Goal: Task Accomplishment & Management: Complete application form

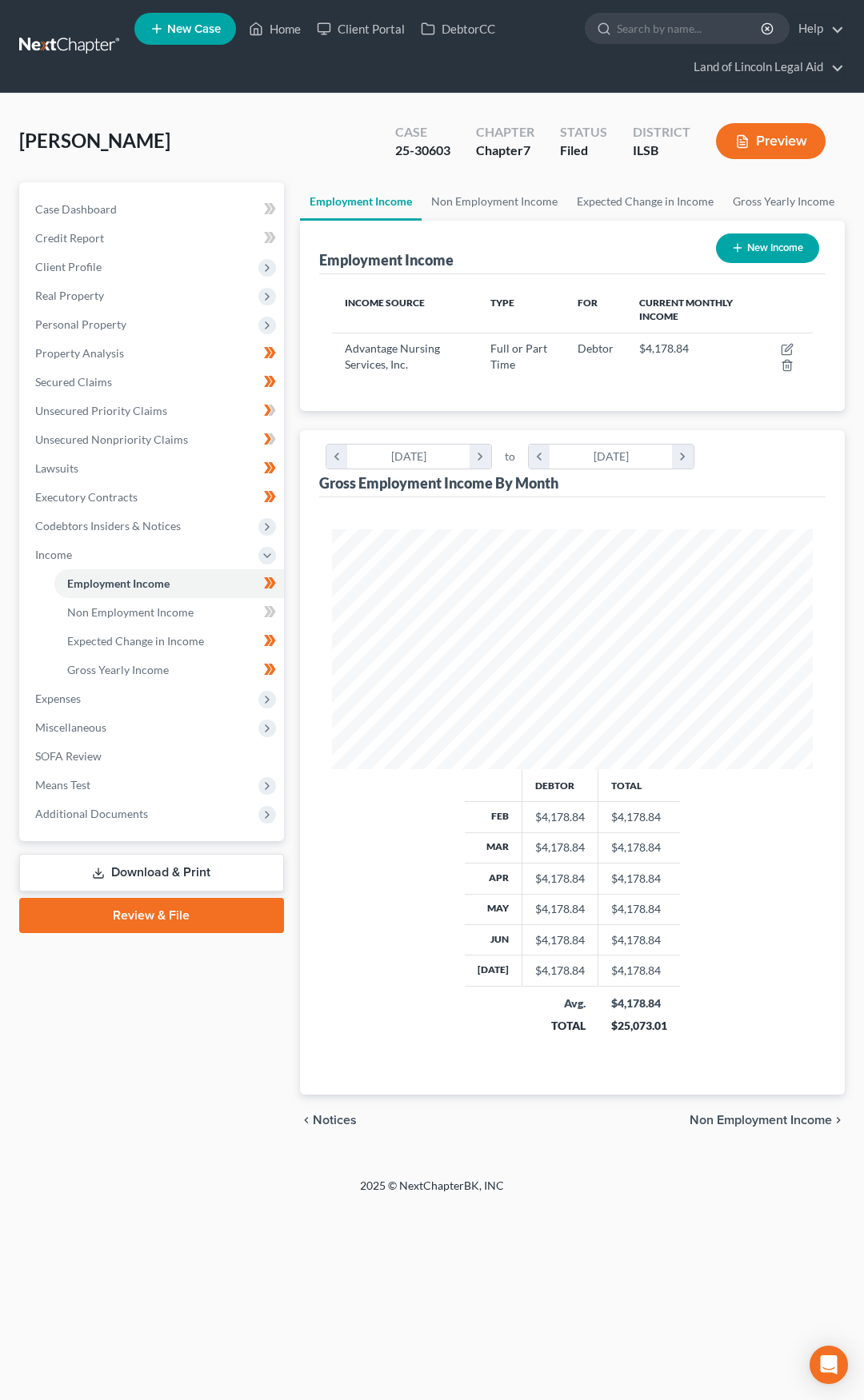
scroll to position [240, 514]
click at [635, 29] on input "search" at bounding box center [690, 28] width 146 height 29
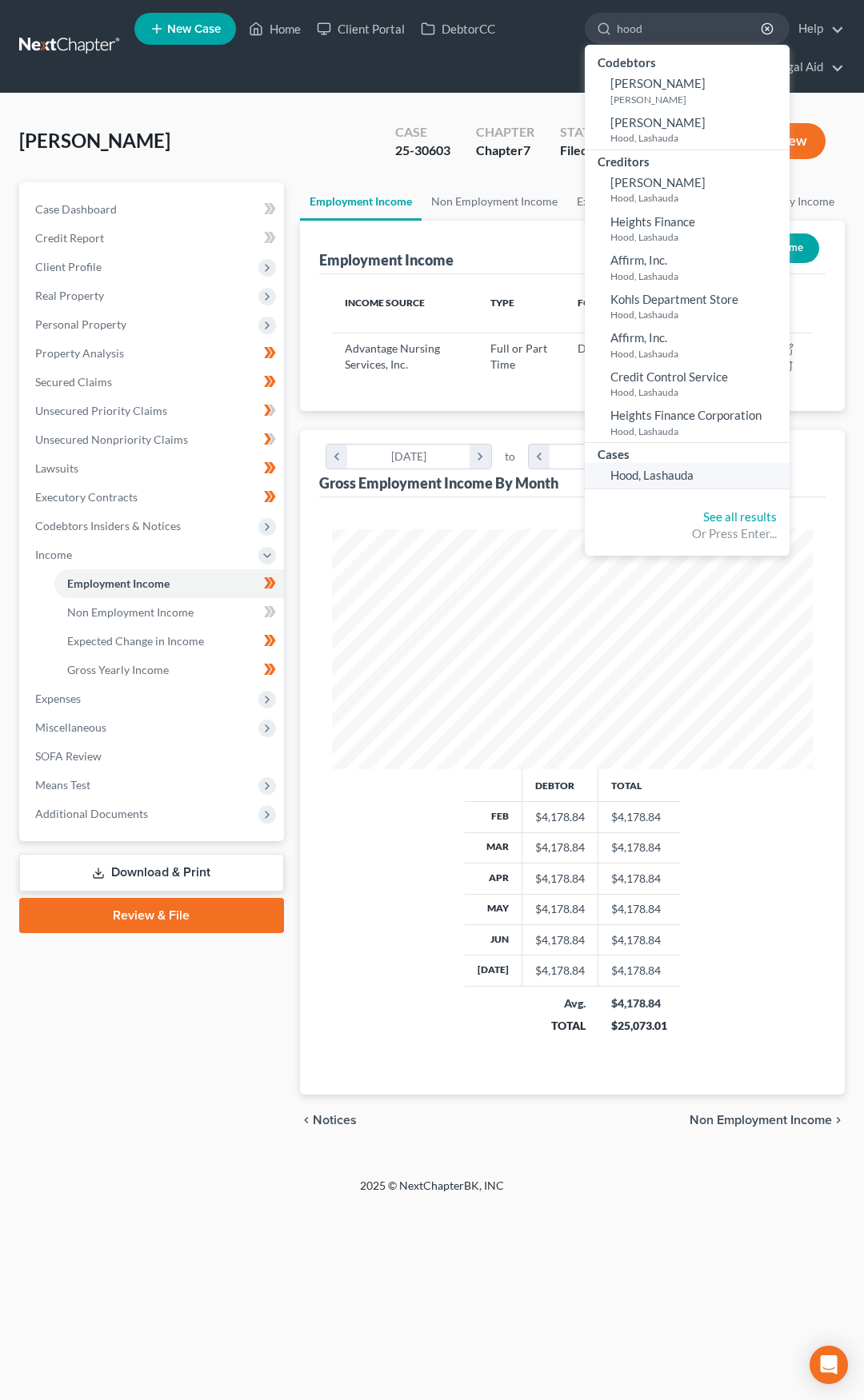
type input "hood"
click at [645, 473] on span "Hood, Lashauda" at bounding box center [652, 474] width 83 height 14
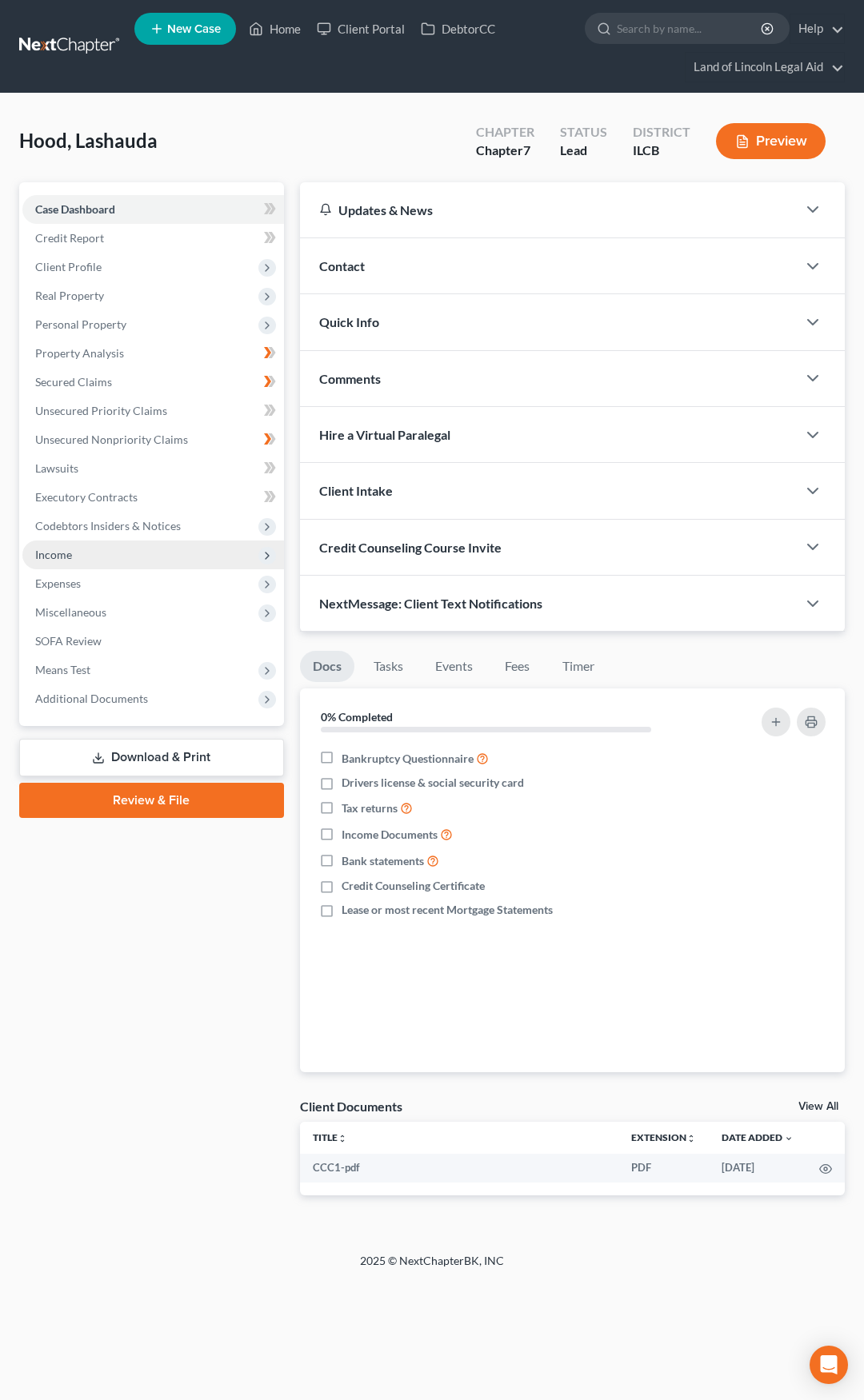
click at [181, 566] on span "Income" at bounding box center [154, 555] width 262 height 29
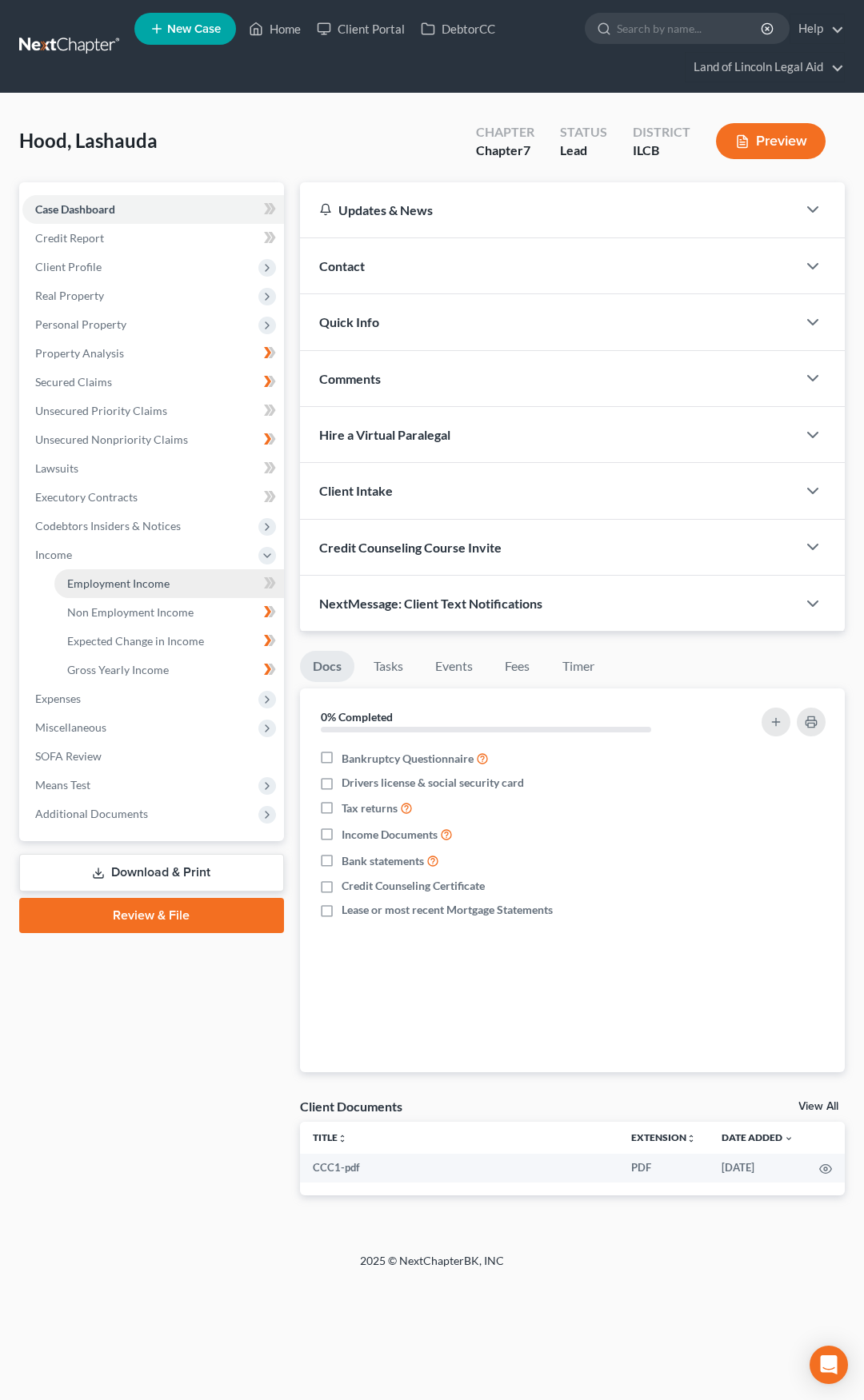
click at [180, 583] on link "Employment Income" at bounding box center [169, 583] width 229 height 29
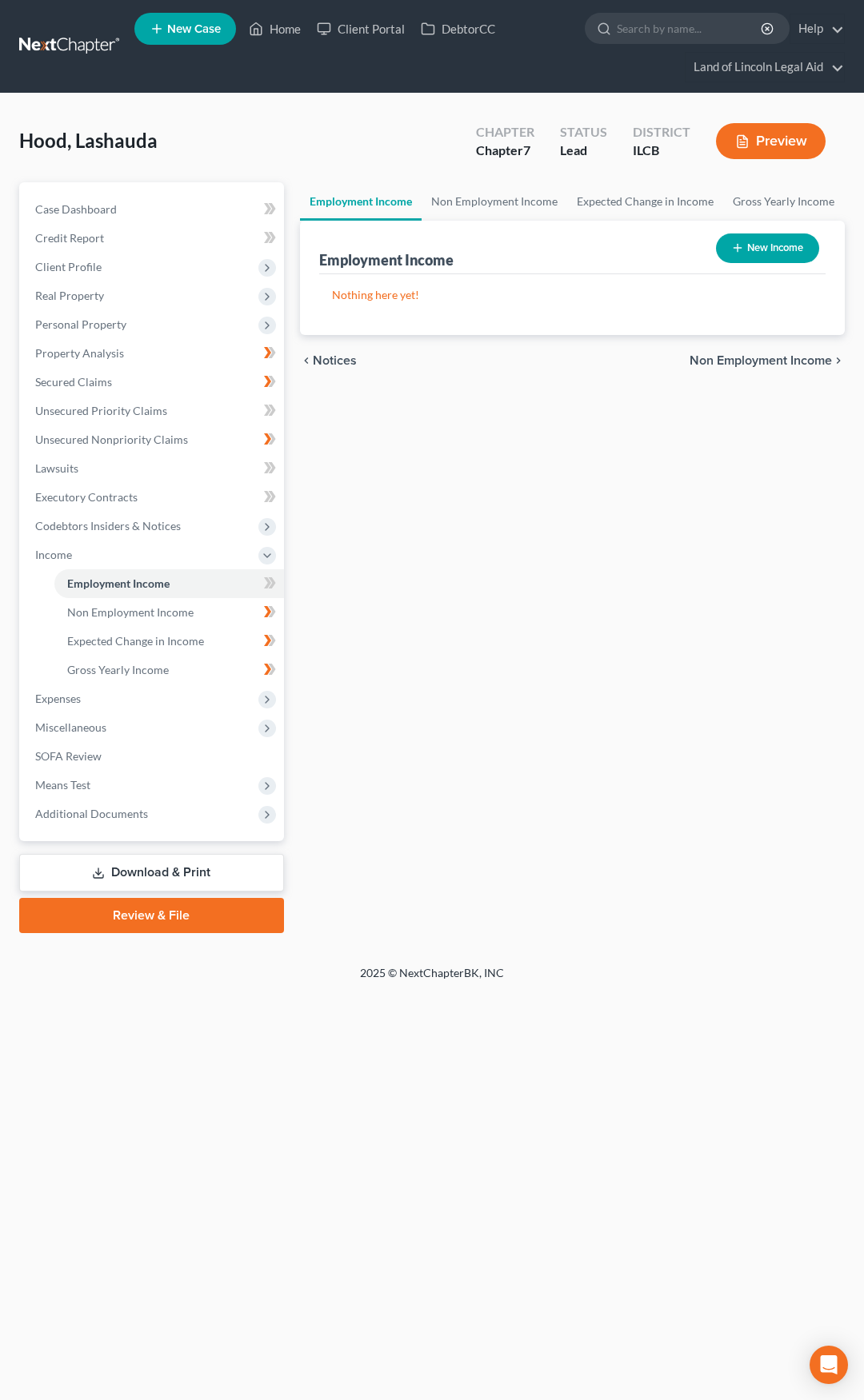
click at [762, 248] on button "New Income" at bounding box center [767, 248] width 103 height 29
select select "0"
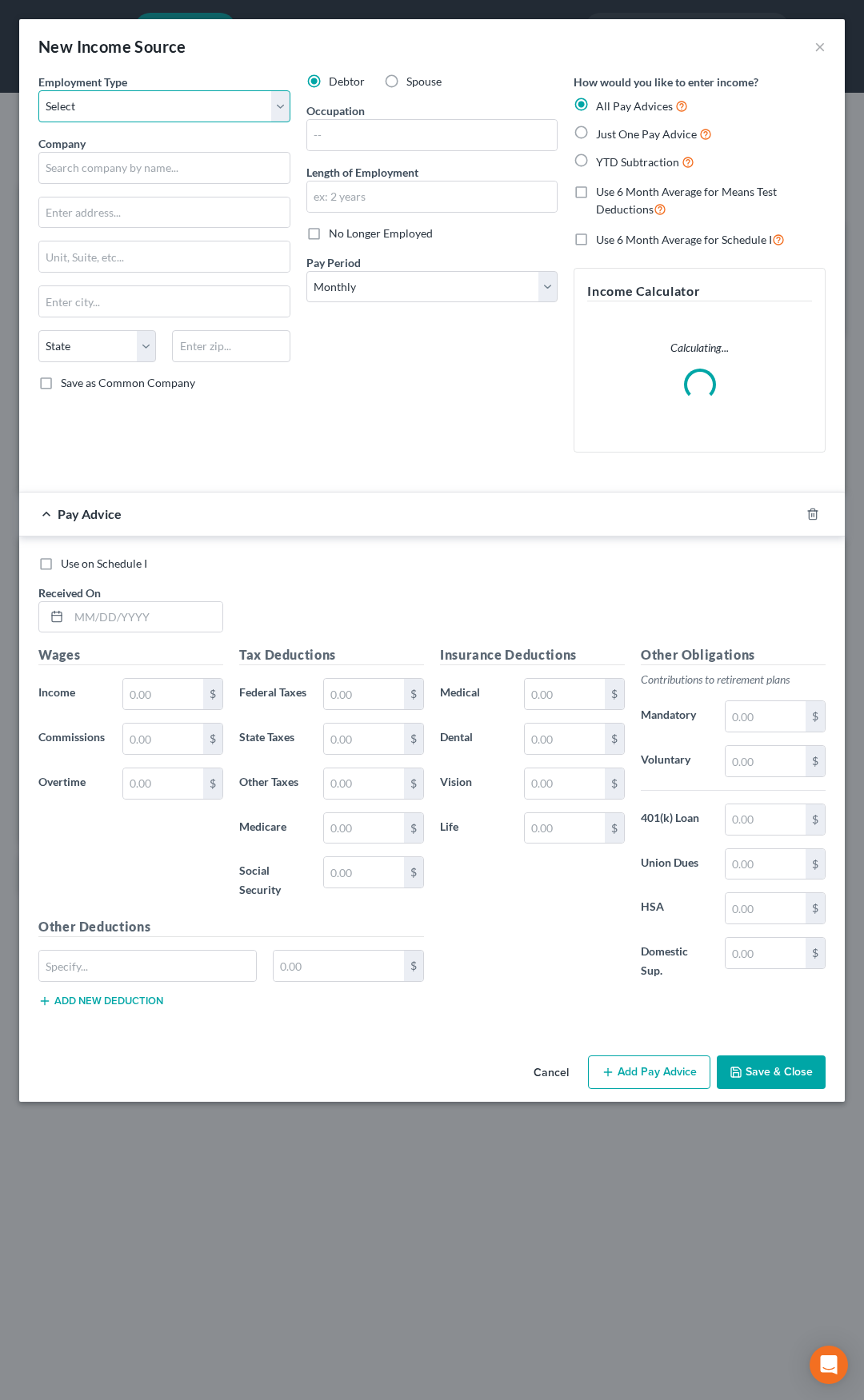
click at [200, 112] on select "Select Full or Part Time Employment Self Employment" at bounding box center [165, 107] width 252 height 32
select select "0"
click at [39, 91] on select "Select Full or Part Time Employment Self Employment" at bounding box center [165, 107] width 252 height 32
click at [167, 169] on input "text" at bounding box center [165, 168] width 252 height 32
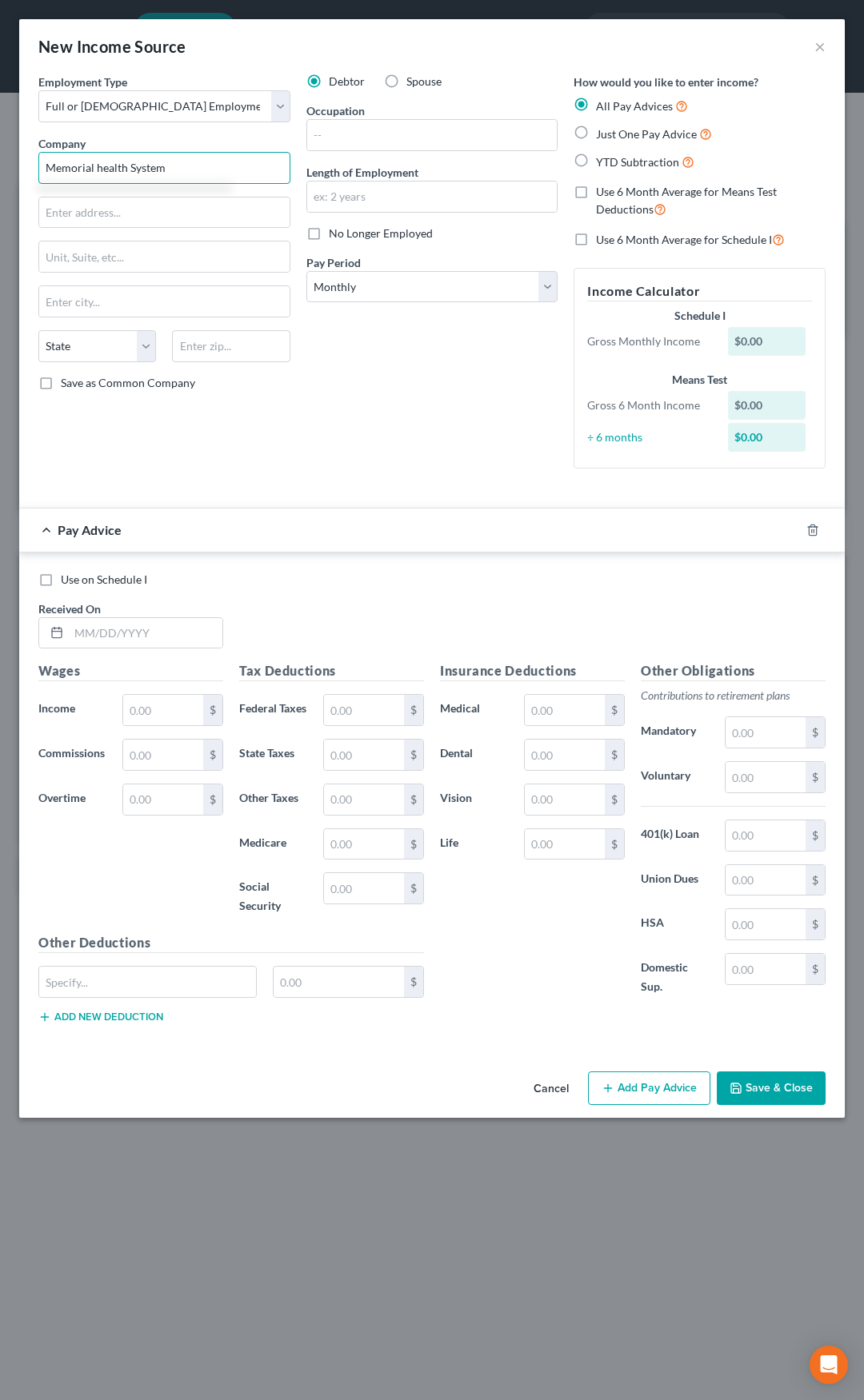
type input "Memorial health System"
type input "701 North First Street"
type input "62781"
type input "Springfield"
select select "14"
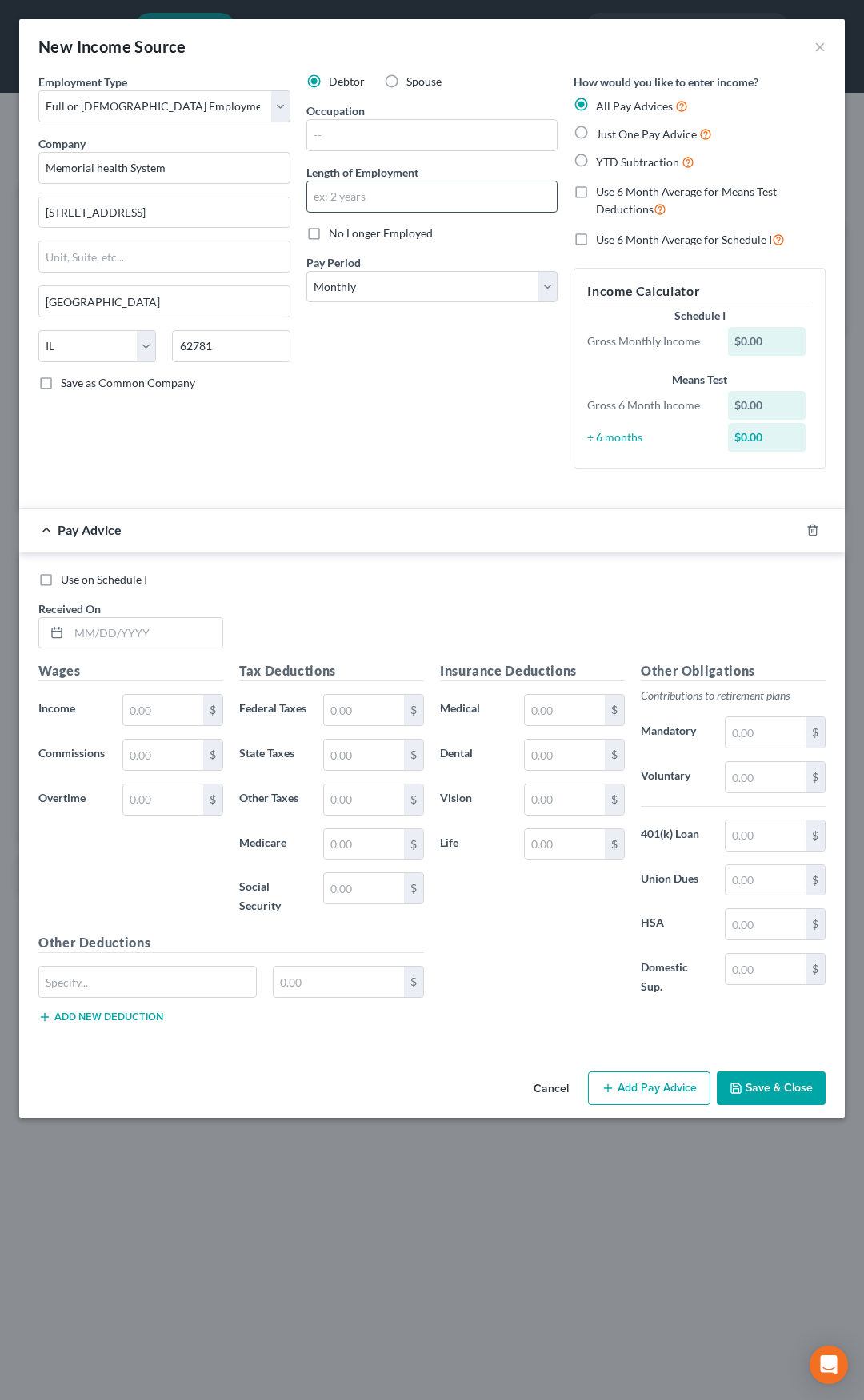
click at [351, 201] on input "text" at bounding box center [432, 196] width 250 height 30
type input "2 years"
click at [380, 138] on input "text" at bounding box center [432, 135] width 250 height 30
type input "Mental Health Technician"
click at [411, 287] on select "Select Monthly Twice Monthly Every Other Week Weekly" at bounding box center [432, 287] width 252 height 32
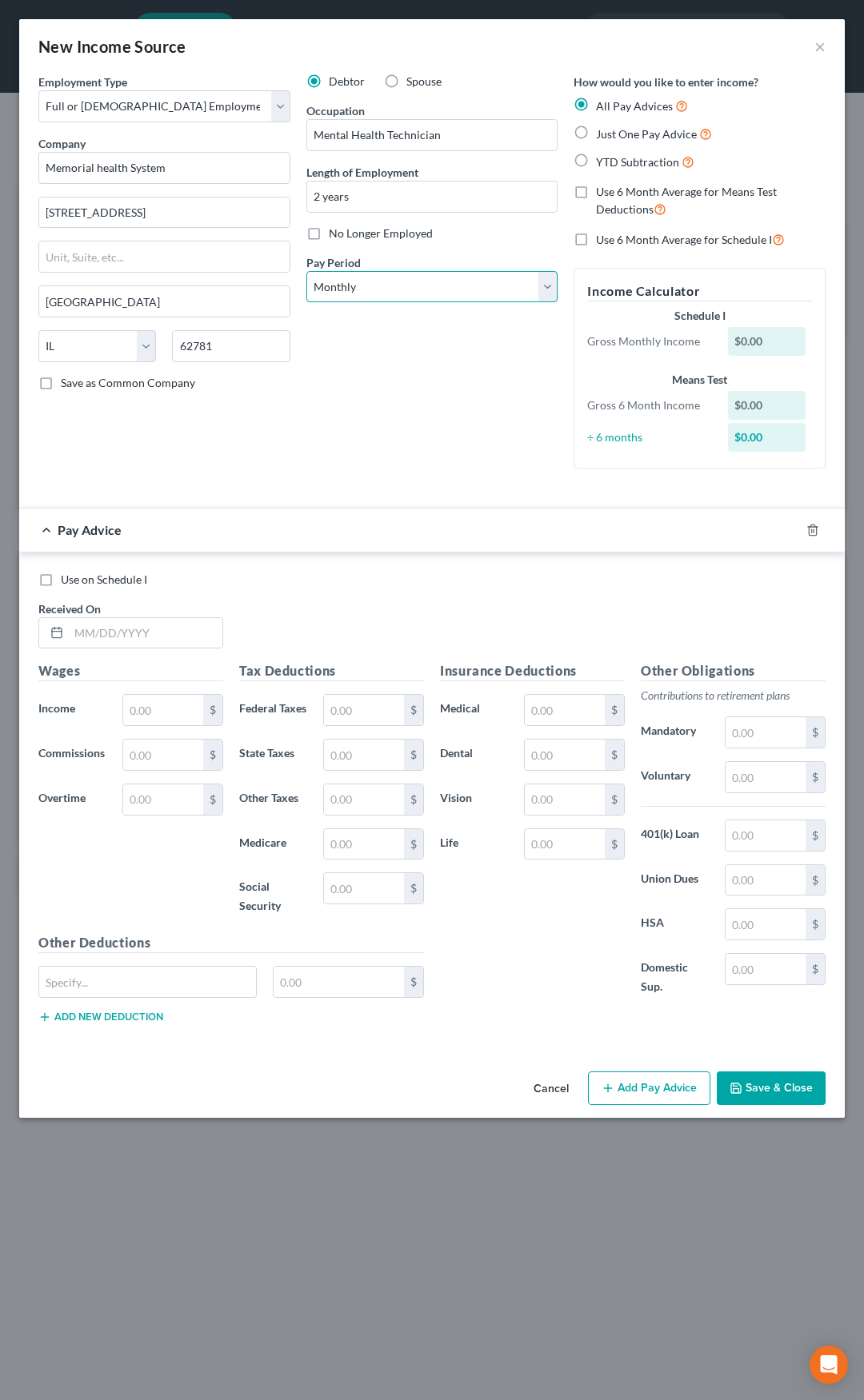
select select "2"
click at [306, 271] on select "Select Monthly Twice Monthly Every Other Week Weekly" at bounding box center [432, 287] width 252 height 32
click at [596, 158] on label "YTD Subtraction" at bounding box center [645, 162] width 98 height 18
click at [602, 158] on input "YTD Subtraction" at bounding box center [607, 158] width 10 height 10
radio input "true"
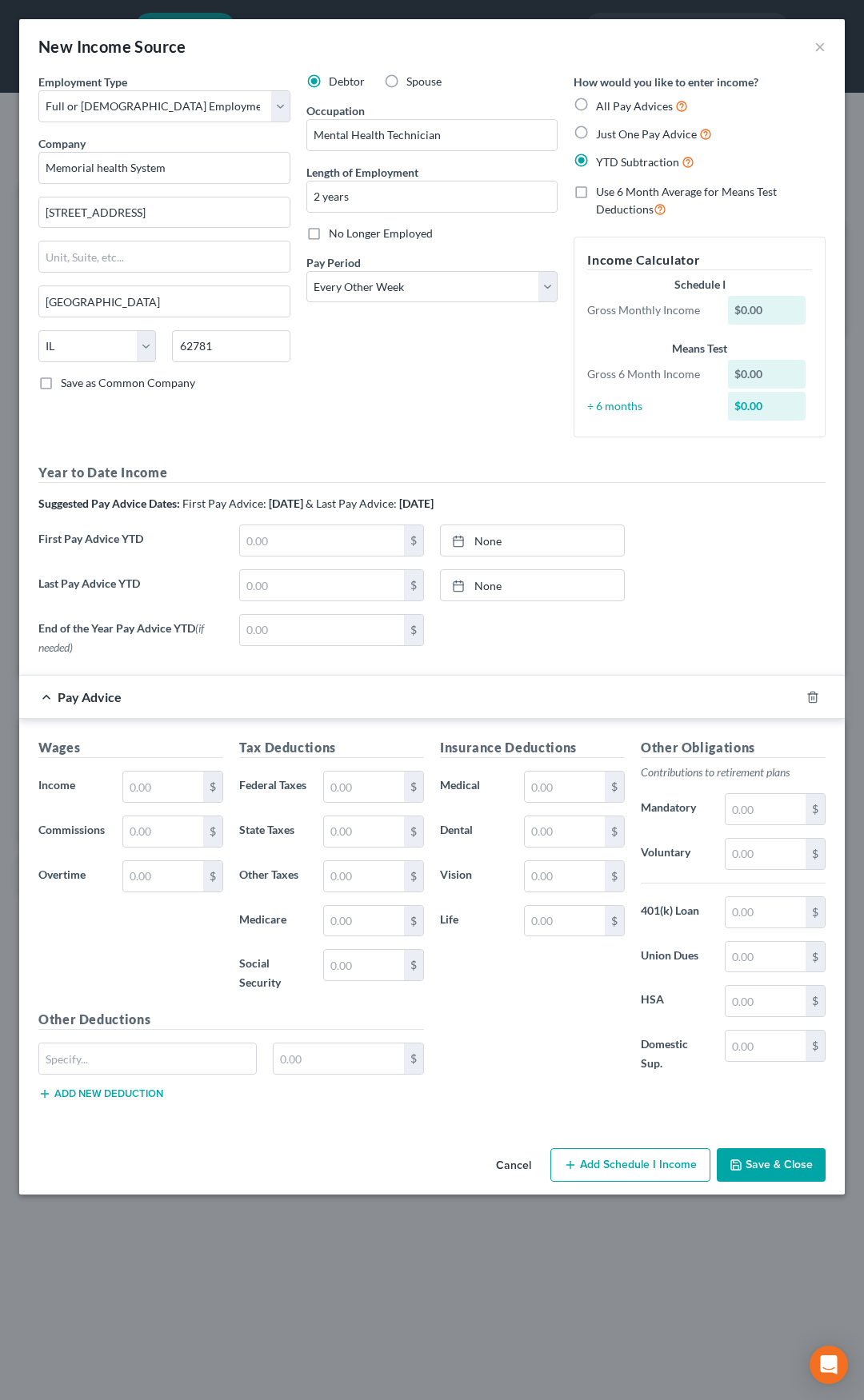
drag, startPoint x: 579, startPoint y: 191, endPoint x: 580, endPoint y: 202, distance: 11.0
click at [596, 191] on label "Use 6 Month Average for Means Test Deductions" at bounding box center [710, 201] width 229 height 34
click at [602, 191] on input "Use 6 Month Average for Means Test Deductions" at bounding box center [607, 189] width 10 height 10
checkbox input "true"
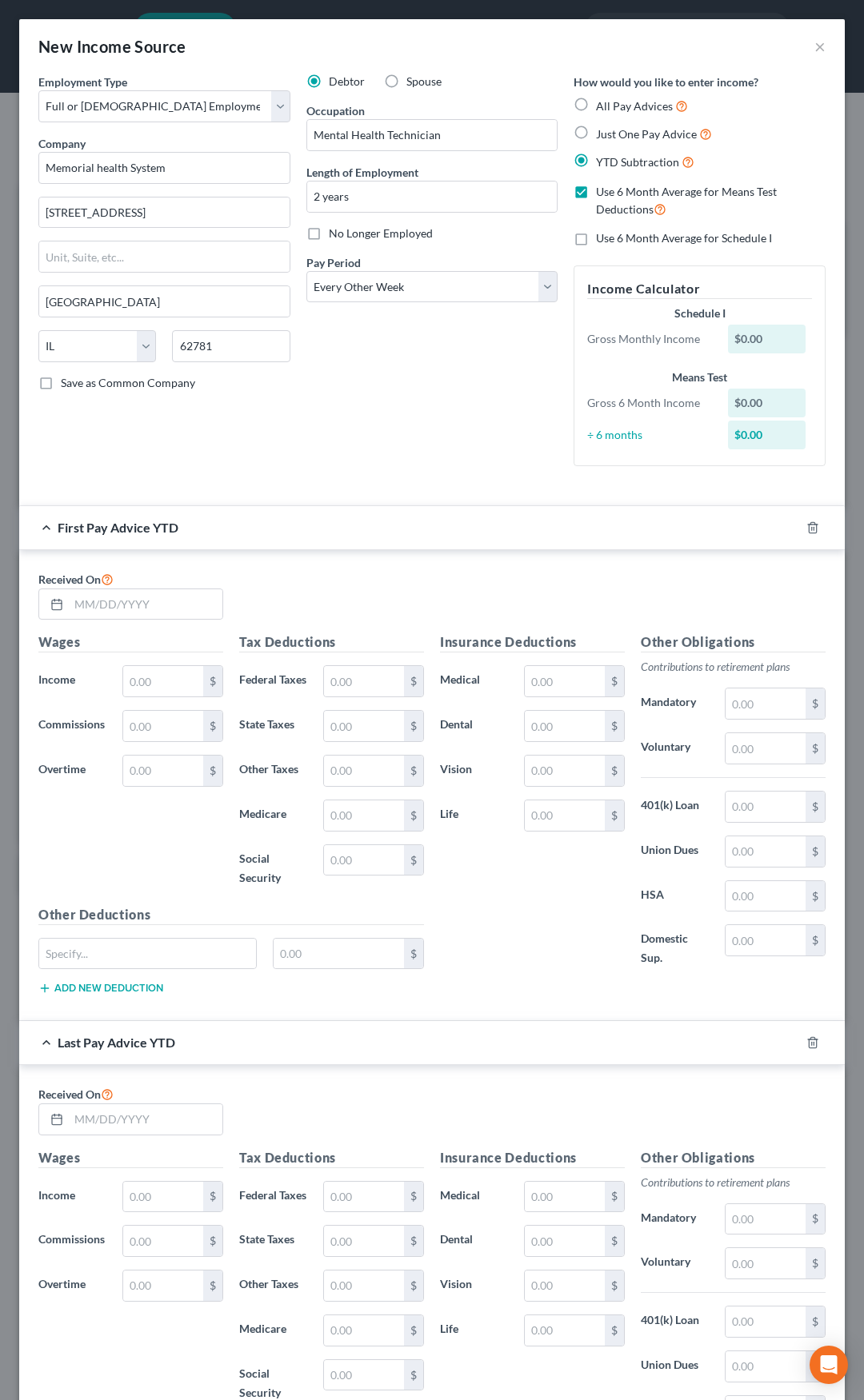
click at [596, 238] on label "Use 6 Month Average for Schedule I" at bounding box center [684, 238] width 176 height 16
click at [602, 238] on input "Use 6 Month Average for Schedule I" at bounding box center [607, 235] width 10 height 10
checkbox input "true"
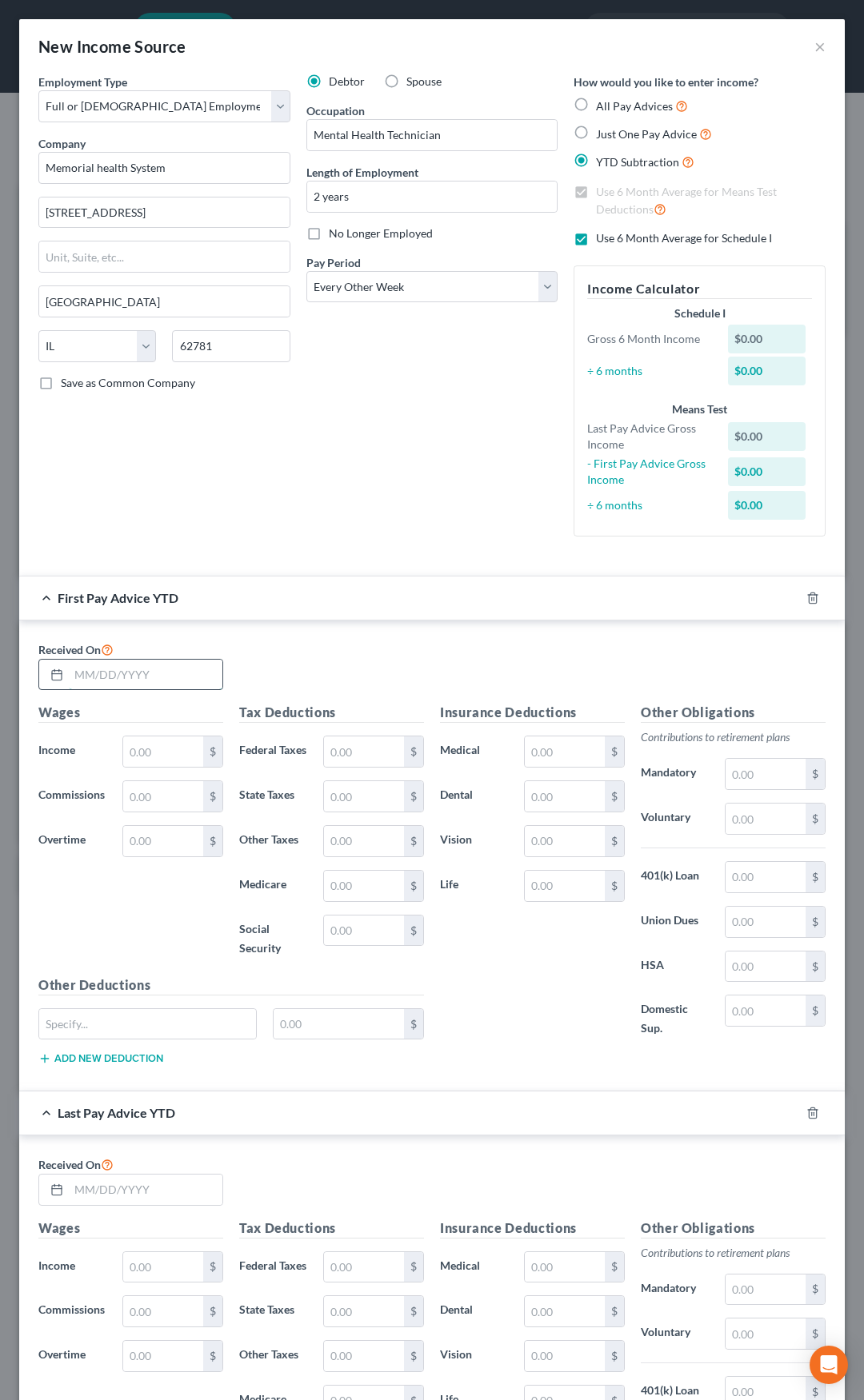
click at [129, 676] on input "text" at bounding box center [145, 675] width 154 height 30
type input "03/07/2025"
type input "1,654.37"
click at [376, 760] on input "text" at bounding box center [364, 751] width 80 height 30
type input "26.82"
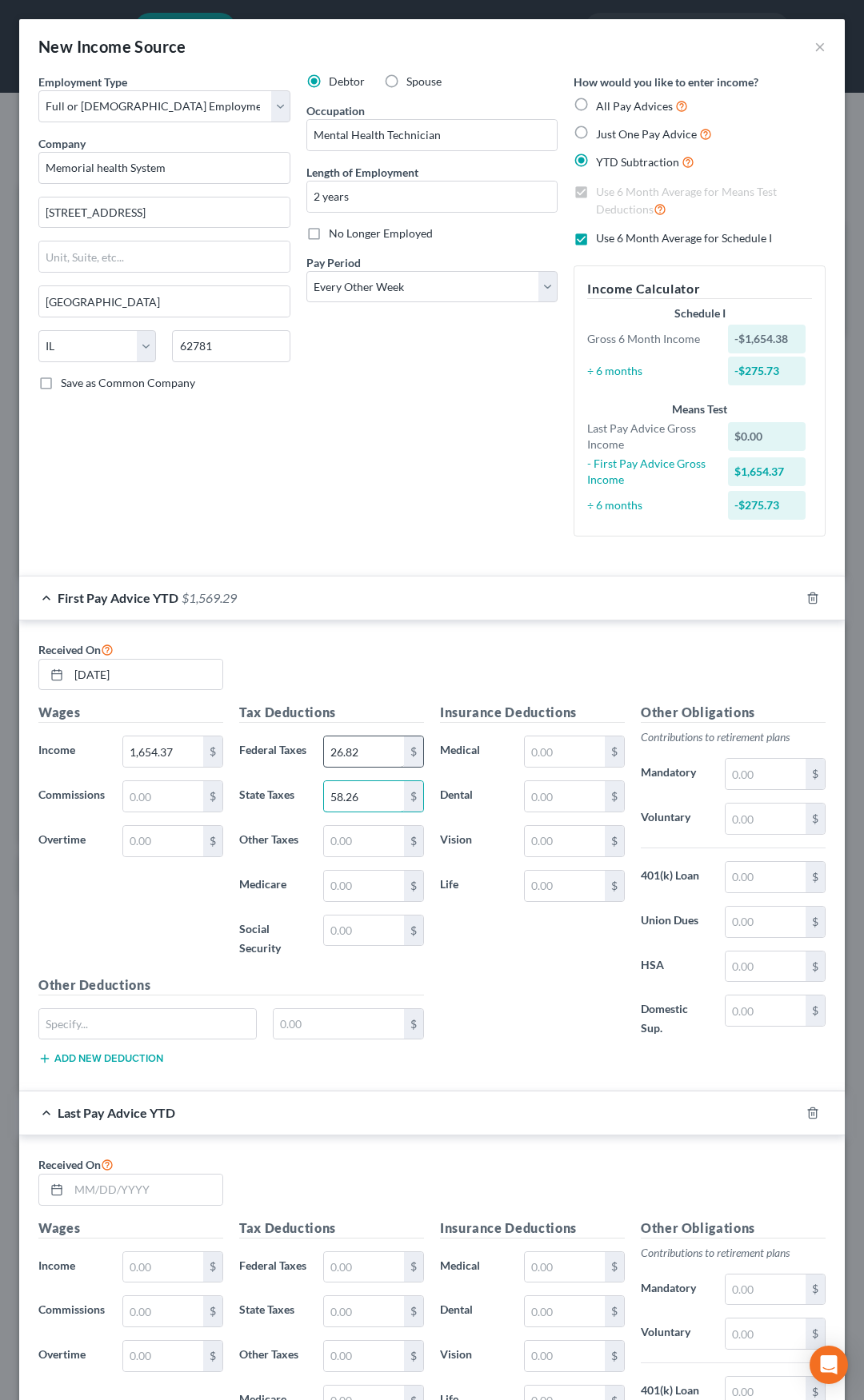
type input "58.26"
type input "23.99"
type input "102.57"
click at [725, 883] on input "text" at bounding box center [765, 877] width 80 height 30
type input "49.64"
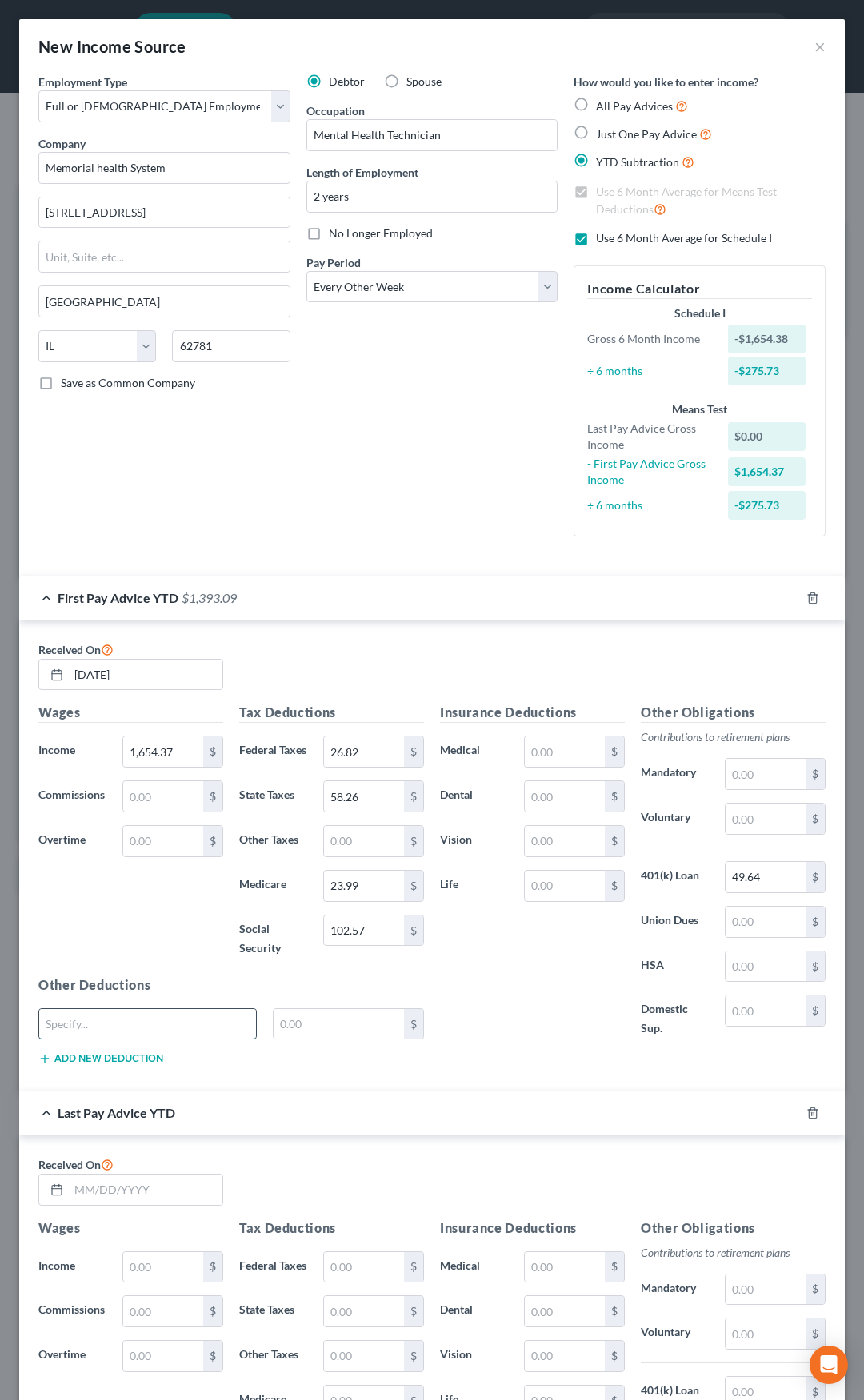
click at [188, 1040] on input "text" at bounding box center [148, 1024] width 217 height 30
type input "Meals"
type input "64.99"
click at [317, 601] on div "First Pay Advice YTD $1,328.10" at bounding box center [410, 598] width 781 height 42
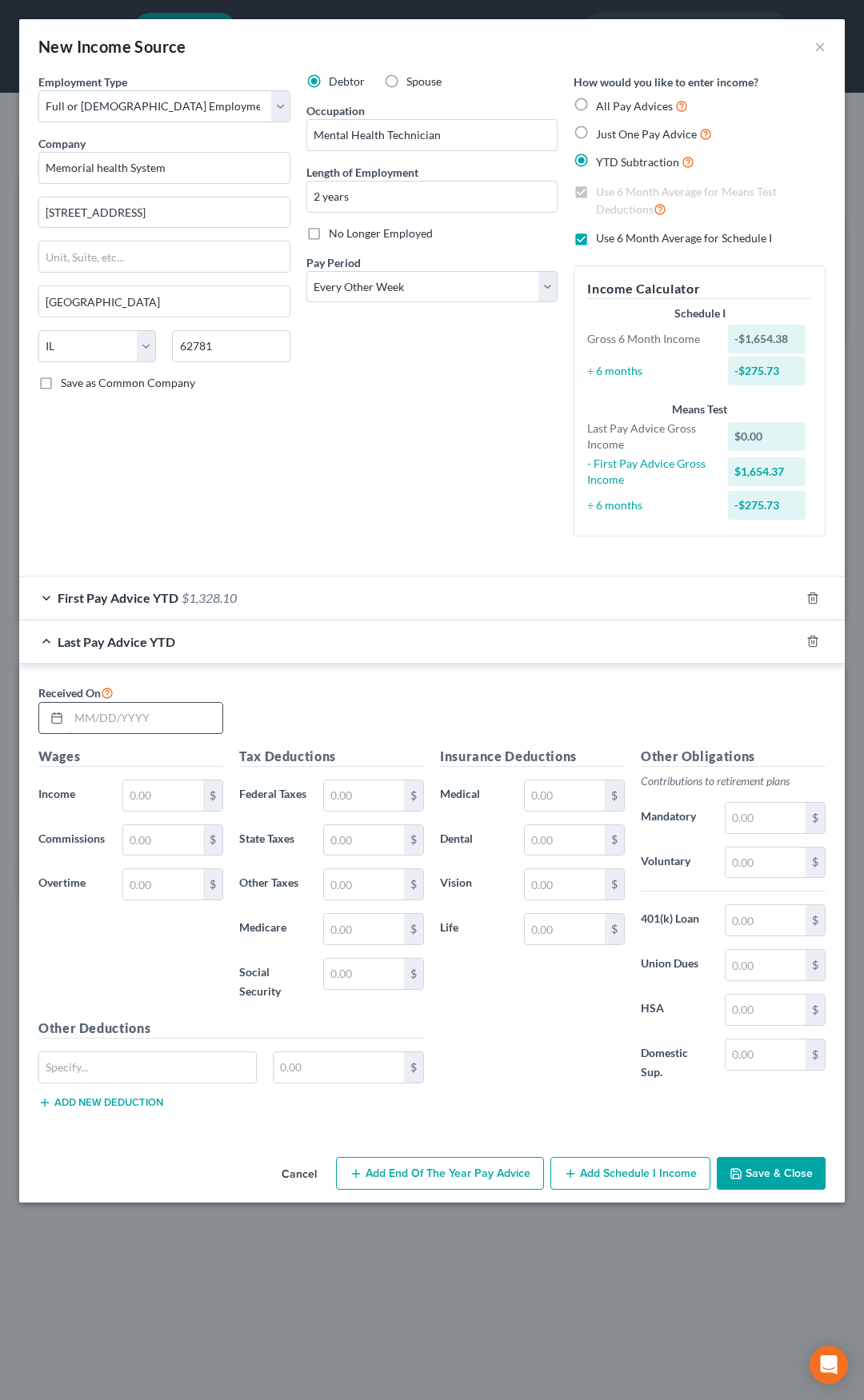
click at [169, 707] on input "text" at bounding box center [145, 718] width 154 height 30
type input "08/15/25"
click at [176, 799] on input "text" at bounding box center [163, 796] width 80 height 30
click at [210, 606] on div "First Pay Advice YTD $1,328.10" at bounding box center [410, 598] width 781 height 42
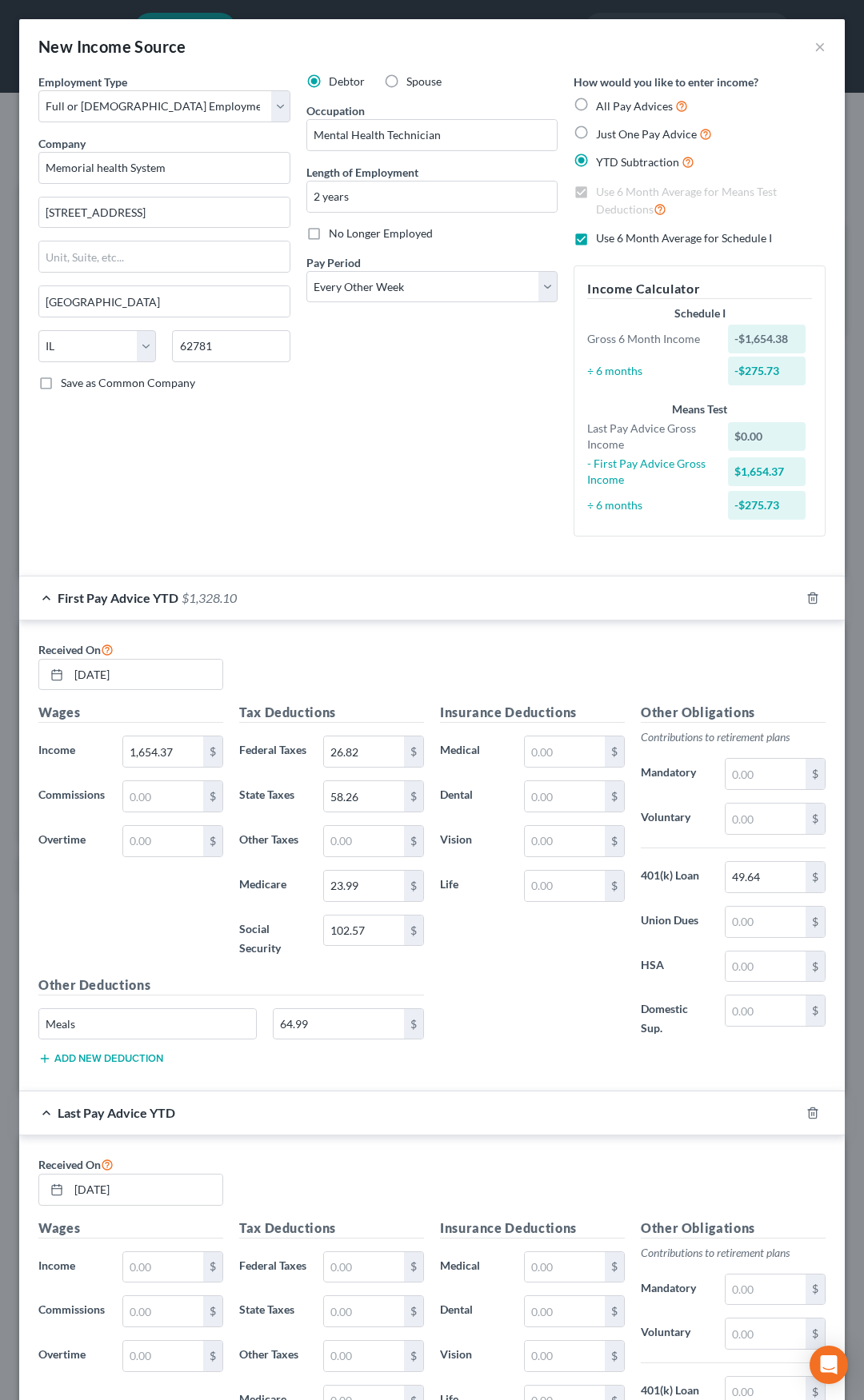
click at [210, 606] on div "First Pay Advice YTD $1,328.10" at bounding box center [410, 598] width 781 height 42
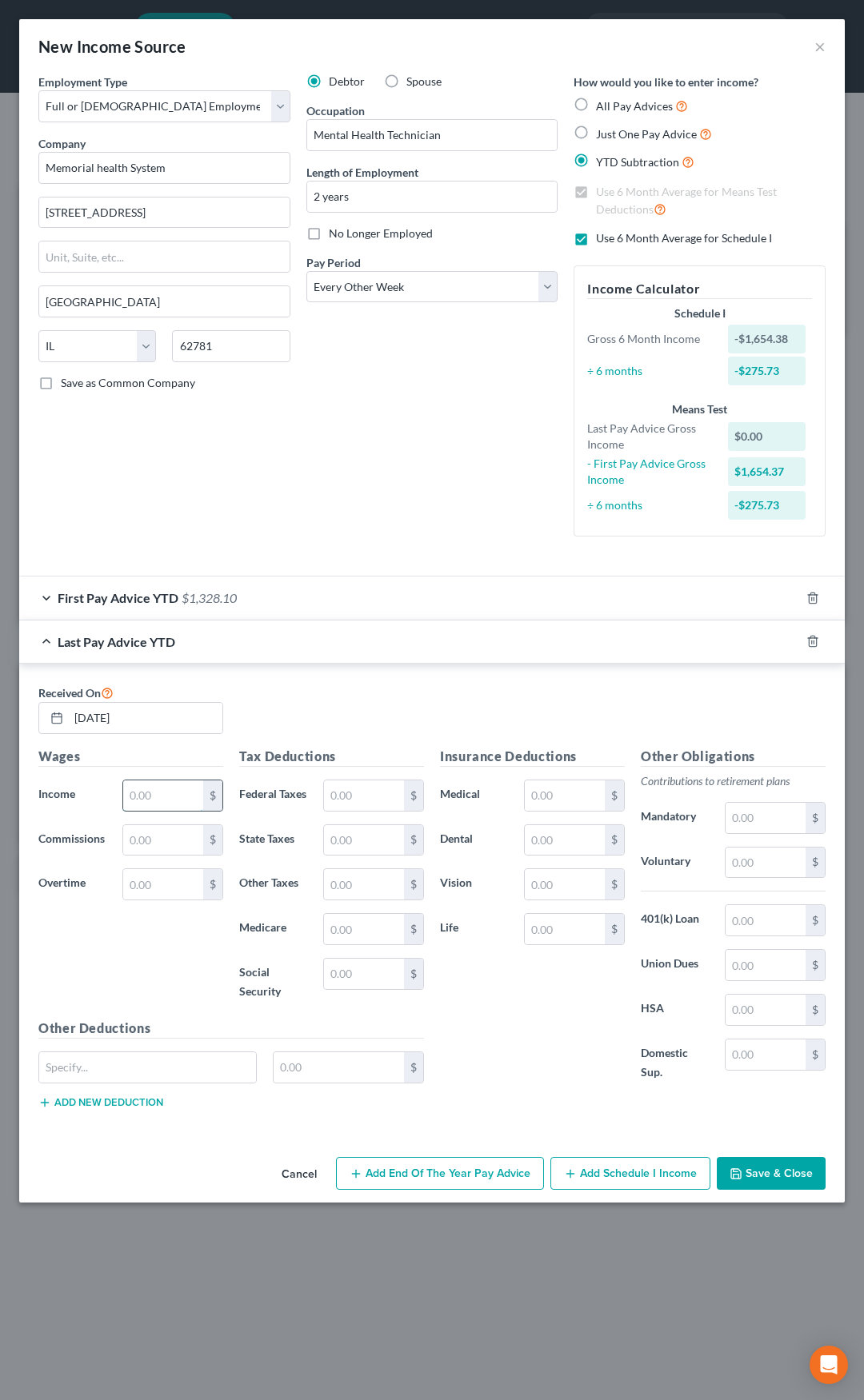
click at [183, 783] on input "text" at bounding box center [163, 796] width 80 height 30
type input "5,984.45"
type input "371.04"
type input "228.19"
type input "86.77"
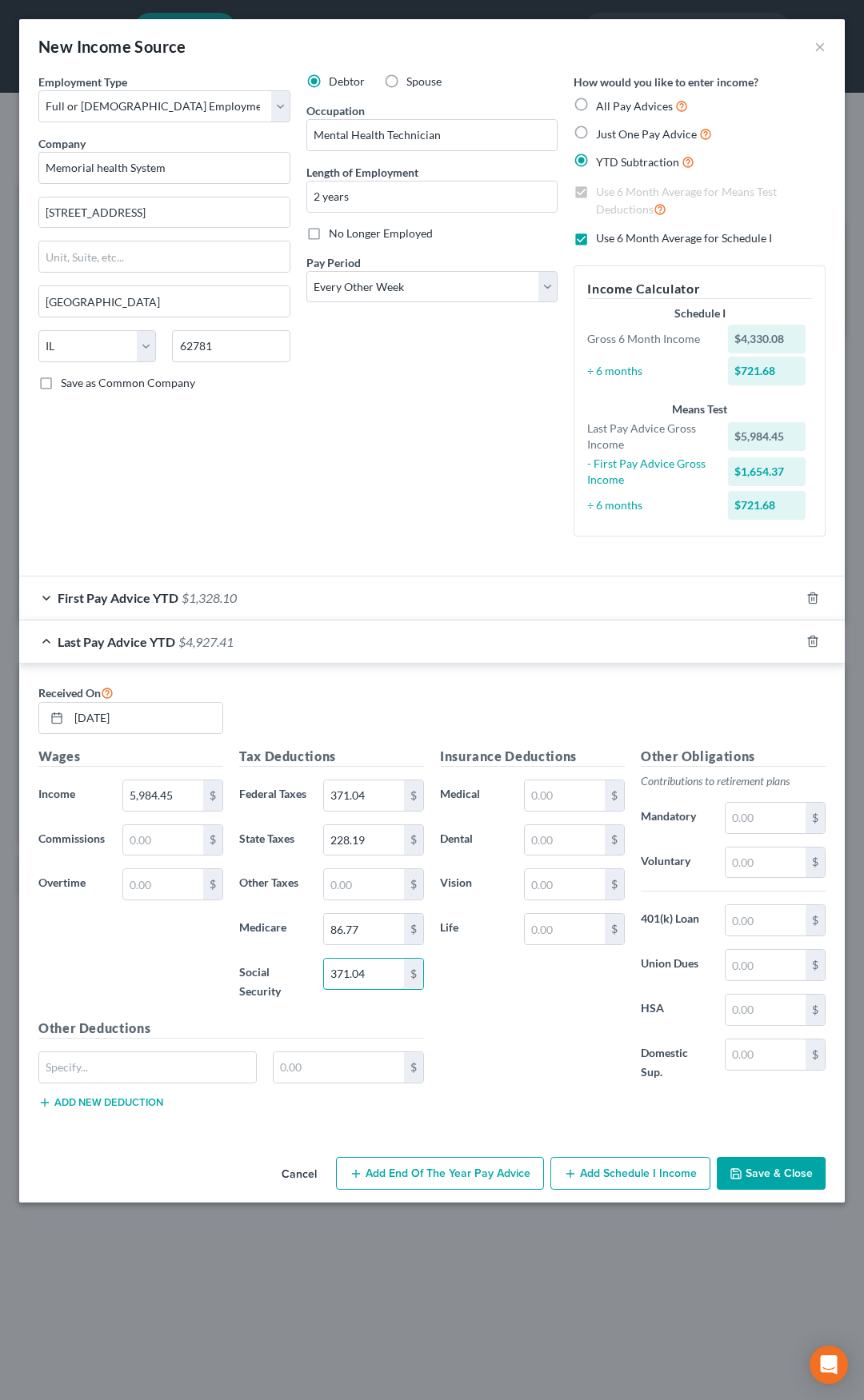
type input "371.04"
click at [746, 865] on input "text" at bounding box center [765, 863] width 80 height 30
type input "179.55"
click at [192, 1067] on input "text" at bounding box center [148, 1068] width 217 height 30
type input "Meals"
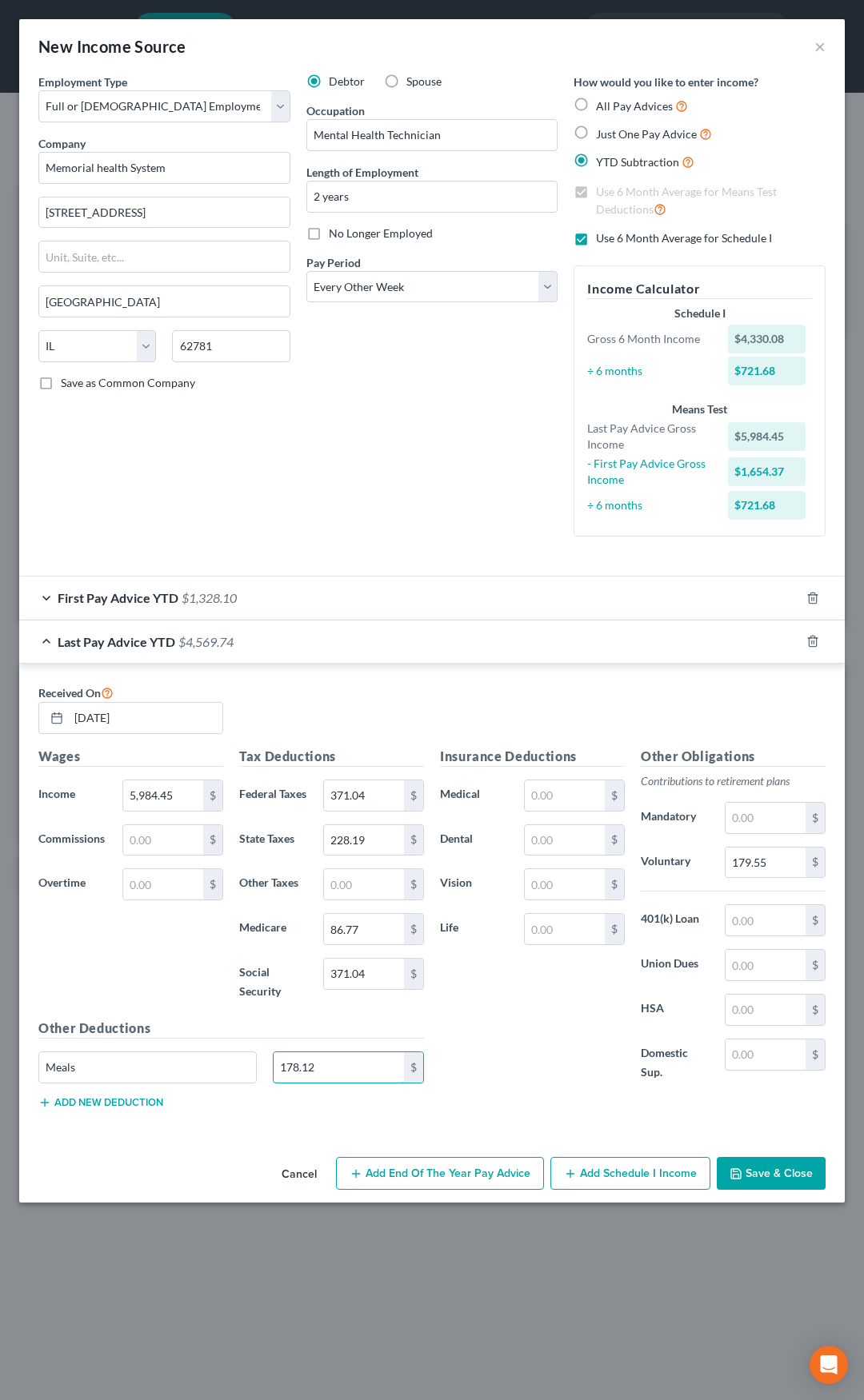
type input "178.12"
click at [319, 653] on div "Last Pay Advice YTD $4,569.74" at bounding box center [410, 641] width 781 height 42
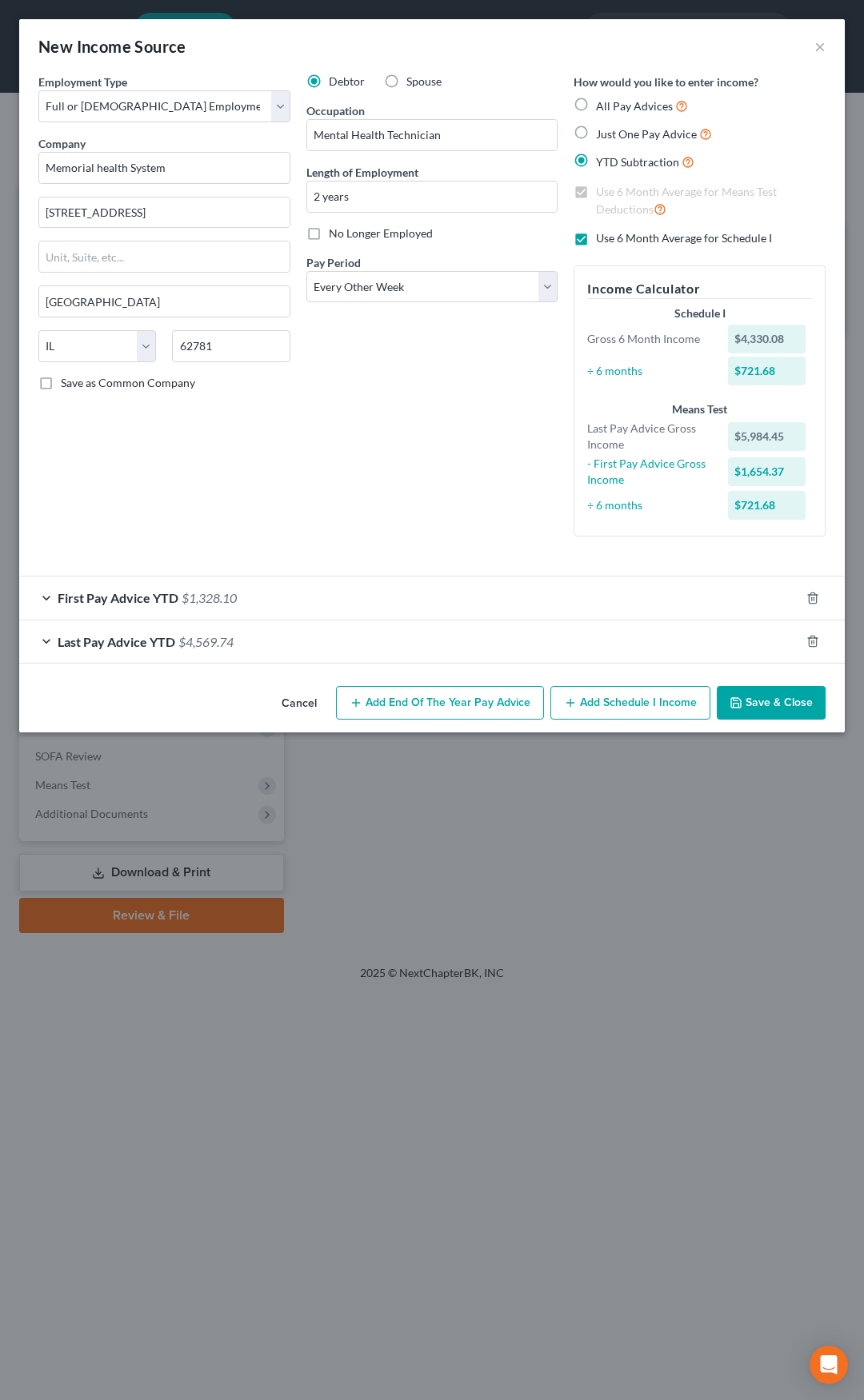
click at [596, 243] on label "Use 6 Month Average for Schedule I" at bounding box center [684, 238] width 176 height 16
click at [602, 241] on input "Use 6 Month Average for Schedule I" at bounding box center [607, 235] width 10 height 10
checkbox input "false"
click at [596, 689] on button "Add Schedule I Income" at bounding box center [631, 703] width 160 height 34
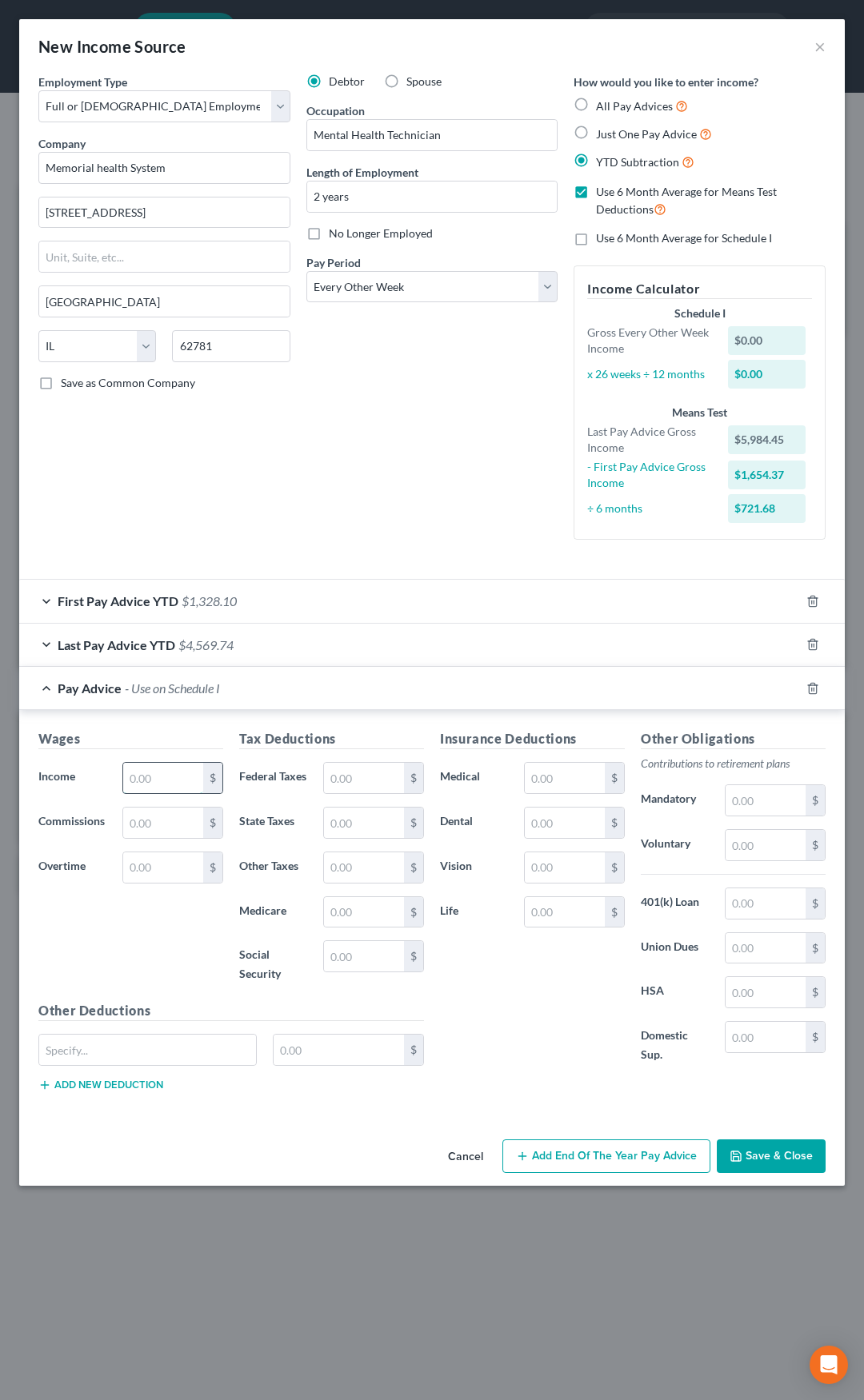
click at [135, 767] on input "text" at bounding box center [163, 778] width 80 height 30
type input "1,175"
type input "102.09"
type input "58.29"
type input "17.07"
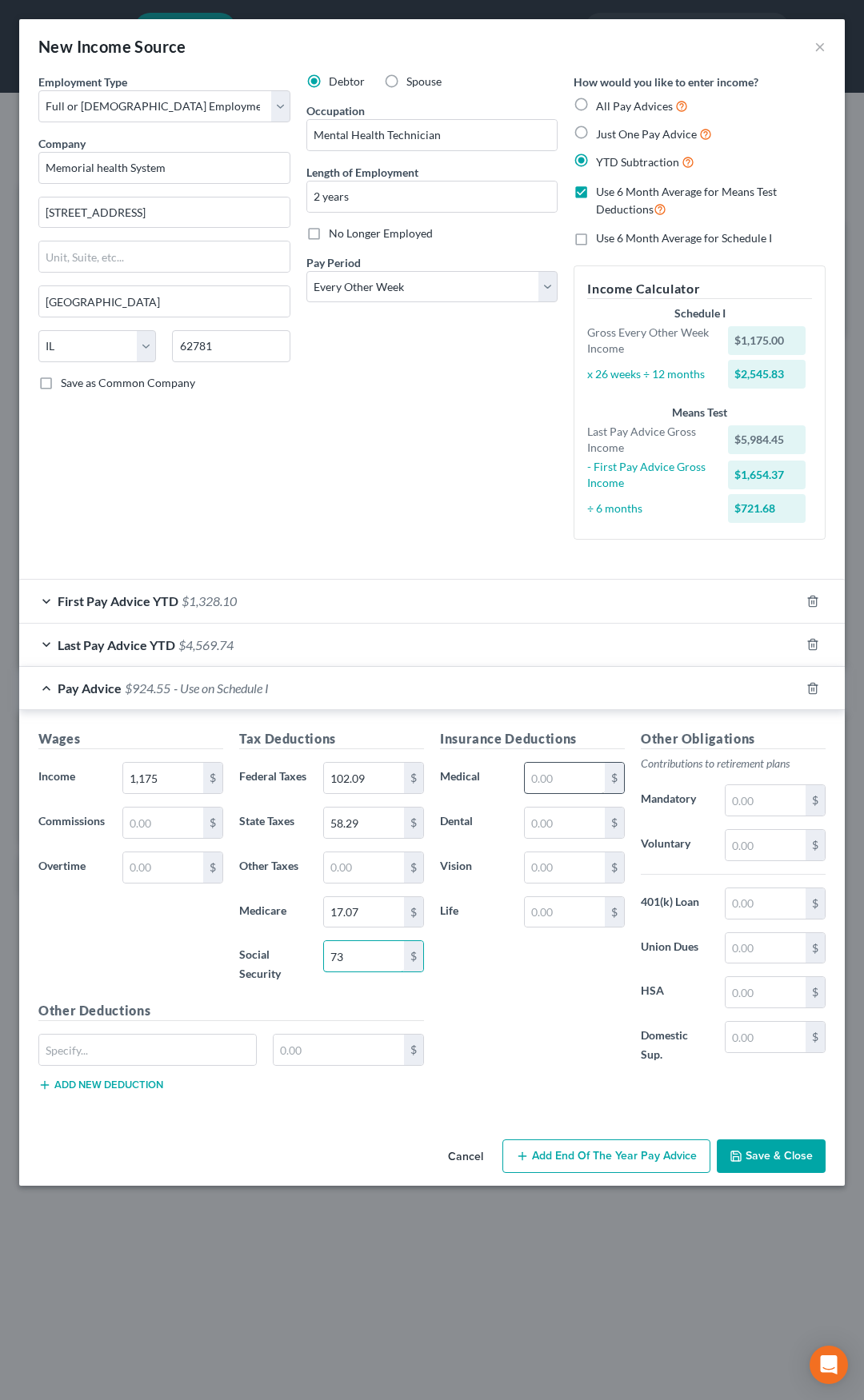
type input "73"
click at [531, 782] on input "text" at bounding box center [564, 778] width 80 height 30
click at [177, 1047] on input "text" at bounding box center [148, 1050] width 217 height 30
type input "Critical Illness"
type input "3.60"
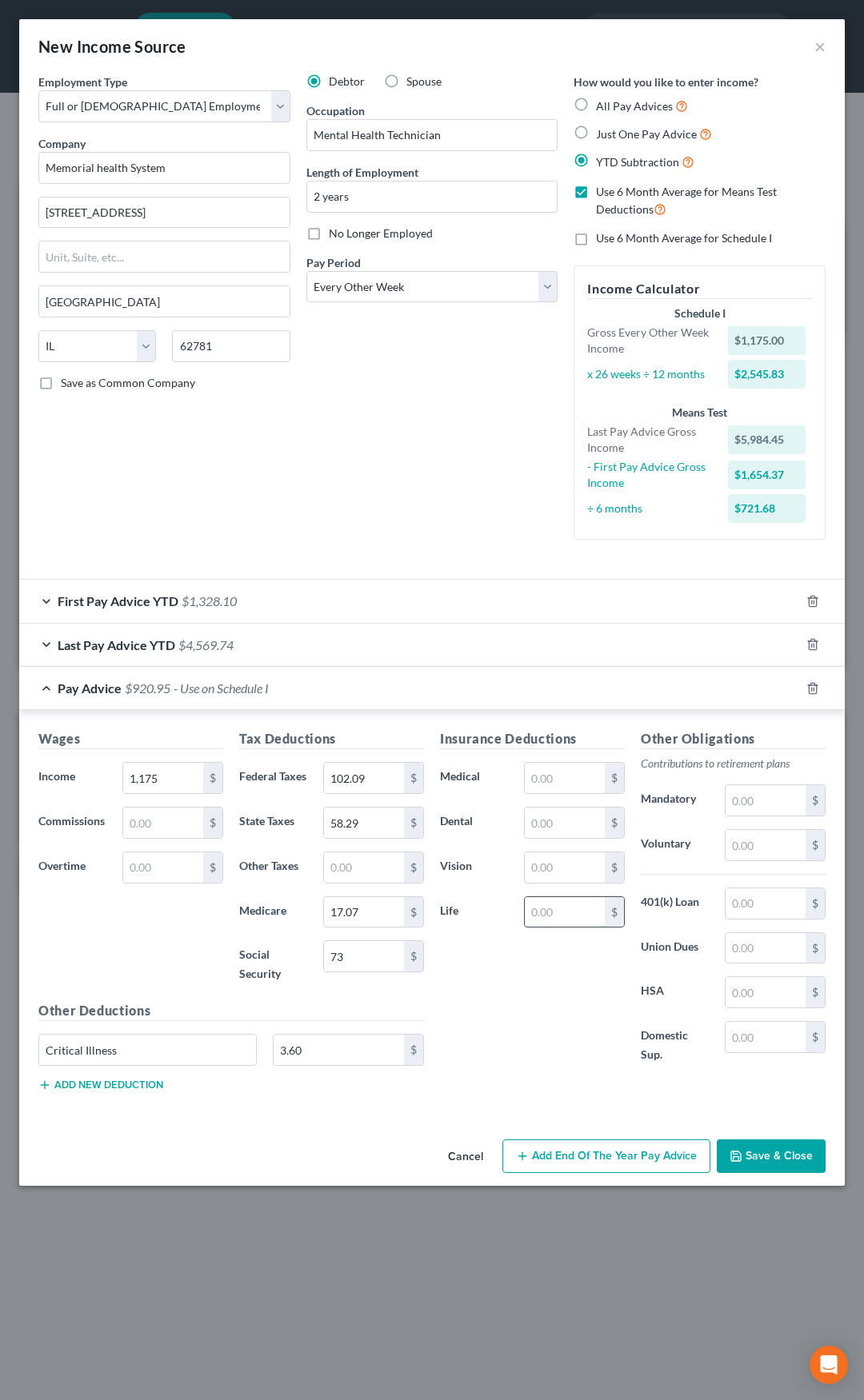
click at [549, 912] on input "text" at bounding box center [564, 912] width 80 height 30
type input "2"
click at [181, 784] on input "1,175" at bounding box center [163, 778] width 80 height 30
type input "1,177.49"
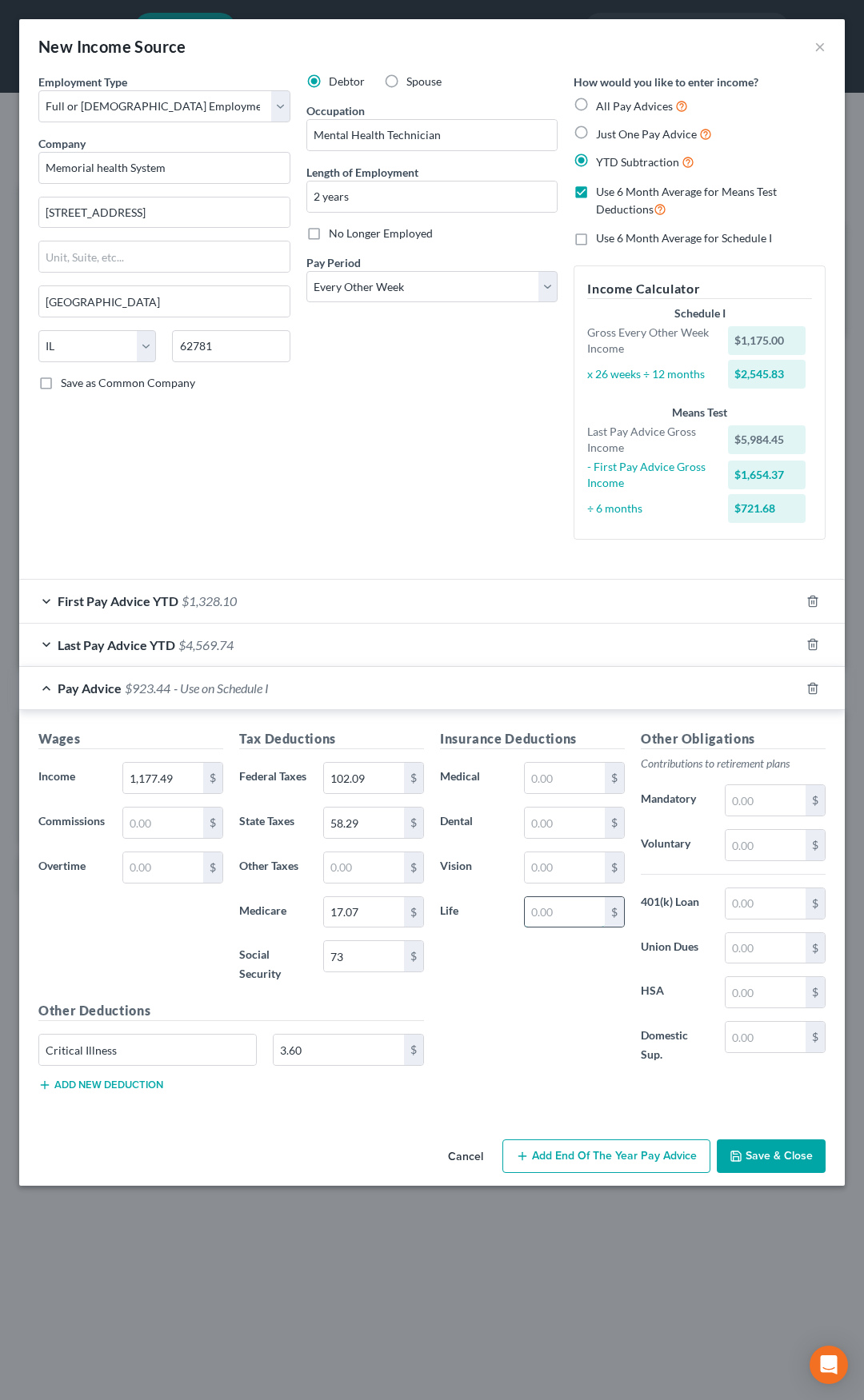
click at [537, 916] on input "text" at bounding box center [564, 912] width 80 height 30
type input "2.49"
click at [767, 1158] on button "Save & Close" at bounding box center [772, 1157] width 109 height 34
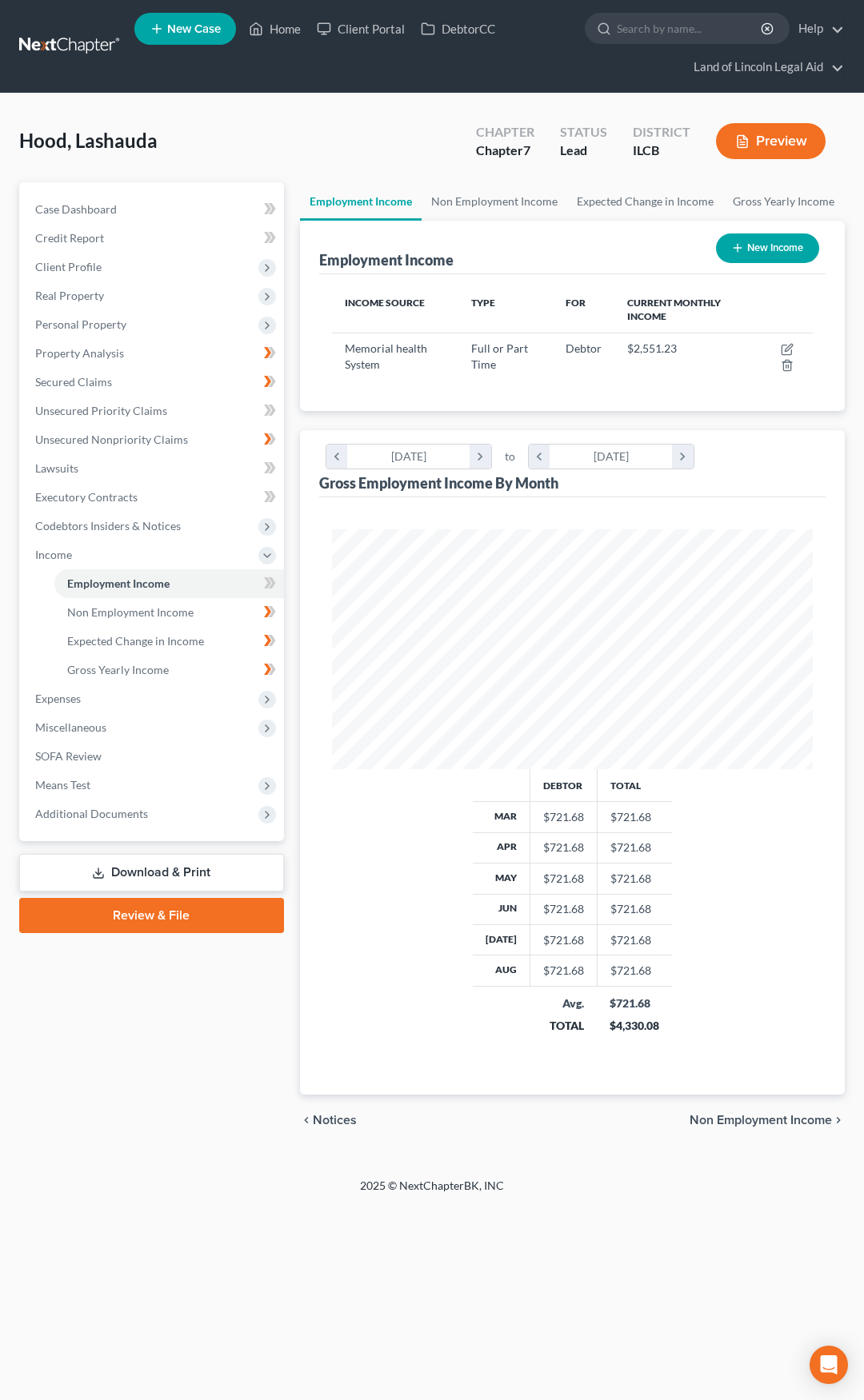
scroll to position [240, 514]
click at [786, 347] on icon "button" at bounding box center [787, 349] width 13 height 13
select select "0"
select select "14"
select select "2"
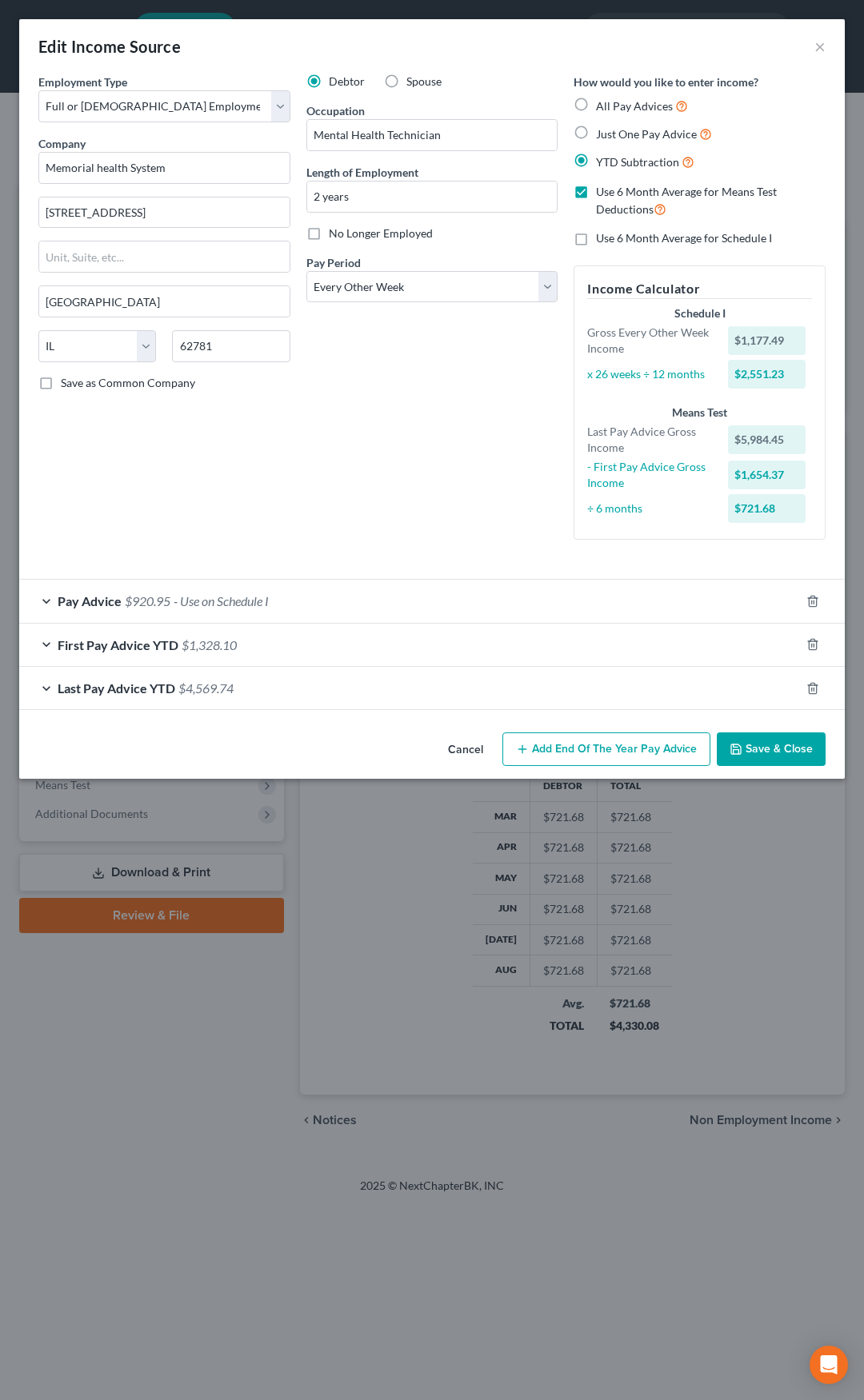
click at [596, 133] on label "Just One Pay Advice" at bounding box center [654, 134] width 116 height 18
click at [602, 133] on input "Just One Pay Advice" at bounding box center [607, 130] width 10 height 10
radio input "true"
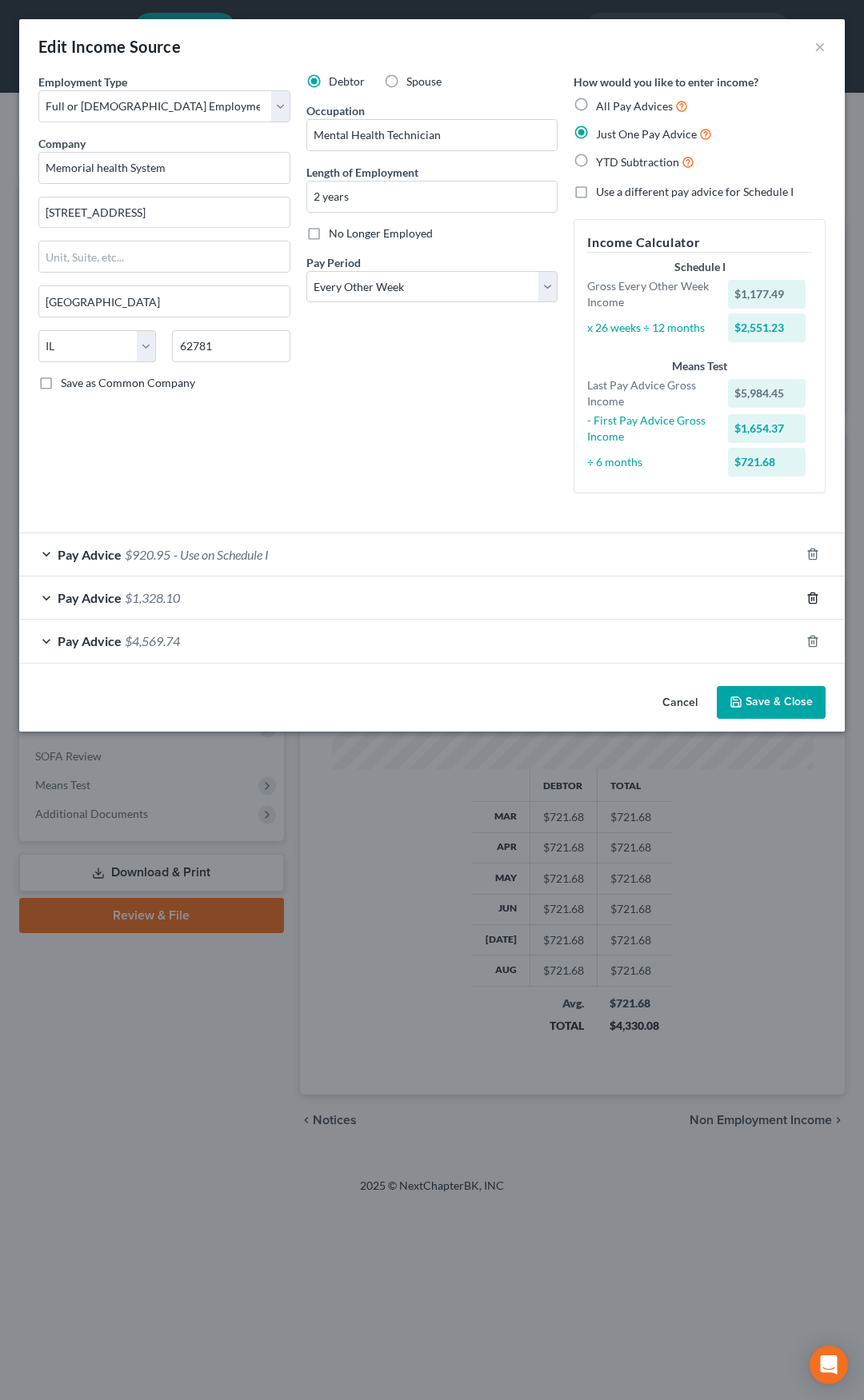
click at [809, 602] on icon "button" at bounding box center [812, 598] width 8 height 10
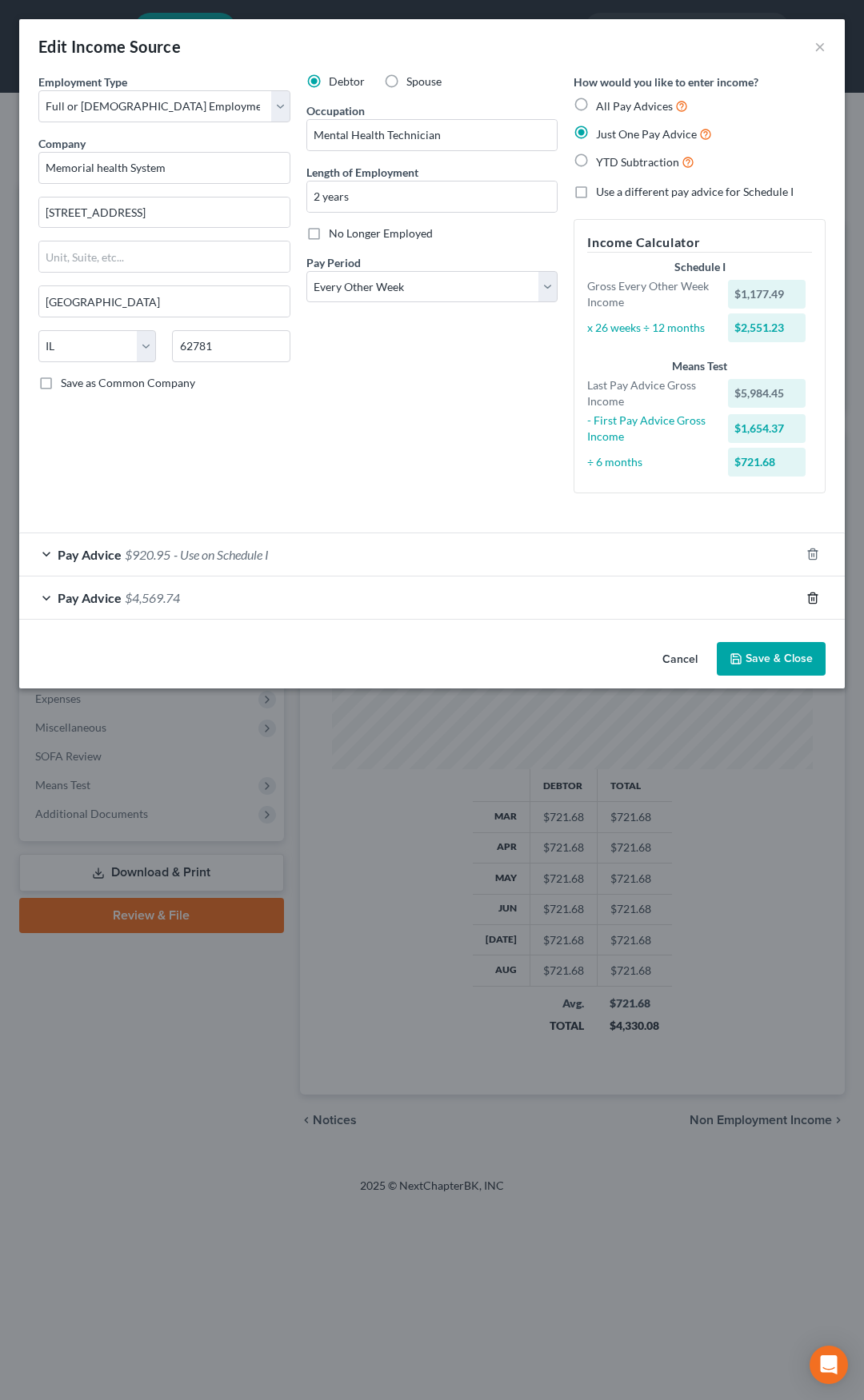
click at [809, 602] on icon "button" at bounding box center [812, 598] width 8 height 10
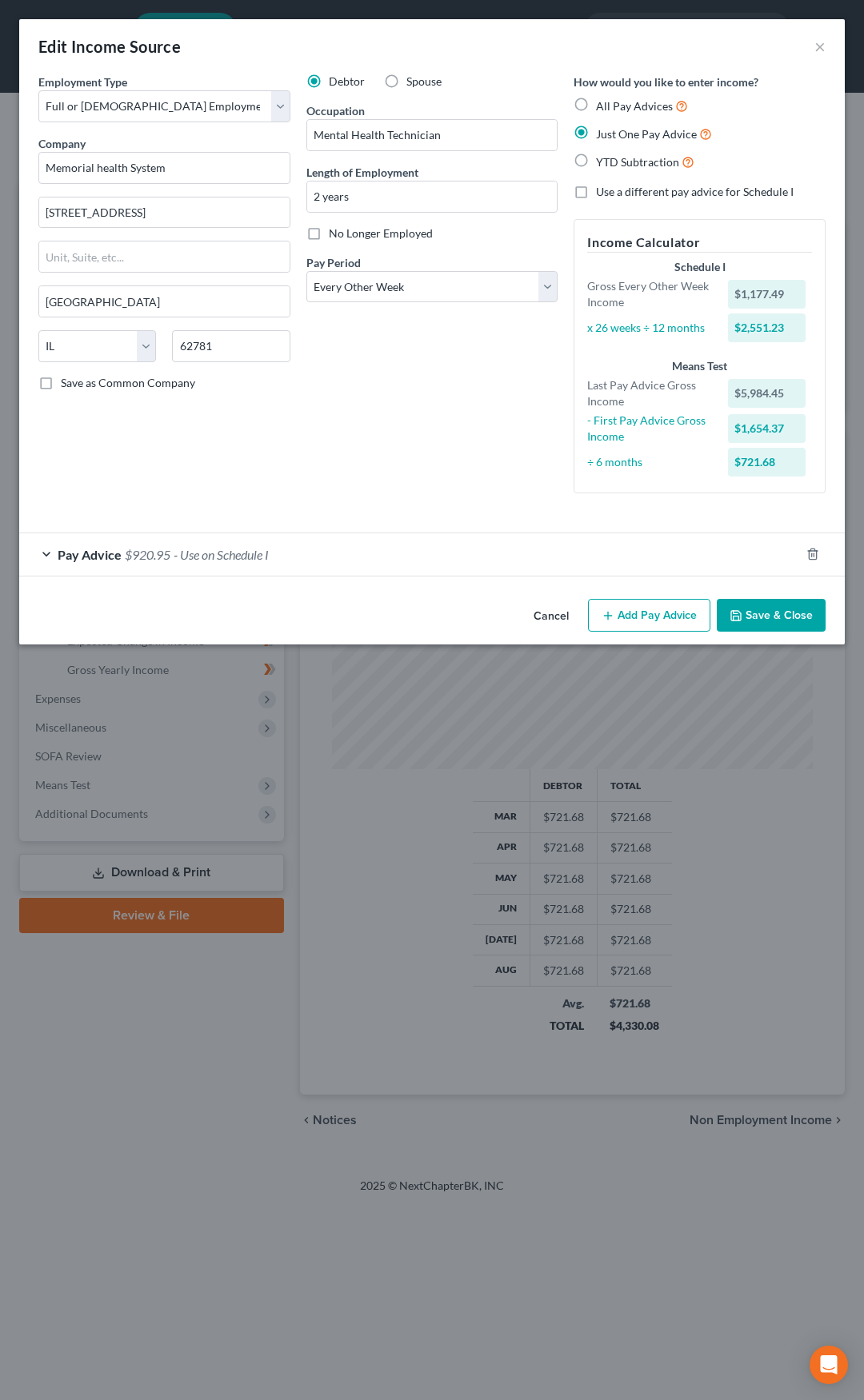
click at [758, 613] on button "Save & Close" at bounding box center [772, 616] width 109 height 34
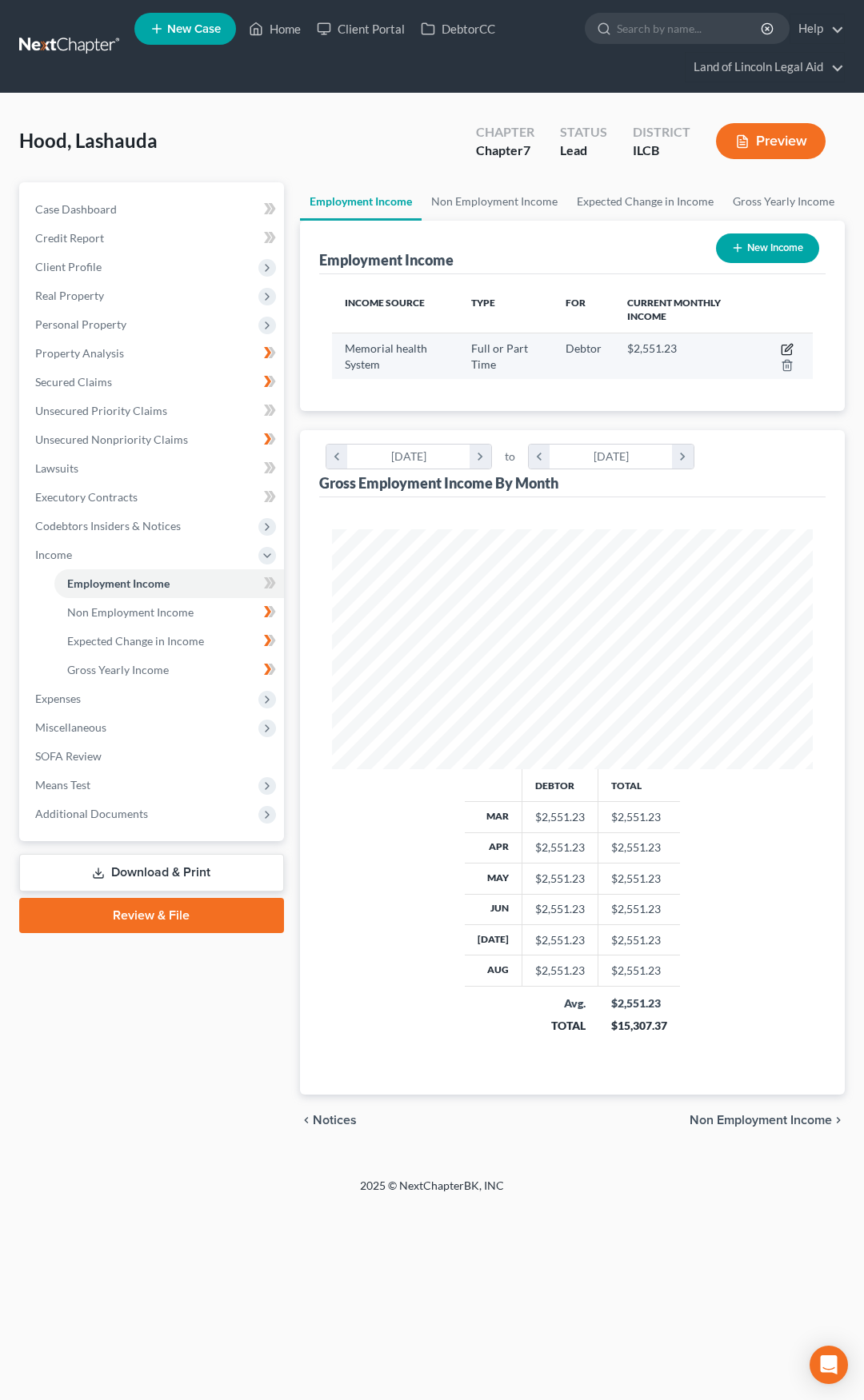
click at [790, 348] on icon "button" at bounding box center [787, 349] width 13 height 13
select select "0"
select select "14"
select select "2"
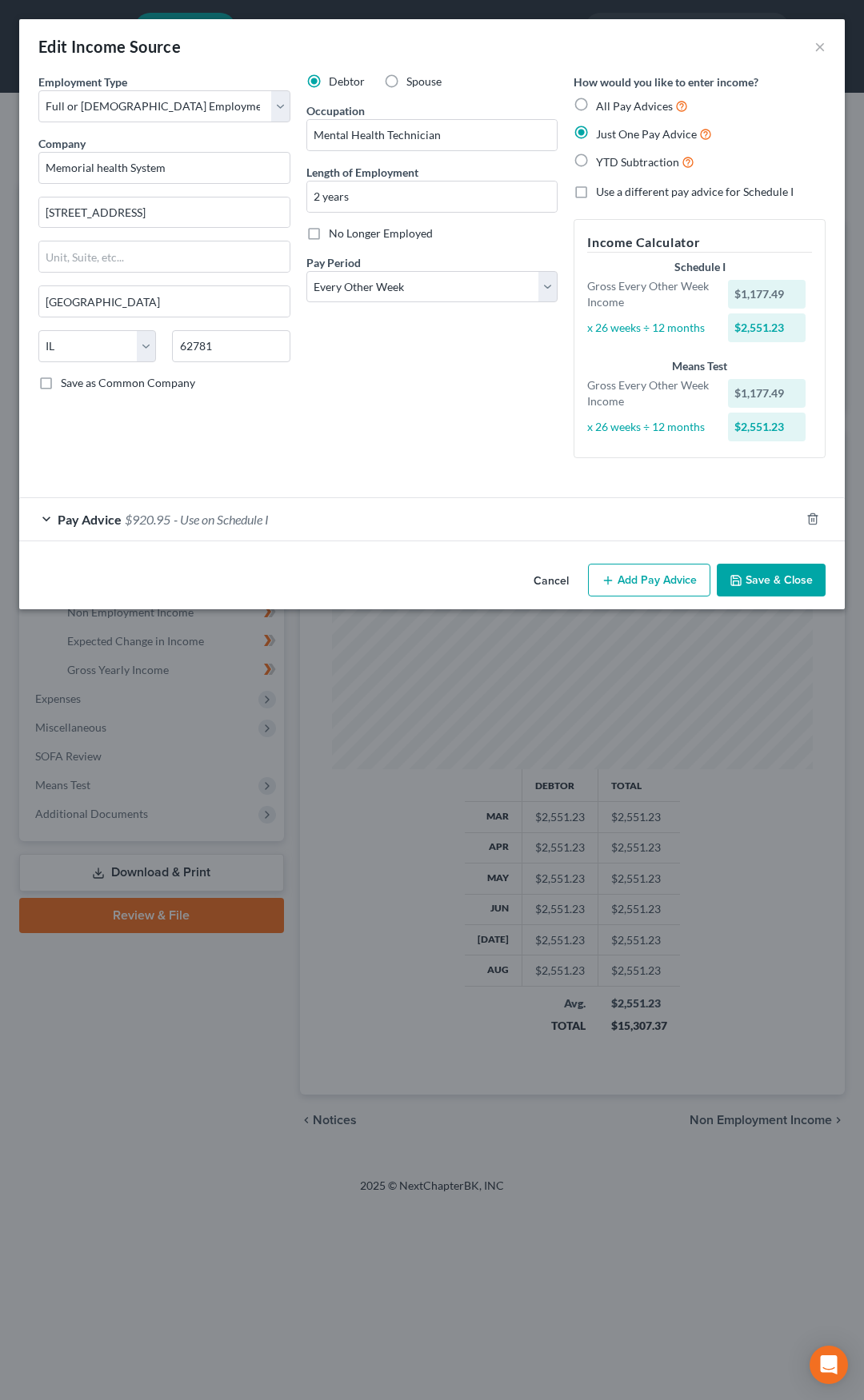
click at [223, 516] on span "- Use on Schedule I" at bounding box center [221, 520] width 95 height 15
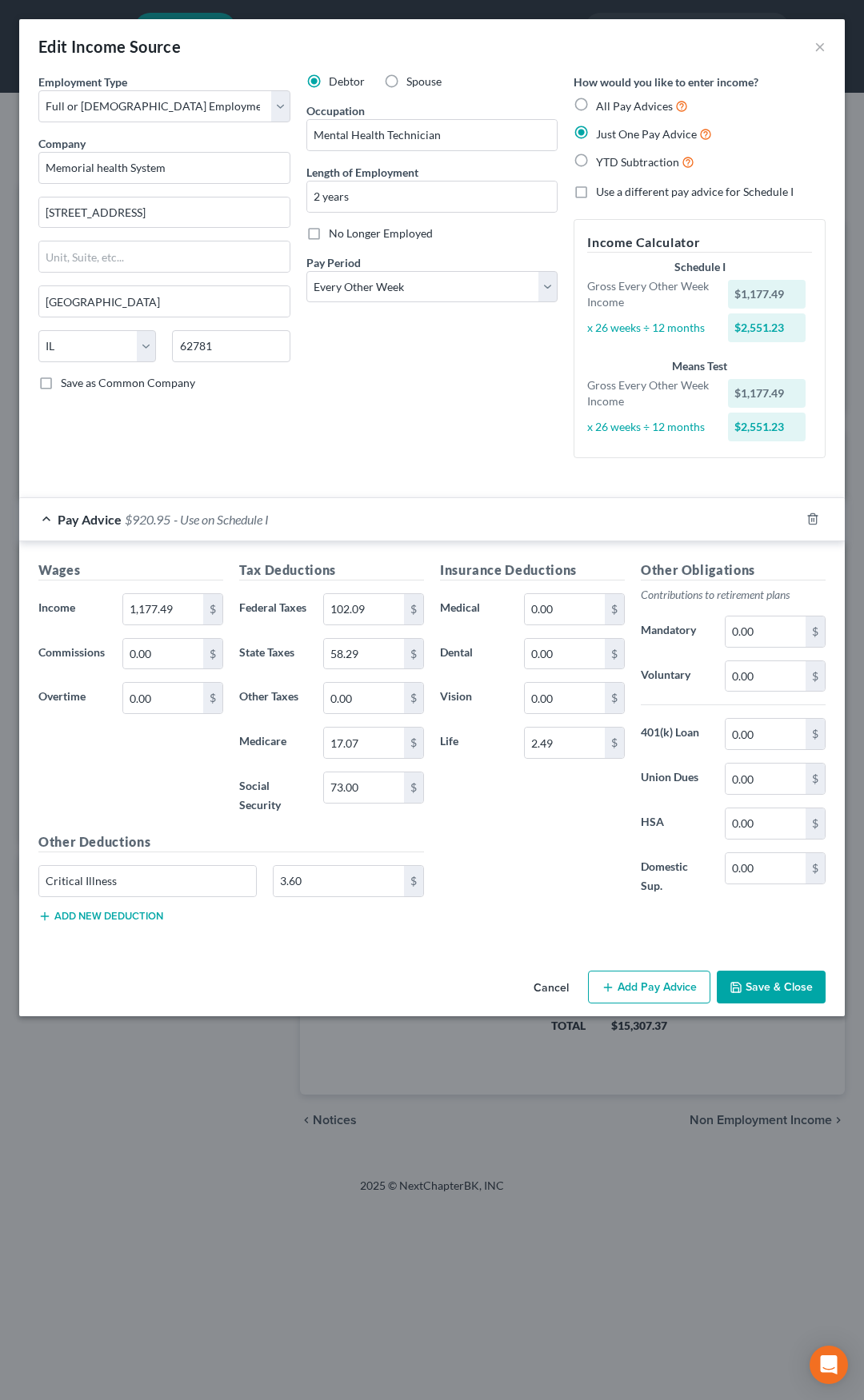
click at [223, 516] on span "- Use on Schedule I" at bounding box center [221, 520] width 95 height 15
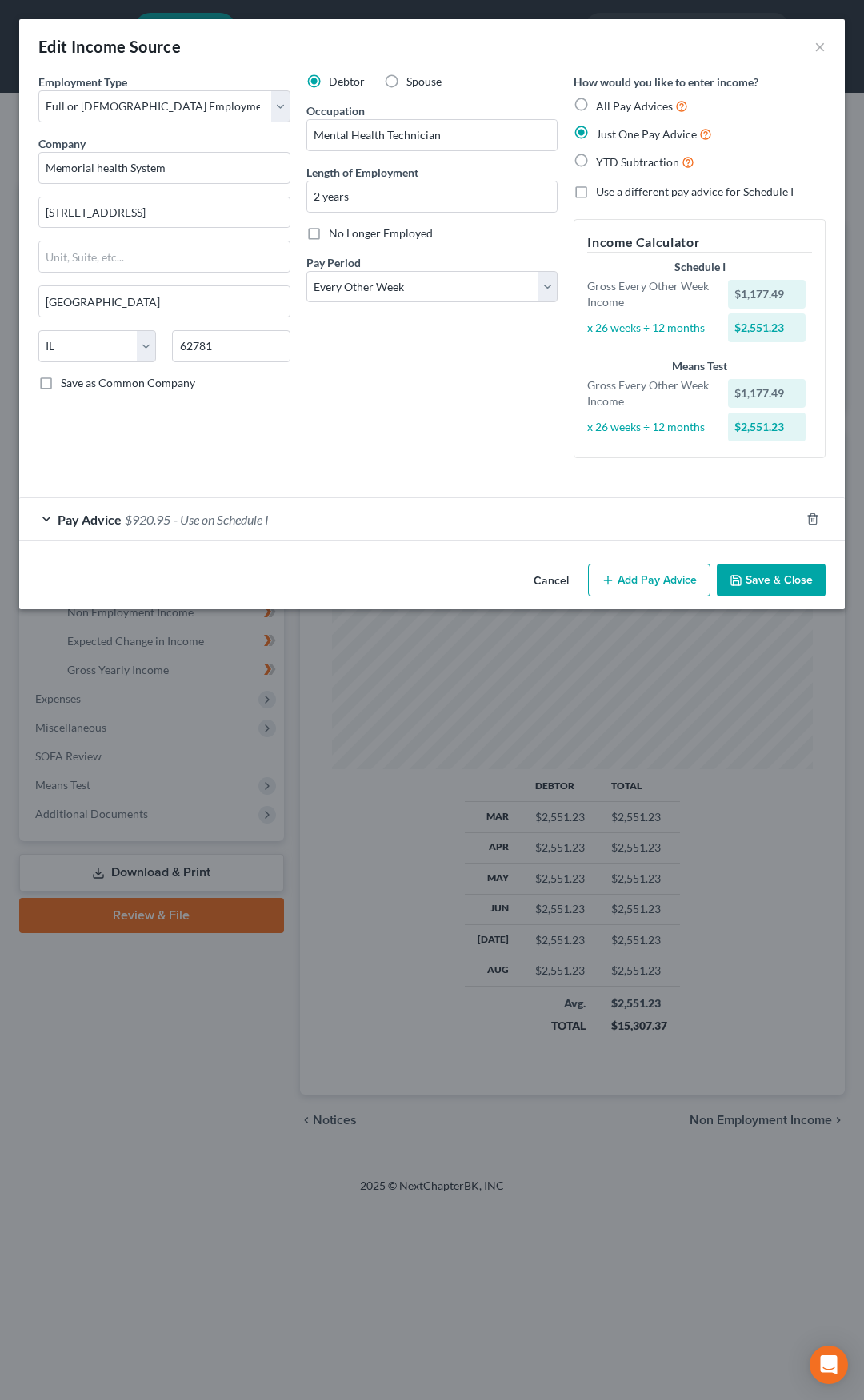
click at [746, 579] on button "Save & Close" at bounding box center [772, 581] width 109 height 34
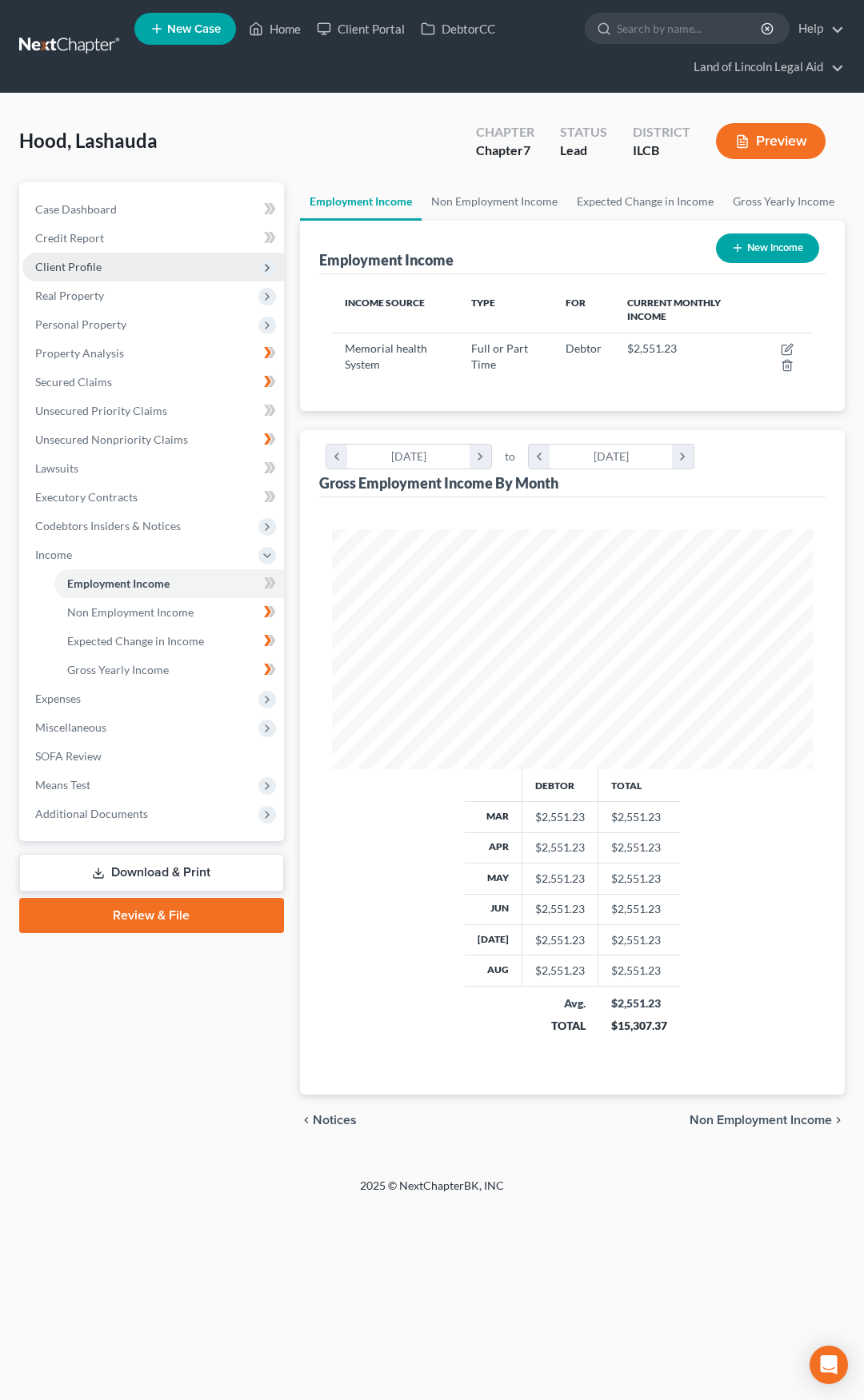
click at [150, 272] on span "Client Profile" at bounding box center [154, 267] width 262 height 29
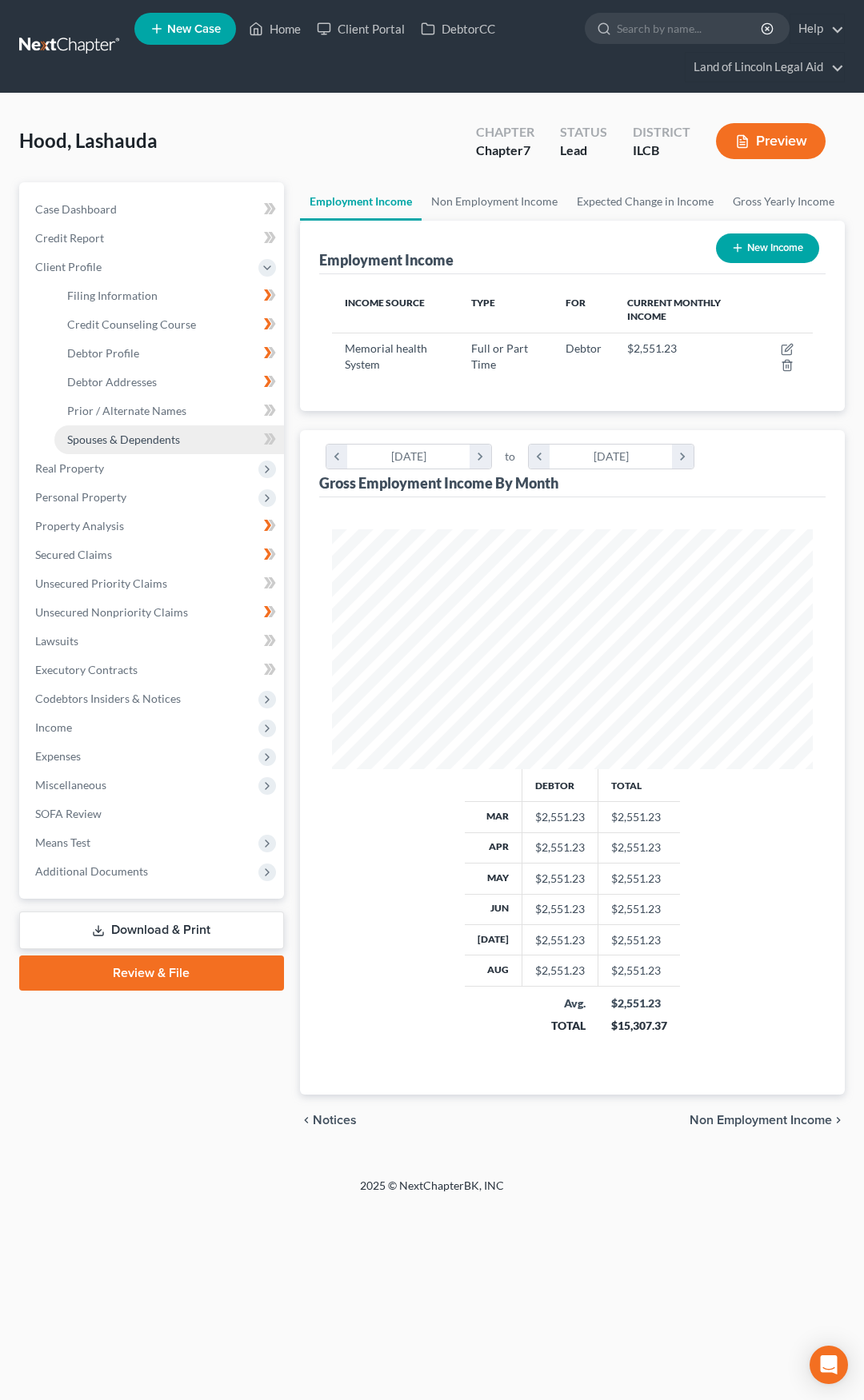
click at [163, 431] on link "Spouses & Dependents" at bounding box center [169, 440] width 229 height 29
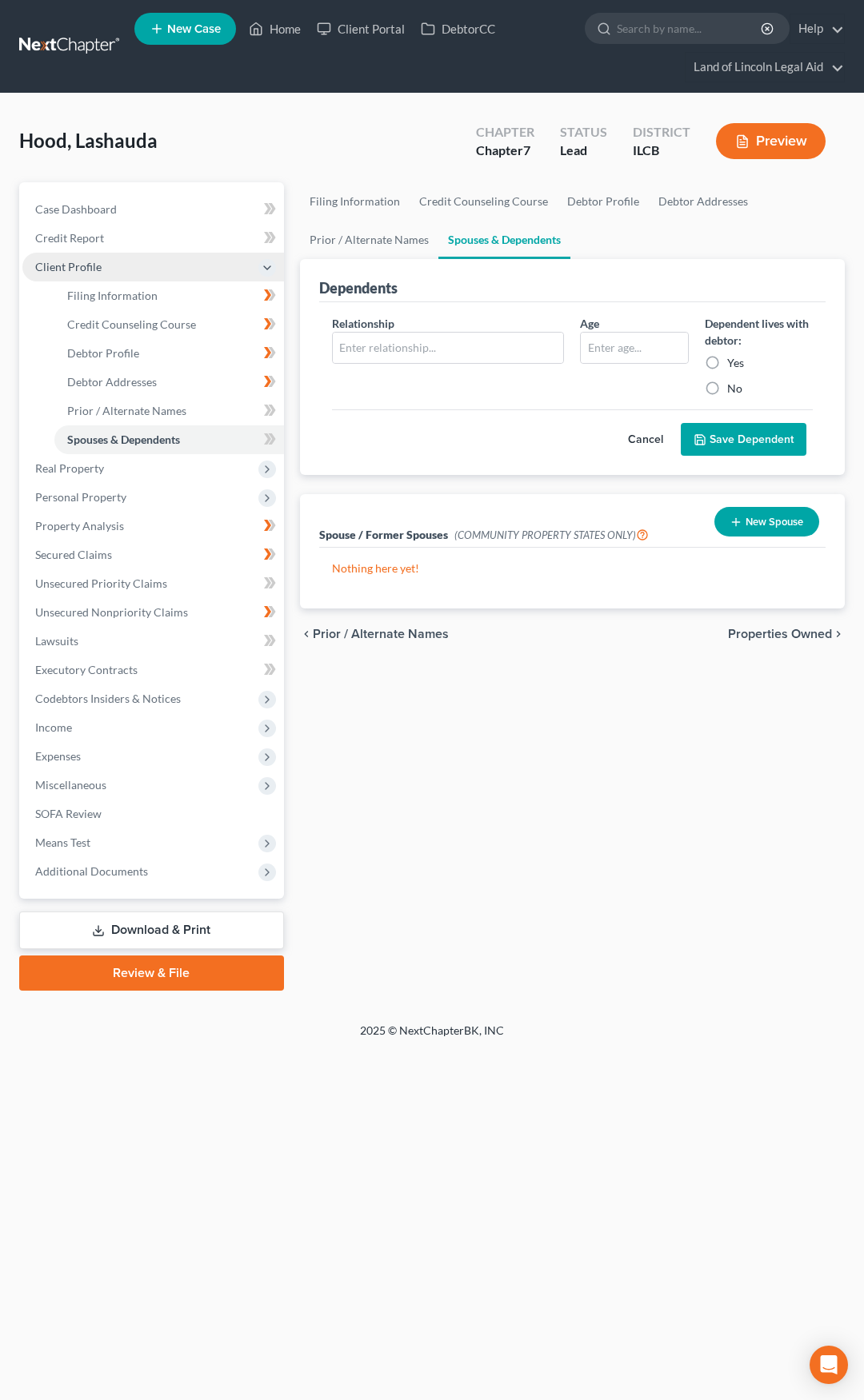
click at [109, 271] on span "Client Profile" at bounding box center [154, 267] width 262 height 29
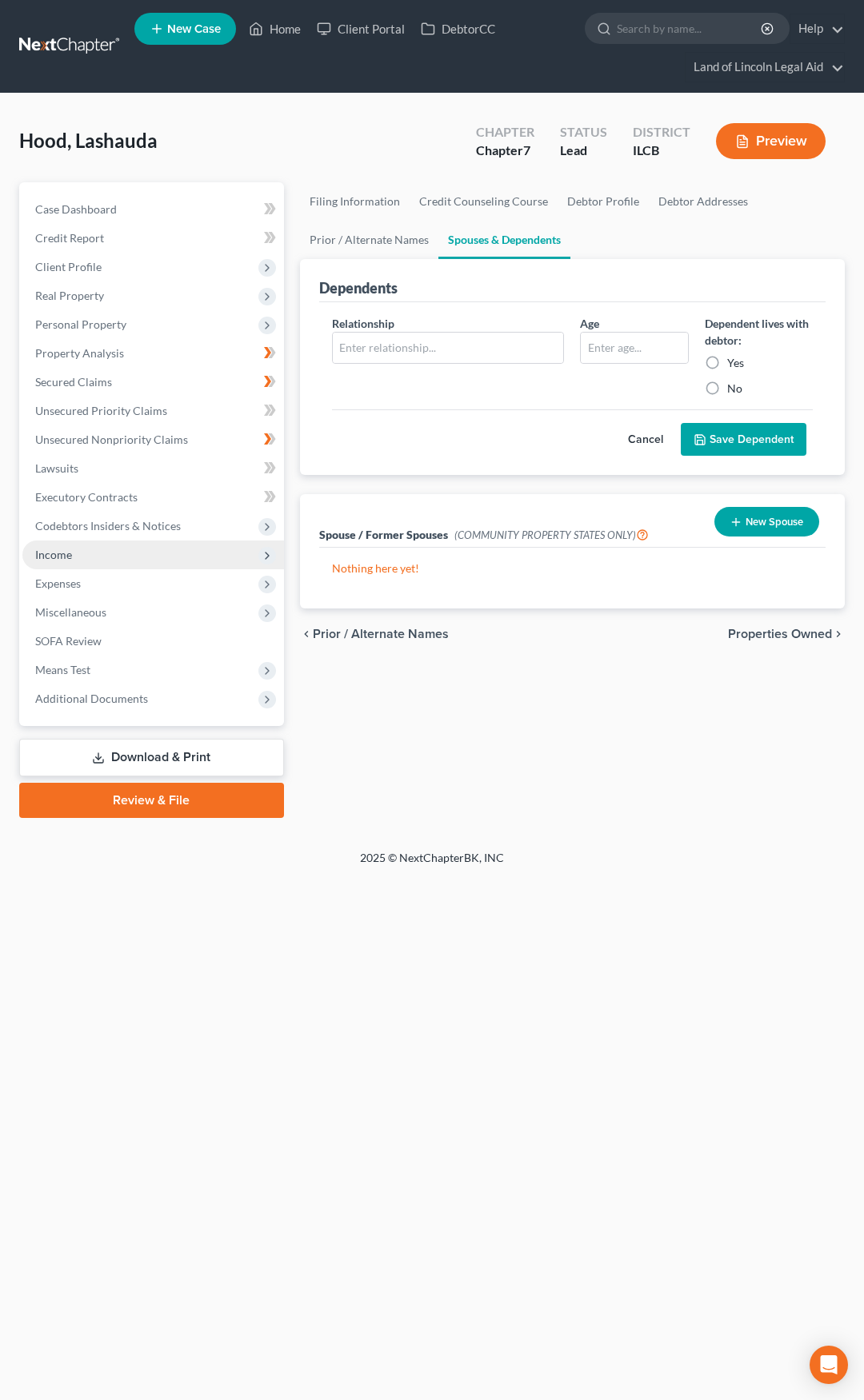
click at [136, 553] on span "Income" at bounding box center [154, 555] width 262 height 29
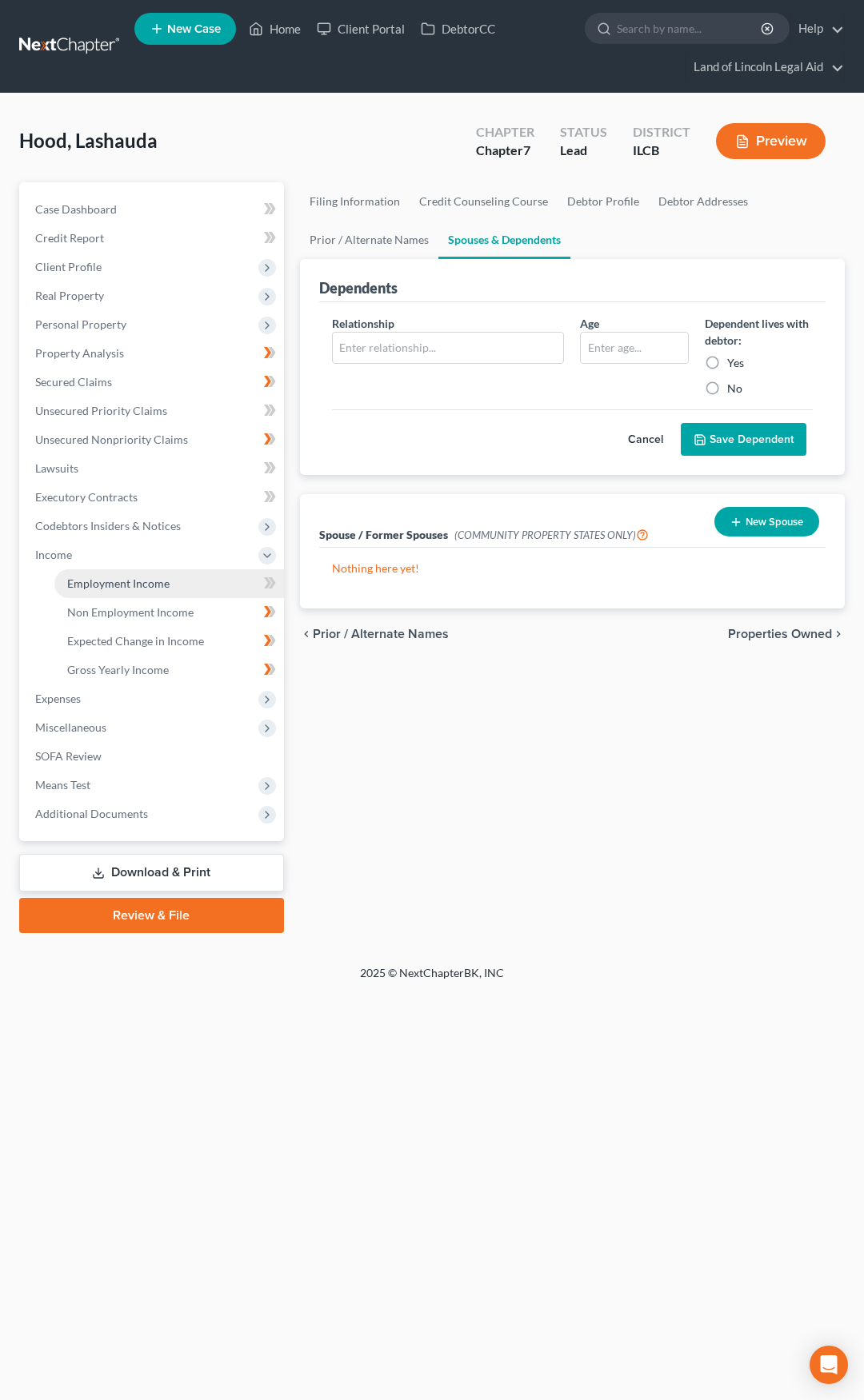
click at [136, 573] on link "Employment Income" at bounding box center [169, 583] width 229 height 29
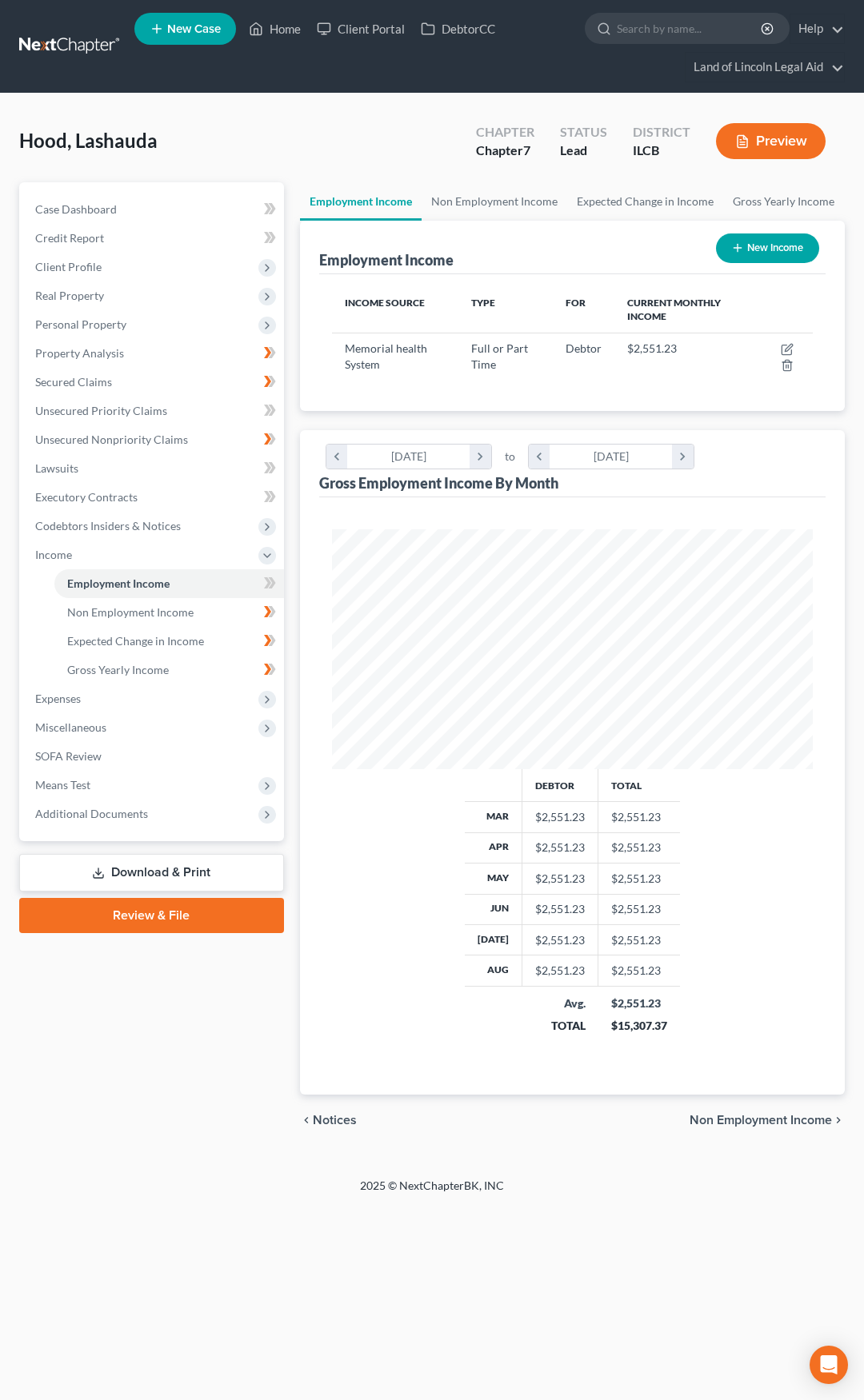
scroll to position [799446, 799480]
click at [275, 580] on icon at bounding box center [270, 583] width 12 height 20
click at [212, 443] on link "Unsecured Nonpriority Claims" at bounding box center [154, 440] width 262 height 29
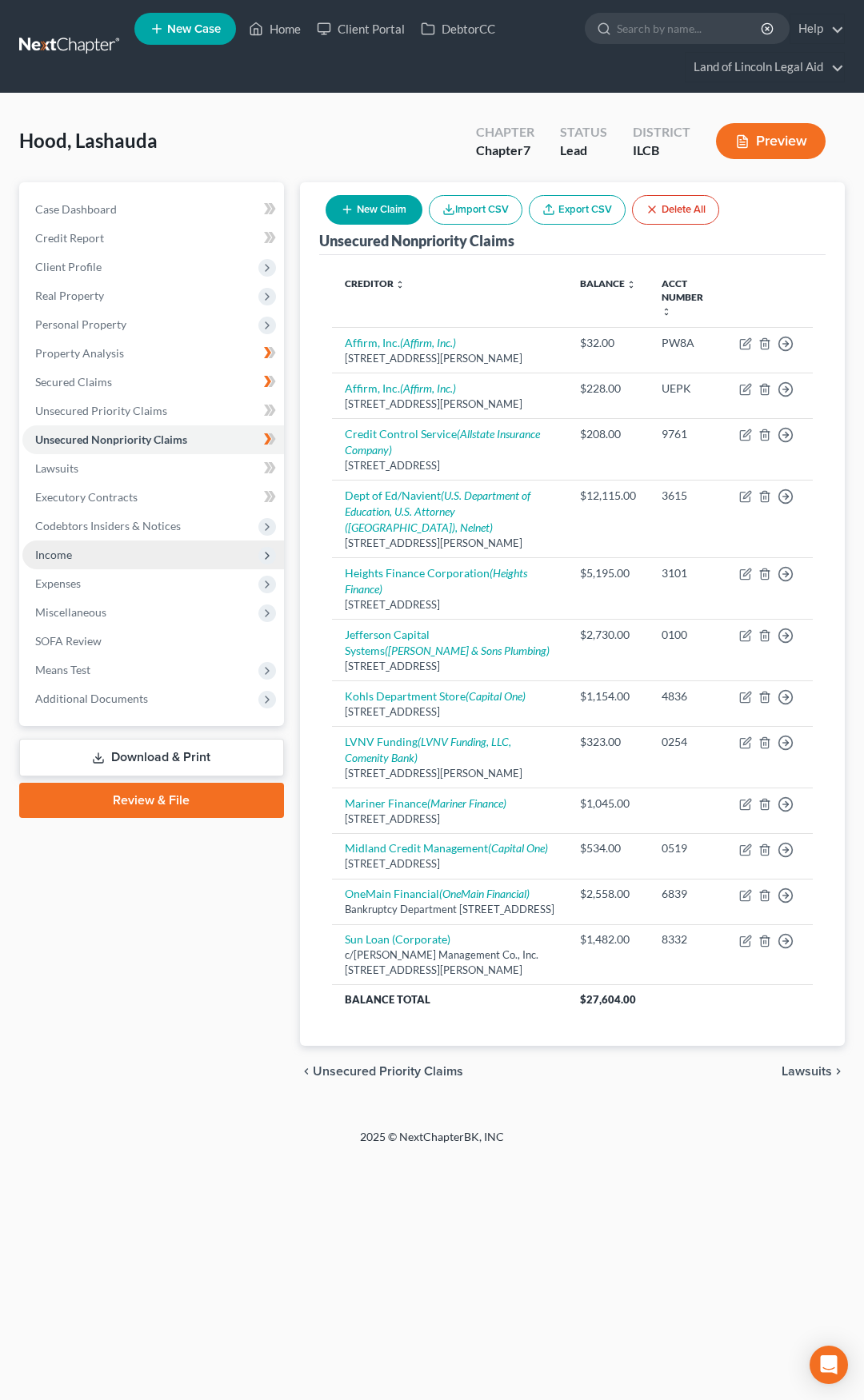
click at [186, 564] on span "Income" at bounding box center [154, 555] width 262 height 29
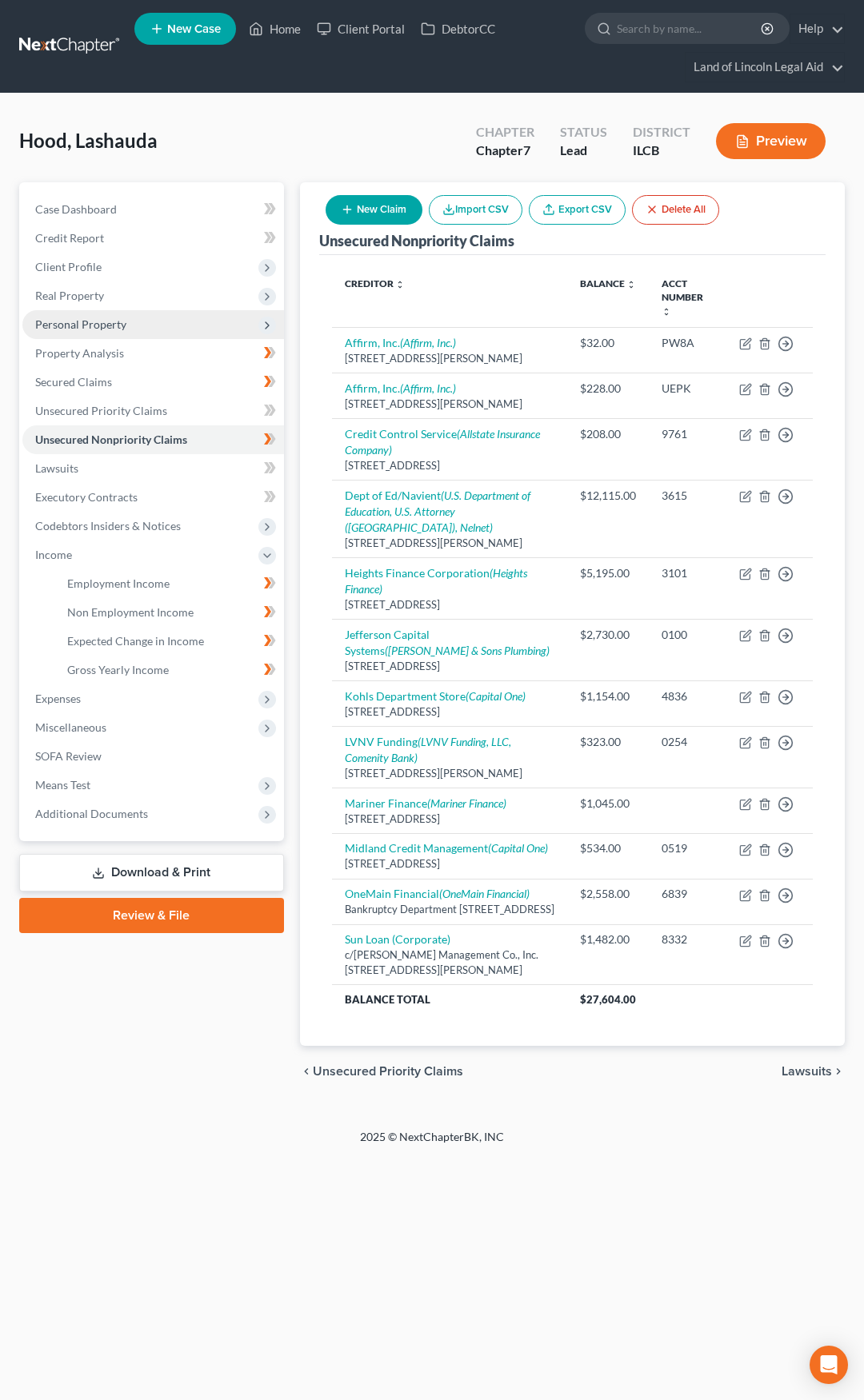
click at [141, 328] on span "Personal Property" at bounding box center [154, 325] width 262 height 29
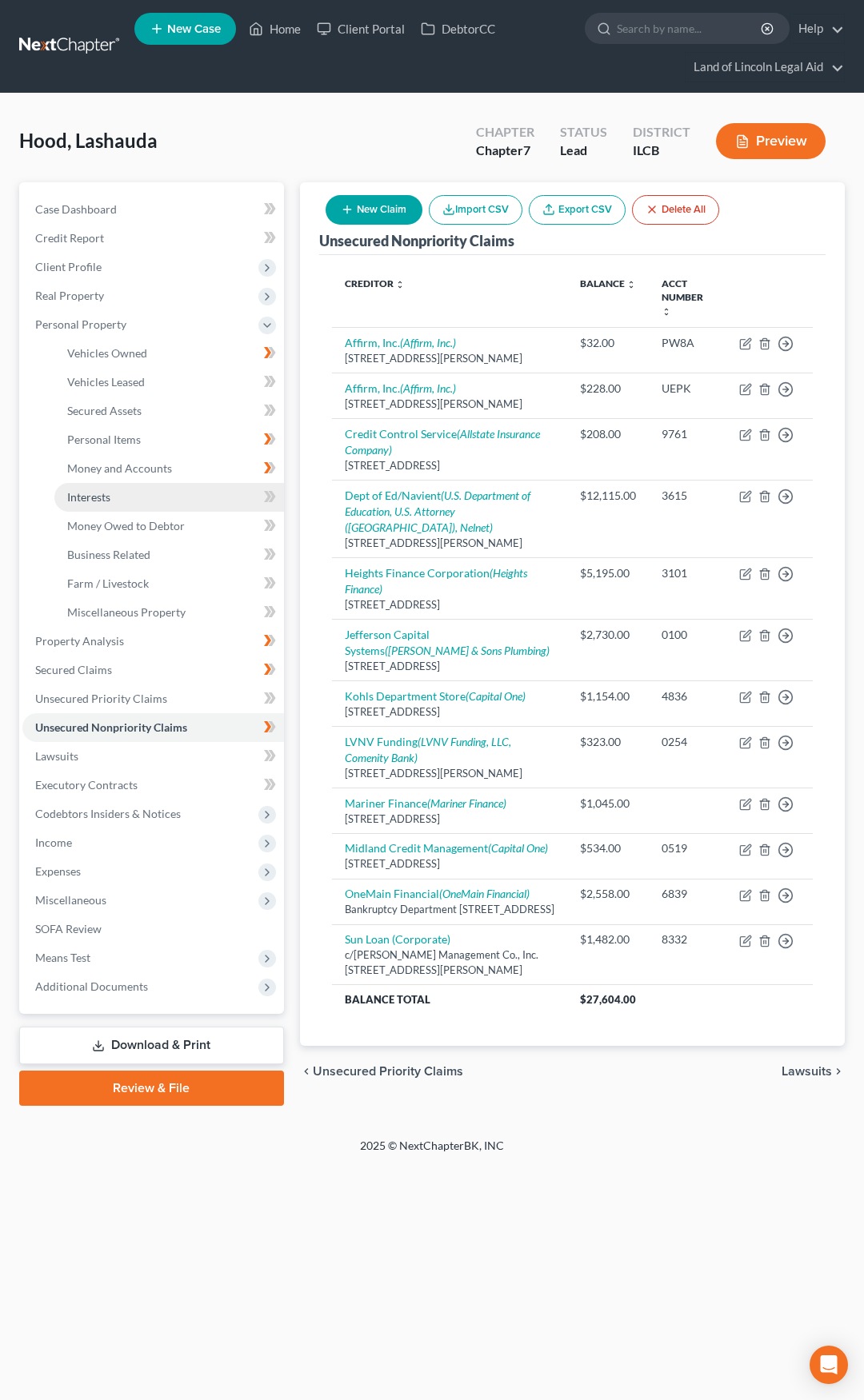
click at [160, 494] on link "Interests" at bounding box center [169, 497] width 229 height 29
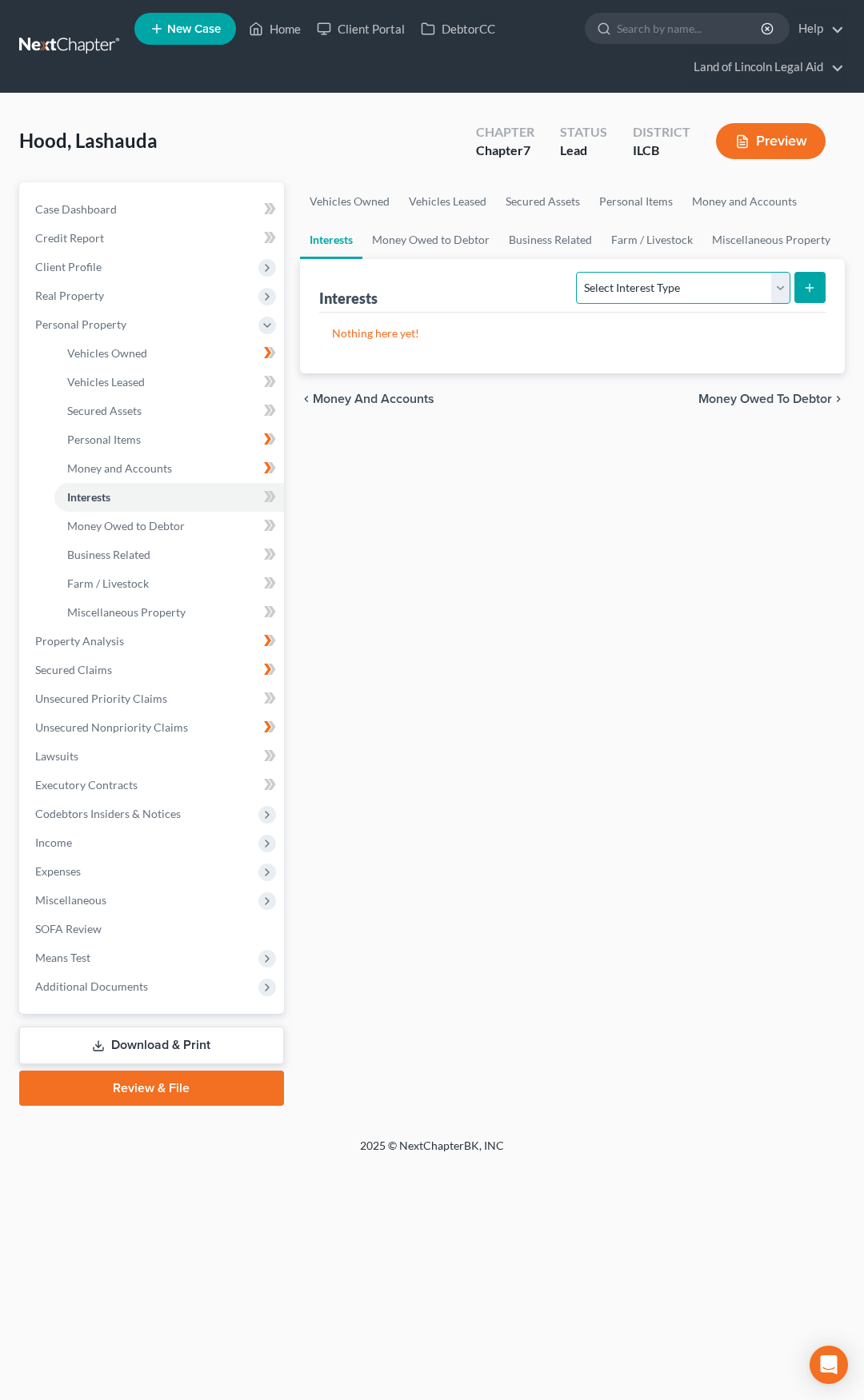
click at [609, 290] on select "Select Interest Type 401K (A/B: 21) Annuity (A/B: 23) Bond (A/B: 18) Education …" at bounding box center [683, 288] width 213 height 32
select select "401k"
click at [579, 272] on select "Select Interest Type 401K (A/B: 21) Annuity (A/B: 23) Bond (A/B: 18) Education …" at bounding box center [683, 288] width 213 height 32
click at [806, 286] on icon "submit" at bounding box center [809, 287] width 13 height 13
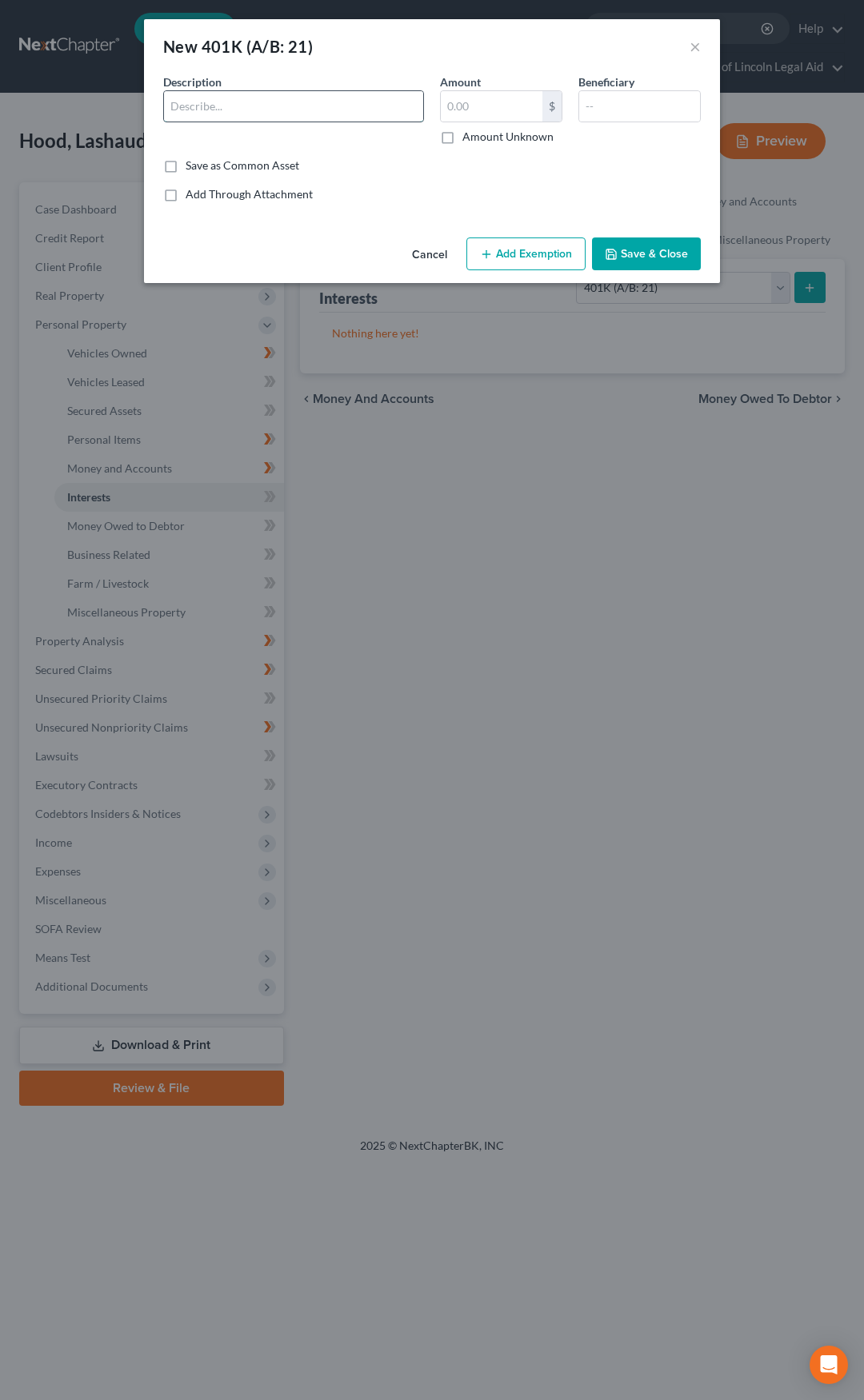
click at [316, 106] on input "text" at bounding box center [293, 107] width 259 height 30
type input "401k"
click at [463, 138] on label "Amount Unknown" at bounding box center [508, 136] width 92 height 16
click at [469, 138] on input "Amount Unknown" at bounding box center [474, 133] width 10 height 10
checkbox input "true"
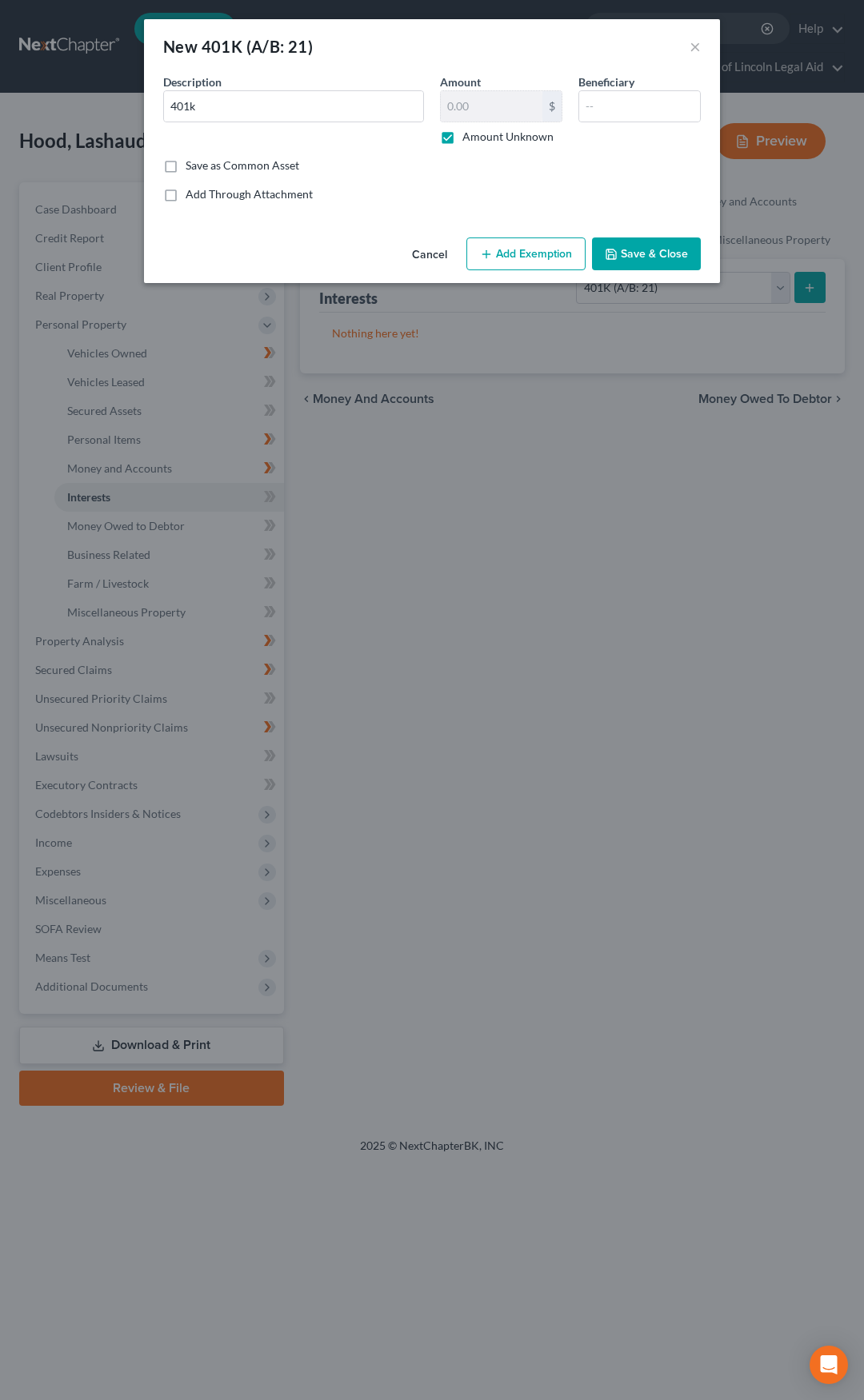
click at [626, 253] on button "Save & Close" at bounding box center [647, 254] width 109 height 34
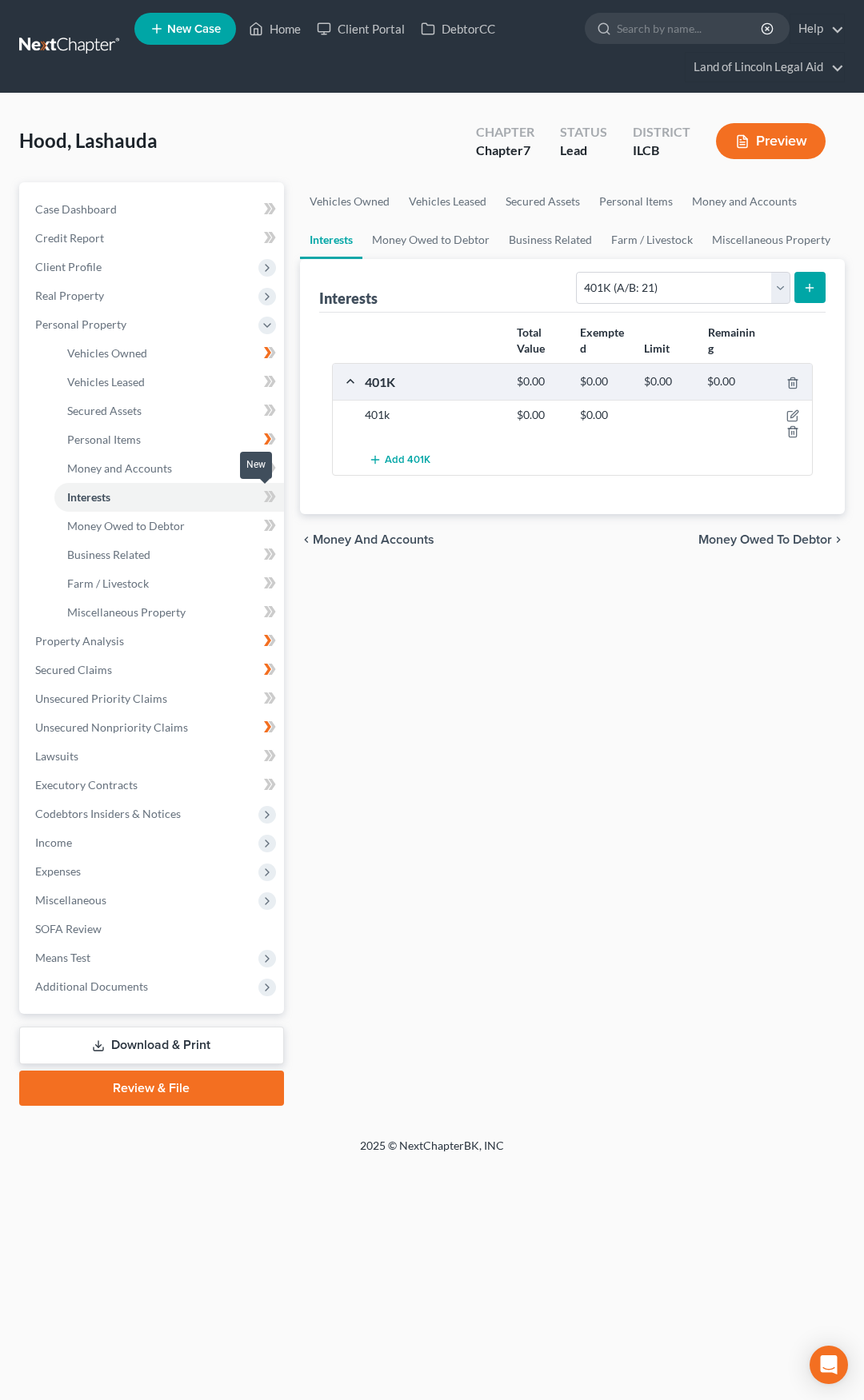
click at [273, 488] on icon at bounding box center [270, 497] width 12 height 20
click at [636, 281] on select "Select Interest Type 401K (A/B: 21) Annuity (A/B: 23) Bond (A/B: 18) Education …" at bounding box center [683, 288] width 213 height 32
select select "whole_life_insurance"
click at [579, 272] on select "Select Interest Type 401K (A/B: 21) Annuity (A/B: 23) Bond (A/B: 18) Education …" at bounding box center [683, 288] width 213 height 32
click at [819, 290] on button "submit" at bounding box center [809, 287] width 31 height 31
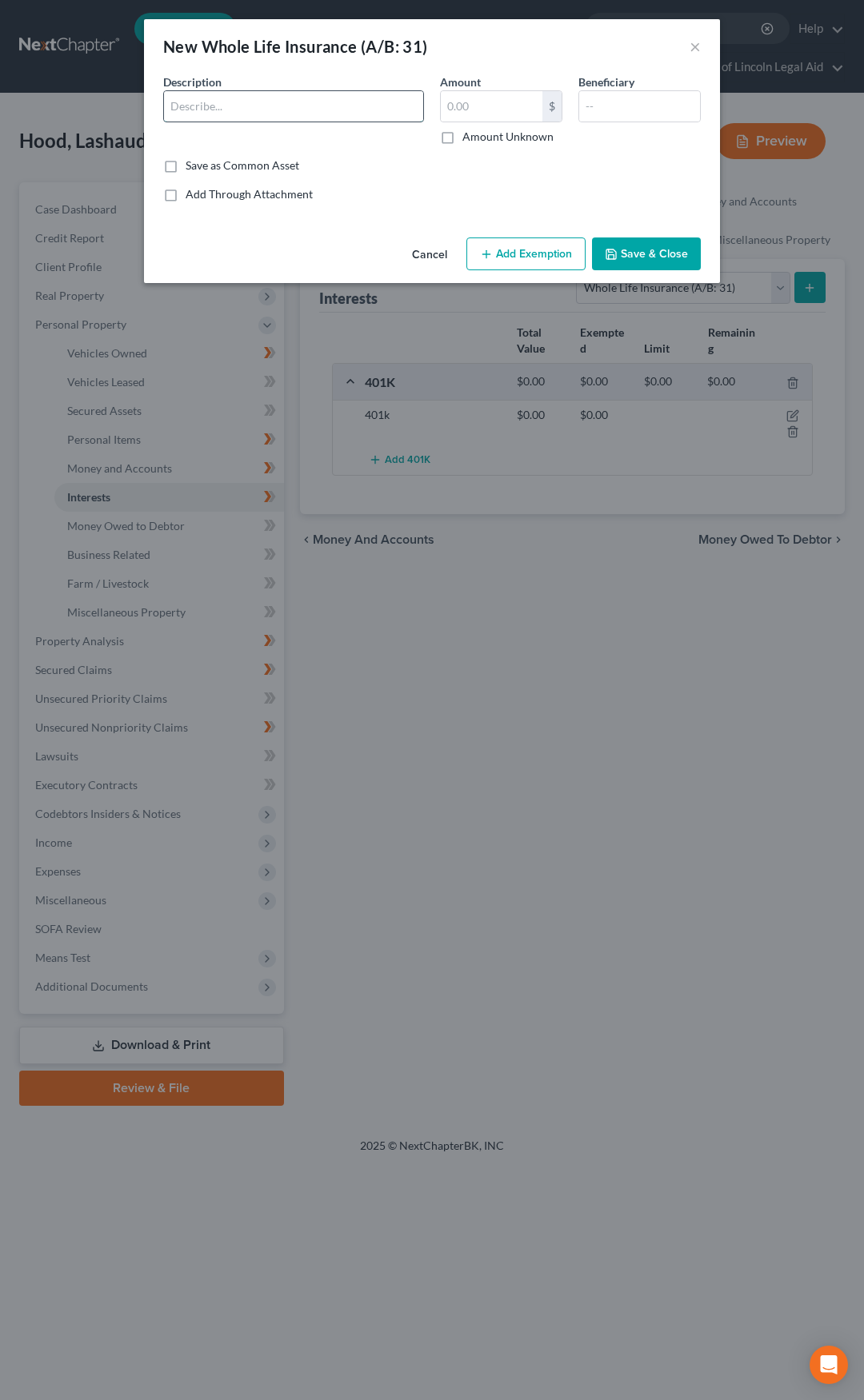
click at [326, 91] on input "text" at bounding box center [293, 107] width 259 height 30
type input "Life Insurance Through Employer (No CSV)"
click at [558, 250] on button "Add Exemption" at bounding box center [526, 254] width 119 height 34
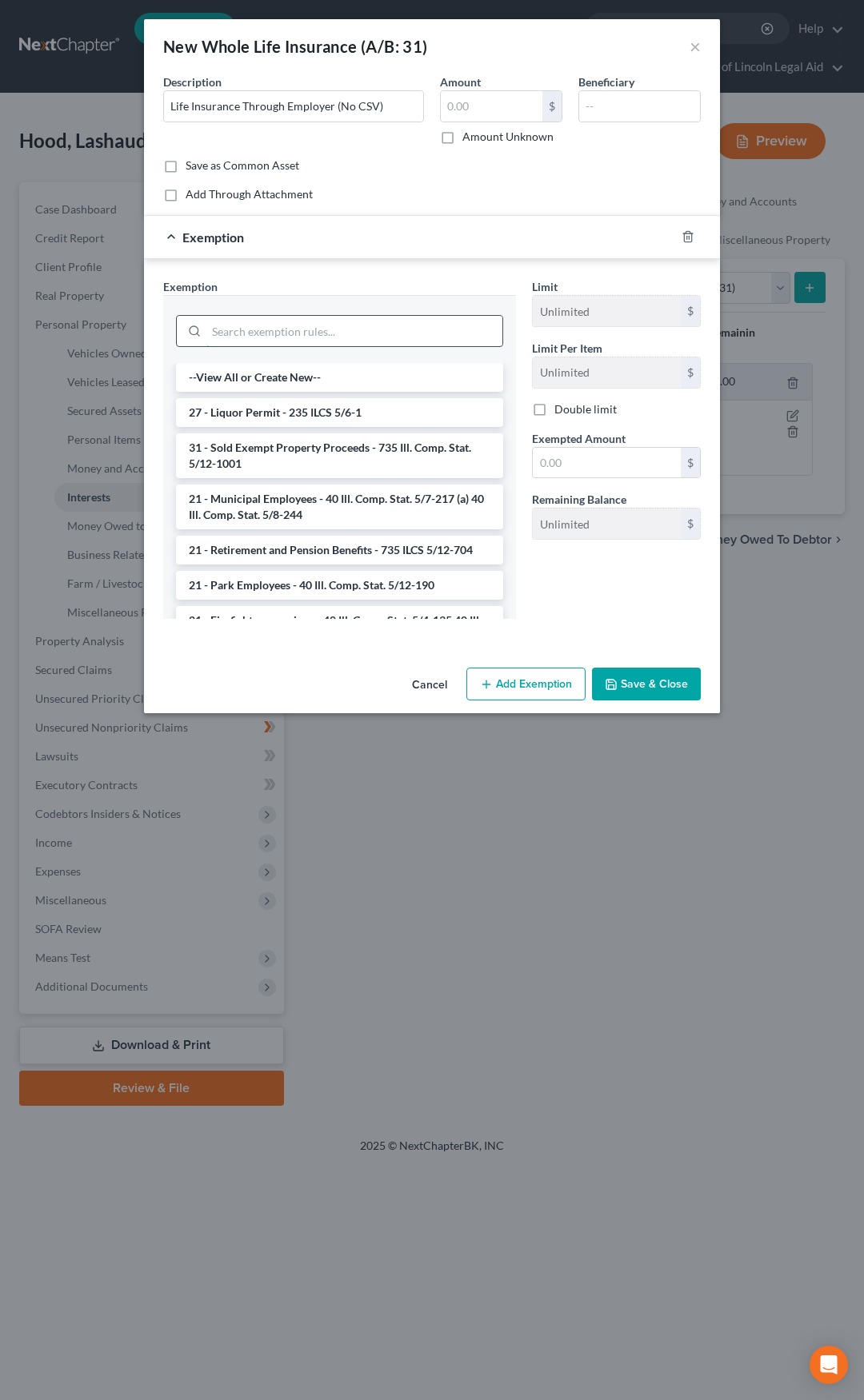
click at [406, 330] on input "search" at bounding box center [354, 331] width 296 height 30
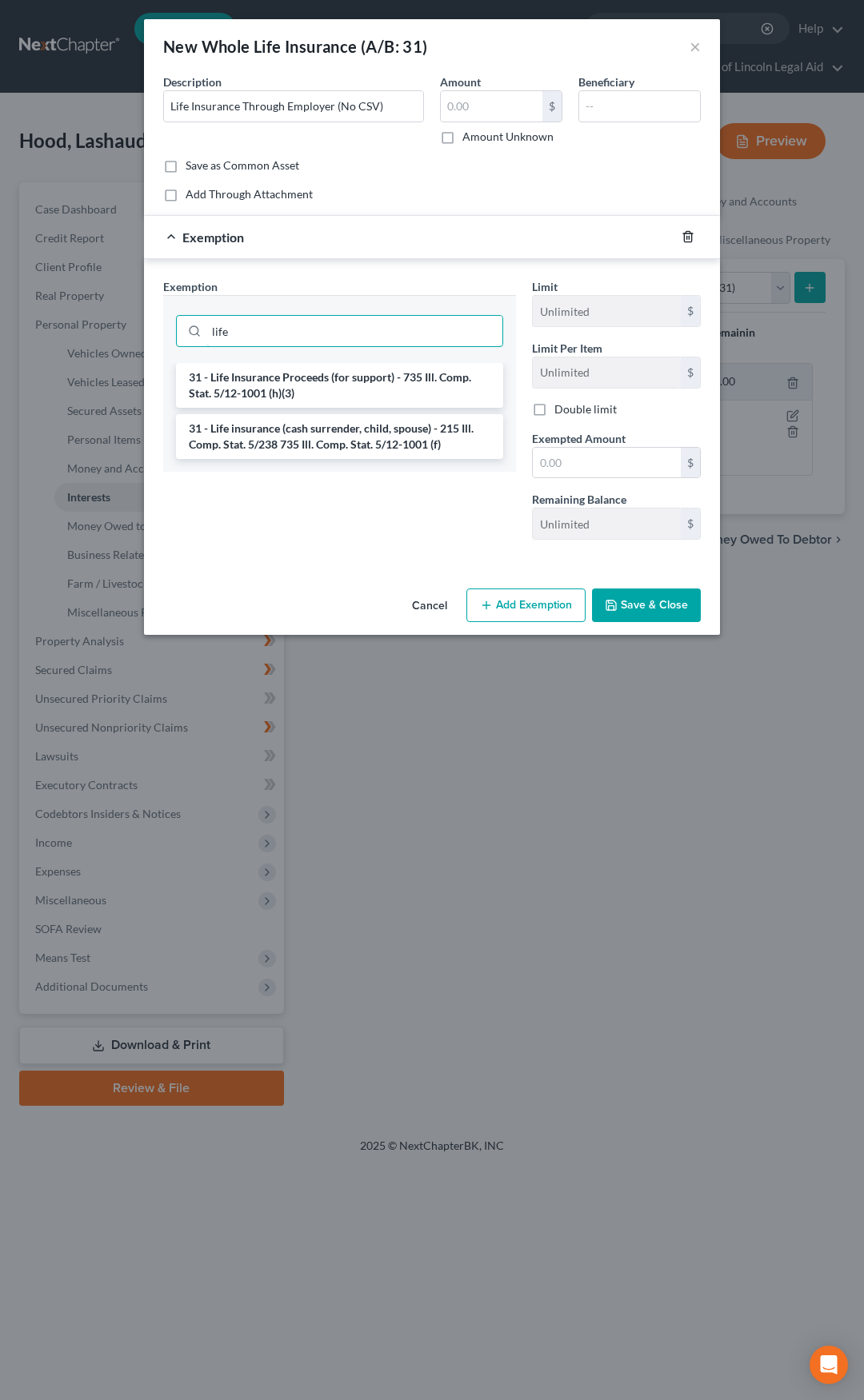
type input "life"
click at [687, 232] on icon "button" at bounding box center [688, 237] width 8 height 10
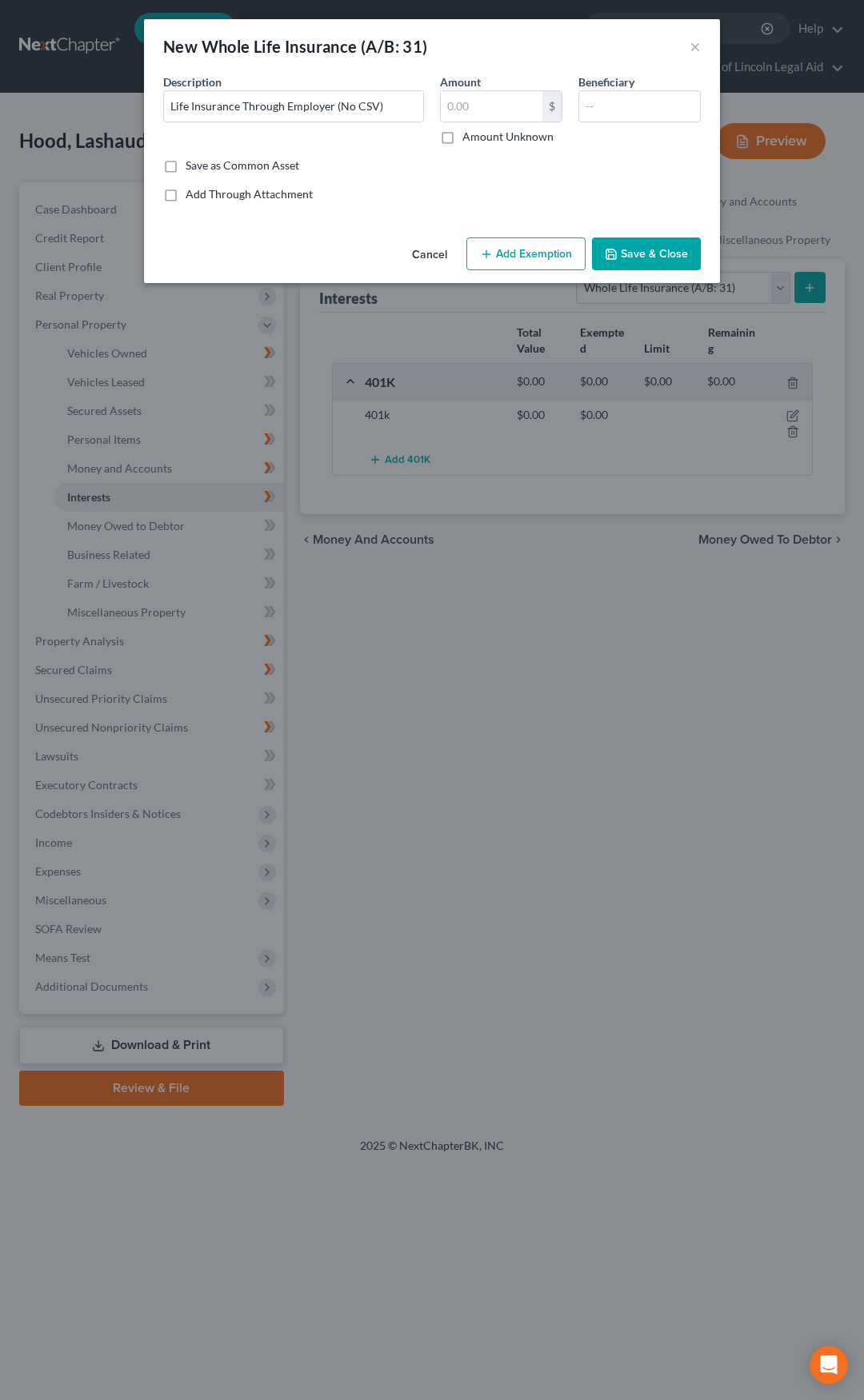
click at [639, 257] on button "Save & Close" at bounding box center [647, 254] width 109 height 34
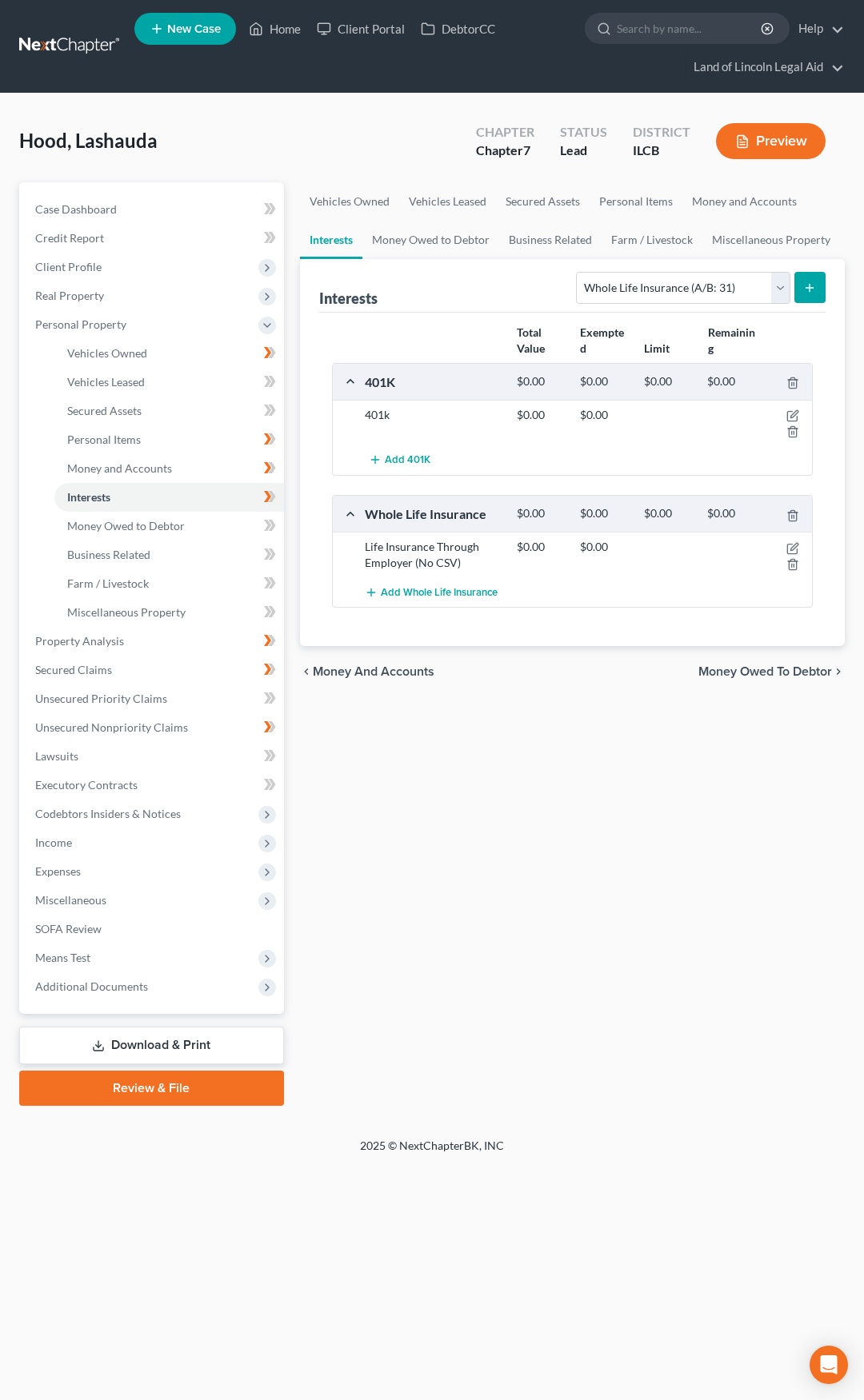
click at [59, 47] on link at bounding box center [71, 46] width 102 height 29
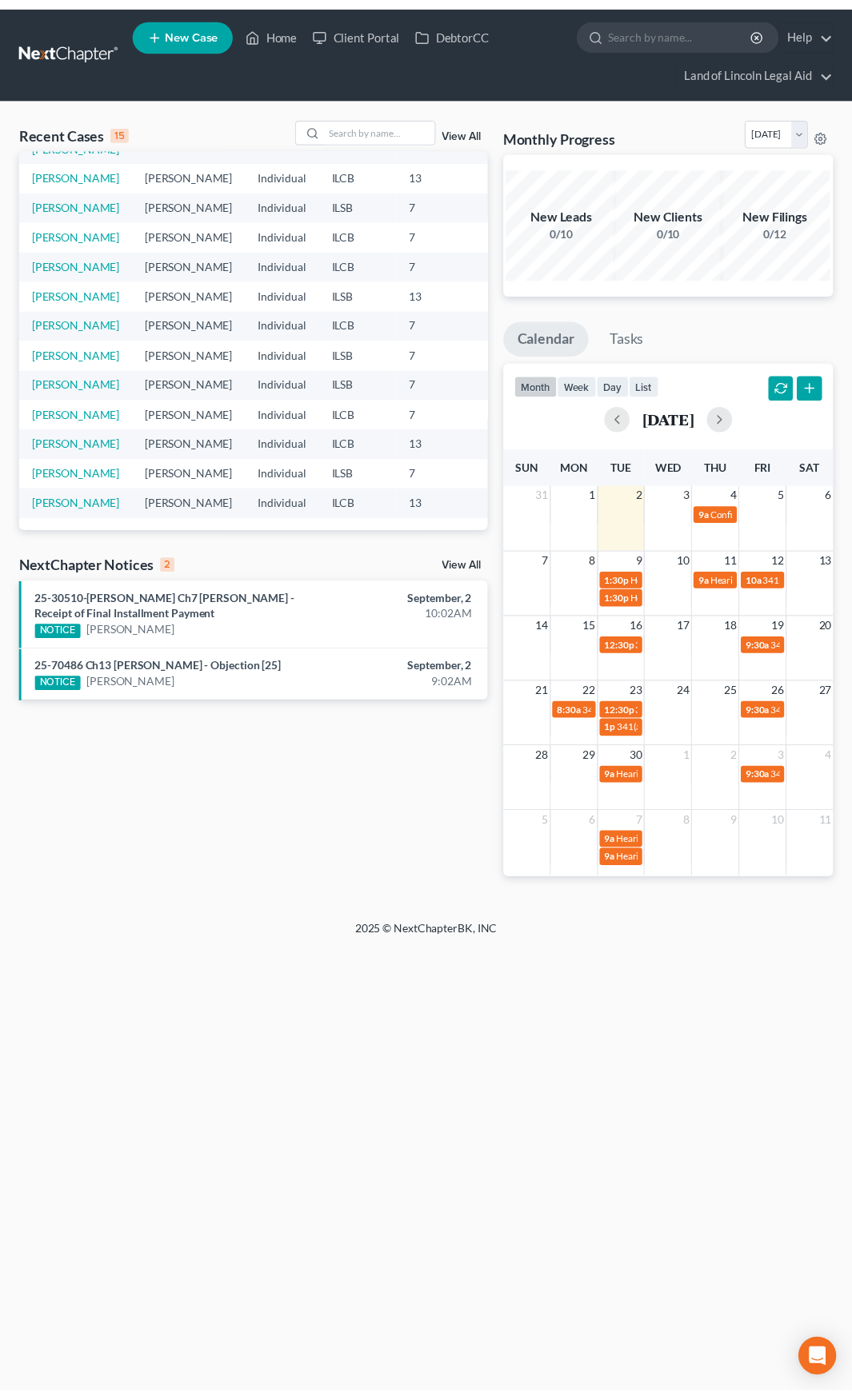
scroll to position [378, 0]
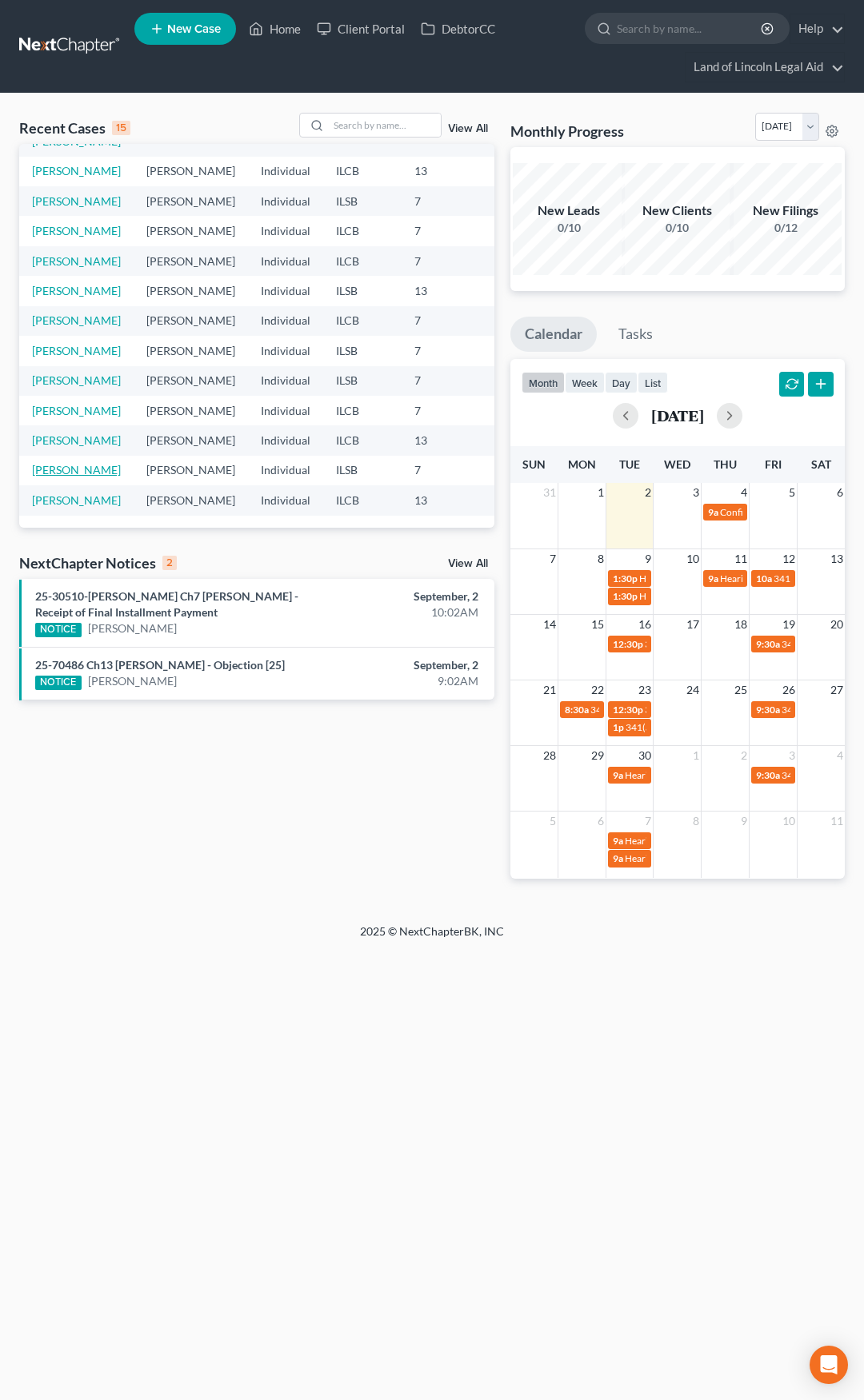
click at [49, 463] on link "Carter, Rozena" at bounding box center [76, 470] width 89 height 13
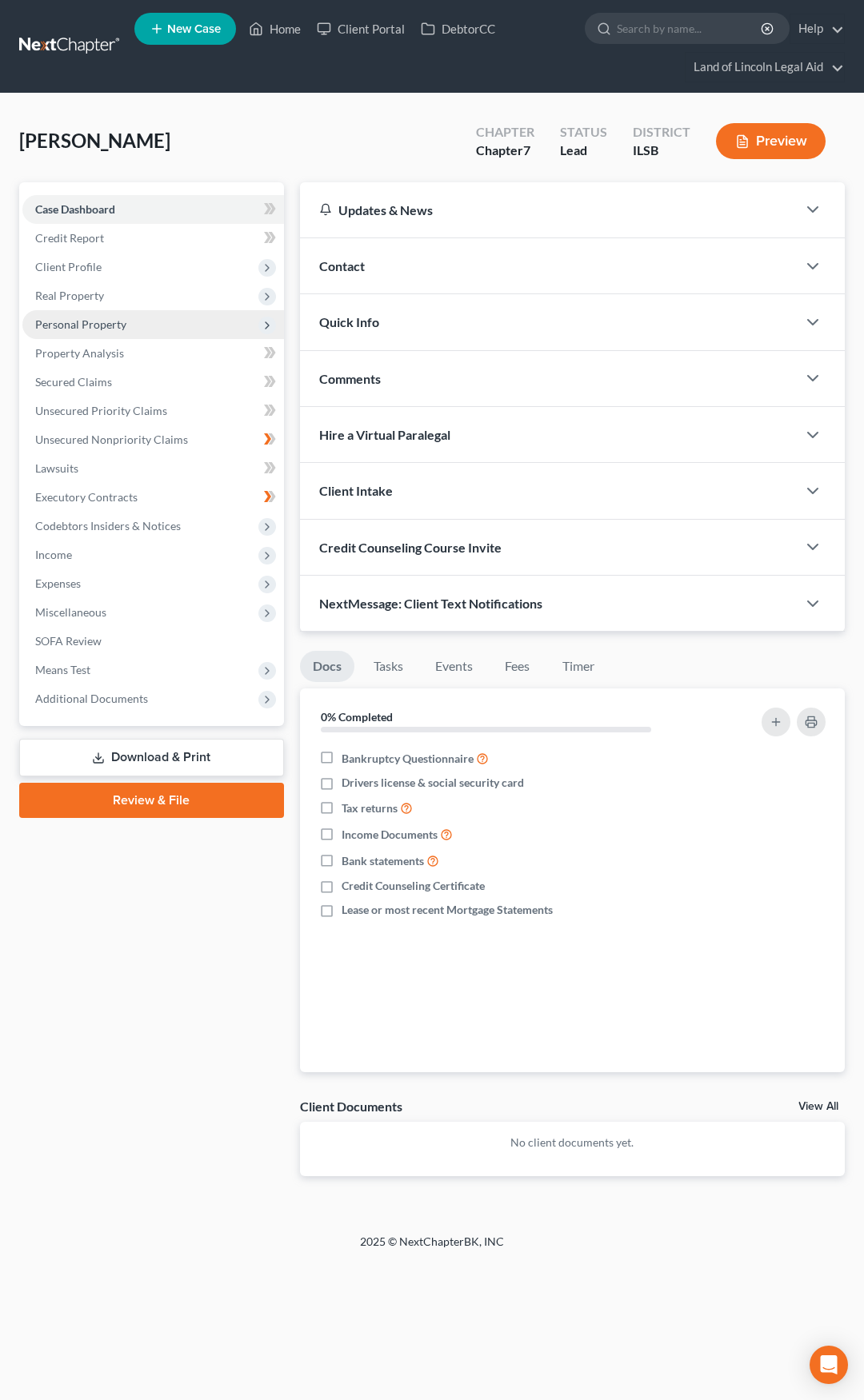
click at [128, 327] on span "Personal Property" at bounding box center [154, 325] width 262 height 29
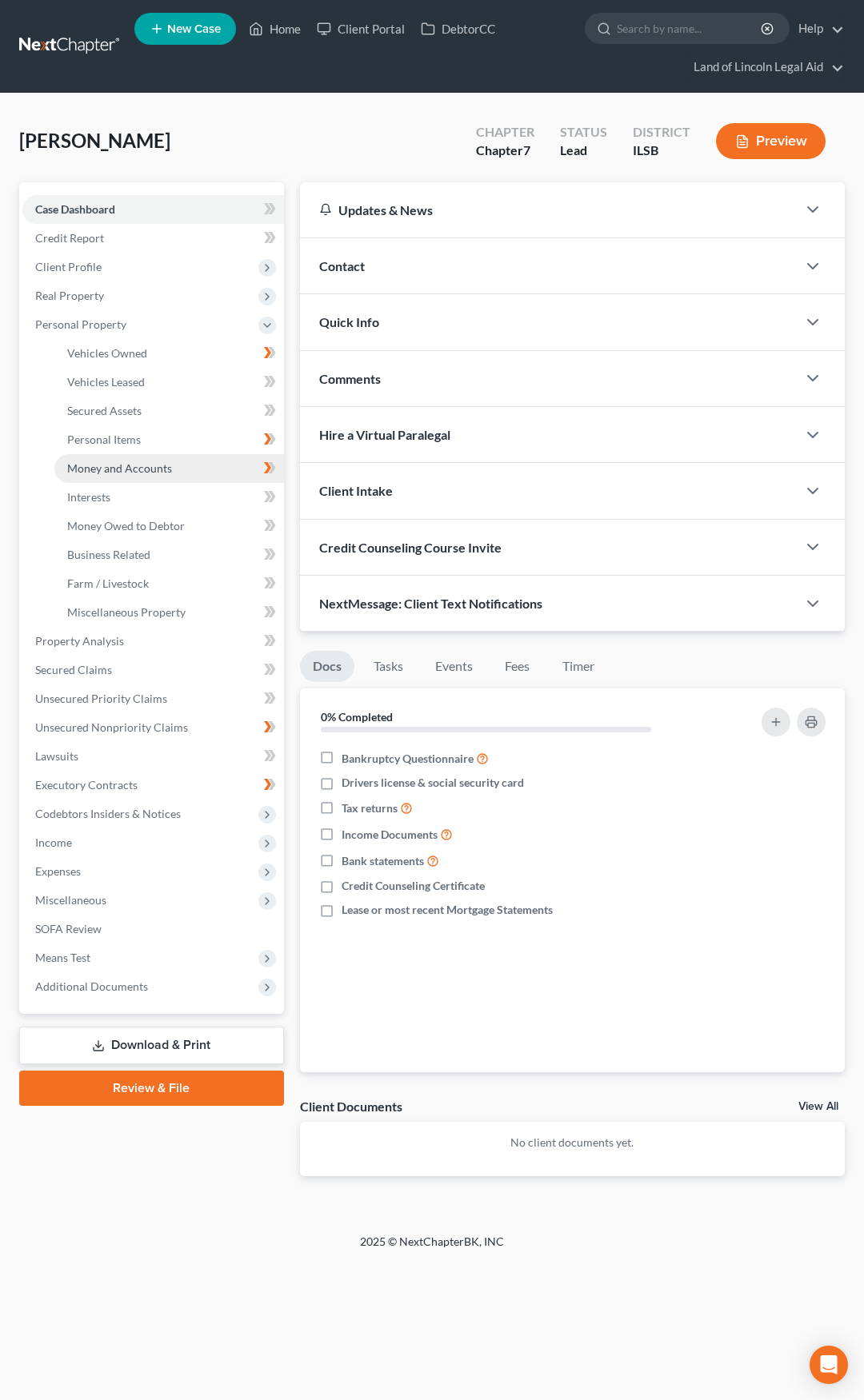
click at [155, 462] on span "Money and Accounts" at bounding box center [119, 468] width 105 height 13
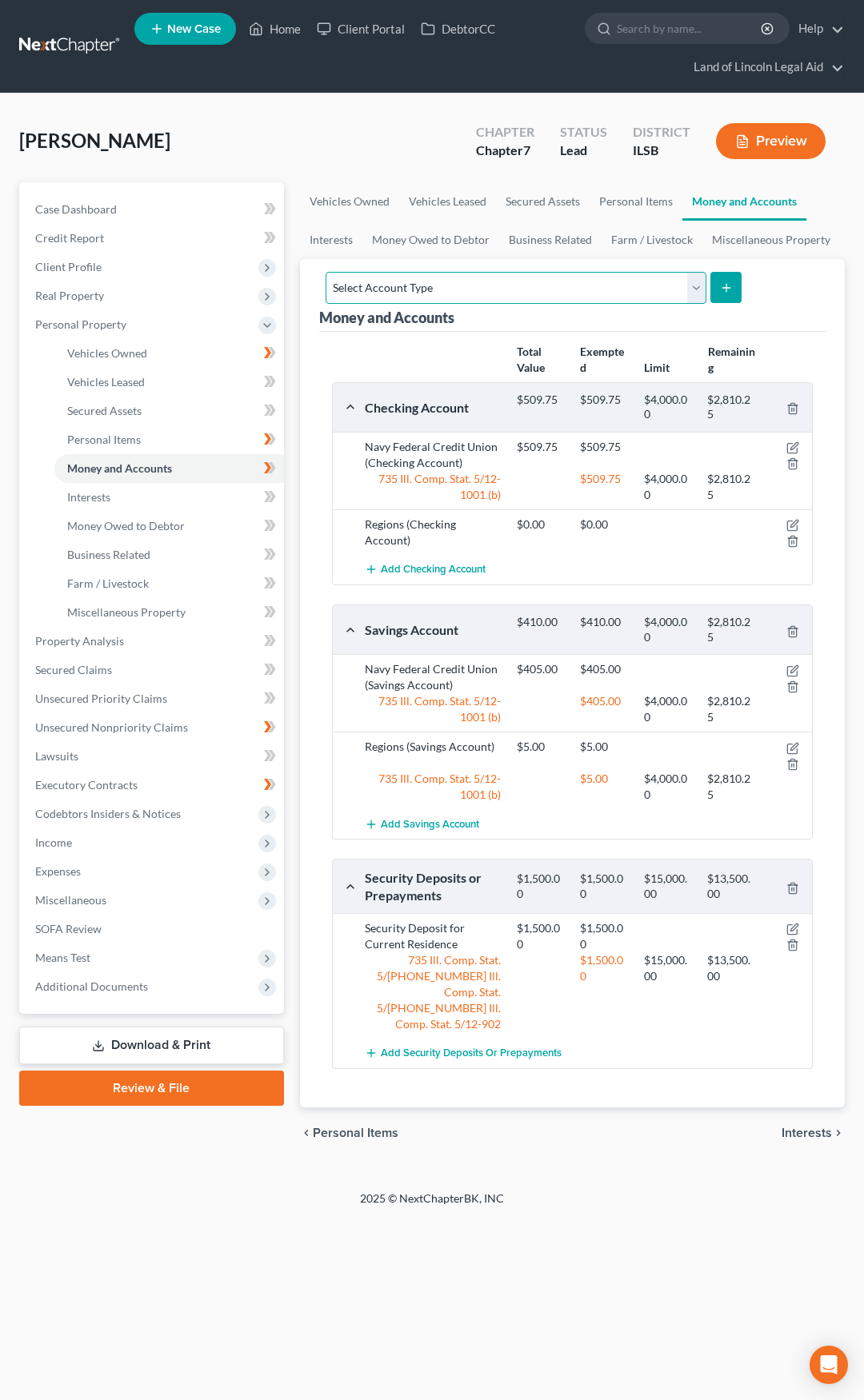
click at [489, 289] on select "Select Account Type Brokerage (A/B: 18, SOFA: 20) Cash on Hand (A/B: 16) Certif…" at bounding box center [516, 288] width 381 height 32
select select "other"
click at [326, 272] on select "Select Account Type Brokerage (A/B: 18, SOFA: 20) Cash on Hand (A/B: 16) Certif…" at bounding box center [516, 288] width 381 height 32
click at [720, 281] on icon "submit" at bounding box center [725, 287] width 13 height 13
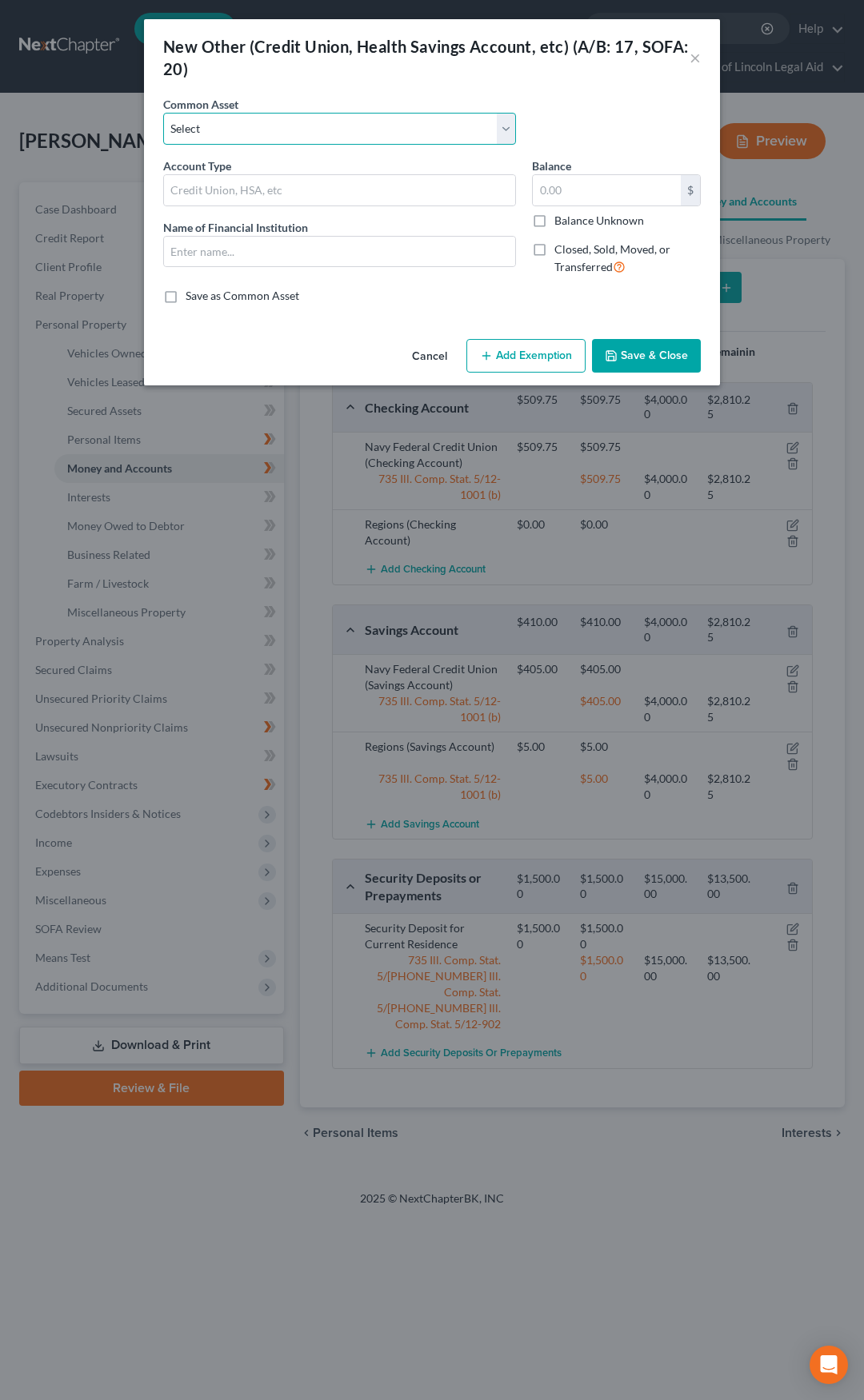
click at [333, 131] on select "Select Pre-Paid Debit Card Online Account Online Account" at bounding box center [339, 128] width 353 height 32
select select "1"
click at [163, 112] on select "Select Pre-Paid Debit Card Online Account Online Account" at bounding box center [339, 128] width 353 height 32
type input "Online Account"
type input "CashApp"
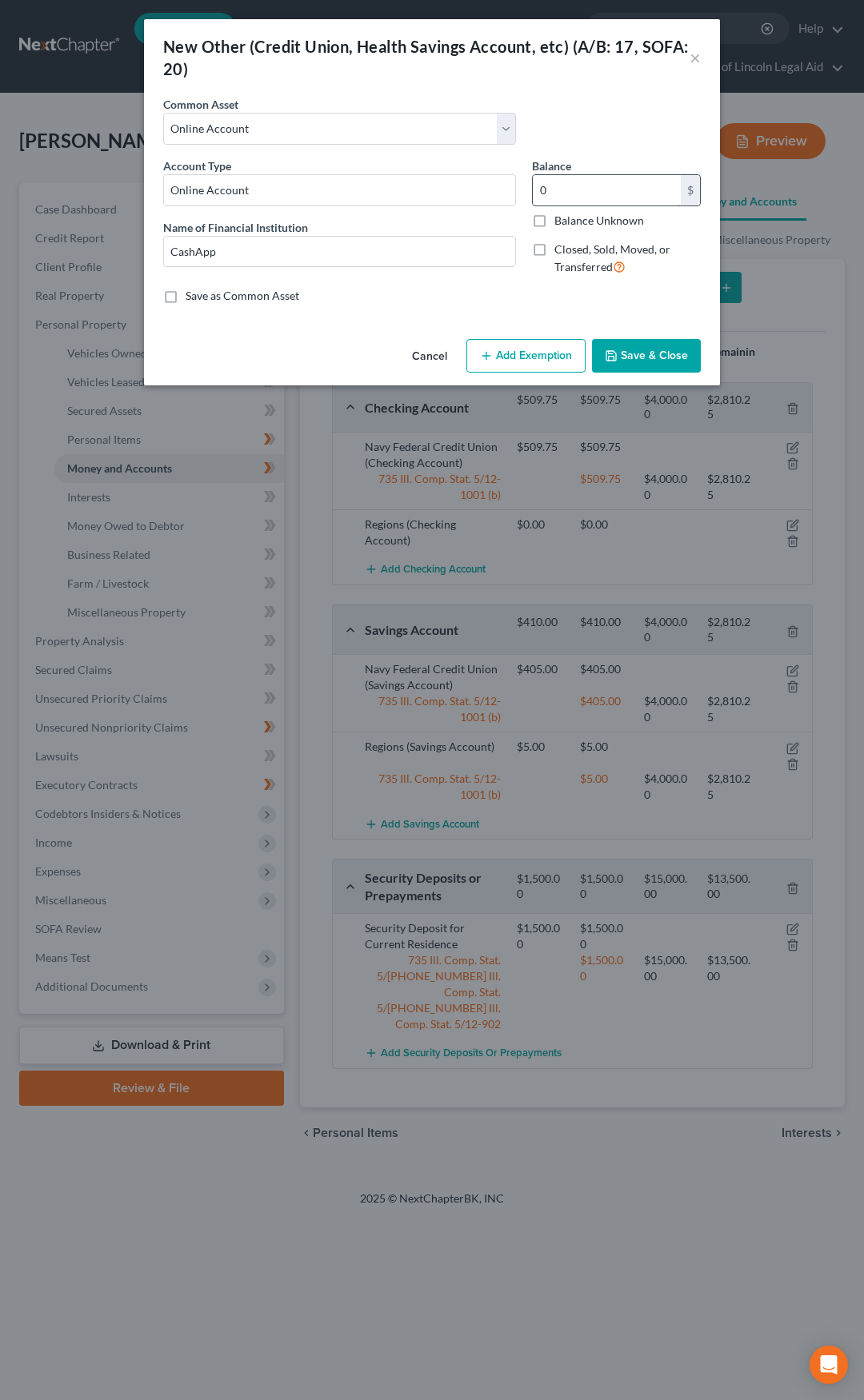
click at [560, 186] on input "0" at bounding box center [607, 191] width 148 height 30
type input "2.59"
click at [523, 342] on button "Add Exemption" at bounding box center [526, 356] width 119 height 34
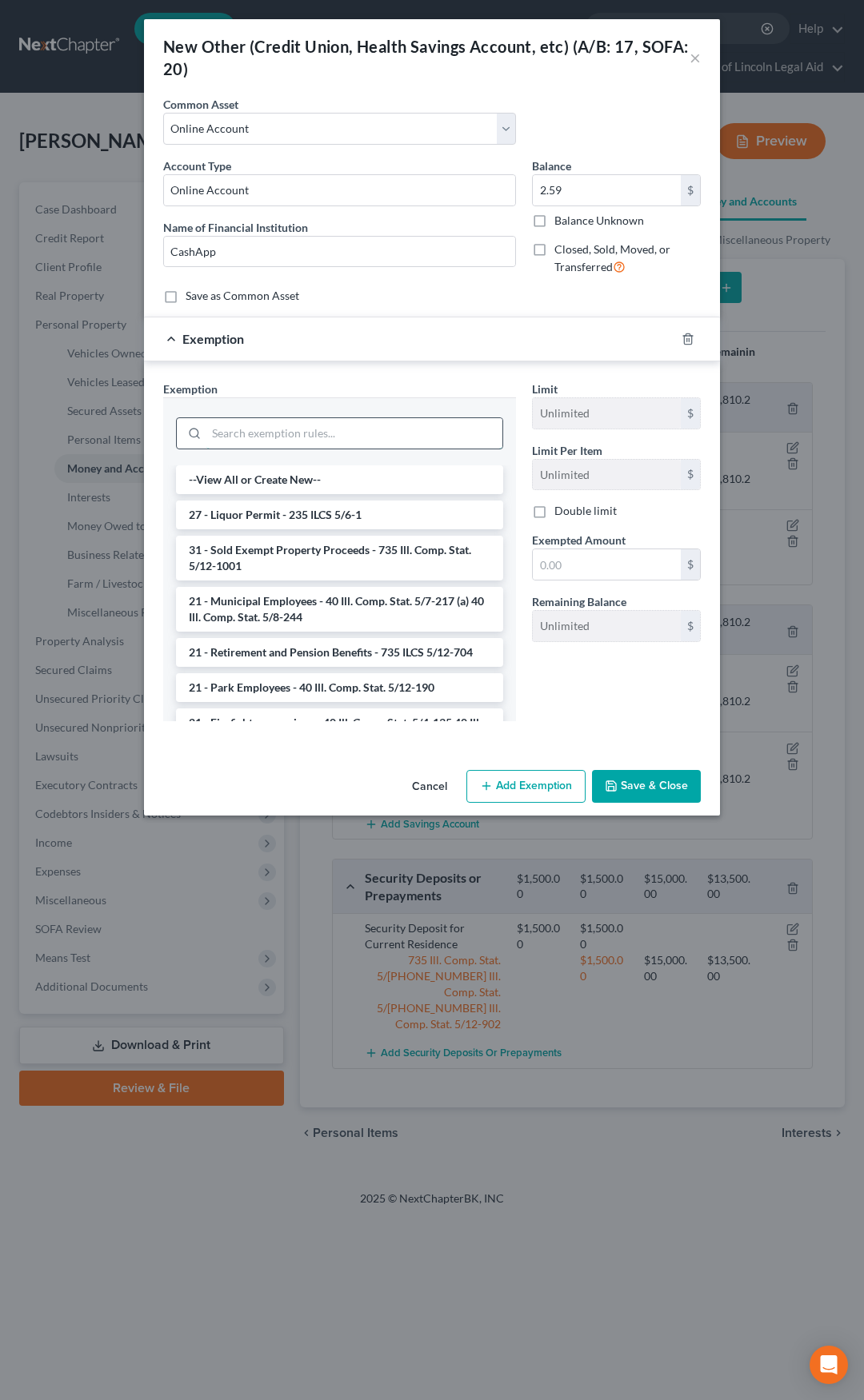
click at [341, 440] on input "search" at bounding box center [354, 433] width 296 height 30
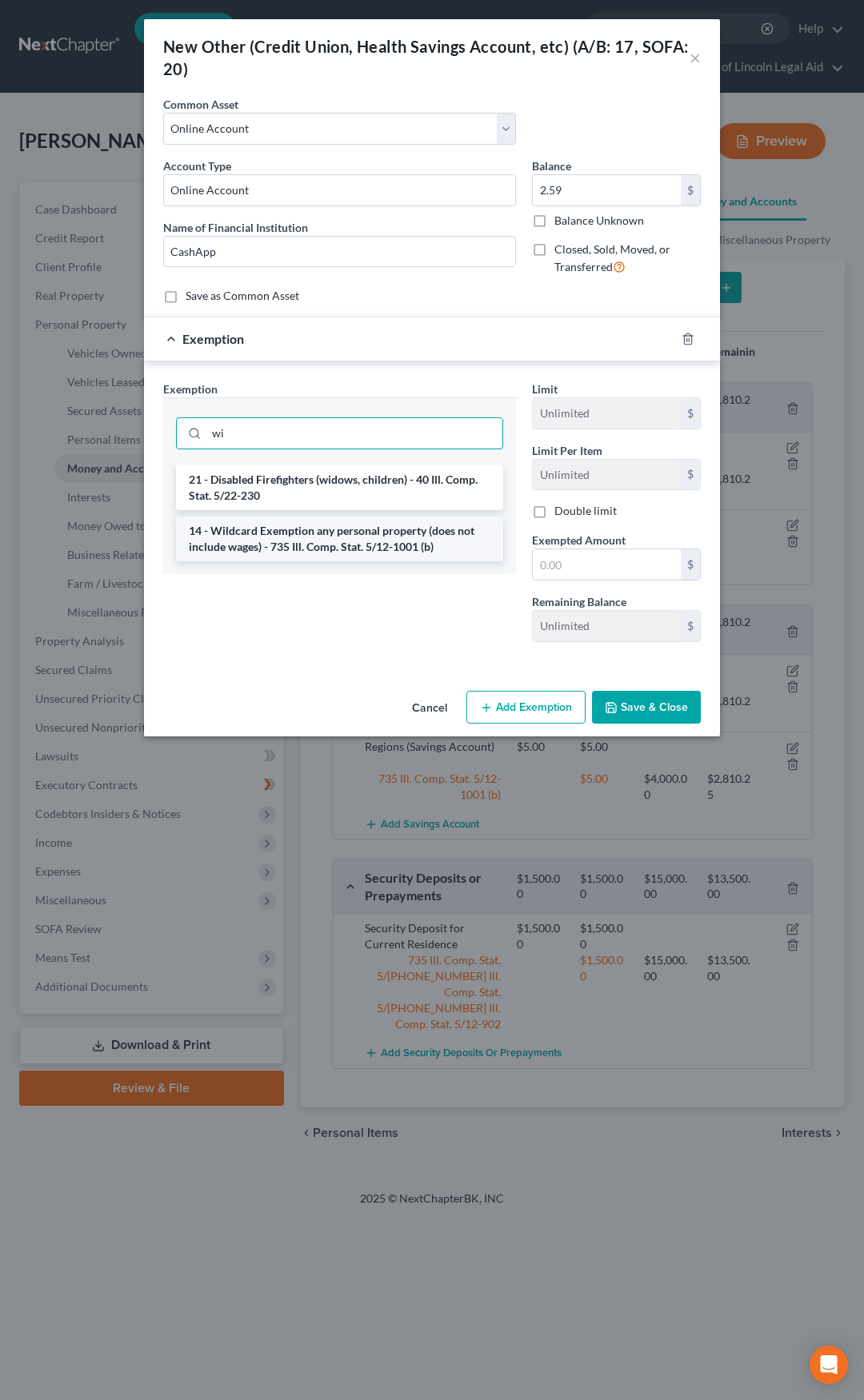
type input "wi"
click at [333, 540] on li "14 - Wildcard Exemption any personal property (does not include wages) - 735 Il…" at bounding box center [340, 538] width 327 height 44
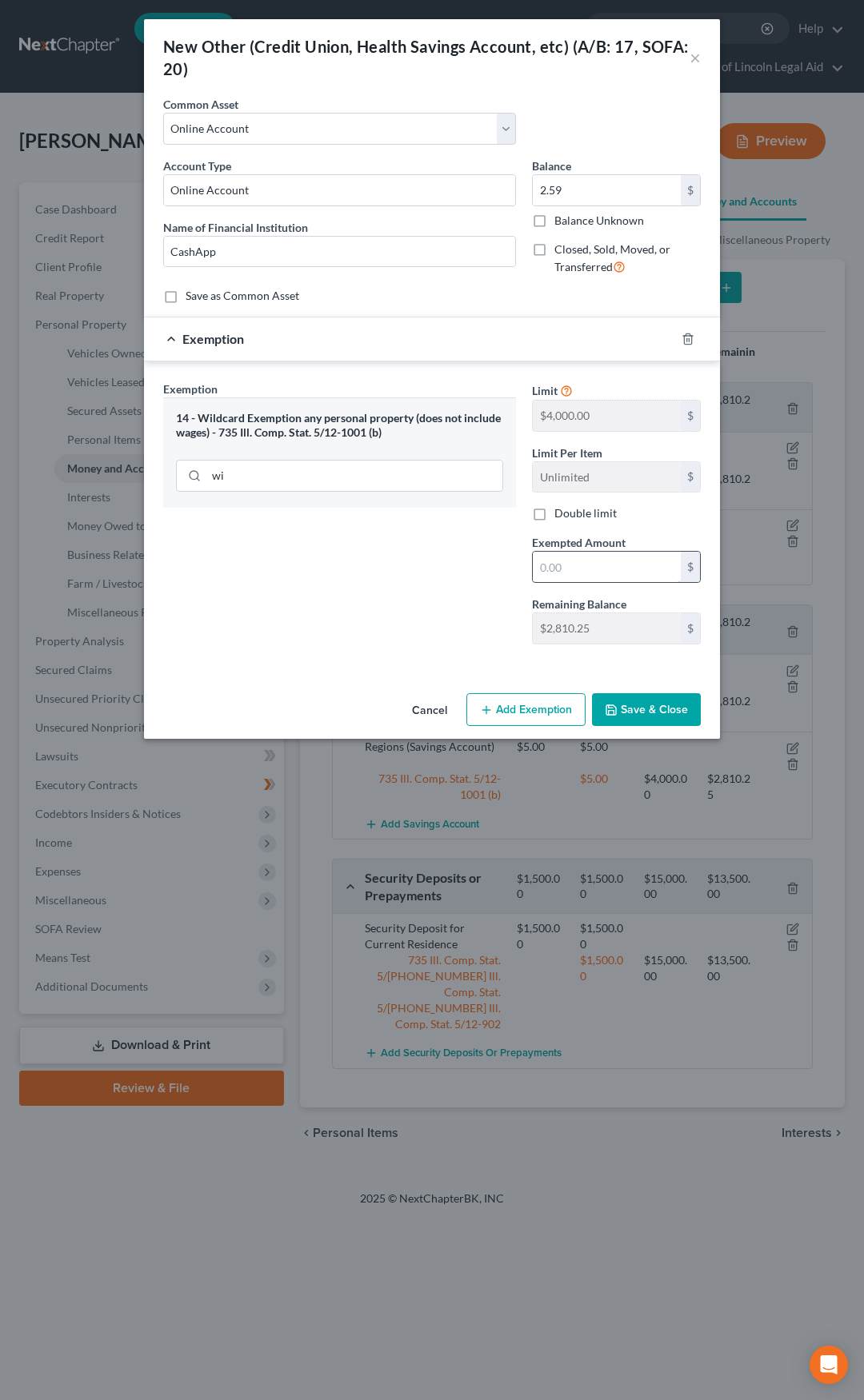
click at [569, 565] on input "text" at bounding box center [607, 567] width 148 height 30
type input "2.59"
click at [645, 708] on button "Save & Close" at bounding box center [647, 710] width 109 height 34
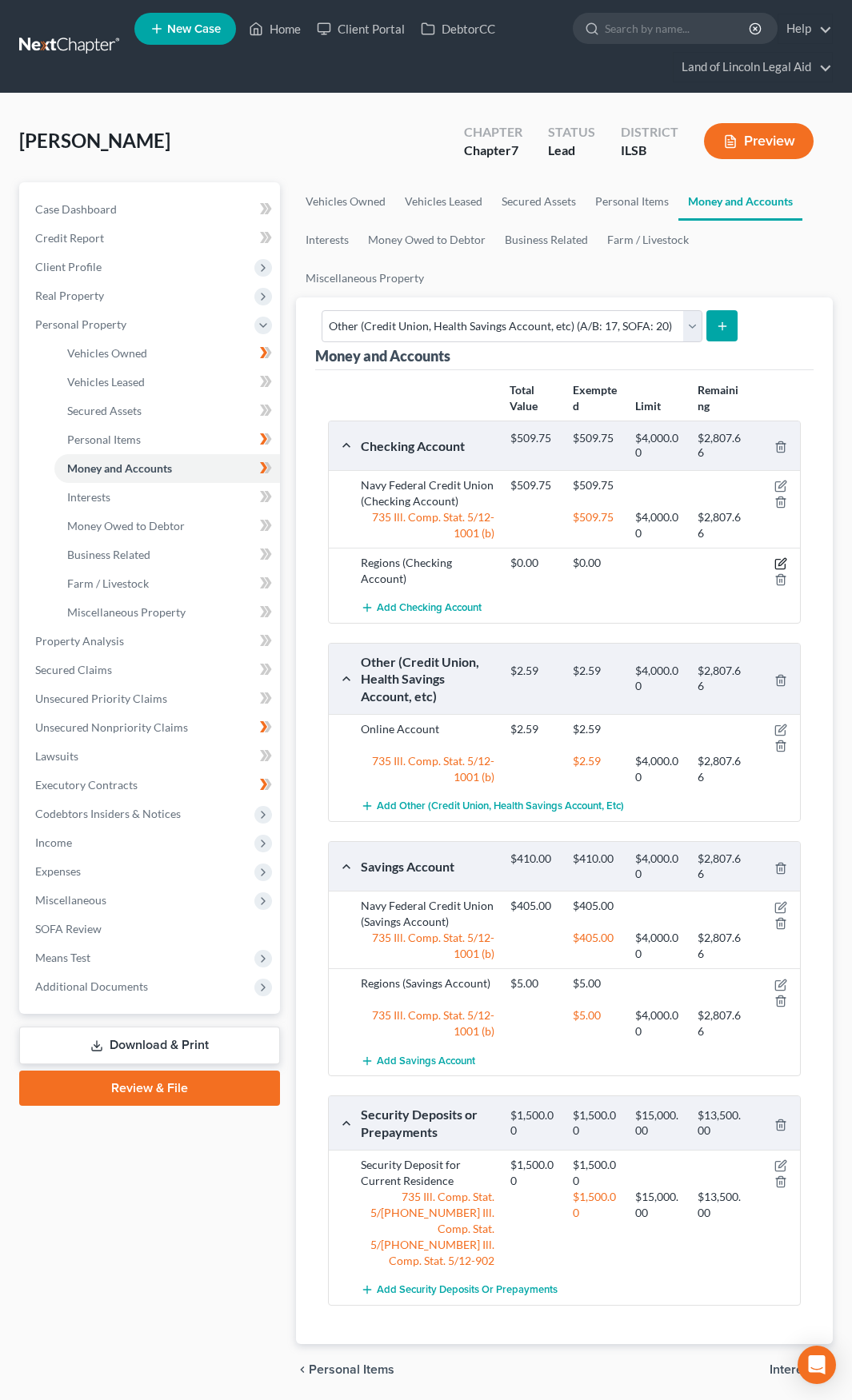
click at [779, 557] on icon "button" at bounding box center [780, 563] width 13 height 13
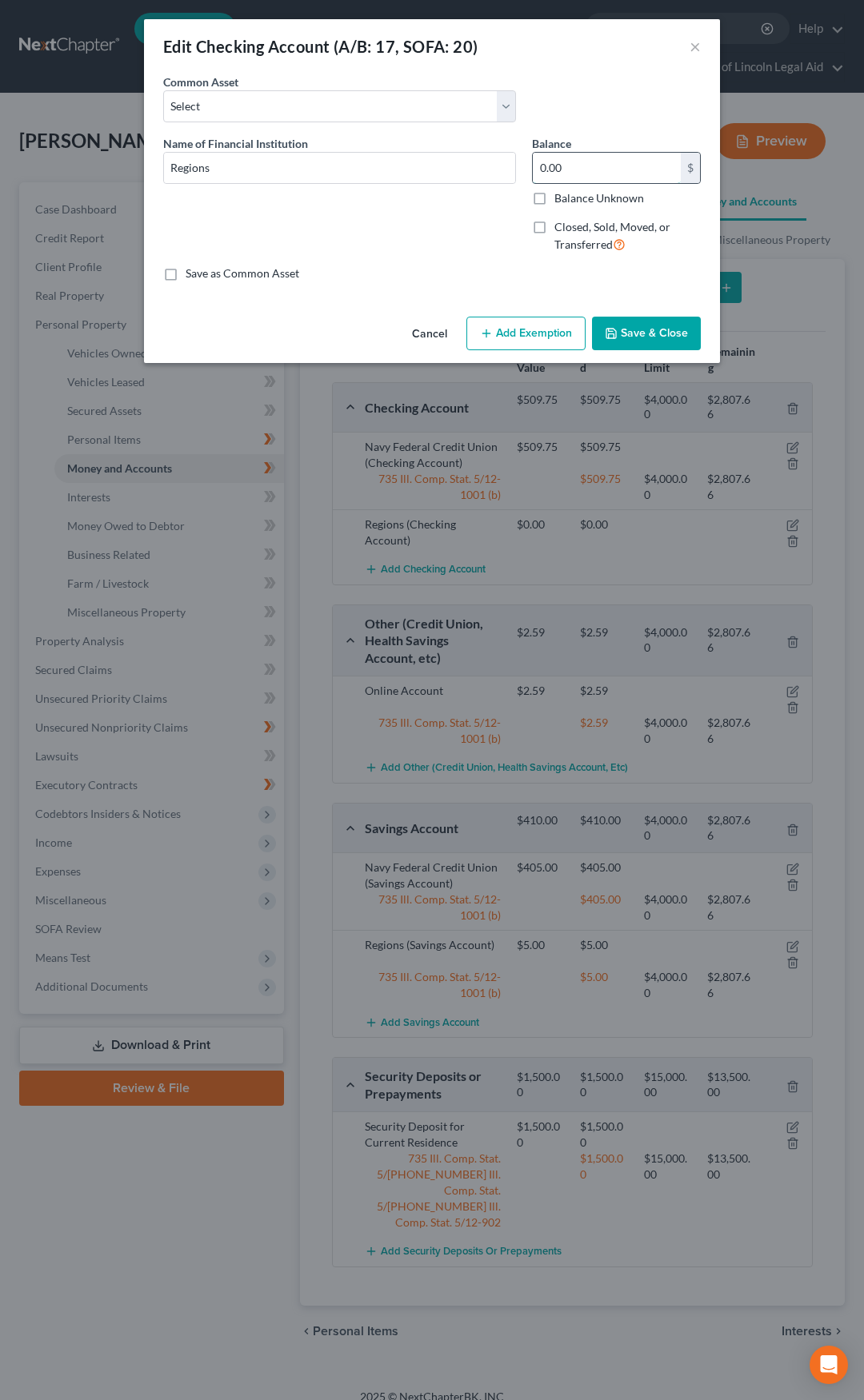
click at [564, 173] on input "0.00" at bounding box center [607, 168] width 148 height 30
type input "4.50"
click at [517, 329] on button "Add Exemption" at bounding box center [526, 333] width 119 height 34
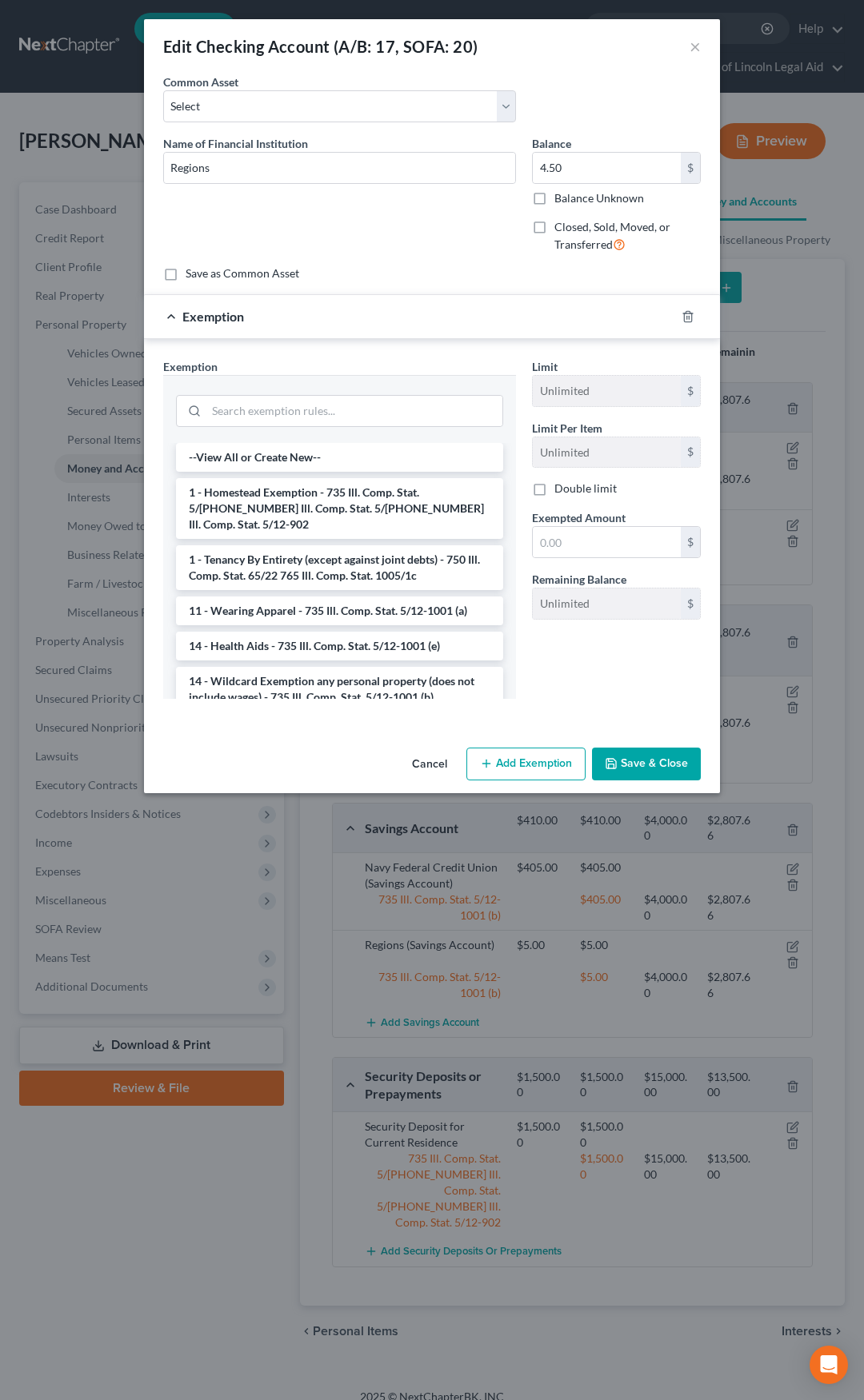
click at [342, 678] on li "14 - Wildcard Exemption any personal property (does not include wages) - 735 Il…" at bounding box center [340, 689] width 327 height 44
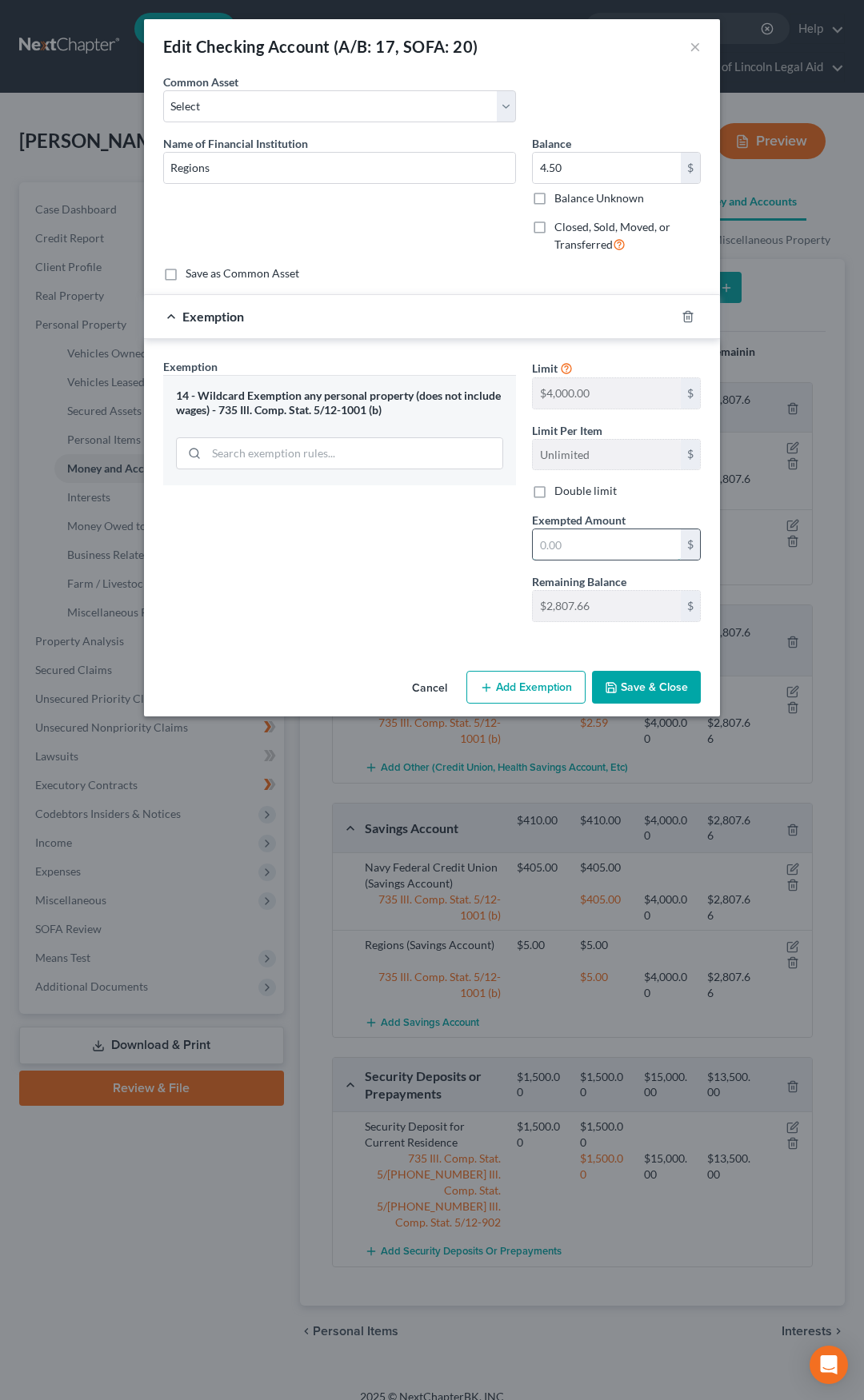
click at [557, 550] on input "text" at bounding box center [607, 545] width 148 height 30
type input "4.50"
click at [640, 688] on button "Save & Close" at bounding box center [647, 687] width 109 height 34
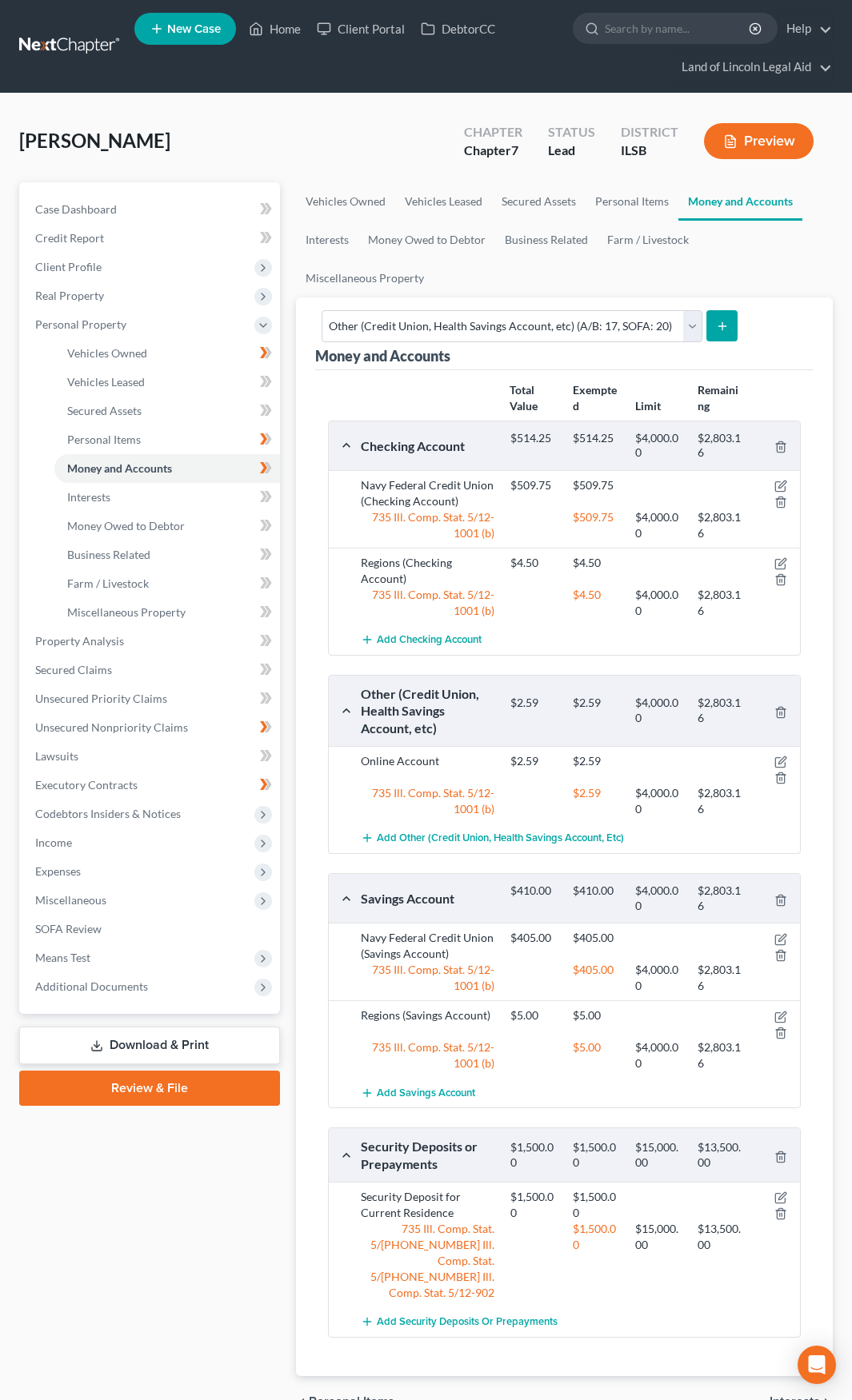
click at [58, 49] on link at bounding box center [71, 46] width 102 height 29
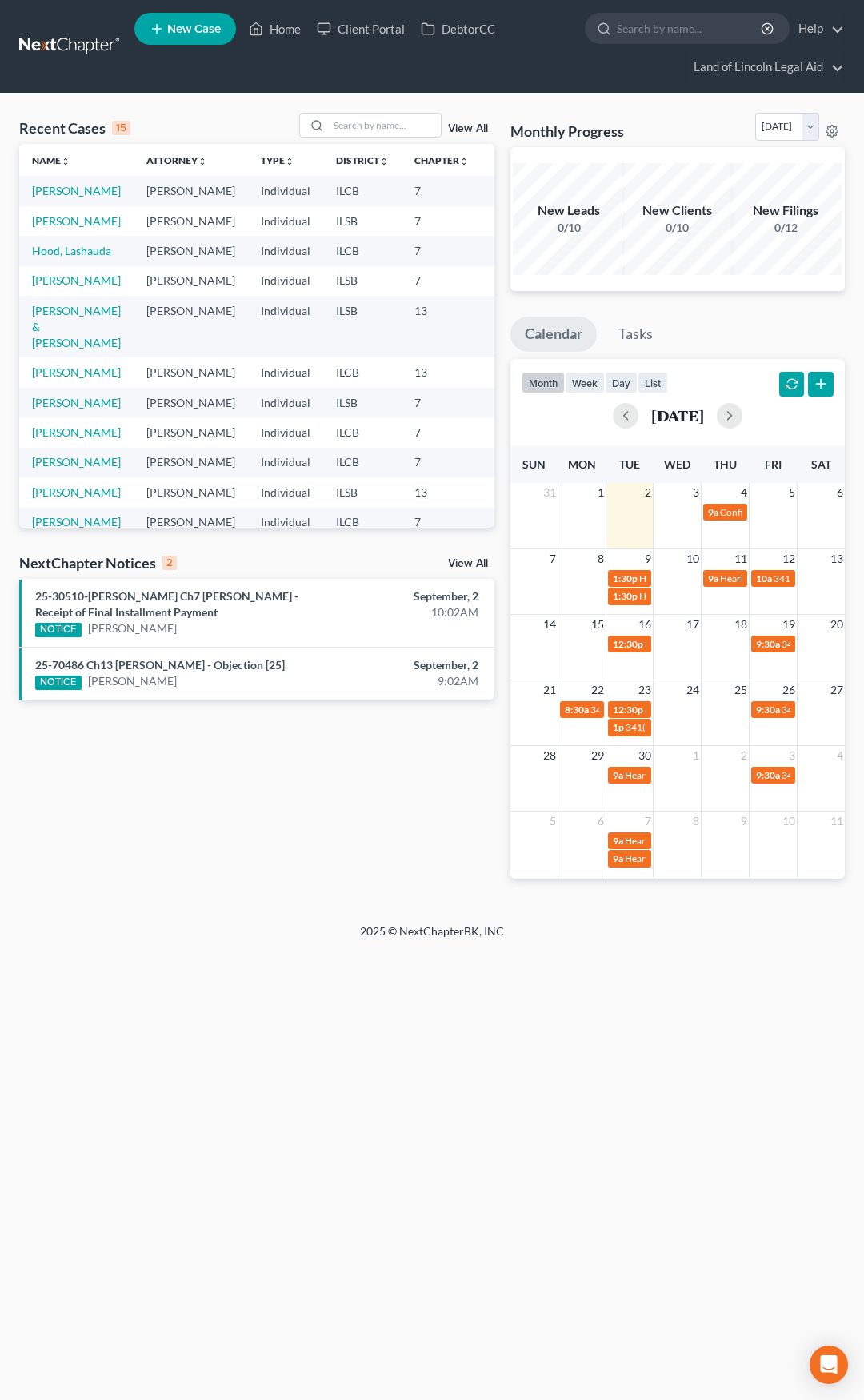
click at [40, 36] on link at bounding box center [71, 46] width 102 height 29
click at [144, 599] on link "25-30510-mel Ch7 Carolyn Brawley - Receipt of Final Installment Payment" at bounding box center [166, 603] width 263 height 29
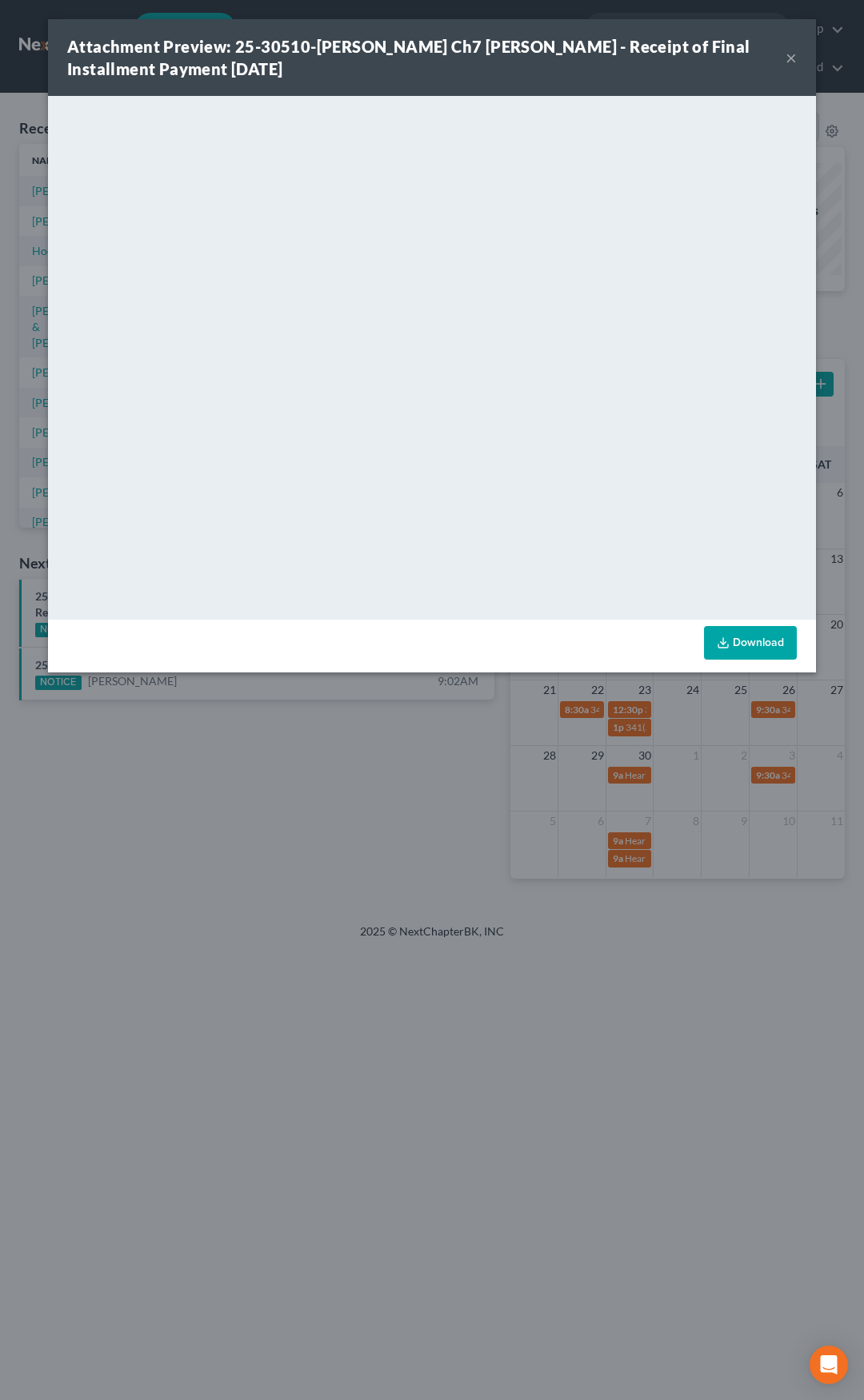
click at [788, 60] on button "×" at bounding box center [791, 57] width 11 height 19
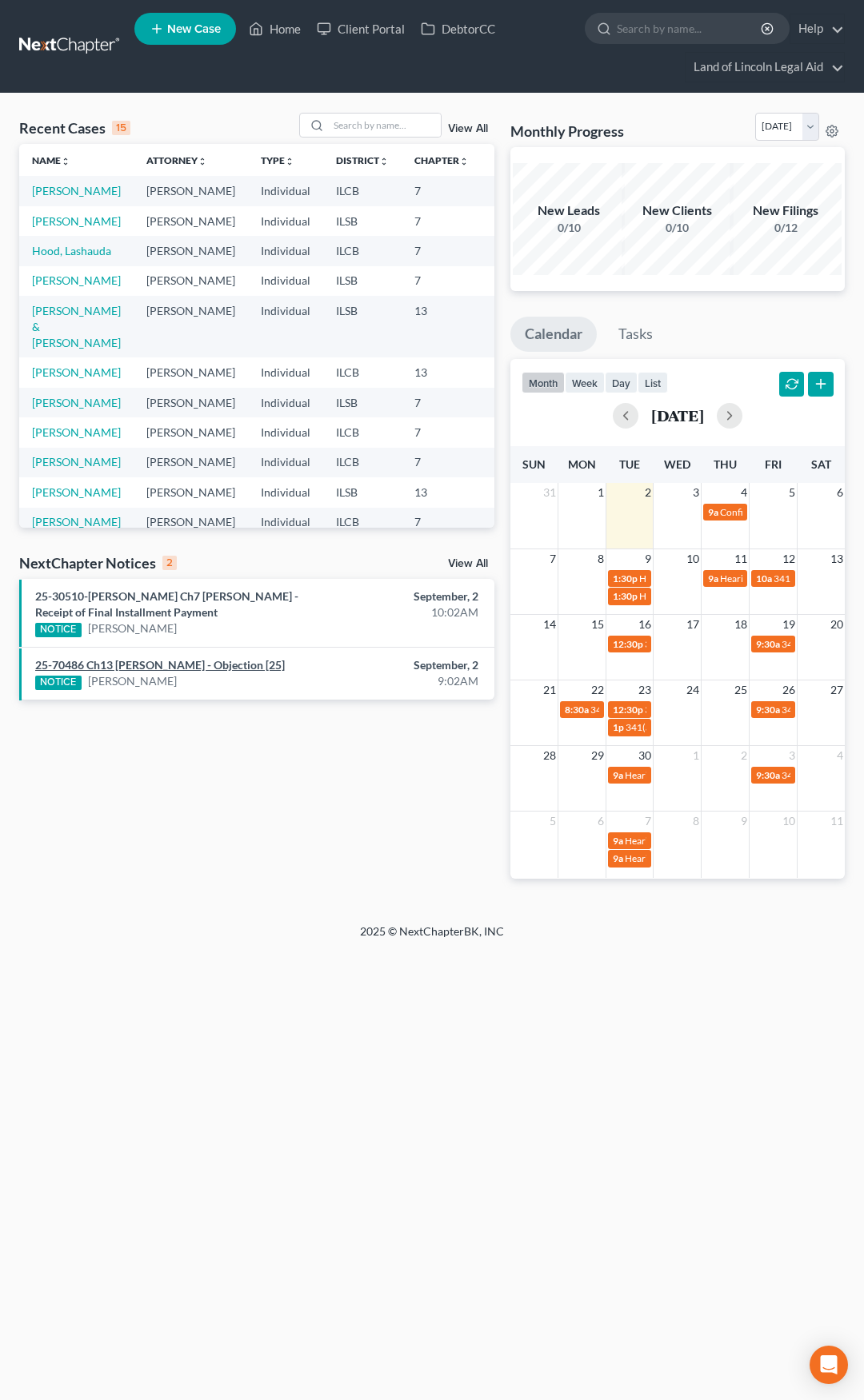
click at [239, 666] on link "25-70486 Ch13 Melvin L Robbins - Objection [25]" at bounding box center [160, 665] width 249 height 13
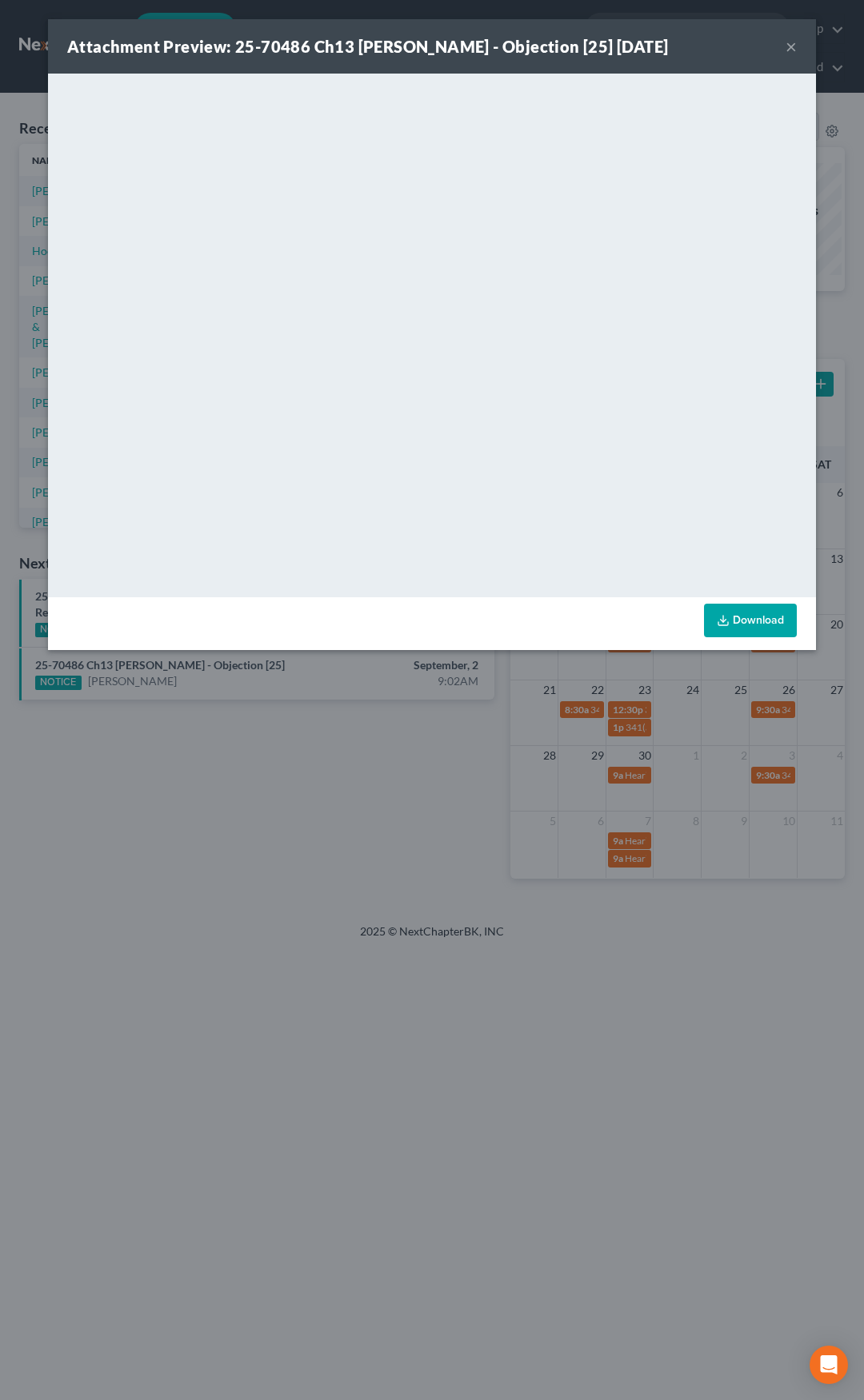
click at [788, 52] on button "×" at bounding box center [791, 46] width 11 height 19
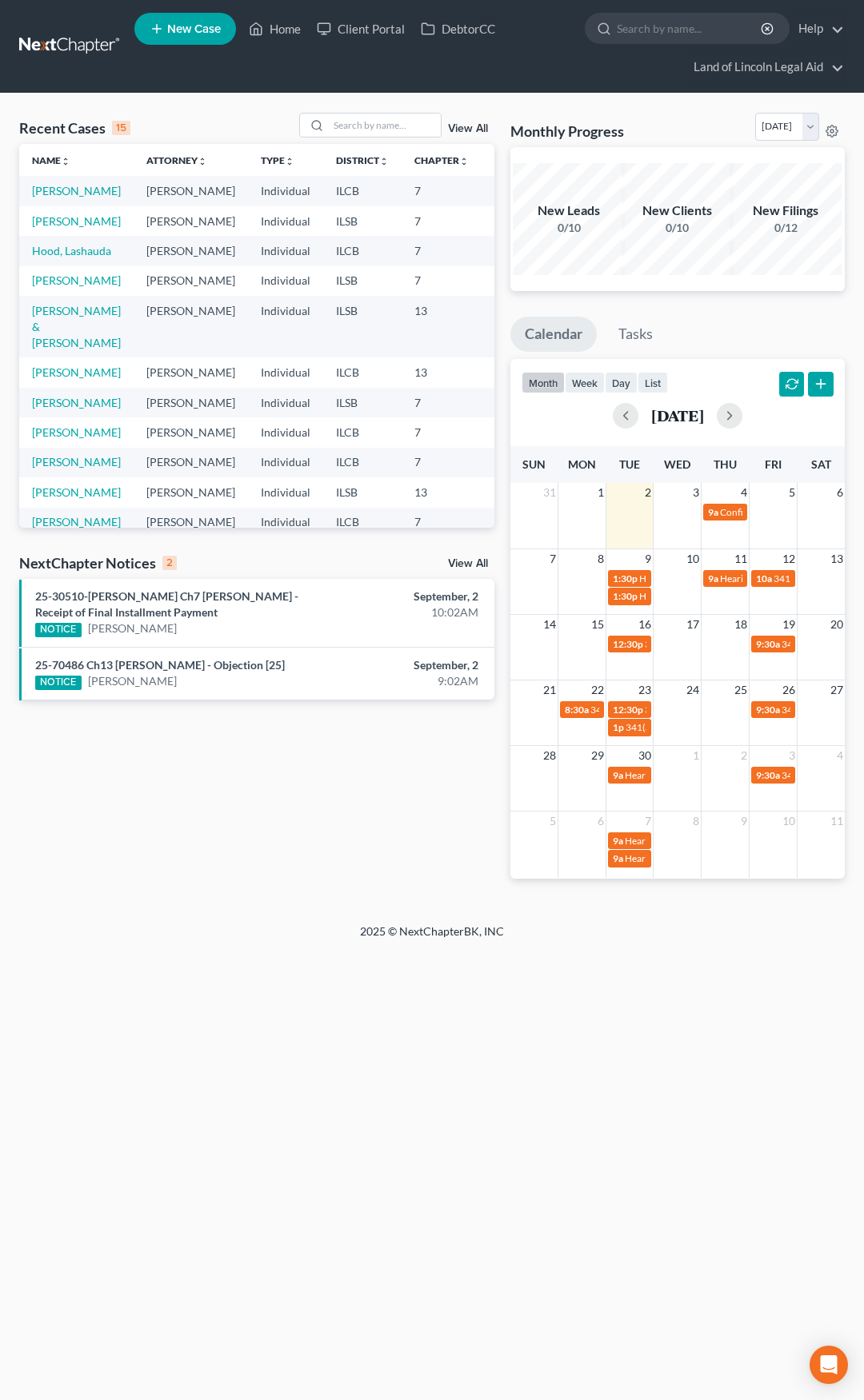
click at [73, 50] on link at bounding box center [71, 46] width 102 height 29
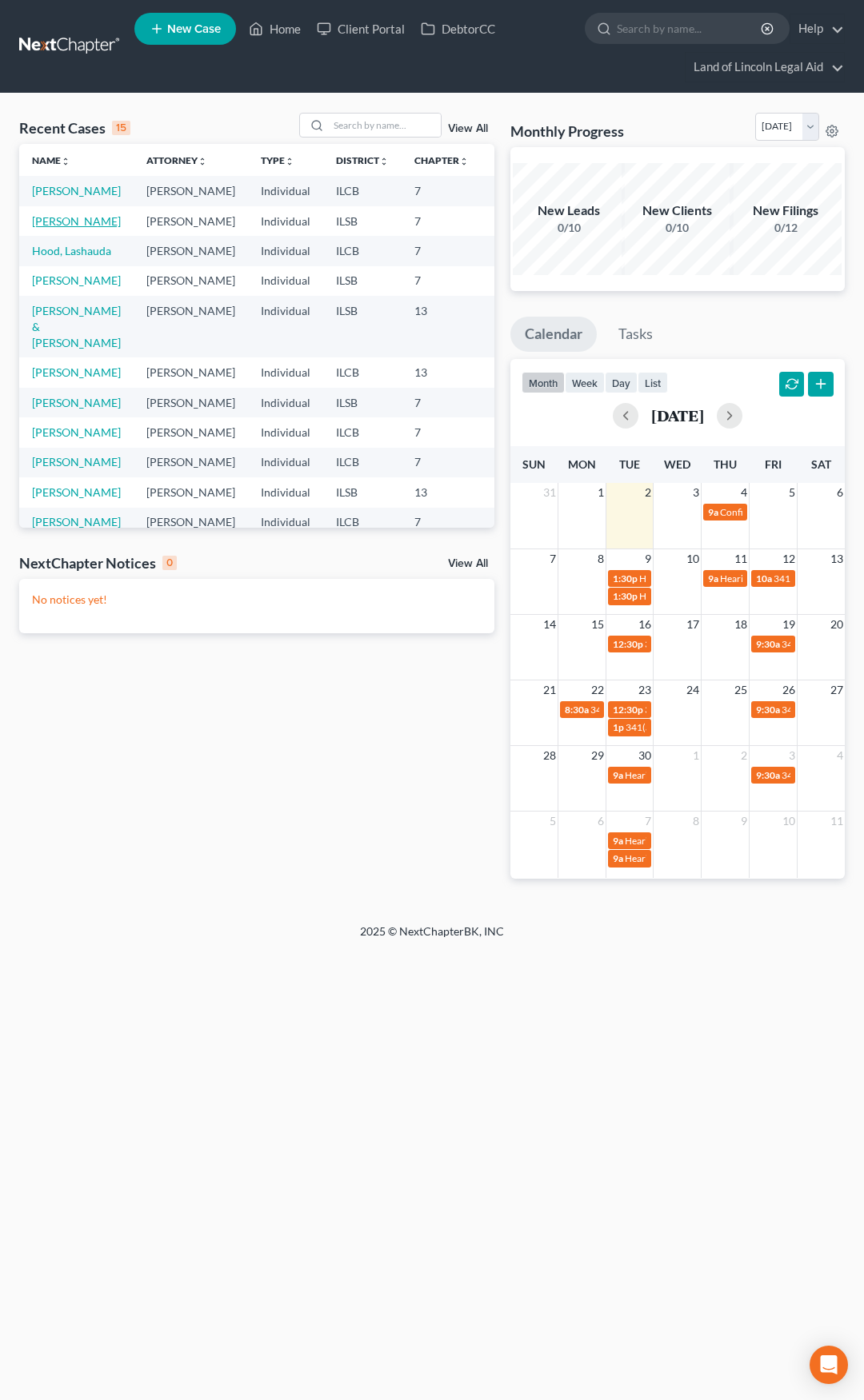
click at [52, 228] on link "[PERSON_NAME]" at bounding box center [76, 221] width 89 height 13
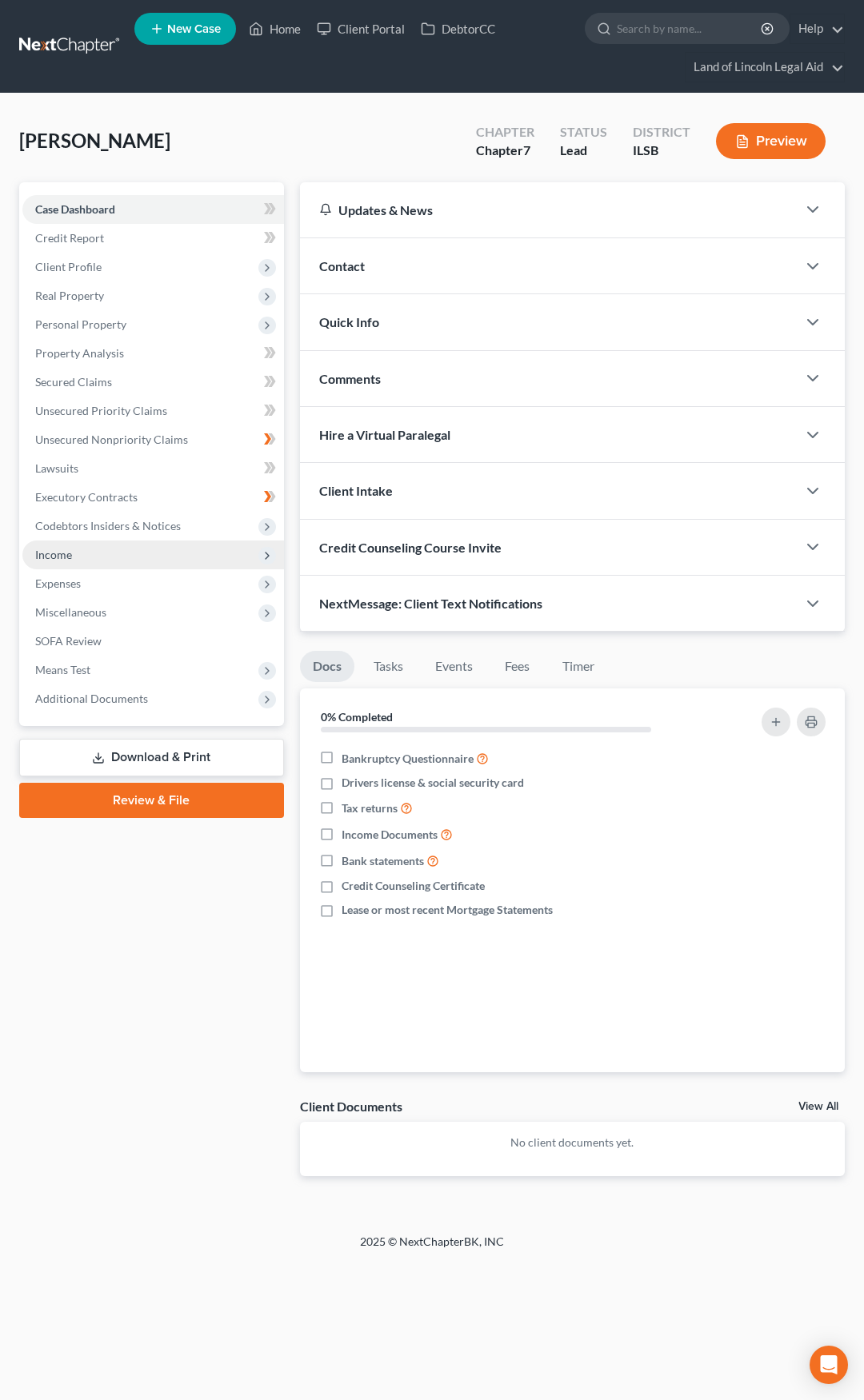
click at [186, 562] on span "Income" at bounding box center [154, 555] width 262 height 29
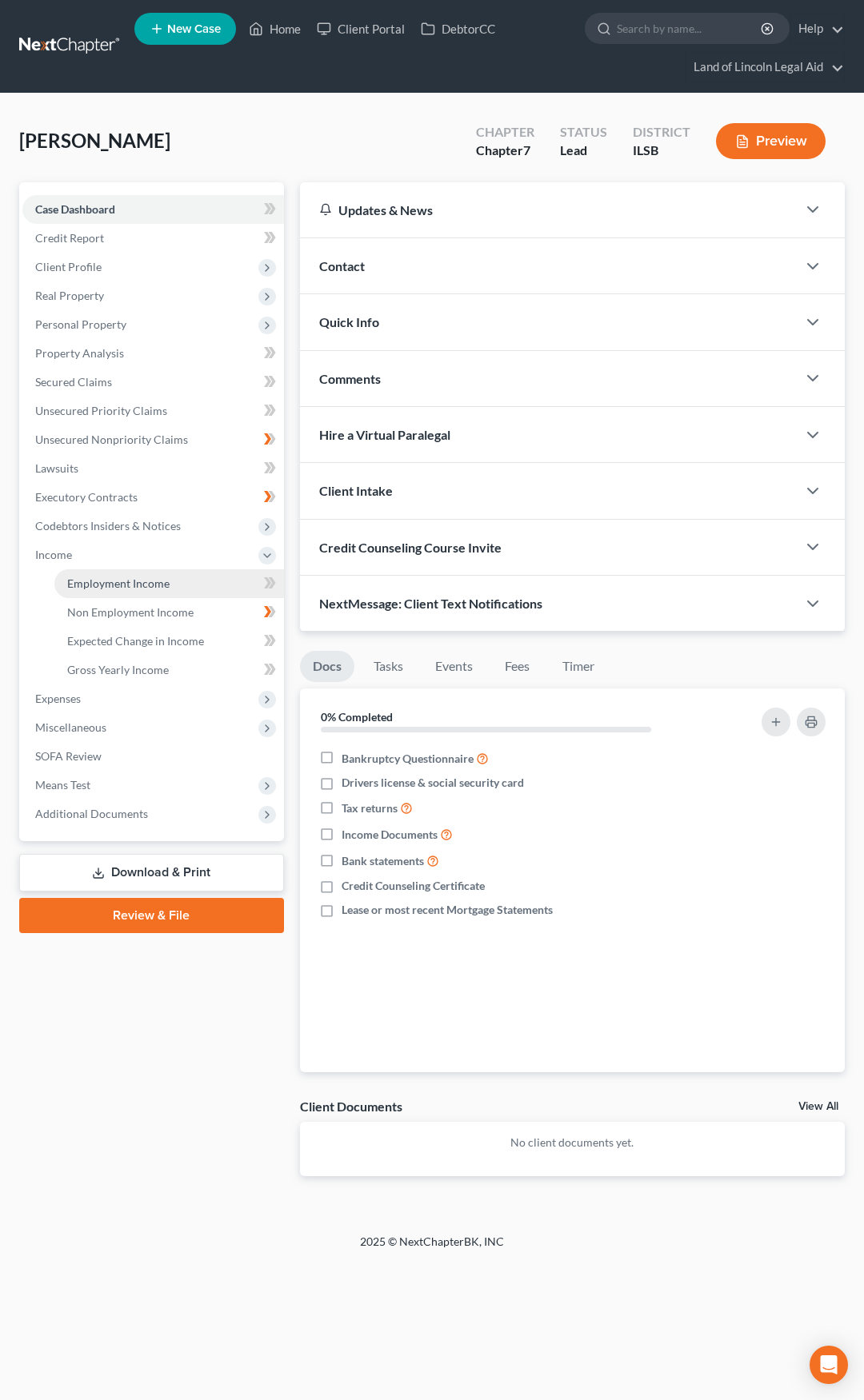
click at [188, 582] on link "Employment Income" at bounding box center [169, 583] width 229 height 29
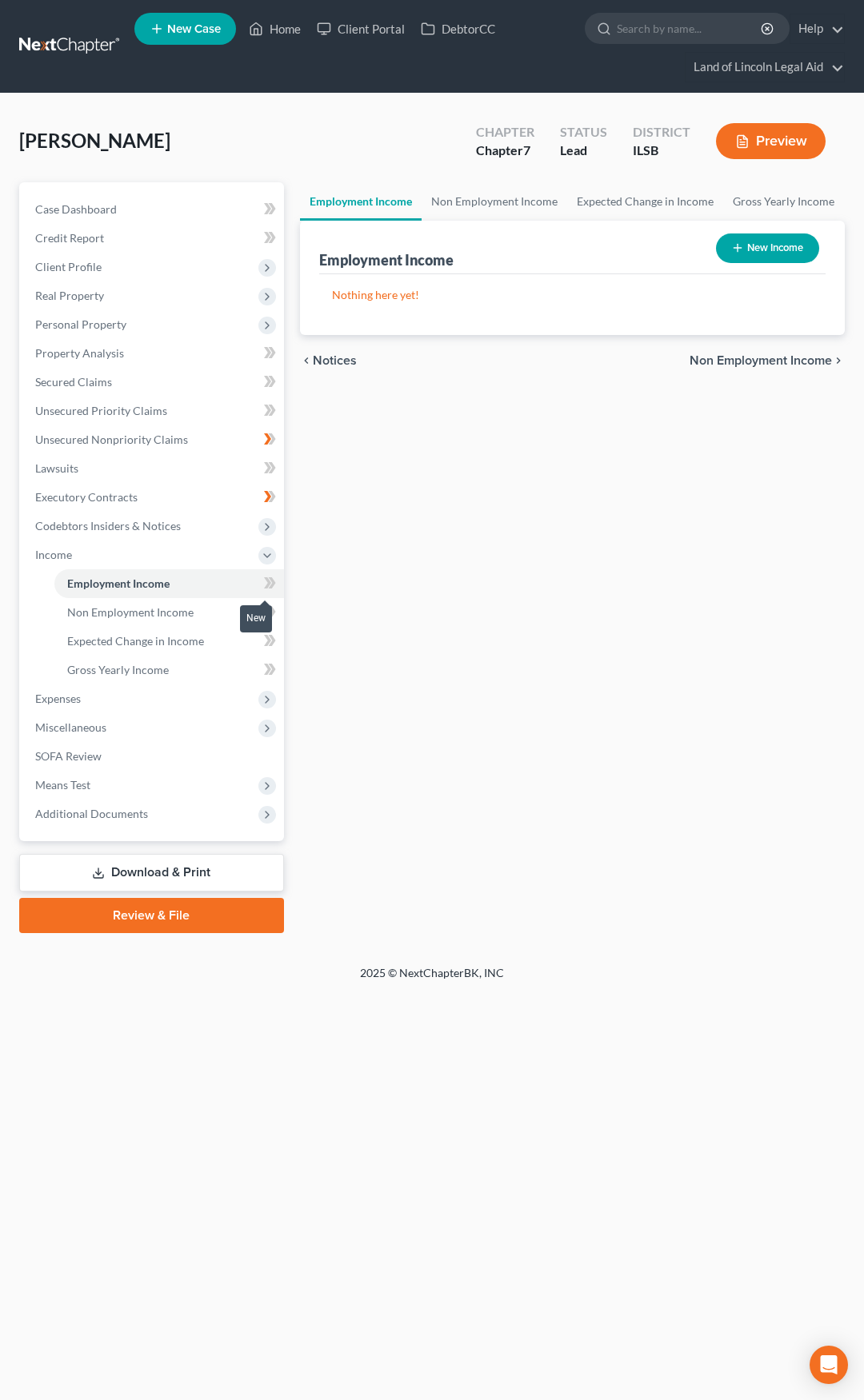
click at [271, 590] on icon at bounding box center [270, 583] width 12 height 20
click at [773, 245] on button "New Income" at bounding box center [767, 248] width 103 height 29
select select "0"
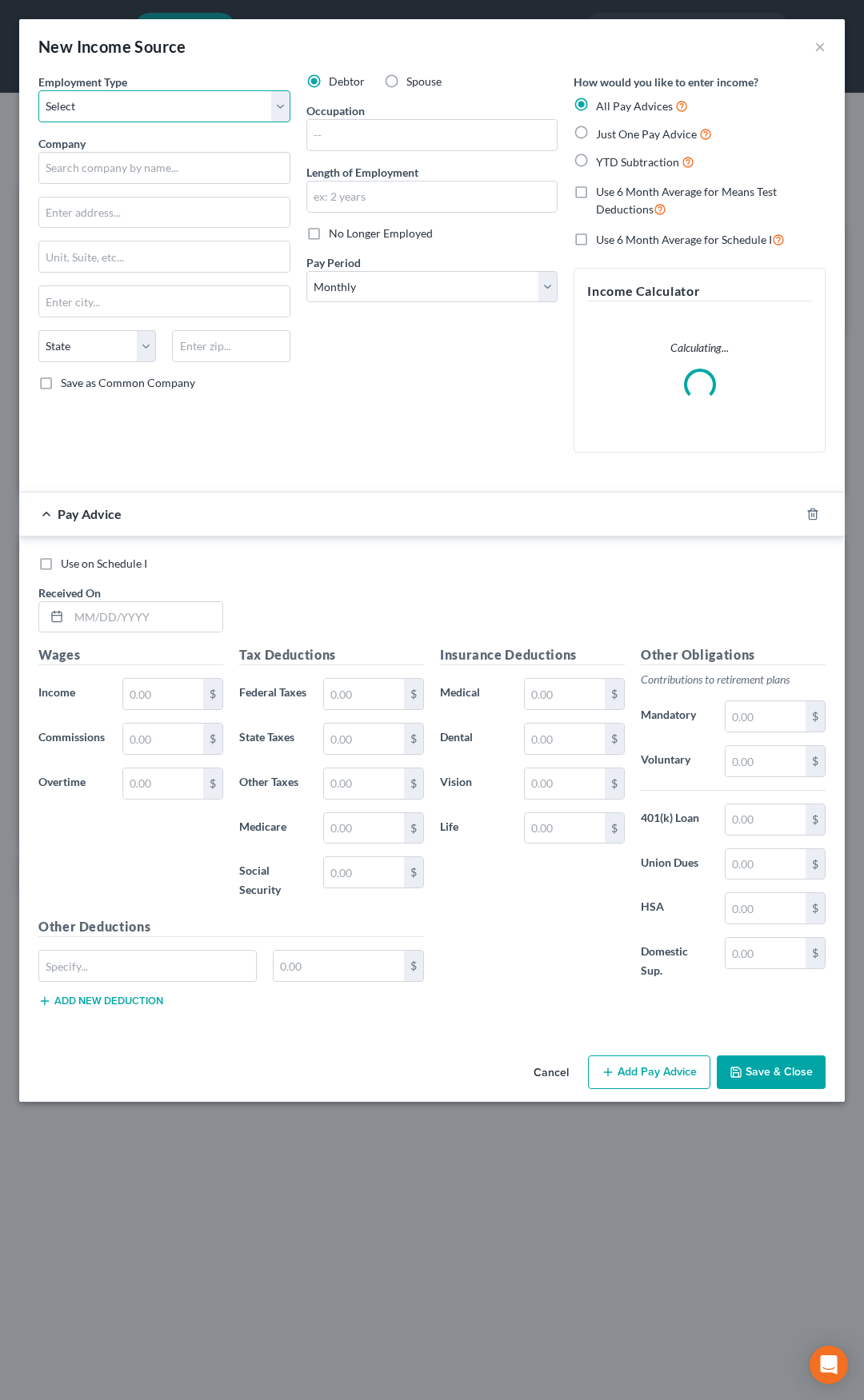
click at [167, 112] on select "Select Full or Part Time Employment Self Employment" at bounding box center [165, 107] width 252 height 32
select select "0"
click at [39, 91] on select "Select Full or Part Time Employment Self Employment" at bounding box center [165, 107] width 252 height 32
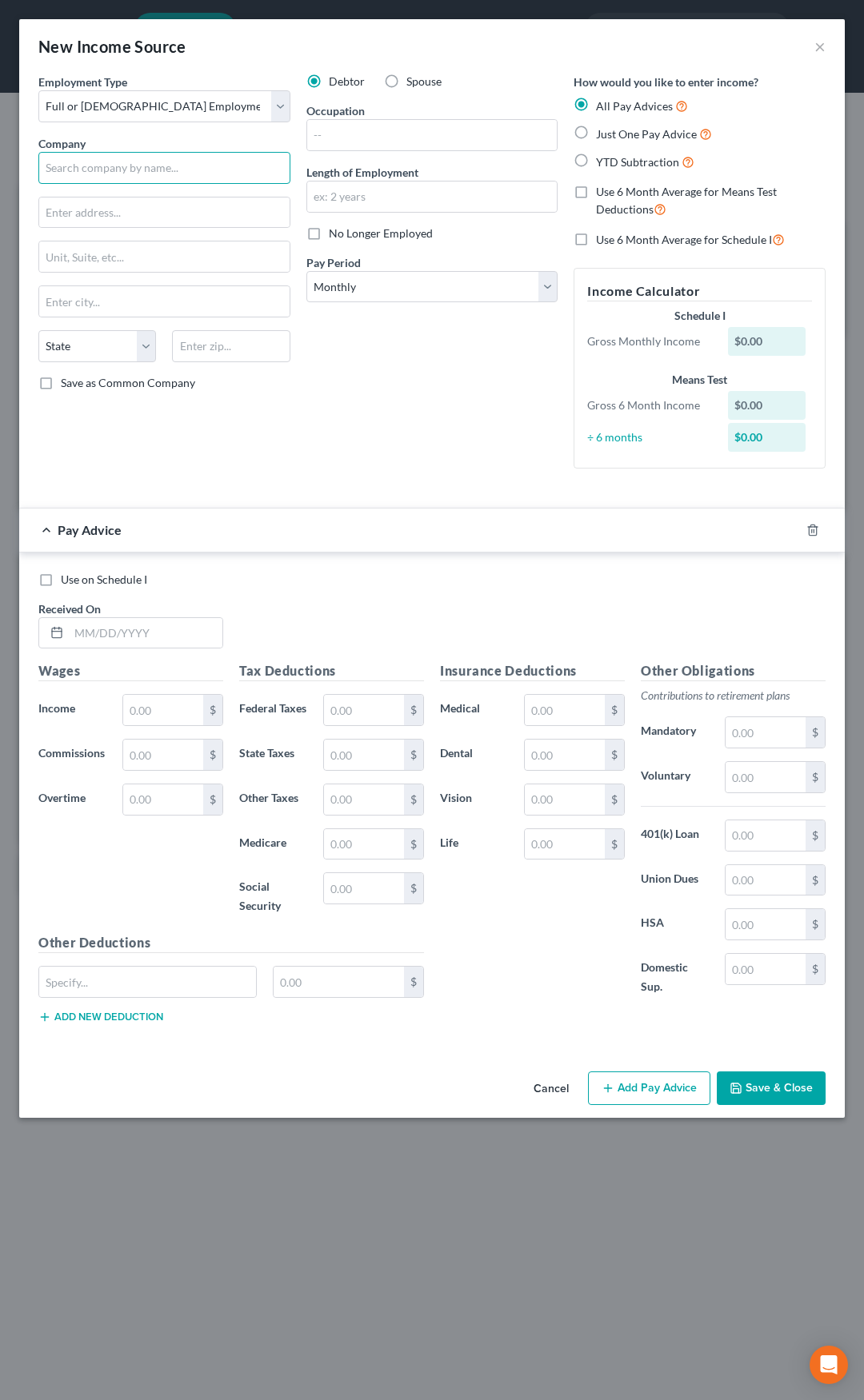
click at [134, 167] on input "text" at bounding box center [165, 168] width 252 height 32
type input "BJC Healthcare"
click at [134, 195] on div "BJC Healthcare" at bounding box center [134, 196] width 166 height 16
type input "4901 Forest Park Avenue"
type input "Saint Louis"
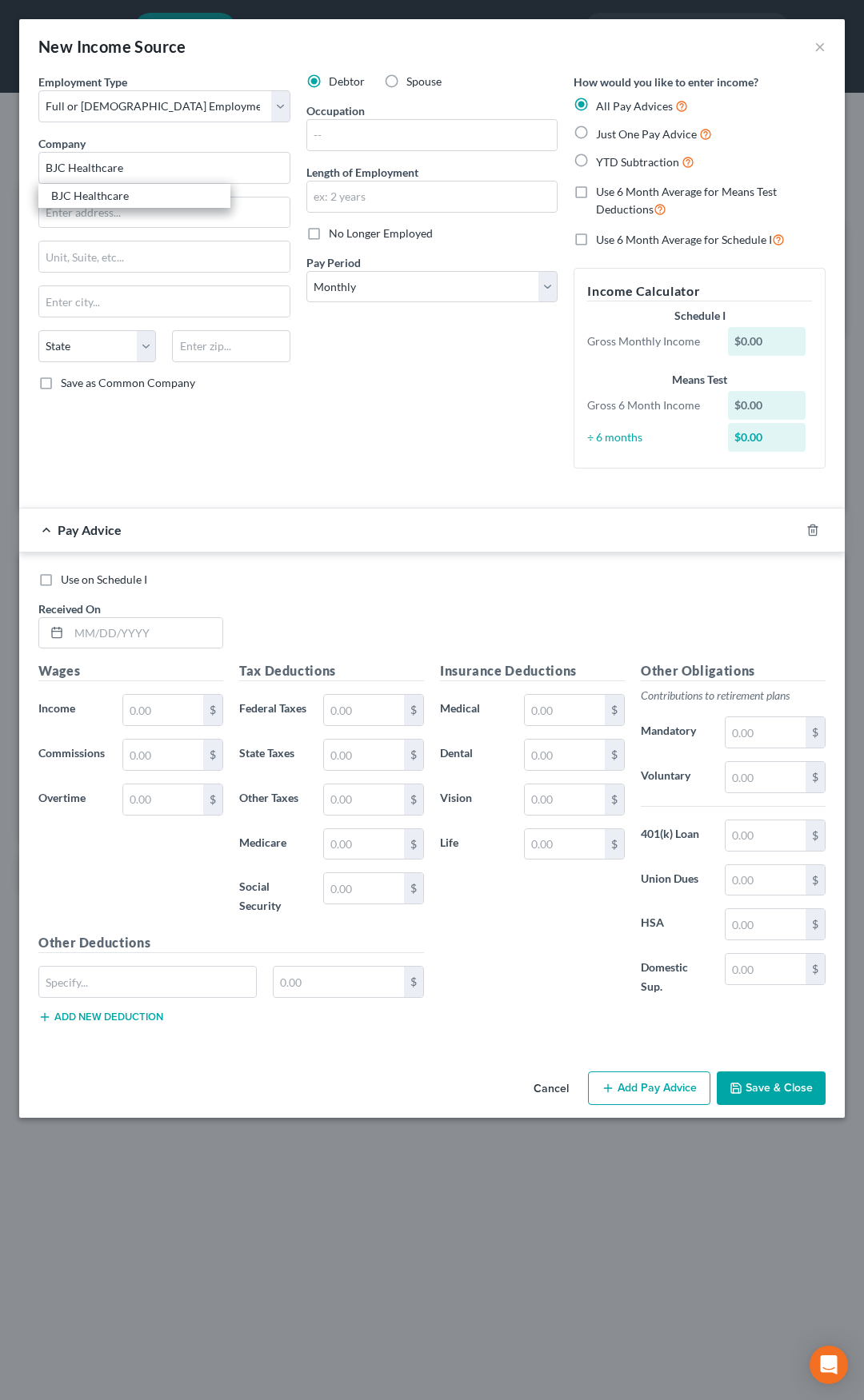
select select "26"
type input "63108"
click at [349, 194] on input "text" at bounding box center [432, 196] width 250 height 30
type input "2 months"
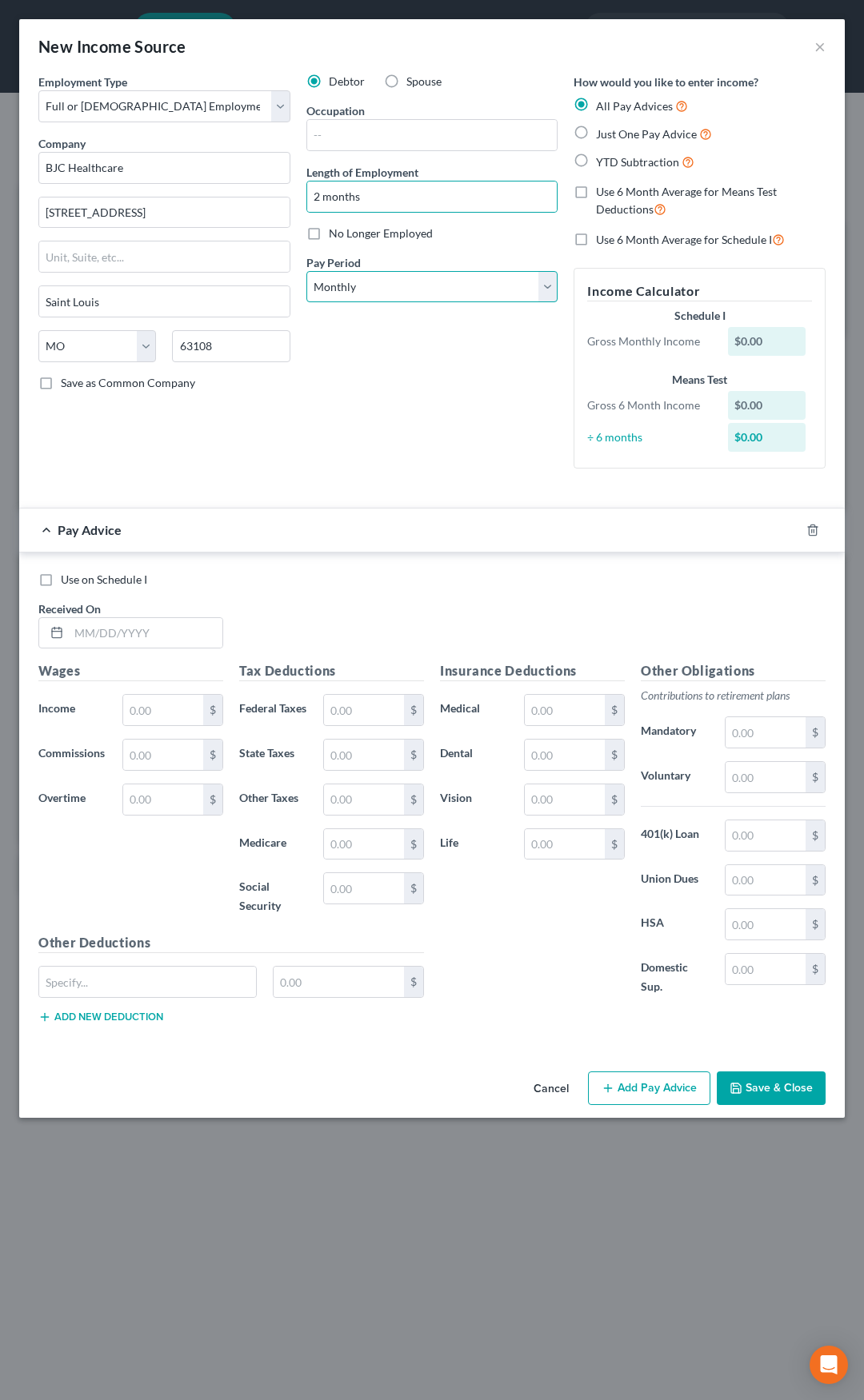
click at [385, 279] on select "Select Monthly Twice Monthly Every Other Week Weekly" at bounding box center [432, 287] width 252 height 32
select select "2"
click at [306, 271] on select "Select Monthly Twice Monthly Every Other Week Weekly" at bounding box center [432, 287] width 252 height 32
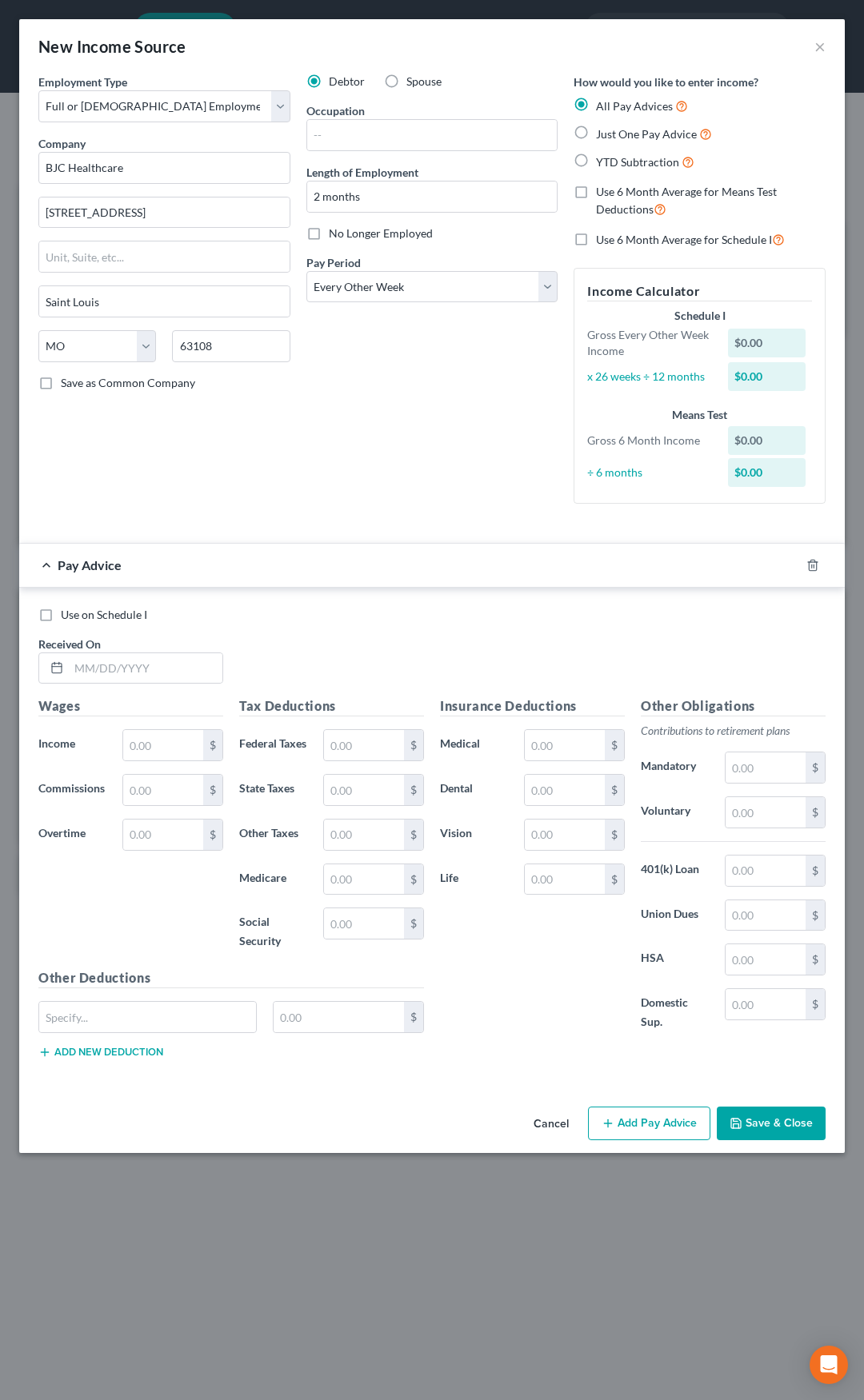
click at [596, 194] on label "Use 6 Month Average for Means Test Deductions" at bounding box center [710, 201] width 229 height 34
click at [602, 194] on input "Use 6 Month Average for Means Test Deductions" at bounding box center [607, 189] width 10 height 10
checkbox input "true"
click at [596, 242] on label "Use 6 Month Average for Schedule I" at bounding box center [690, 239] width 189 height 18
click at [602, 241] on input "Use 6 Month Average for Schedule I" at bounding box center [607, 235] width 10 height 10
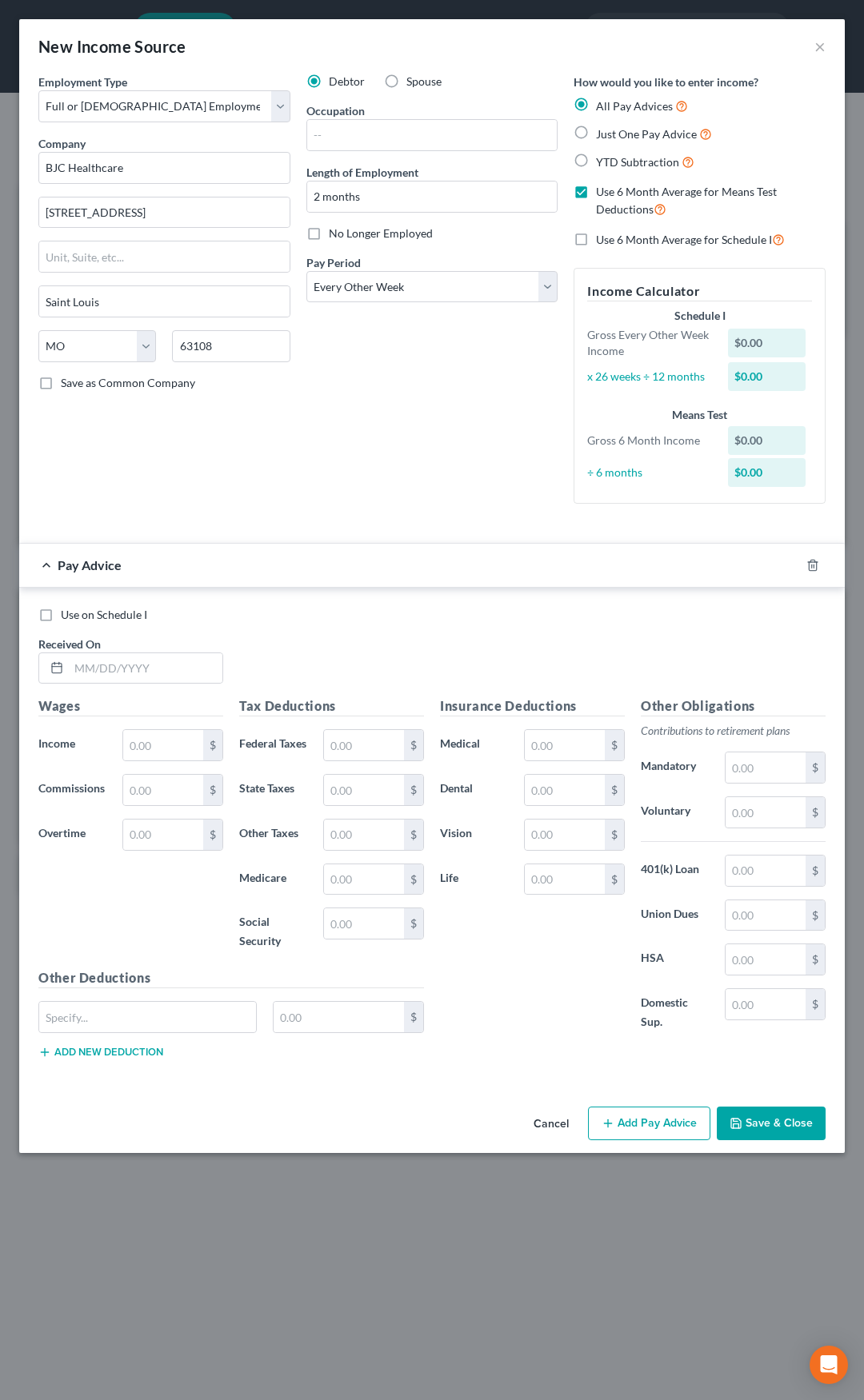
checkbox input "true"
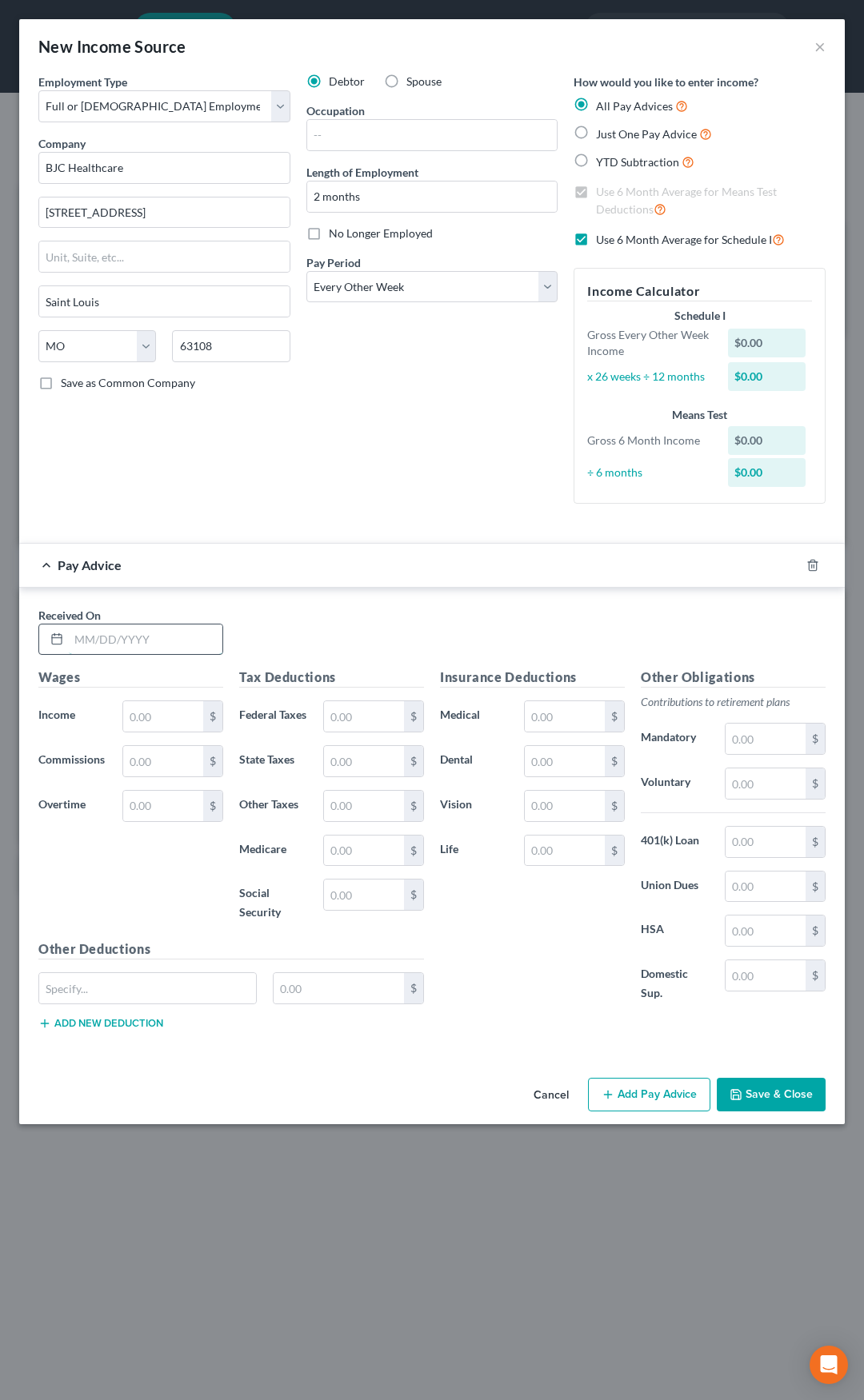
click at [153, 629] on input "text" at bounding box center [145, 640] width 154 height 30
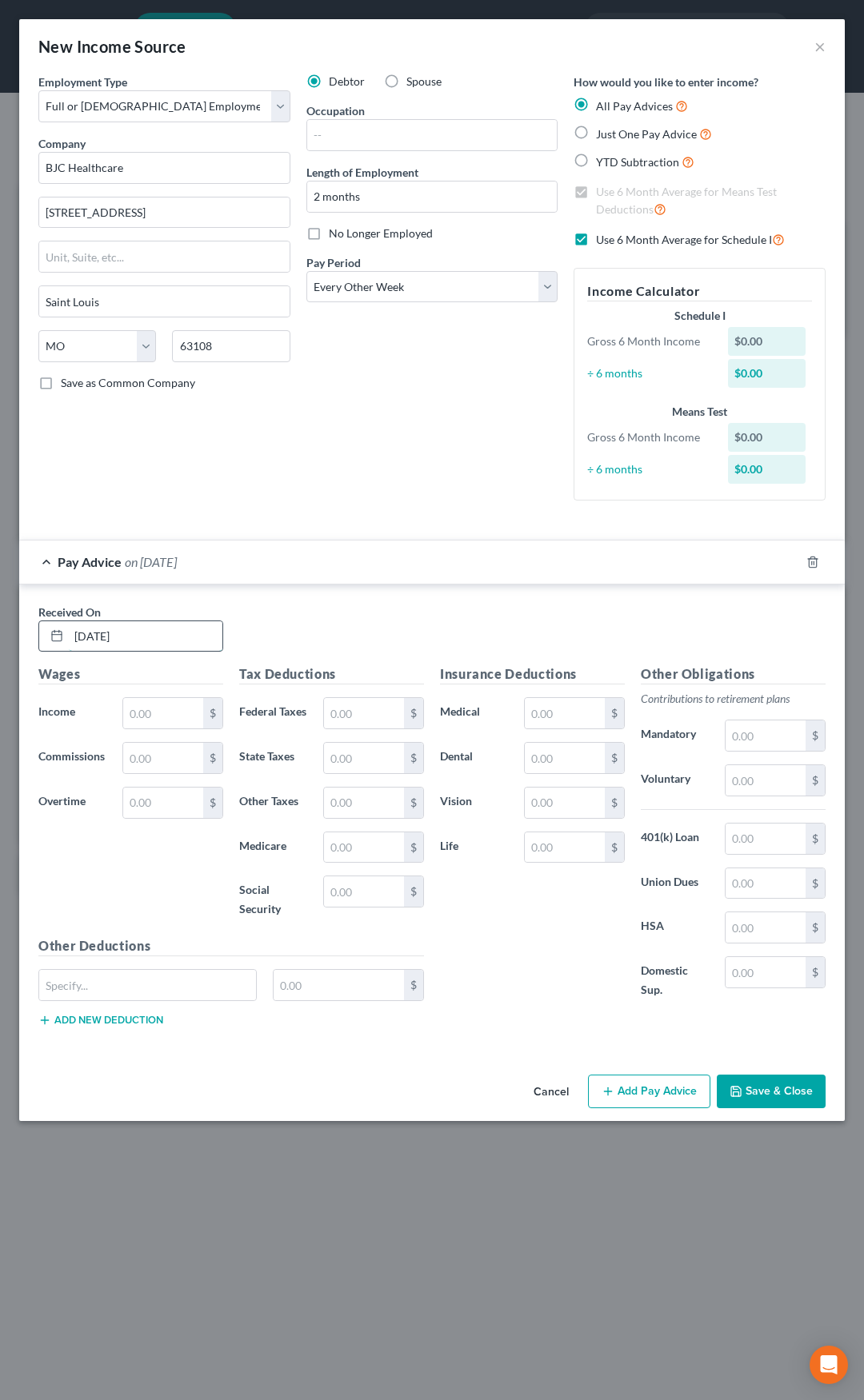
type input "07/03/2025"
type input "615.02"
type input "6.15"
type input "8.92"
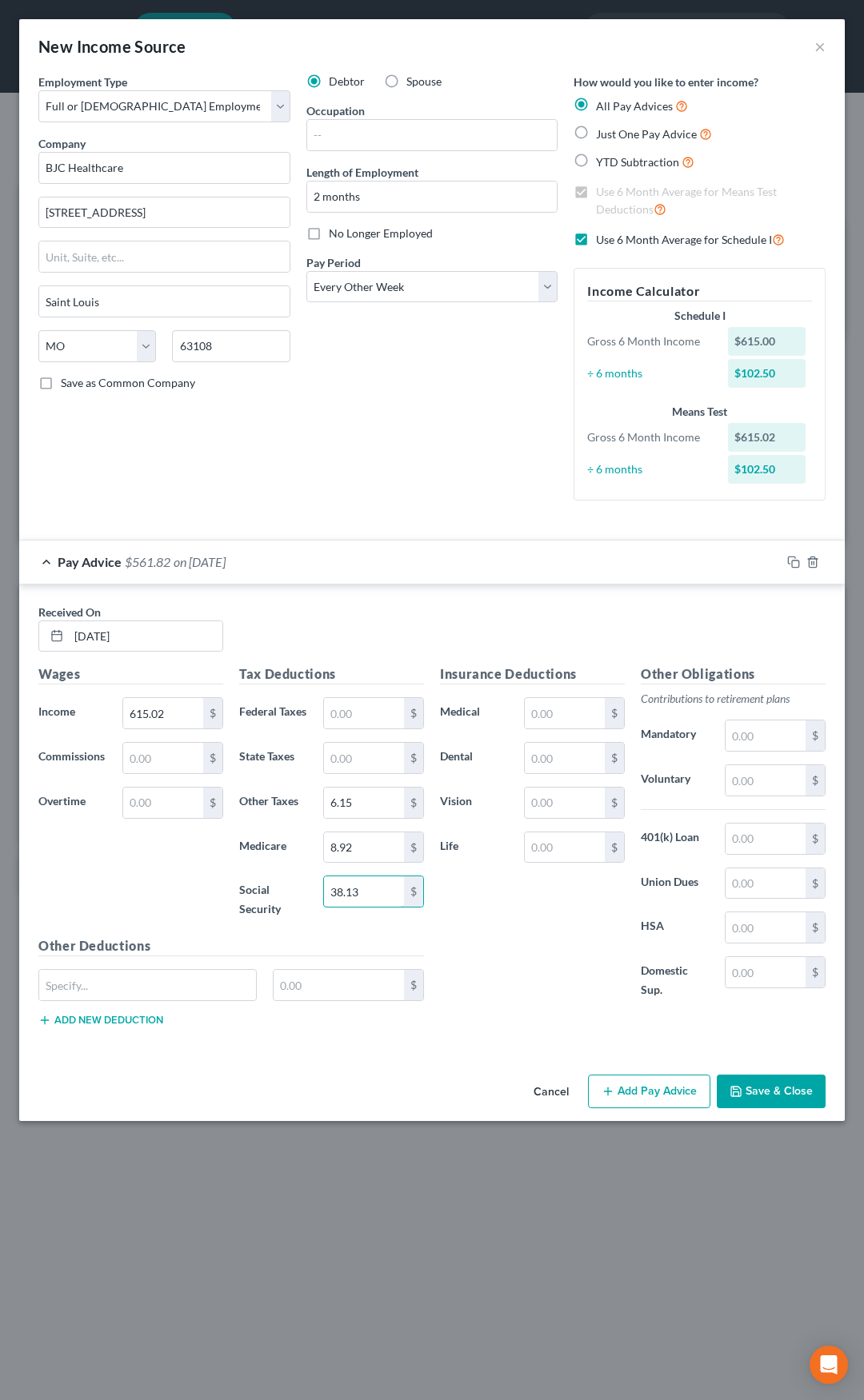
type input "38.13"
click at [426, 560] on div "Pay Advice $561.82 on 07/03/2025" at bounding box center [400, 562] width 762 height 42
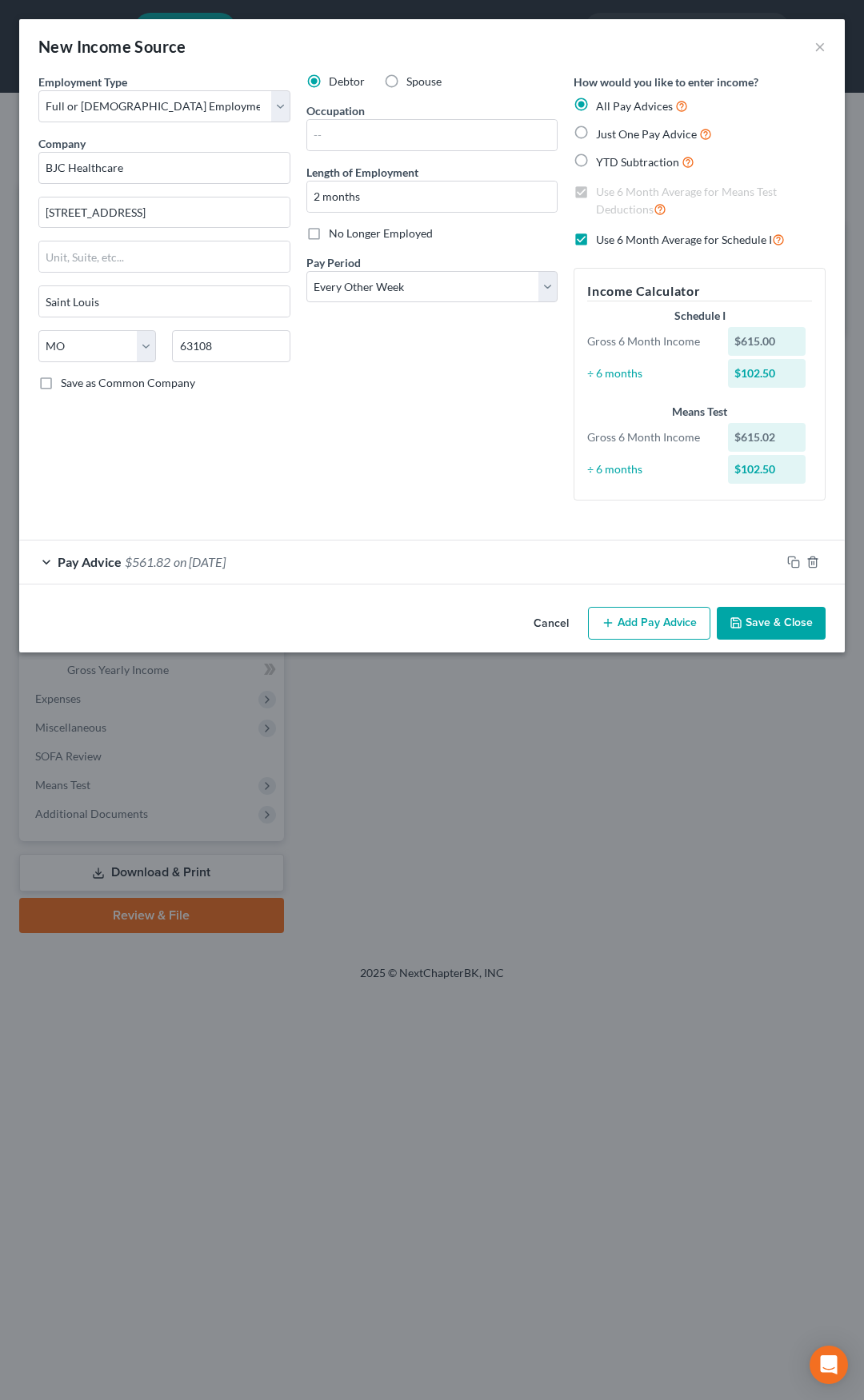
click at [626, 619] on button "Add Pay Advice" at bounding box center [649, 624] width 123 height 34
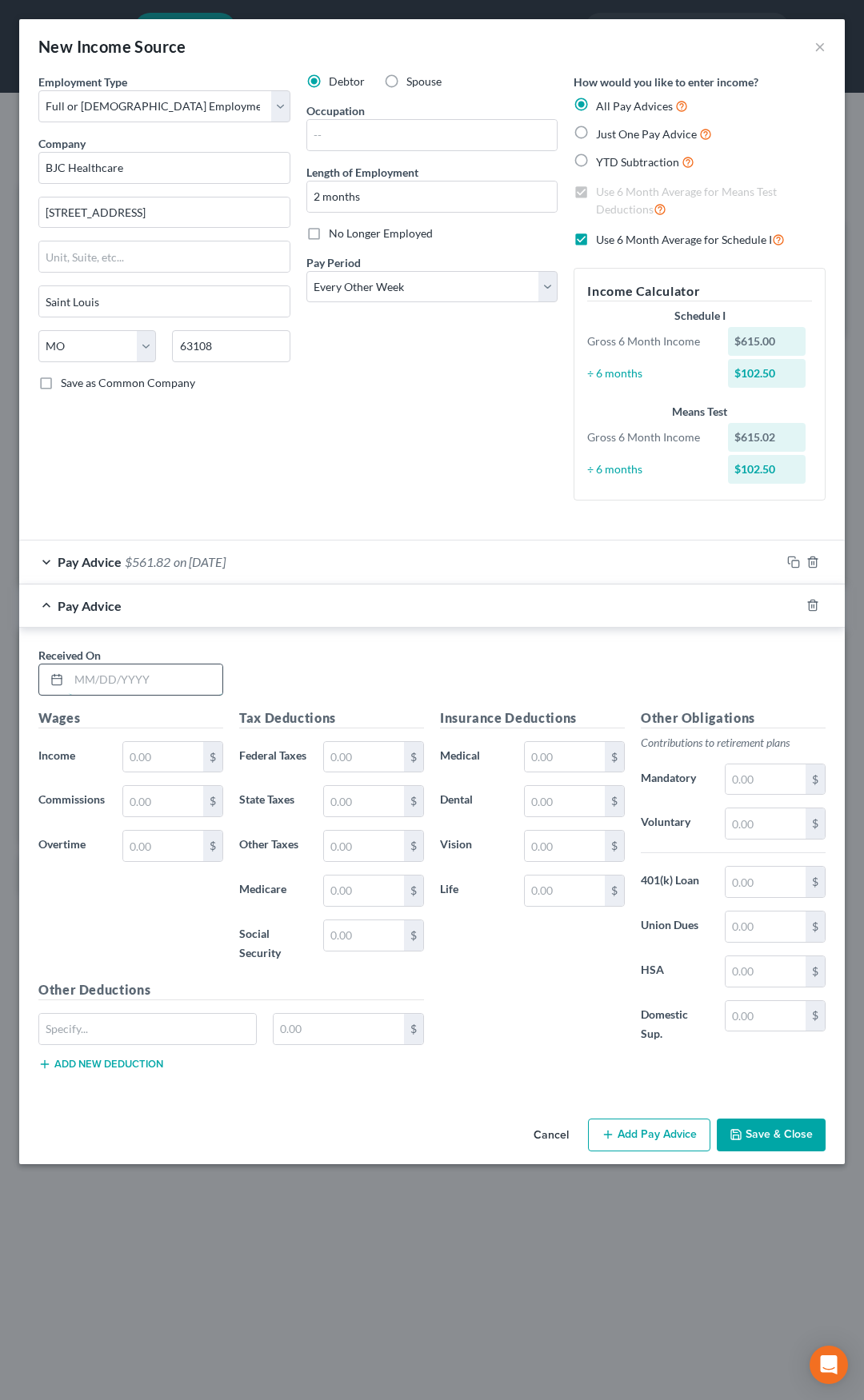
click at [165, 687] on input "text" at bounding box center [145, 680] width 154 height 30
type input "7/18/25"
type input "1,410.81"
click at [138, 838] on input "text" at bounding box center [163, 846] width 80 height 30
type input "13.49"
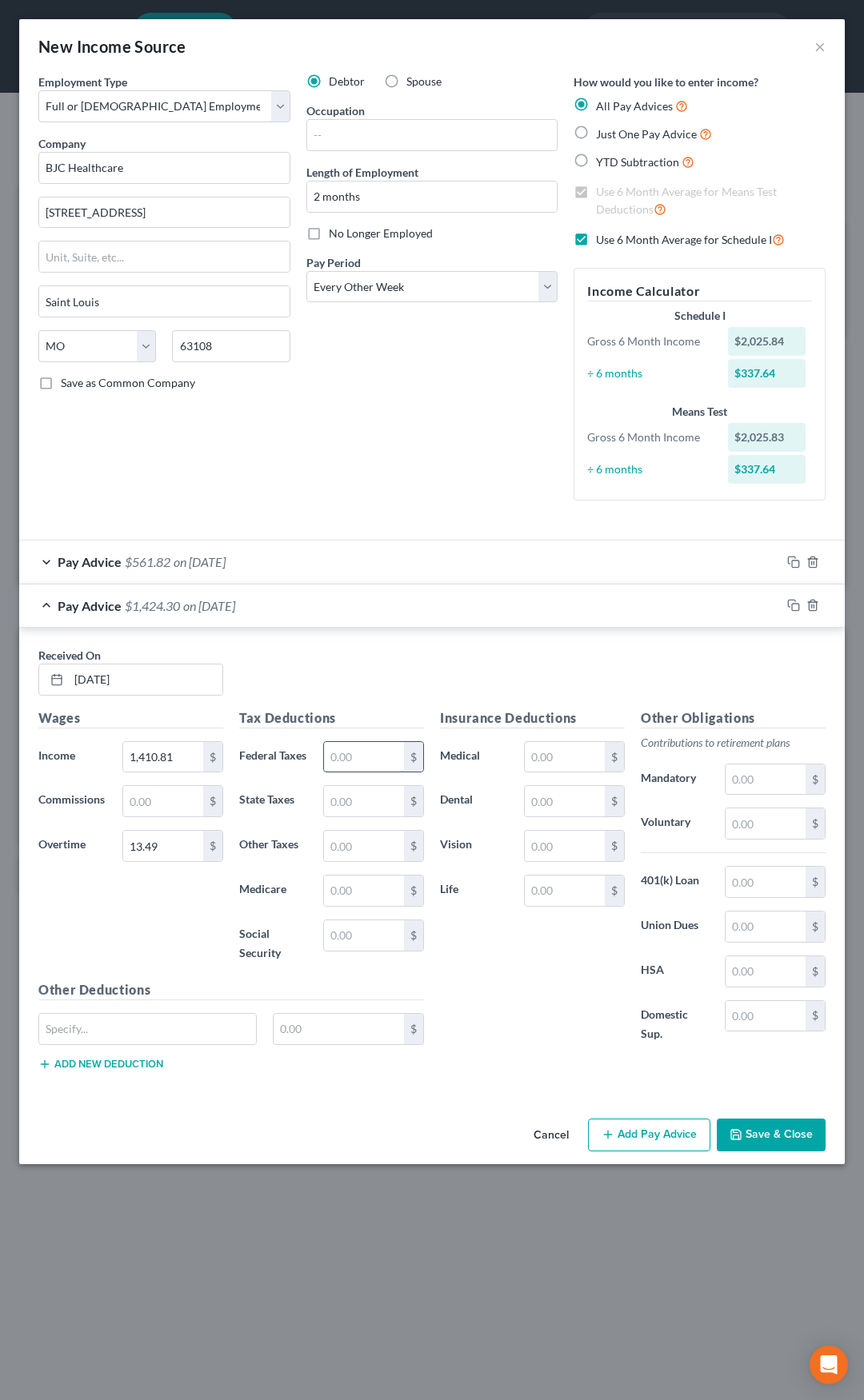
click at [349, 754] on input "text" at bounding box center [364, 757] width 80 height 30
type input "1"
type input "28"
type input "13.10"
type input "20.65"
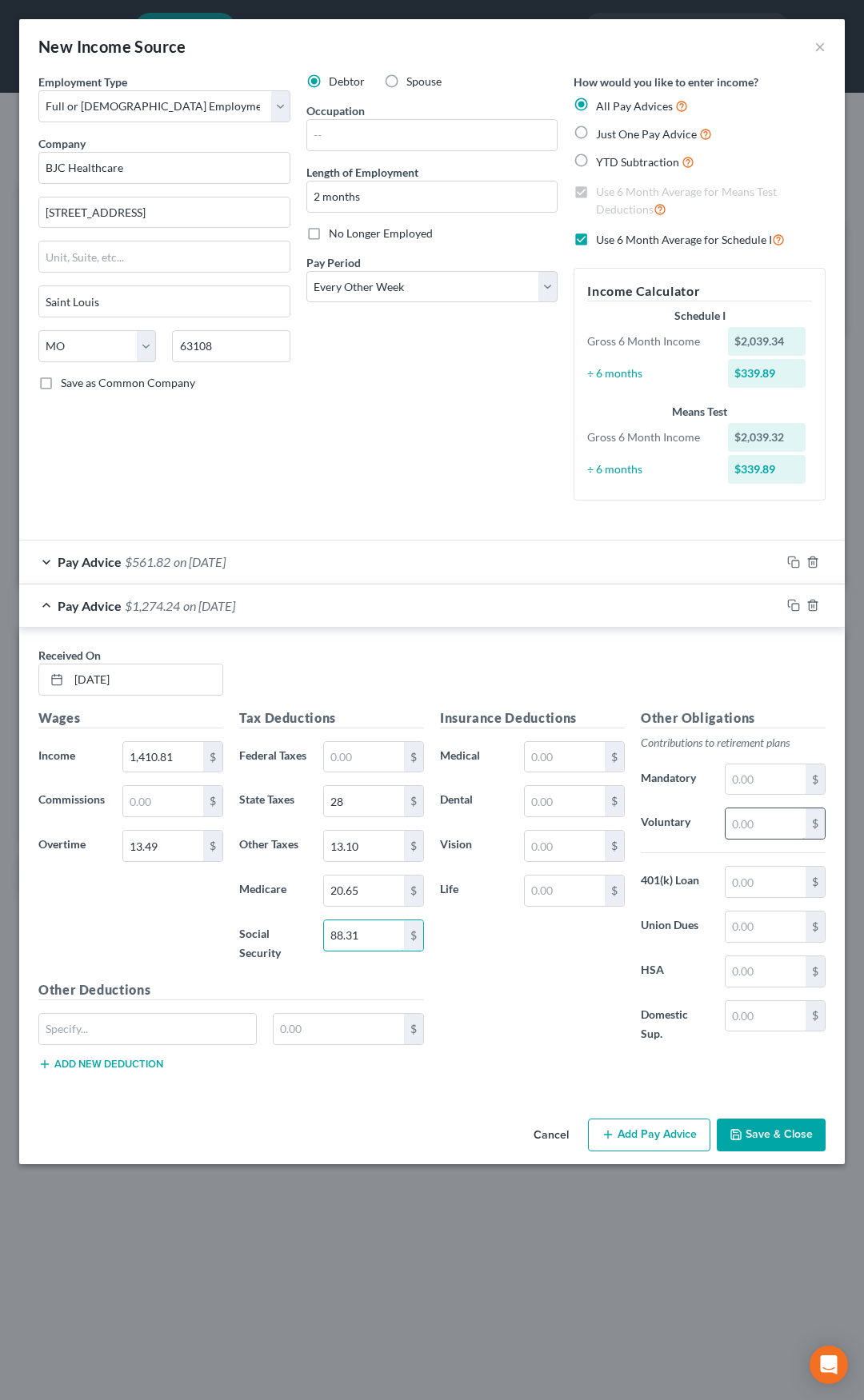
type input "88.31"
click at [736, 825] on input "text" at bounding box center [765, 823] width 80 height 30
type input "113.94"
click at [552, 894] on input "text" at bounding box center [564, 891] width 80 height 30
type input "0.46"
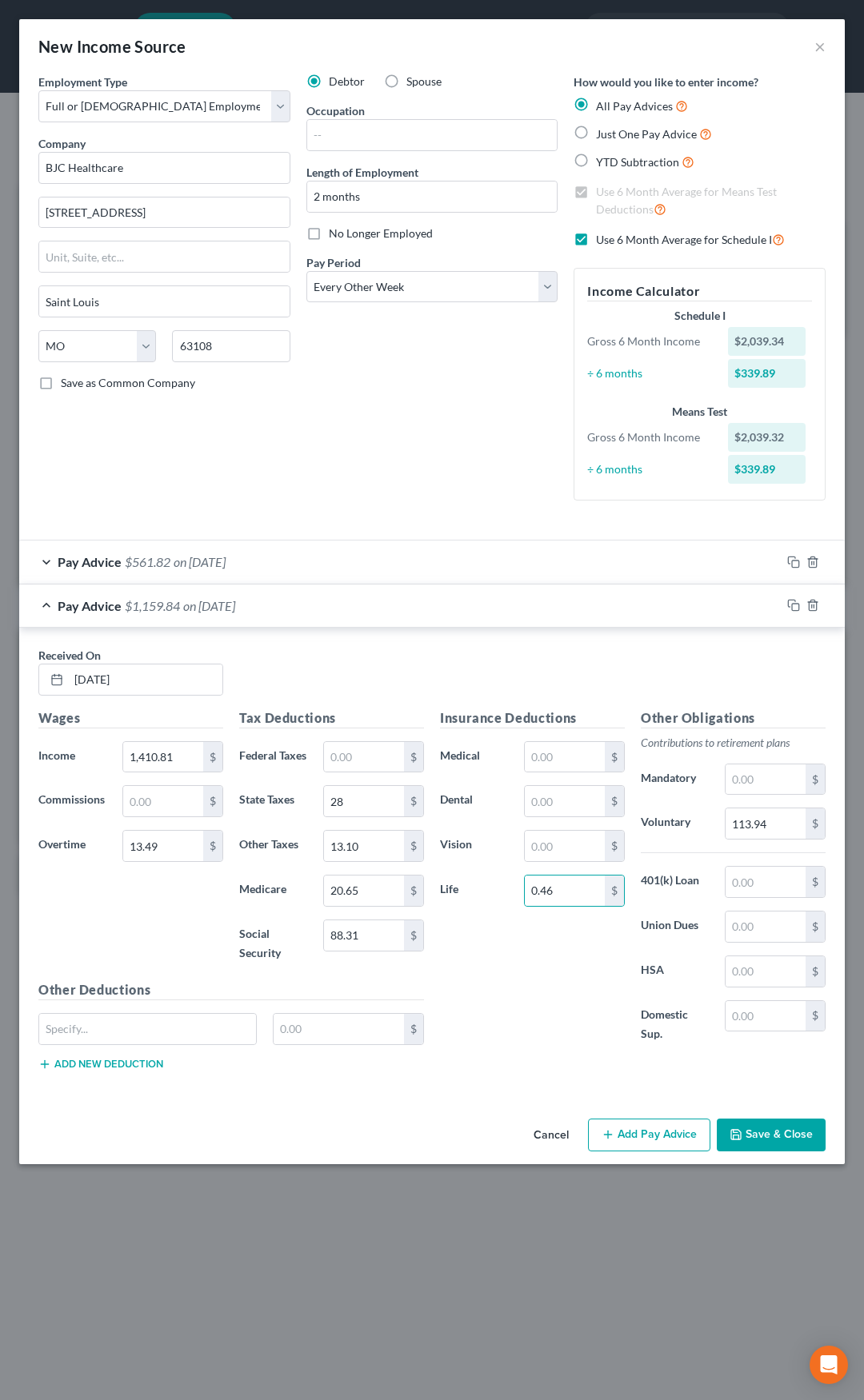
click at [313, 614] on div "Pay Advice $1,159.84 on 07/18/2025" at bounding box center [400, 605] width 762 height 42
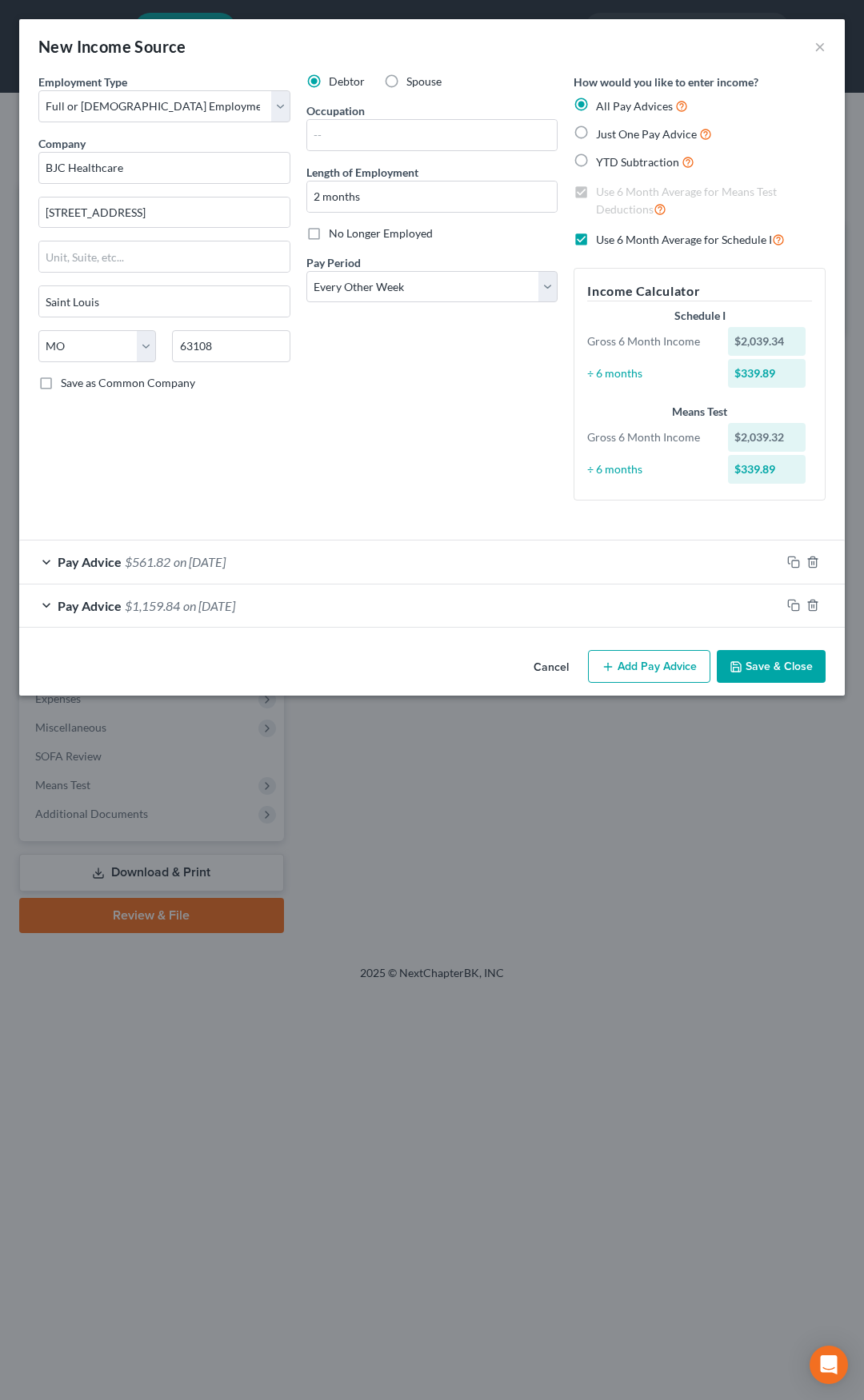
click at [646, 667] on button "Add Pay Advice" at bounding box center [649, 667] width 123 height 34
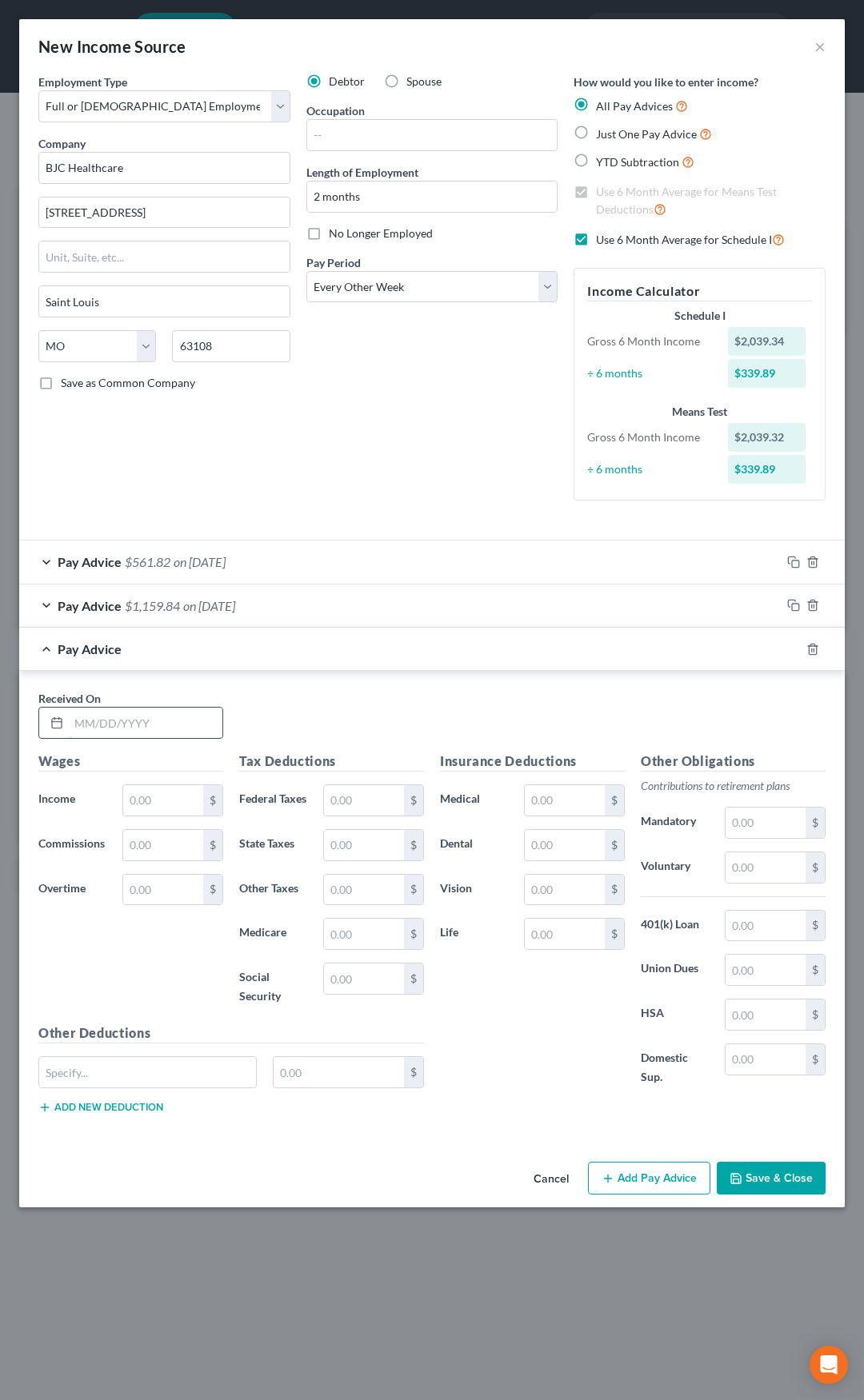
click at [196, 717] on input "text" at bounding box center [145, 723] width 154 height 30
type input "7/18/25"
click at [165, 786] on input "text" at bounding box center [163, 801] width 80 height 30
type input "1,000"
click at [342, 848] on input "text" at bounding box center [364, 845] width 80 height 30
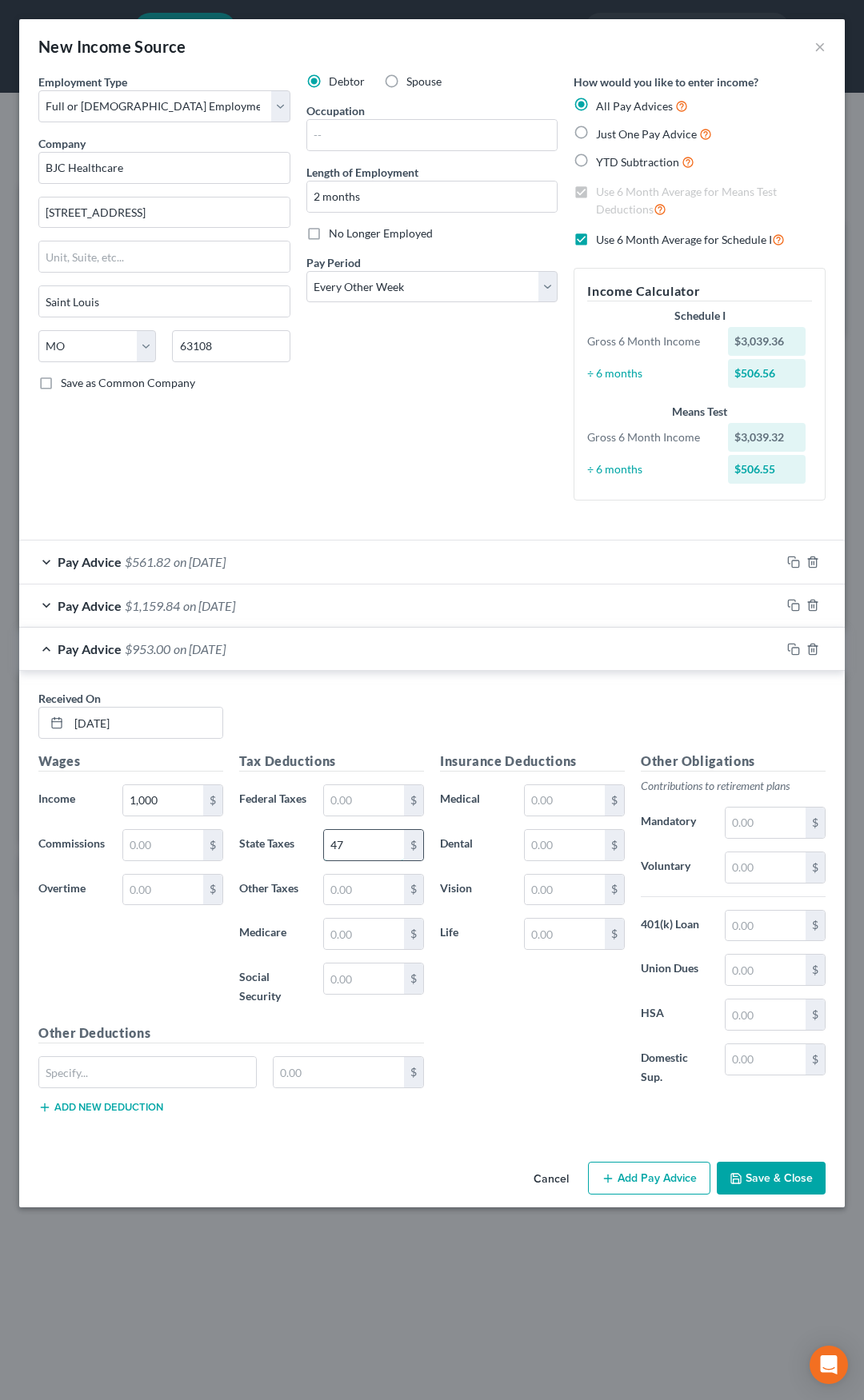
type input "47"
type input "10"
type input "14.50"
type input "62"
click at [349, 649] on div "Pay Advice $866.50 on 07/18/2025" at bounding box center [400, 649] width 762 height 42
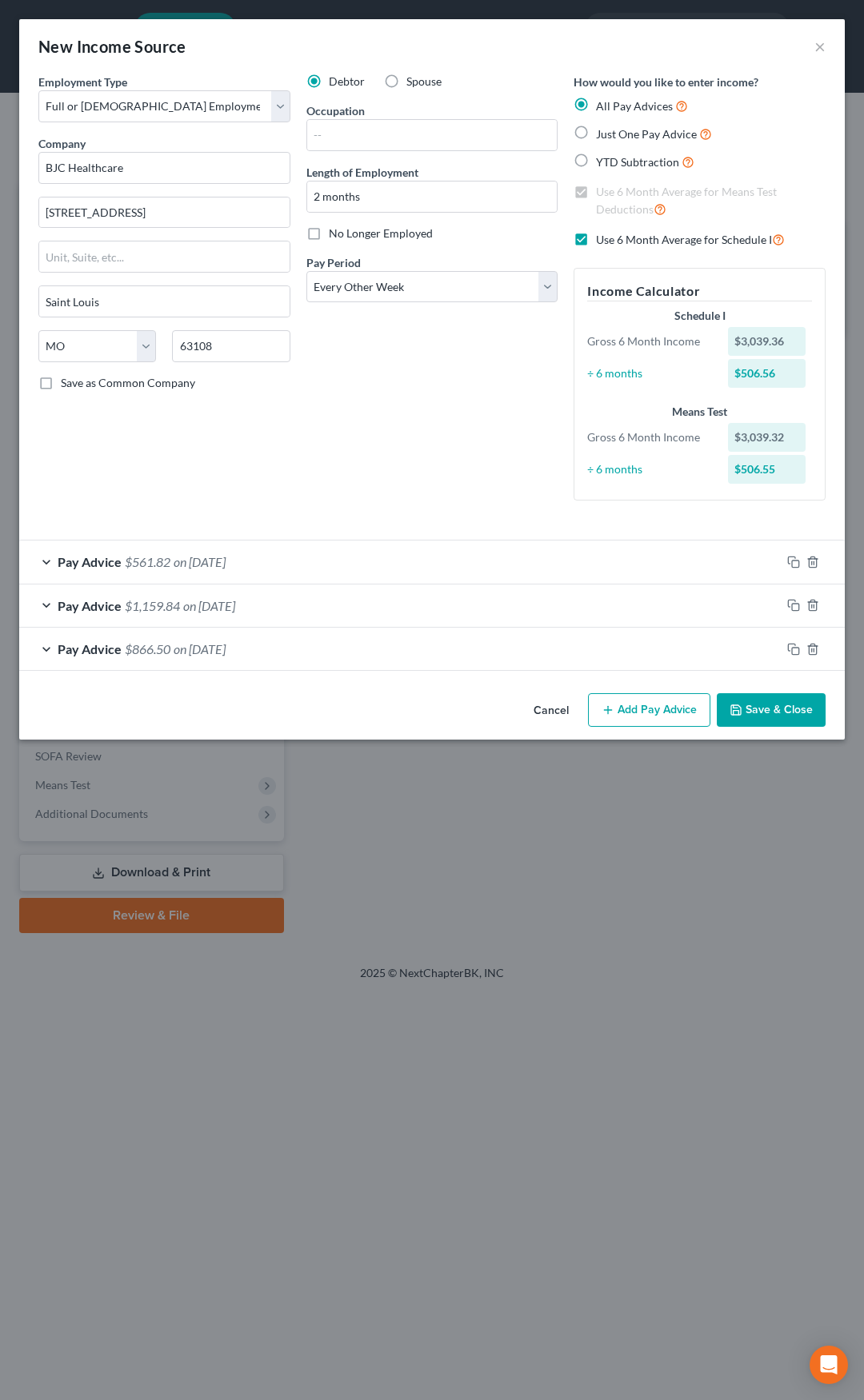
click at [649, 704] on button "Add Pay Advice" at bounding box center [649, 710] width 123 height 34
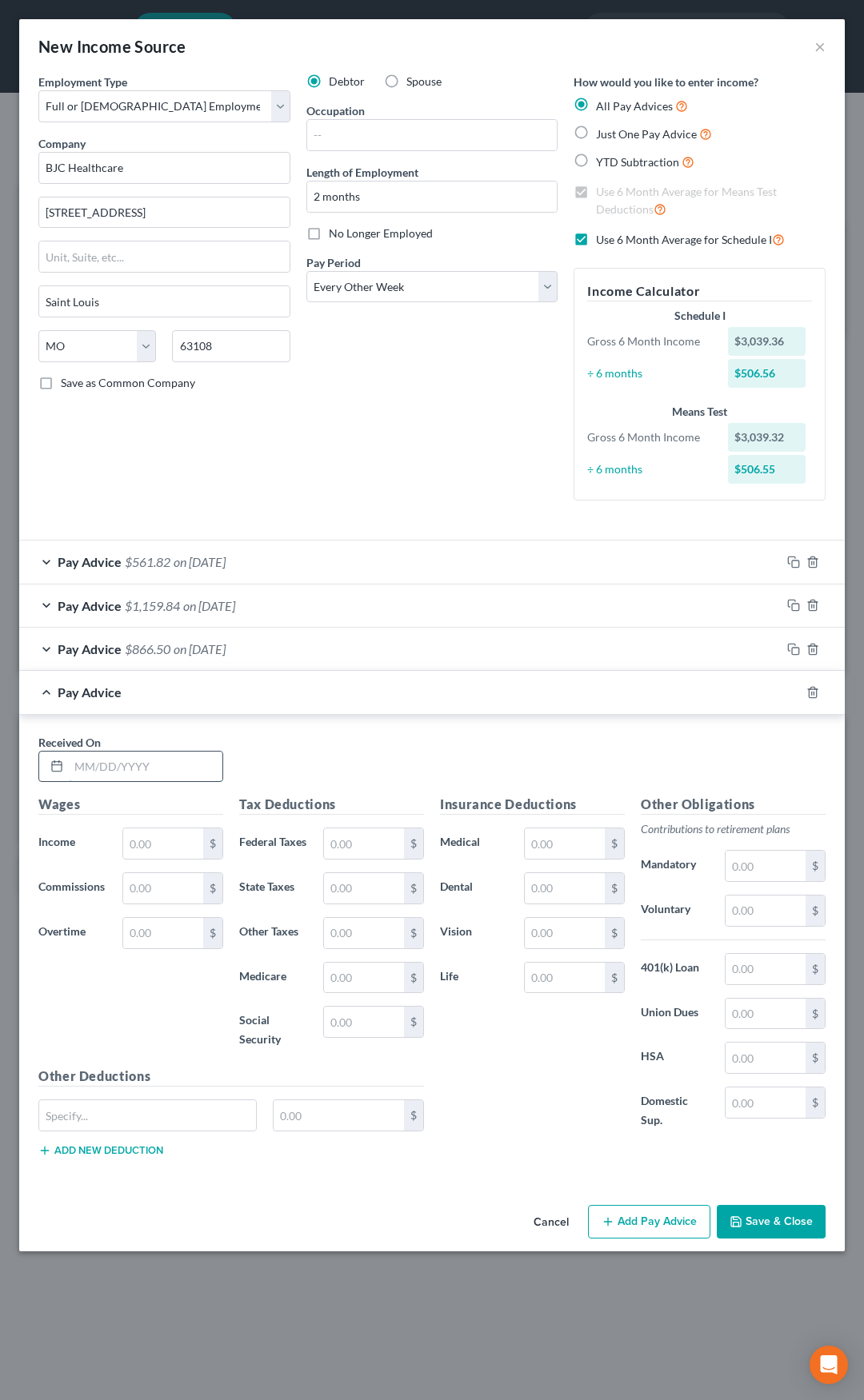
click at [160, 767] on input "text" at bounding box center [145, 767] width 154 height 30
type input "7"
type input "8/1/25"
type input "1,661.65"
click at [146, 932] on input "text" at bounding box center [163, 933] width 80 height 30
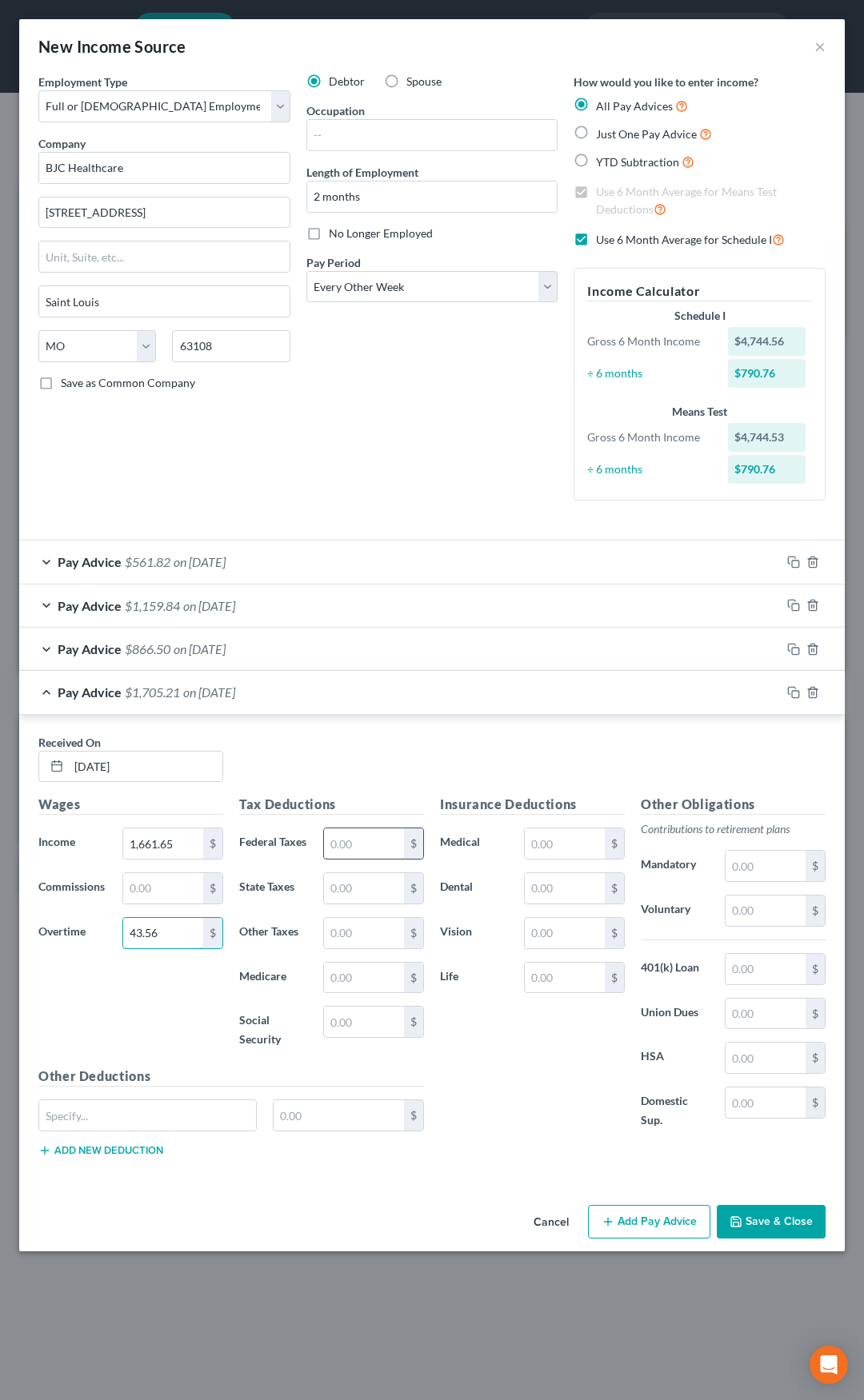
type input "43.56"
click at [338, 850] on input "text" at bounding box center [364, 844] width 80 height 30
type input "40"
type input "15.69"
type input "24.73"
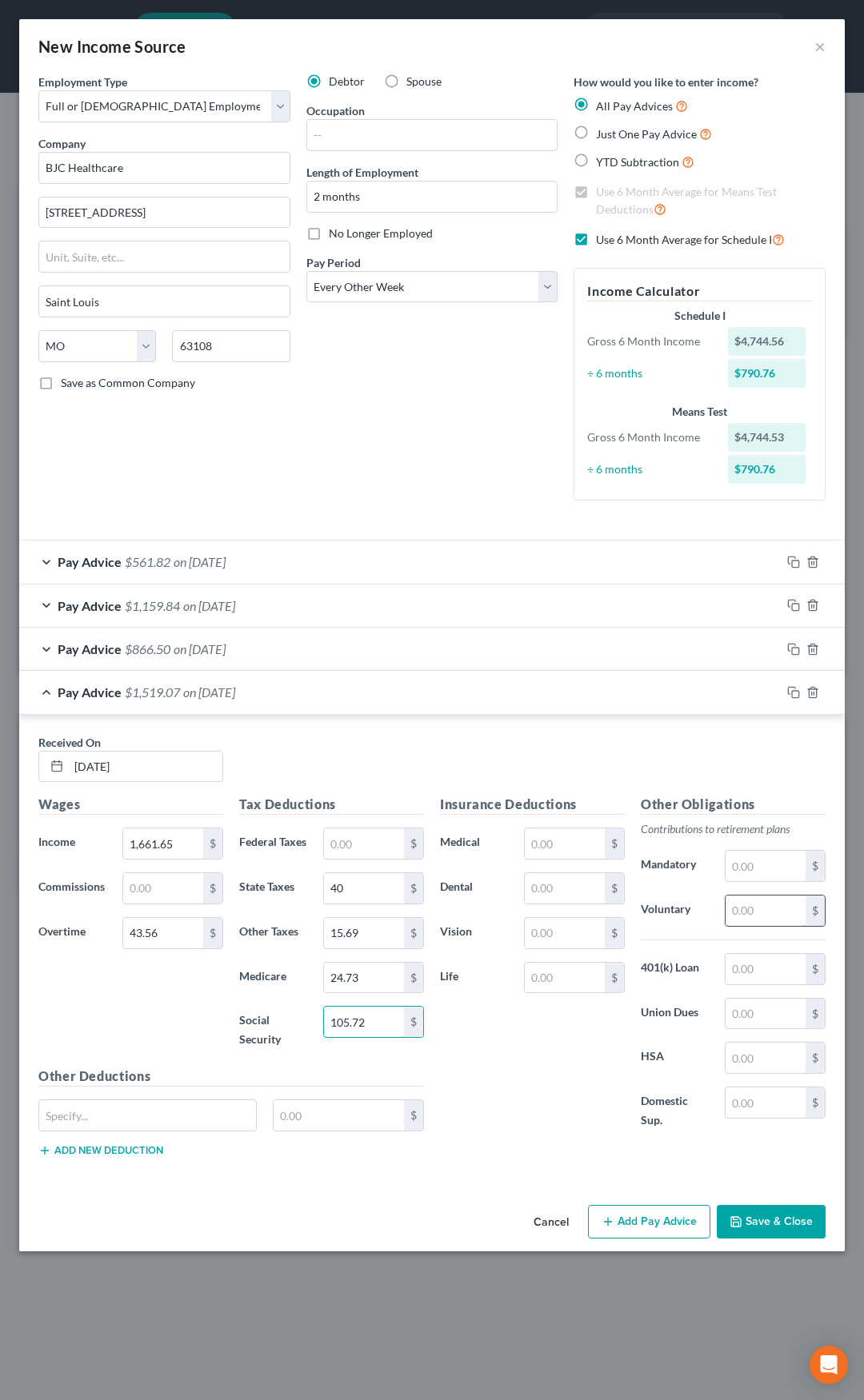
type input "105.72"
click at [748, 911] on input "text" at bounding box center [765, 911] width 80 height 30
type input "136.42"
click at [567, 979] on input "text" at bounding box center [564, 978] width 80 height 30
type input "0.46"
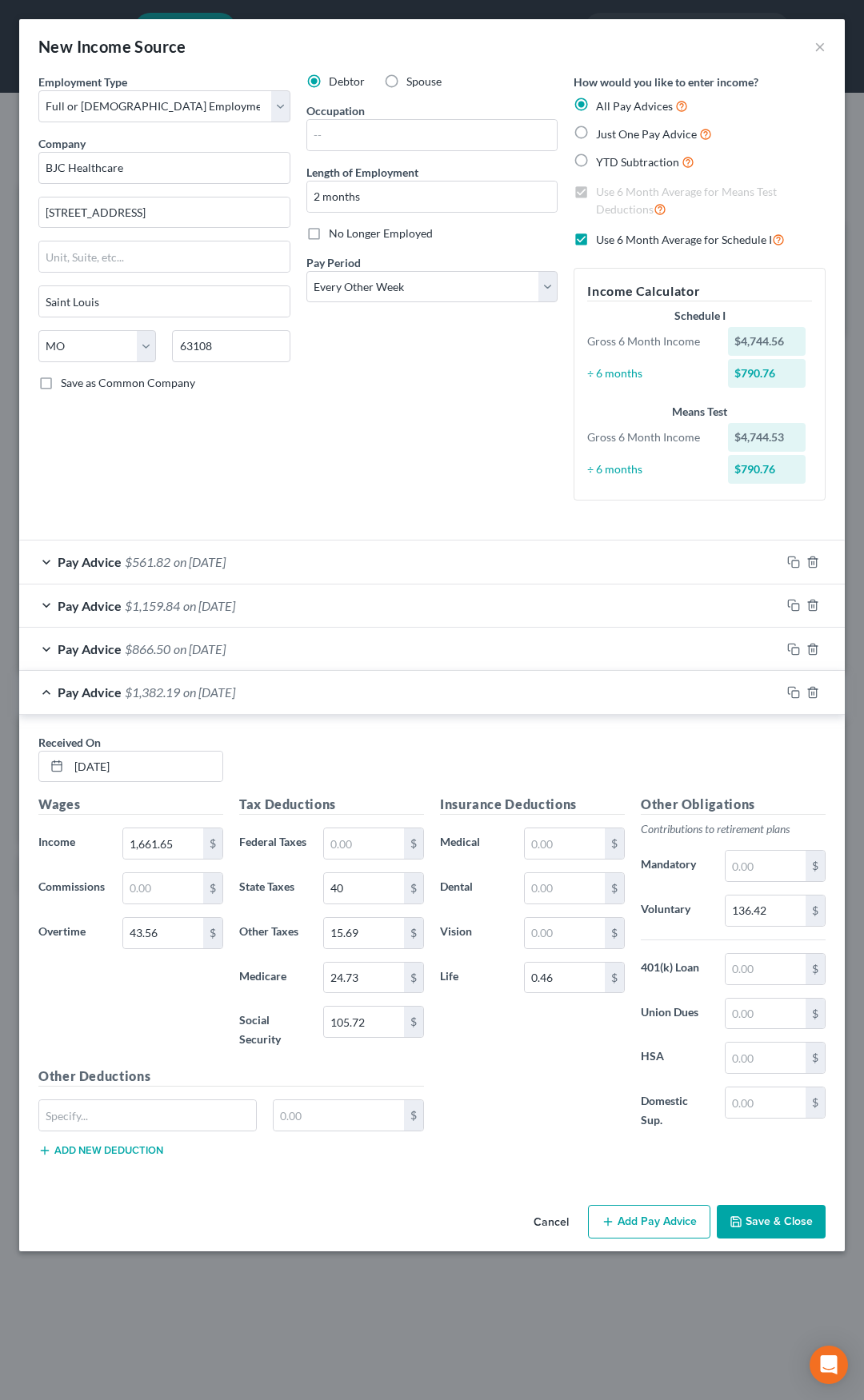
click at [767, 1225] on button "Save & Close" at bounding box center [772, 1222] width 109 height 34
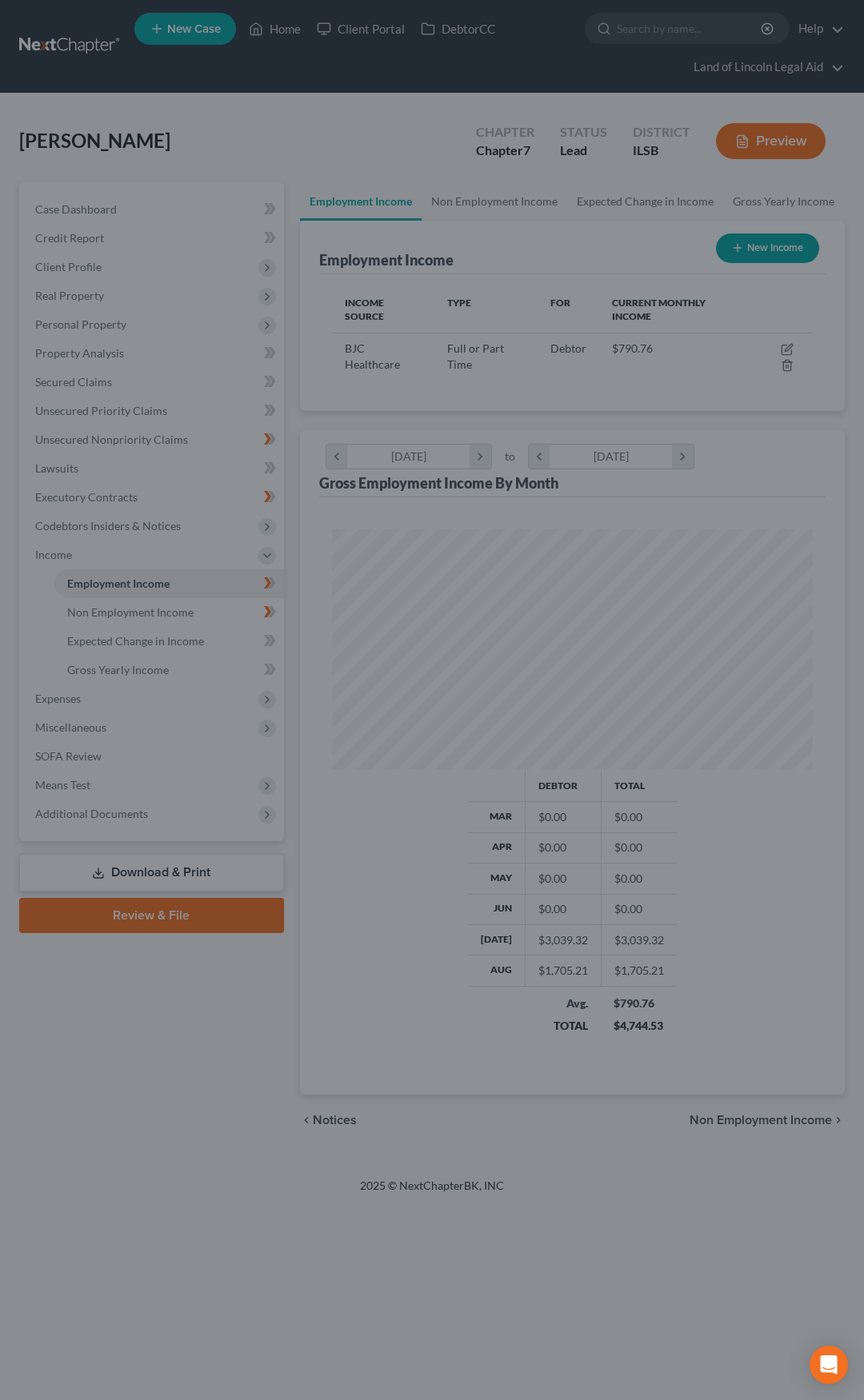
scroll to position [240, 514]
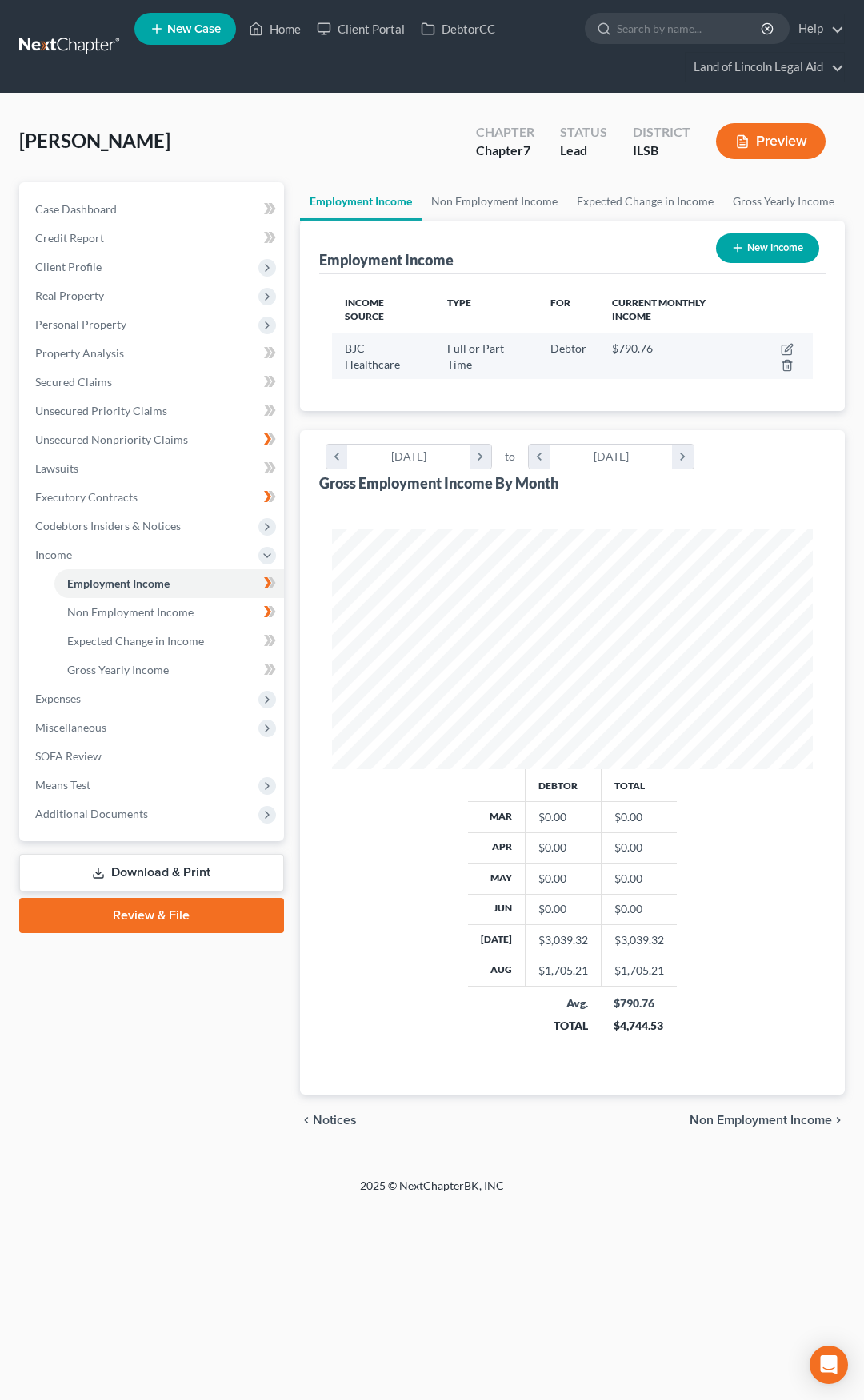
click at [790, 341] on td at bounding box center [781, 355] width 64 height 46
click at [789, 347] on icon "button" at bounding box center [787, 349] width 13 height 13
select select "0"
select select "26"
select select "2"
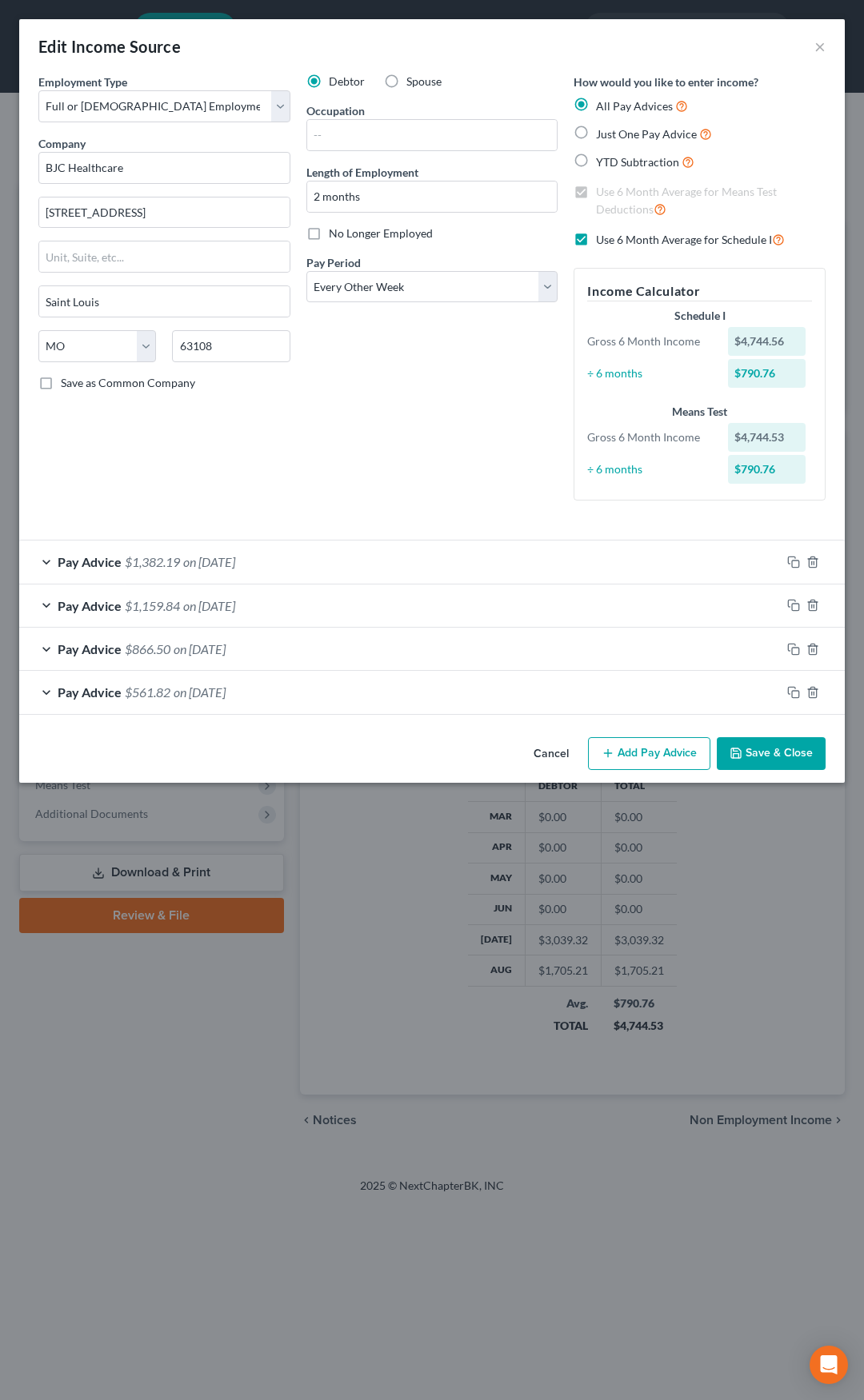
click at [638, 750] on button "Add Pay Advice" at bounding box center [649, 754] width 123 height 34
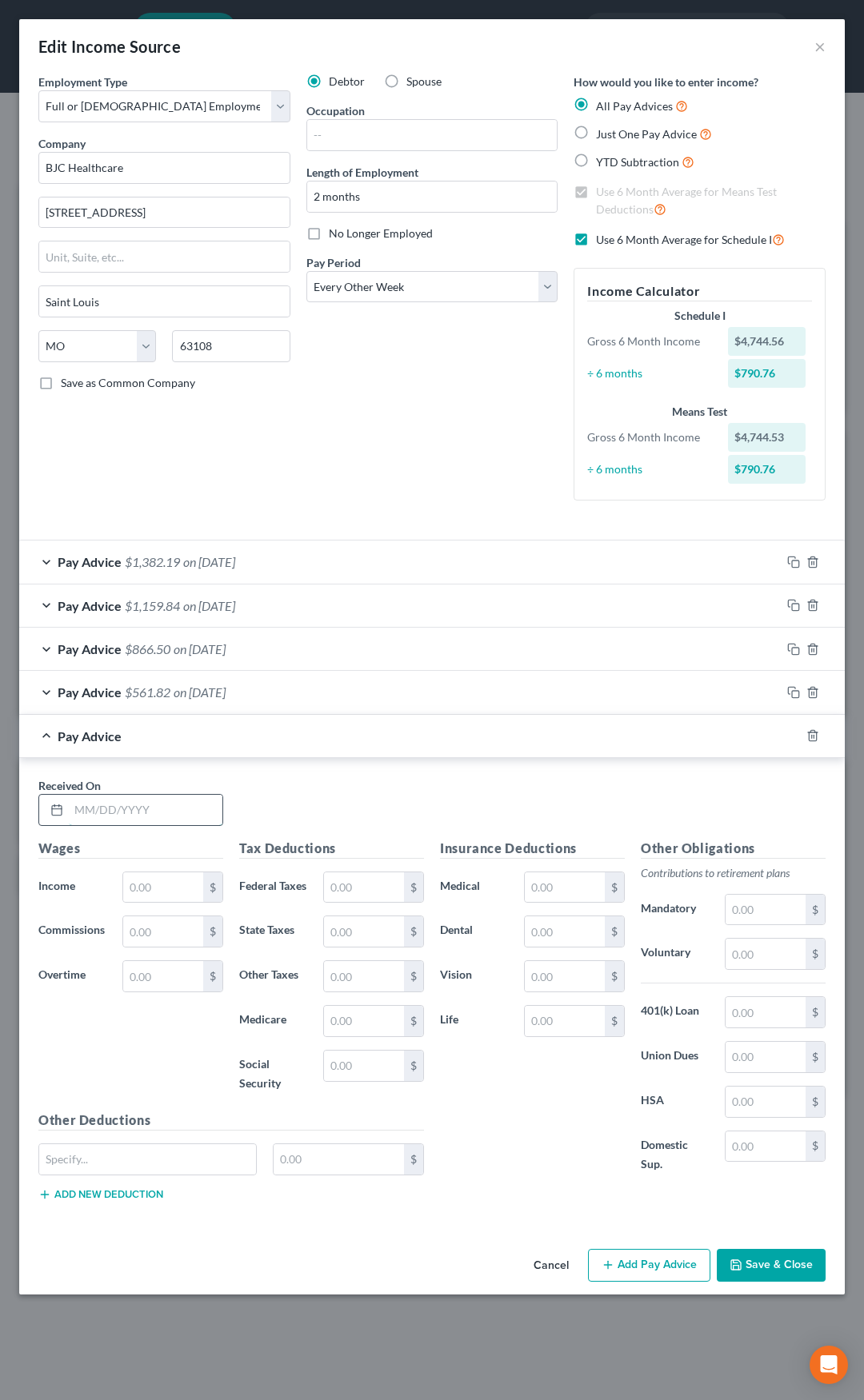
click at [143, 811] on input "text" at bounding box center [145, 810] width 154 height 30
type input "8/15/25"
type input "1,532.58"
click at [148, 975] on input "text" at bounding box center [163, 976] width 80 height 30
type input "151.48"
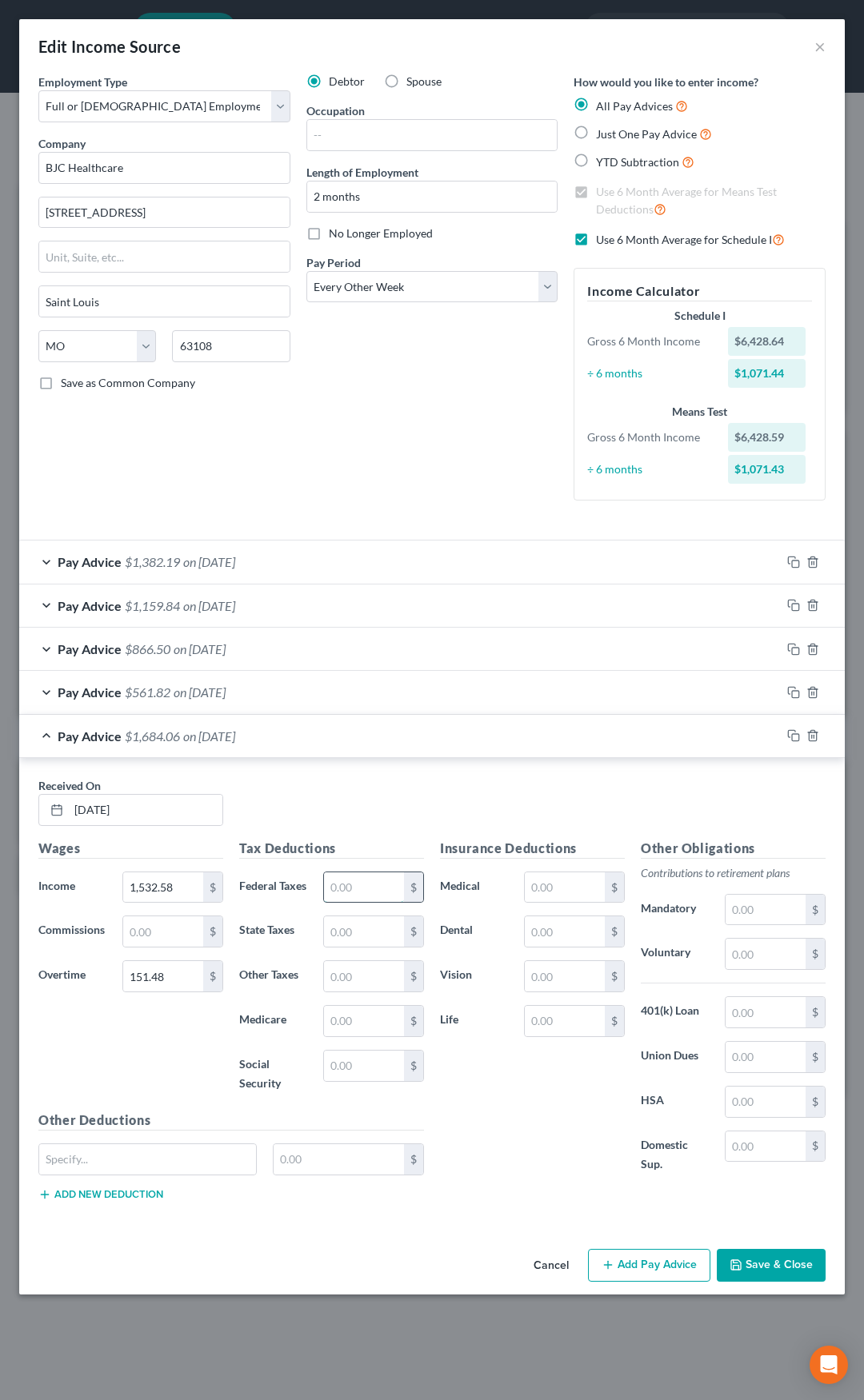
click at [355, 884] on input "text" at bounding box center [364, 887] width 80 height 30
type input "39"
type input "15.49"
type input "24.41"
type input "104.41"
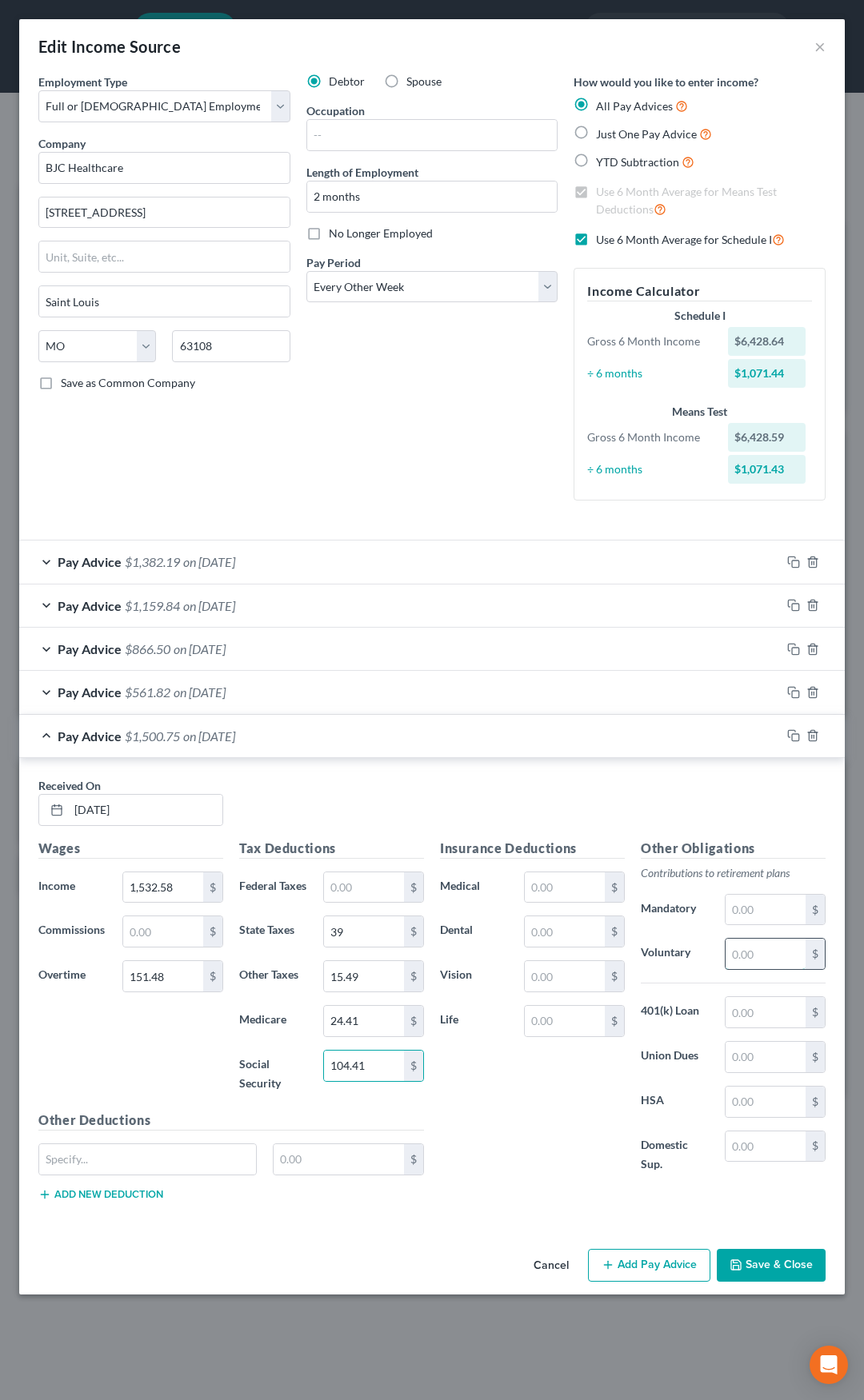
click at [742, 952] on input "text" at bounding box center [765, 954] width 80 height 30
type input "134.72"
click at [563, 1027] on input "text" at bounding box center [564, 1021] width 80 height 30
type input "0.46"
click at [415, 736] on div "Pay Advice $1,365.57 on 08/15/2025" at bounding box center [400, 736] width 762 height 42
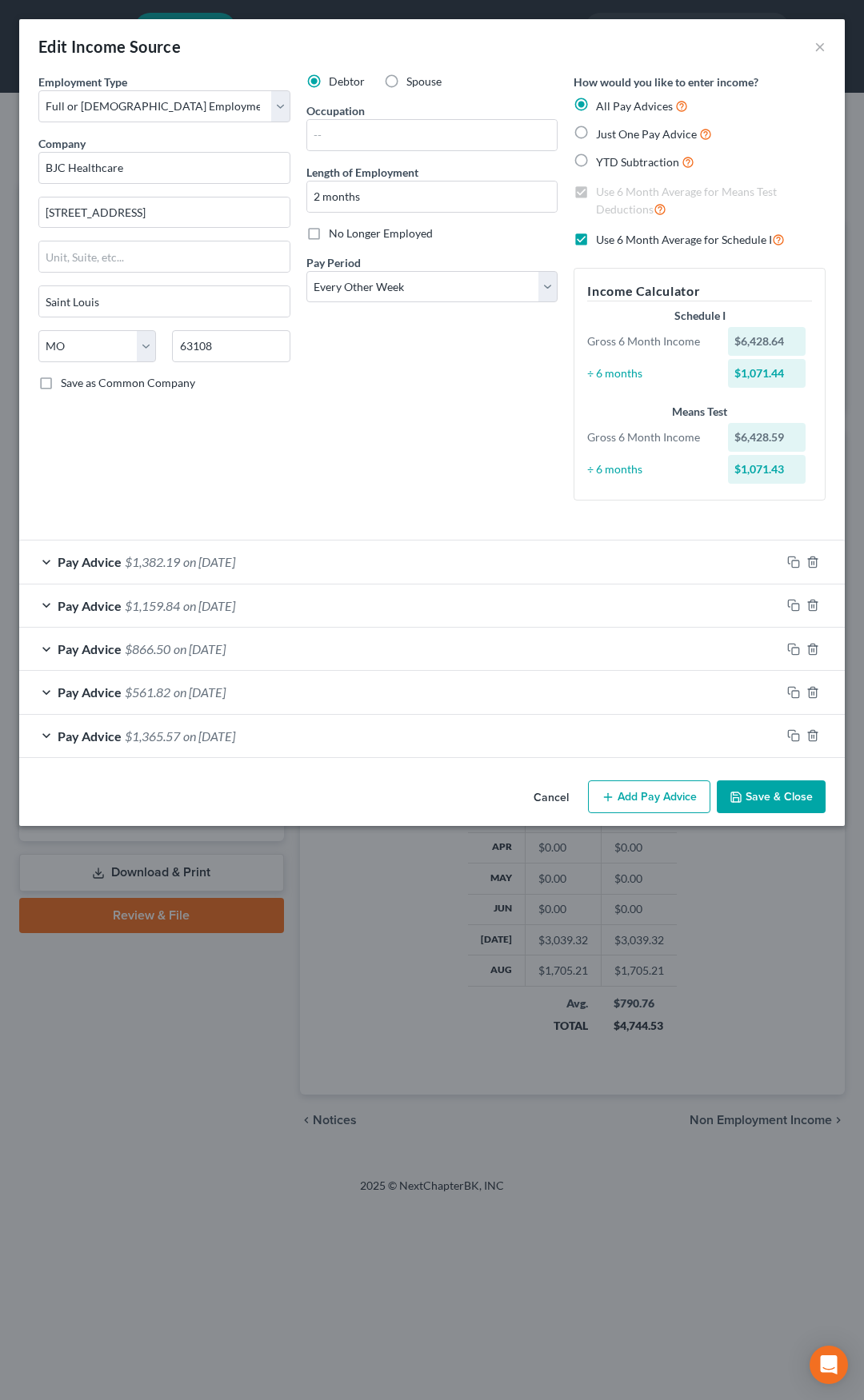
click at [652, 805] on button "Add Pay Advice" at bounding box center [649, 797] width 123 height 34
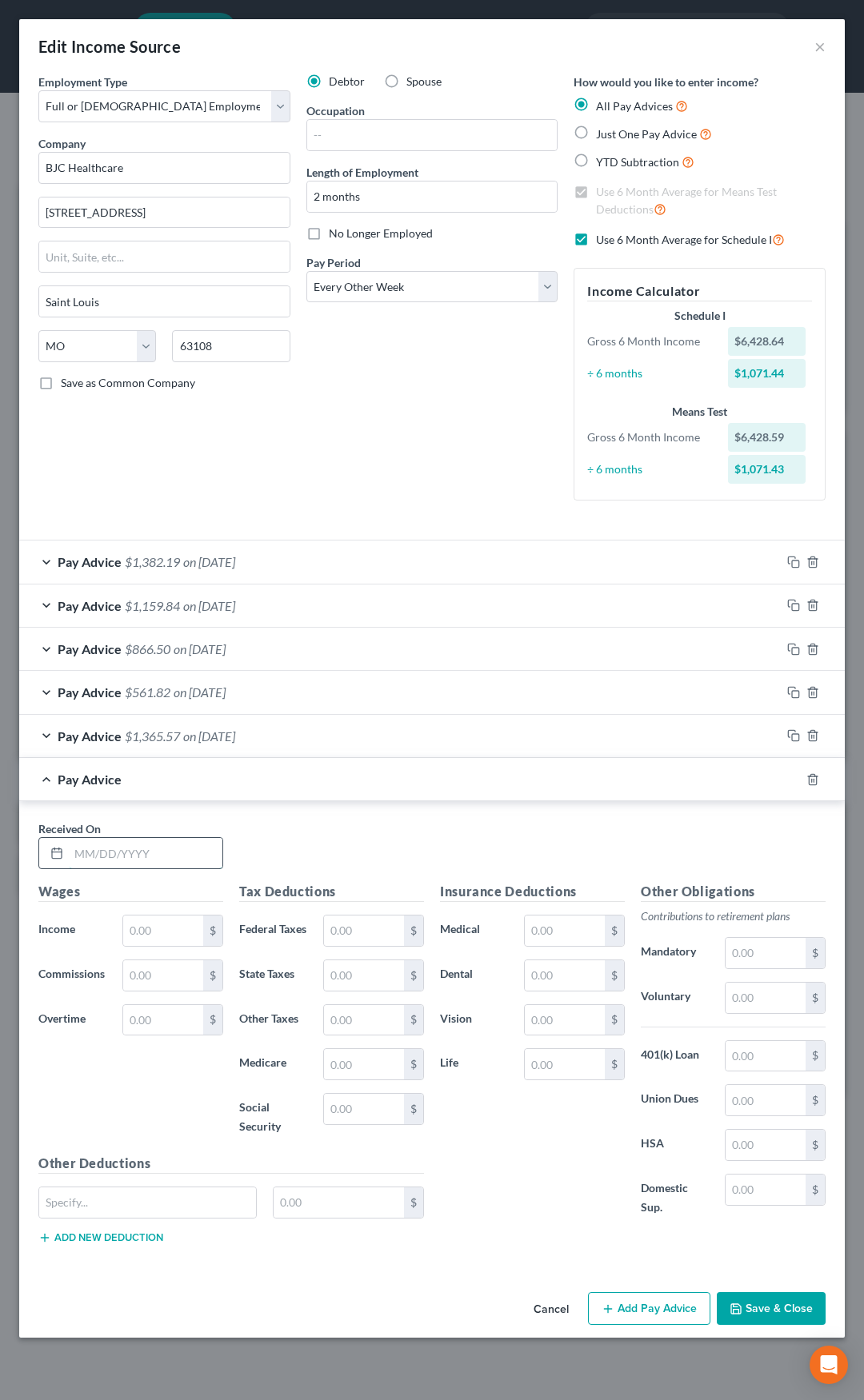
click at [144, 855] on input "text" at bounding box center [145, 854] width 154 height 30
type input "8/29/25"
type input "1,303.46"
type input "21.49"
click at [349, 933] on input "text" at bounding box center [364, 931] width 80 height 30
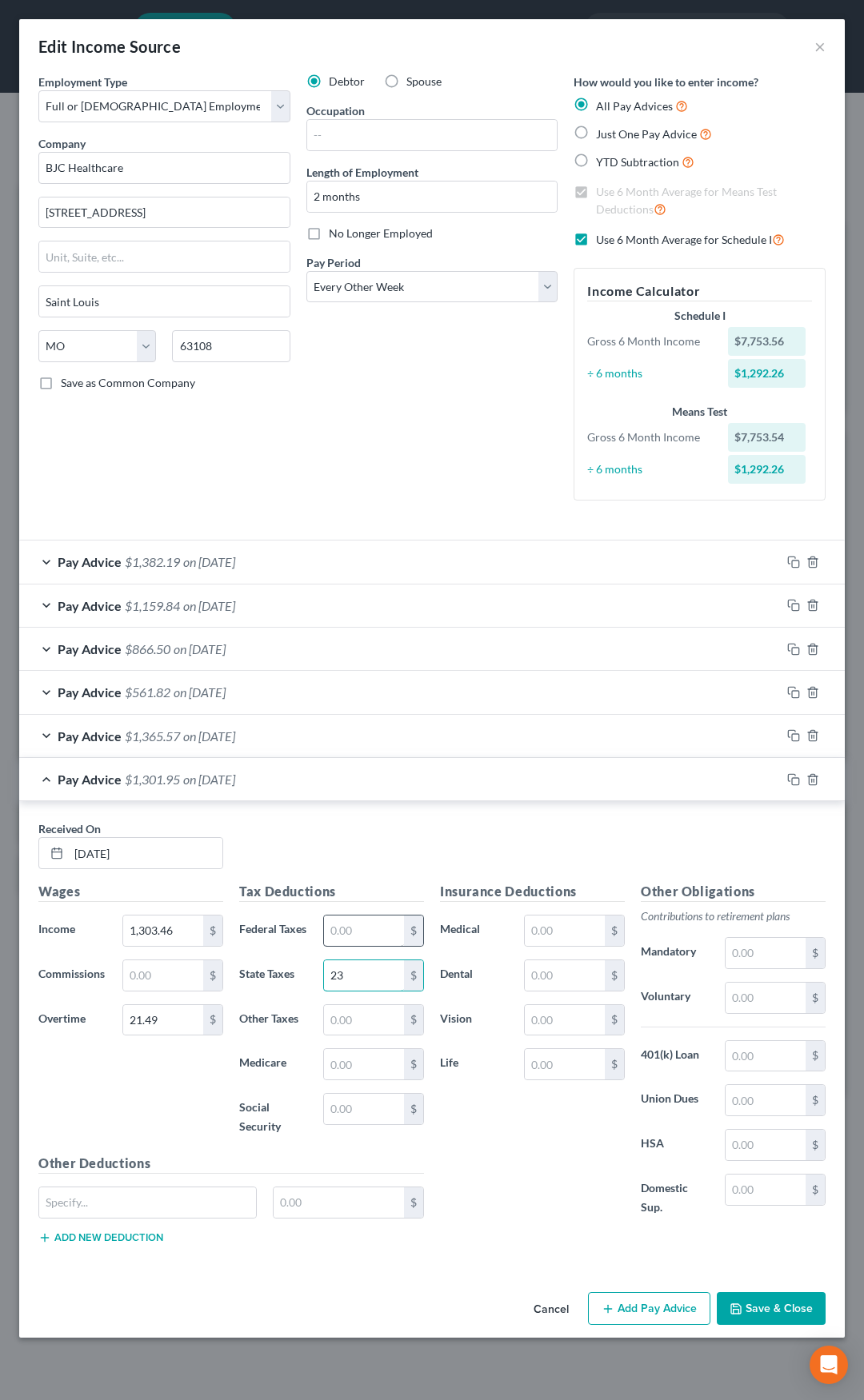
type input "23"
type input "12.19"
type input "19.22"
type input "82.15"
click at [761, 1000] on input "text" at bounding box center [765, 998] width 80 height 30
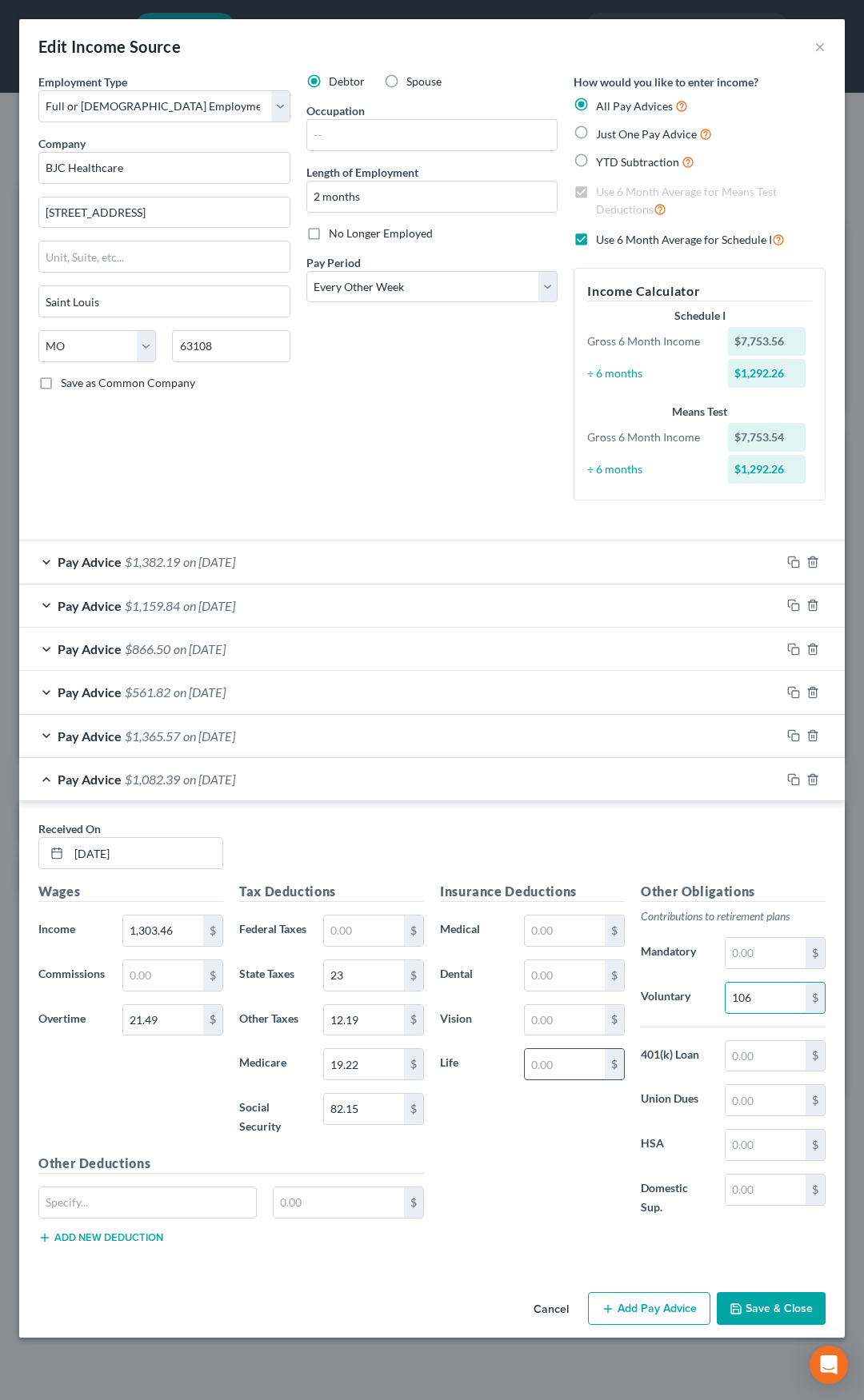
type input "106"
click at [574, 1058] on input "text" at bounding box center [564, 1064] width 80 height 30
type input "0.46"
click at [411, 779] on div "Pay Advice $1,081.93 on 08/29/2025" at bounding box center [400, 779] width 762 height 42
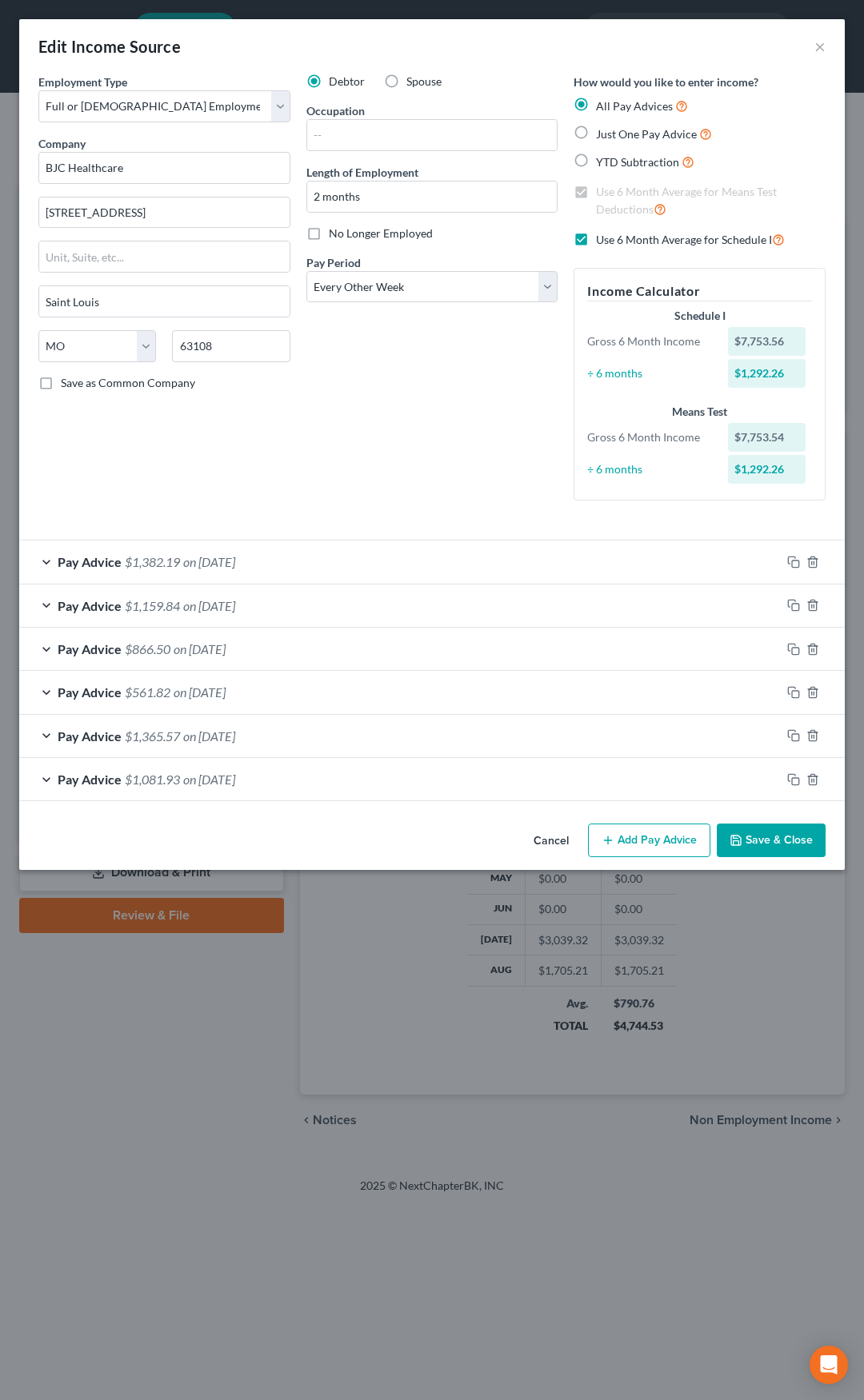
click at [767, 838] on button "Save & Close" at bounding box center [772, 840] width 109 height 34
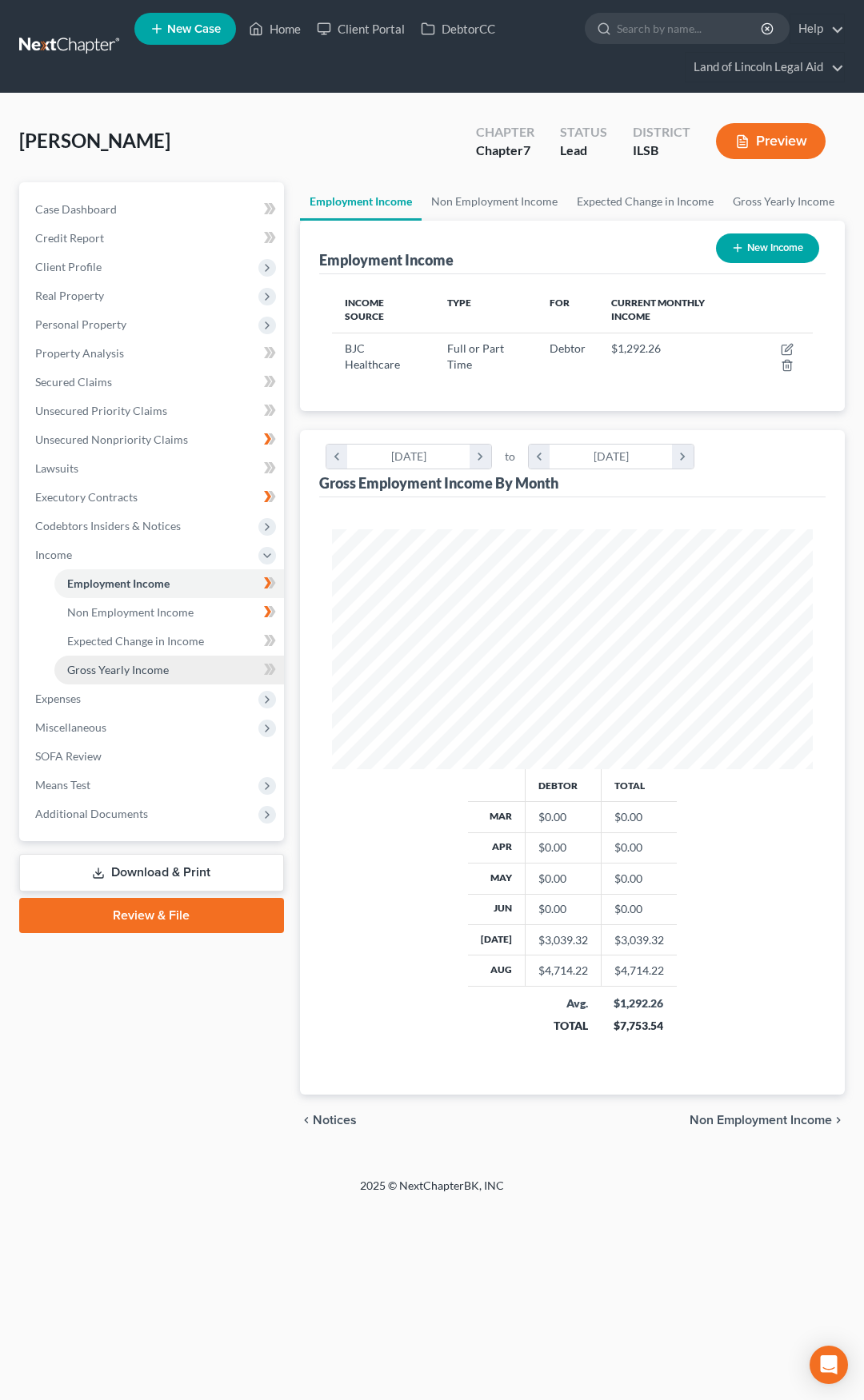
click at [212, 669] on link "Gross Yearly Income" at bounding box center [169, 670] width 229 height 29
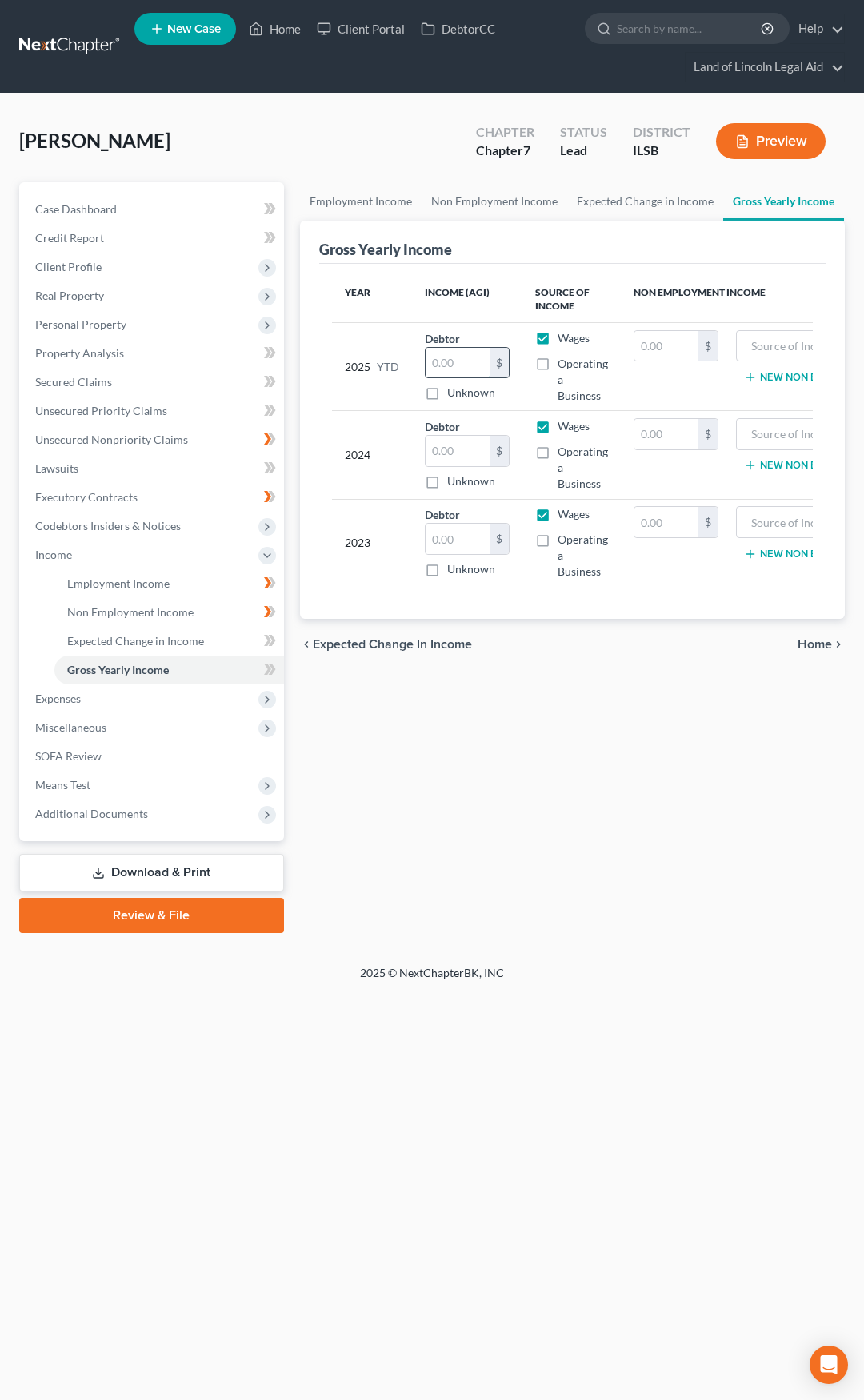
click at [454, 368] on input "text" at bounding box center [458, 363] width 64 height 30
type input "7,753.54"
click at [434, 456] on input "text" at bounding box center [458, 451] width 64 height 30
type input "37,341"
click at [453, 532] on input "text" at bounding box center [458, 539] width 64 height 30
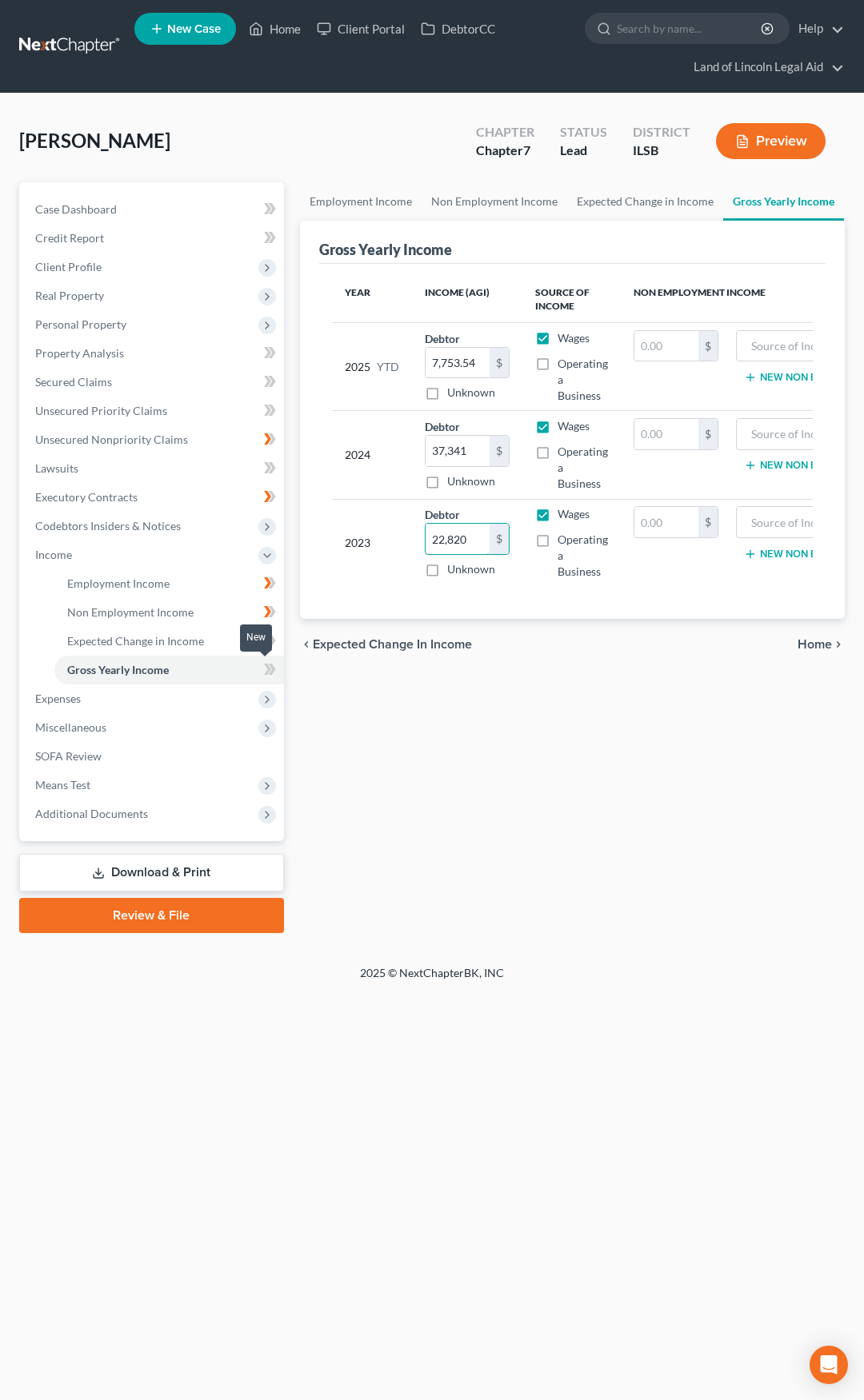
type input "22,820"
click at [270, 668] on icon at bounding box center [270, 670] width 12 height 20
click at [194, 619] on link "Non Employment Income" at bounding box center [169, 613] width 229 height 29
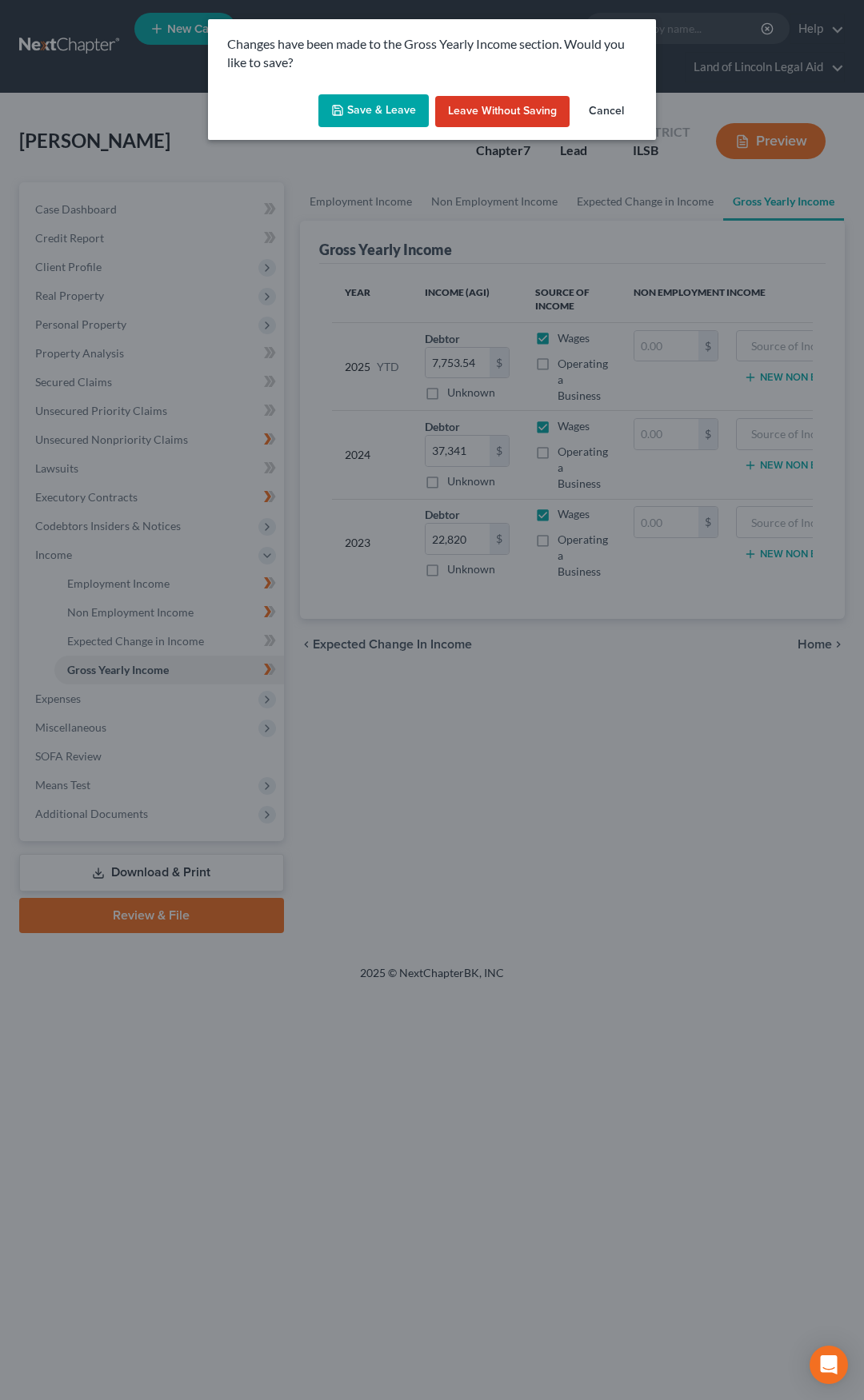
click at [374, 122] on button "Save & Leave" at bounding box center [373, 111] width 110 height 34
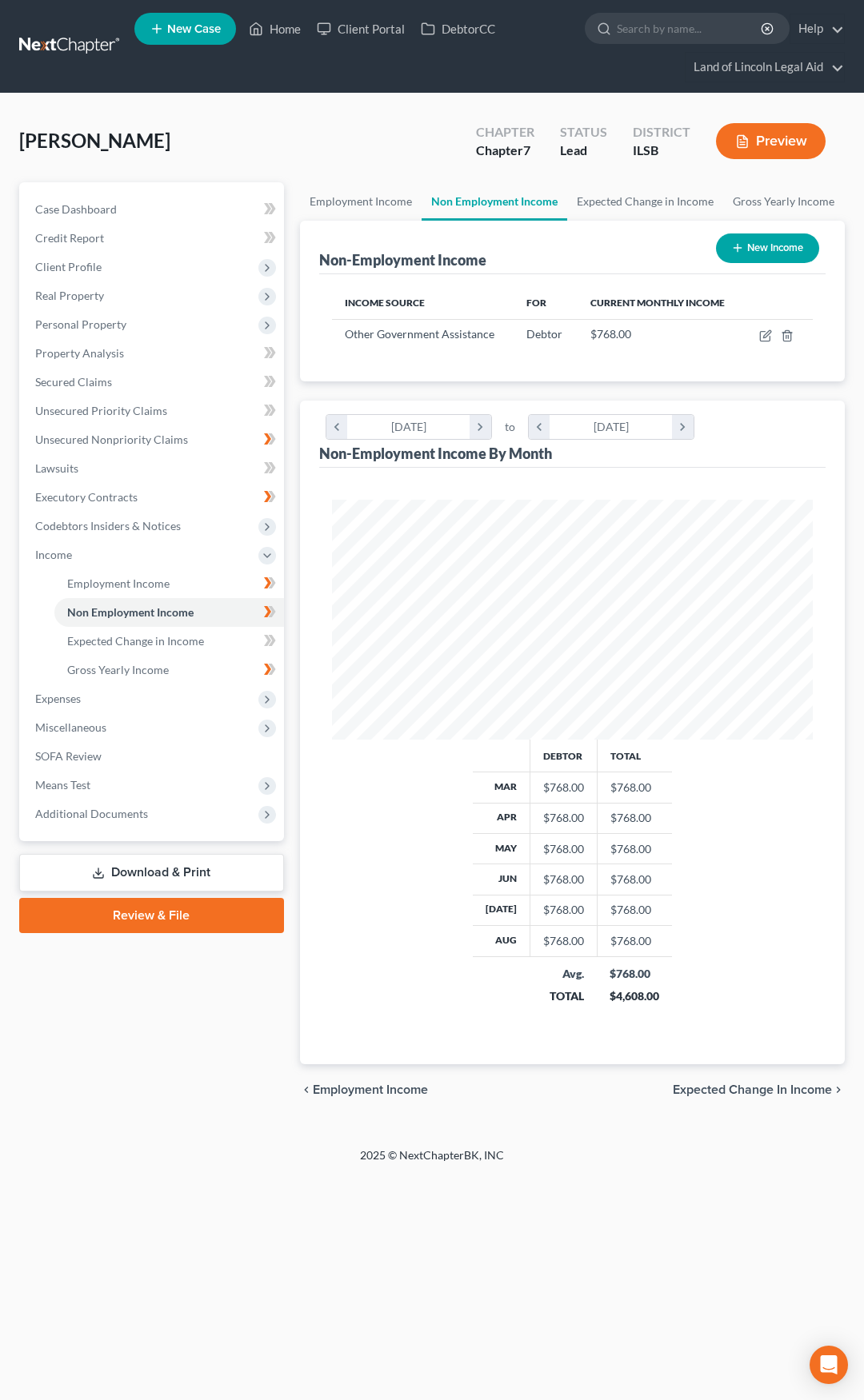
scroll to position [240, 514]
click at [762, 337] on icon "button" at bounding box center [765, 336] width 13 height 13
select select "5"
select select "0"
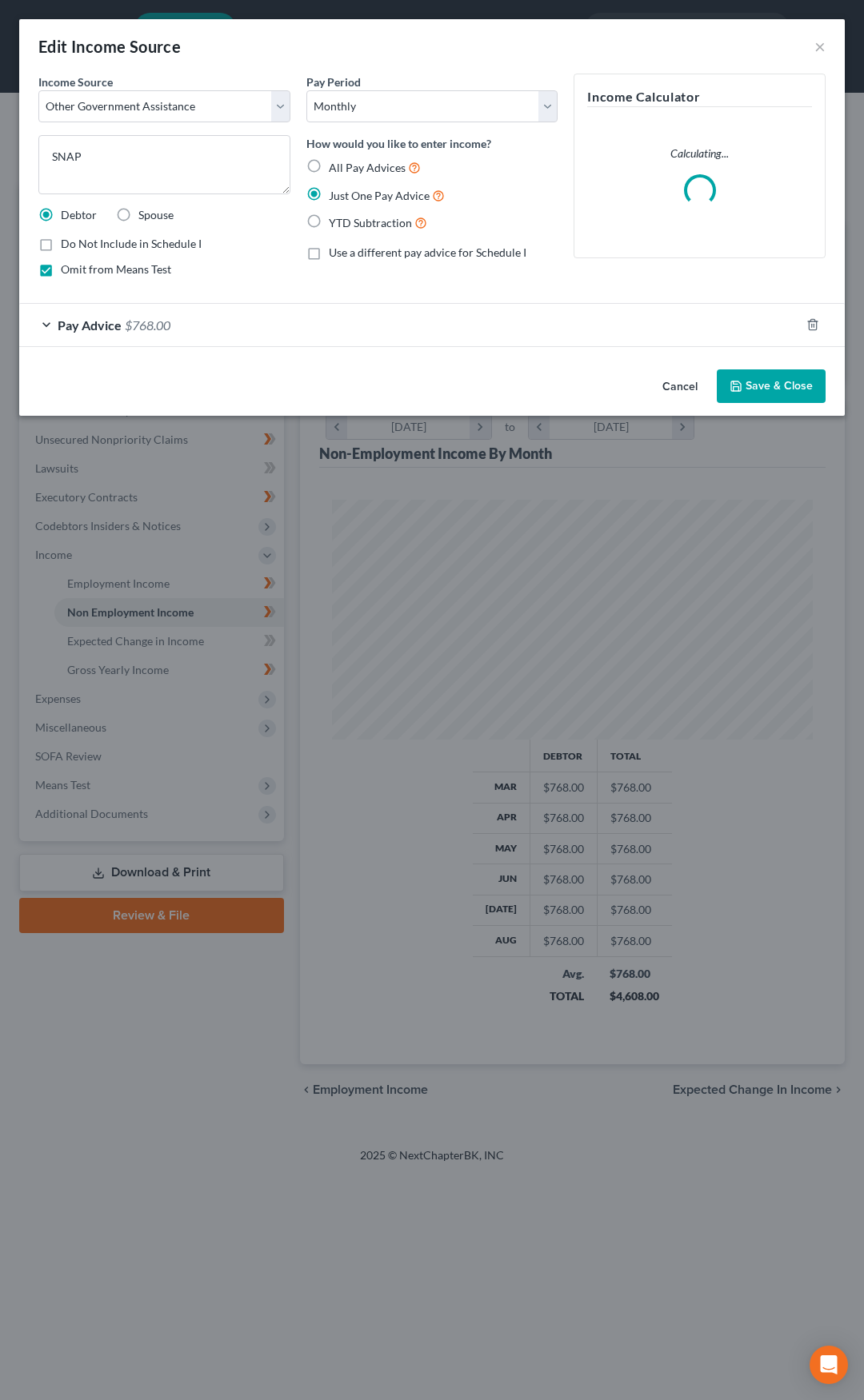
click at [673, 392] on button "Cancel" at bounding box center [680, 387] width 60 height 32
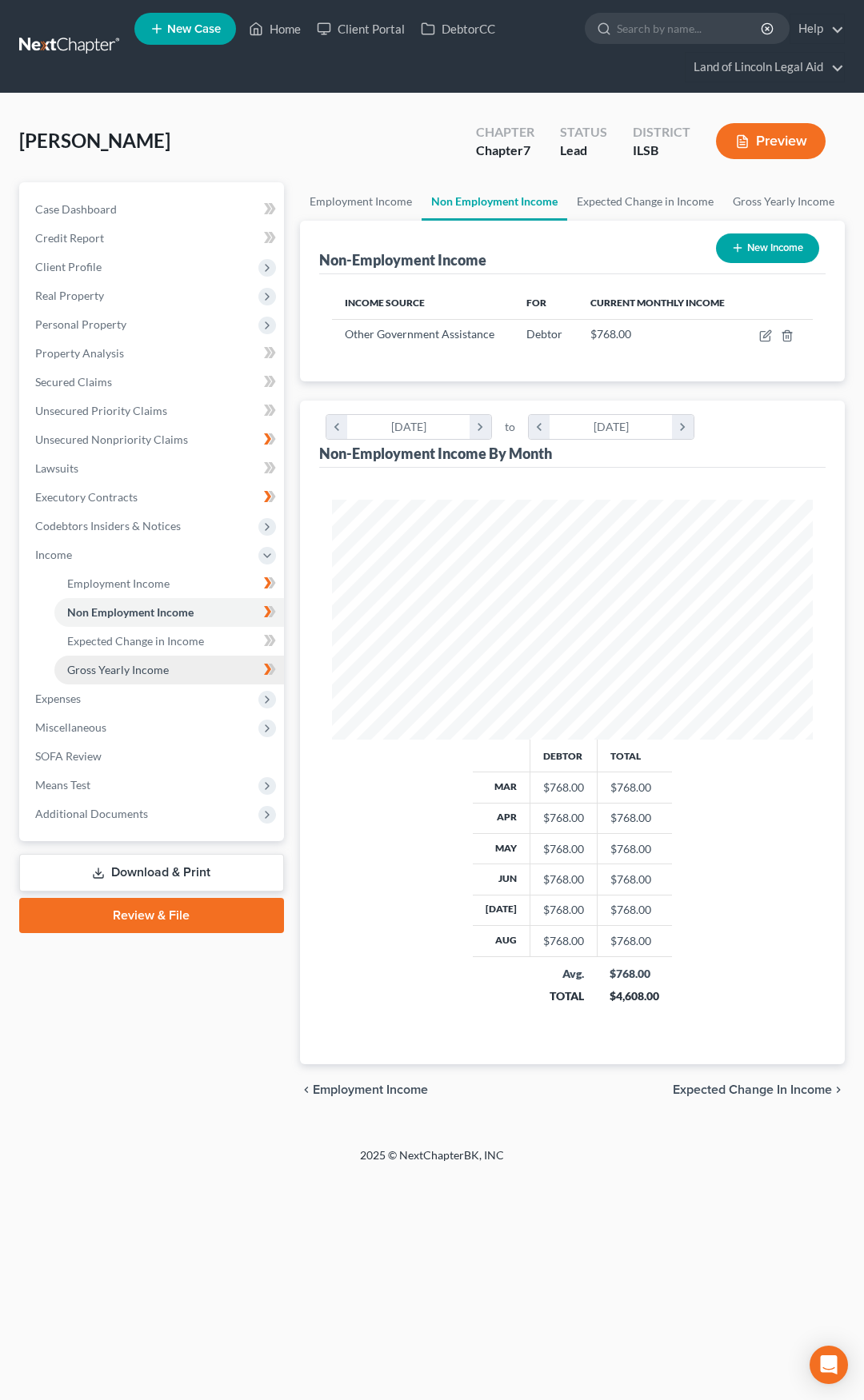
click at [155, 669] on span "Gross Yearly Income" at bounding box center [118, 670] width 102 height 13
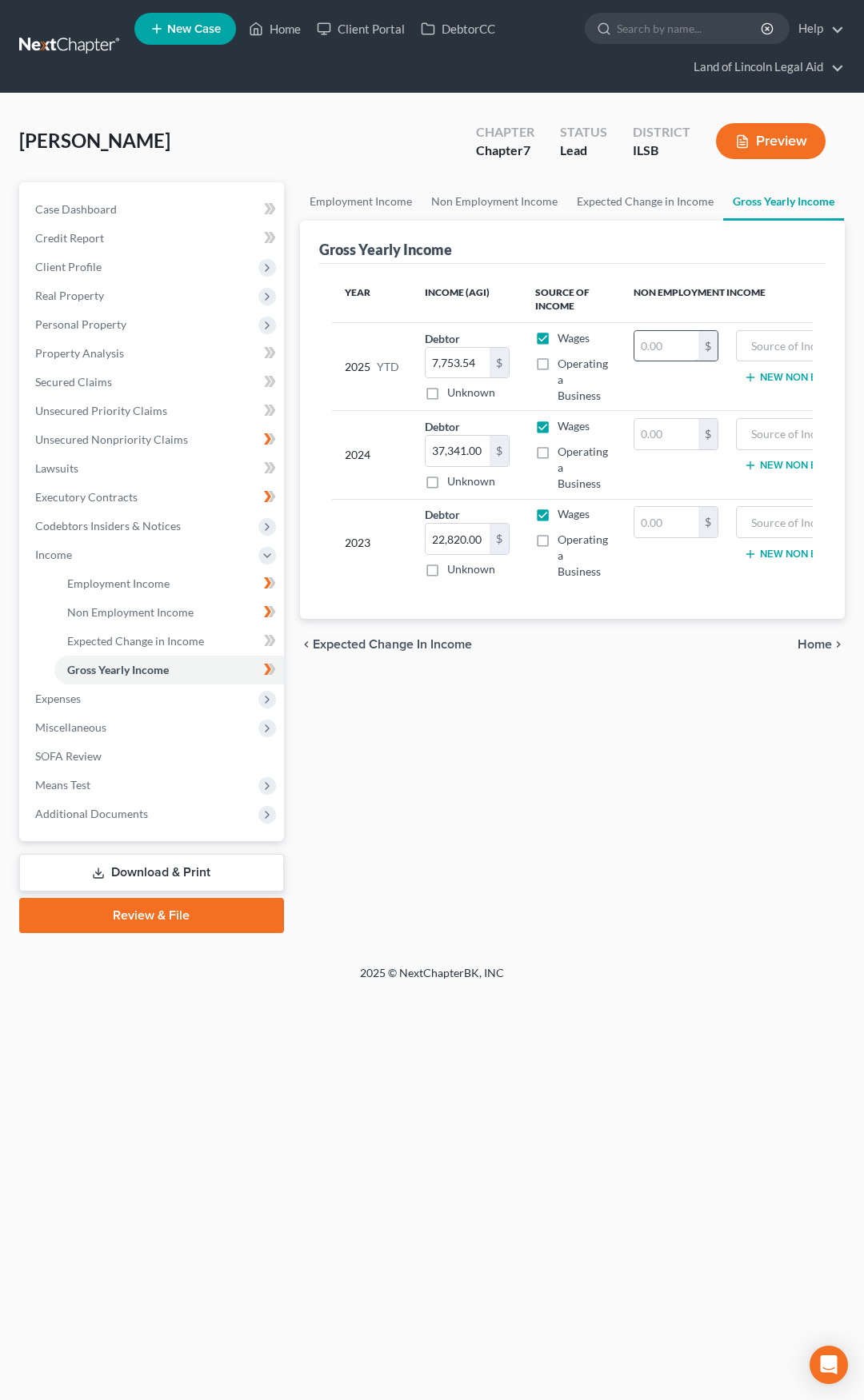
click at [666, 343] on input "text" at bounding box center [667, 346] width 64 height 30
type input "6,144"
click at [773, 348] on input "text" at bounding box center [817, 346] width 144 height 30
type input "SNAP"
click at [834, 651] on icon "chevron_right" at bounding box center [838, 644] width 13 height 13
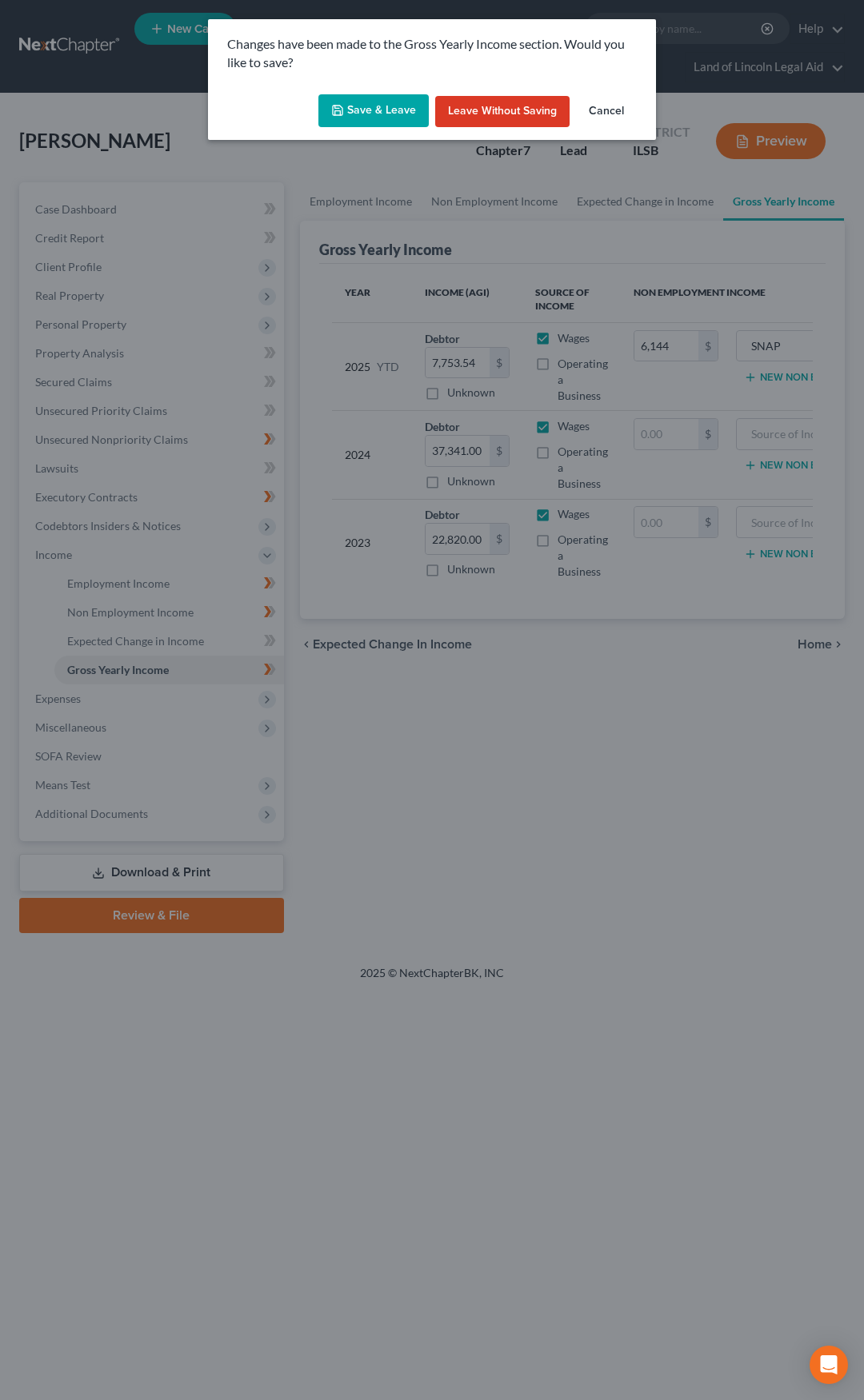
click at [385, 105] on button "Save & Leave" at bounding box center [373, 111] width 110 height 34
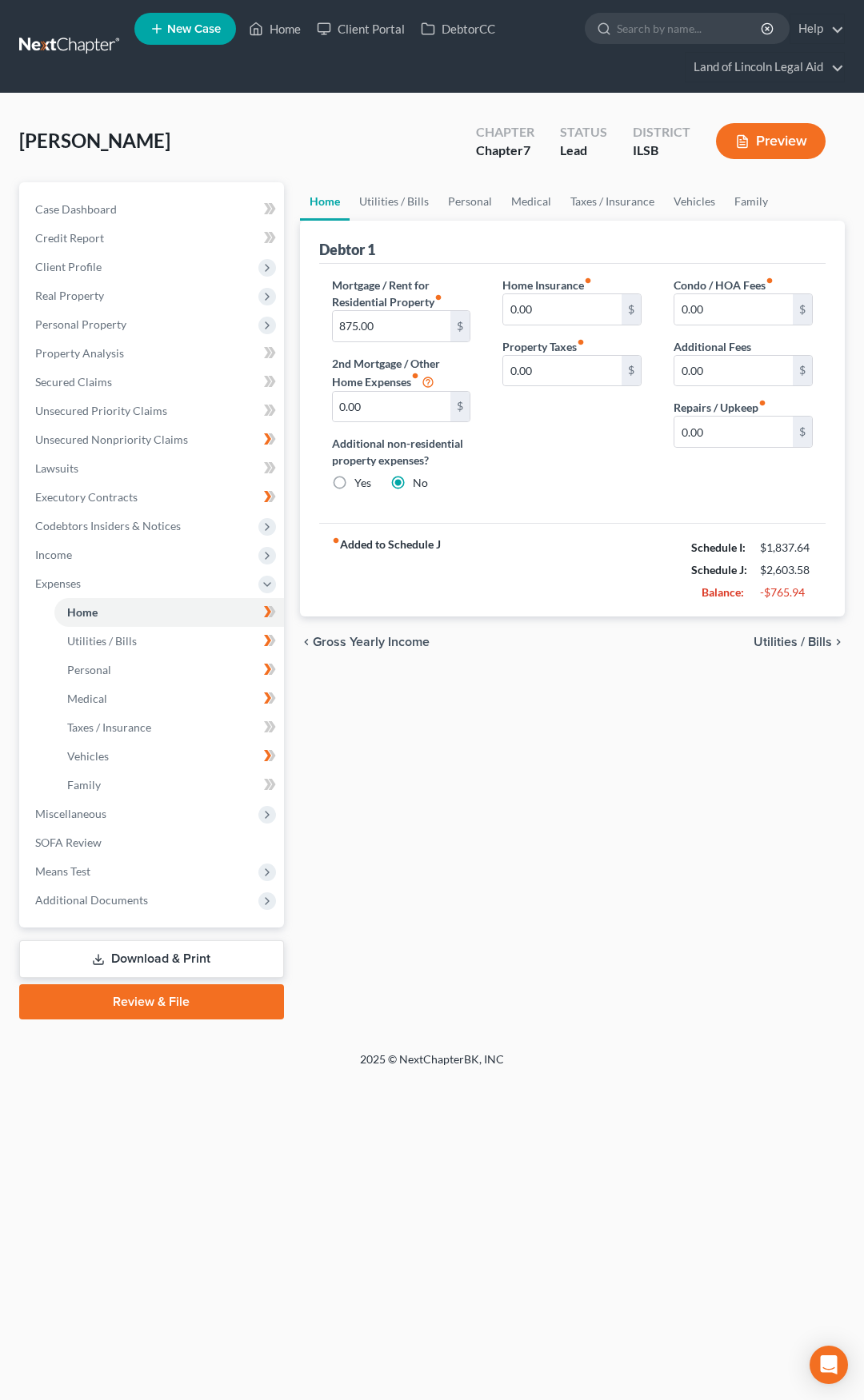
click at [804, 646] on span "Utilities / Bills" at bounding box center [793, 641] width 78 height 13
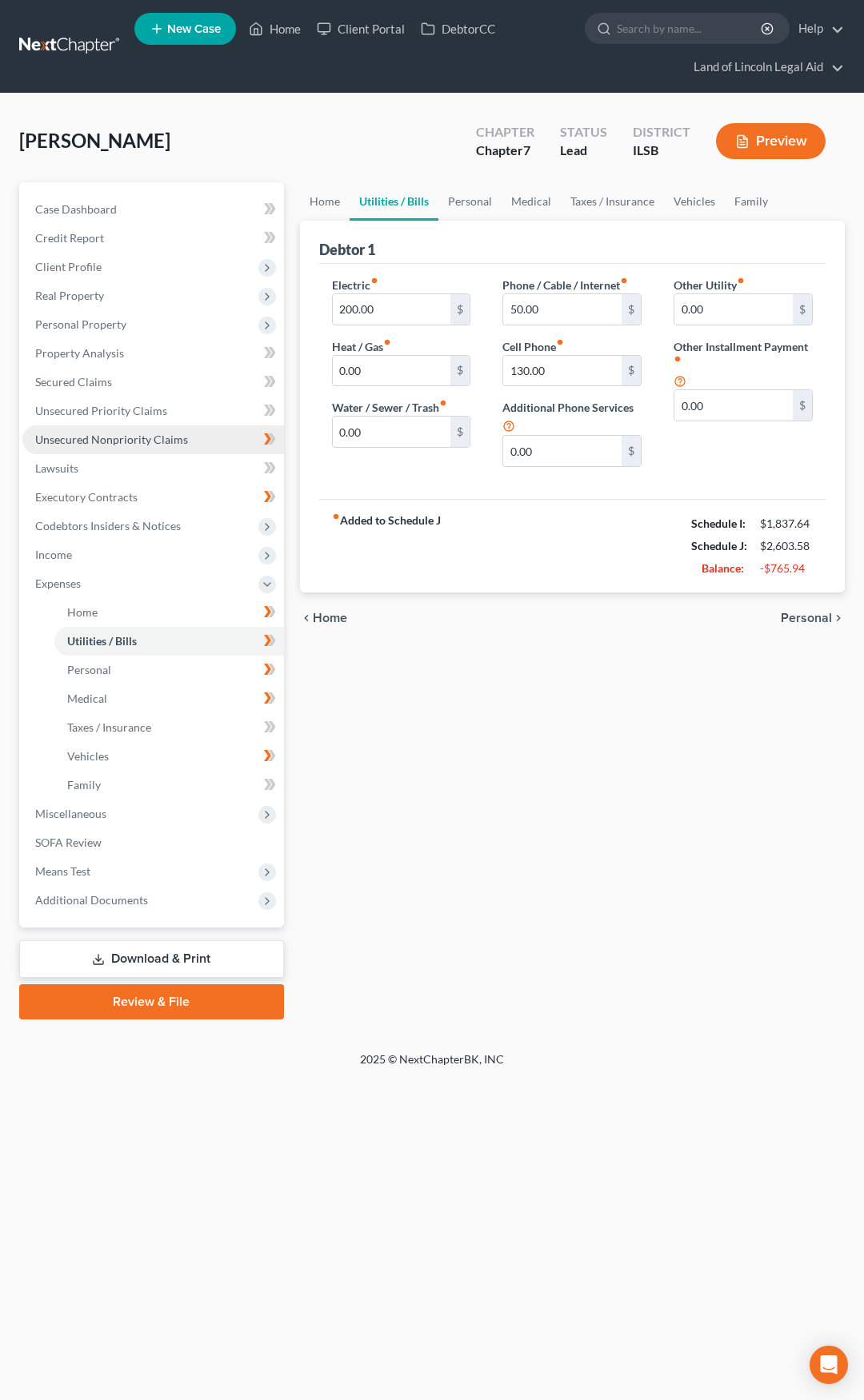
click at [212, 445] on link "Unsecured Nonpriority Claims" at bounding box center [154, 440] width 262 height 29
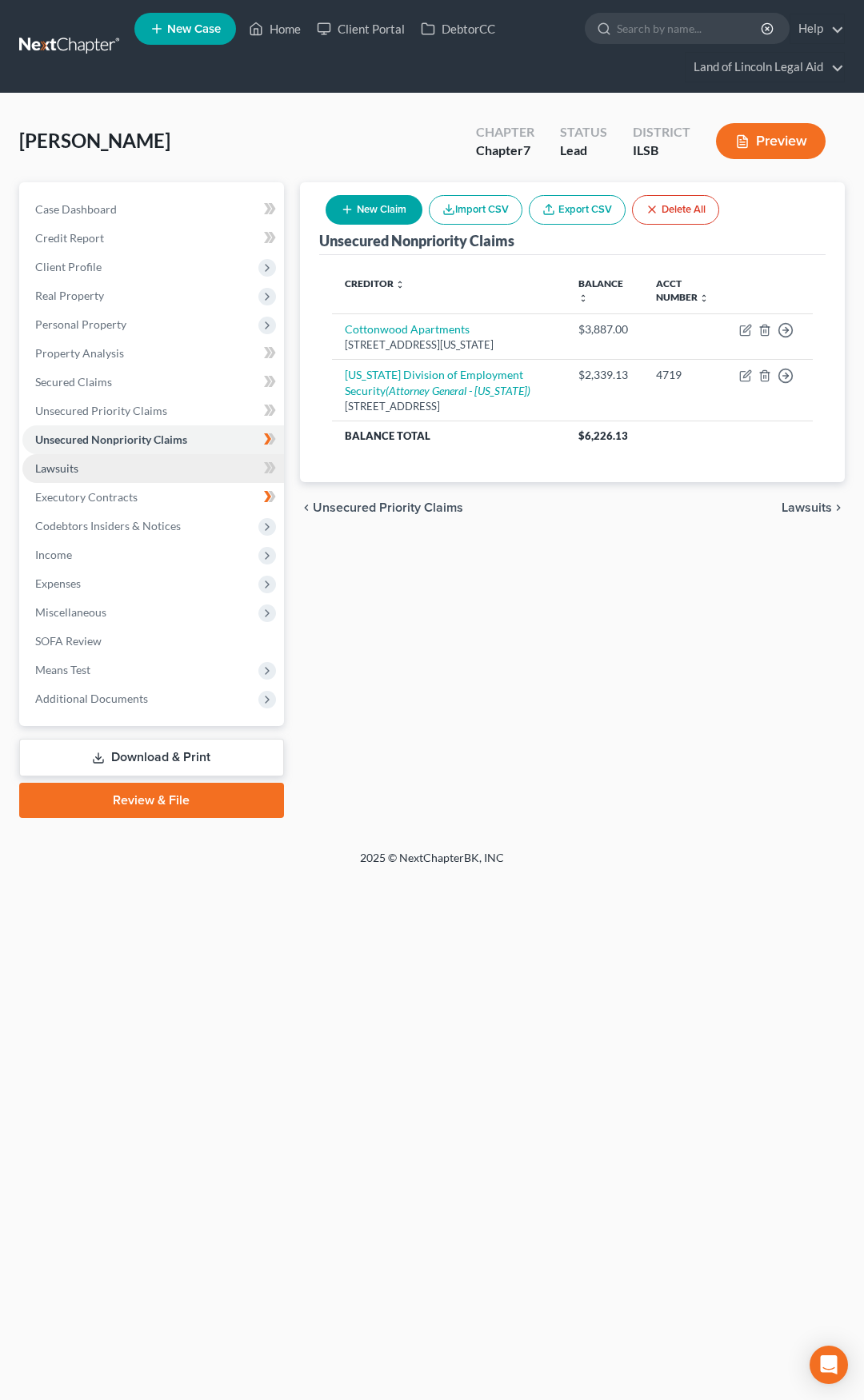
click at [207, 470] on link "Lawsuits" at bounding box center [154, 468] width 262 height 29
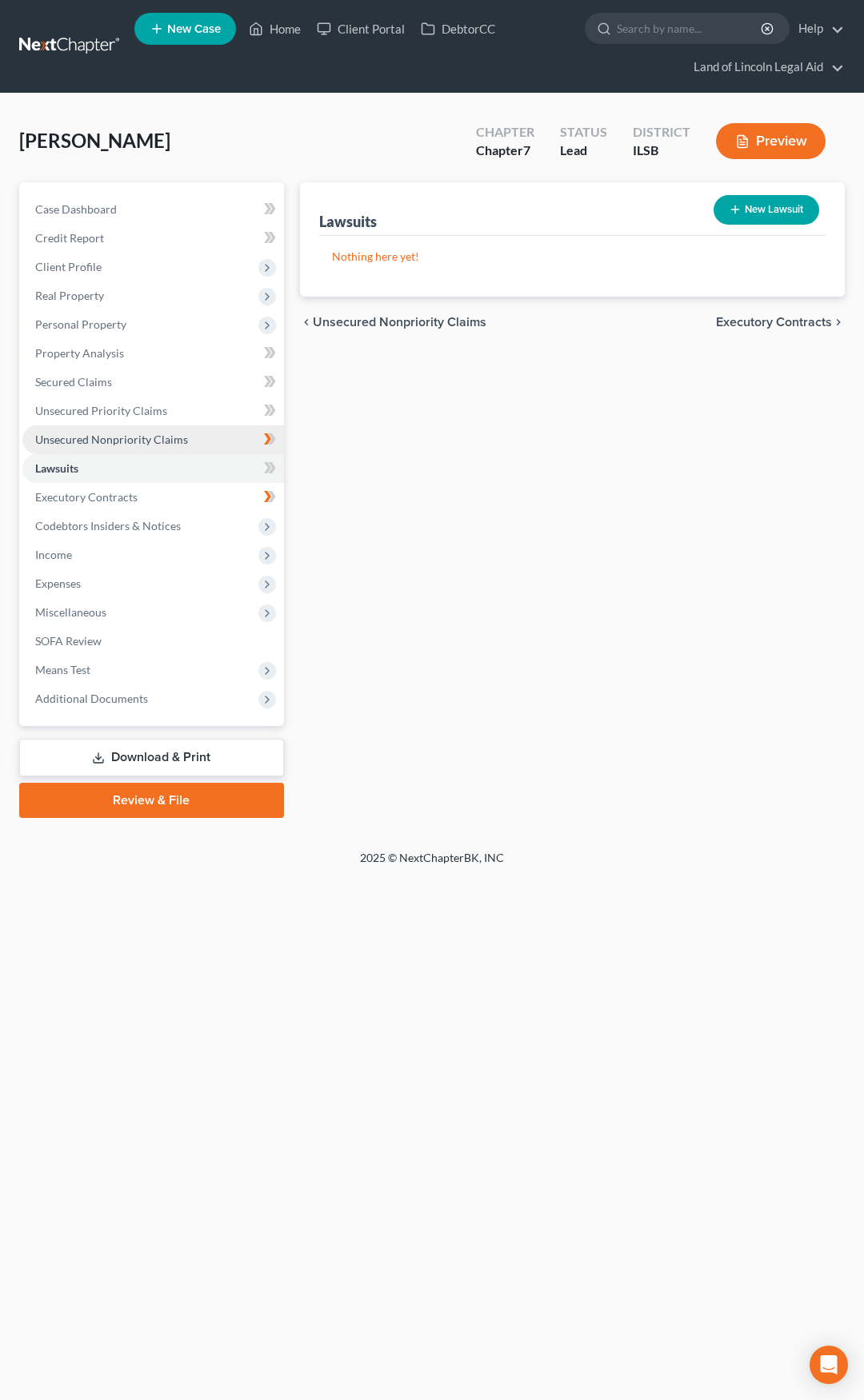
click at [195, 436] on link "Unsecured Nonpriority Claims" at bounding box center [154, 440] width 262 height 29
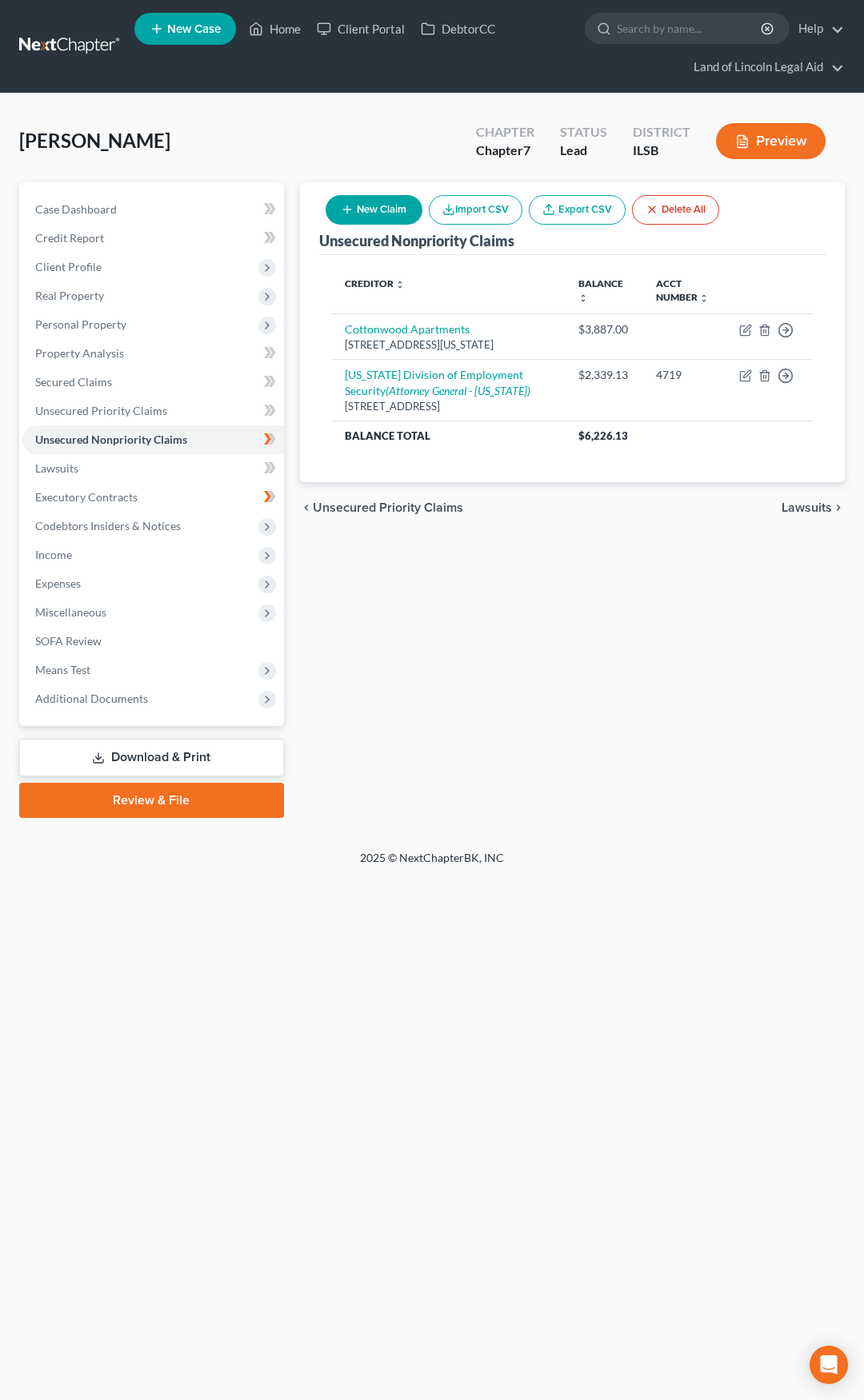
click at [401, 213] on button "New Claim" at bounding box center [374, 209] width 97 height 29
select select "0"
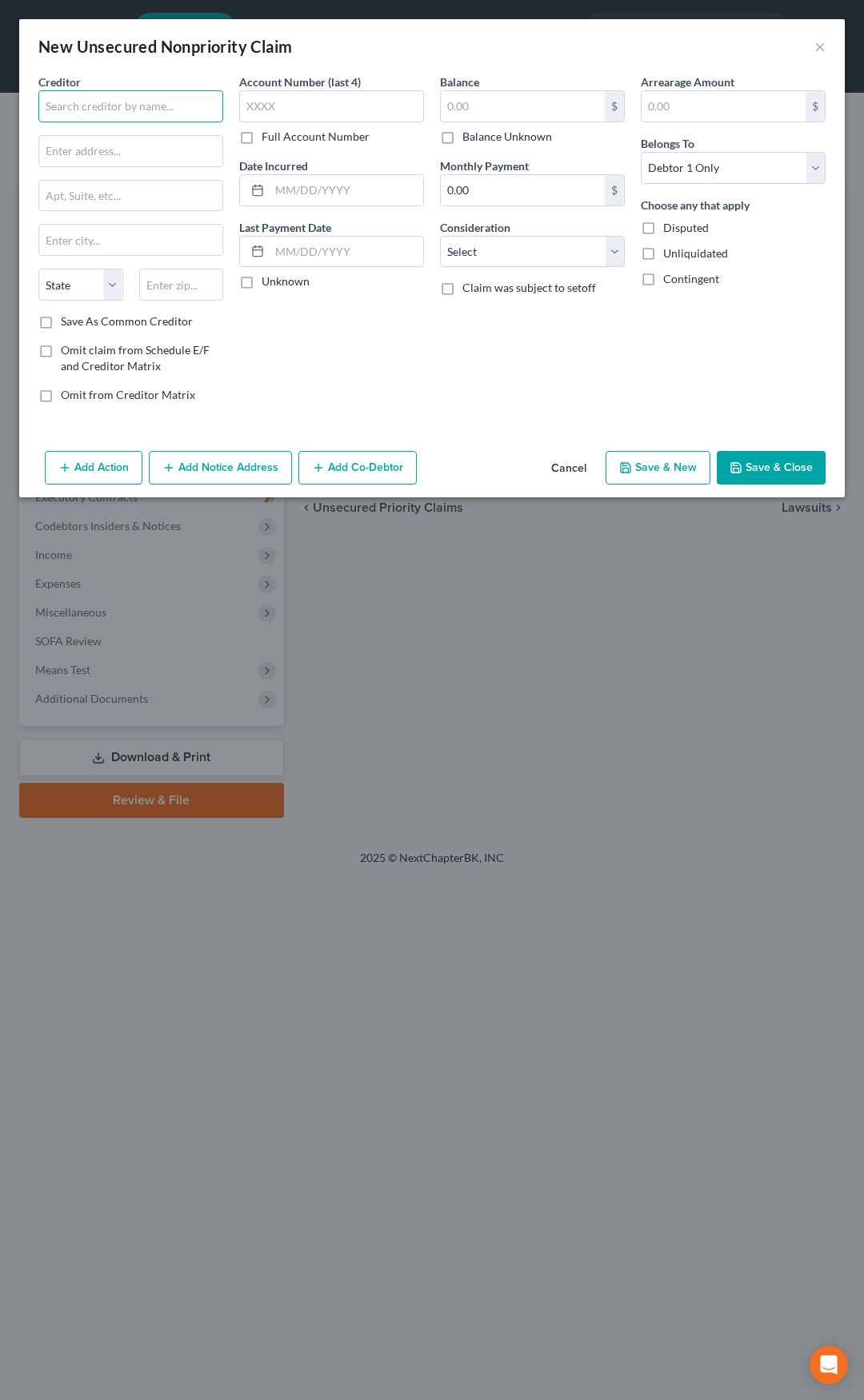
click at [114, 109] on input "text" at bounding box center [131, 107] width 185 height 32
type input "Universal Credit Acceptance, Inc."
click at [209, 104] on input "Universal Credit Acceptance, Inc." at bounding box center [131, 107] width 185 height 32
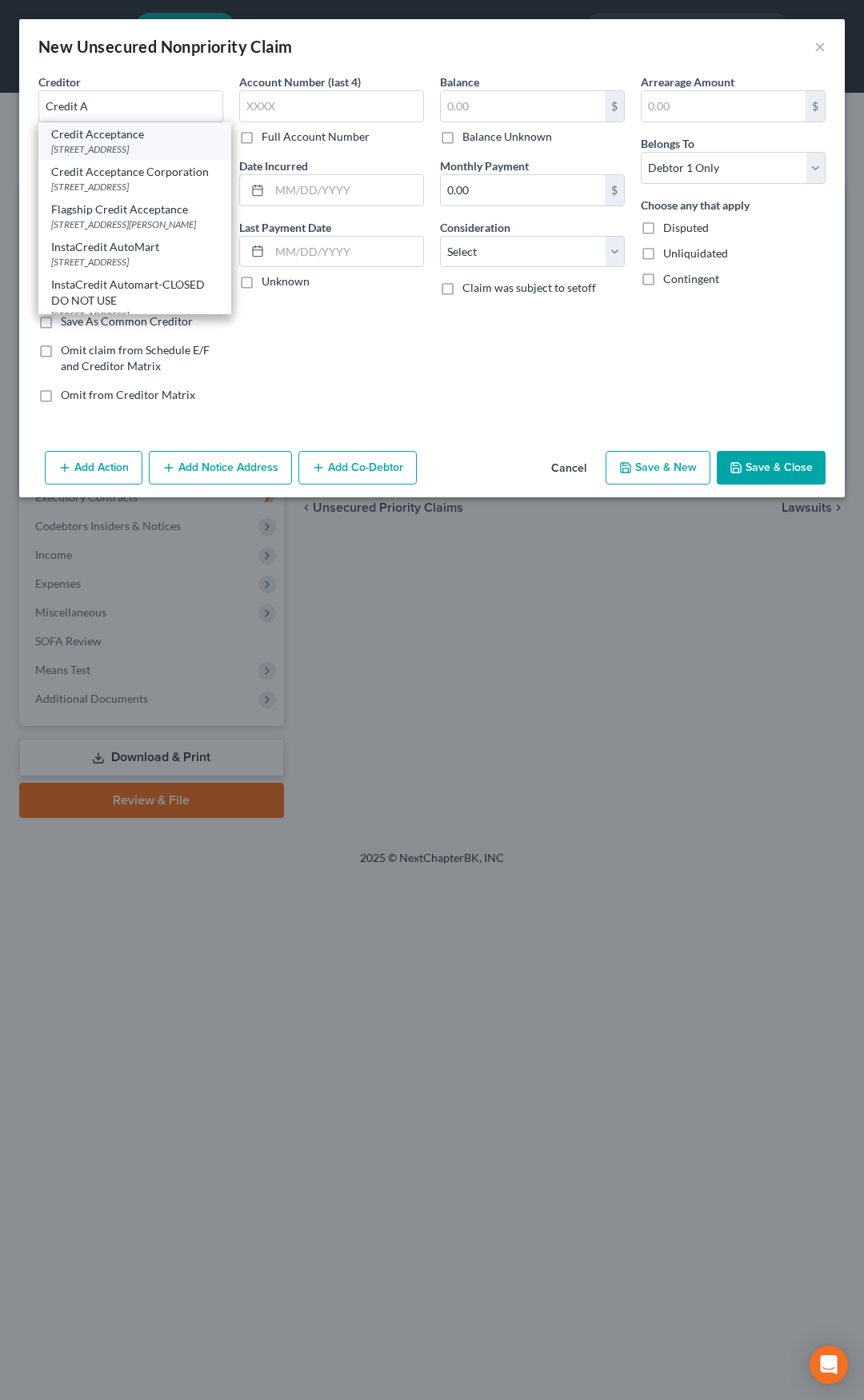
click at [157, 136] on div "Credit Acceptance" at bounding box center [134, 134] width 167 height 16
type input "Credit Acceptance"
type input "25505 W 12 Mile Rd"
type input "Southfield"
select select "23"
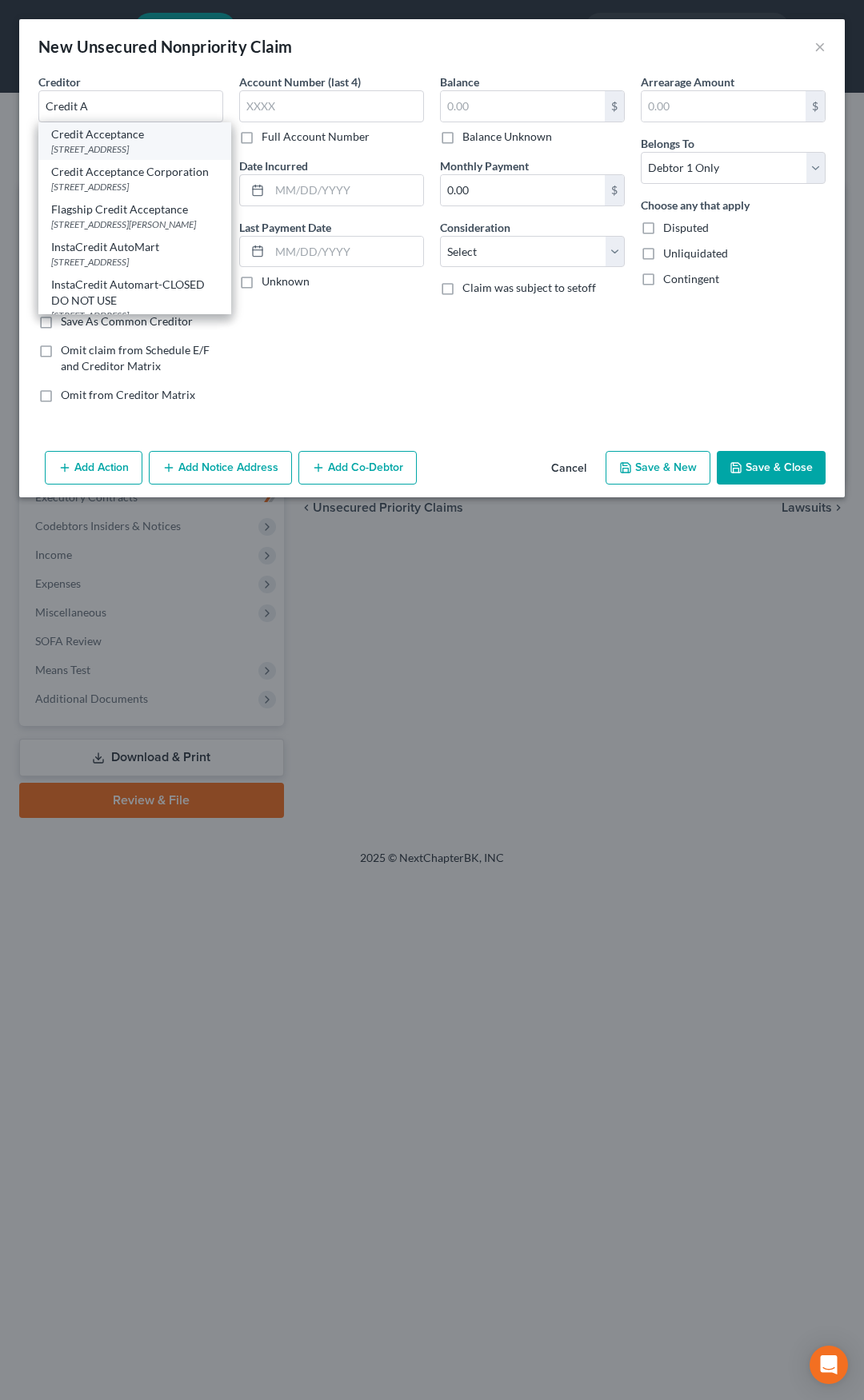
type input "48034"
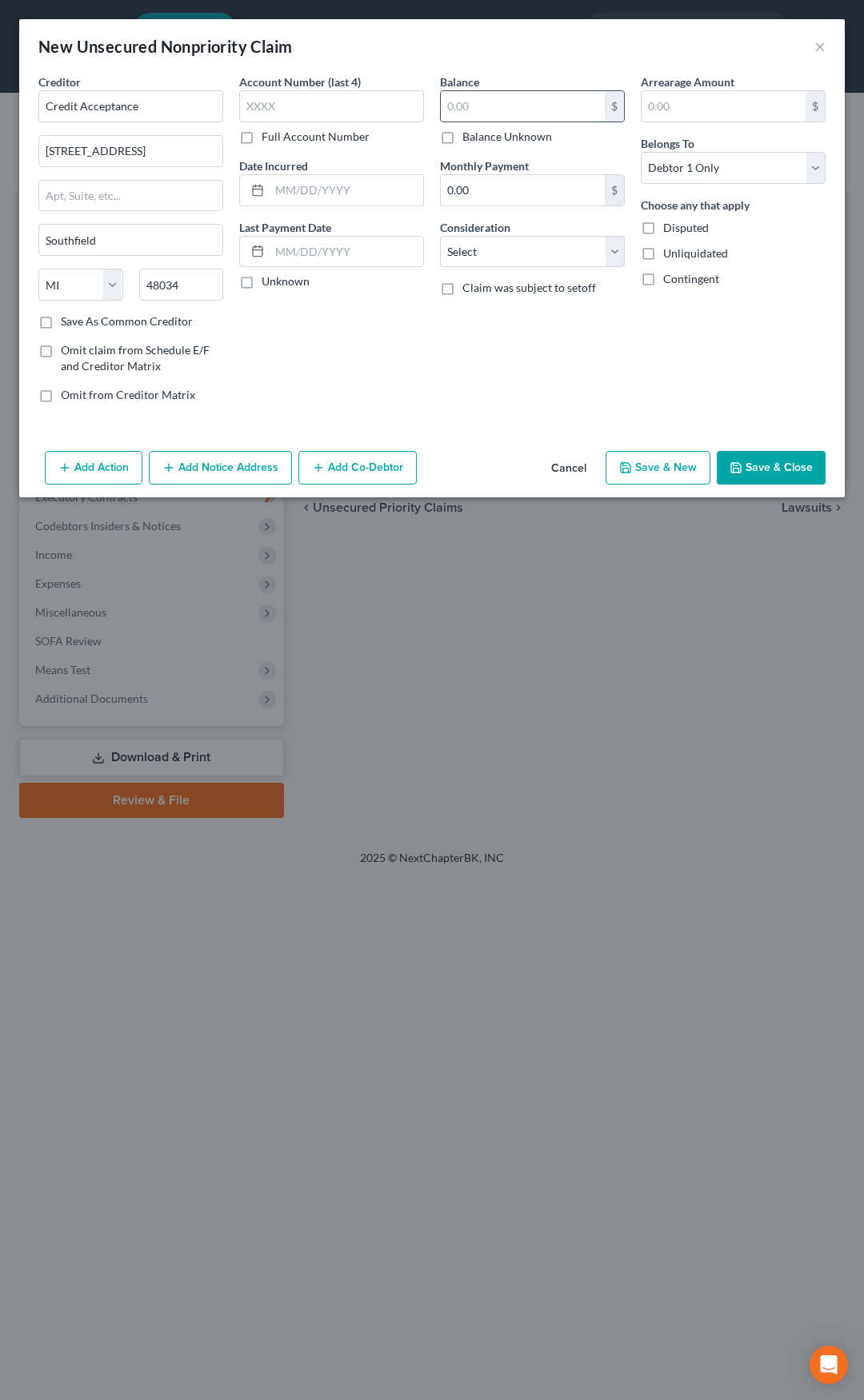
click at [475, 102] on input "text" at bounding box center [522, 107] width 164 height 30
type input "6,464.91"
click at [546, 257] on select "Select Cable / Satellite Services Collection Agency Credit Card Debt Debt Couns…" at bounding box center [532, 252] width 185 height 32
select select "14"
click at [440, 236] on select "Select Cable / Satellite Services Collection Agency Credit Card Debt Debt Couns…" at bounding box center [532, 252] width 185 height 32
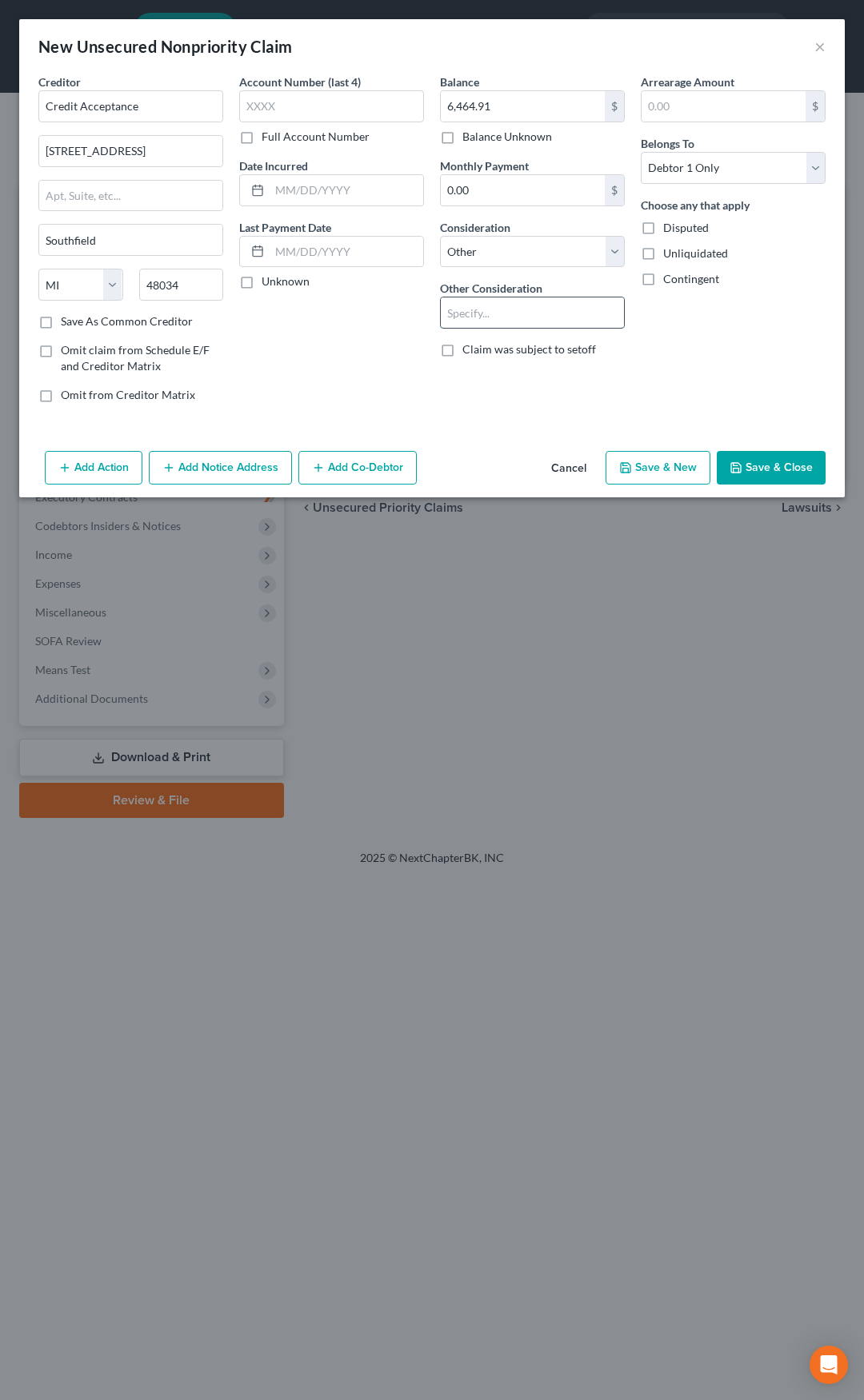
click at [483, 319] on input "text" at bounding box center [532, 312] width 183 height 30
type input "Civil Claim Judgment 14SC3734"
click at [254, 462] on button "Add Notice Address" at bounding box center [220, 468] width 144 height 34
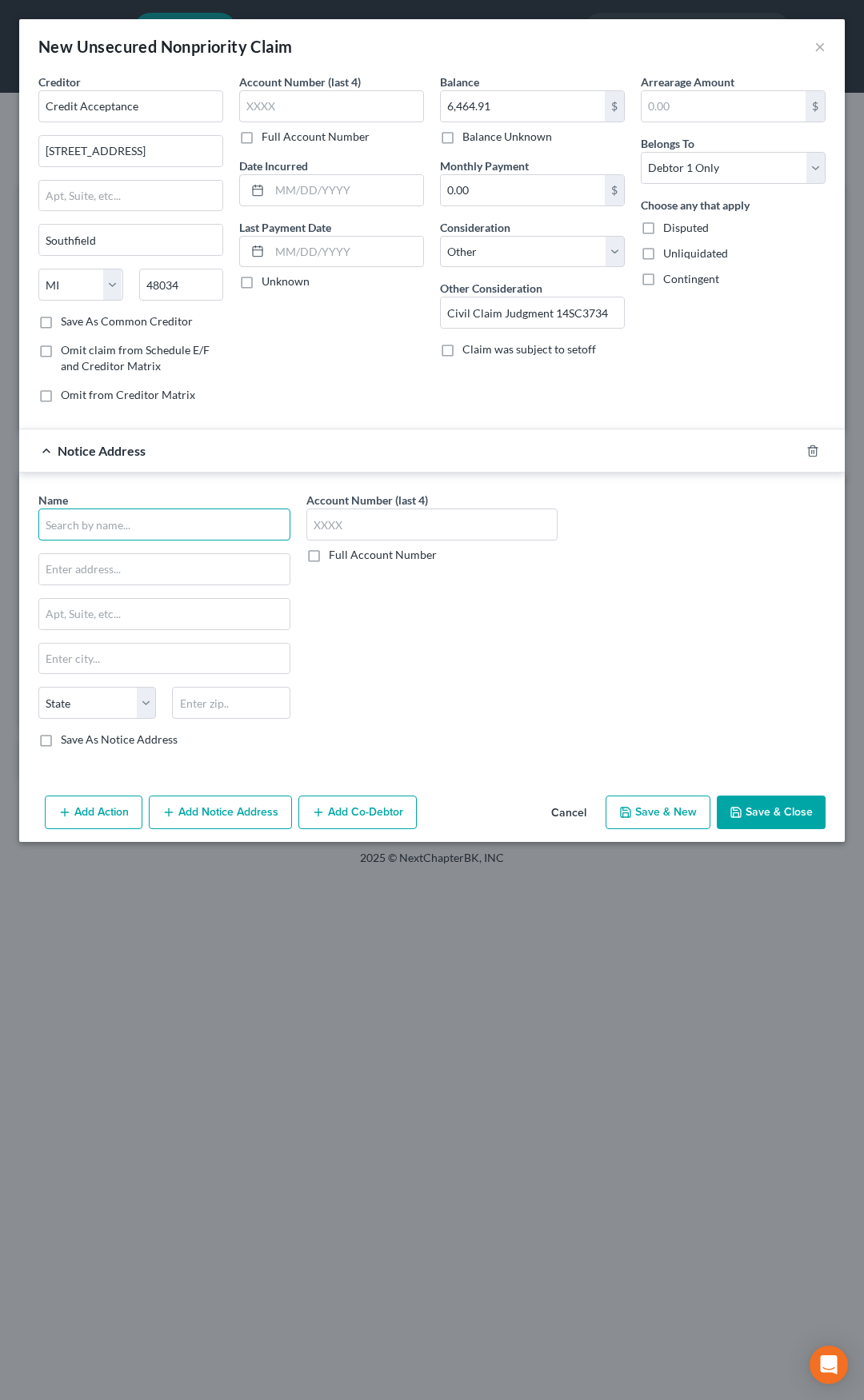
click at [165, 515] on input "text" at bounding box center [165, 525] width 252 height 32
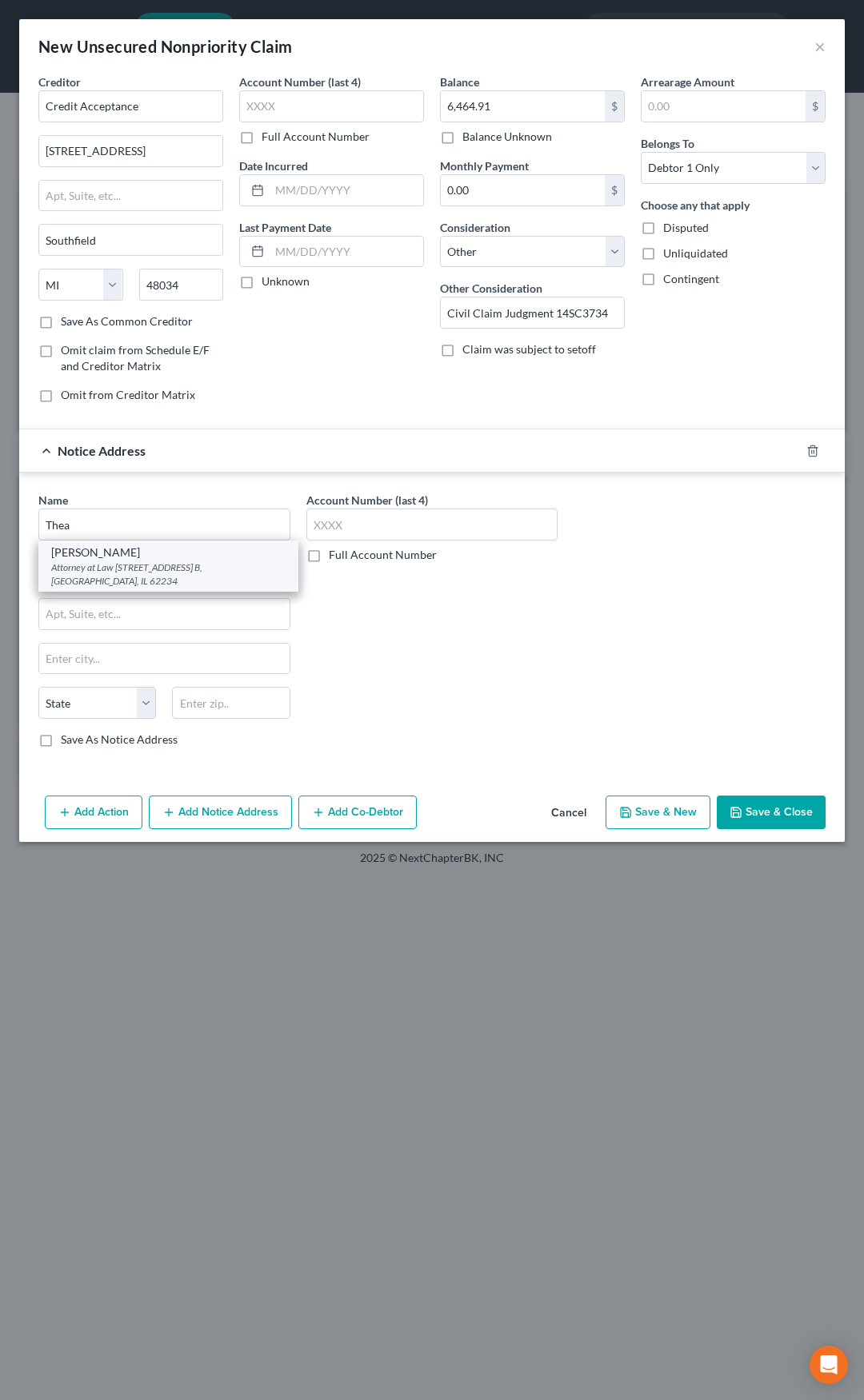
click at [144, 557] on div "Thea F. Rubin" at bounding box center [168, 552] width 234 height 16
type input "Thea F. Rubin"
type input "Attorney at Law"
type input "2011 Mall Street, Ste. B"
type input "Collinsville"
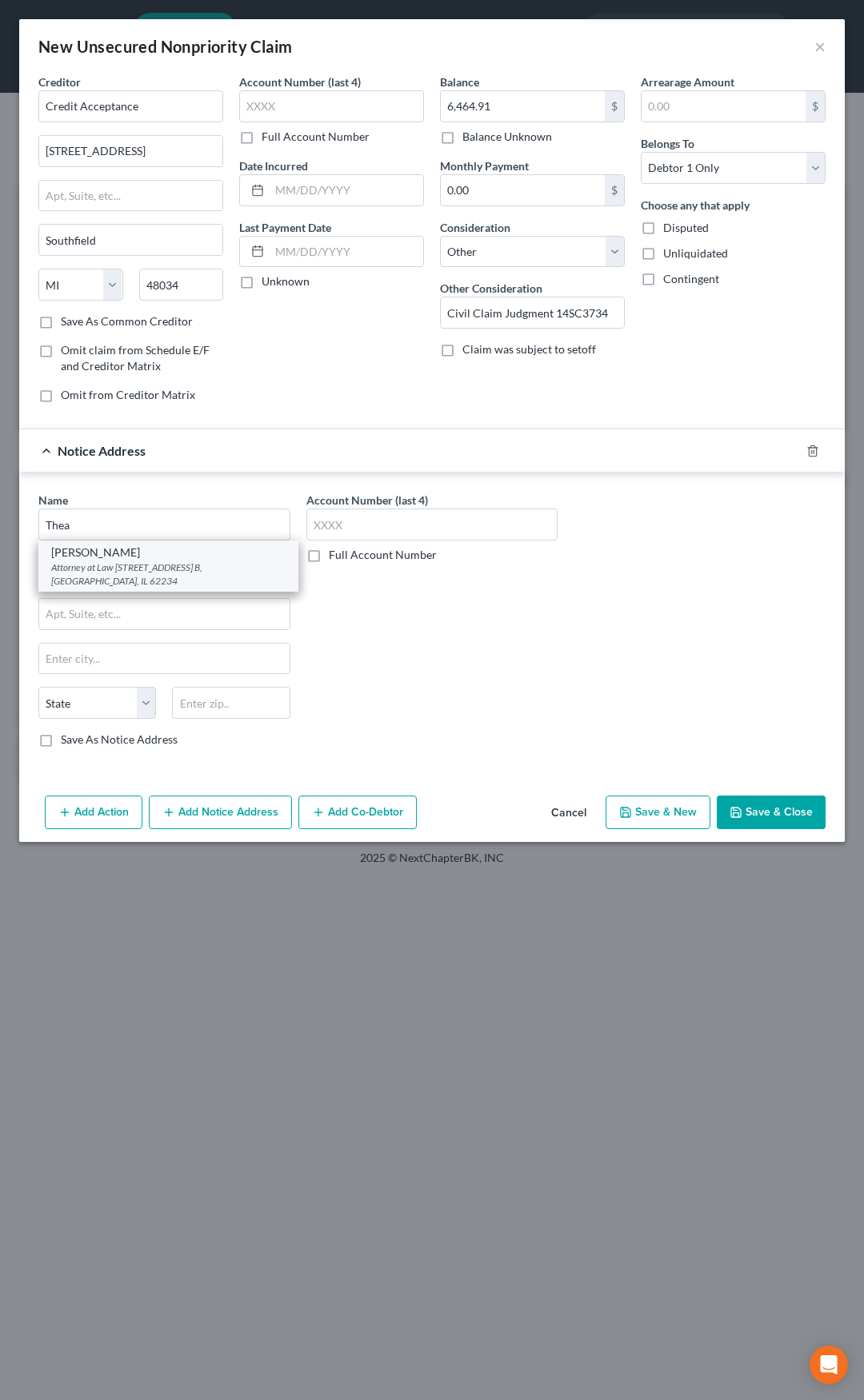
select select "14"
type input "62234"
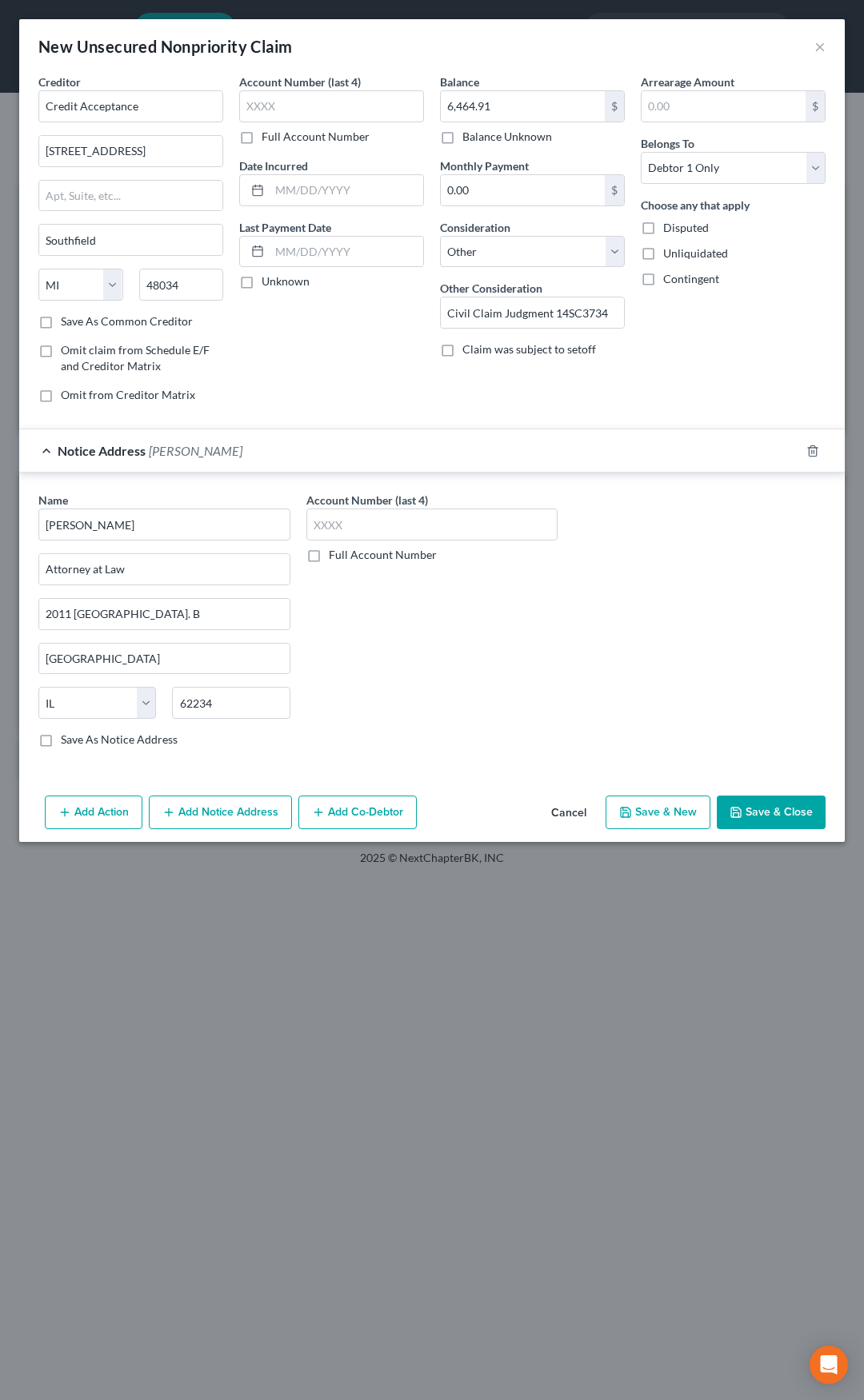
click at [283, 451] on div "Notice Address Thea F. Rubin" at bounding box center [410, 451] width 781 height 42
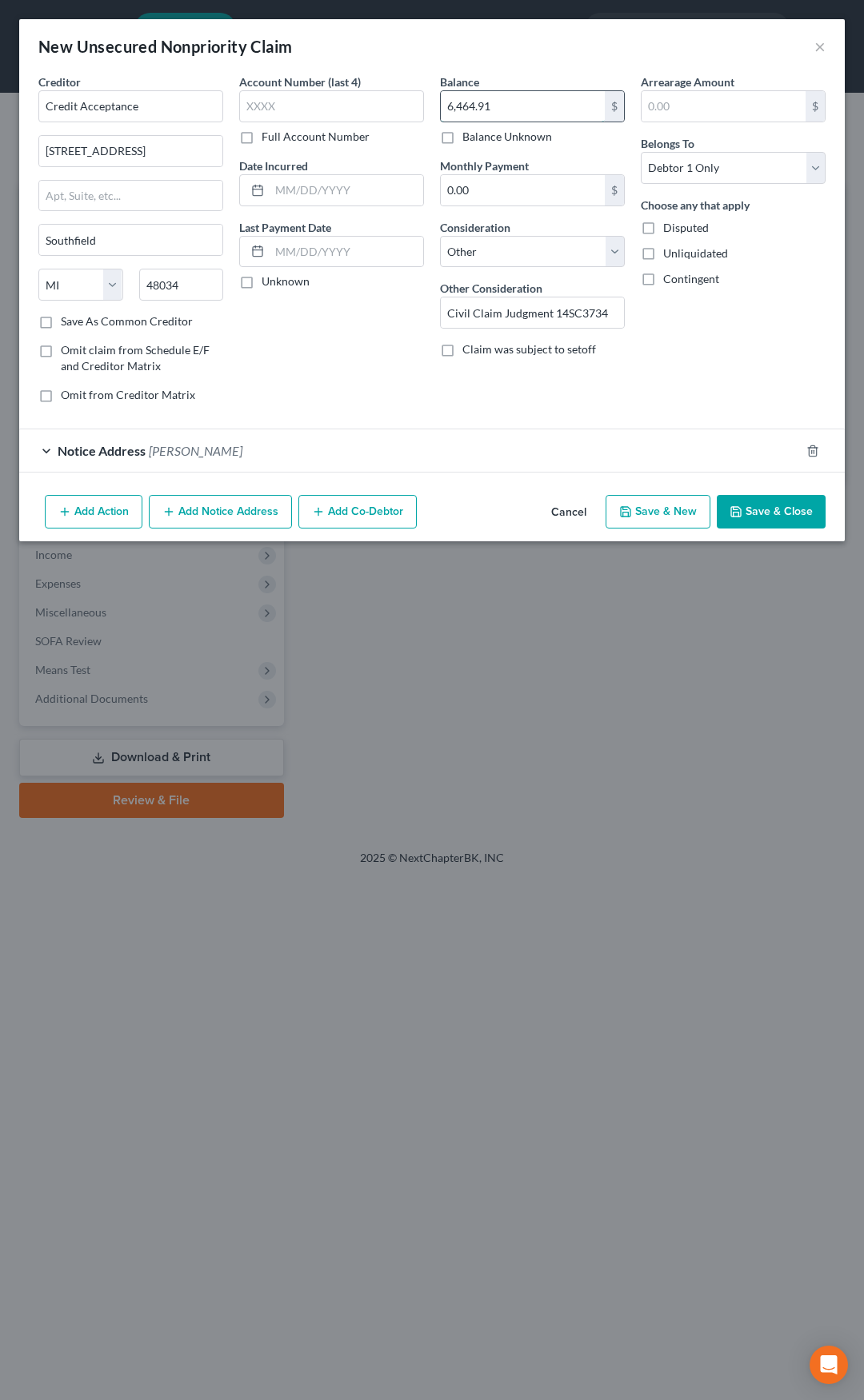
click at [500, 112] on input "6,464.91" at bounding box center [522, 107] width 164 height 30
type input "11,757.21"
click at [757, 509] on button "Save & Close" at bounding box center [772, 512] width 109 height 34
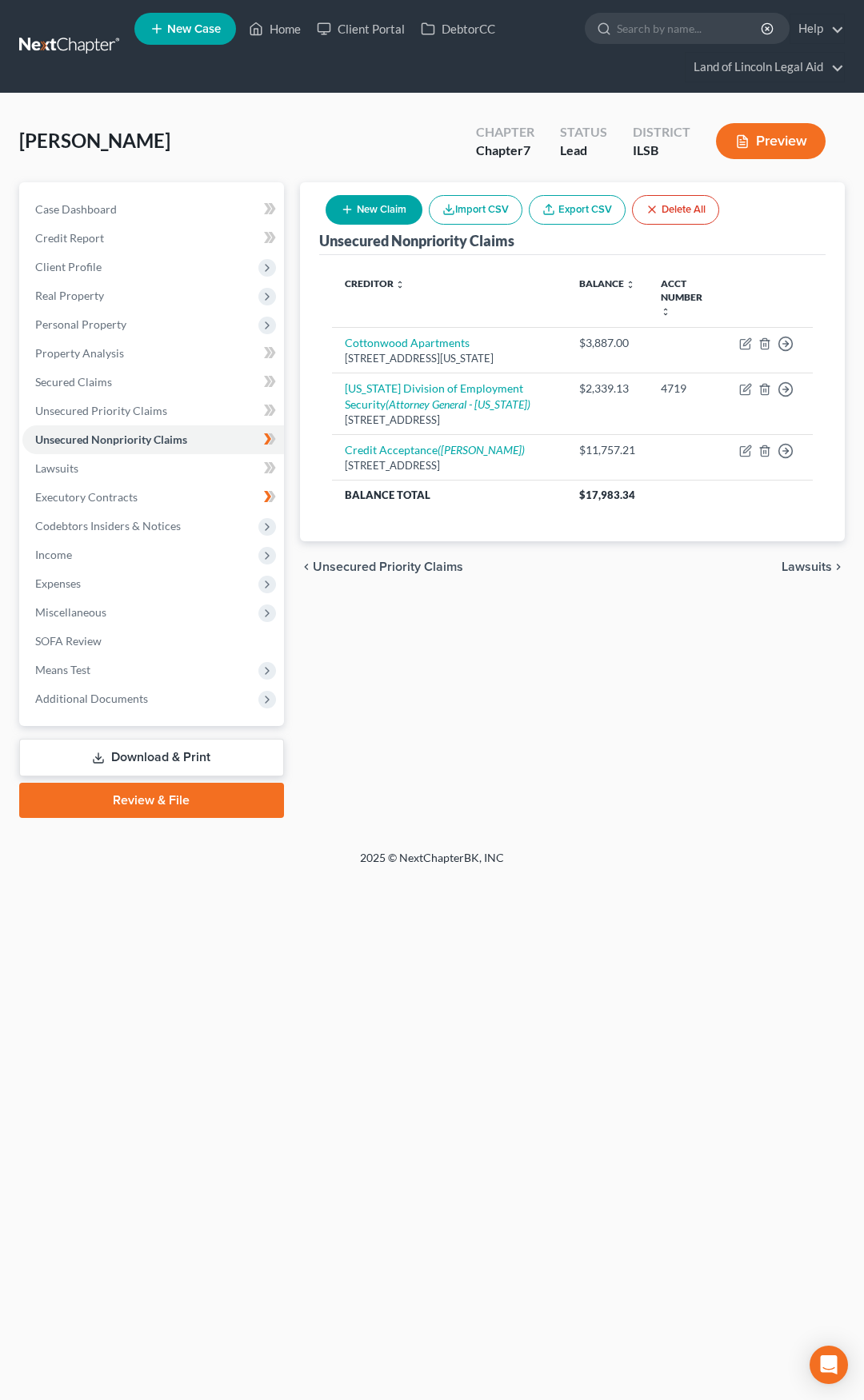
click at [376, 202] on button "New Claim" at bounding box center [374, 209] width 97 height 29
select select "0"
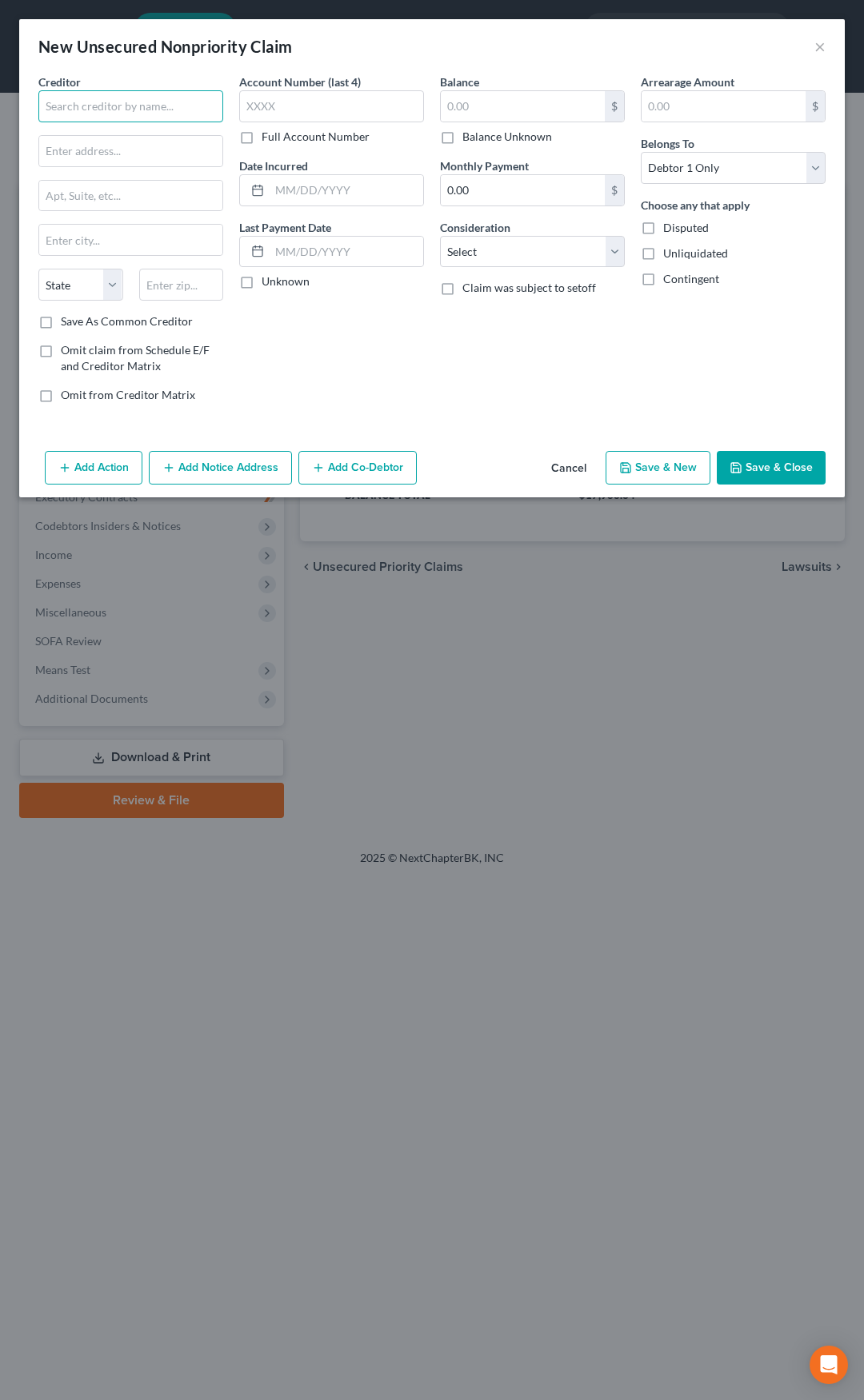
click at [156, 112] on input "text" at bounding box center [131, 107] width 185 height 32
type input "Maria Garcia"
type input "203 E 12th Street"
type input "62002"
type input "Alton"
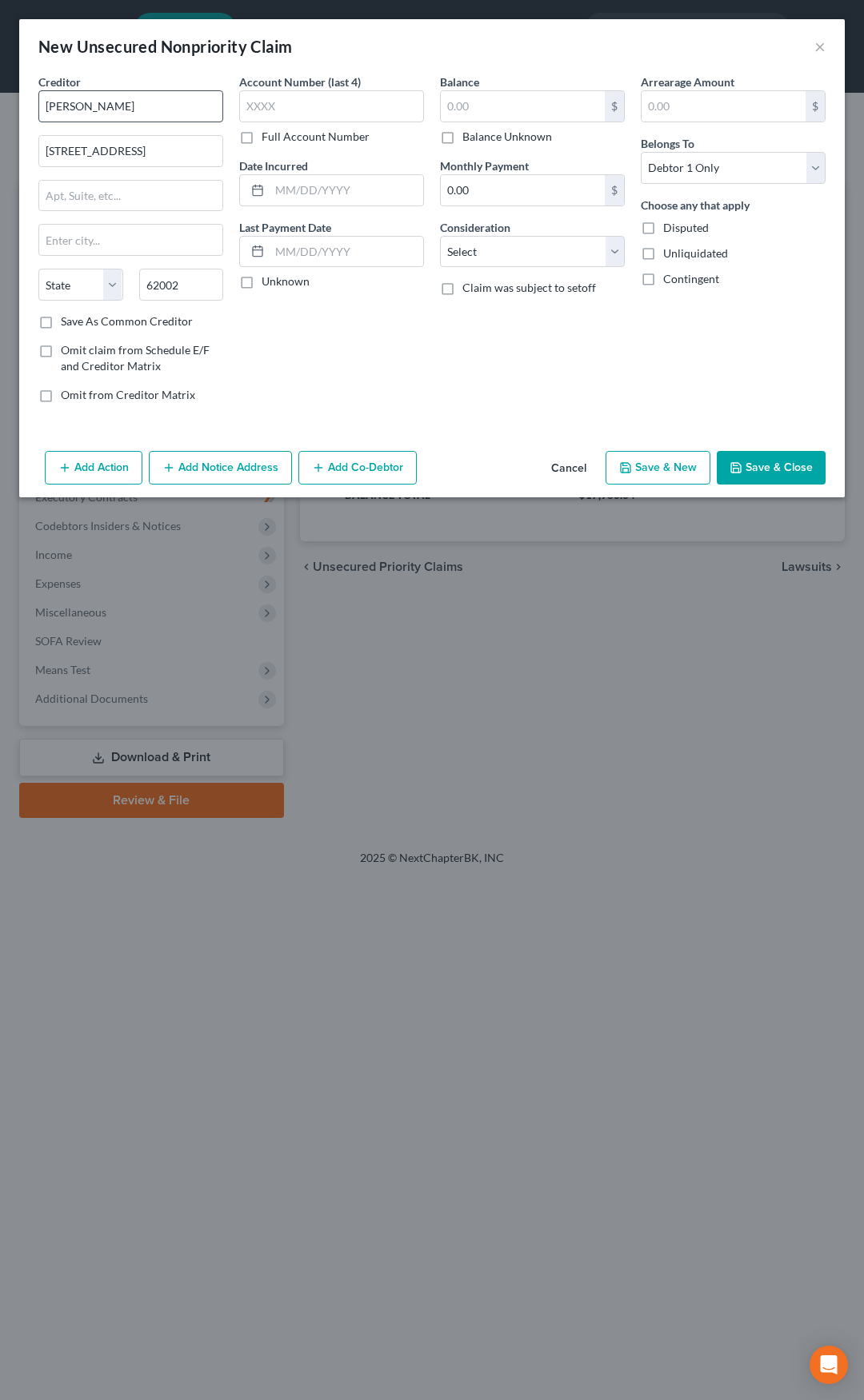
select select "14"
click at [460, 105] on input "text" at bounding box center [522, 107] width 164 height 30
type input "9,170"
click at [495, 253] on select "Select Cable / Satellite Services Collection Agency Credit Card Debt Debt Couns…" at bounding box center [532, 252] width 185 height 32
select select "14"
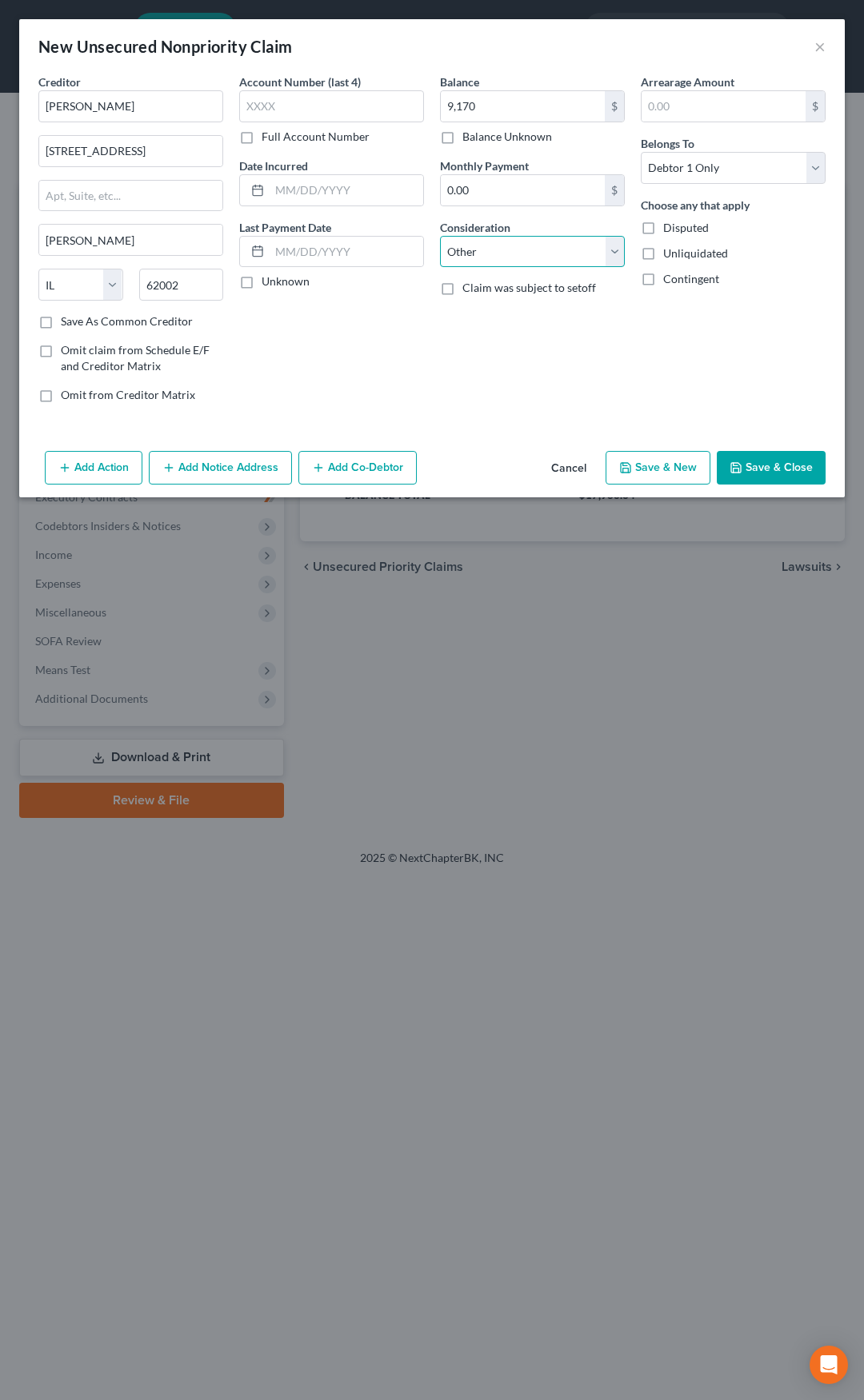
click at [440, 236] on select "Select Cable / Satellite Services Collection Agency Credit Card Debt Debt Couns…" at bounding box center [532, 252] width 185 height 32
click at [534, 321] on input "text" at bounding box center [532, 312] width 183 height 30
type input "Civil Claim Judgment 24EV1097"
click at [741, 462] on icon "button" at bounding box center [736, 468] width 13 height 13
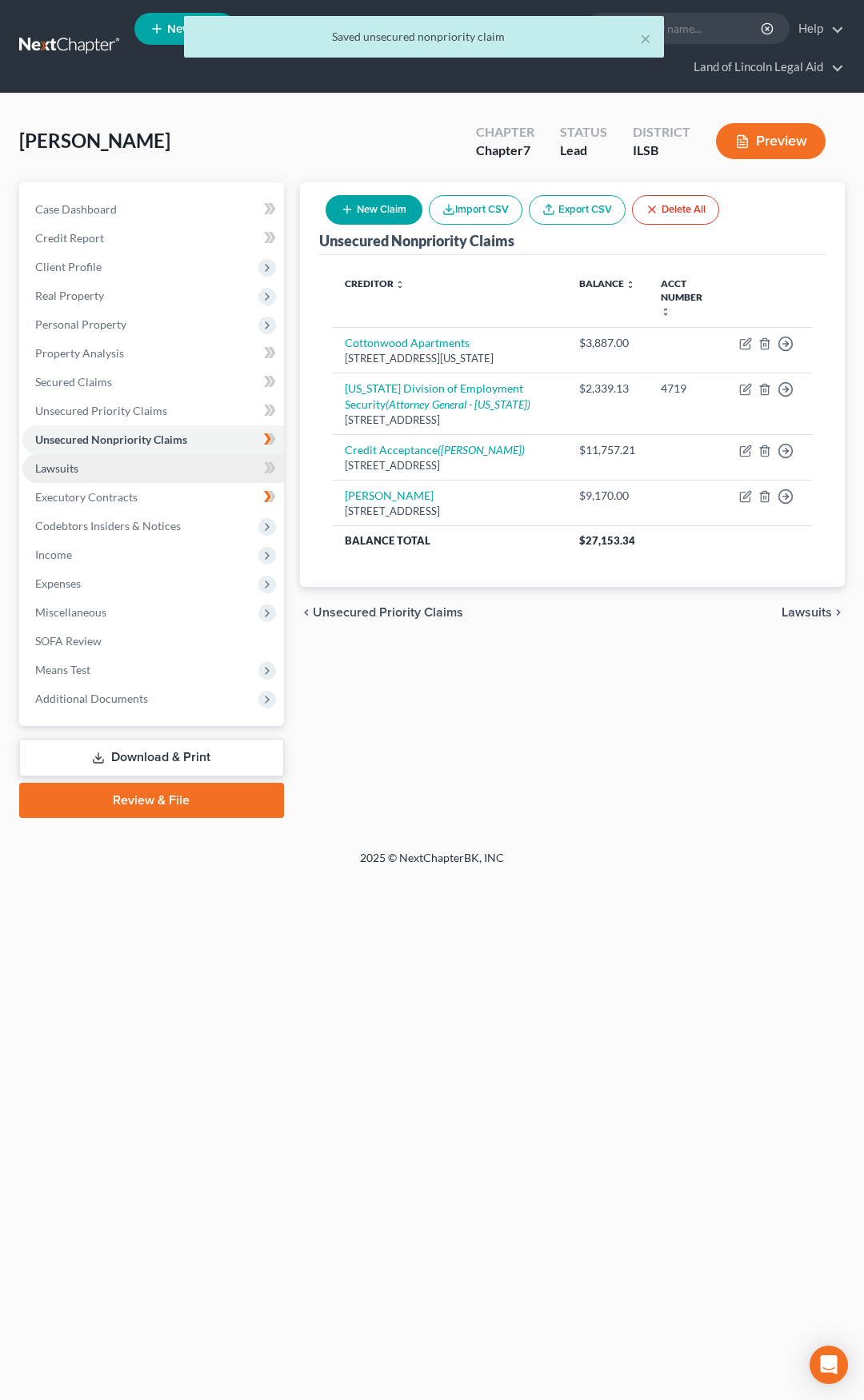
click at [183, 481] on link "Lawsuits" at bounding box center [154, 468] width 262 height 29
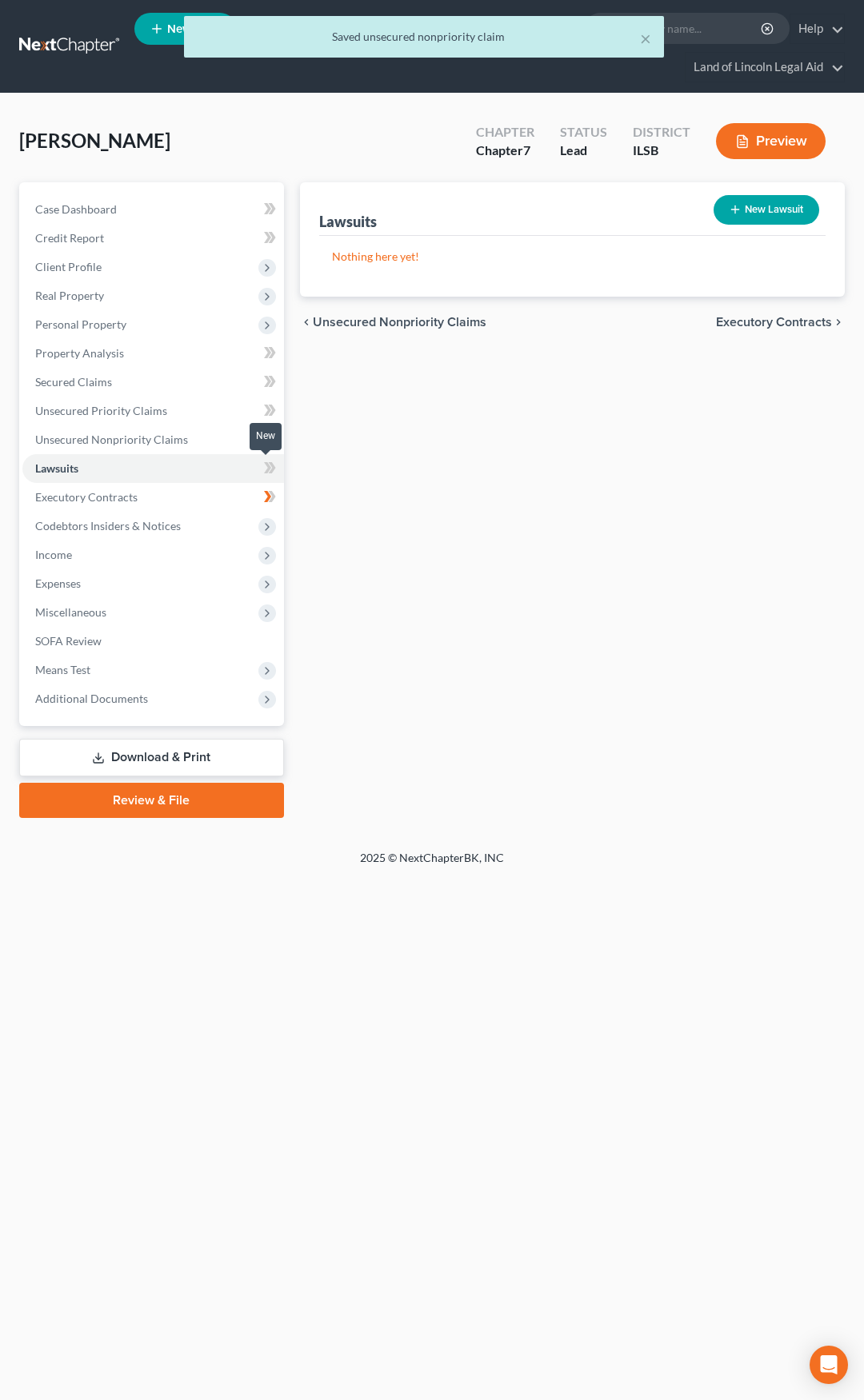
click at [271, 470] on icon at bounding box center [271, 468] width 8 height 11
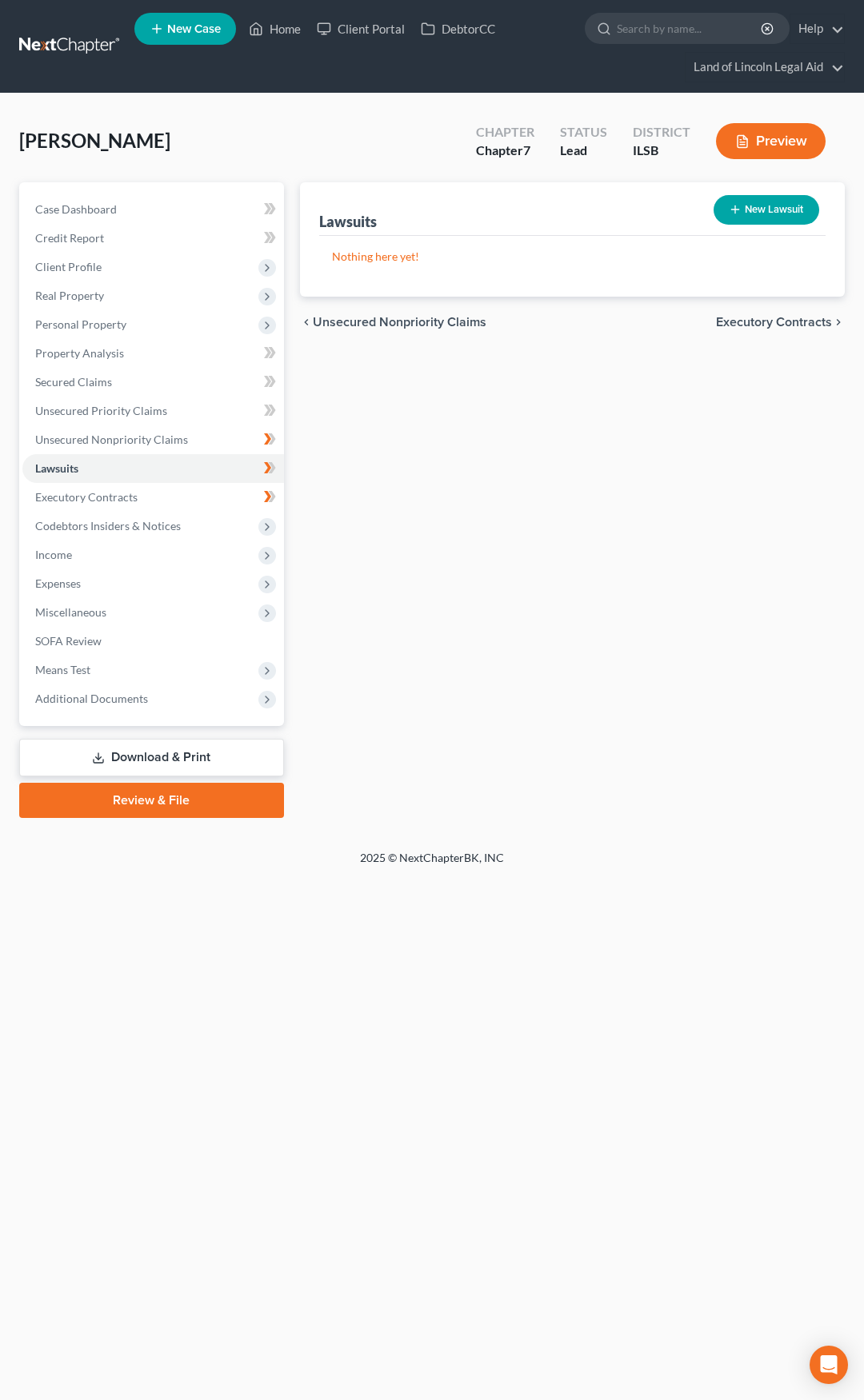
click at [752, 210] on button "New Lawsuit" at bounding box center [767, 209] width 106 height 29
select select "0"
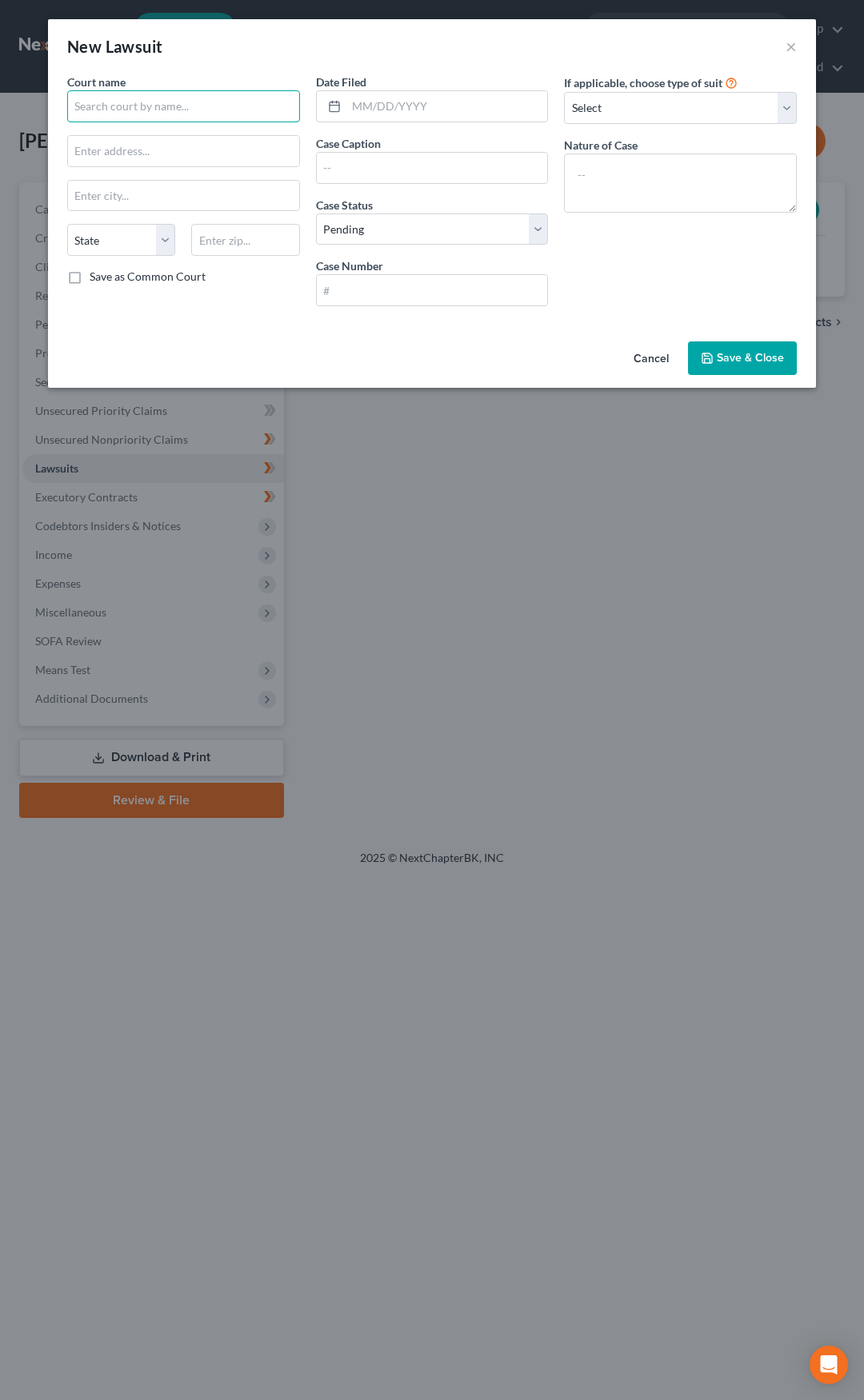
click at [105, 101] on input "text" at bounding box center [183, 107] width 233 height 32
click at [127, 135] on div "Madison County Court" at bounding box center [163, 134] width 166 height 16
type input "Madison County Court"
type input "155 North Main Street"
type input "Edwardsville"
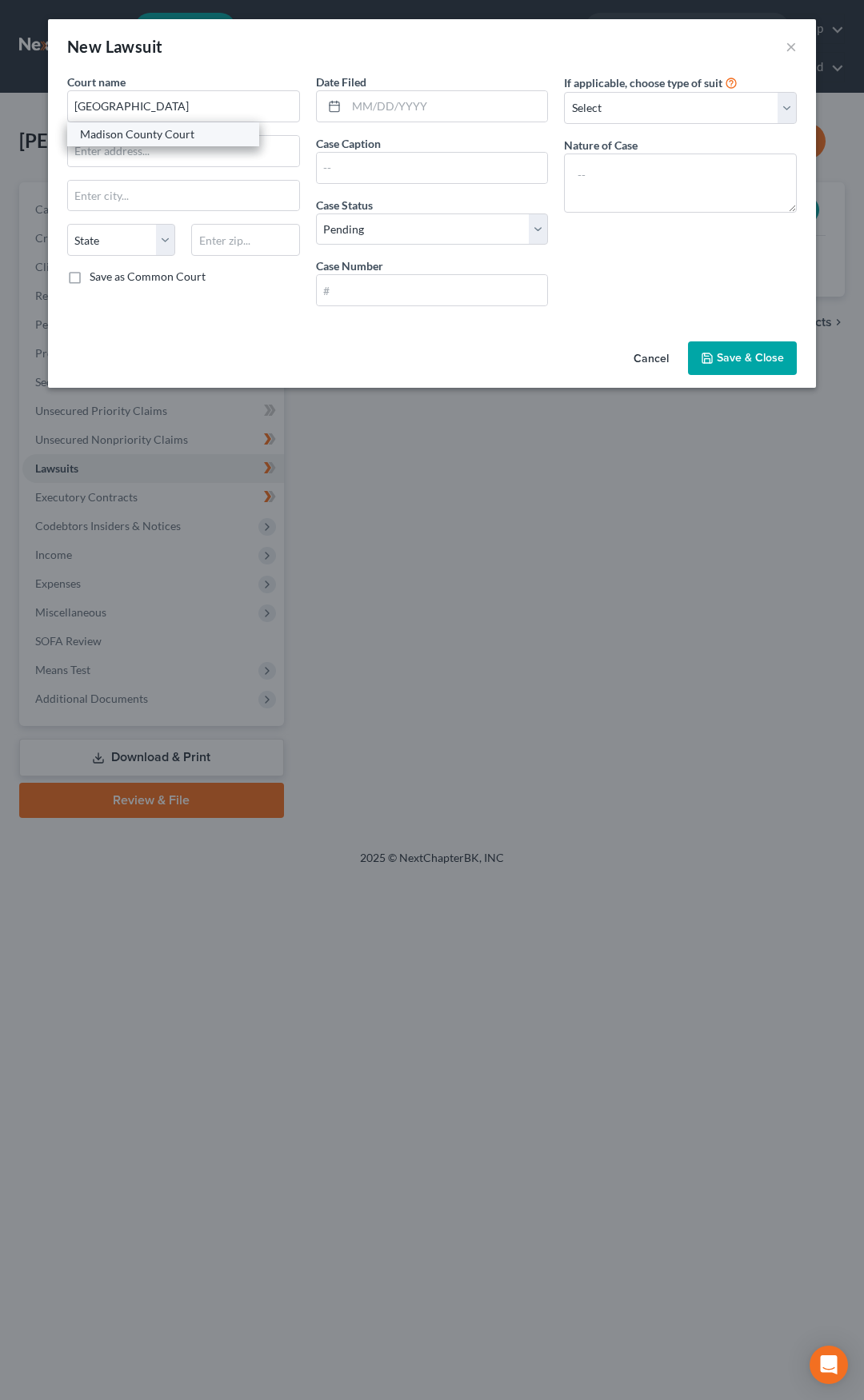
select select "14"
type input "62025"
click at [402, 103] on input "text" at bounding box center [448, 107] width 202 height 30
type input "11/25/24"
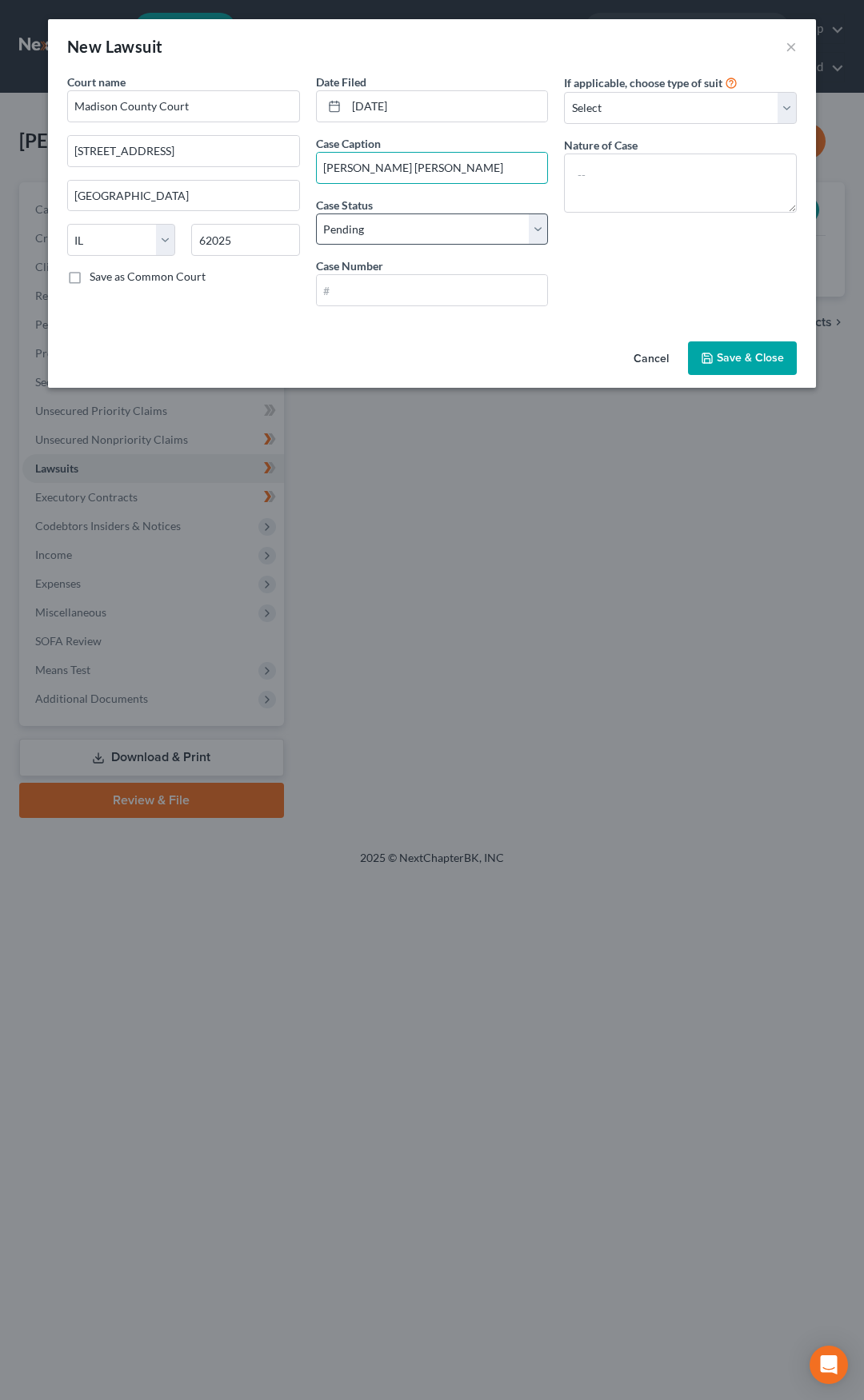
type input "Garcia v. Carter"
click at [382, 228] on select "Select Pending On Appeal Concluded" at bounding box center [432, 229] width 233 height 32
select select "2"
click at [316, 213] on select "Select Pending On Appeal Concluded" at bounding box center [432, 229] width 233 height 32
click at [373, 294] on input "text" at bounding box center [432, 290] width 231 height 30
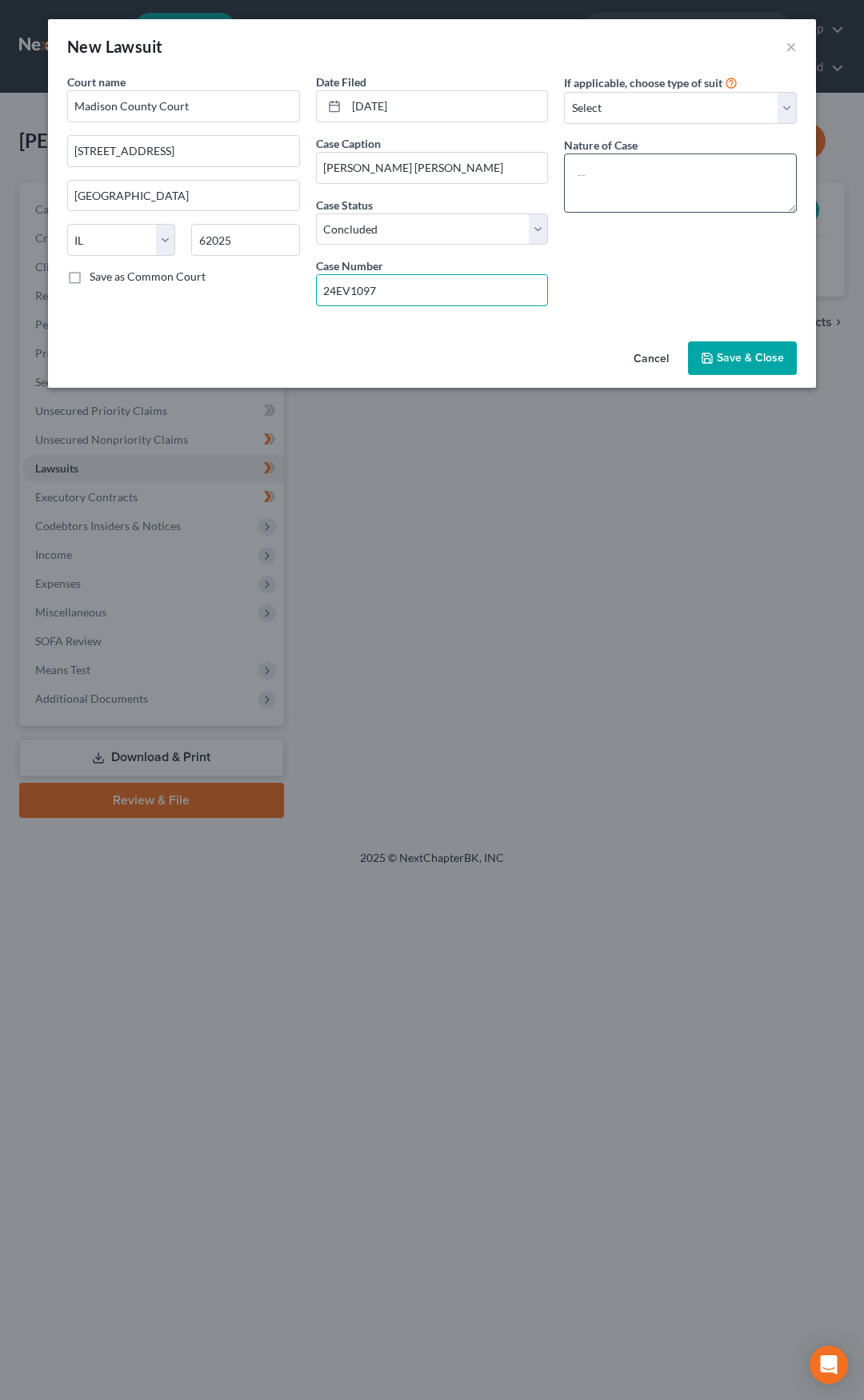
type input "24EV1097"
click at [605, 170] on textarea at bounding box center [680, 183] width 233 height 60
type textarea "Eviction"
click at [732, 354] on span "Save & Close" at bounding box center [751, 358] width 67 height 13
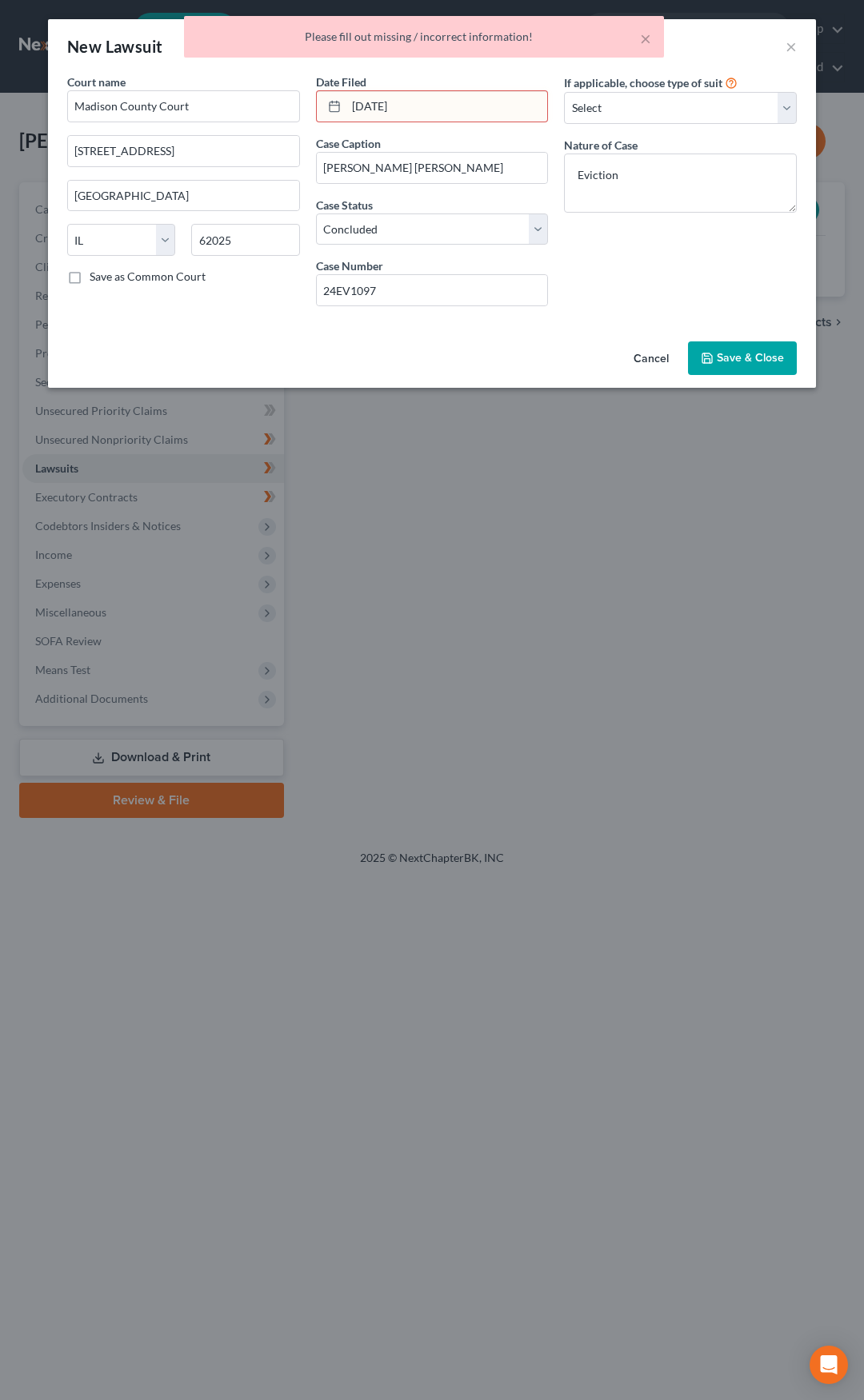
click at [429, 117] on input "11/25/24" at bounding box center [448, 107] width 202 height 30
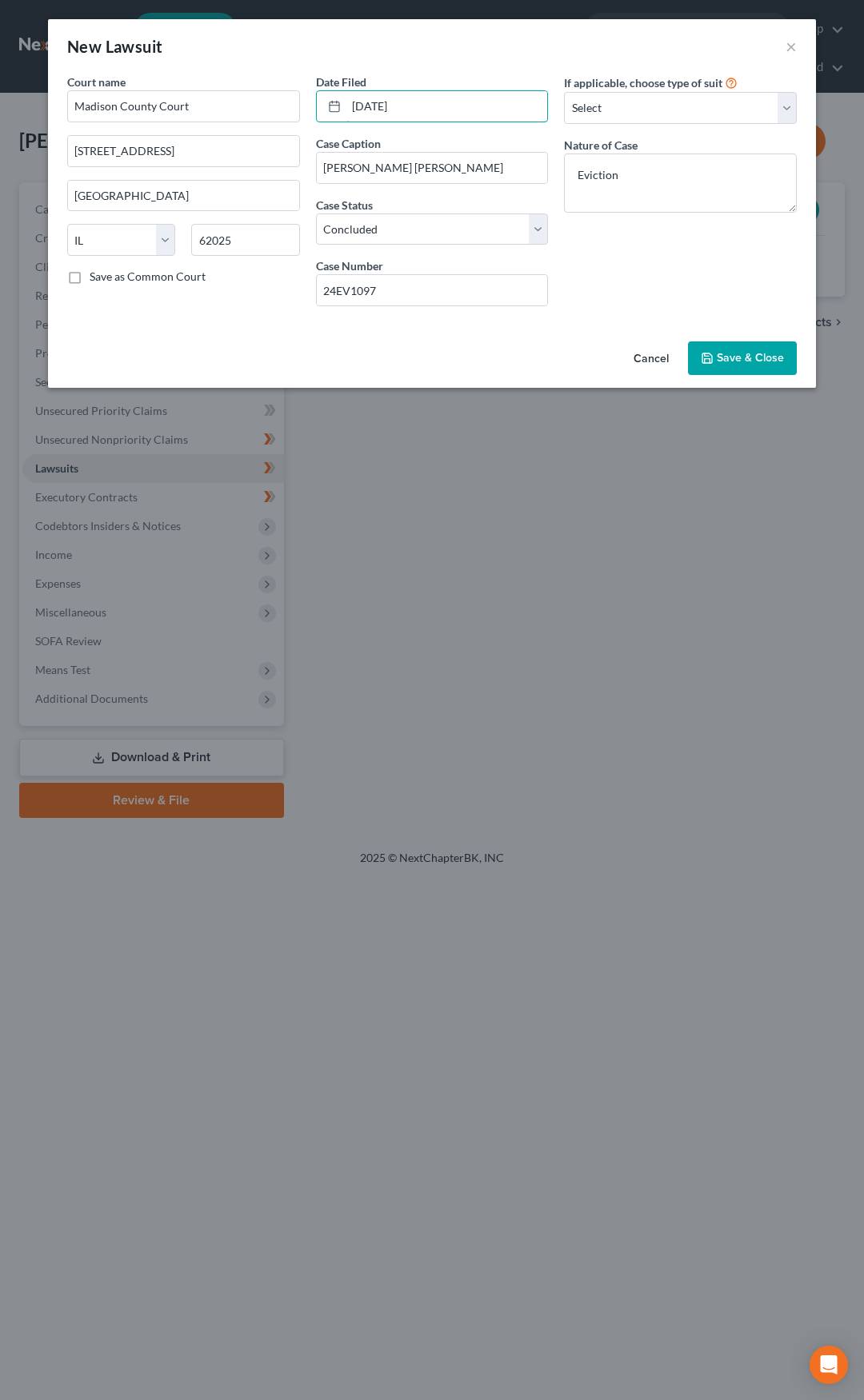
type input "11/25/2024"
click at [719, 350] on button "Save & Close" at bounding box center [742, 358] width 109 height 34
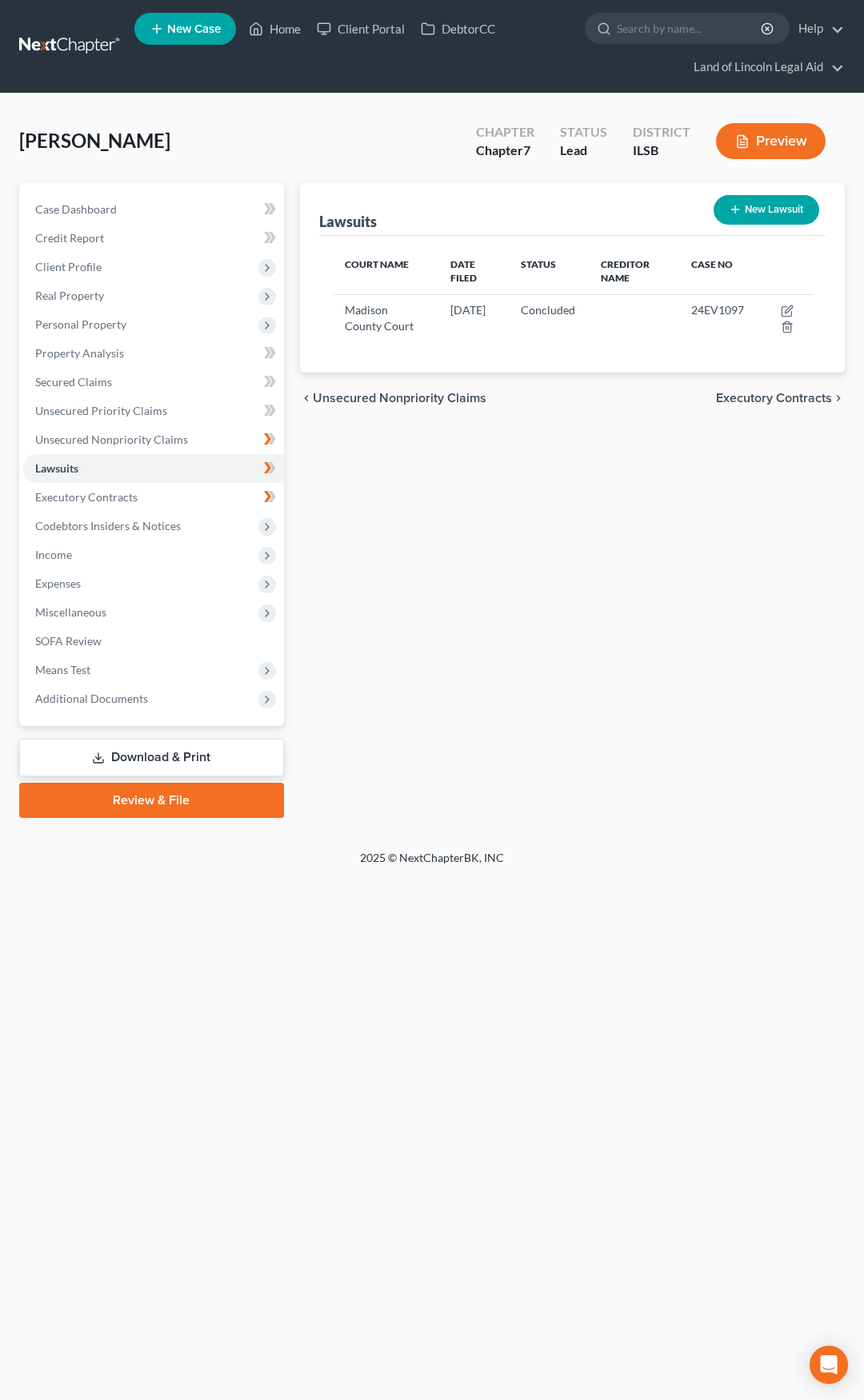
click at [733, 215] on icon "button" at bounding box center [735, 209] width 13 height 13
select select "0"
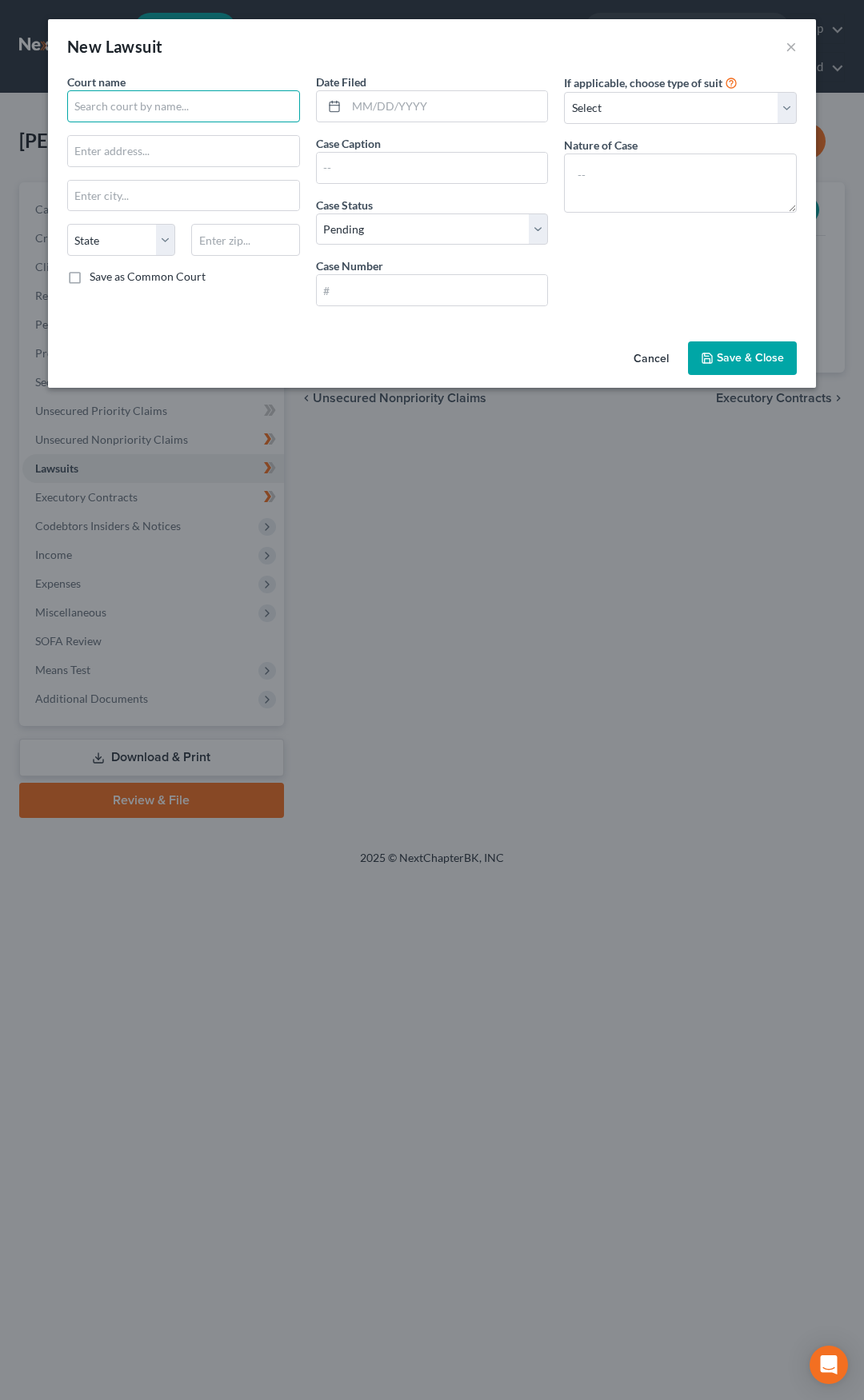
click at [228, 100] on input "text" at bounding box center [183, 107] width 233 height 32
click at [178, 133] on div "St. Clair County Circuit Court" at bounding box center [163, 134] width 166 height 16
type input "St. Clair County Circuit Court"
type input "10 Public Square"
type input "Belleville"
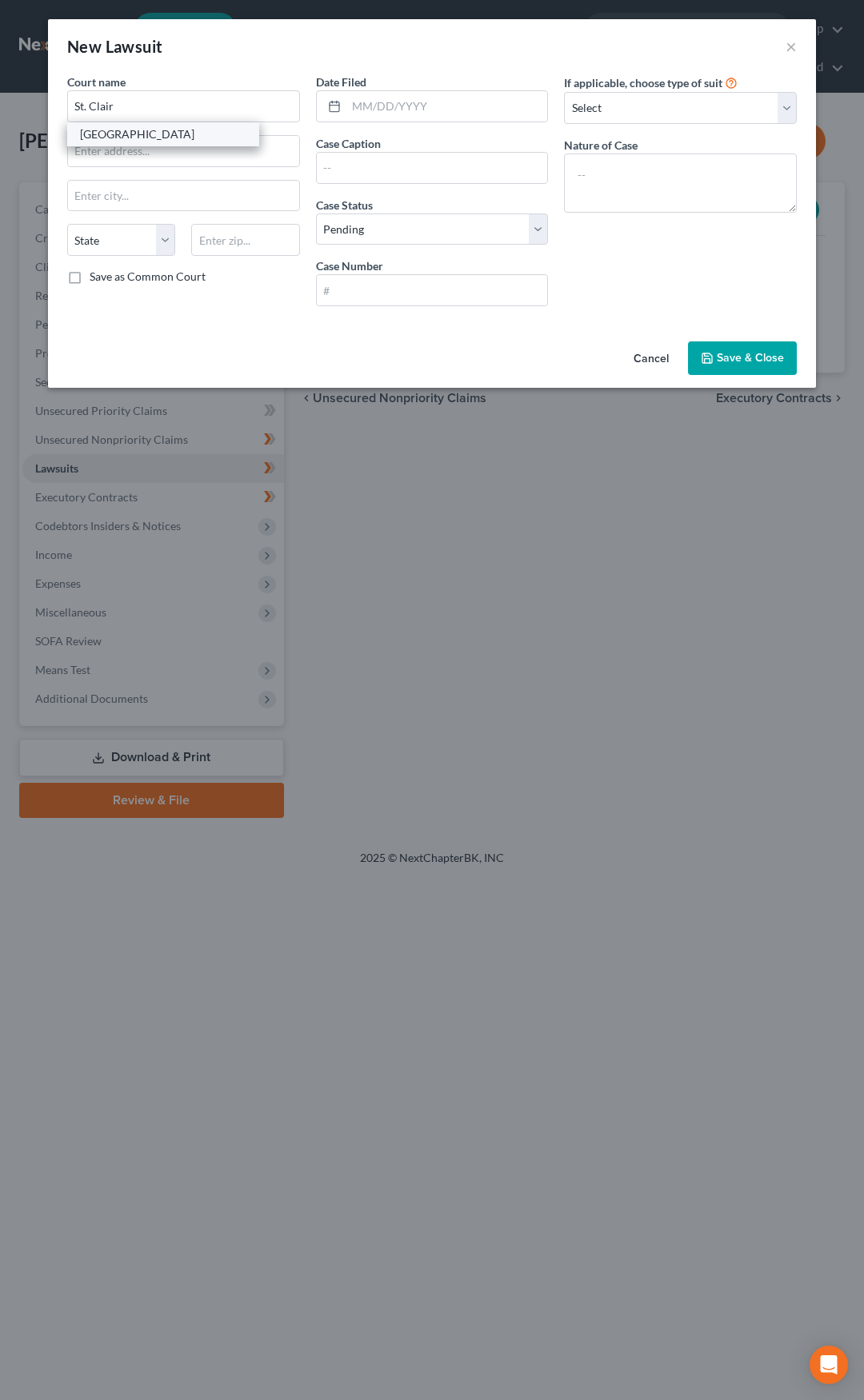
select select "14"
type input "62220"
click at [365, 99] on input "text" at bounding box center [448, 107] width 202 height 30
type input "01/15/2025"
click at [354, 164] on input "text" at bounding box center [432, 168] width 231 height 30
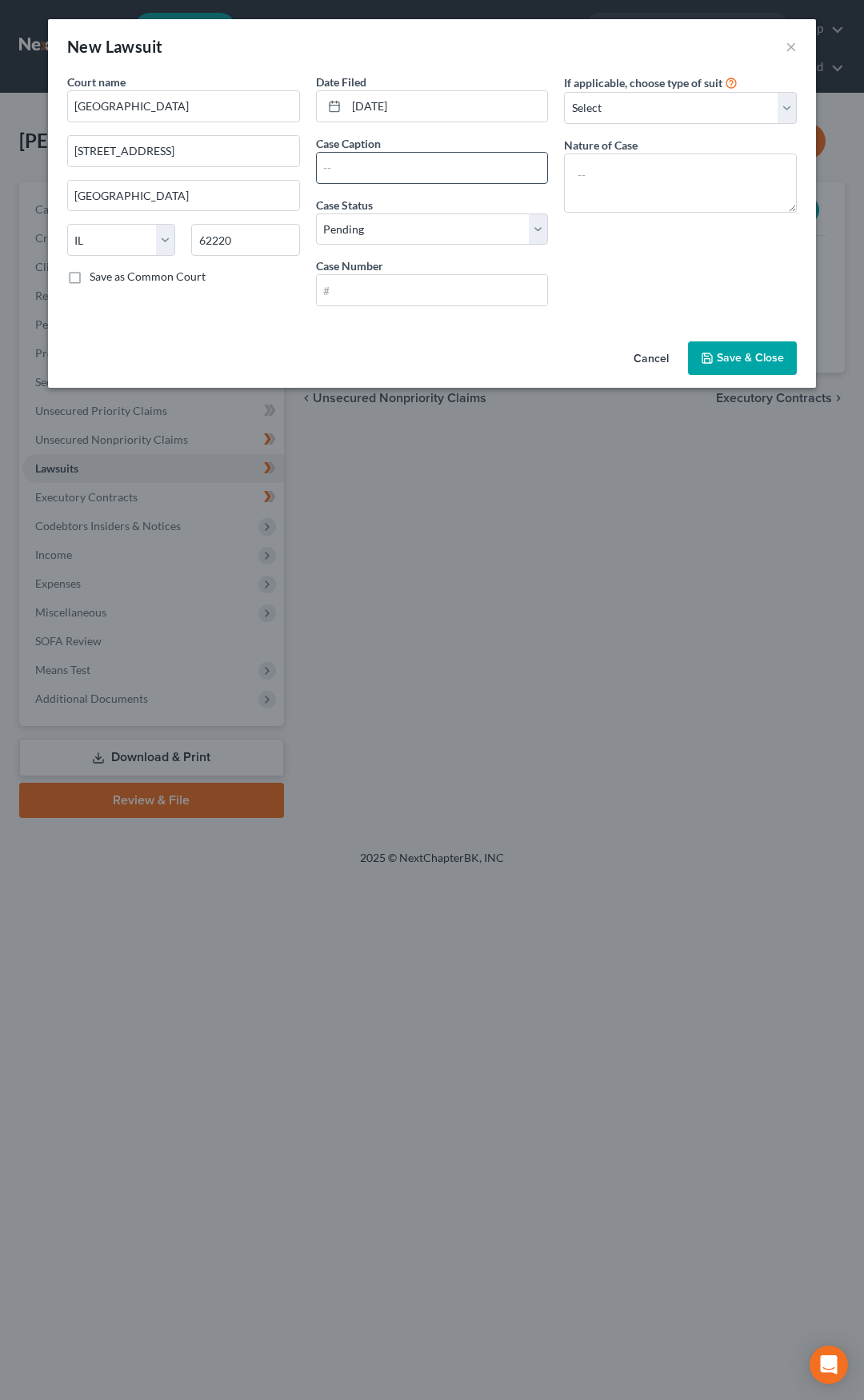
type input "A"
type input "Nolan v. Carter"
click at [364, 292] on input "text" at bounding box center [432, 290] width 231 height 30
type input "25FA028"
click at [663, 161] on textarea at bounding box center [680, 183] width 233 height 60
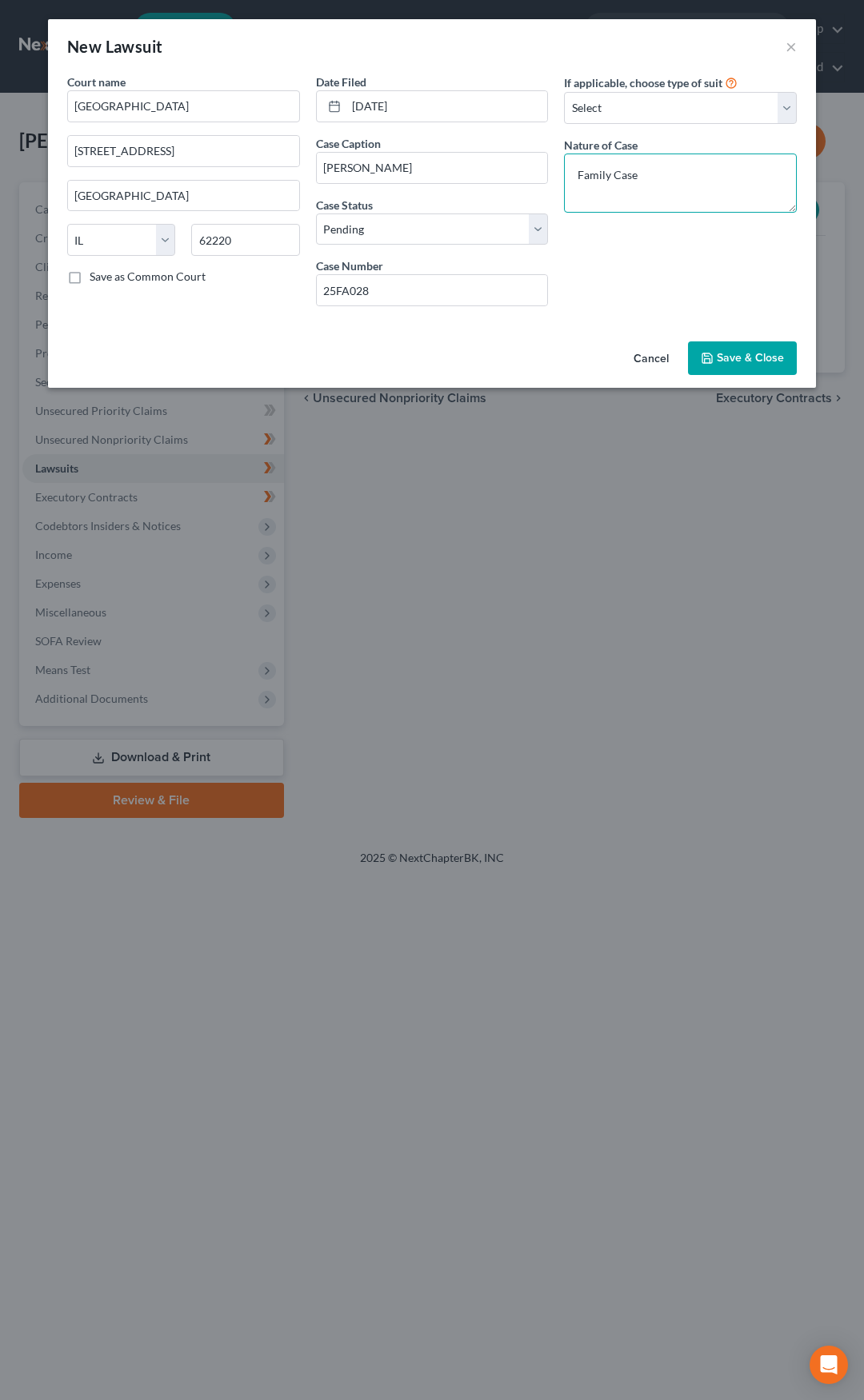
type textarea "Family Case"
click at [748, 358] on span "Save & Close" at bounding box center [751, 358] width 67 height 13
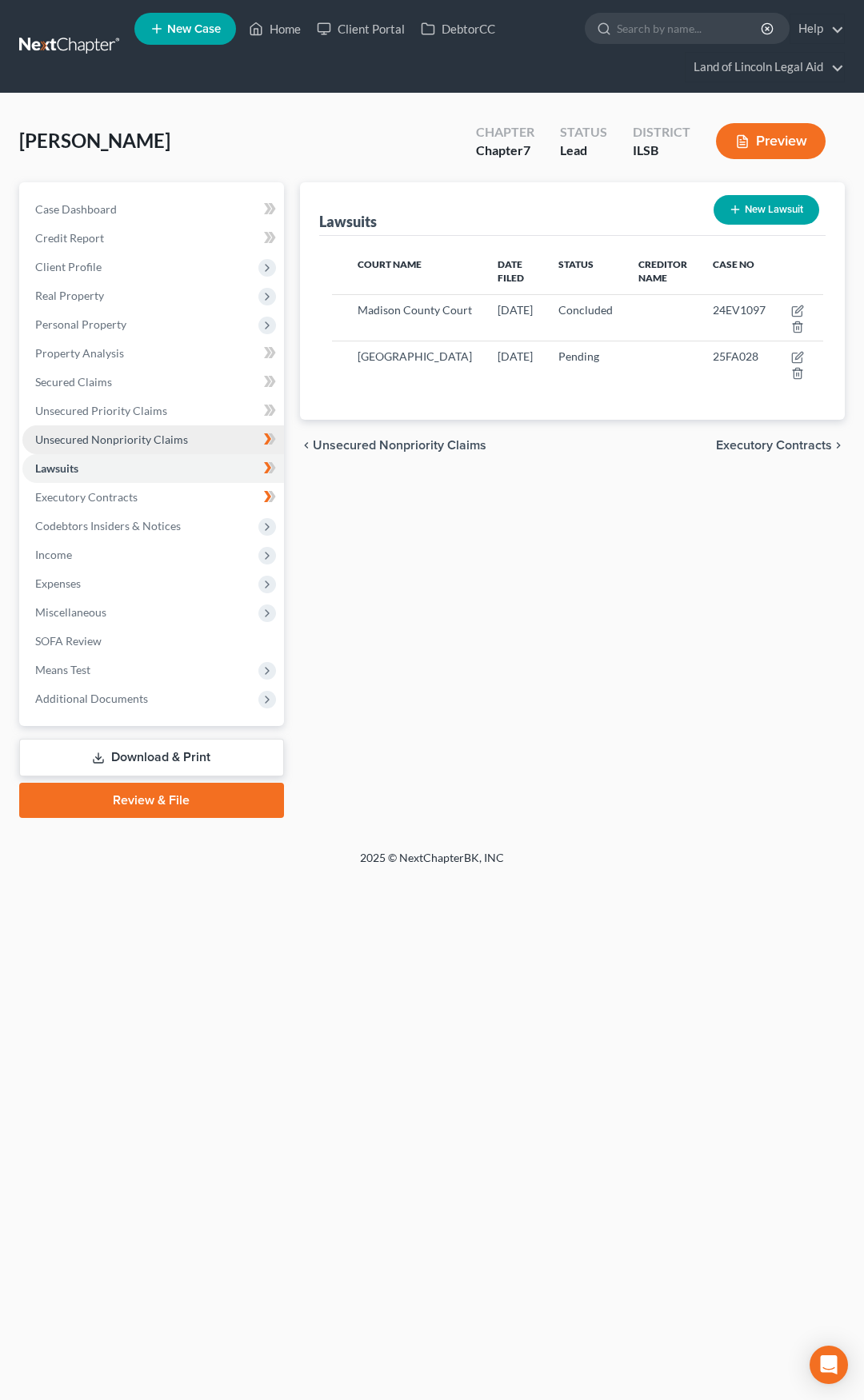
click at [205, 439] on link "Unsecured Nonpriority Claims" at bounding box center [154, 440] width 262 height 29
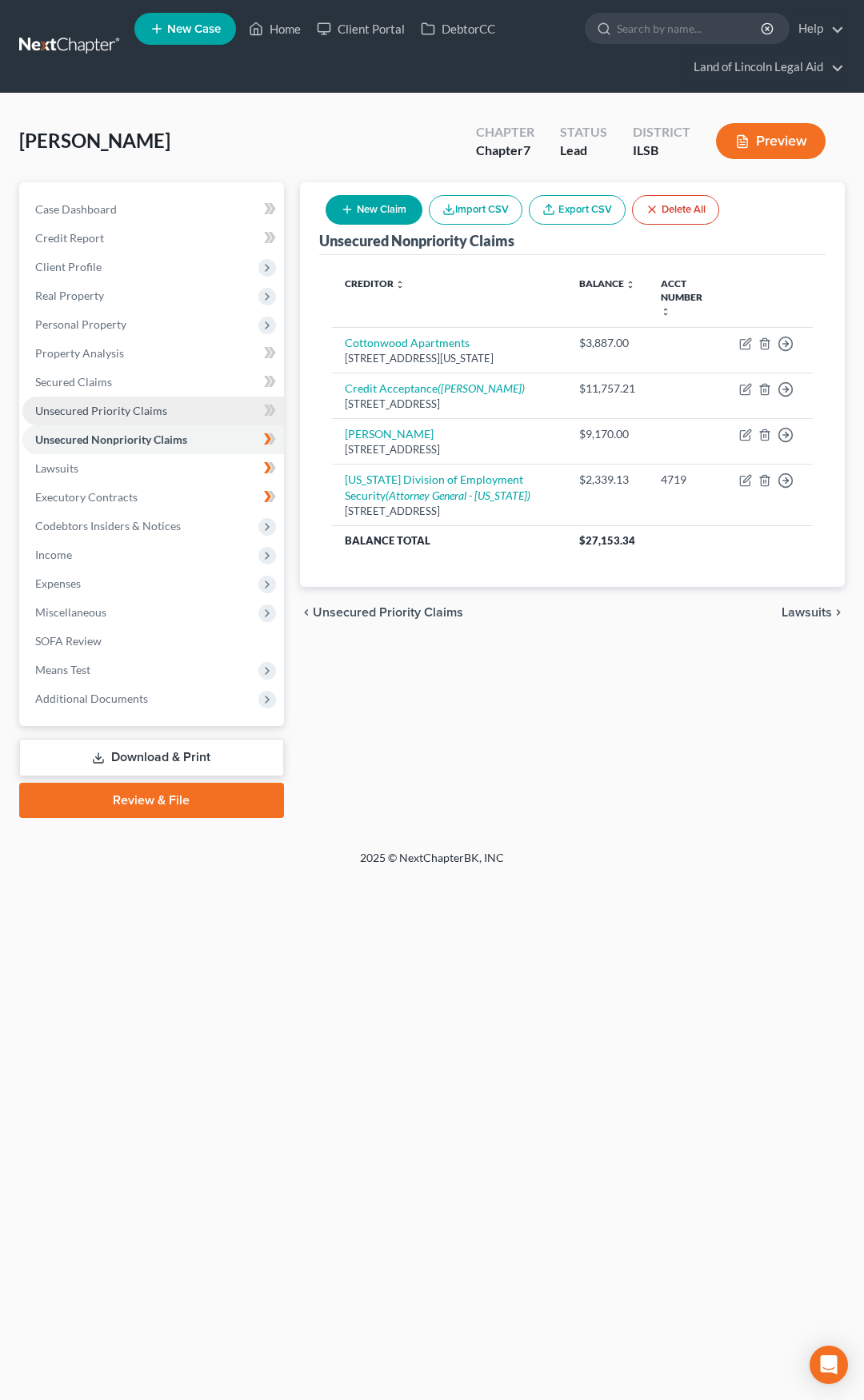
click at [204, 412] on link "Unsecured Priority Claims" at bounding box center [154, 411] width 262 height 29
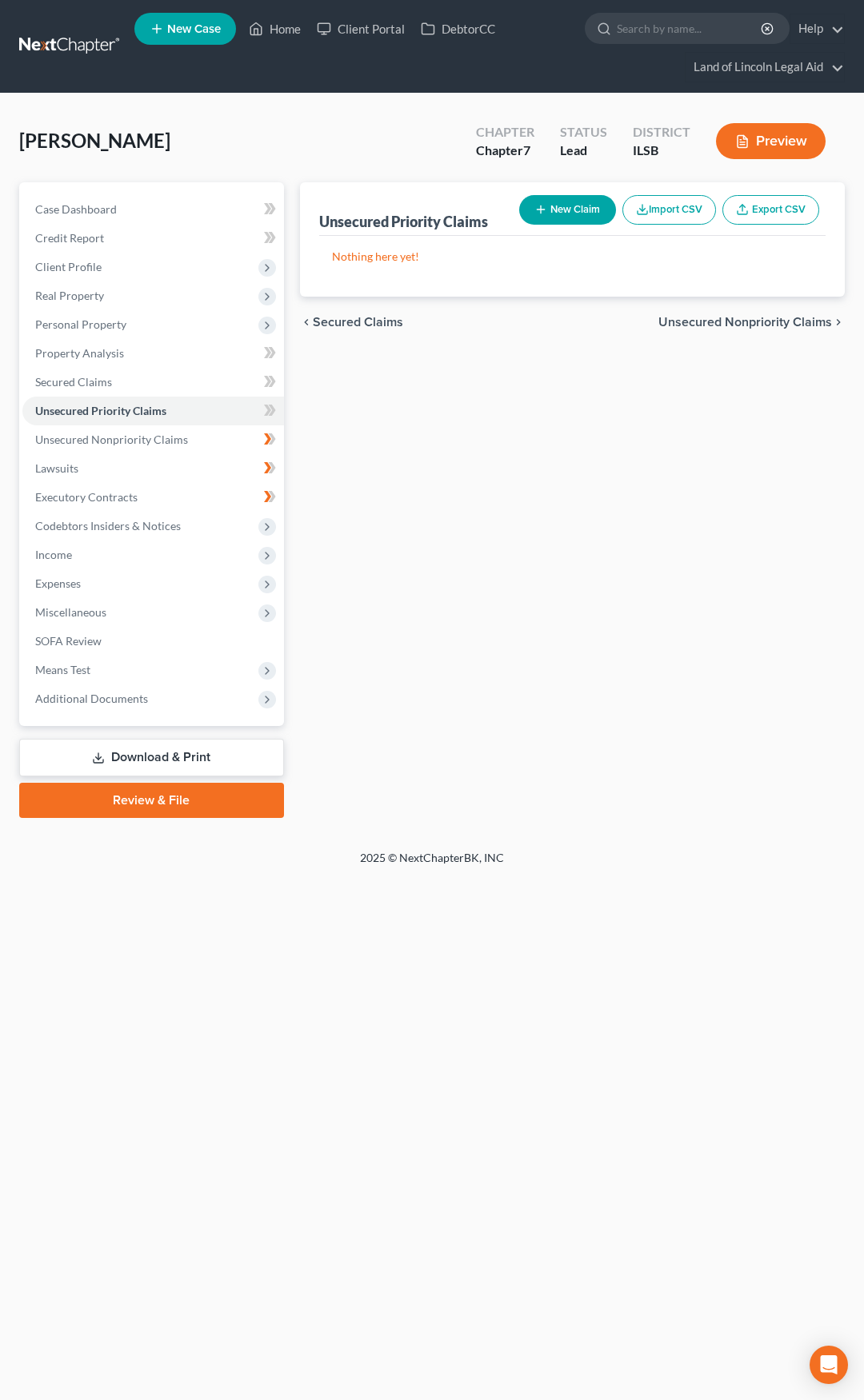
click at [564, 214] on button "New Claim" at bounding box center [567, 209] width 97 height 29
select select "0"
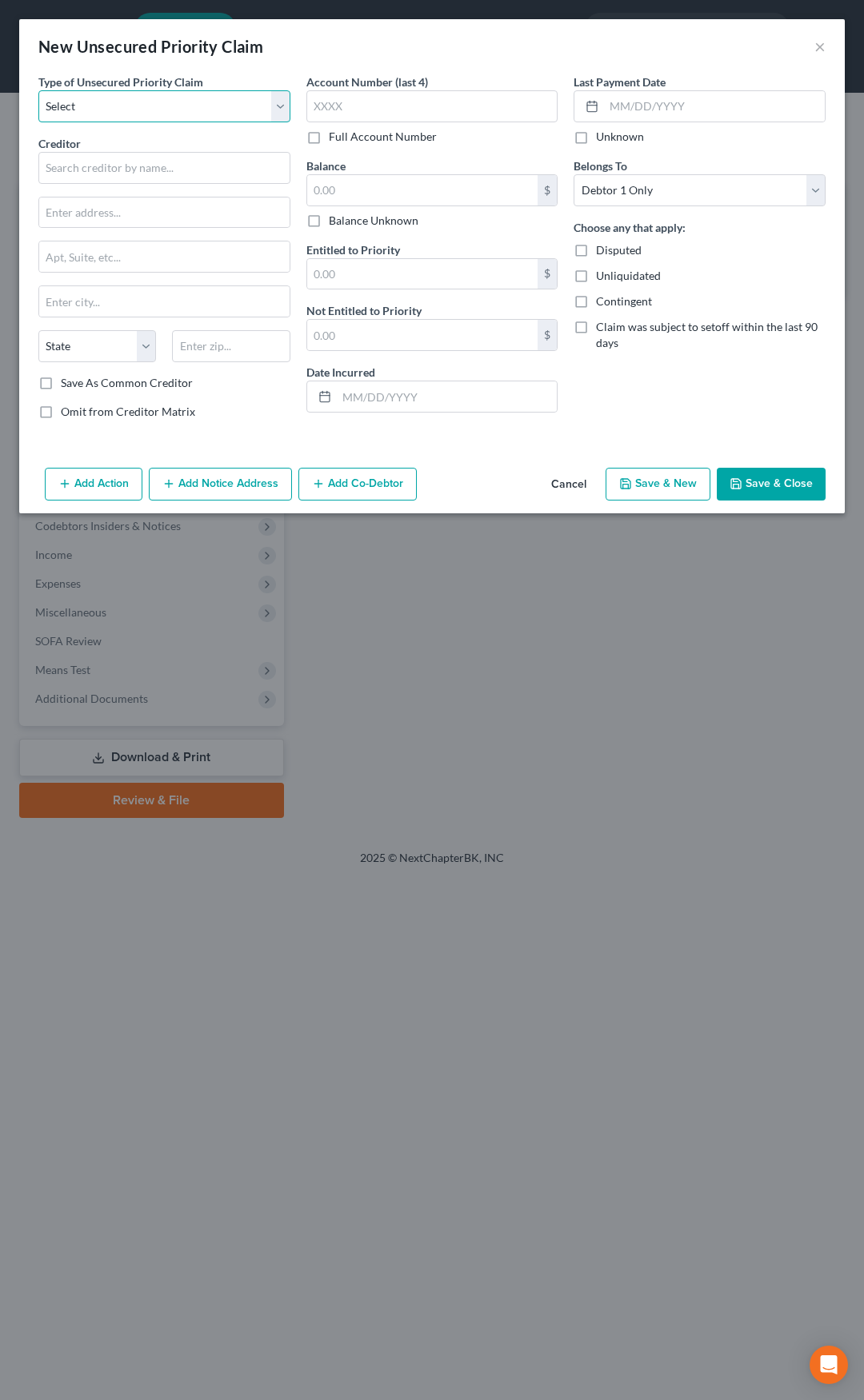
click at [165, 107] on select "Select Taxes & Other Government Units Domestic Support Obligations Extensions o…" at bounding box center [165, 107] width 252 height 32
click at [115, 329] on div "Creditor * State AL AK AR AZ CA CO CT DE DC FL GA GU HI ID IL IN IA KS KY LA ME…" at bounding box center [165, 255] width 252 height 240
drag, startPoint x: 127, startPoint y: 104, endPoint x: 127, endPoint y: 122, distance: 18.0
click at [127, 104] on select "Select Taxes & Other Government Units Domestic Support Obligations Extensions o…" at bounding box center [165, 107] width 252 height 32
select select "9"
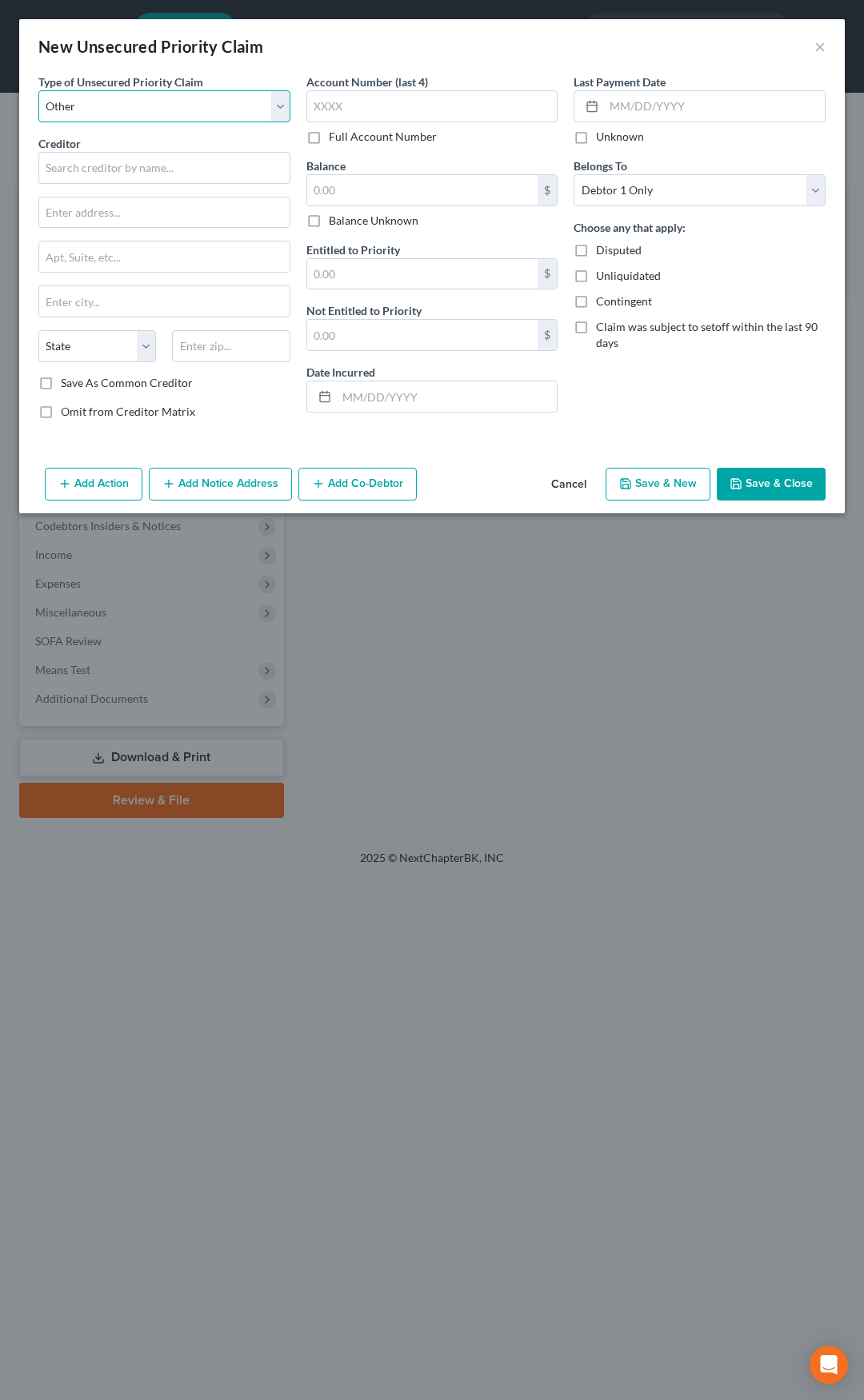
click at [39, 91] on select "Select Taxes & Other Government Units Domestic Support Obligations Extensions o…" at bounding box center [165, 107] width 252 height 32
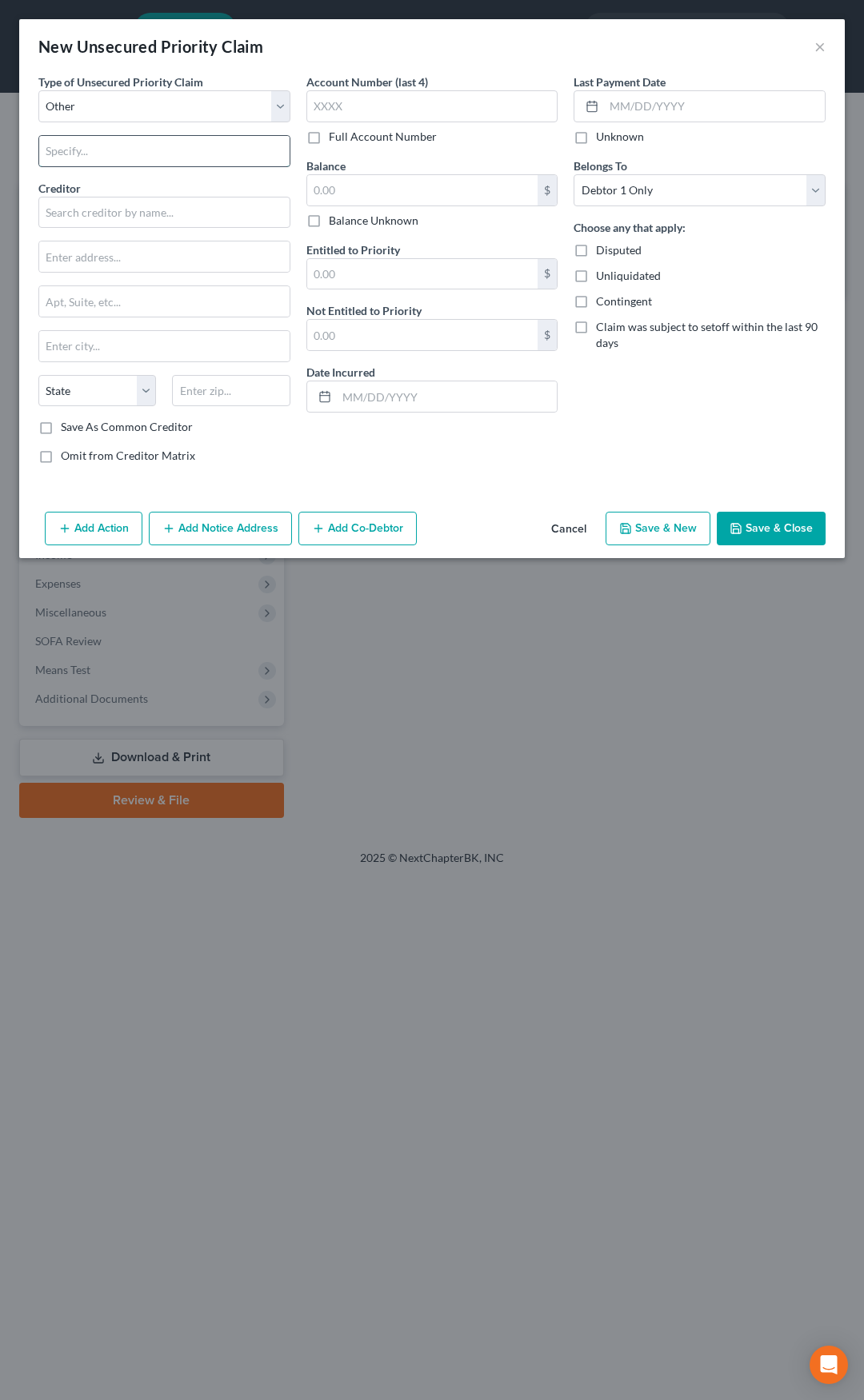
click at [119, 143] on input "text" at bounding box center [165, 151] width 250 height 30
type input "Court Fees"
click at [96, 202] on input "text" at bounding box center [165, 212] width 252 height 32
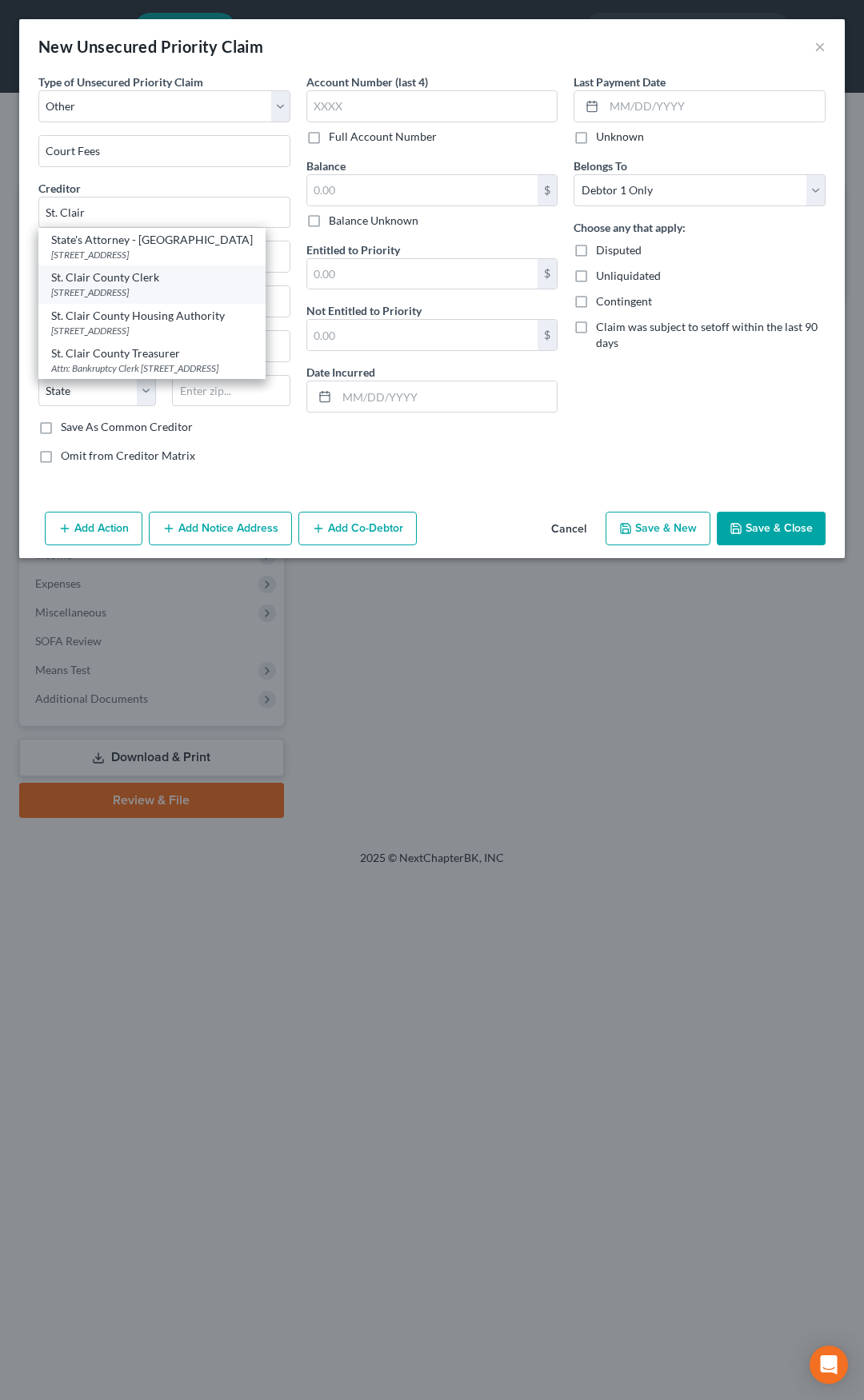
click at [107, 279] on div "St. Clair County Clerk" at bounding box center [152, 277] width 202 height 16
type input "St. Clair County Clerk"
type input "10 Public Square"
type input "Belleville"
select select "14"
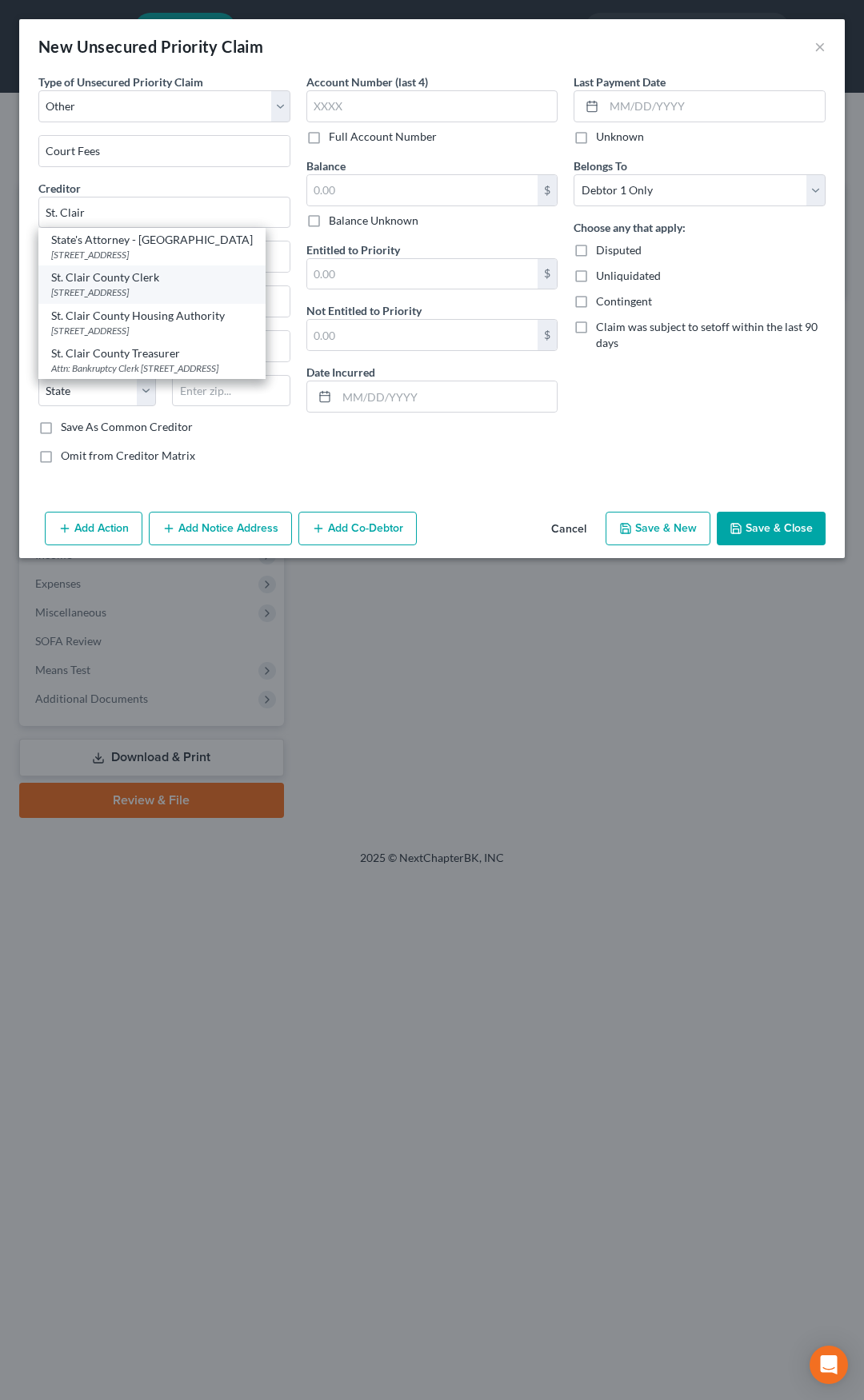
type input "62220"
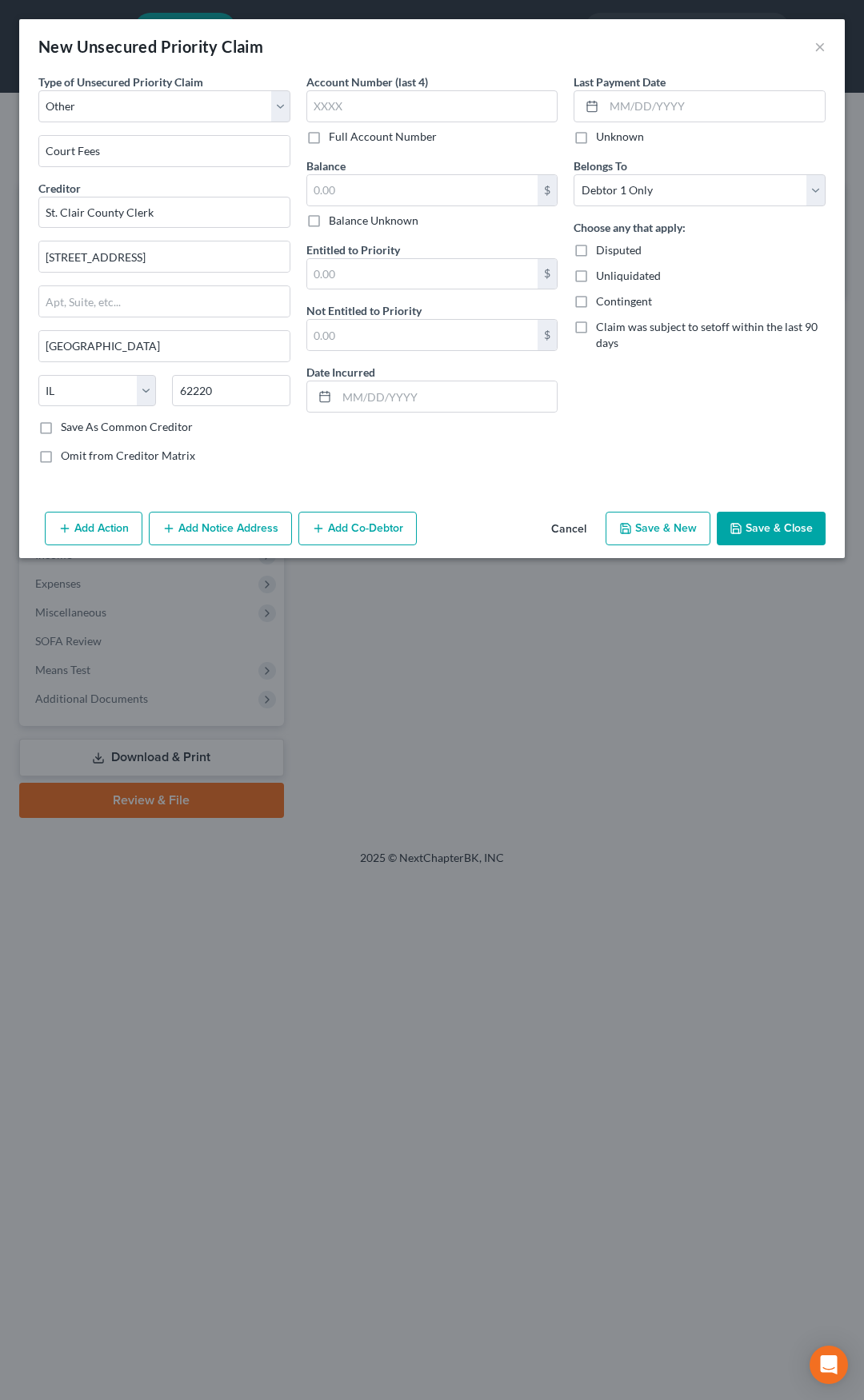
click at [329, 136] on label "Full Account Number" at bounding box center [383, 136] width 108 height 16
click at [335, 136] on input "Full Account Number" at bounding box center [340, 133] width 10 height 10
click at [331, 110] on input "text" at bounding box center [432, 107] width 252 height 32
type input "15TR29500"
click at [333, 183] on input "text" at bounding box center [422, 191] width 231 height 30
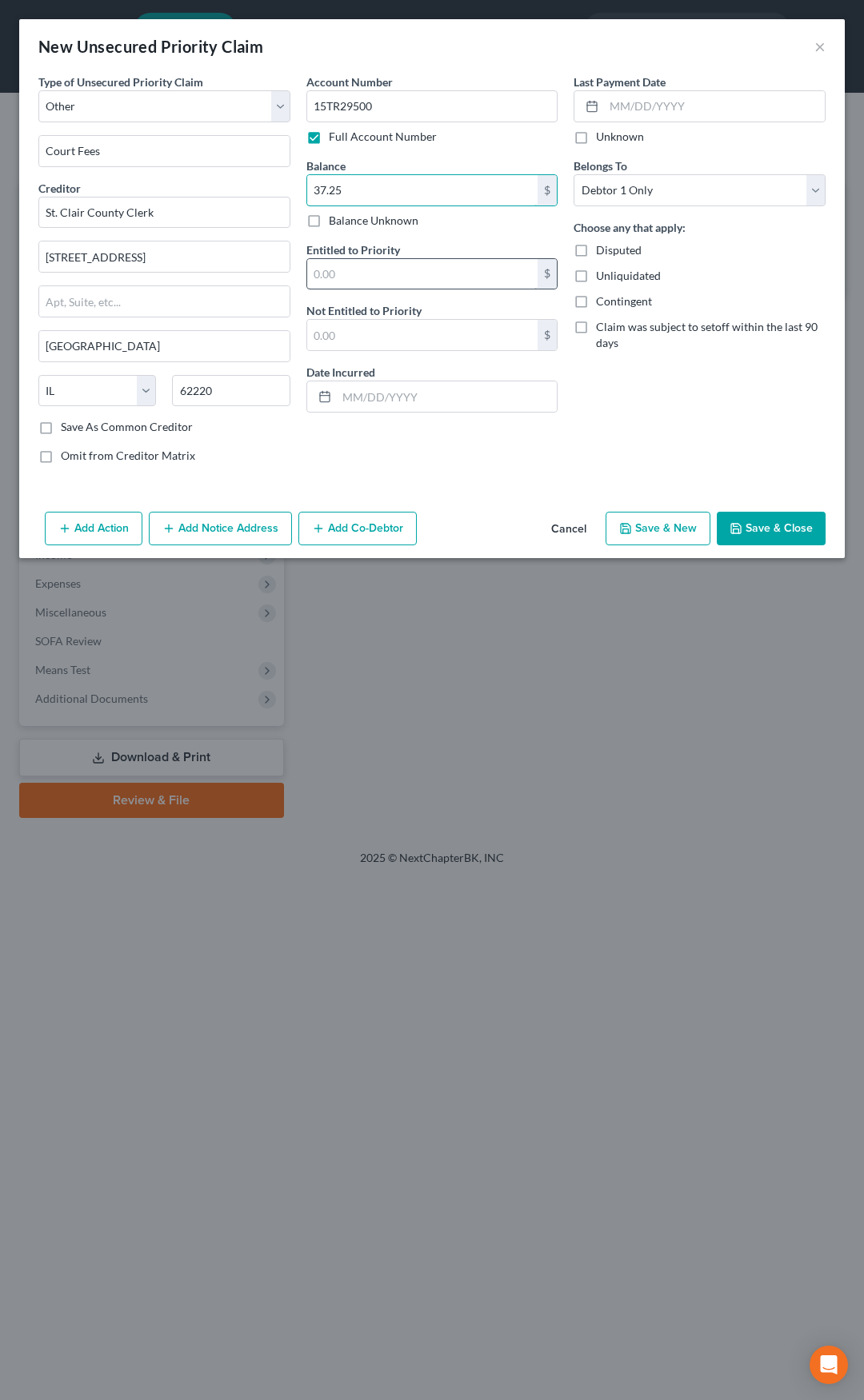
type input "37.25"
click at [386, 272] on input "text" at bounding box center [422, 274] width 231 height 30
type input "6.36"
click at [377, 332] on input "text" at bounding box center [422, 335] width 231 height 30
type input "30.89"
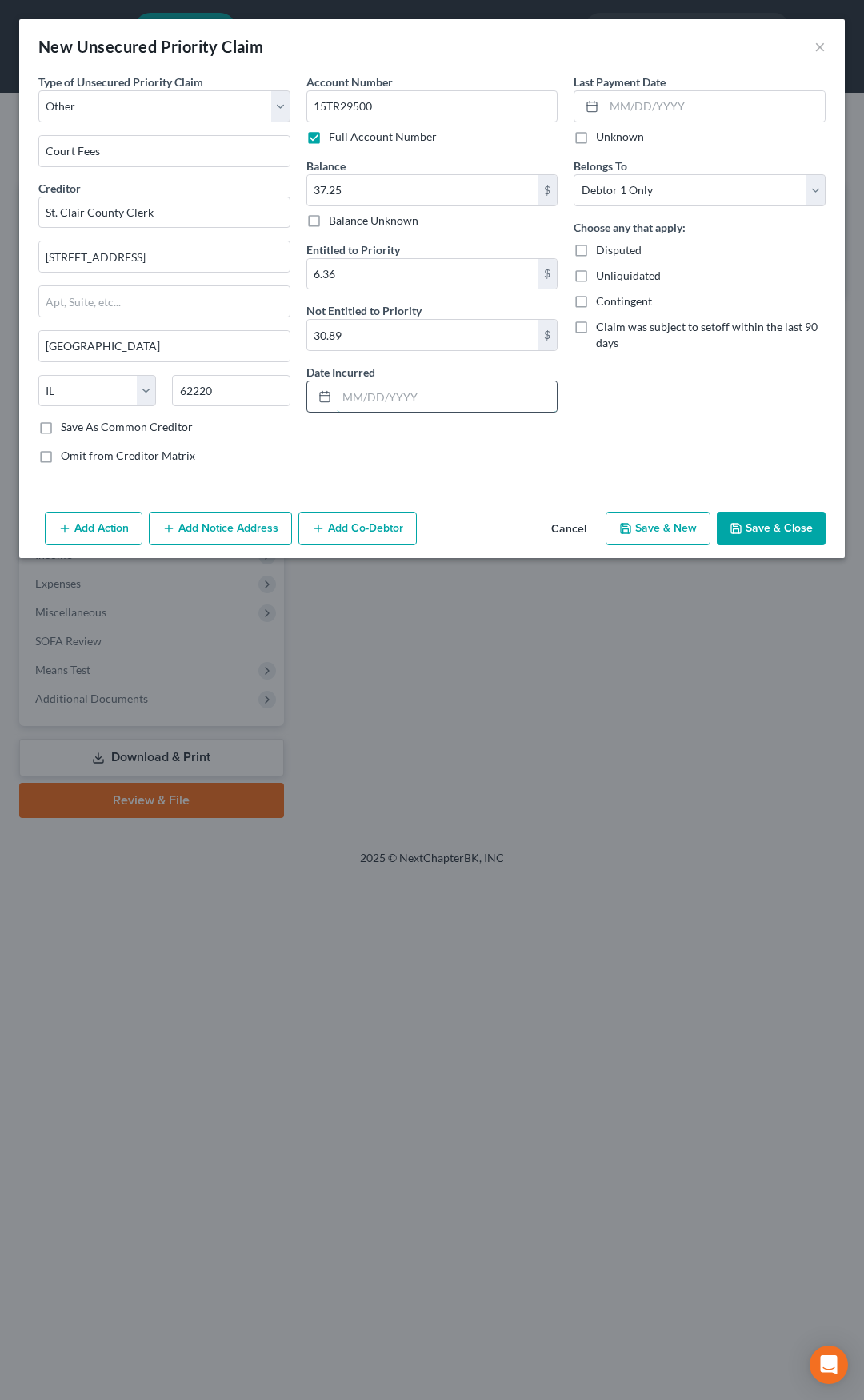
click at [400, 394] on input "text" at bounding box center [447, 396] width 221 height 30
type input "05/16/2016"
click at [234, 531] on button "Add Notice Address" at bounding box center [220, 529] width 144 height 34
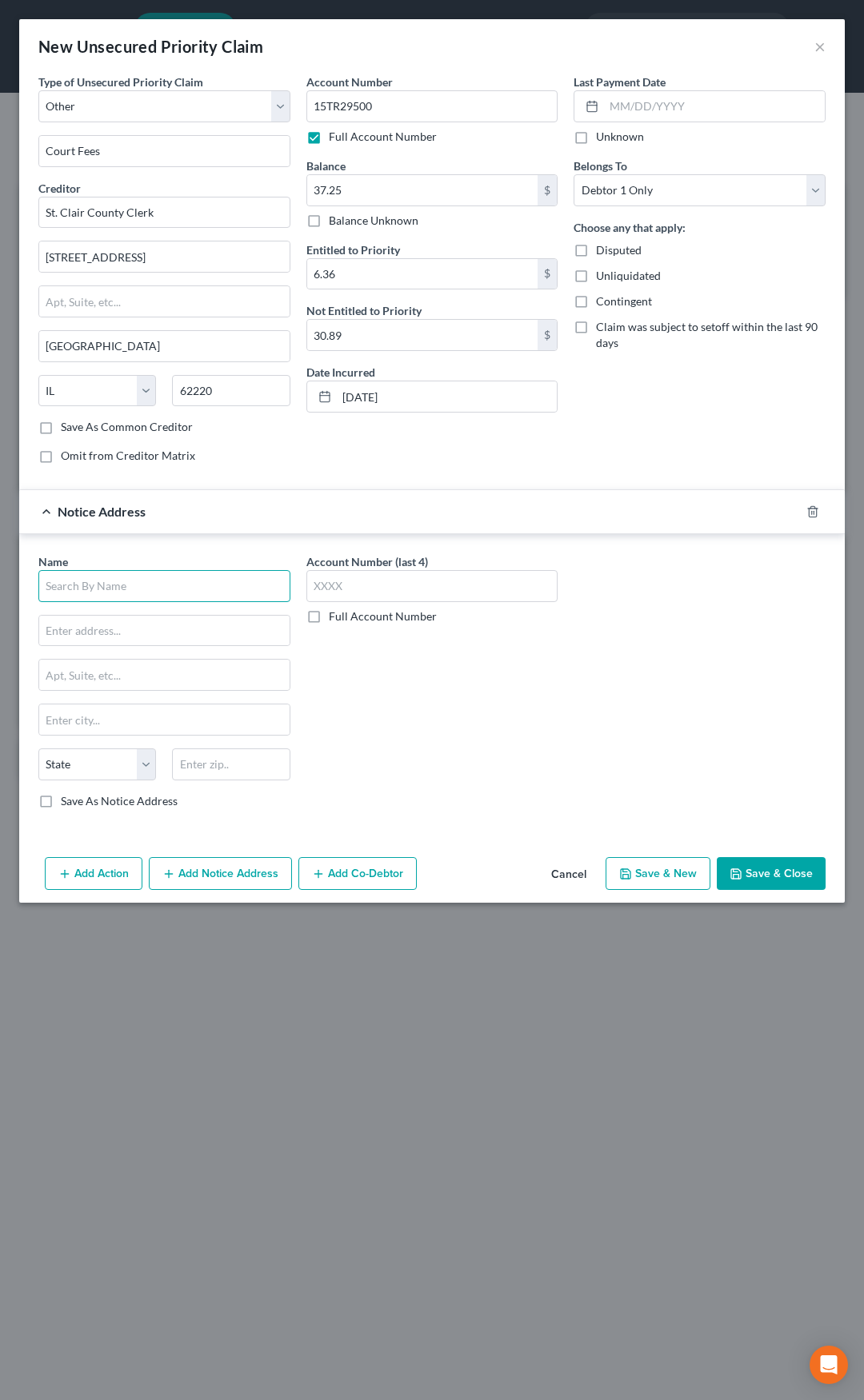
click at [191, 588] on input "text" at bounding box center [165, 586] width 252 height 32
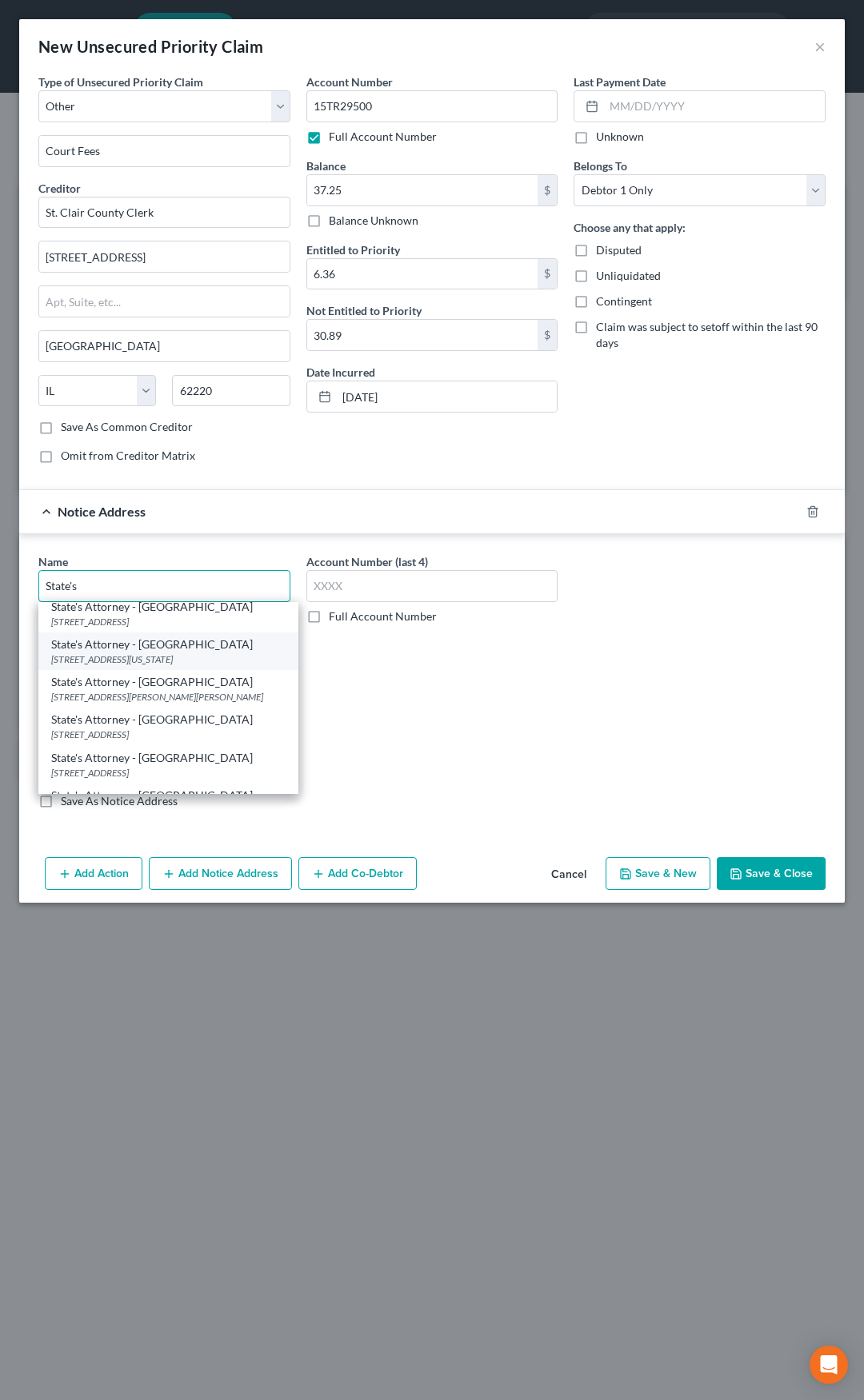
scroll to position [480, 0]
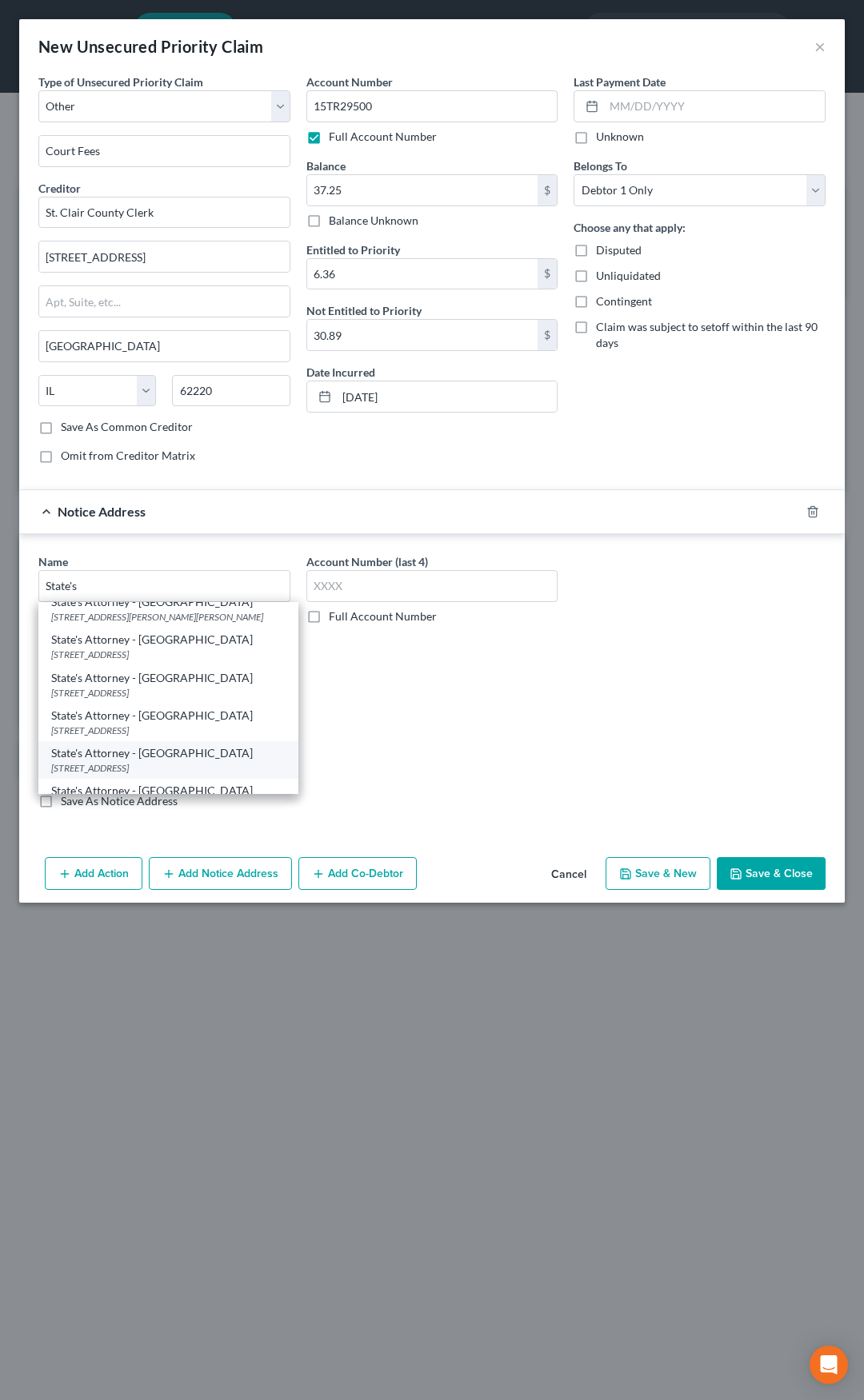
click at [161, 761] on div "10 Public Square, Belleville, IL 62220" at bounding box center [168, 768] width 234 height 13
type input "State's Attorney - St. Clair County"
type input "10 Public Square"
type input "Belleville"
select select "14"
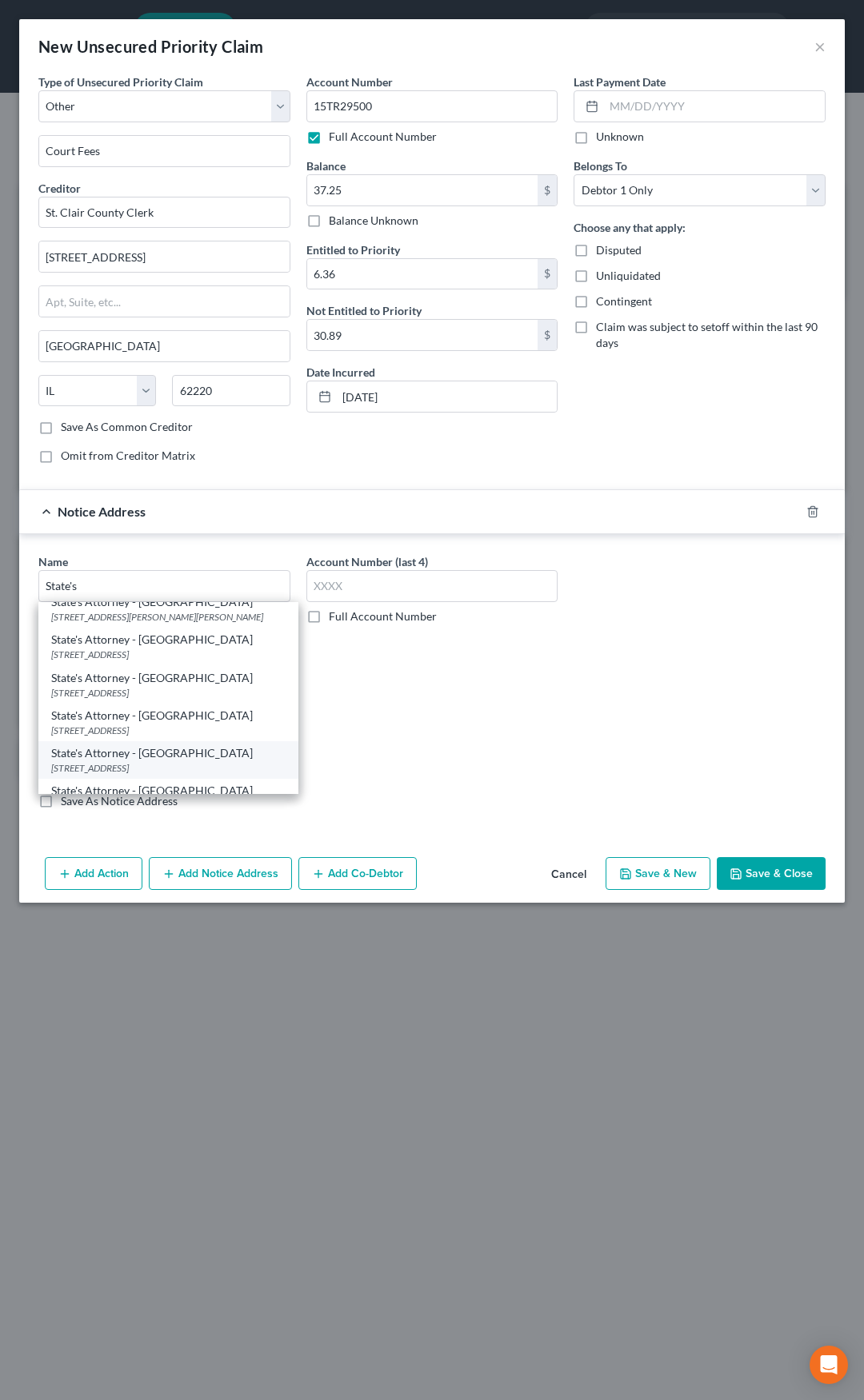
type input "62220"
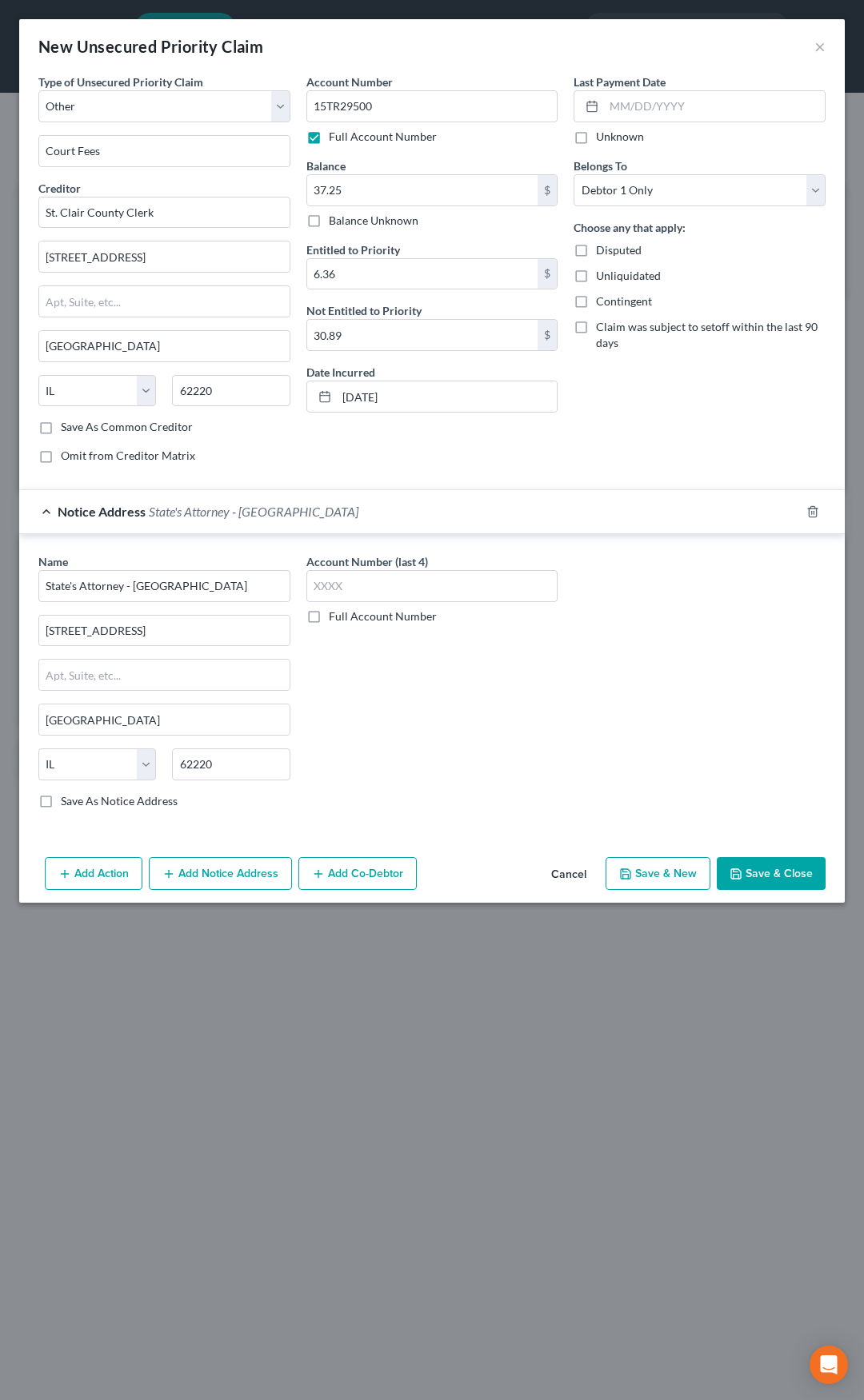
click at [271, 517] on span "State's Attorney - St. Clair County" at bounding box center [254, 511] width 210 height 15
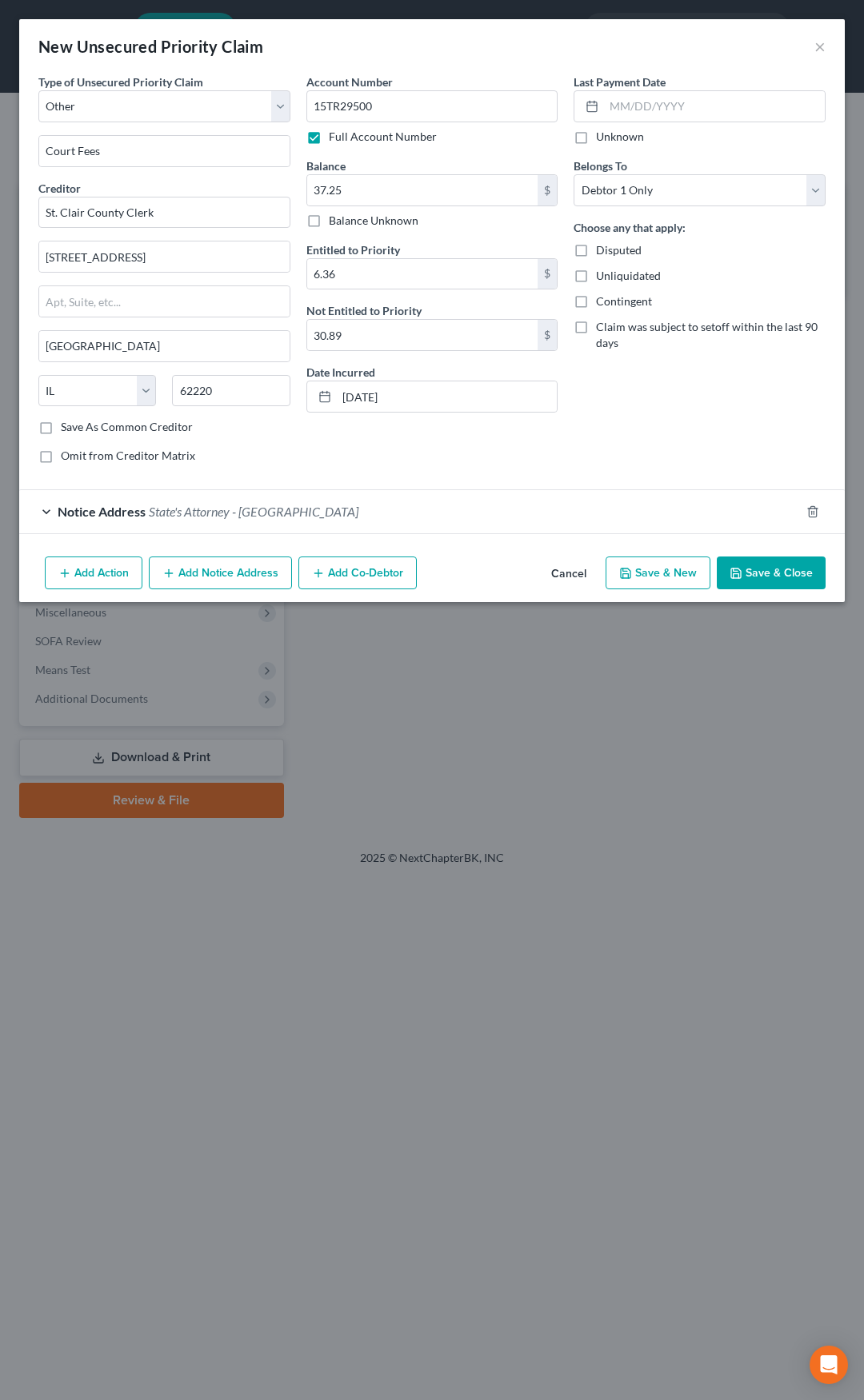
click at [784, 577] on button "Save & Close" at bounding box center [772, 573] width 109 height 34
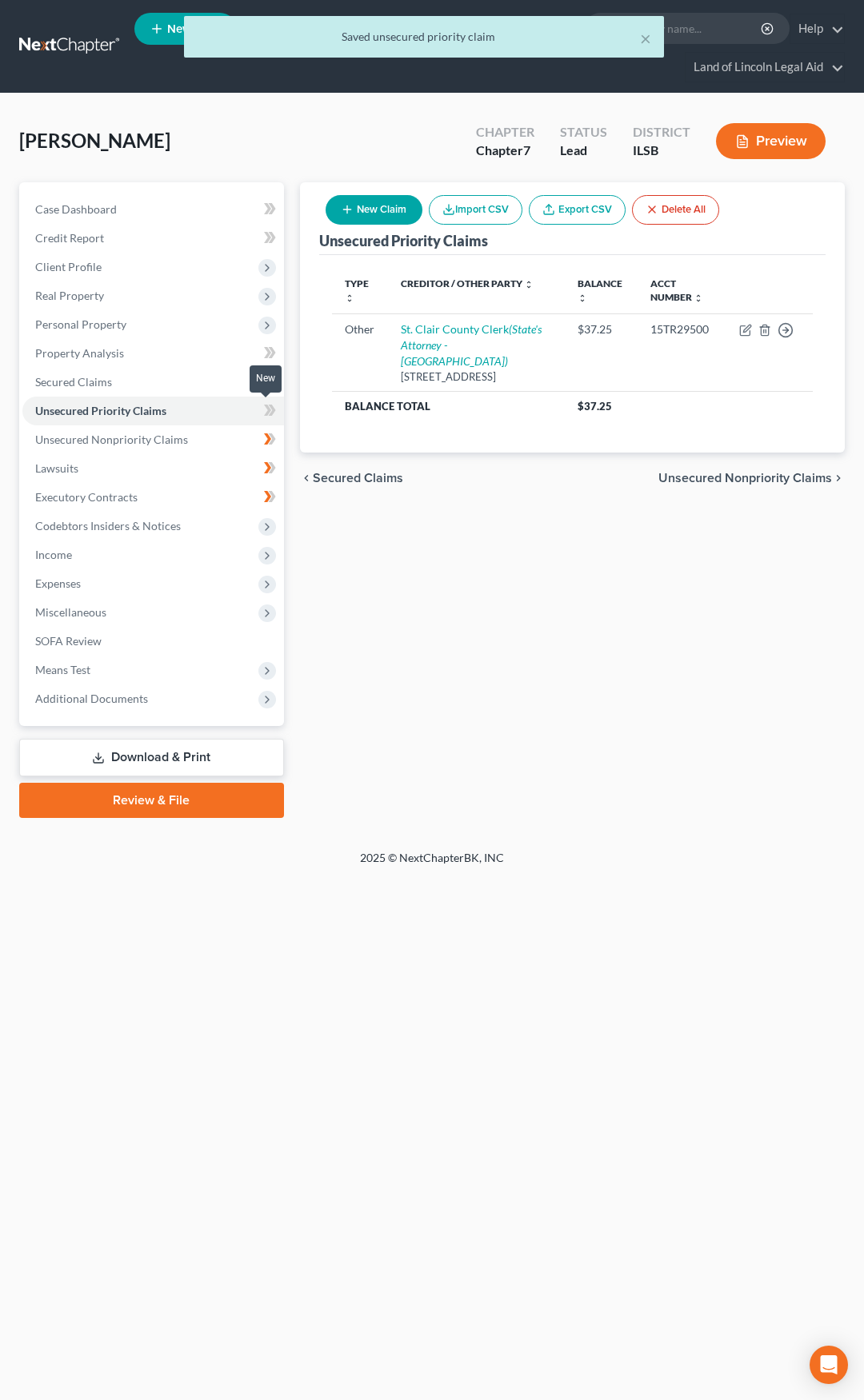
click at [274, 407] on icon at bounding box center [270, 410] width 12 height 20
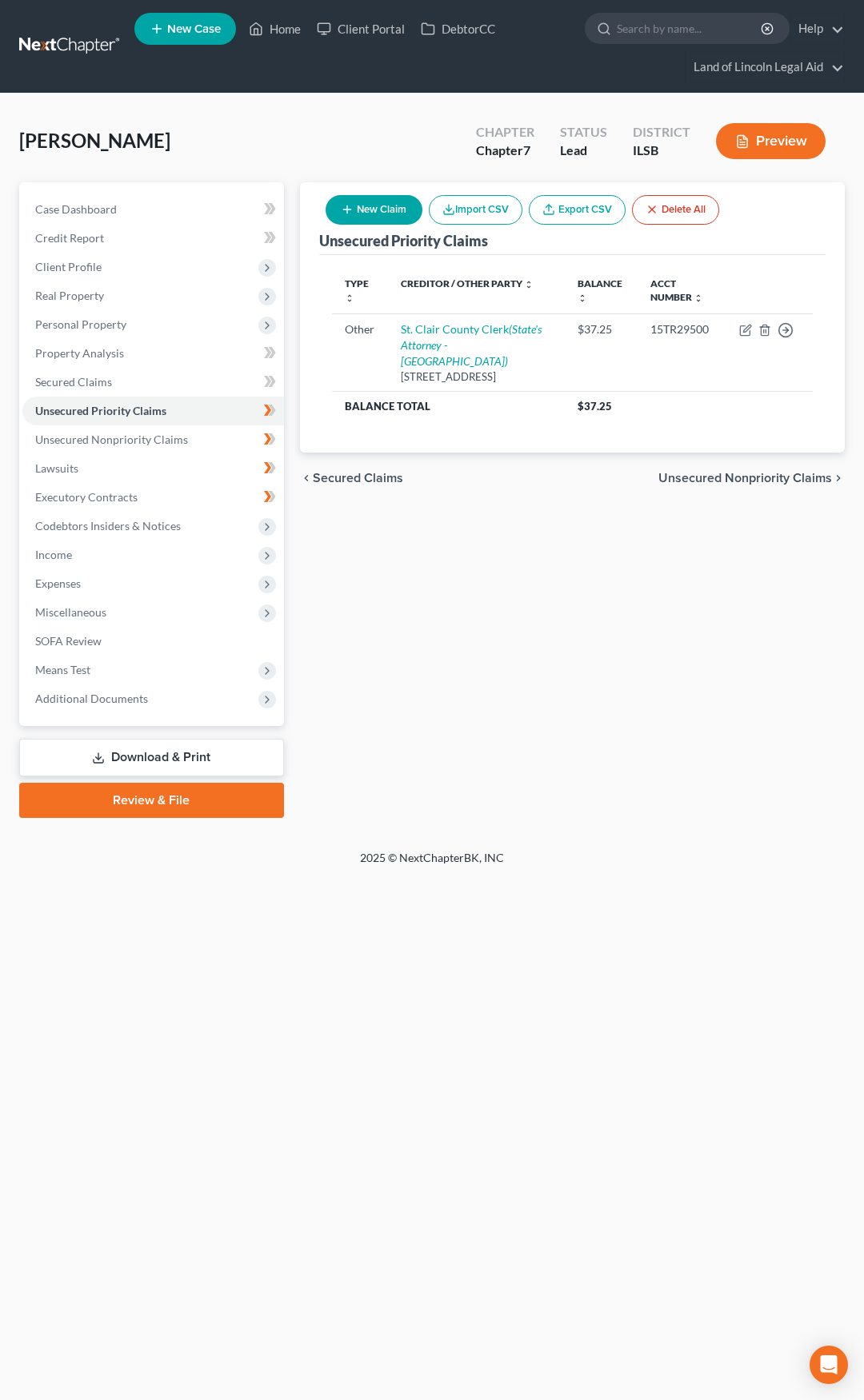
click at [395, 217] on button "New Claim" at bounding box center [374, 209] width 97 height 29
select select "0"
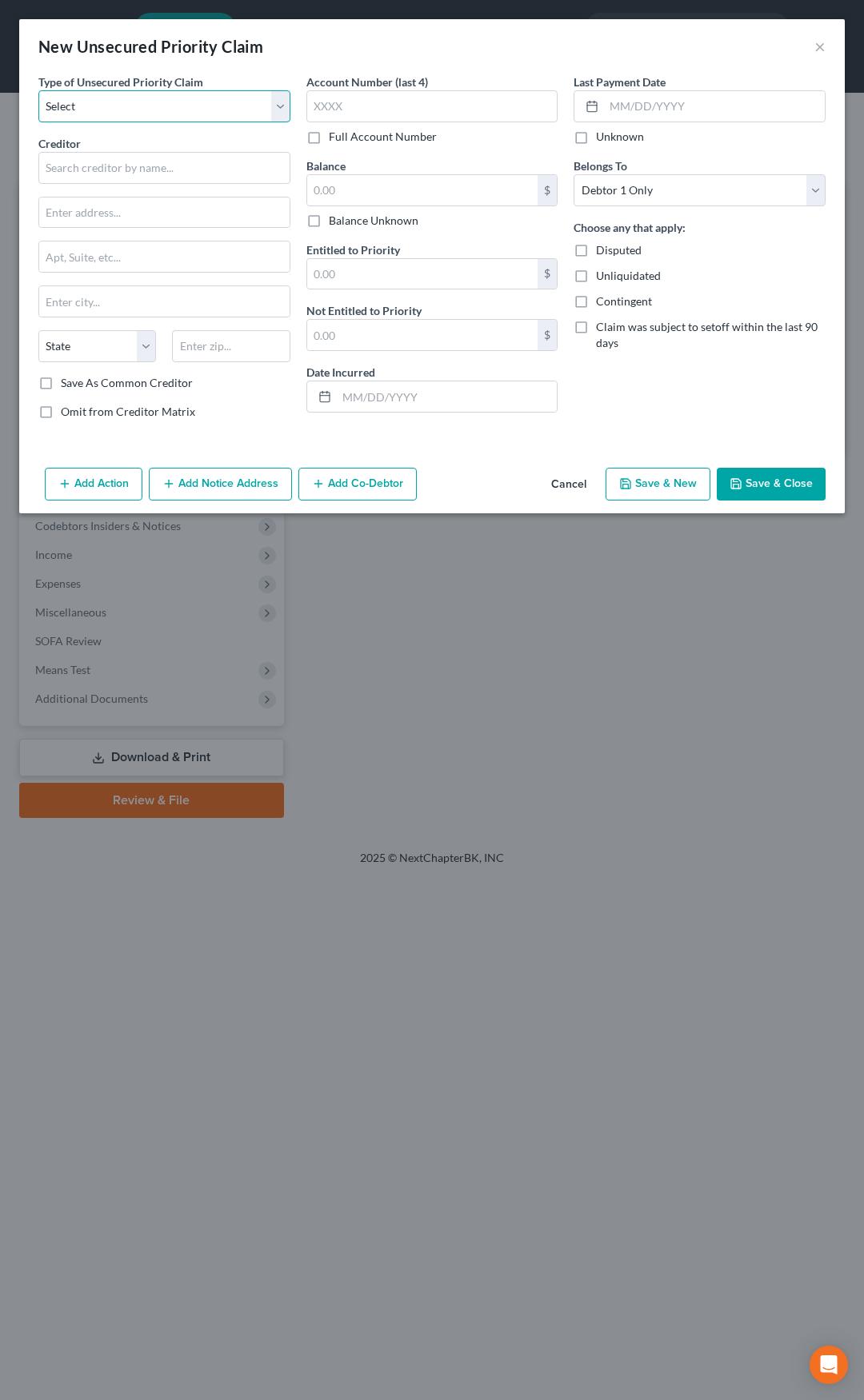
click at [220, 114] on select "Select Taxes & Other Government Units Domestic Support Obligations Extensions o…" at bounding box center [165, 107] width 252 height 32
select select "9"
click at [39, 91] on select "Select Taxes & Other Government Units Domestic Support Obligations Extensions o…" at bounding box center [165, 107] width 252 height 32
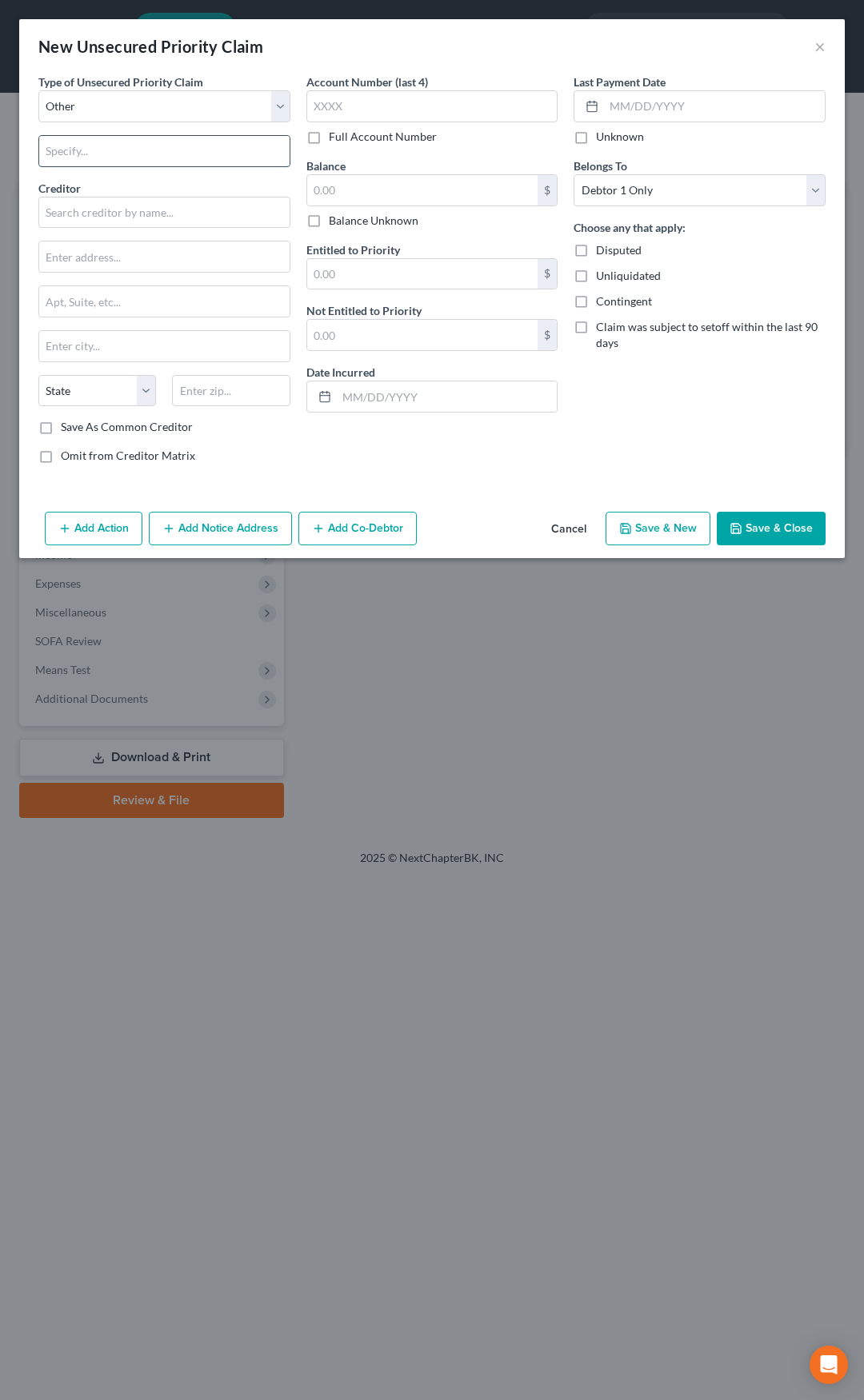
click at [146, 154] on input "text" at bounding box center [165, 151] width 250 height 30
type input "Court Fees"
click at [123, 205] on input "text" at bounding box center [165, 212] width 252 height 32
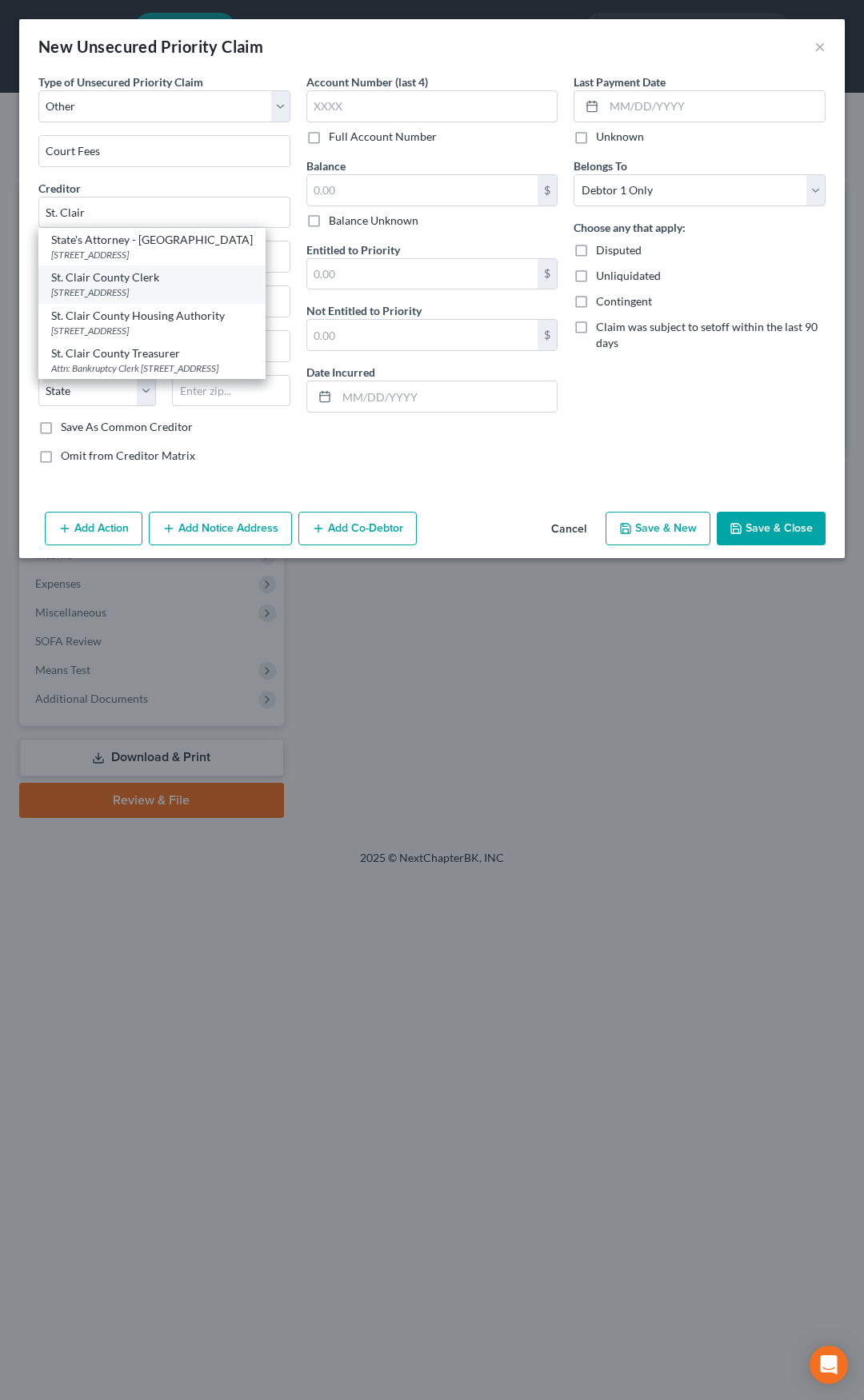
click at [135, 279] on div "St. Clair County Clerk" at bounding box center [152, 277] width 202 height 16
type input "St. Clair County Clerk"
type input "10 Public Square"
type input "Belleville"
select select "14"
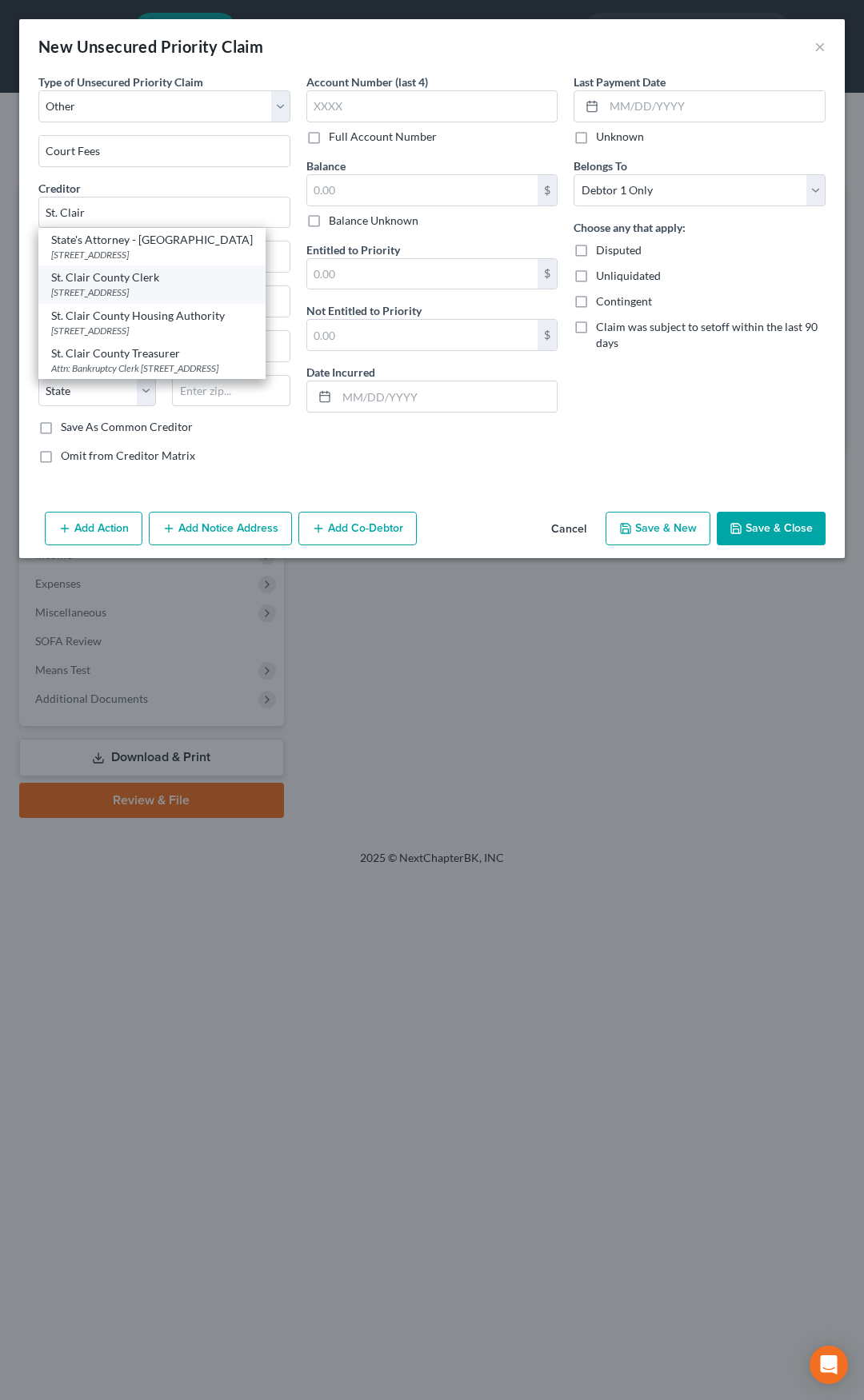
type input "62220"
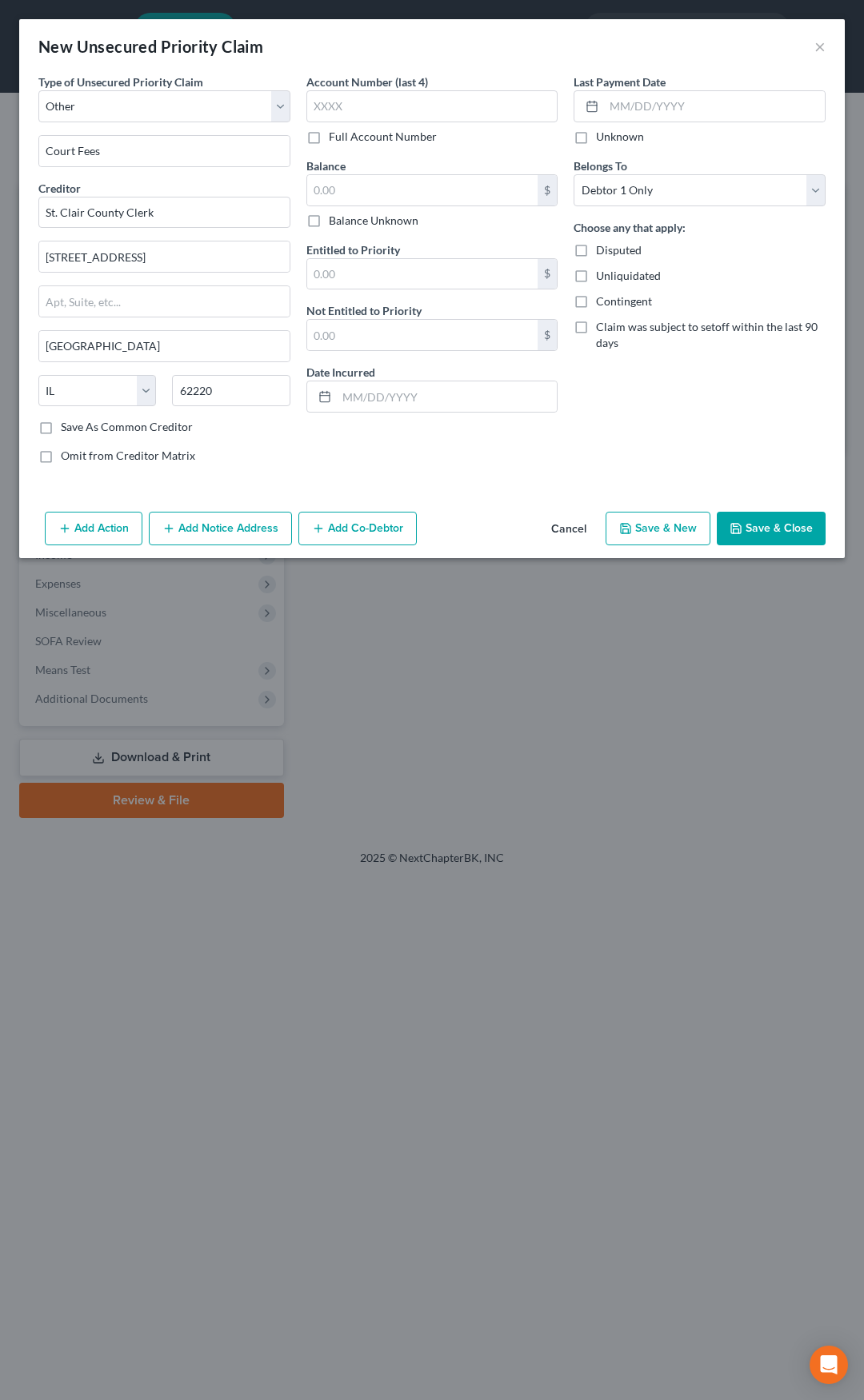
click at [329, 138] on label "Full Account Number" at bounding box center [383, 136] width 108 height 16
click at [335, 138] on input "Full Account Number" at bounding box center [340, 133] width 10 height 10
click at [344, 109] on input "text" at bounding box center [432, 107] width 252 height 32
type input "16TR29237"
click at [353, 181] on input "text" at bounding box center [422, 191] width 231 height 30
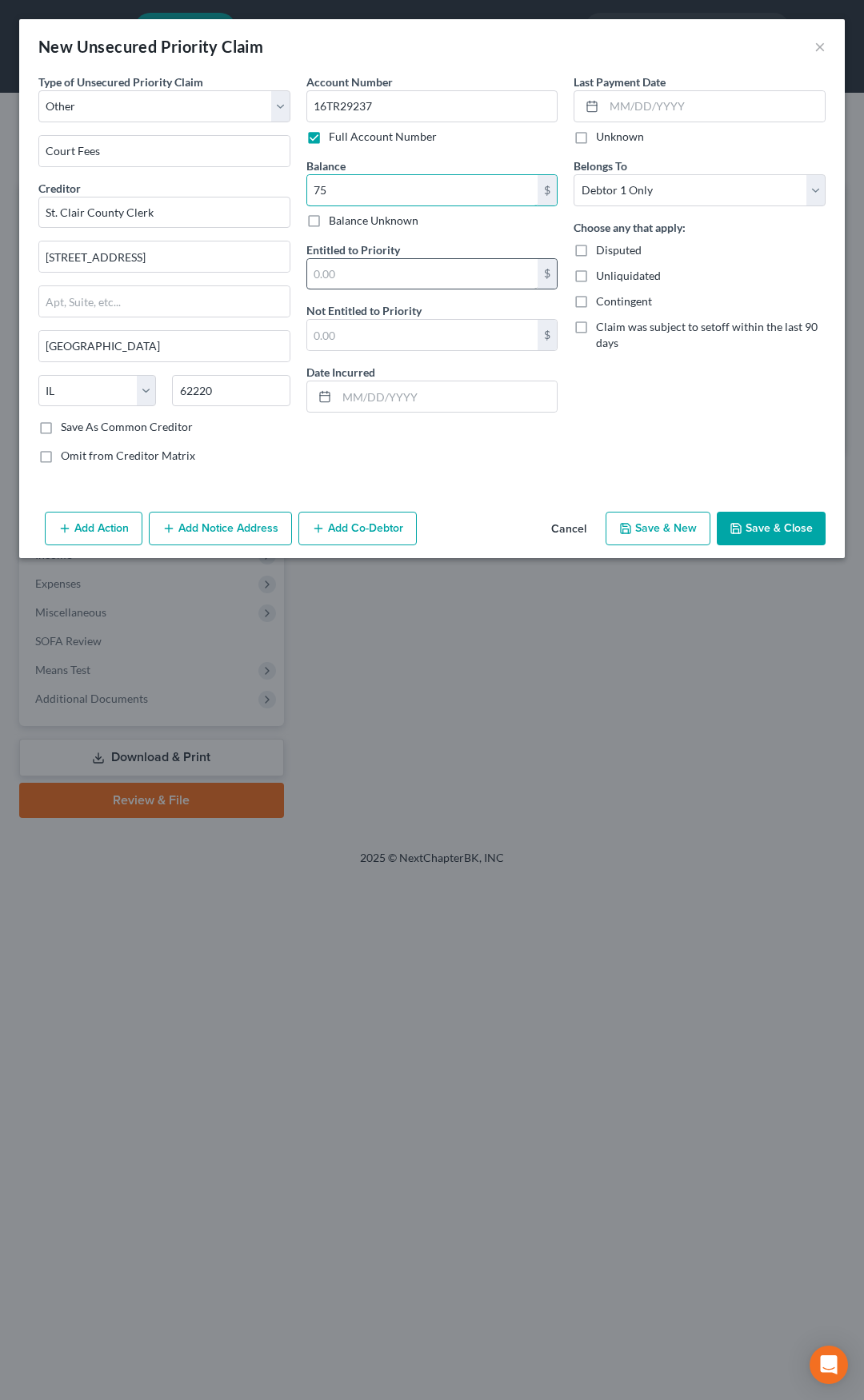
type input "75"
click at [348, 264] on input "text" at bounding box center [422, 274] width 231 height 30
type input "0"
click at [350, 326] on input "text" at bounding box center [422, 335] width 231 height 30
type input "75"
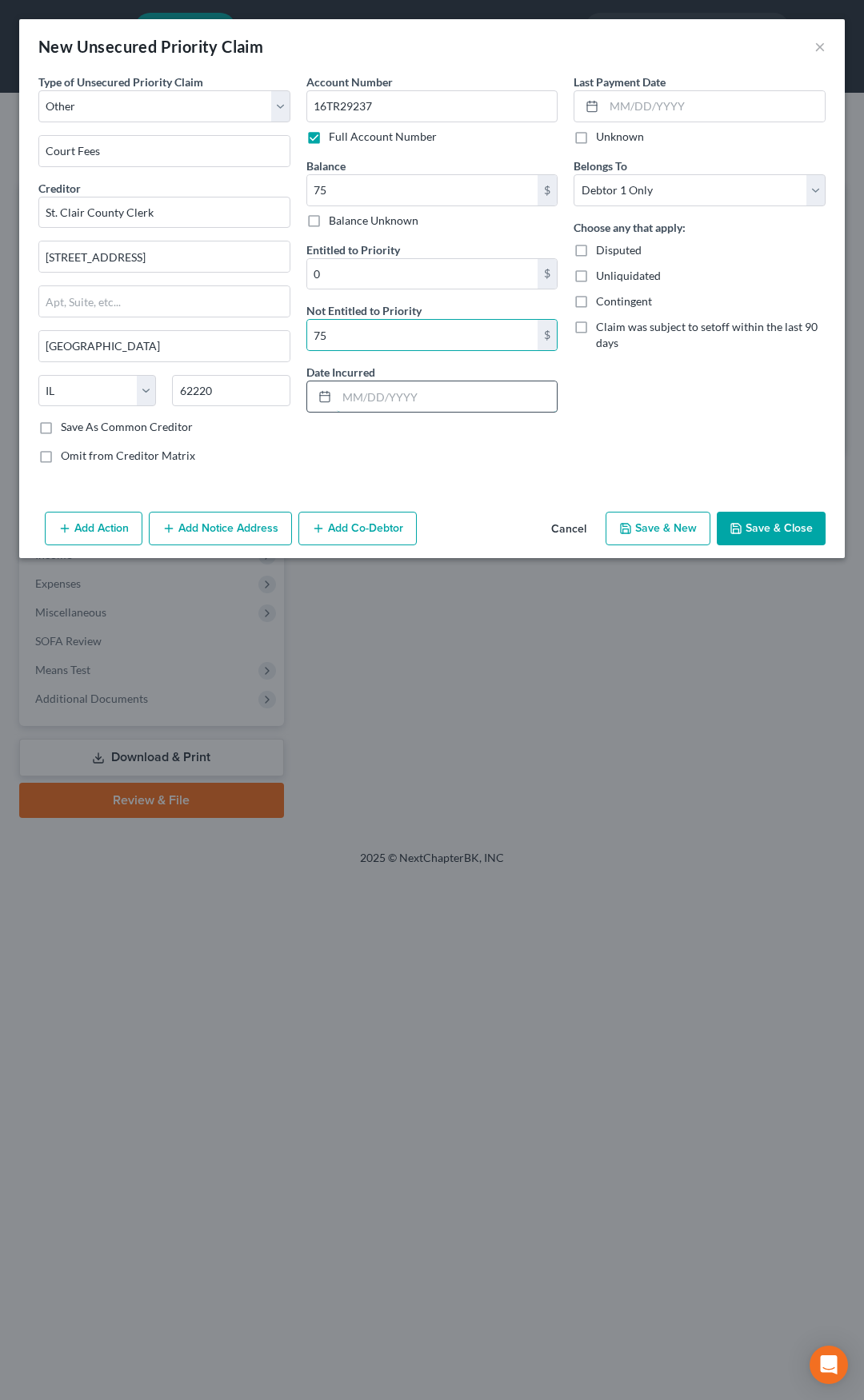
click at [364, 390] on input "text" at bounding box center [447, 396] width 221 height 30
click at [369, 391] on input "text" at bounding box center [447, 396] width 221 height 30
type input "06/16/2017"
click at [246, 531] on button "Add Notice Address" at bounding box center [220, 529] width 144 height 34
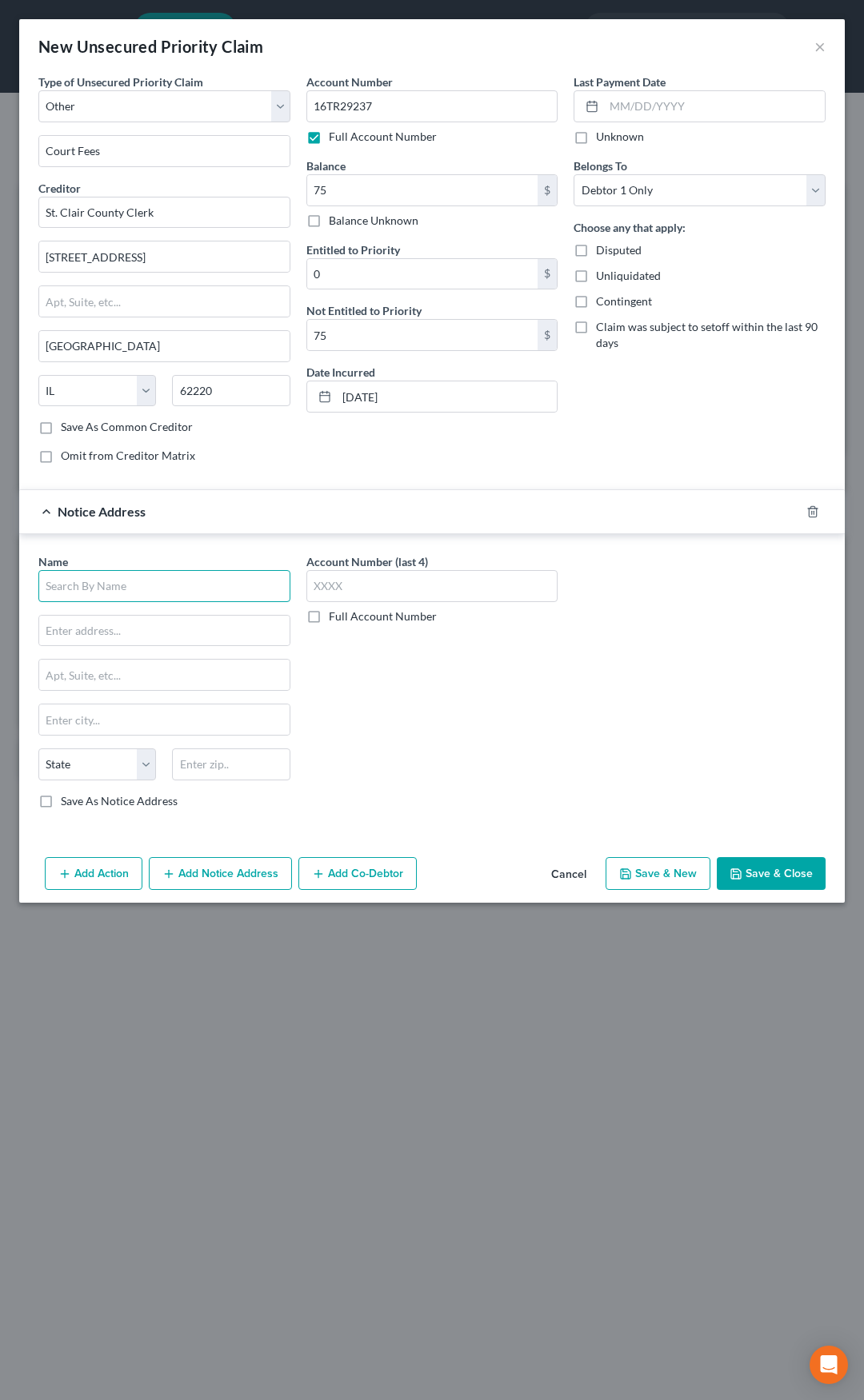
click at [198, 577] on input "text" at bounding box center [165, 586] width 252 height 32
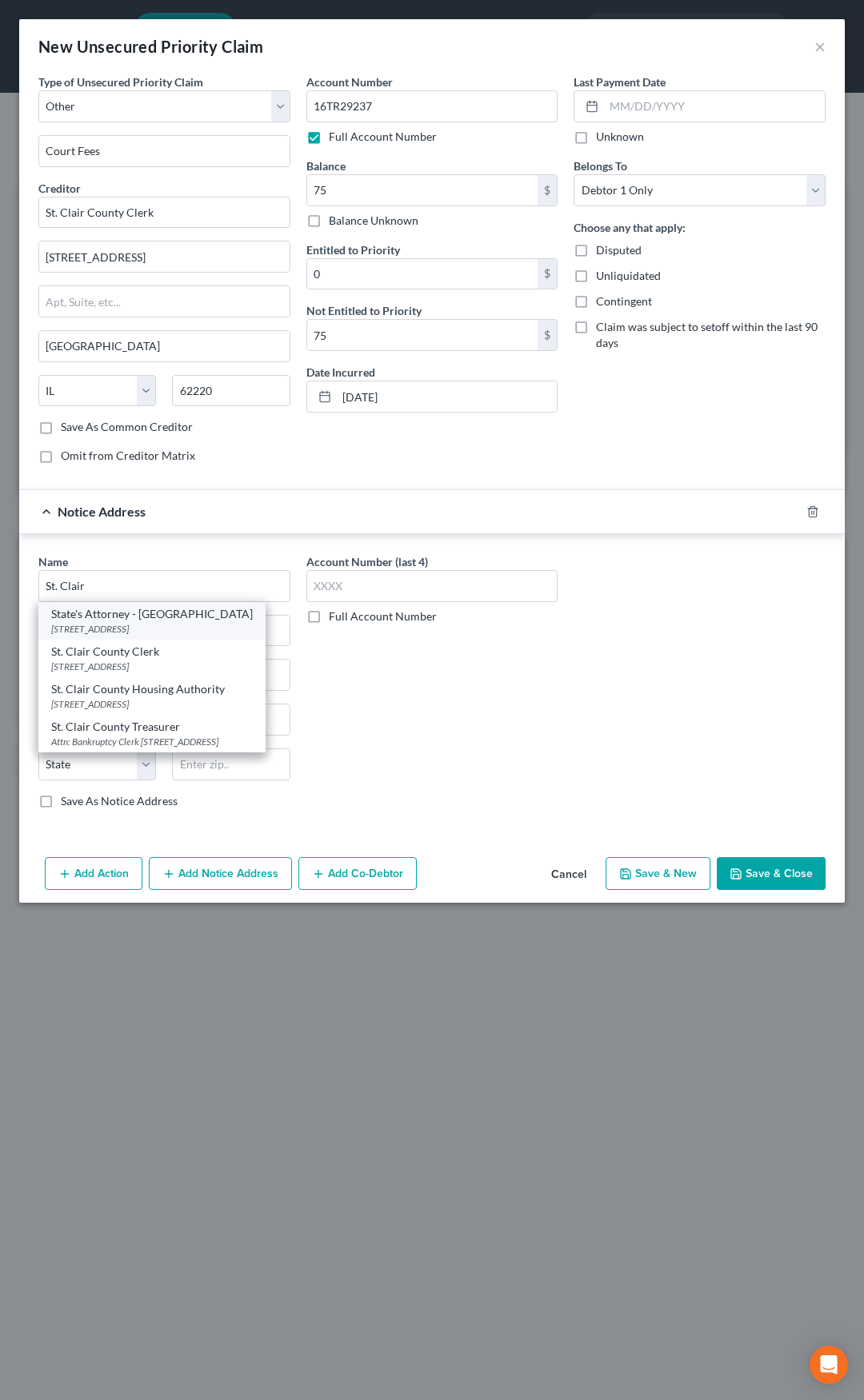
click at [173, 622] on div "10 Public Square, Belleville, IL 62220" at bounding box center [152, 629] width 202 height 13
type input "State's Attorney - St. Clair County"
type input "10 Public Square"
type input "Belleville"
select select "14"
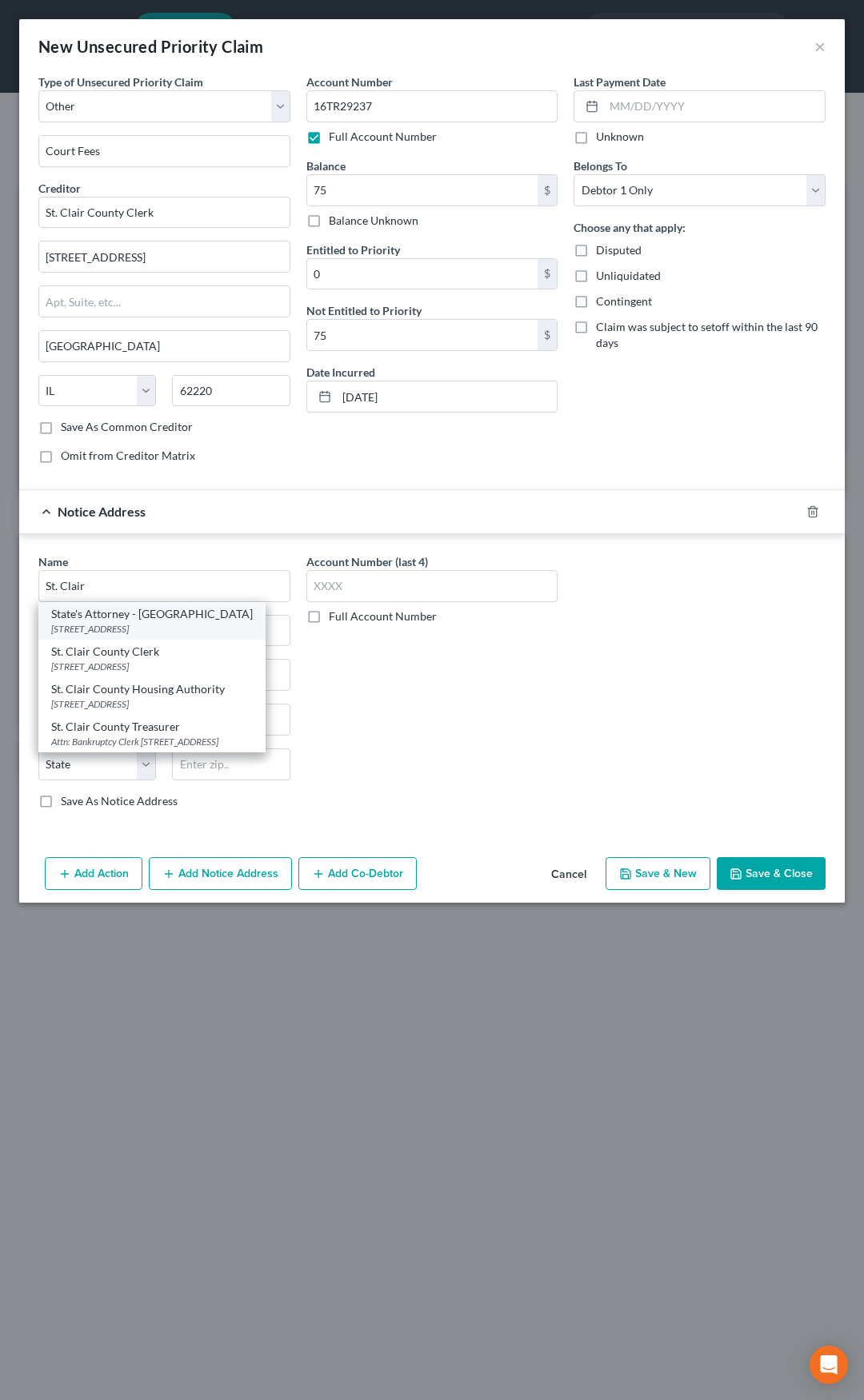
type input "62220"
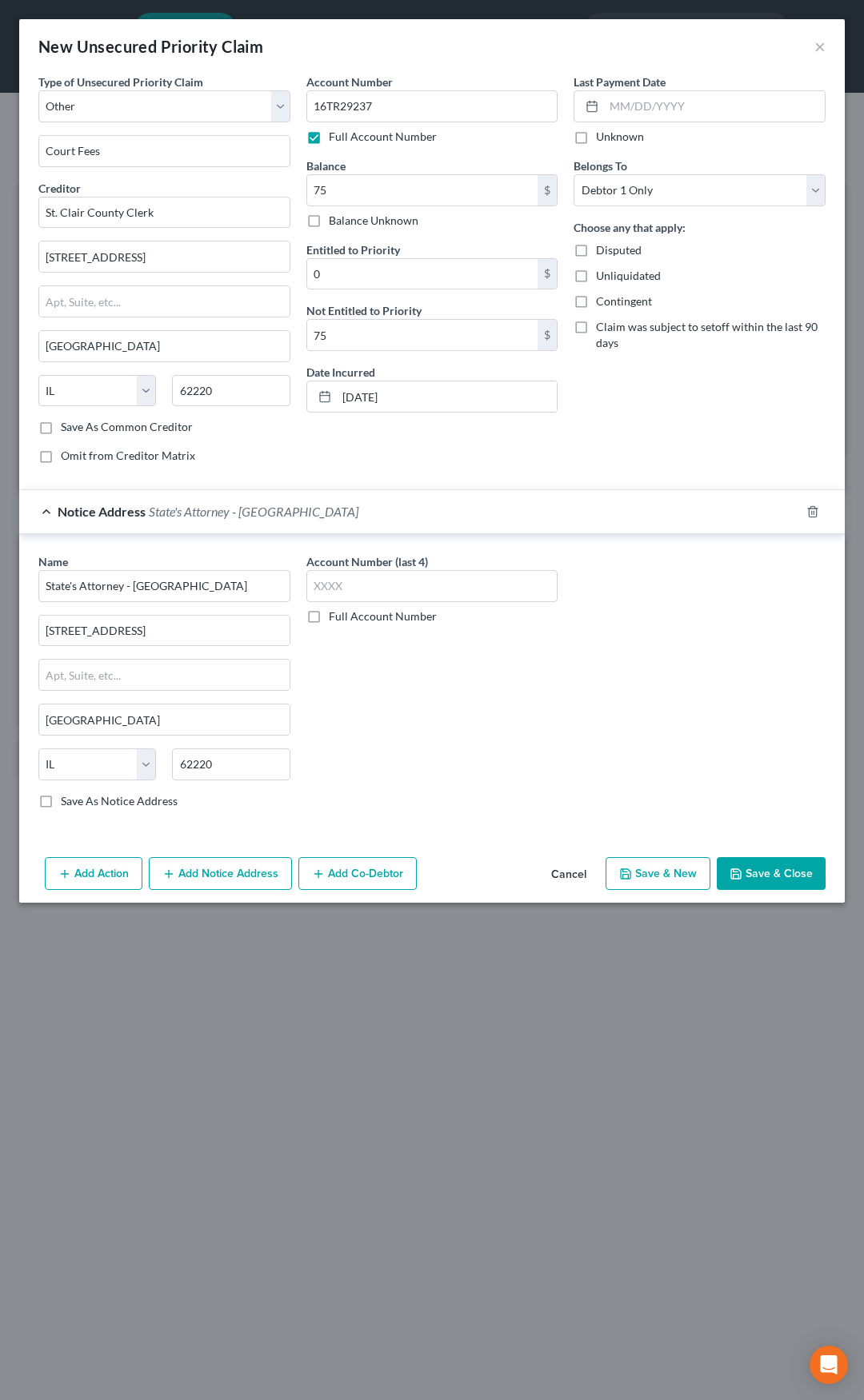
click at [219, 507] on span "State's Attorney - St. Clair County" at bounding box center [254, 511] width 210 height 15
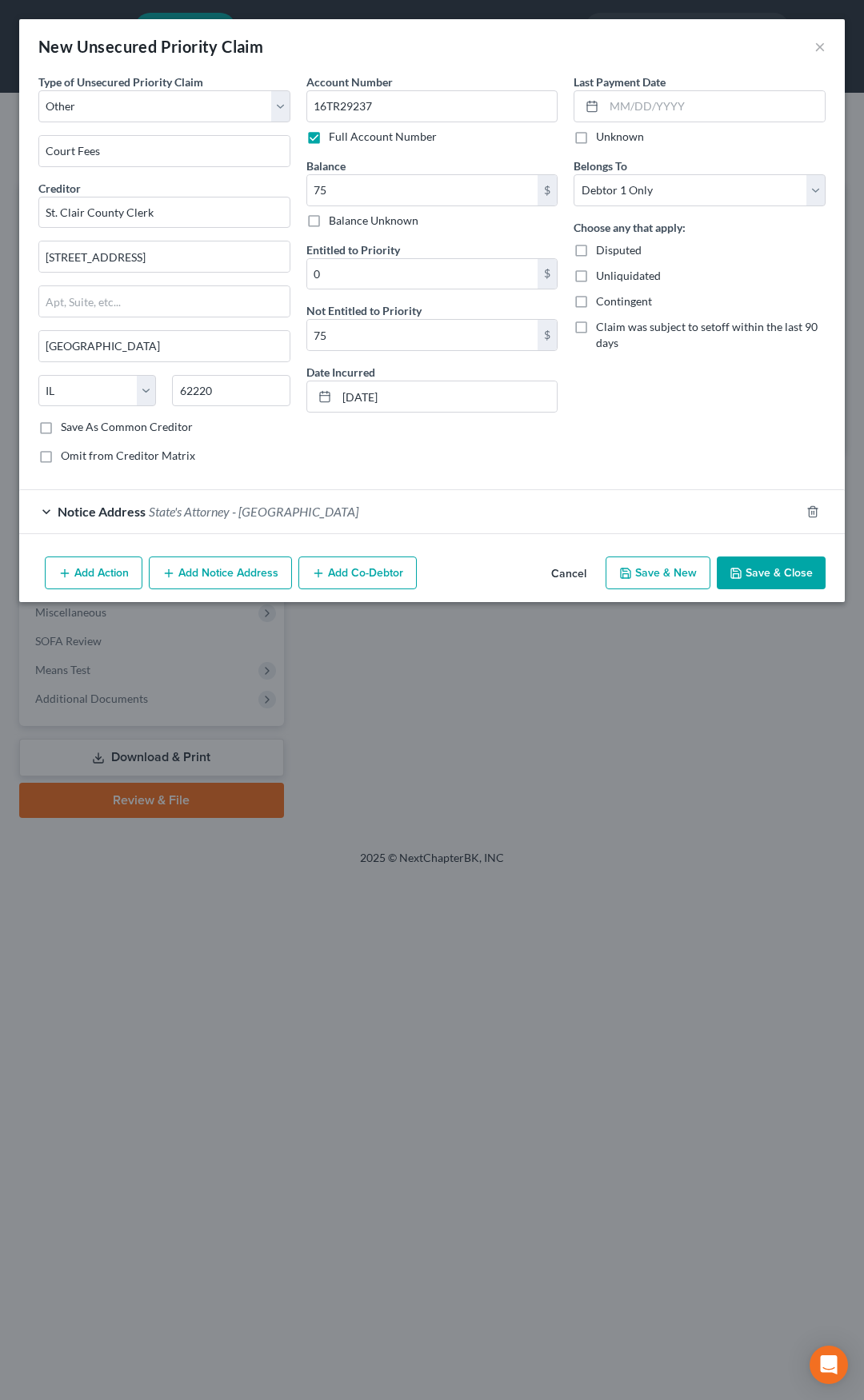
click at [753, 571] on button "Save & Close" at bounding box center [772, 573] width 109 height 34
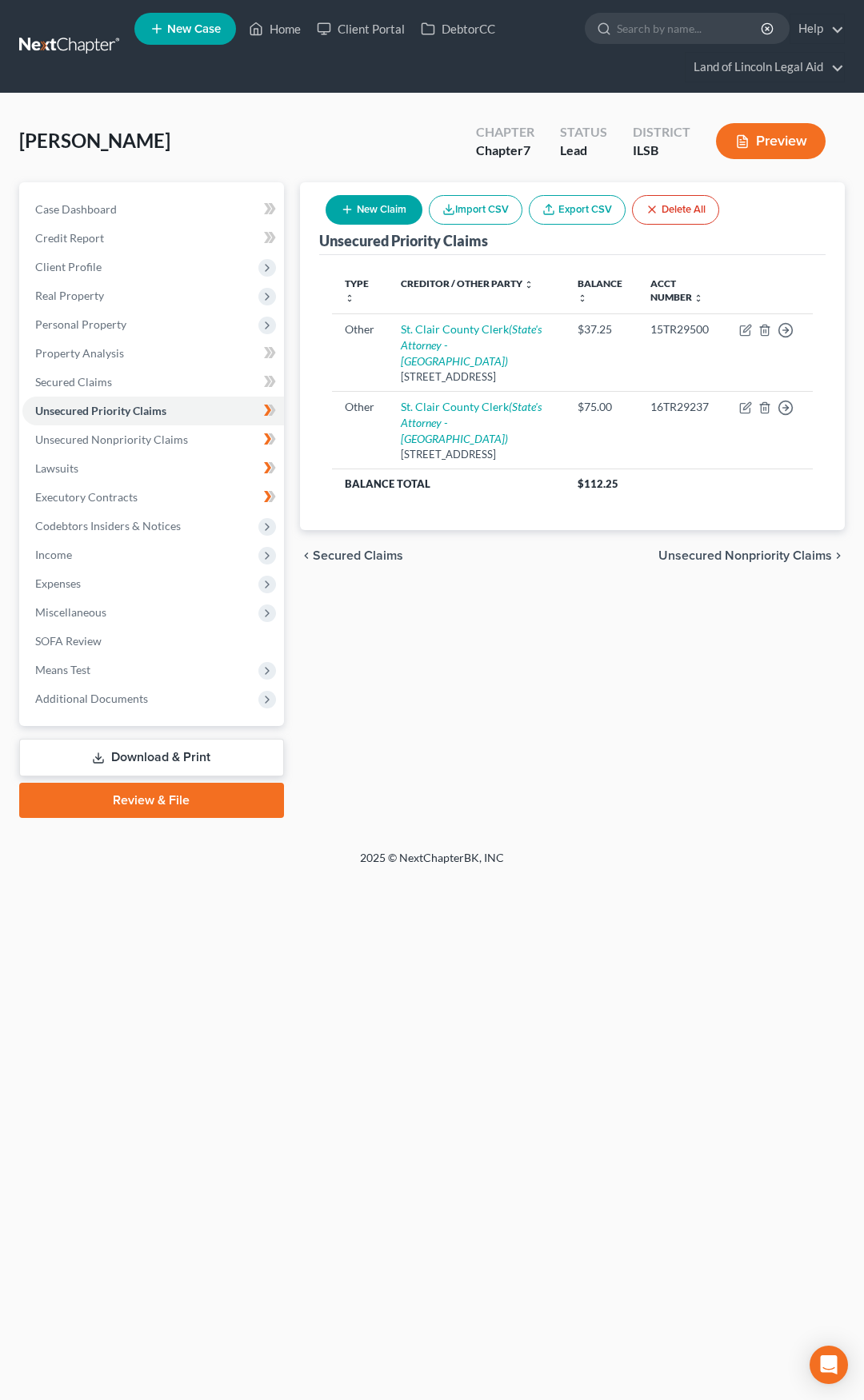
click at [363, 212] on button "New Claim" at bounding box center [374, 209] width 97 height 29
select select "0"
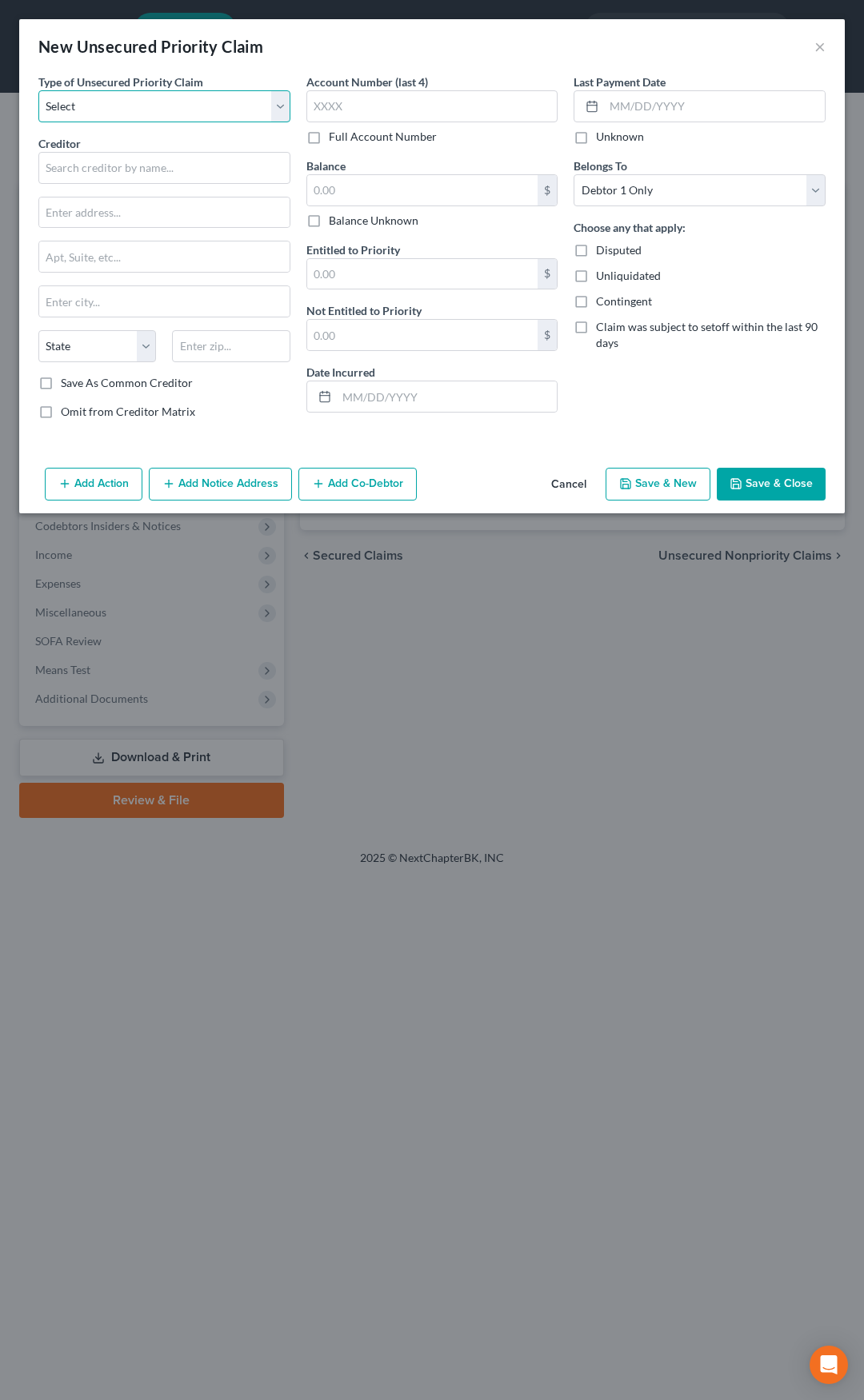
click at [162, 107] on select "Select Taxes & Other Government Units Domestic Support Obligations Extensions o…" at bounding box center [165, 107] width 252 height 32
select select "9"
click at [39, 91] on select "Select Taxes & Other Government Units Domestic Support Obligations Extensions o…" at bounding box center [165, 107] width 252 height 32
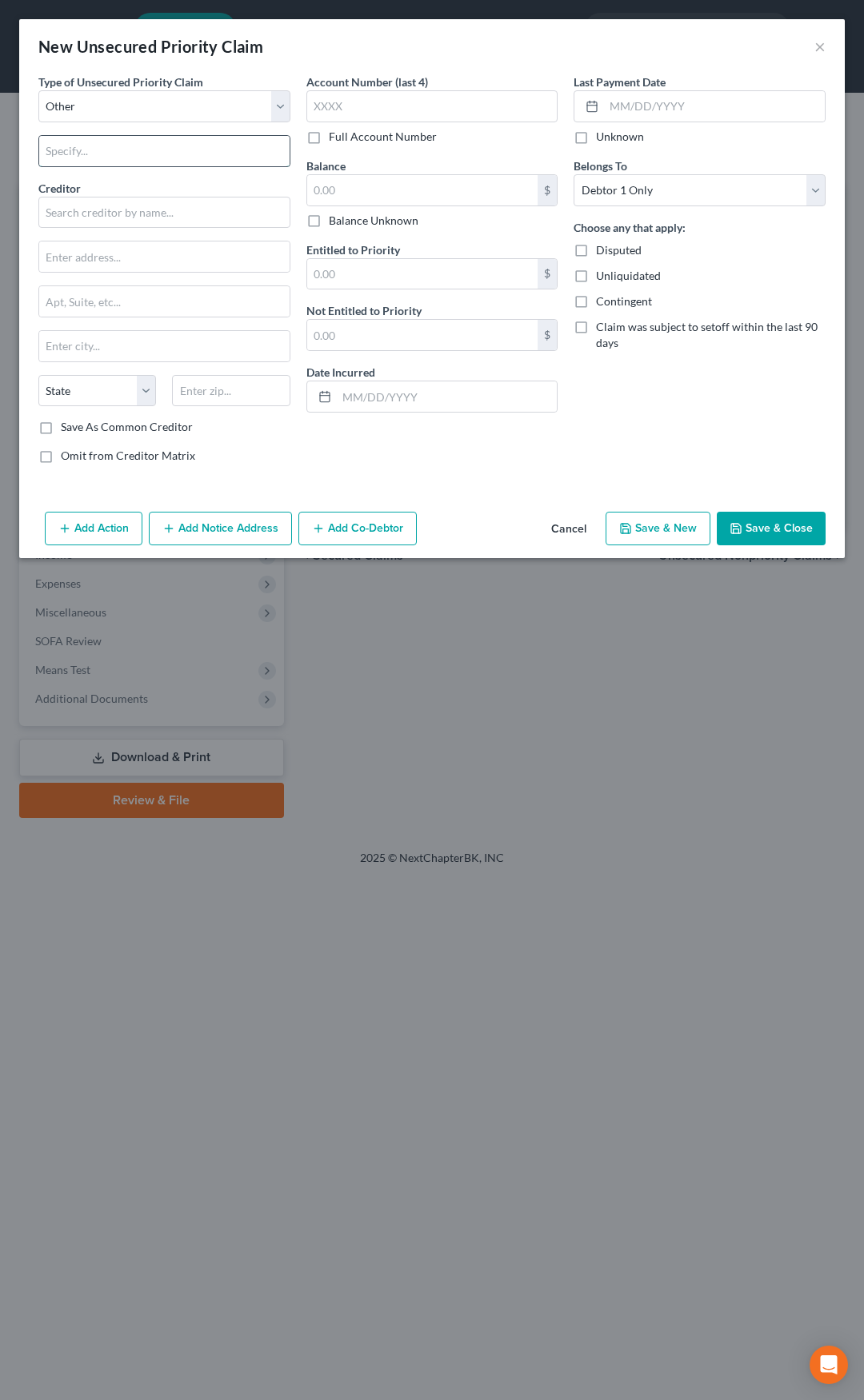
click at [108, 145] on input "text" at bounding box center [165, 151] width 250 height 30
type input "Court Fees"
click at [102, 216] on input "text" at bounding box center [165, 212] width 252 height 32
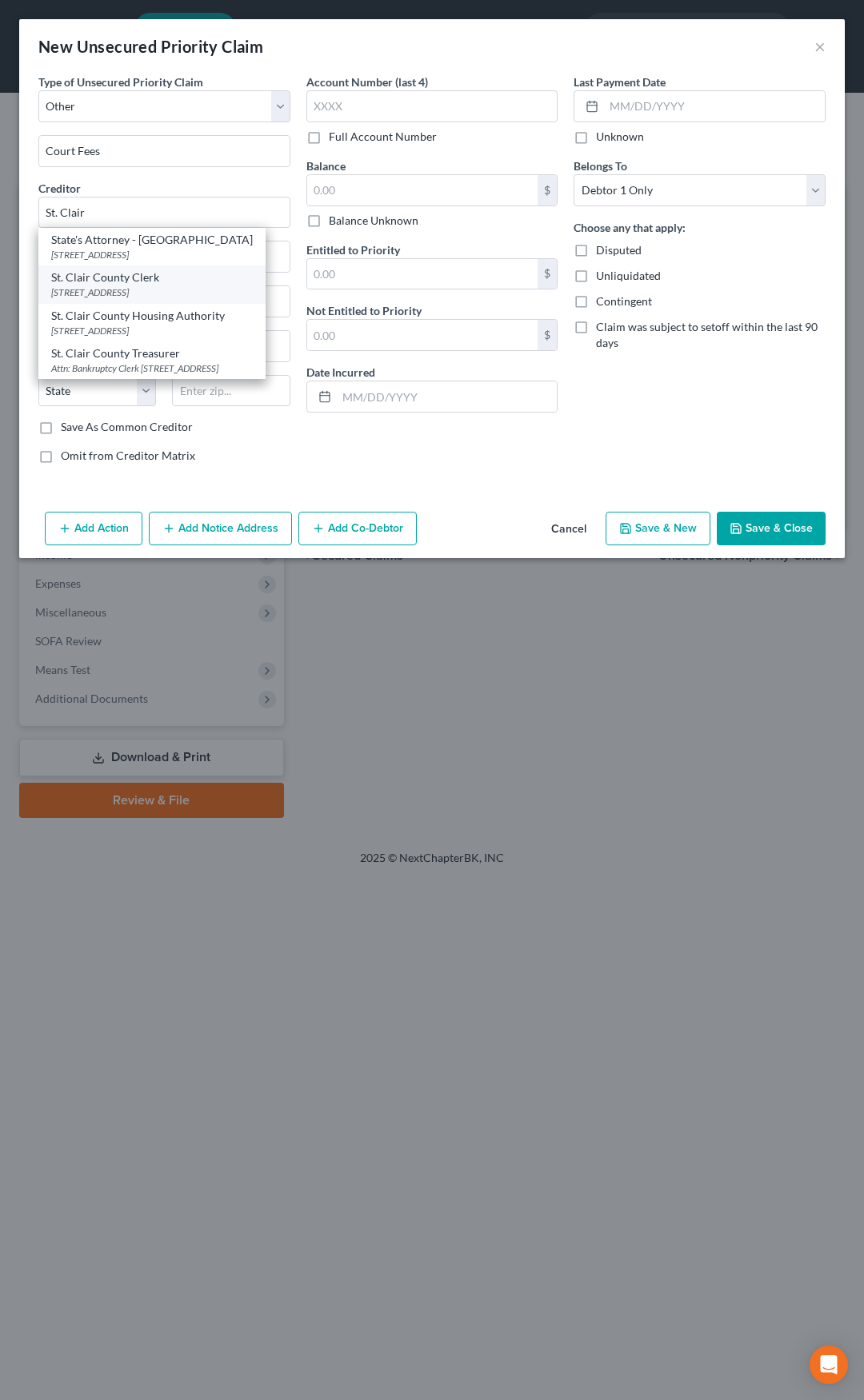
click at [113, 282] on div "St. Clair County Clerk" at bounding box center [152, 277] width 202 height 16
type input "St. Clair County Clerk"
type input "10 Public Square"
type input "Belleville"
select select "14"
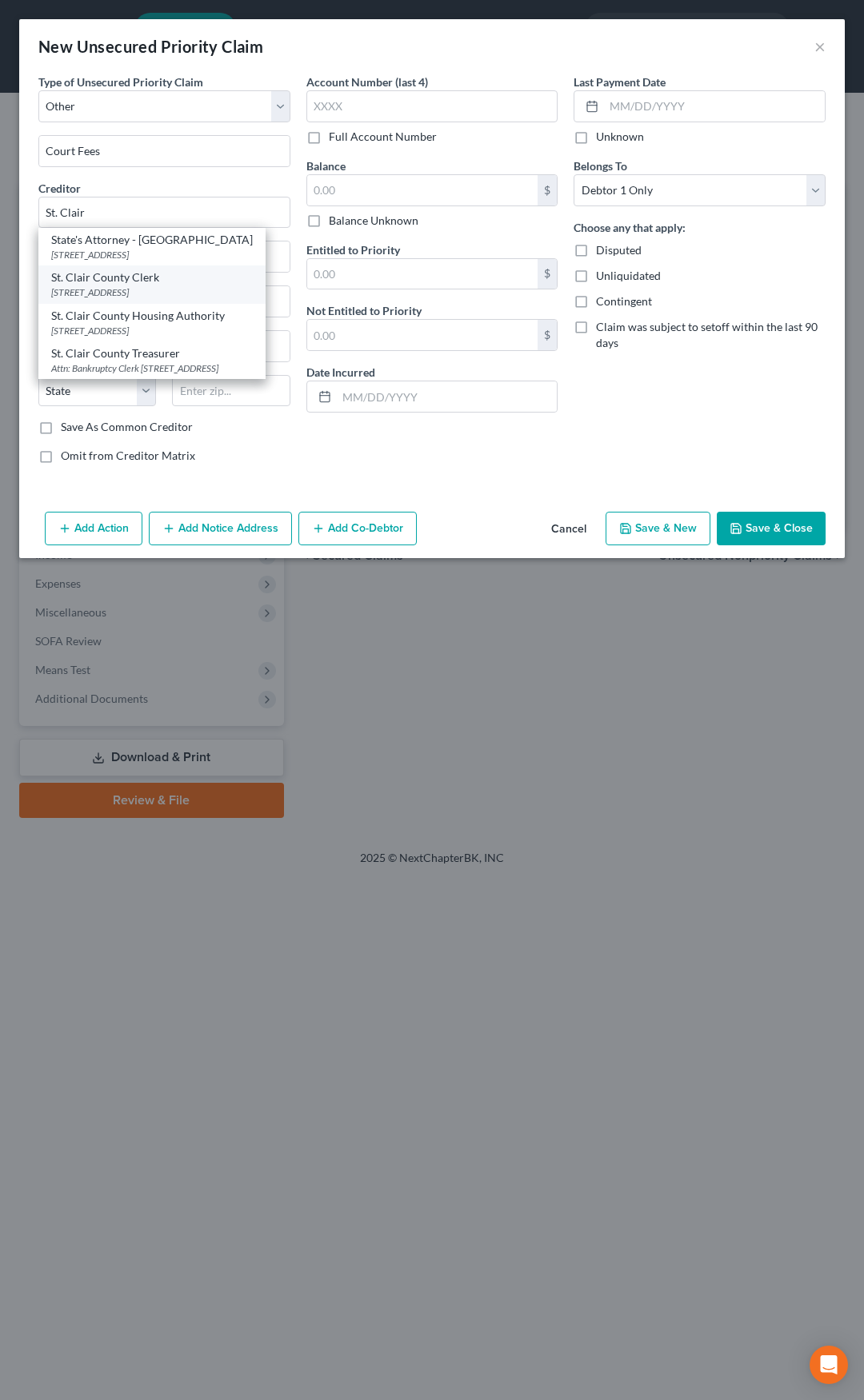
type input "62220"
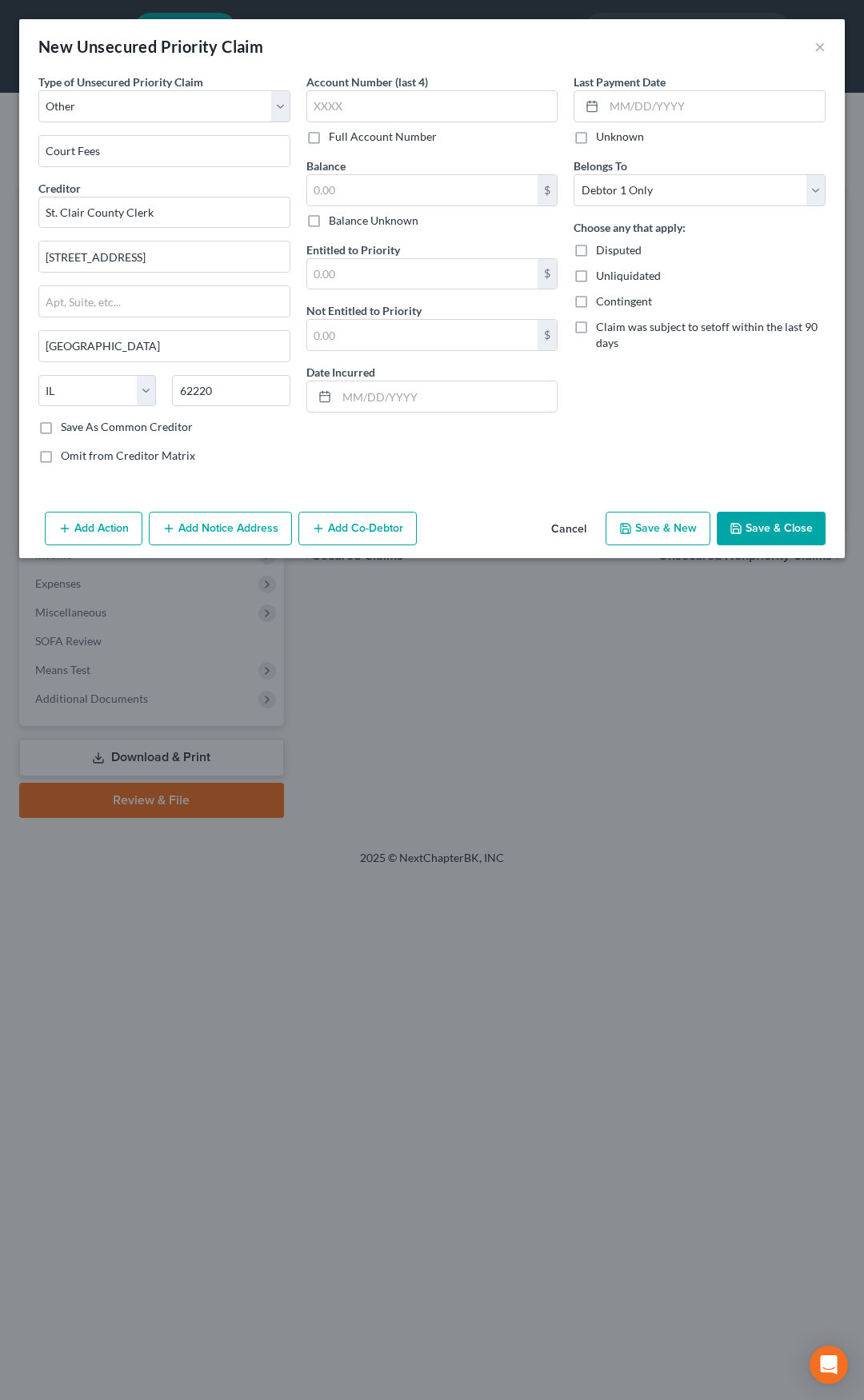
click at [329, 141] on label "Full Account Number" at bounding box center [383, 136] width 108 height 16
click at [335, 139] on input "Full Account Number" at bounding box center [340, 133] width 10 height 10
click at [333, 108] on input "text" at bounding box center [432, 107] width 252 height 32
type input "17TR12902"
click at [347, 177] on input "text" at bounding box center [422, 191] width 231 height 30
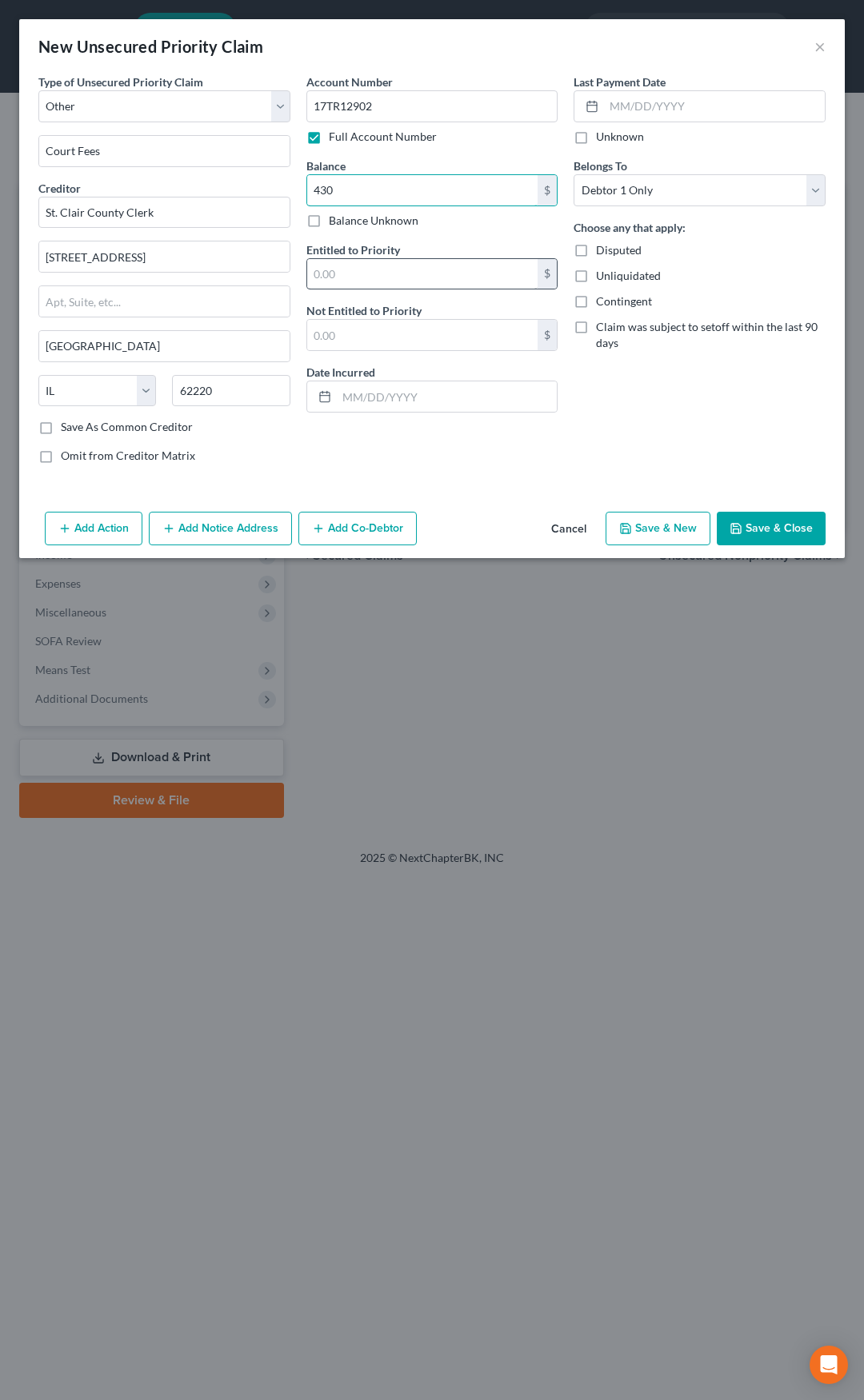
type input "430"
click at [338, 264] on input "text" at bounding box center [422, 274] width 231 height 30
type input "360.86"
click at [332, 344] on input "text" at bounding box center [422, 335] width 231 height 30
type input "69.14"
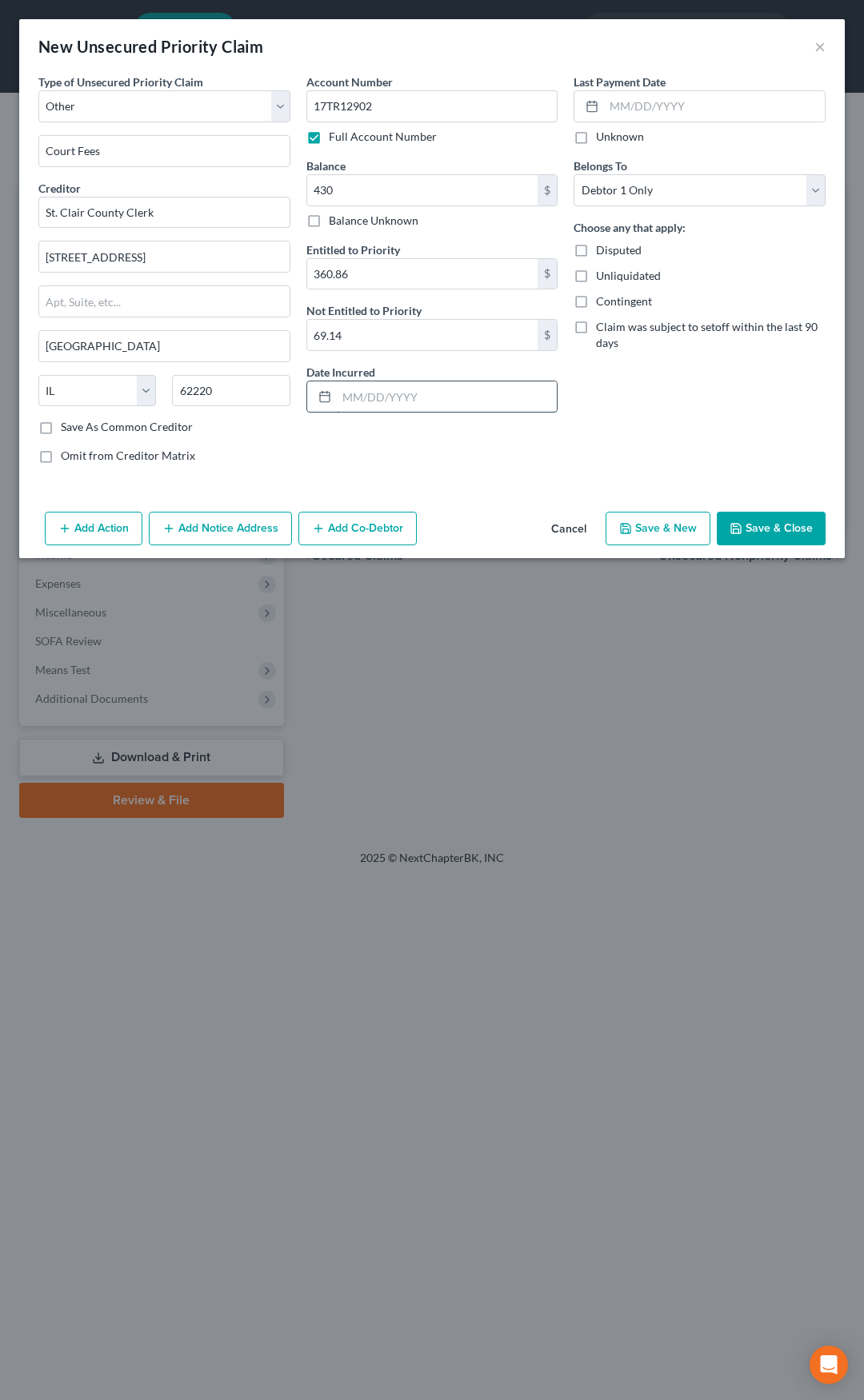
click at [346, 391] on input "text" at bounding box center [447, 396] width 221 height 30
type input "06/16/2017"
click at [250, 525] on button "Add Notice Address" at bounding box center [220, 529] width 144 height 34
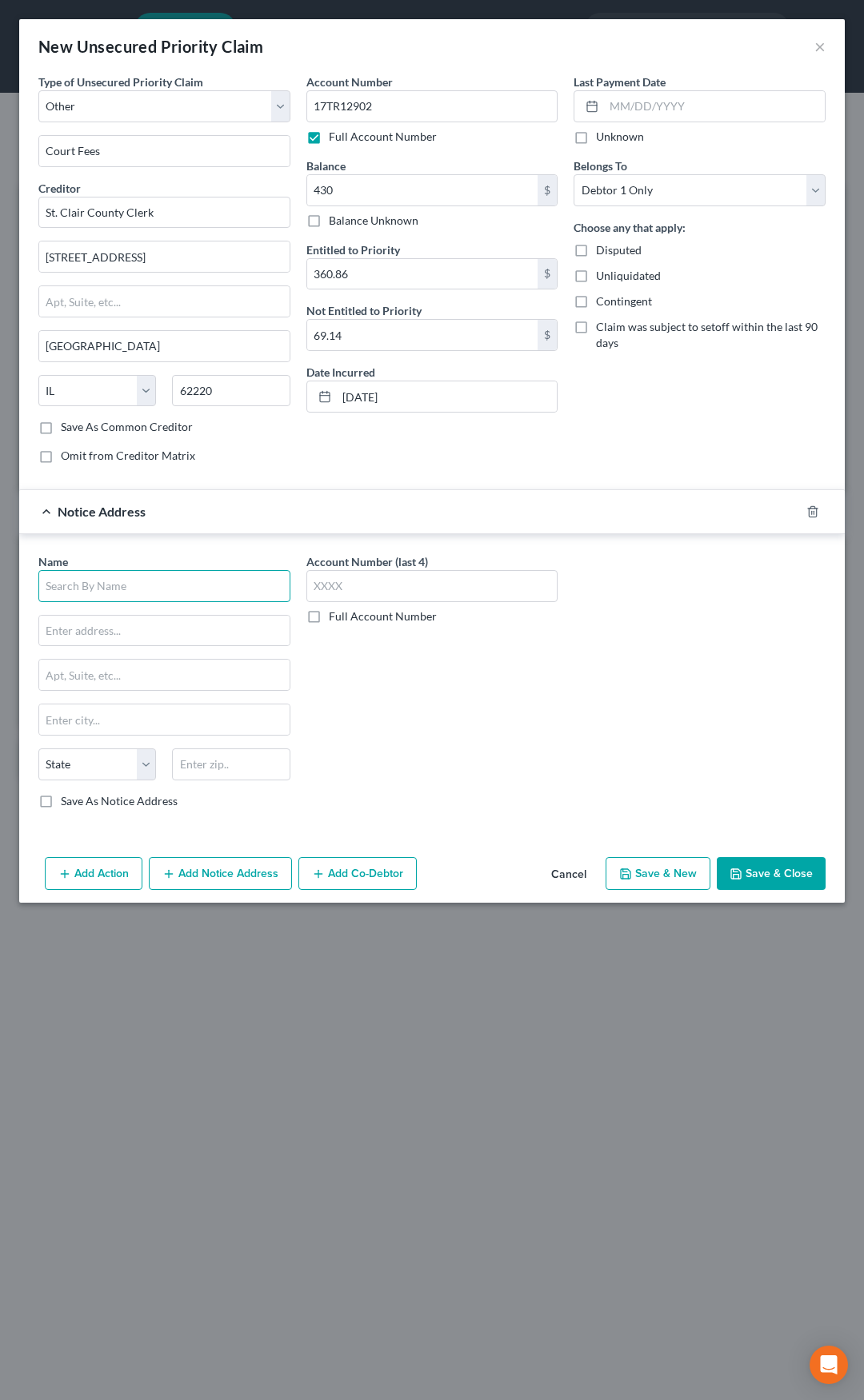
click at [205, 579] on input "text" at bounding box center [165, 586] width 252 height 32
type input "A"
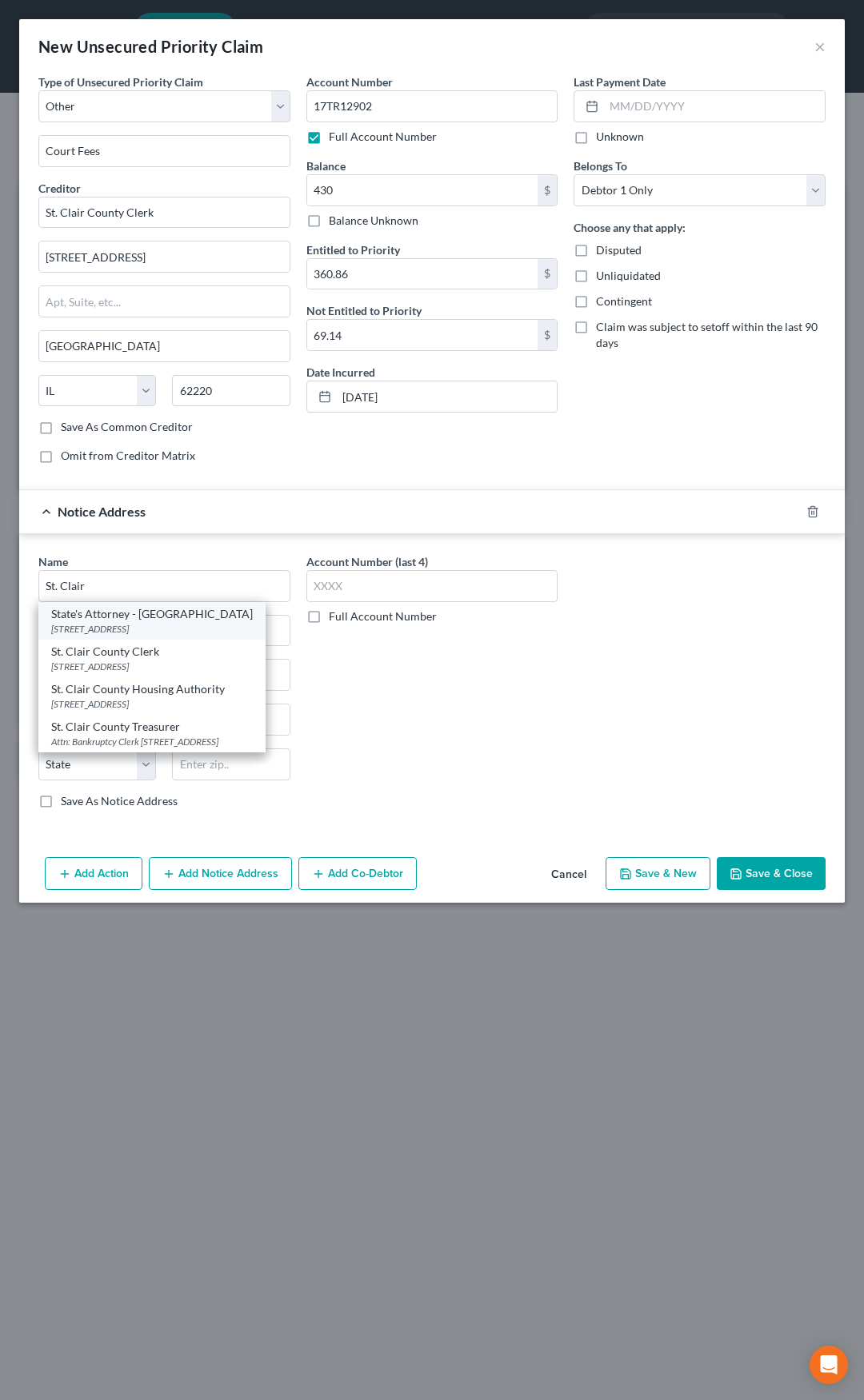
click at [177, 614] on div "State's Attorney - St. Clair County" at bounding box center [152, 614] width 202 height 16
type input "State's Attorney - St. Clair County"
type input "10 Public Square"
type input "Belleville"
select select "14"
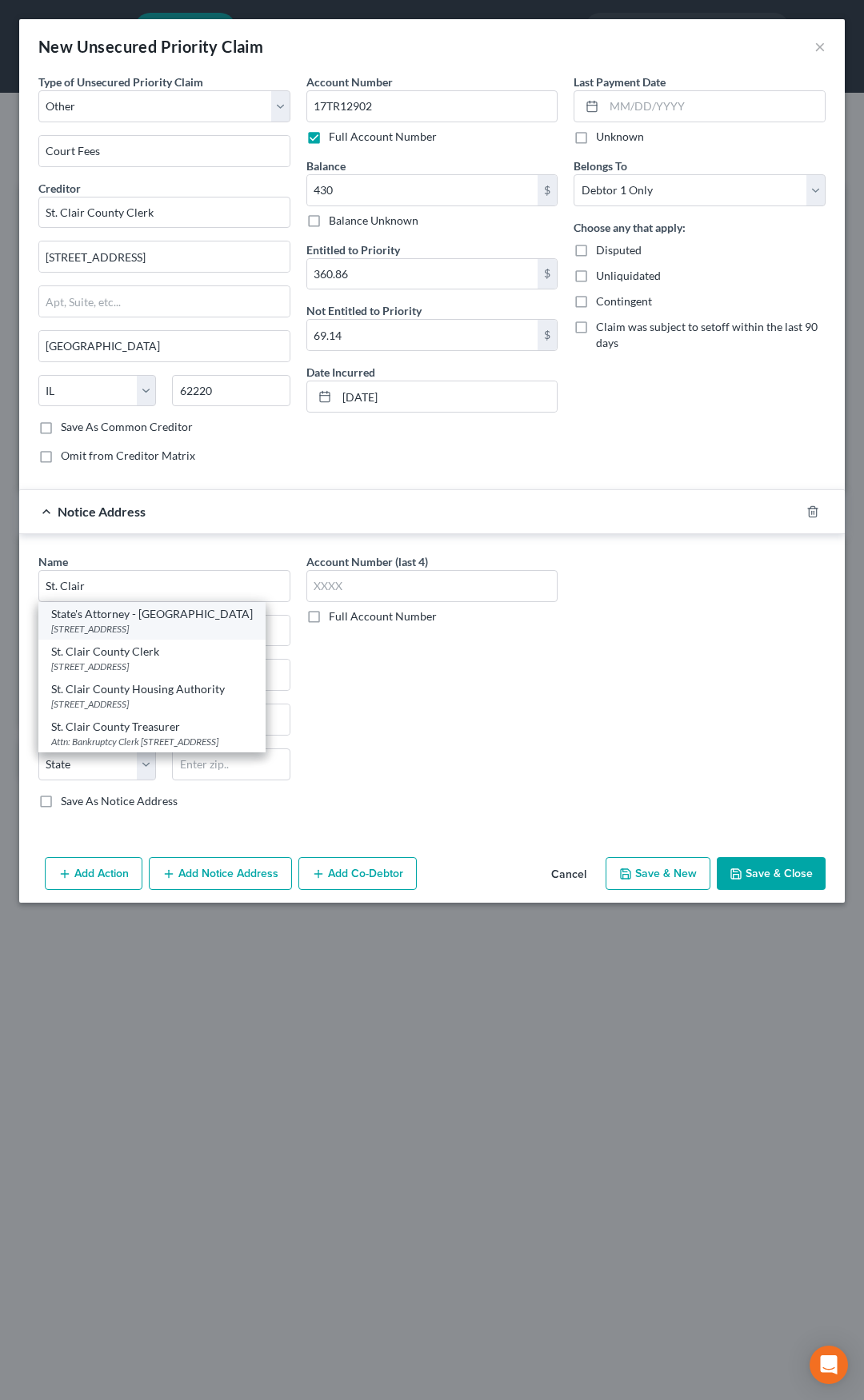
type input "62220"
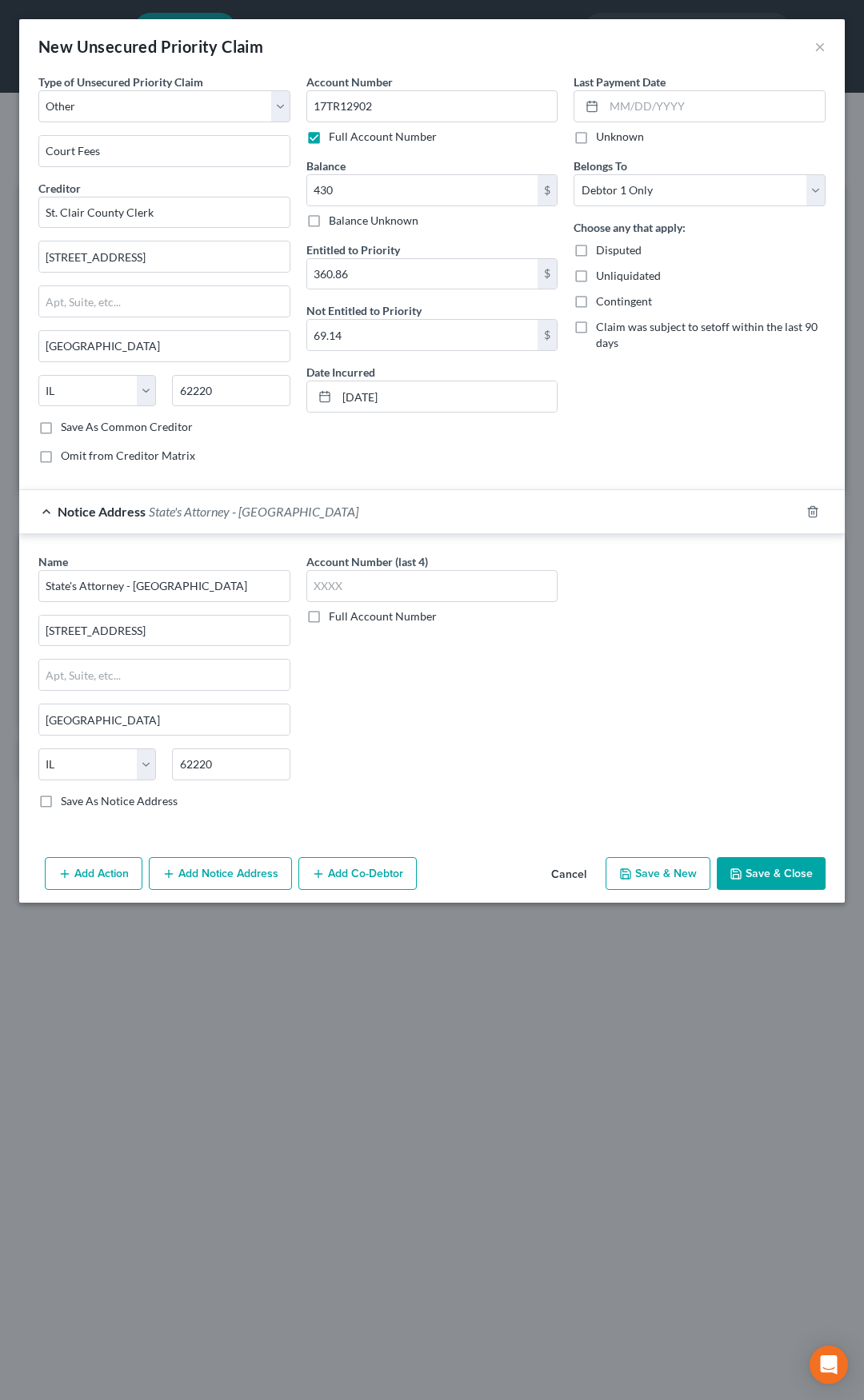
click at [267, 520] on div "Notice Address State's Attorney - St. Clair County" at bounding box center [410, 511] width 781 height 42
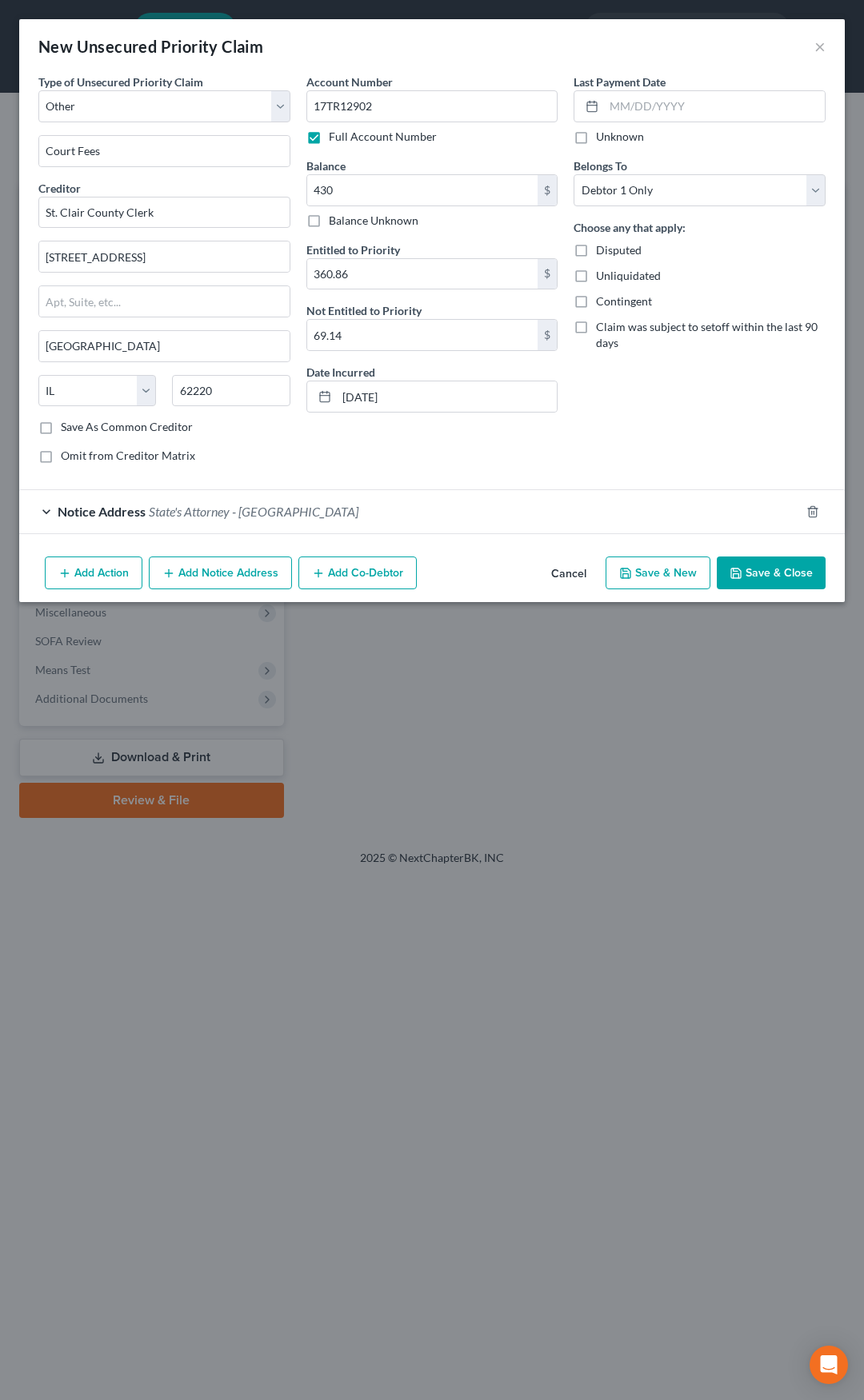
click at [767, 570] on button "Save & Close" at bounding box center [772, 573] width 109 height 34
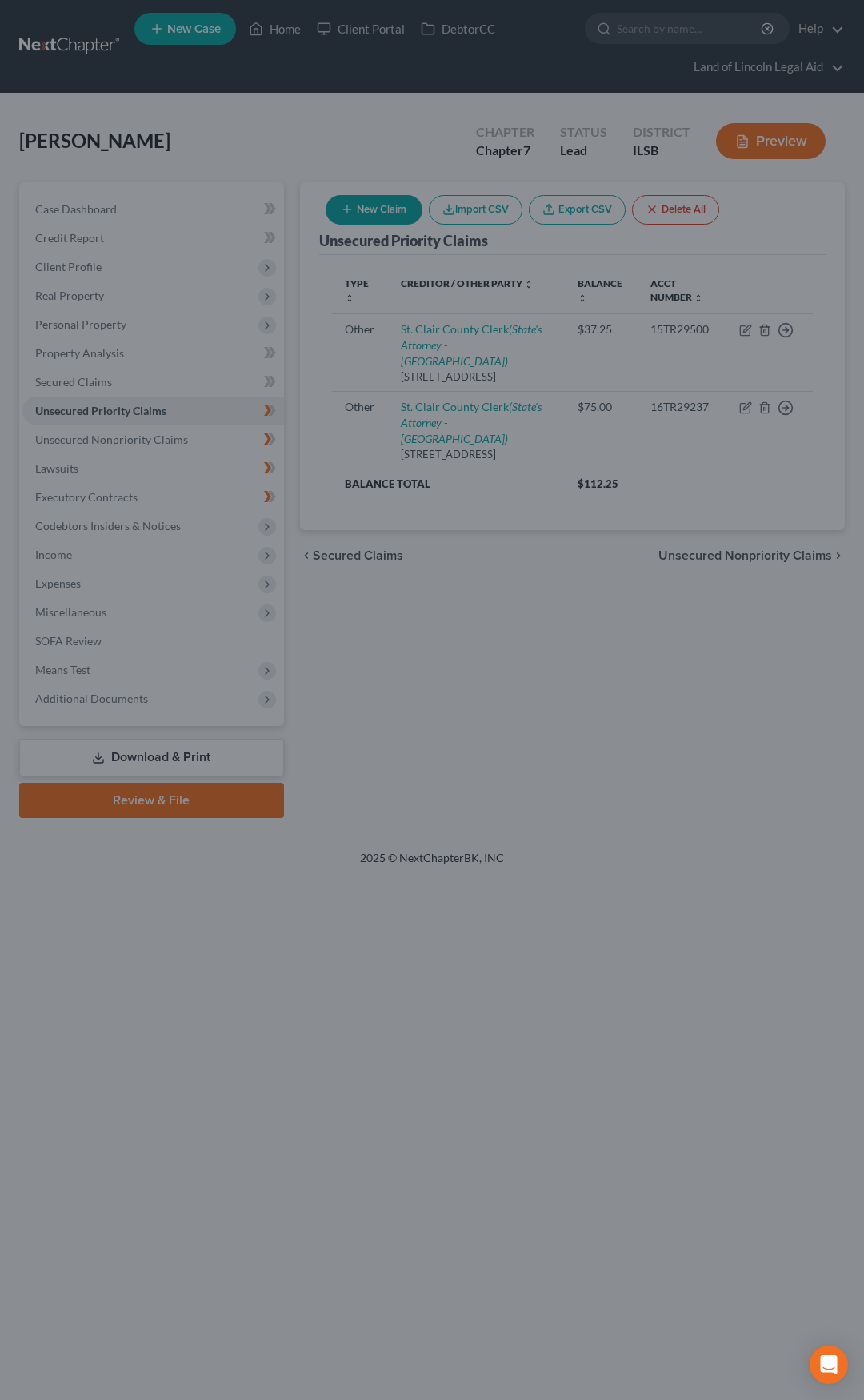
type input "430.00"
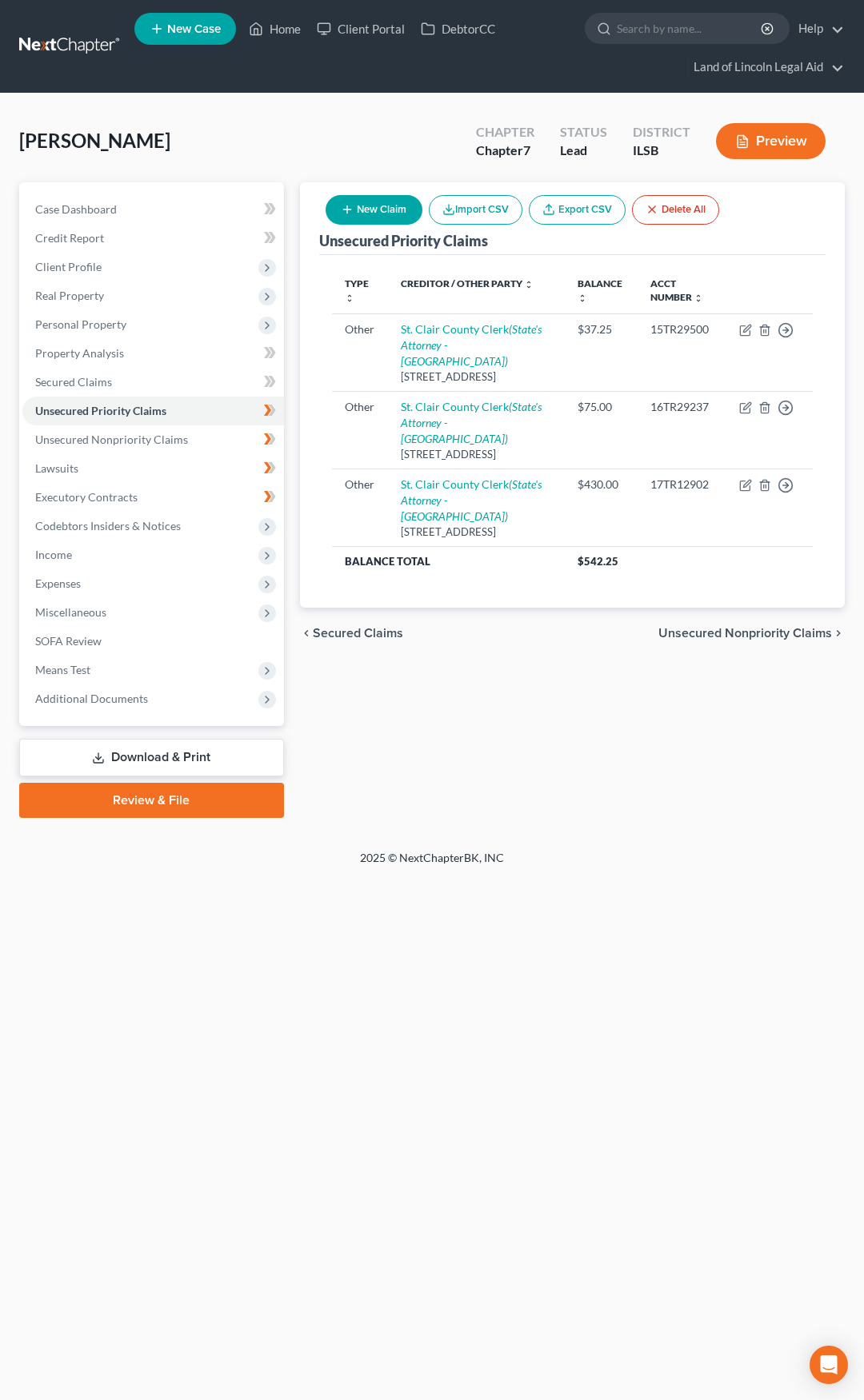
click at [381, 205] on button "New Claim" at bounding box center [374, 209] width 97 height 29
select select "0"
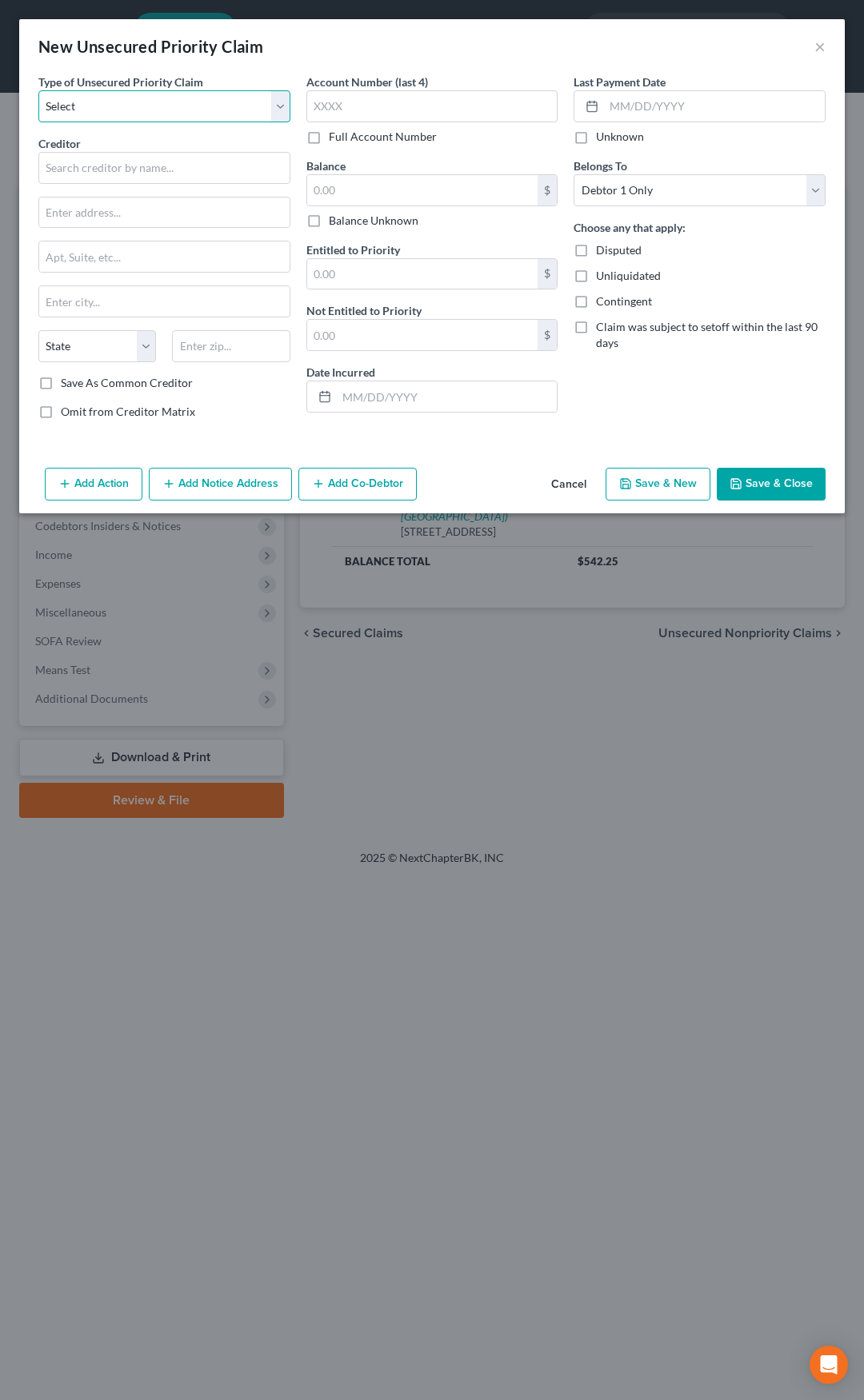
click at [171, 117] on select "Select Taxes & Other Government Units Domestic Support Obligations Extensions o…" at bounding box center [165, 107] width 252 height 32
click at [563, 488] on button "Cancel" at bounding box center [568, 485] width 60 height 32
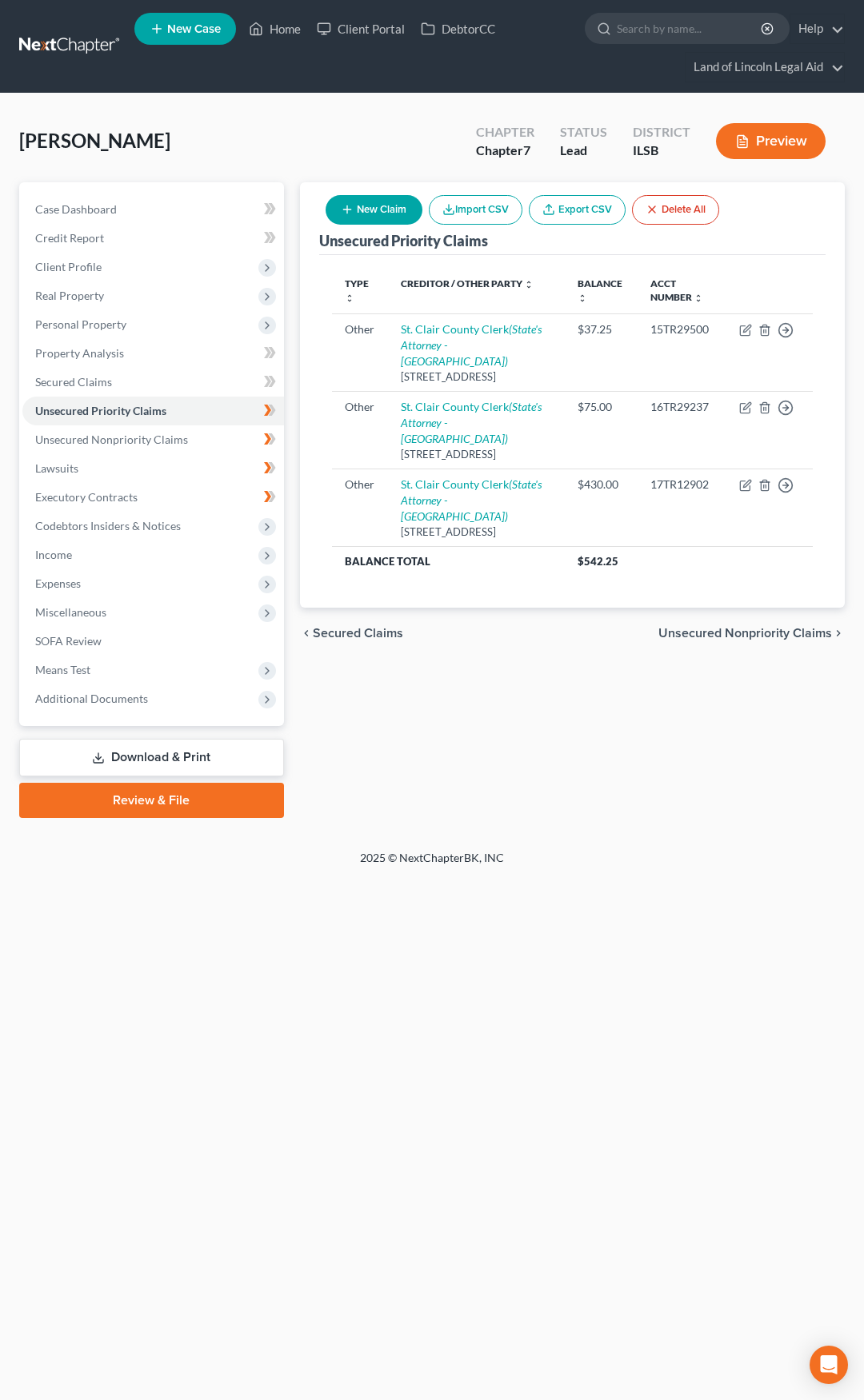
click at [376, 220] on button "New Claim" at bounding box center [374, 209] width 97 height 29
select select "0"
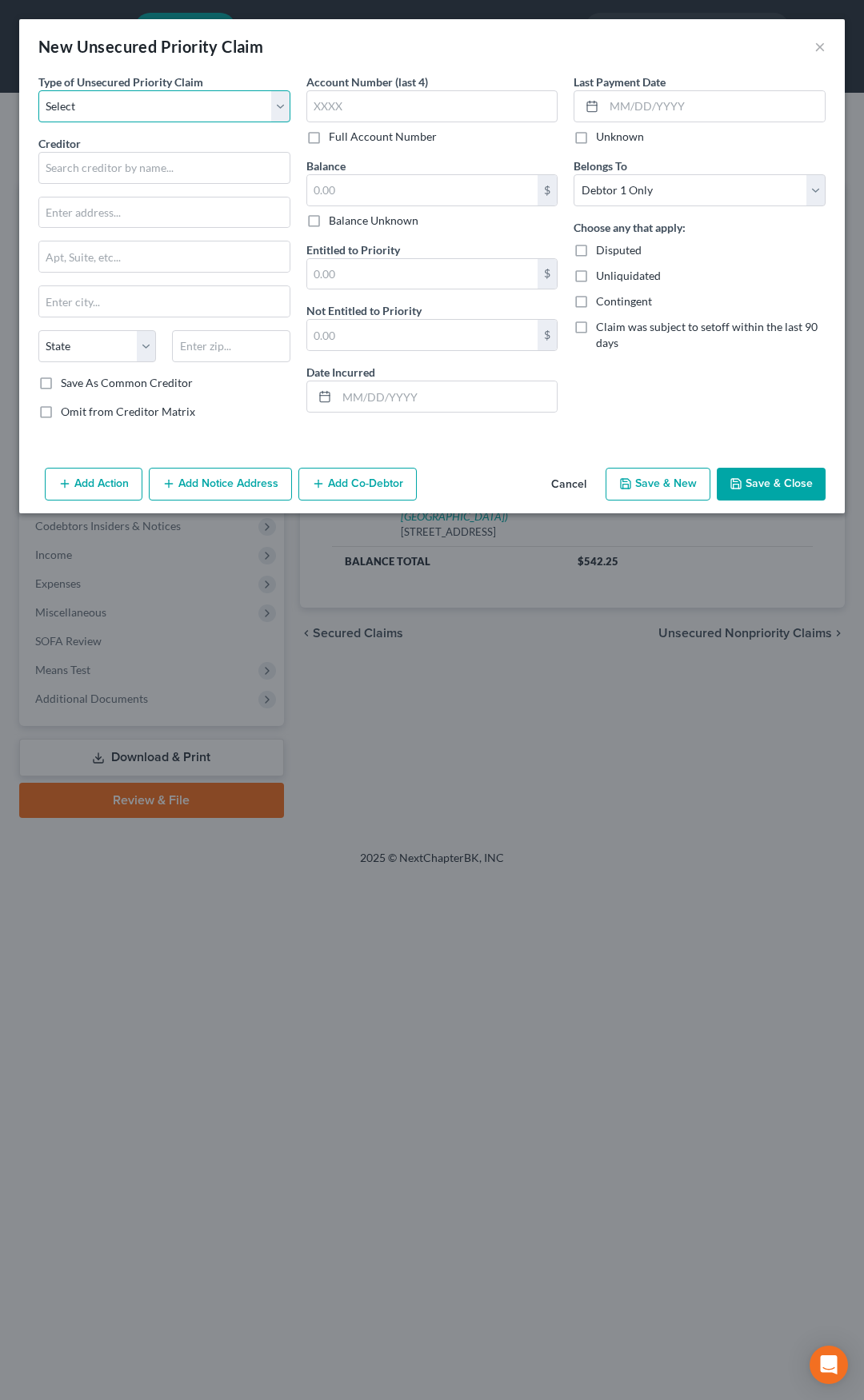
click at [190, 116] on select "Select Taxes & Other Government Units Domestic Support Obligations Extensions o…" at bounding box center [165, 107] width 252 height 32
select select "9"
click at [39, 91] on select "Select Taxes & Other Government Units Domestic Support Obligations Extensions o…" at bounding box center [165, 107] width 252 height 32
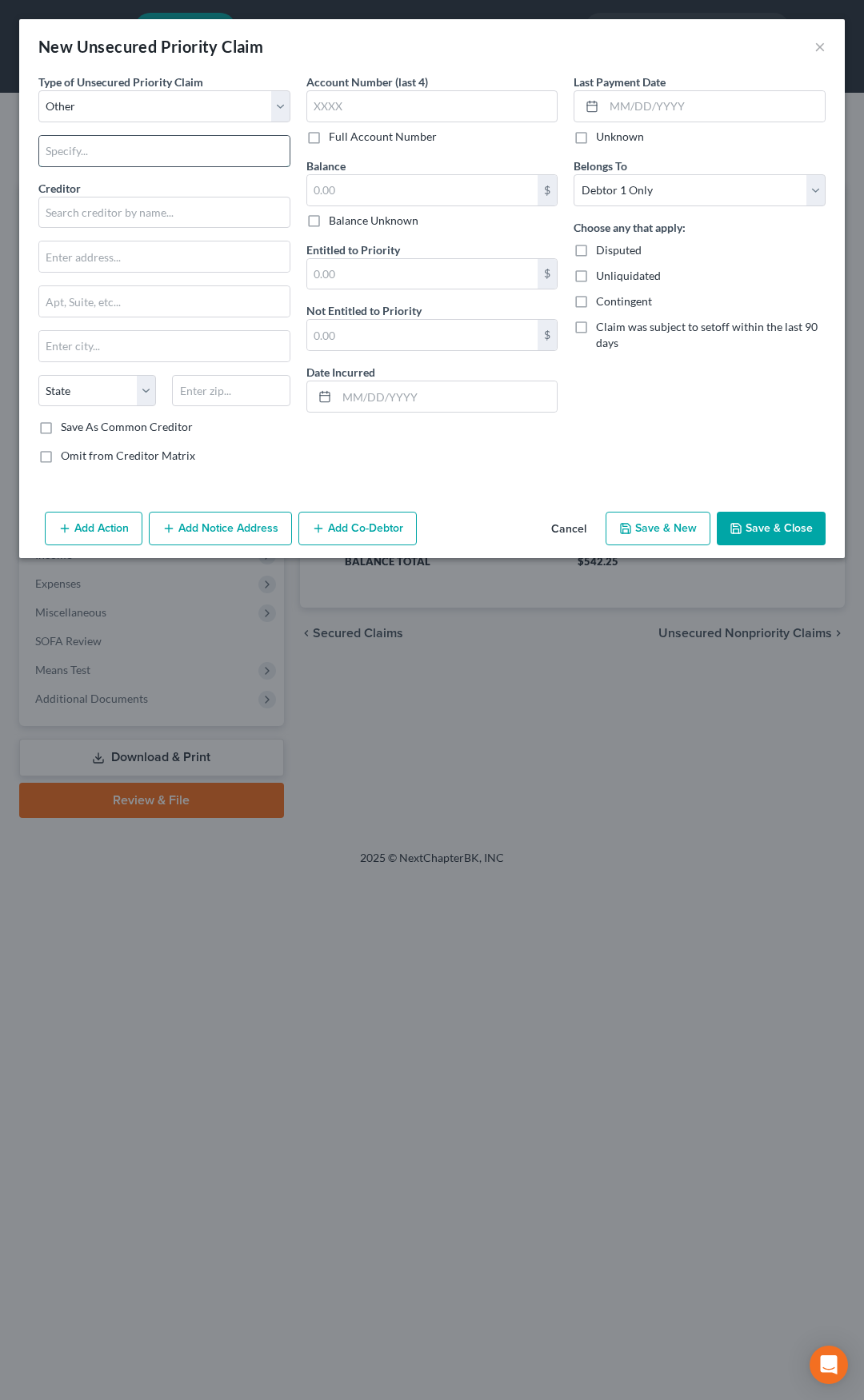
click at [143, 157] on input "text" at bounding box center [165, 151] width 250 height 30
type input "Court Fees"
click at [120, 209] on input "text" at bounding box center [165, 212] width 252 height 32
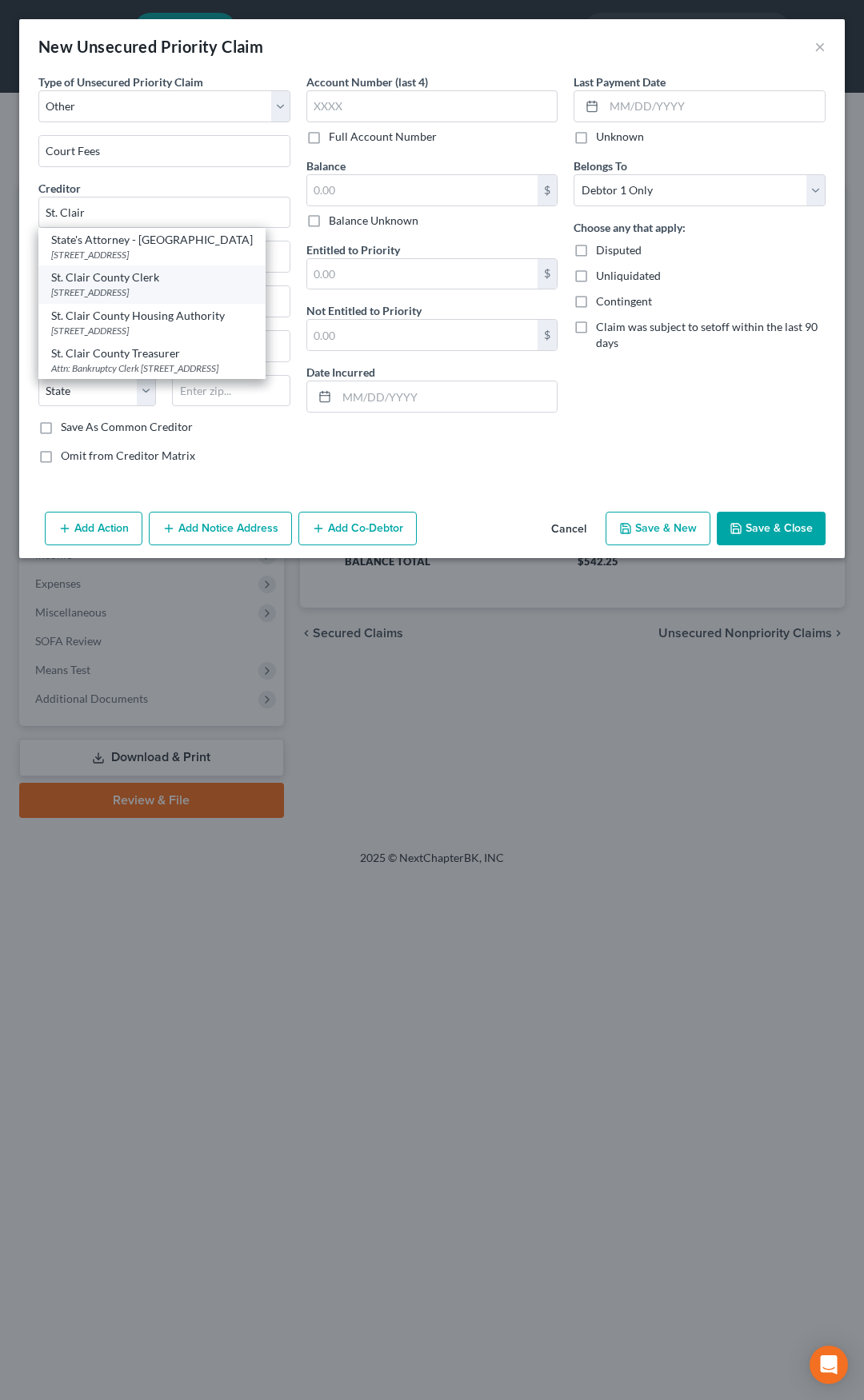
click at [128, 283] on div "St. Clair County Clerk" at bounding box center [152, 277] width 202 height 16
type input "St. Clair County Clerk"
type input "10 Public Square"
type input "Belleville"
select select "14"
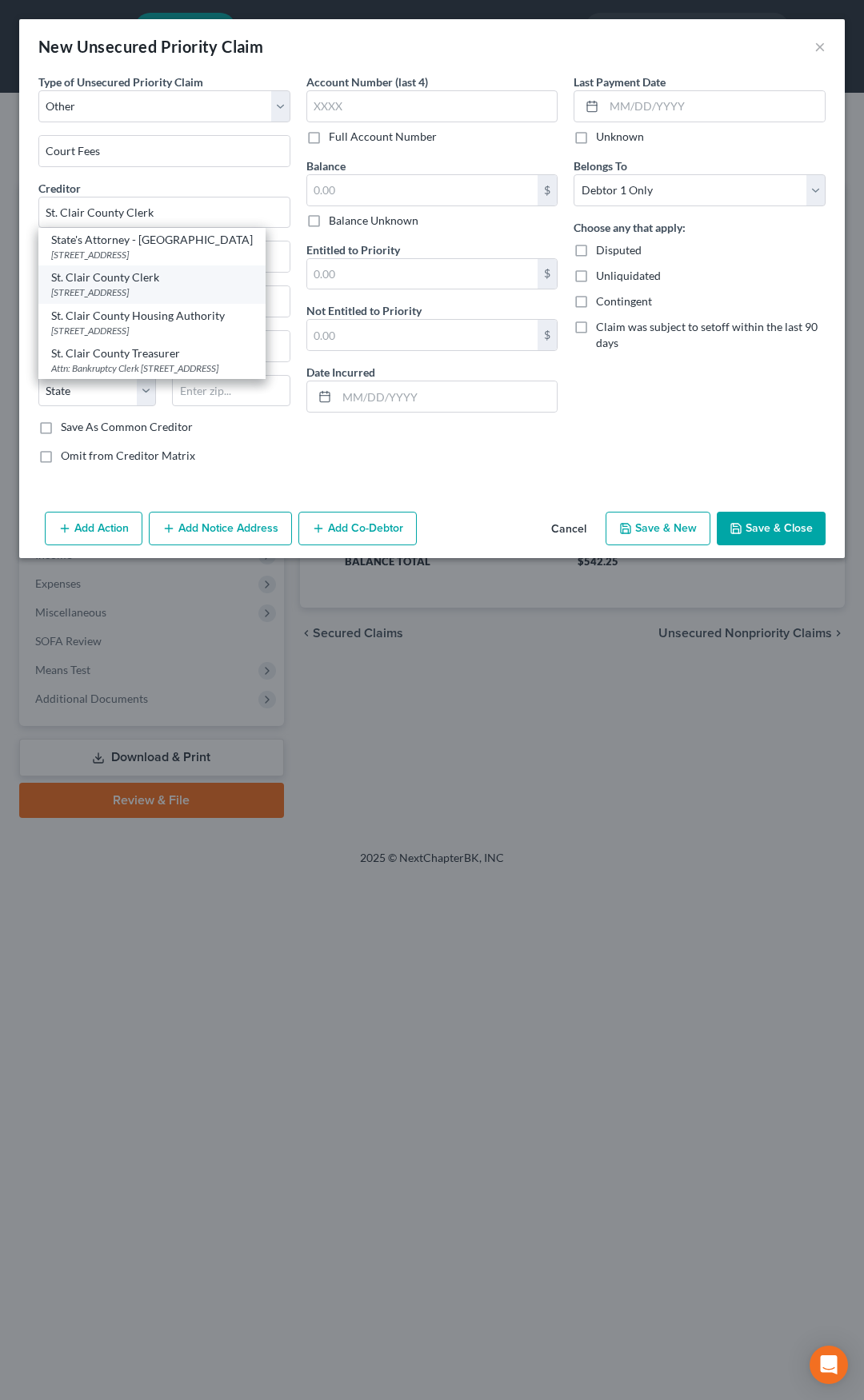
type input "62220"
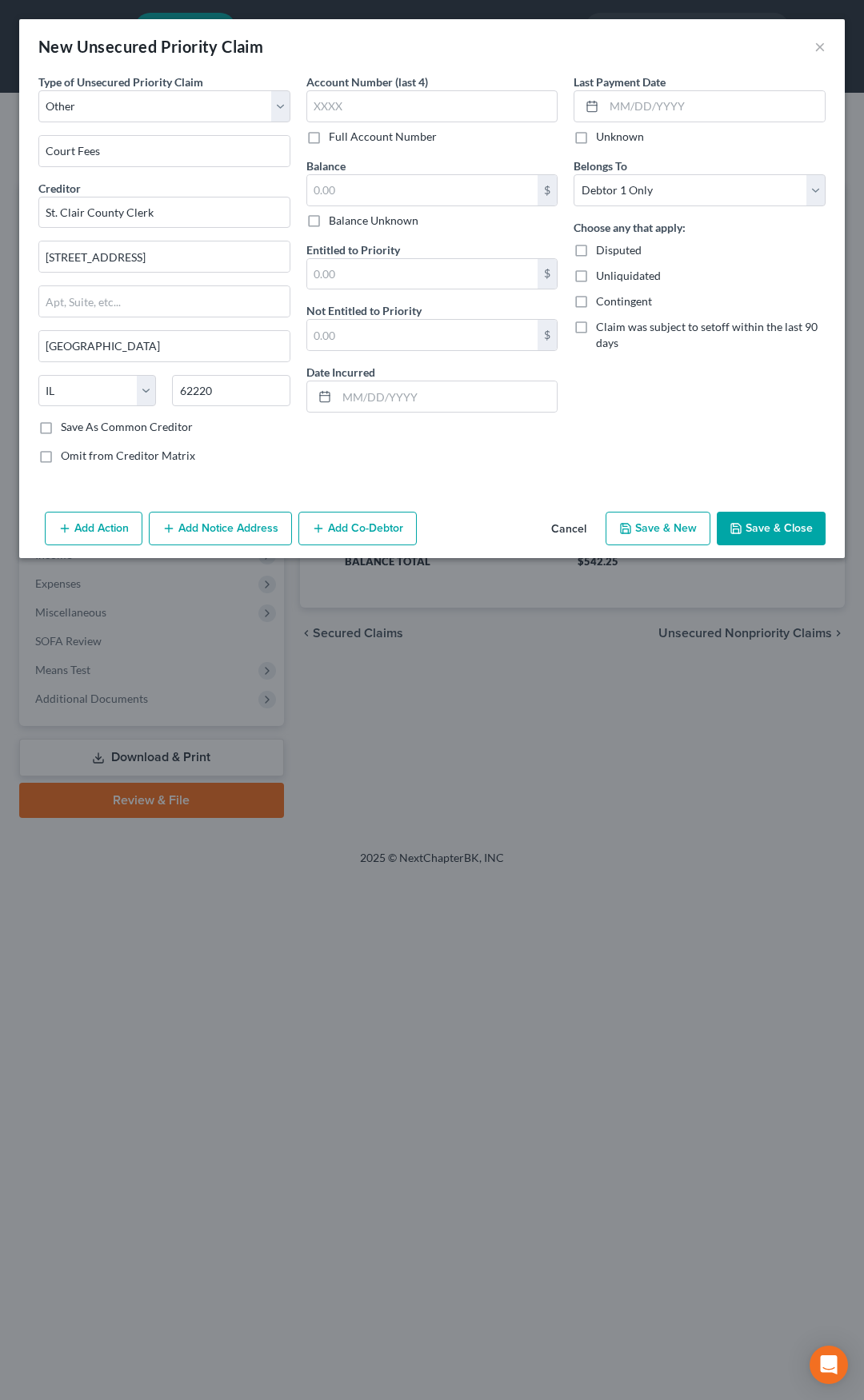
click at [329, 138] on label "Full Account Number" at bounding box center [383, 136] width 108 height 16
click at [335, 138] on input "Full Account Number" at bounding box center [340, 133] width 10 height 10
click at [359, 103] on input "text" at bounding box center [432, 107] width 252 height 32
type input "17TR12904"
click at [393, 184] on input "text" at bounding box center [422, 191] width 231 height 30
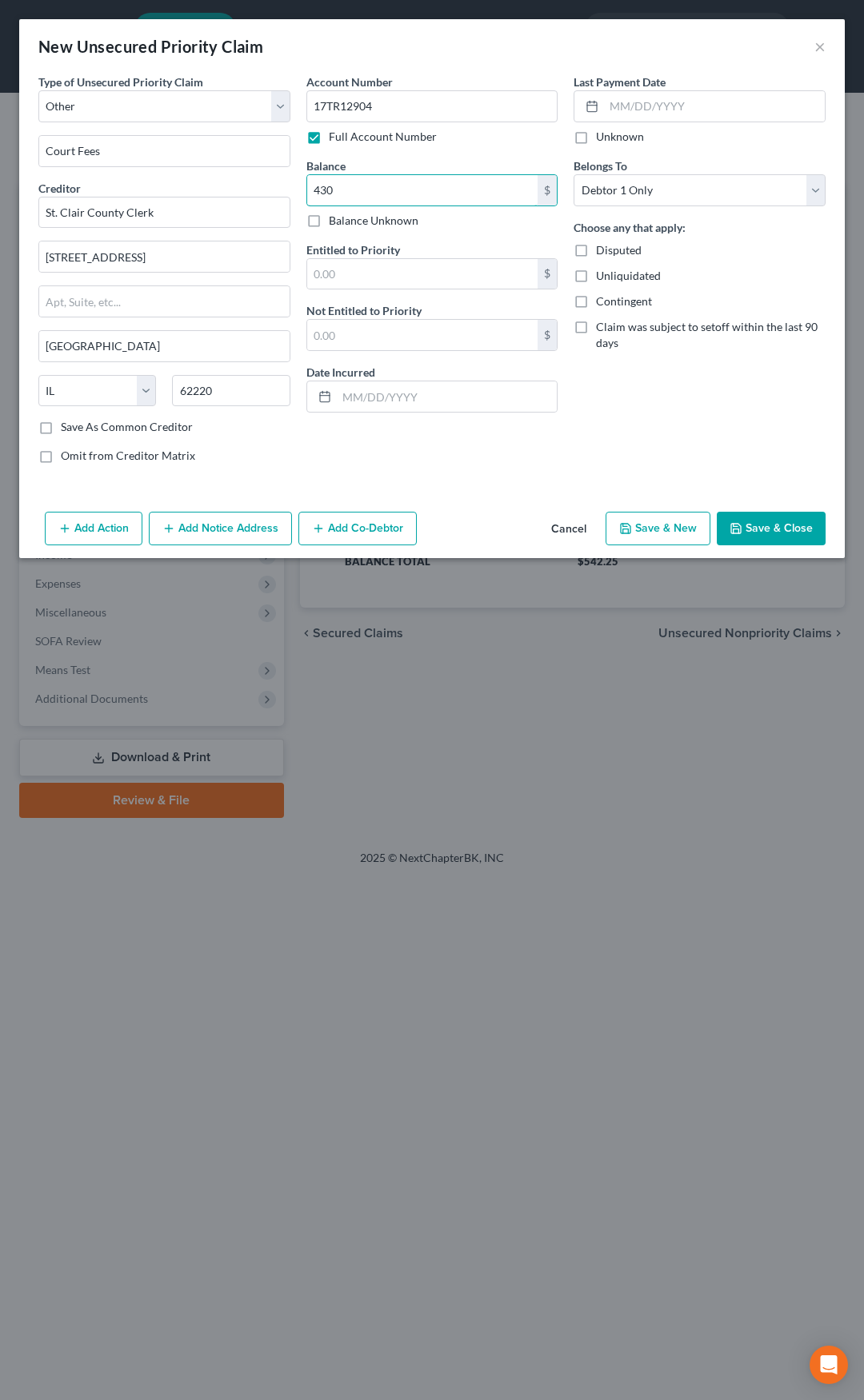
type input "430"
click at [374, 279] on input "text" at bounding box center [422, 274] width 231 height 30
type input "41.38"
click at [352, 358] on div "Entitled to Priority 41.38 $ Not Entitled to Priority $ Date Incurred" at bounding box center [432, 327] width 252 height 171
click at [348, 344] on input "text" at bounding box center [422, 335] width 231 height 30
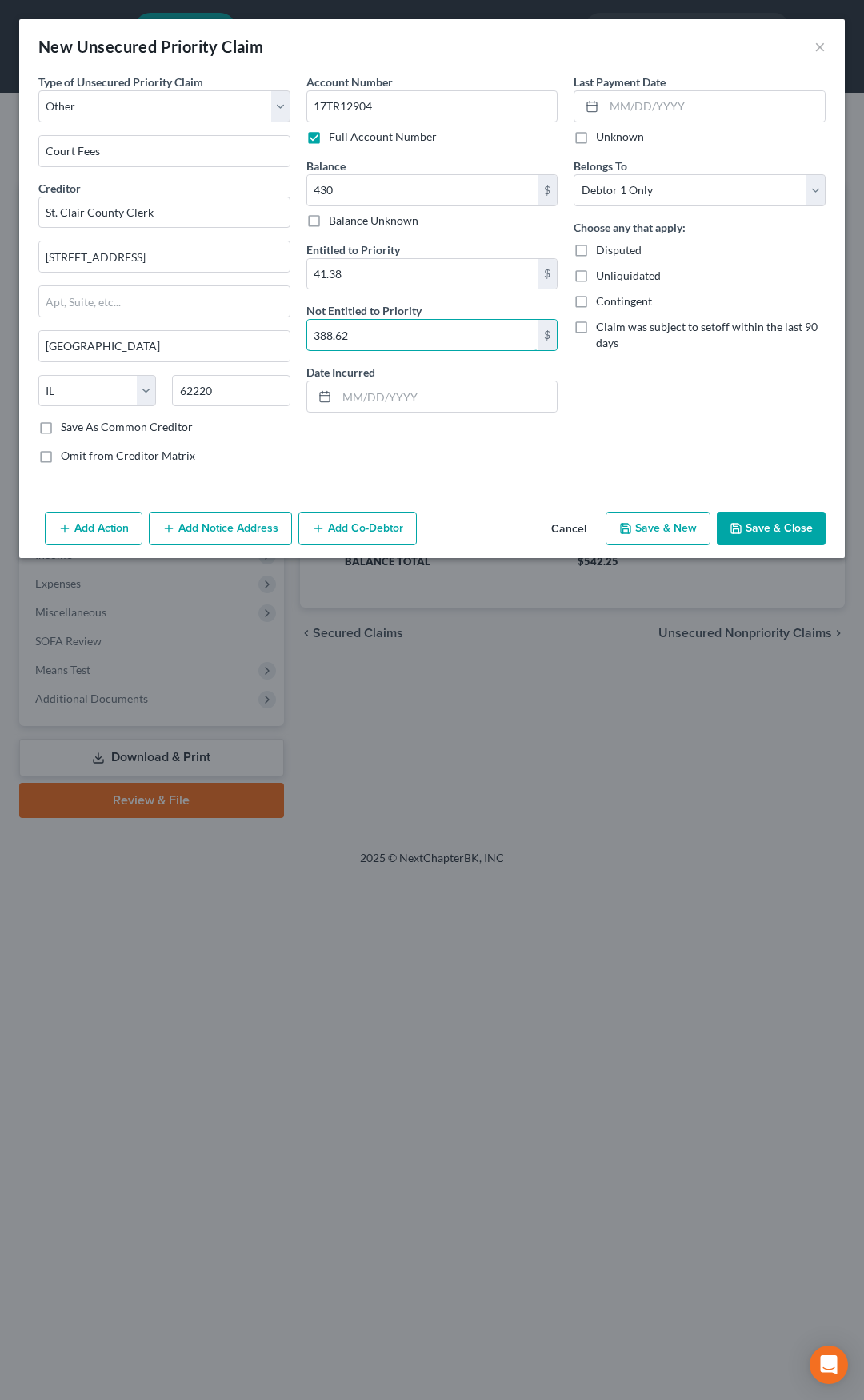
type input "388.62"
click at [350, 398] on input "text" at bounding box center [447, 396] width 221 height 30
type input "06/16/2017"
click at [201, 528] on button "Add Notice Address" at bounding box center [220, 529] width 144 height 34
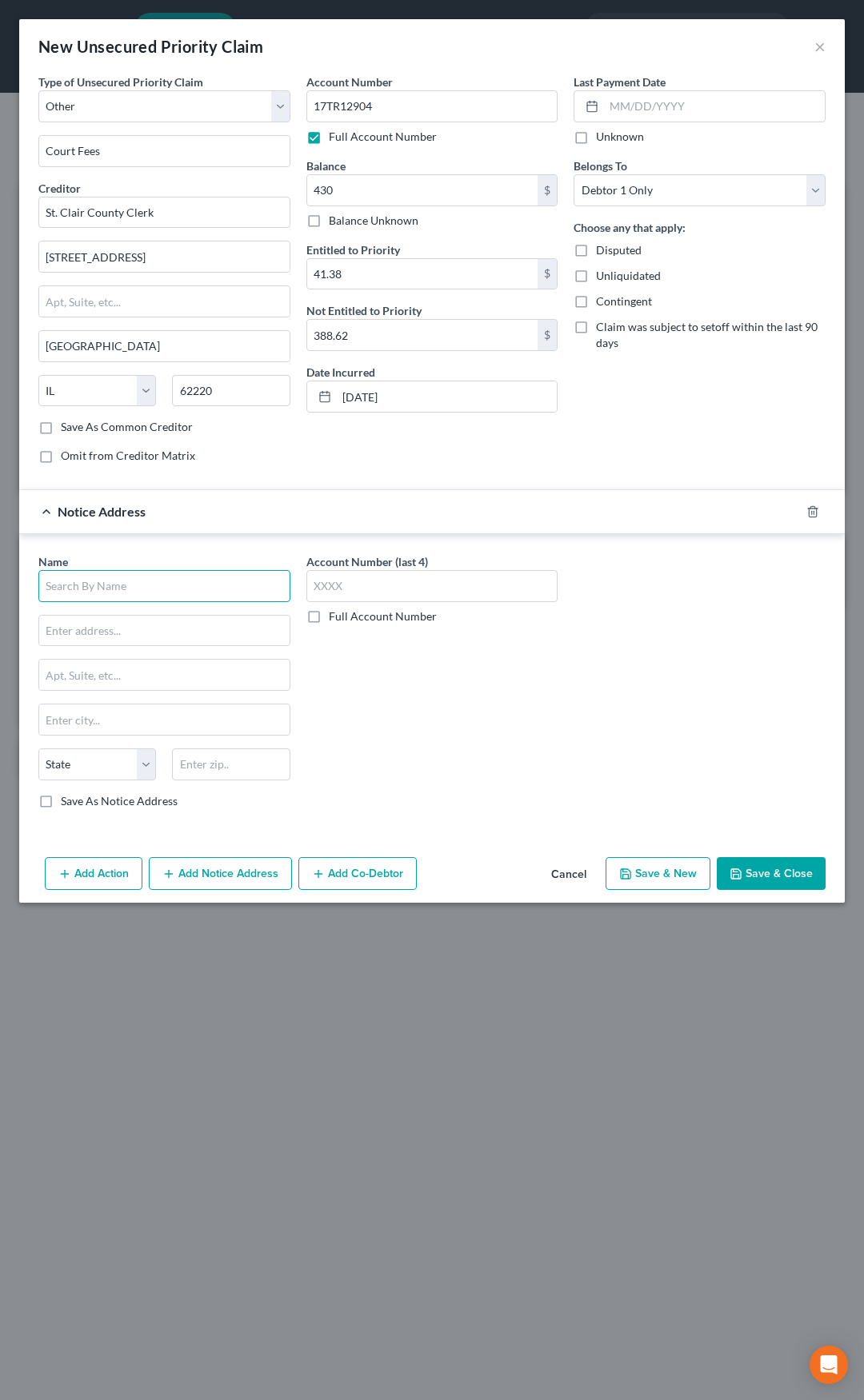
click at [161, 583] on input "text" at bounding box center [165, 586] width 252 height 32
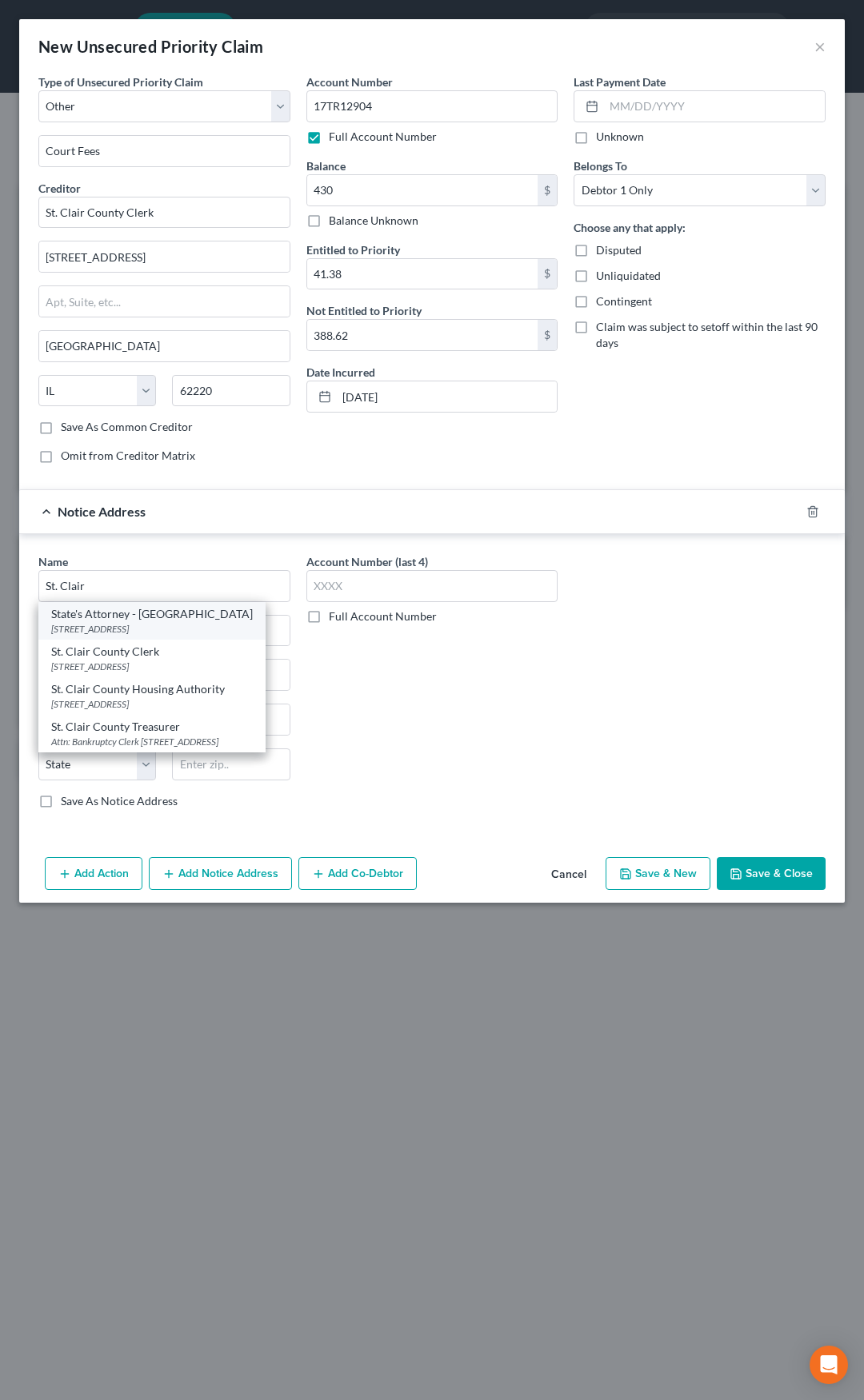
click at [165, 617] on div "State's Attorney - St. Clair County" at bounding box center [152, 614] width 202 height 16
type input "State's Attorney - St. Clair County"
type input "10 Public Square"
type input "Belleville"
select select "14"
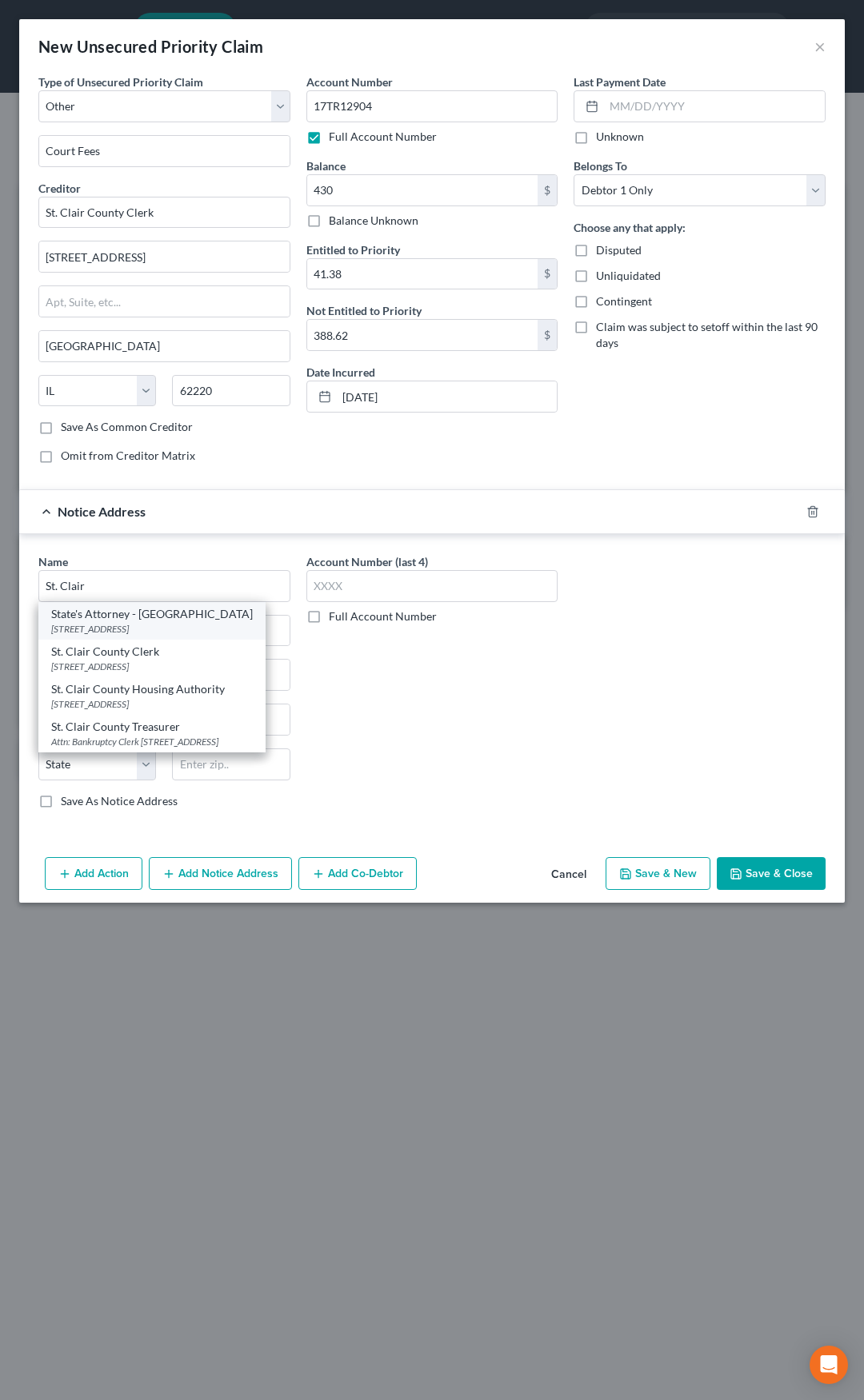
type input "62220"
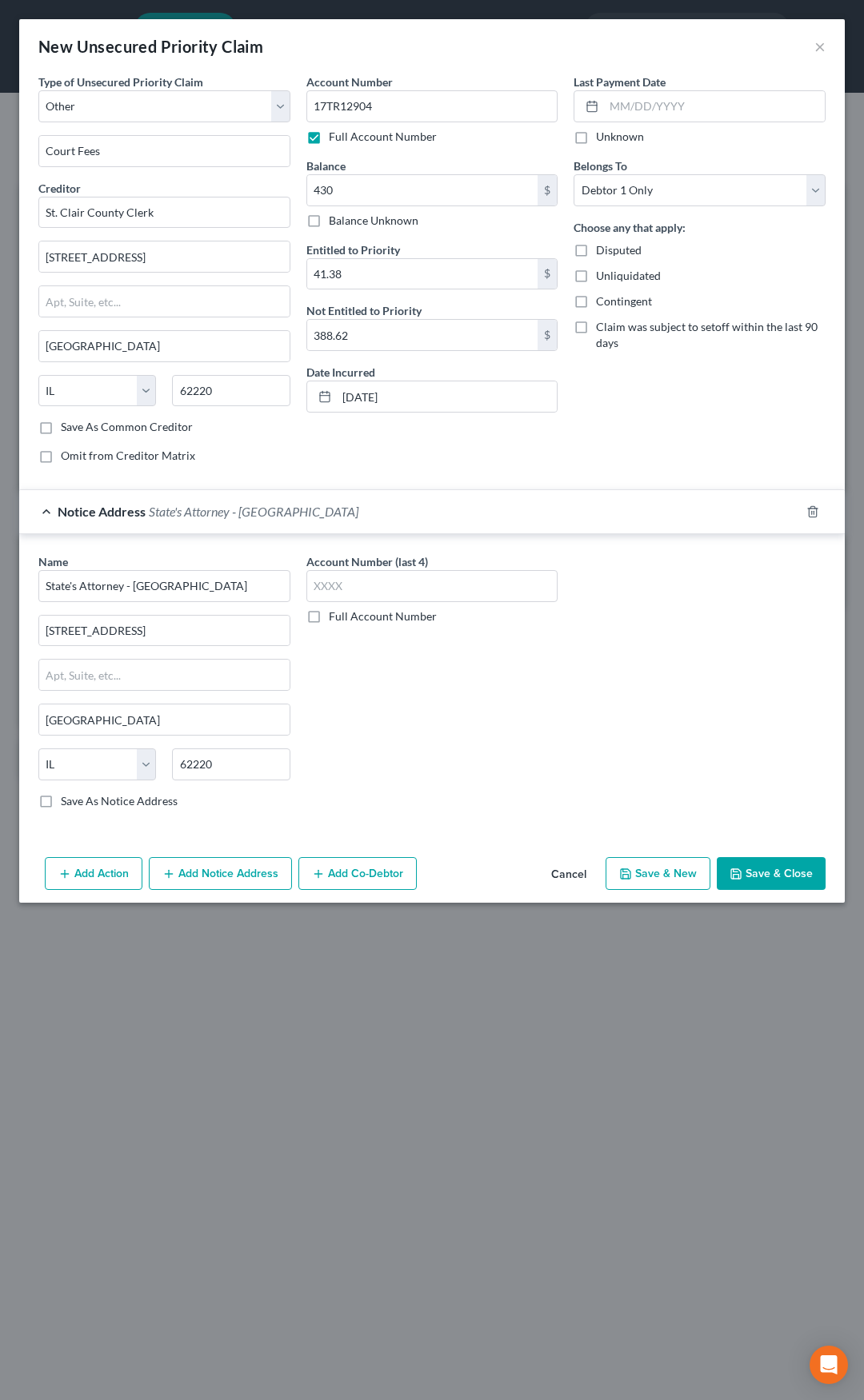
click at [239, 509] on span "State's Attorney - St. Clair County" at bounding box center [254, 511] width 210 height 15
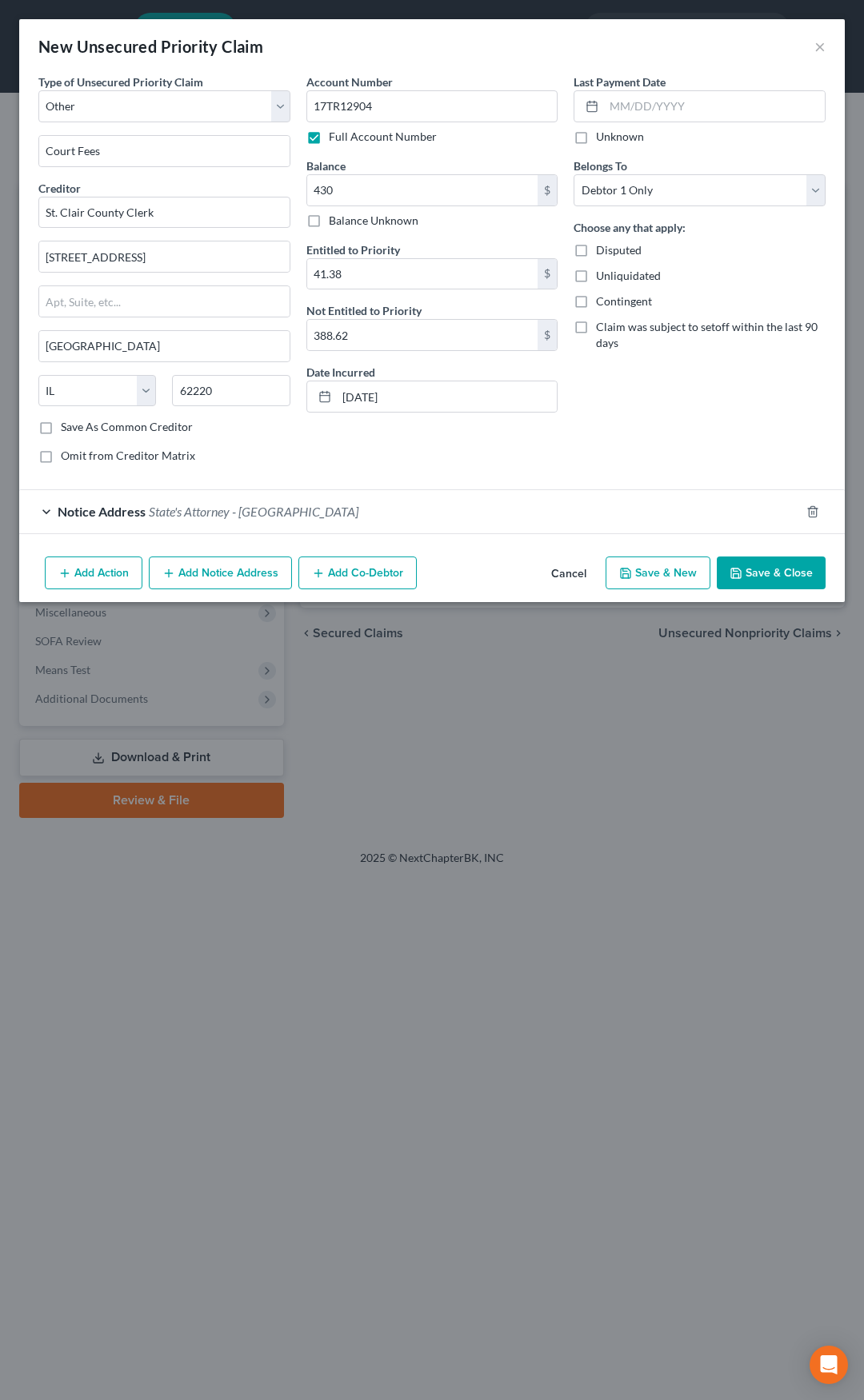
click at [771, 564] on button "Save & Close" at bounding box center [772, 573] width 109 height 34
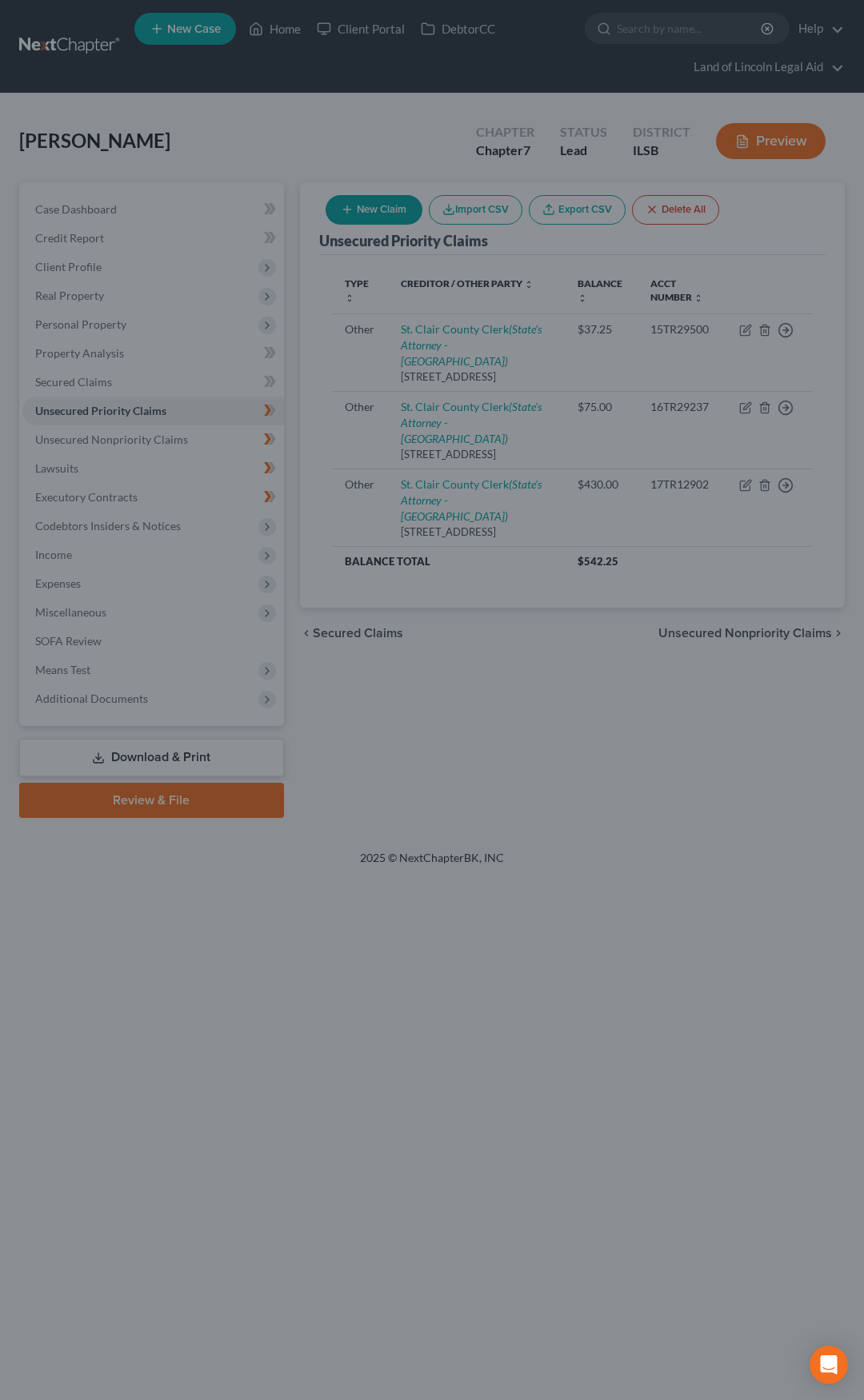
type input "430.00"
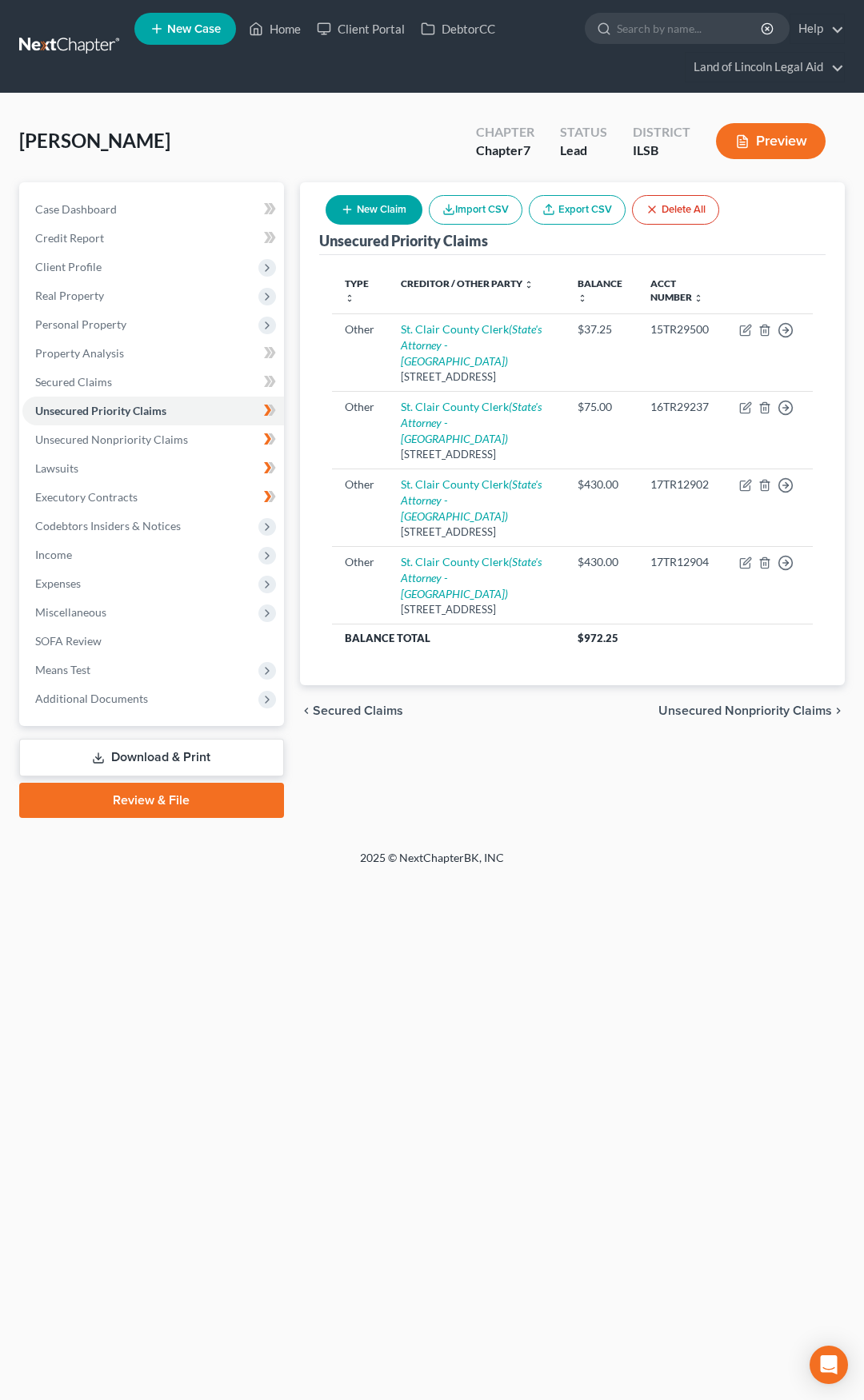
click at [392, 202] on button "New Claim" at bounding box center [374, 209] width 97 height 29
select select "0"
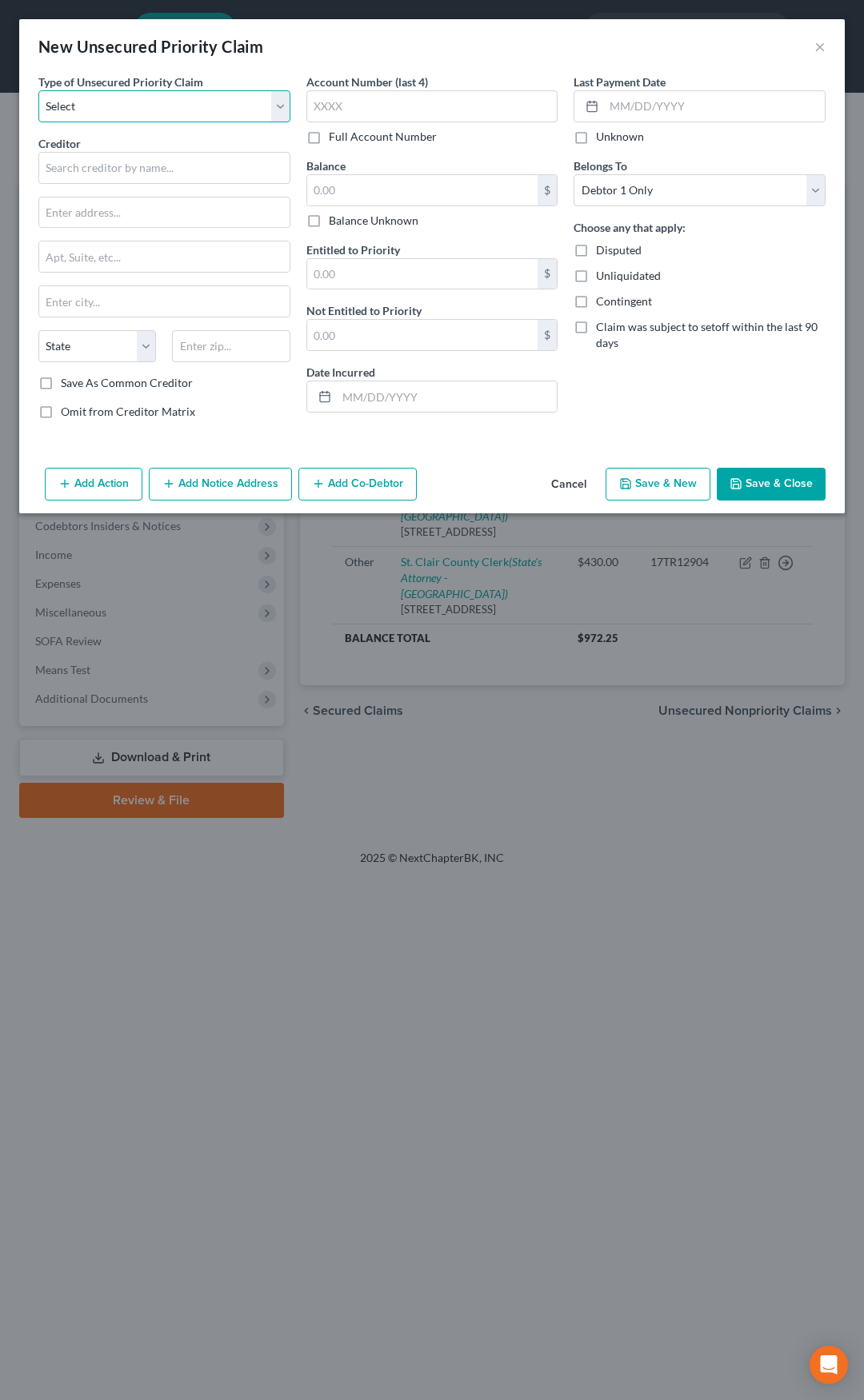
click at [201, 116] on select "Select Taxes & Other Government Units Domestic Support Obligations Extensions o…" at bounding box center [165, 107] width 252 height 32
select select "9"
click at [39, 91] on select "Select Taxes & Other Government Units Domestic Support Obligations Extensions o…" at bounding box center [165, 107] width 252 height 32
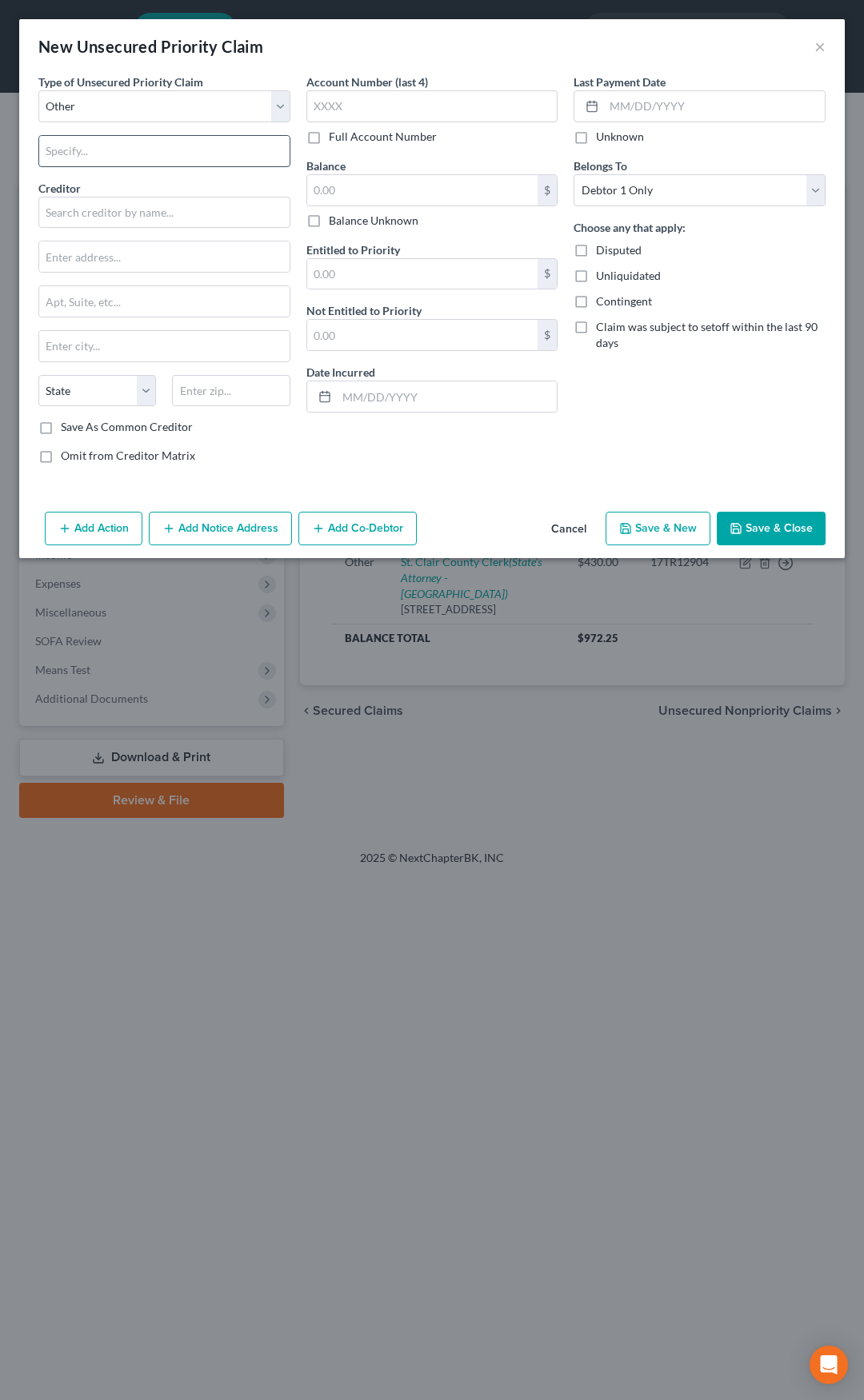
click at [128, 150] on input "text" at bounding box center [165, 151] width 250 height 30
type input "Court Fees"
click at [213, 213] on input "text" at bounding box center [165, 212] width 252 height 32
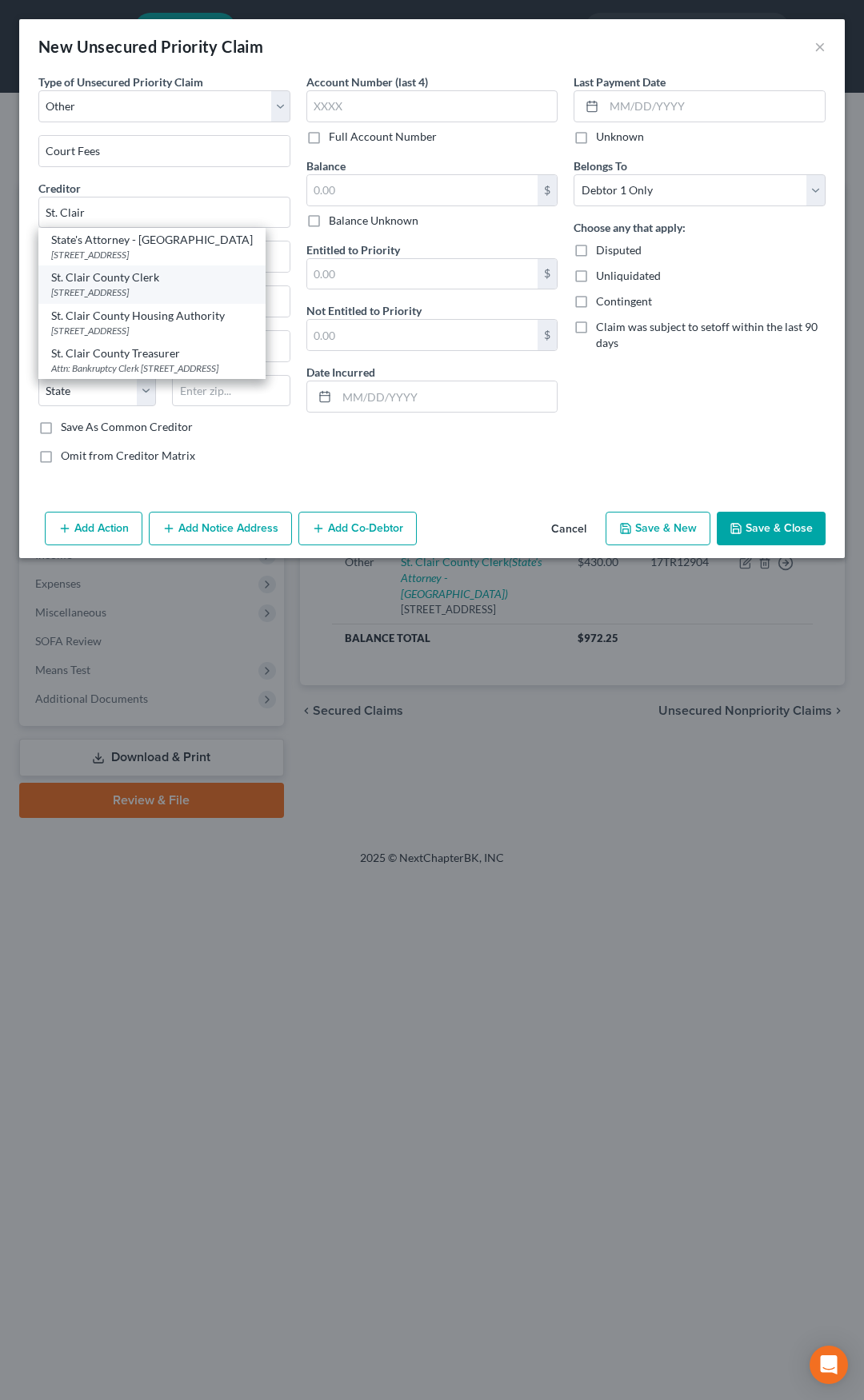
click at [141, 277] on div "St. Clair County Clerk" at bounding box center [152, 277] width 202 height 16
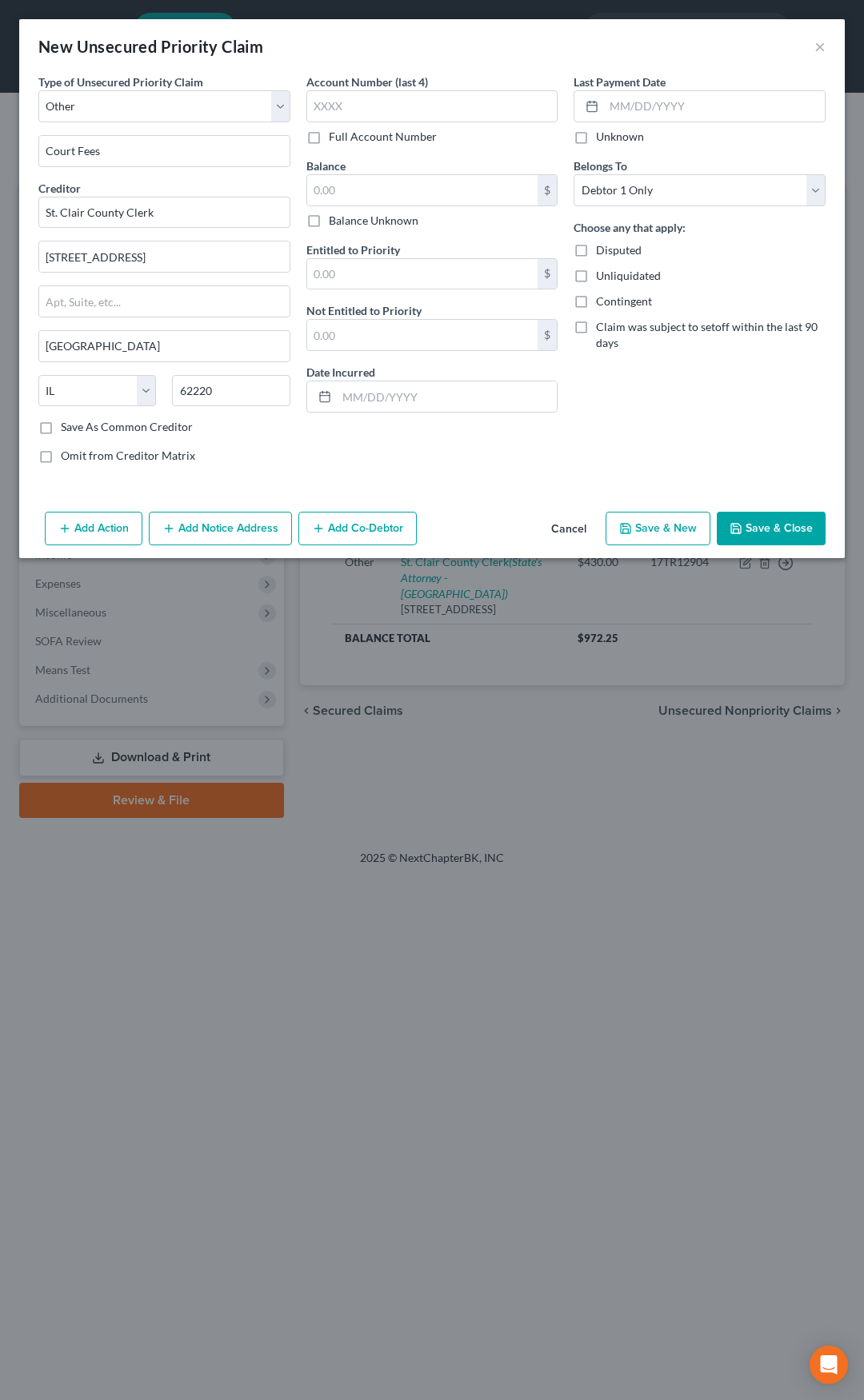
click at [329, 140] on label "Full Account Number" at bounding box center [383, 136] width 108 height 16
click at [335, 139] on input "Full Account Number" at bounding box center [340, 133] width 10 height 10
click at [327, 110] on input "text" at bounding box center [432, 107] width 252 height 32
click at [348, 182] on input "text" at bounding box center [422, 191] width 231 height 30
click at [338, 337] on input "text" at bounding box center [422, 335] width 231 height 30
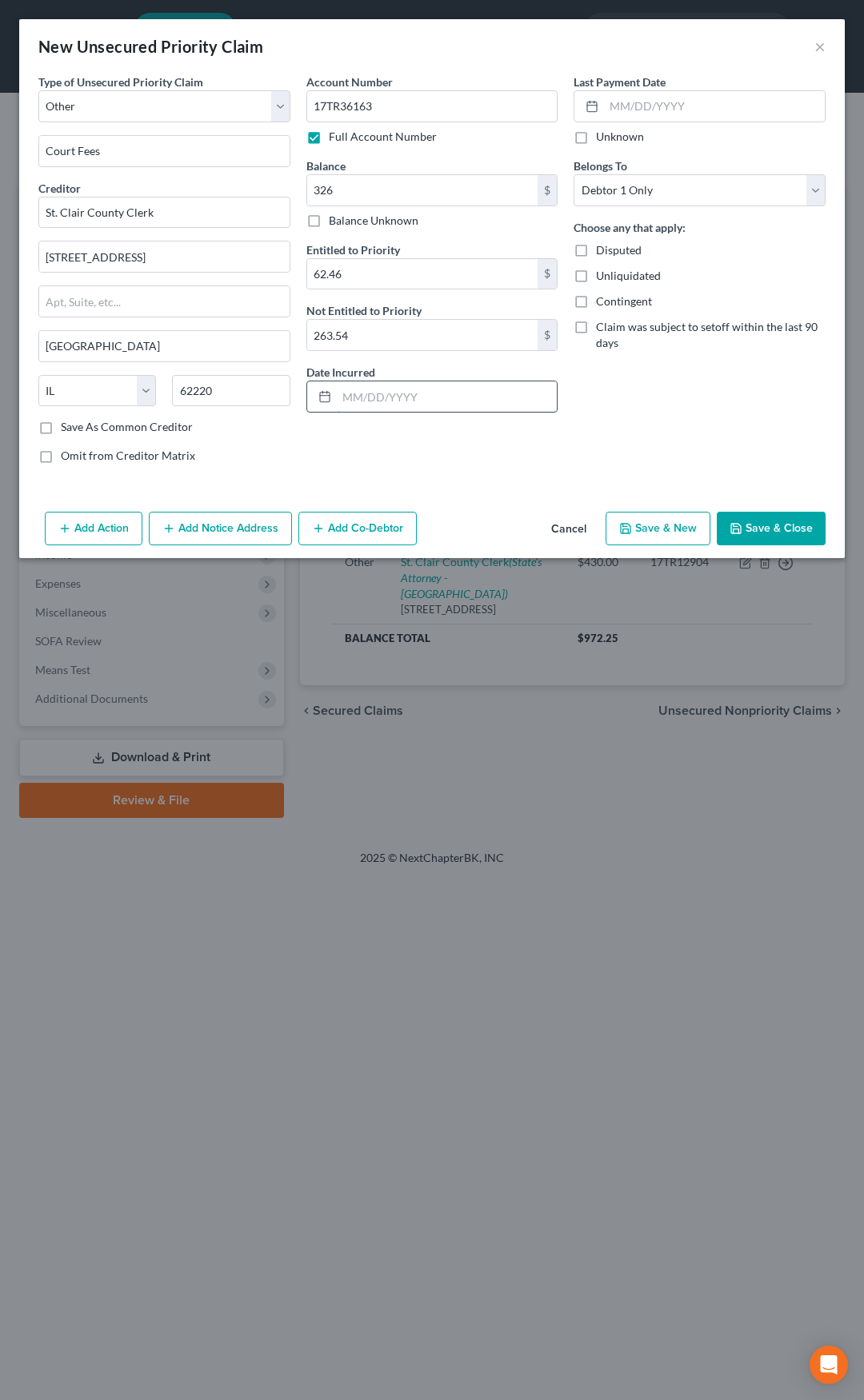
click at [348, 386] on input "text" at bounding box center [447, 396] width 221 height 30
click at [259, 525] on button "Add Notice Address" at bounding box center [220, 529] width 144 height 34
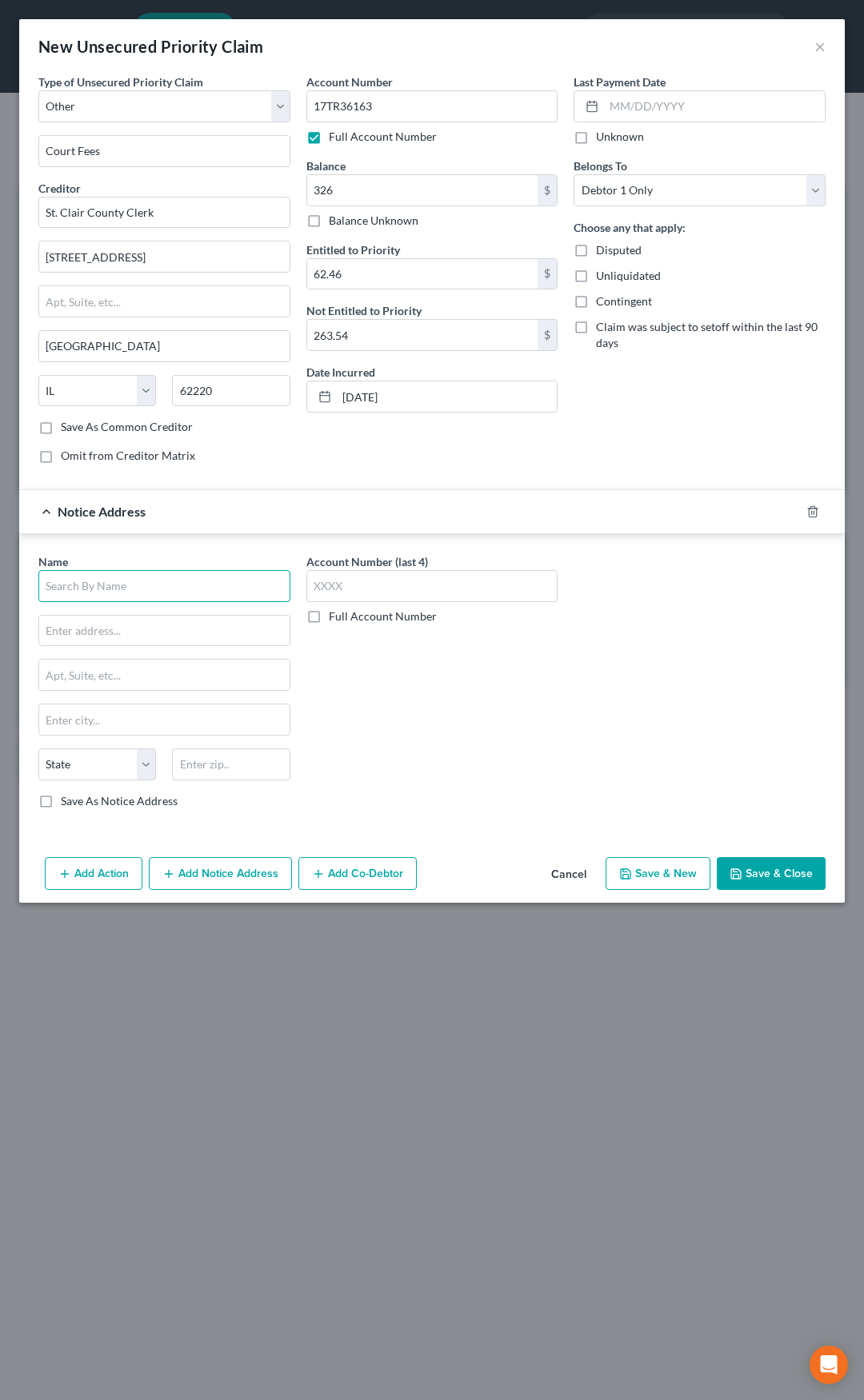
click at [198, 572] on input "text" at bounding box center [165, 586] width 252 height 32
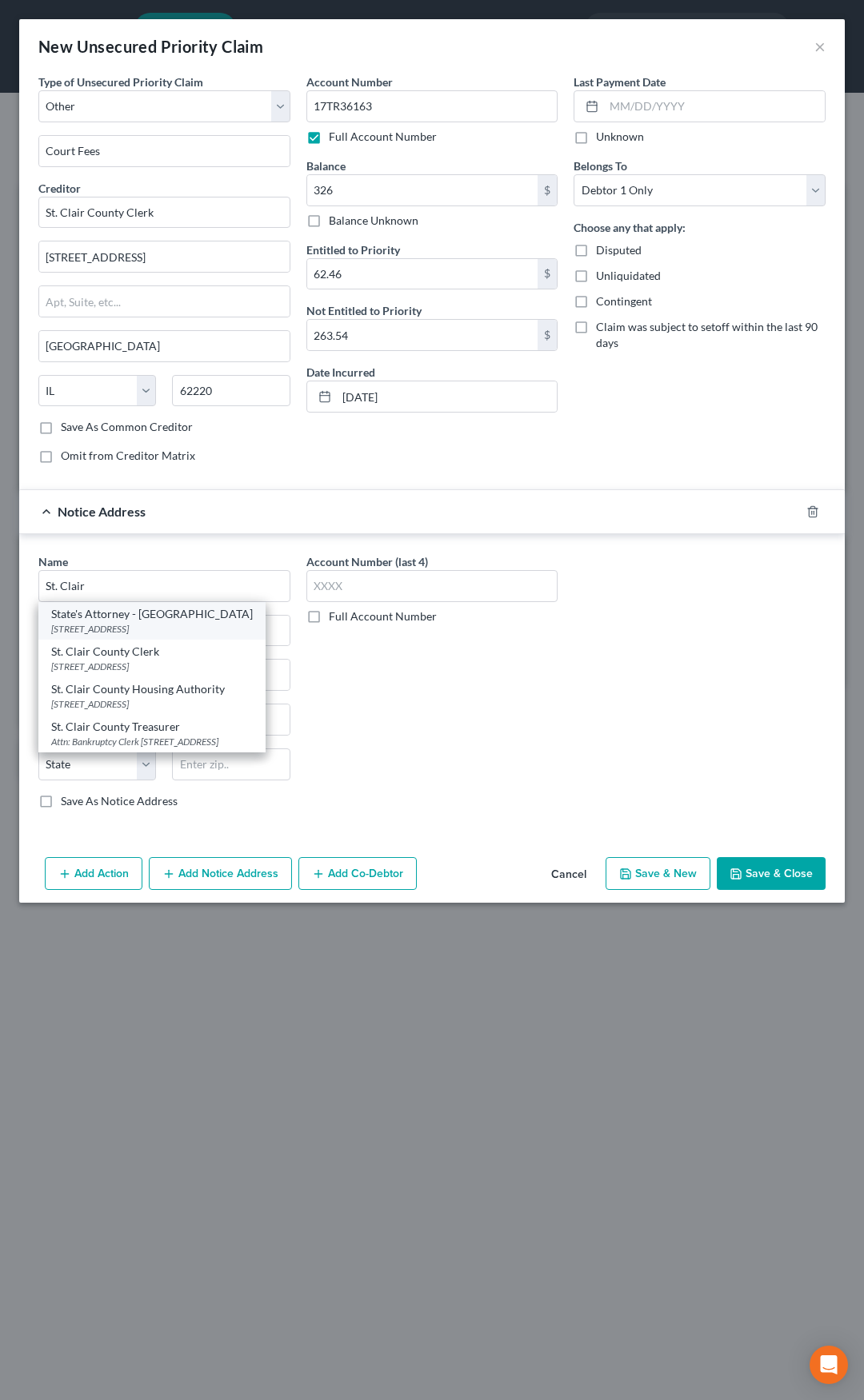
click at [158, 622] on div "10 Public Square, Belleville, IL 62220" at bounding box center [152, 629] width 202 height 13
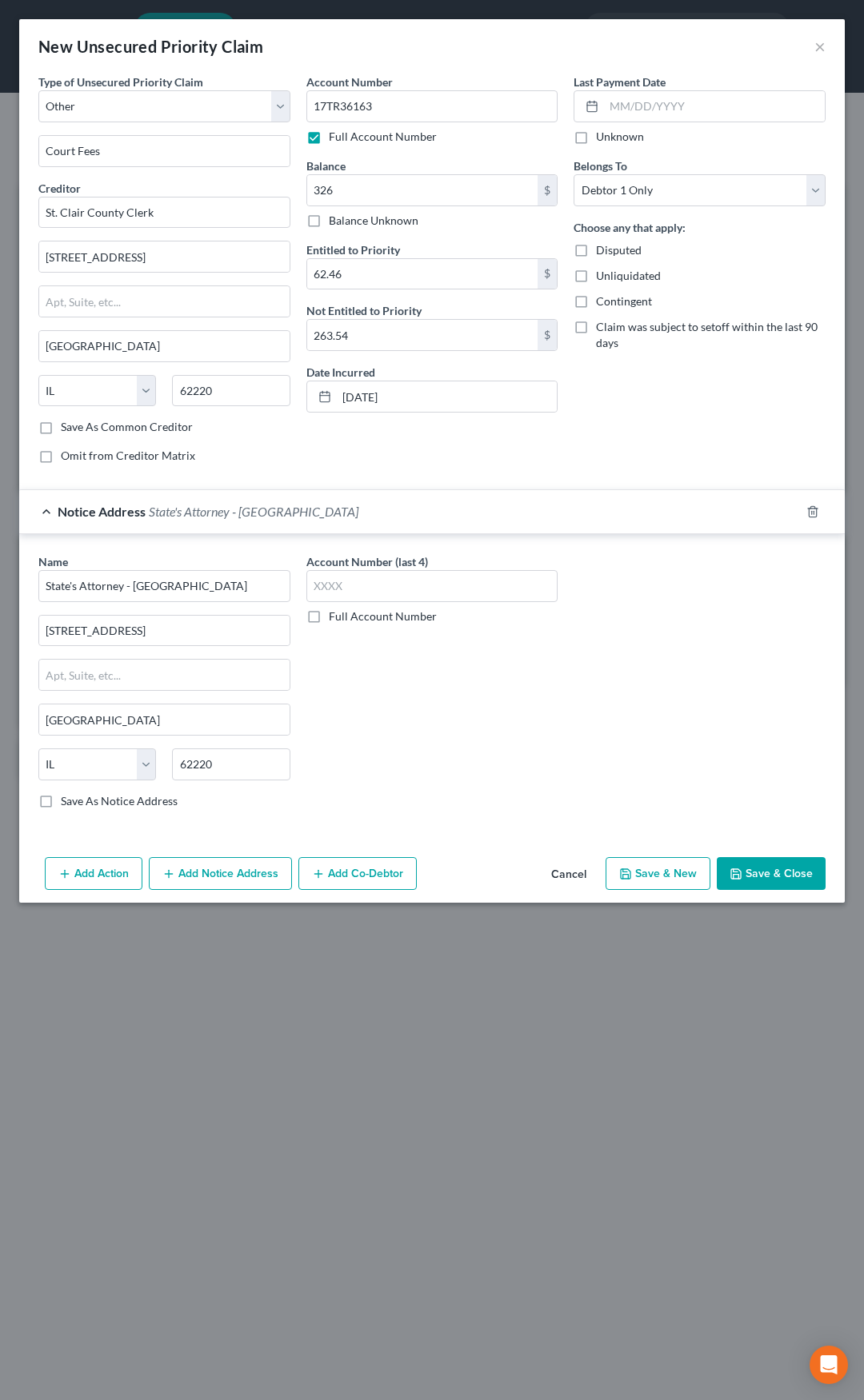
click at [280, 509] on span "State's Attorney - St. Clair County" at bounding box center [254, 511] width 210 height 15
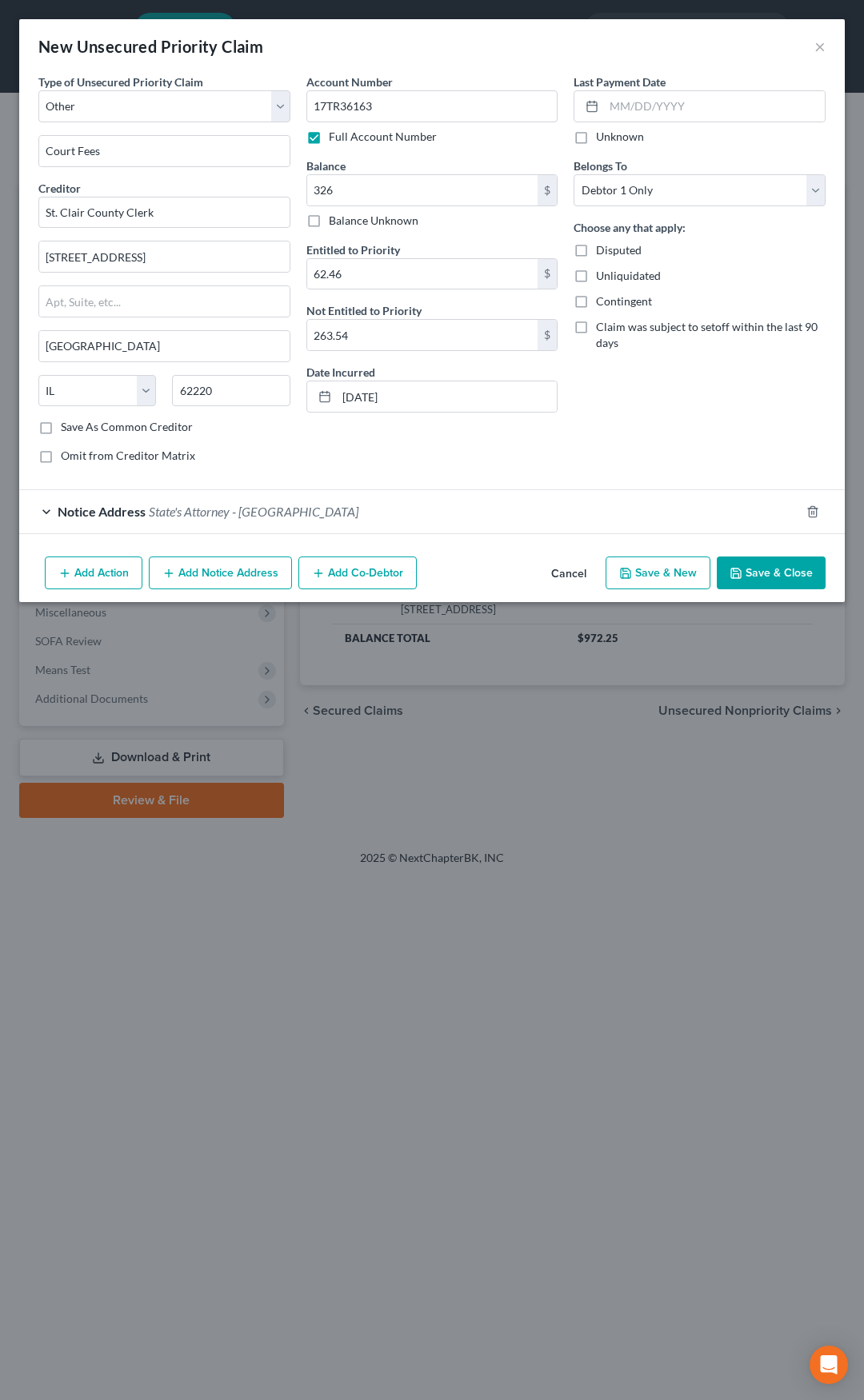
click at [746, 567] on button "Save & Close" at bounding box center [772, 573] width 109 height 34
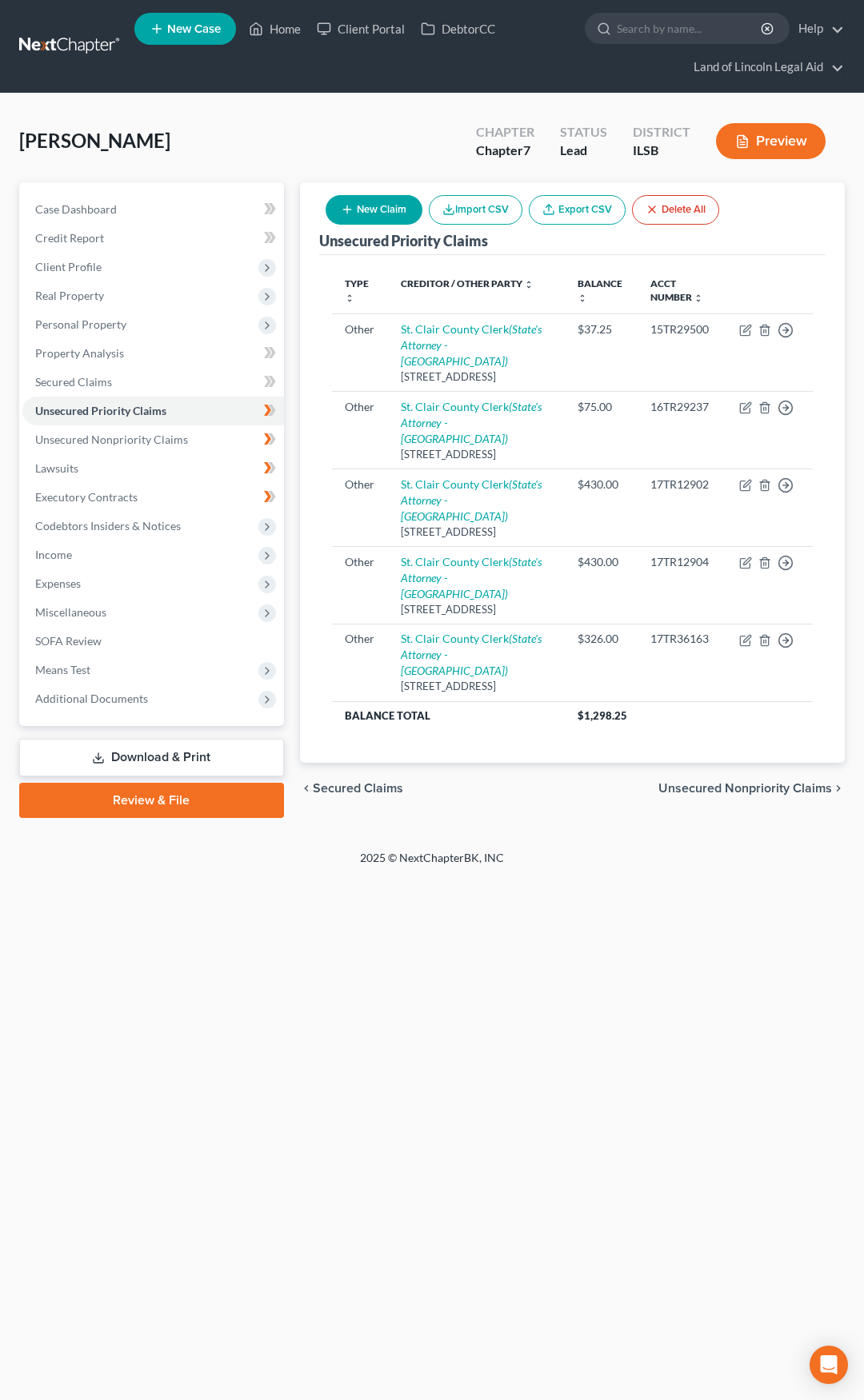
click at [392, 214] on button "New Claim" at bounding box center [374, 209] width 97 height 29
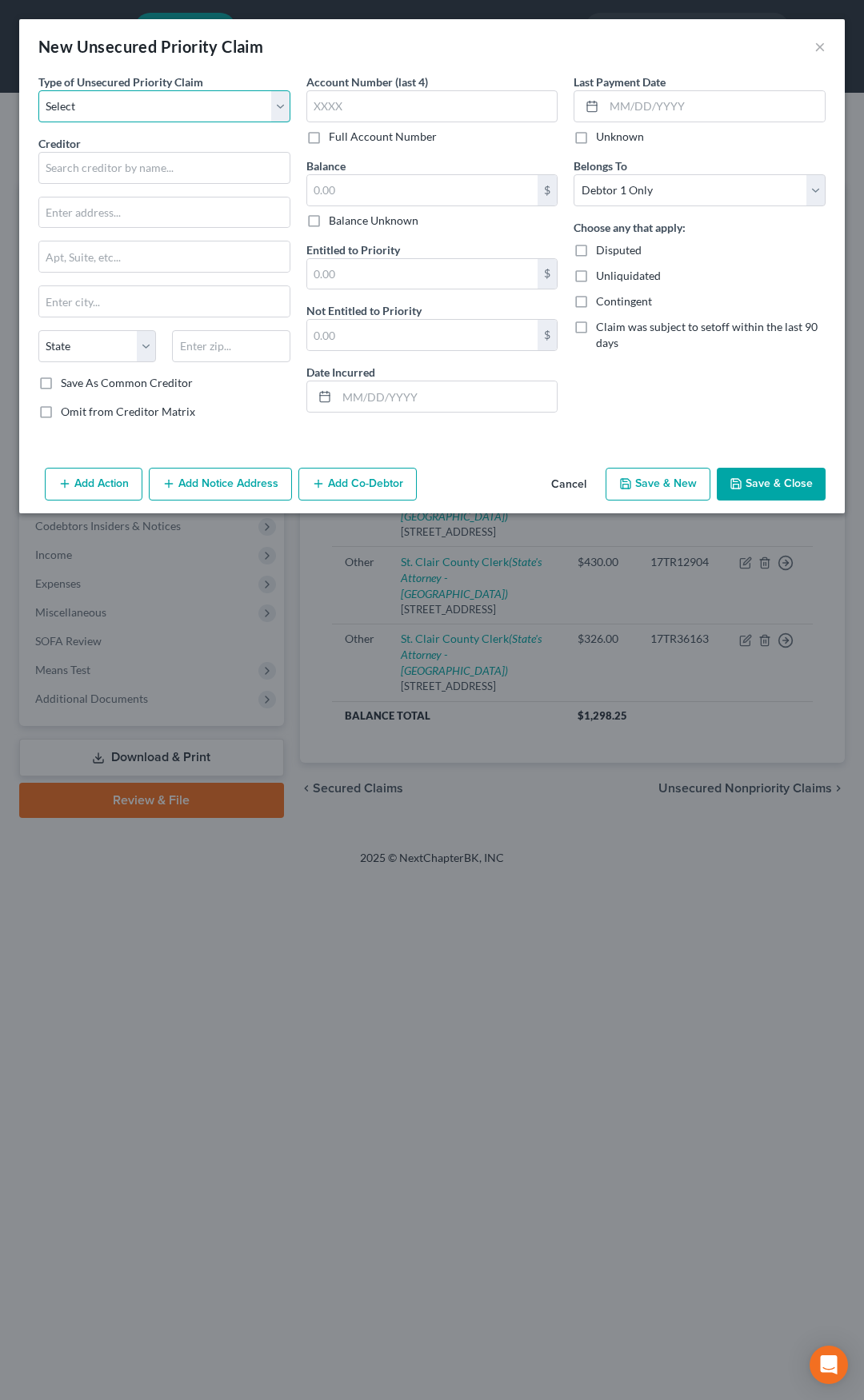
click at [156, 91] on select "Select Taxes & Other Government Units Domestic Support Obligations Extensions o…" at bounding box center [165, 107] width 252 height 32
click at [39, 91] on select "Select Taxes & Other Government Units Domestic Support Obligations Extensions o…" at bounding box center [165, 107] width 252 height 32
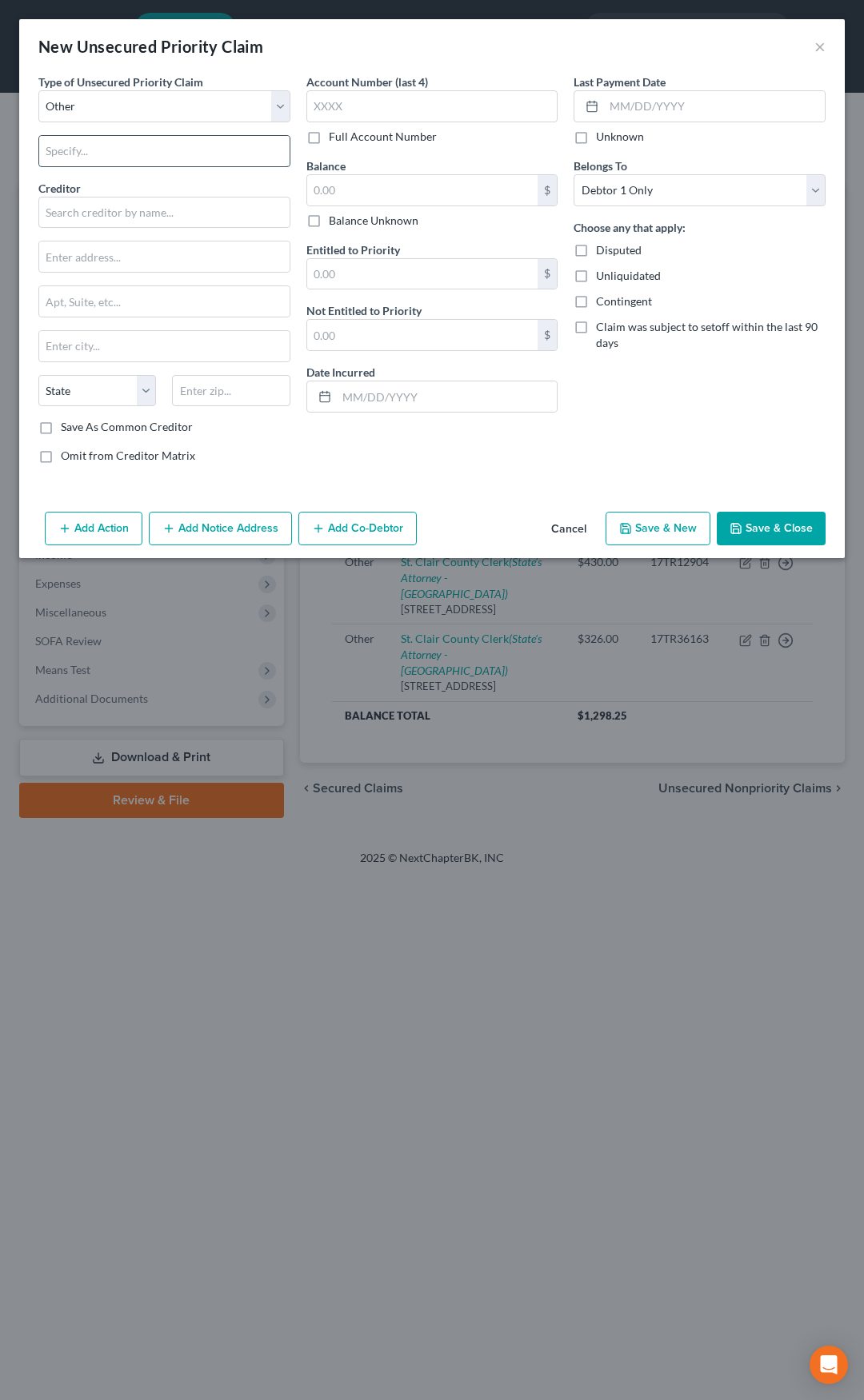
click at [113, 155] on input "text" at bounding box center [165, 151] width 250 height 30
click at [104, 200] on input "text" at bounding box center [165, 212] width 252 height 32
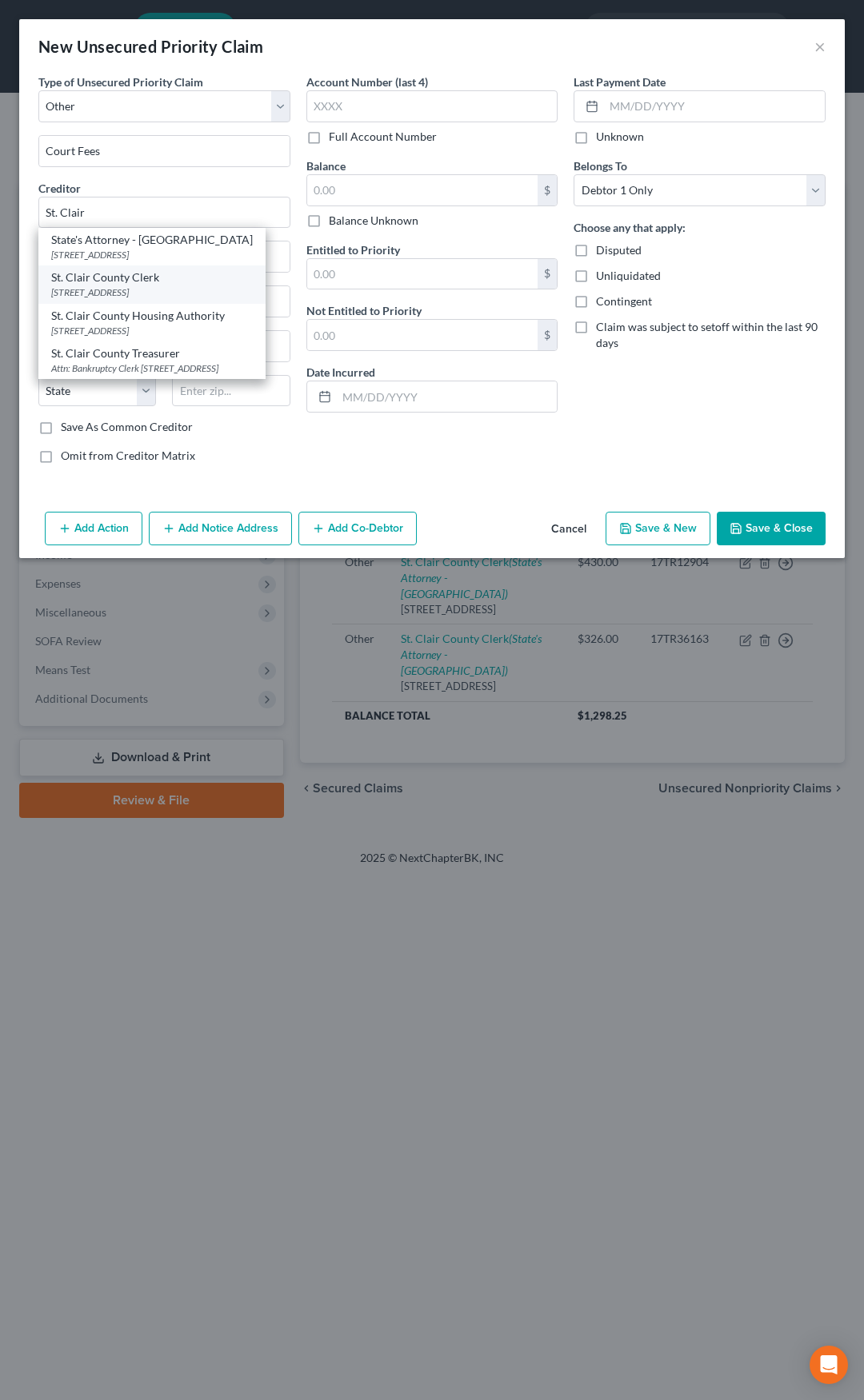
click at [123, 279] on div "St. Clair County Clerk" at bounding box center [152, 277] width 202 height 16
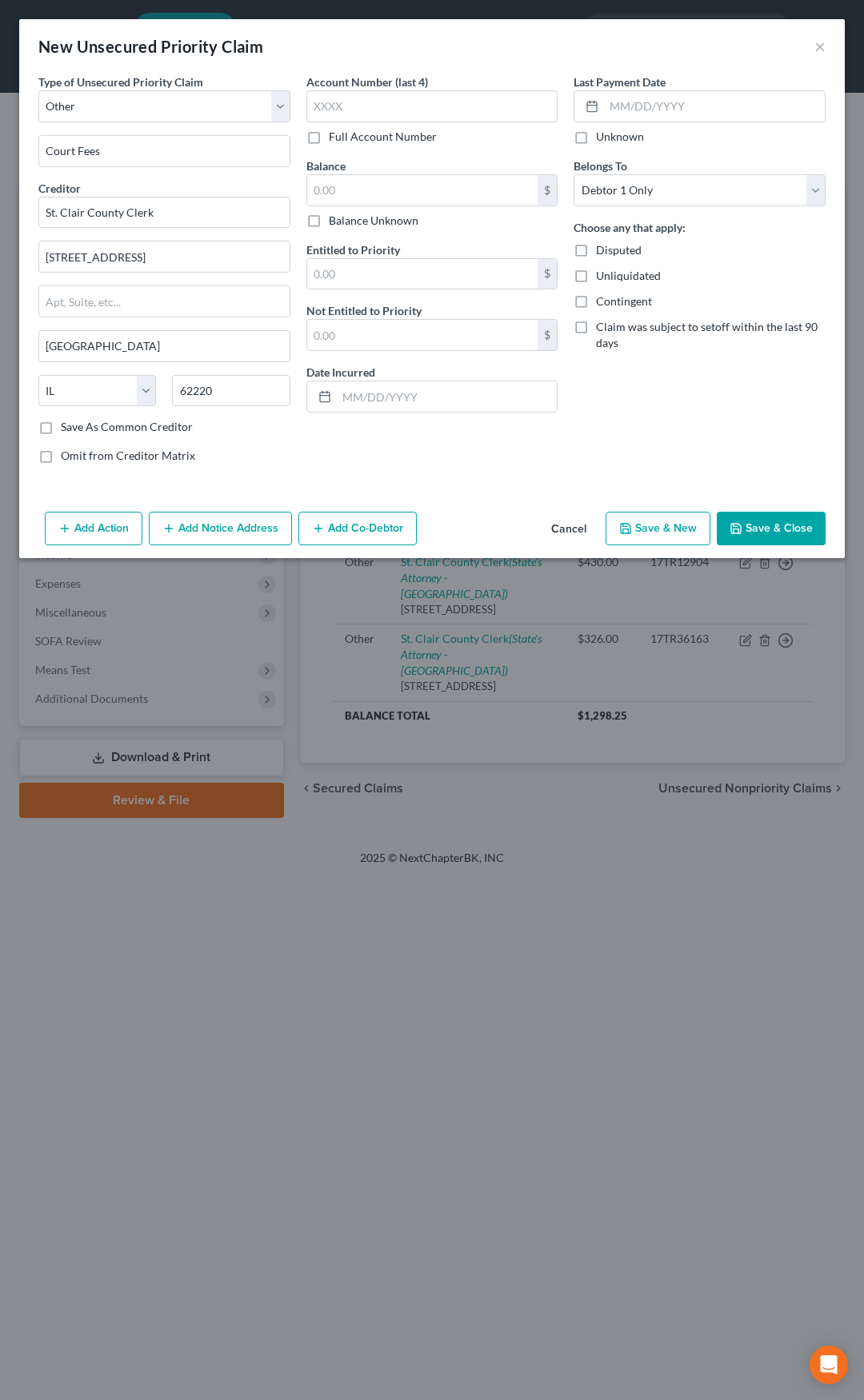
click at [329, 138] on label "Full Account Number" at bounding box center [383, 136] width 108 height 16
click at [335, 138] on input "Full Account Number" at bounding box center [340, 133] width 10 height 10
click at [353, 109] on input "text" at bounding box center [432, 107] width 252 height 32
click at [353, 184] on input "text" at bounding box center [422, 191] width 231 height 30
click at [359, 394] on input "text" at bounding box center [447, 396] width 221 height 30
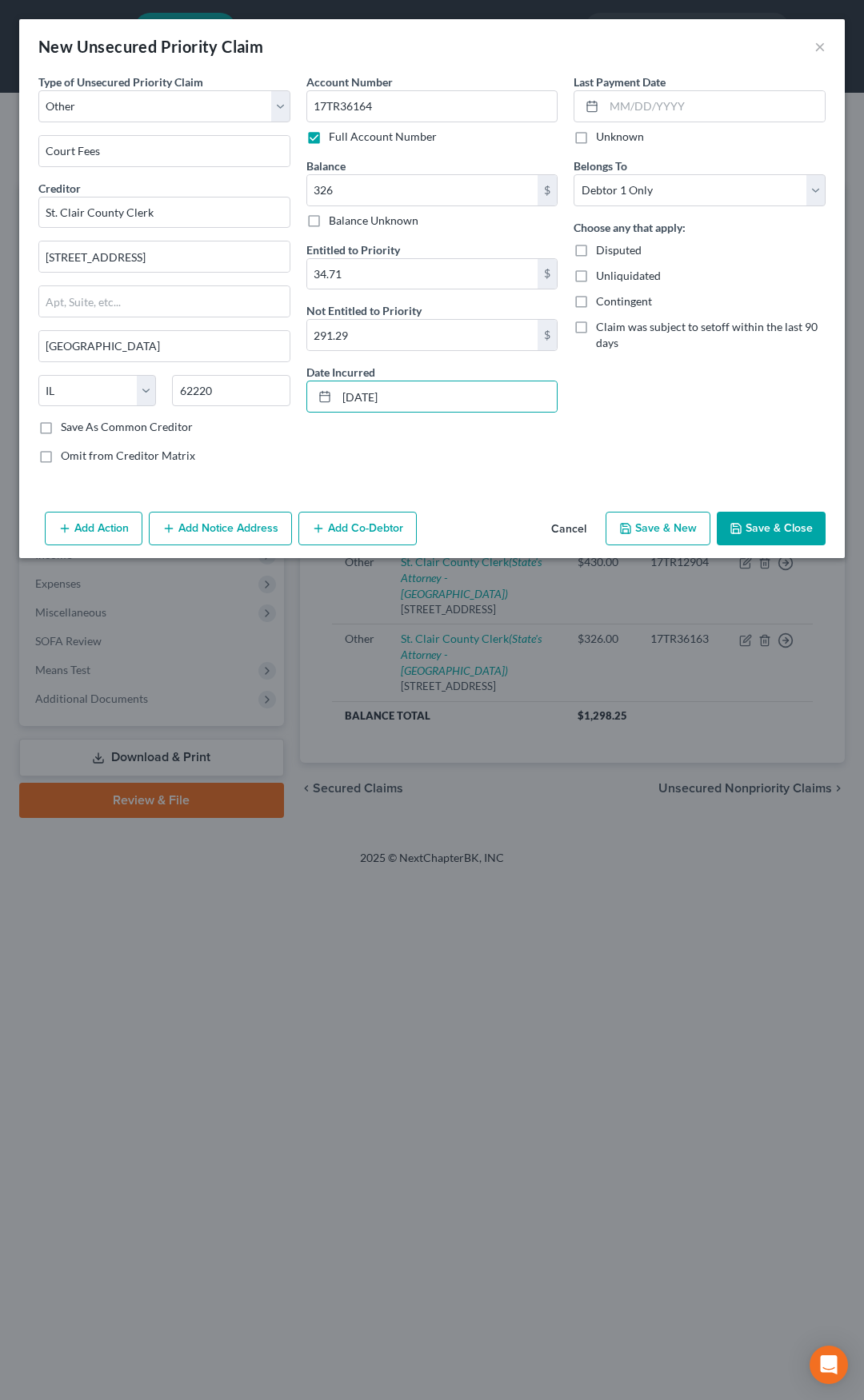
click at [223, 530] on button "Add Notice Address" at bounding box center [220, 529] width 144 height 34
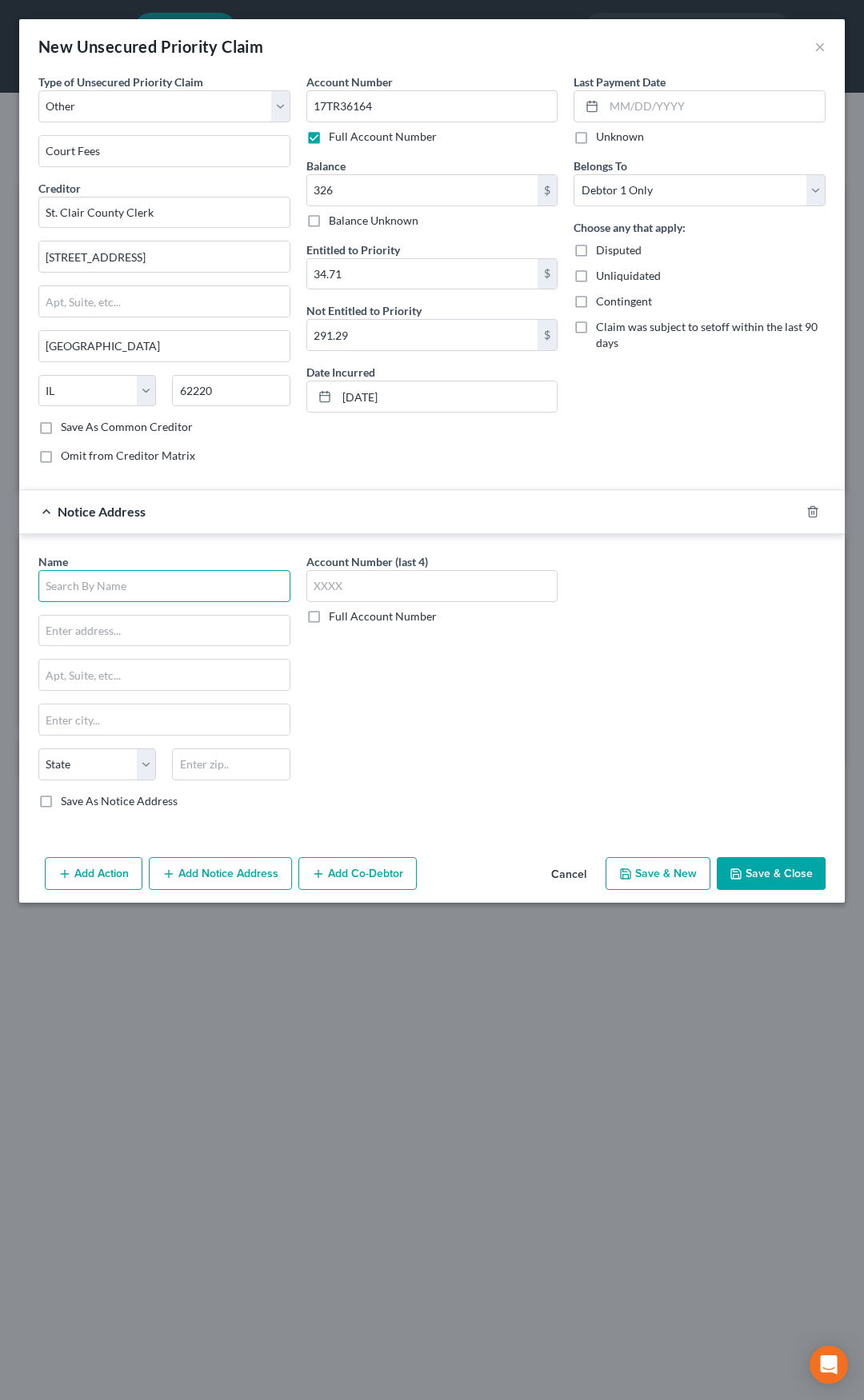
click at [176, 572] on input "text" at bounding box center [165, 586] width 252 height 32
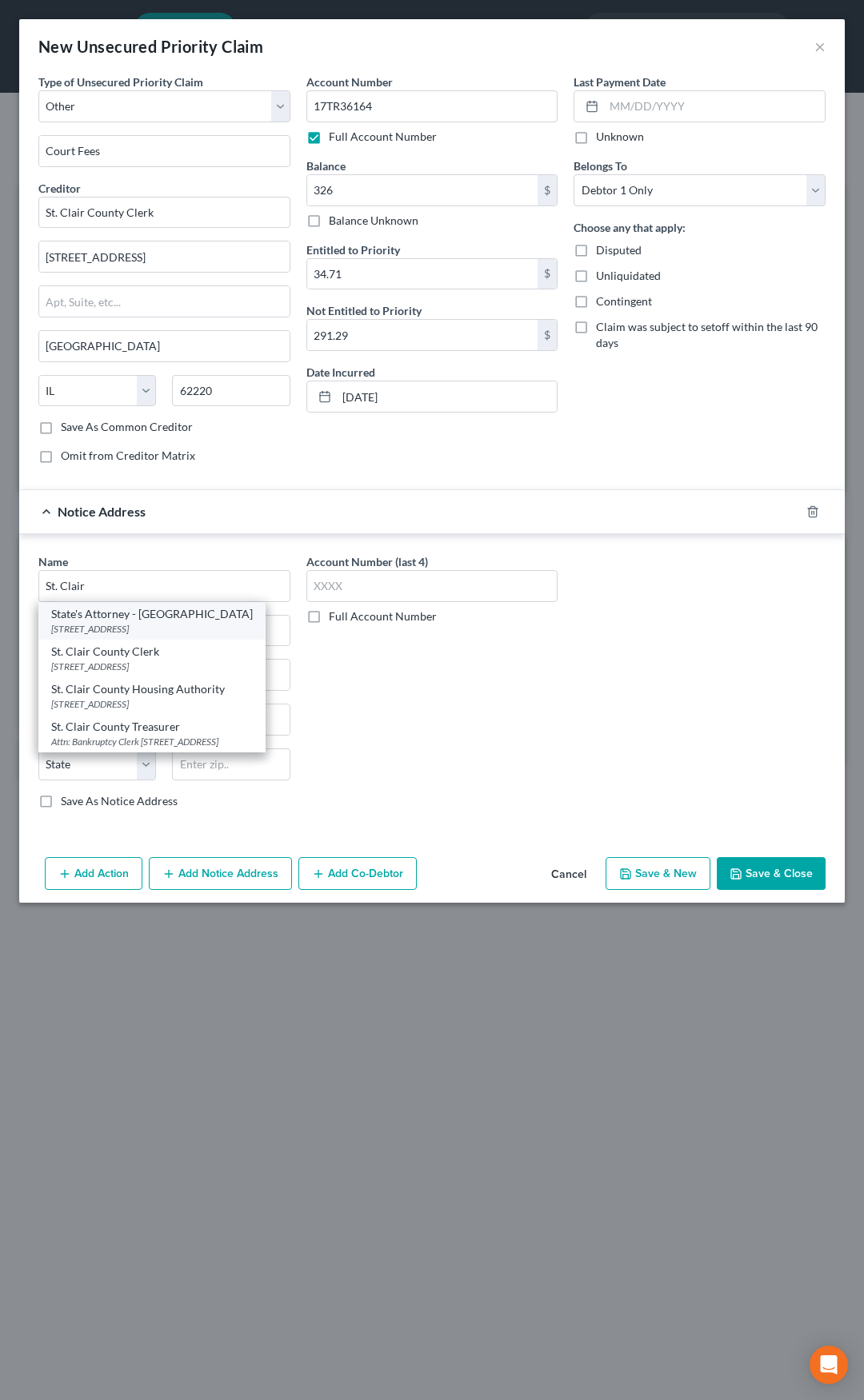
click at [148, 616] on div "State's Attorney - St. Clair County" at bounding box center [152, 614] width 202 height 16
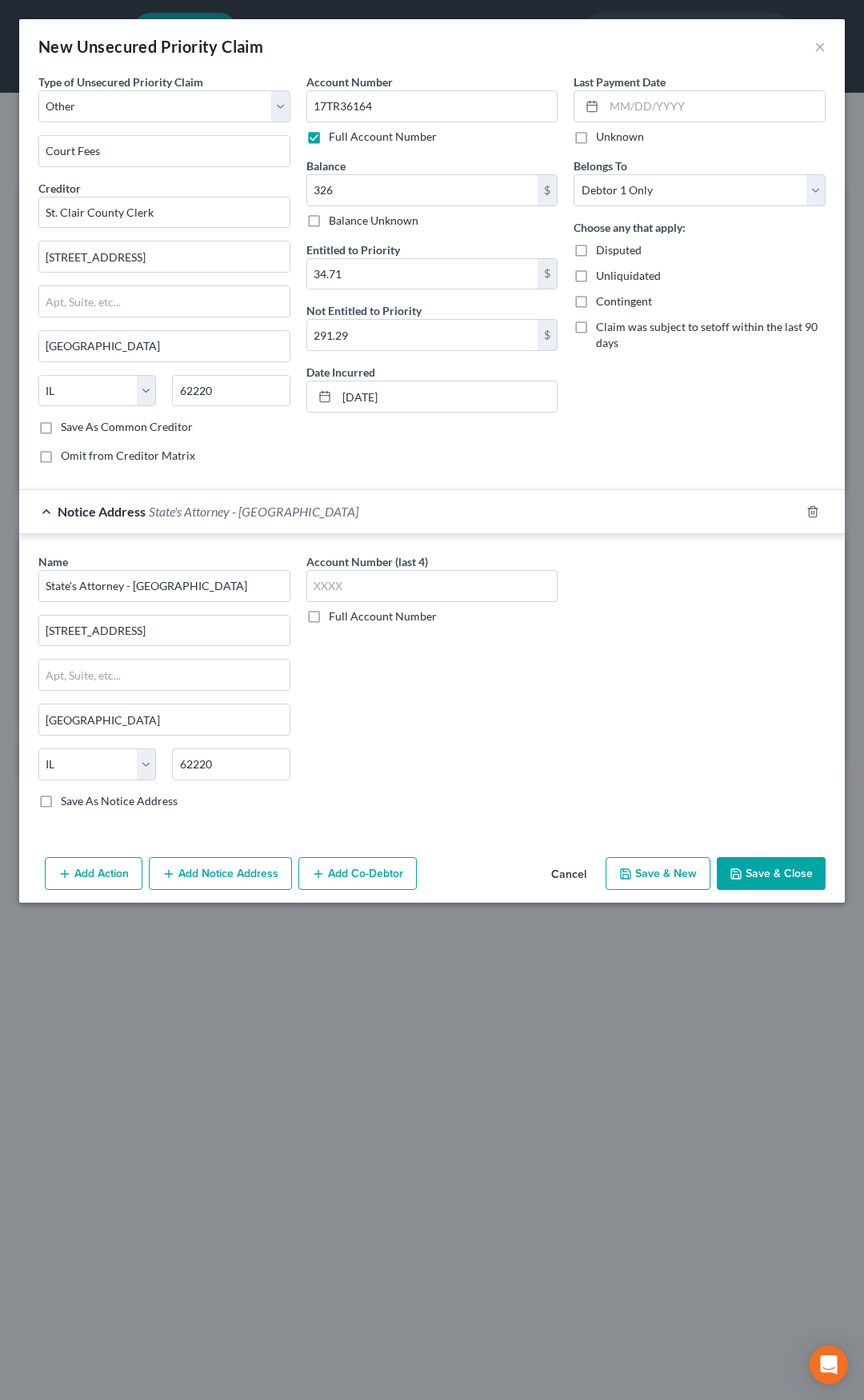
click at [229, 518] on span "State's Attorney - St. Clair County" at bounding box center [254, 511] width 210 height 15
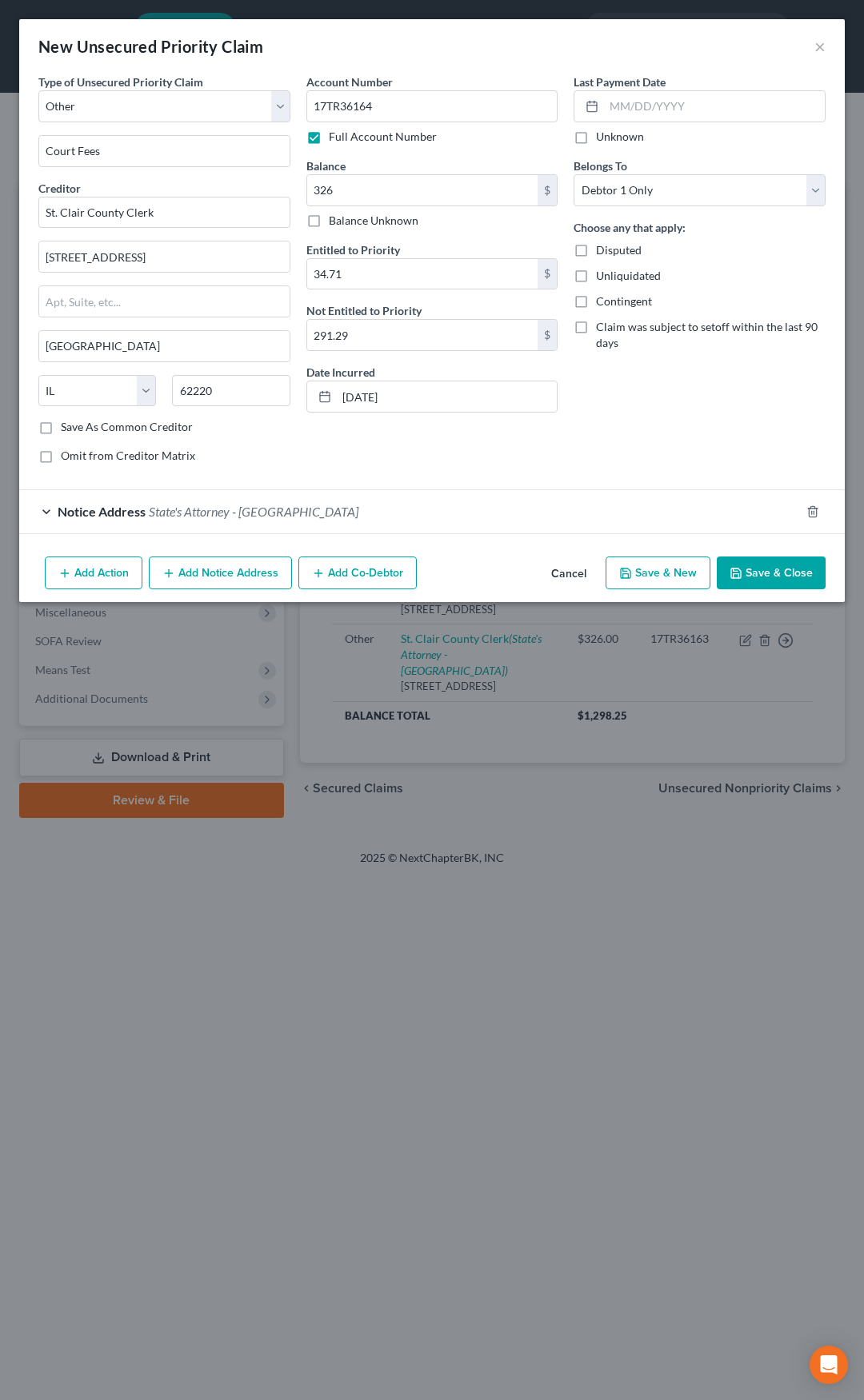
click at [738, 566] on button "Save & Close" at bounding box center [772, 573] width 109 height 34
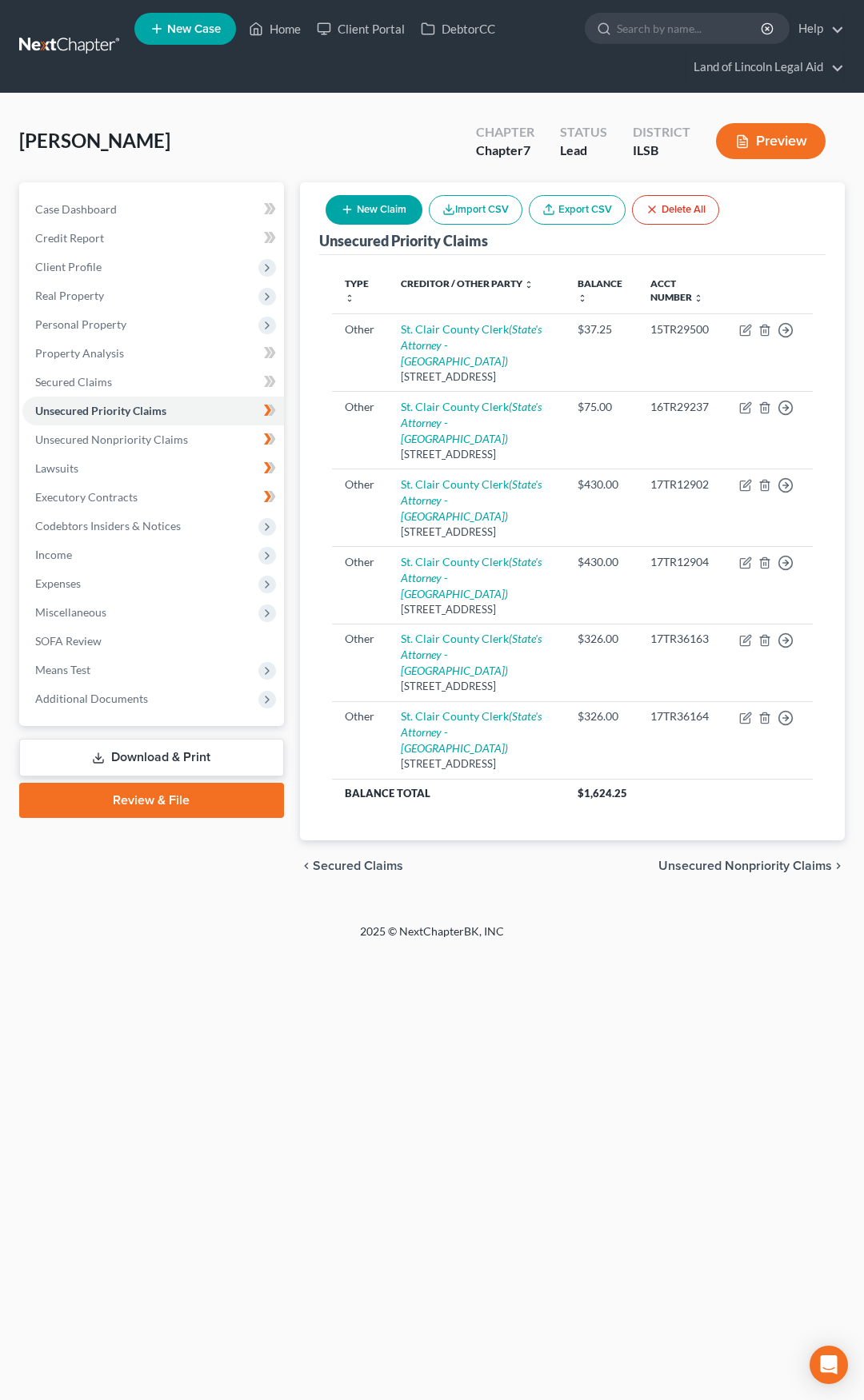
click at [378, 205] on button "New Claim" at bounding box center [374, 209] width 97 height 29
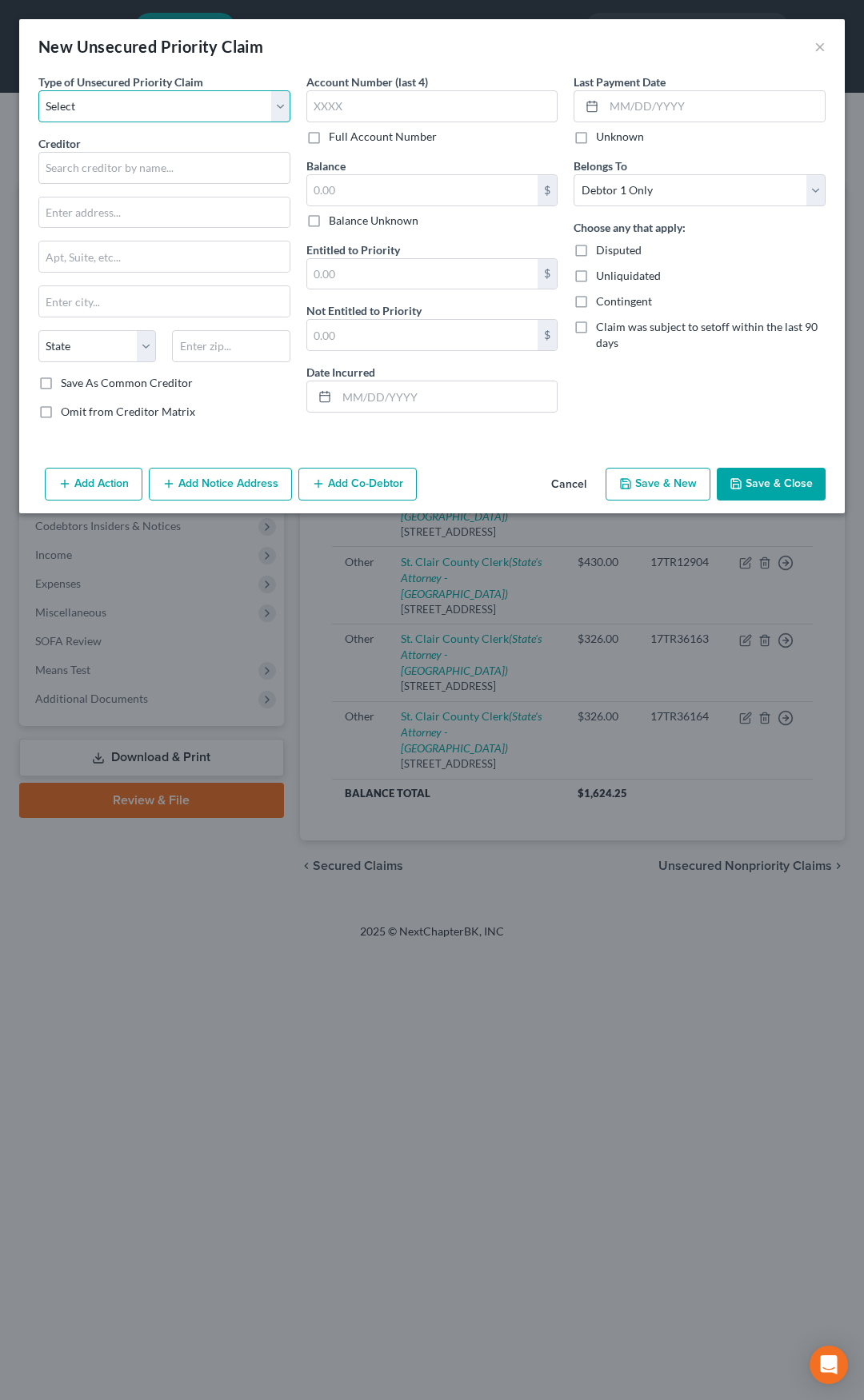
click at [181, 112] on select "Select Taxes & Other Government Units Domestic Support Obligations Extensions o…" at bounding box center [165, 107] width 252 height 32
click at [39, 91] on select "Select Taxes & Other Government Units Domestic Support Obligations Extensions o…" at bounding box center [165, 107] width 252 height 32
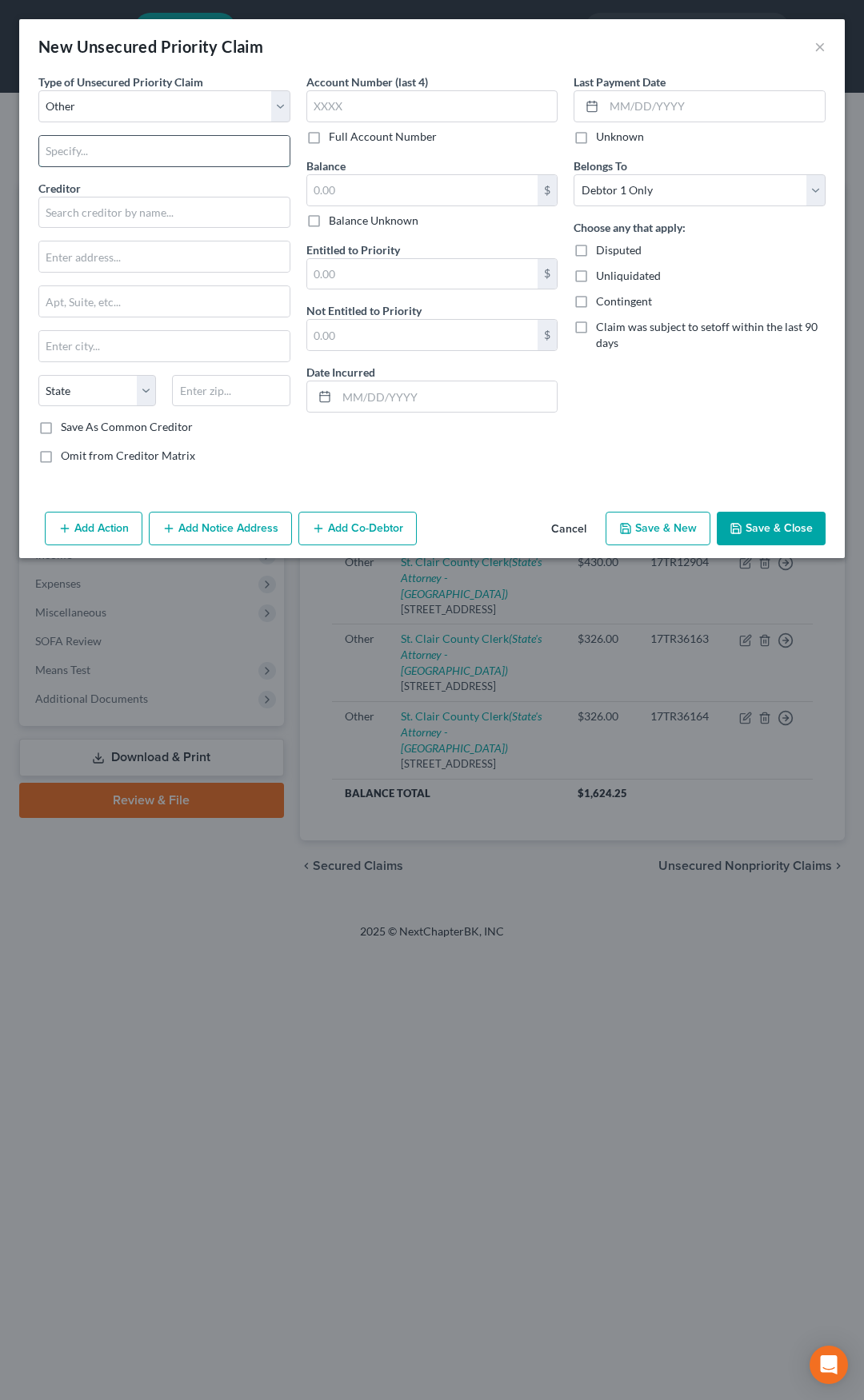
click at [144, 154] on input "text" at bounding box center [165, 151] width 250 height 30
click at [127, 196] on input "text" at bounding box center [165, 212] width 252 height 32
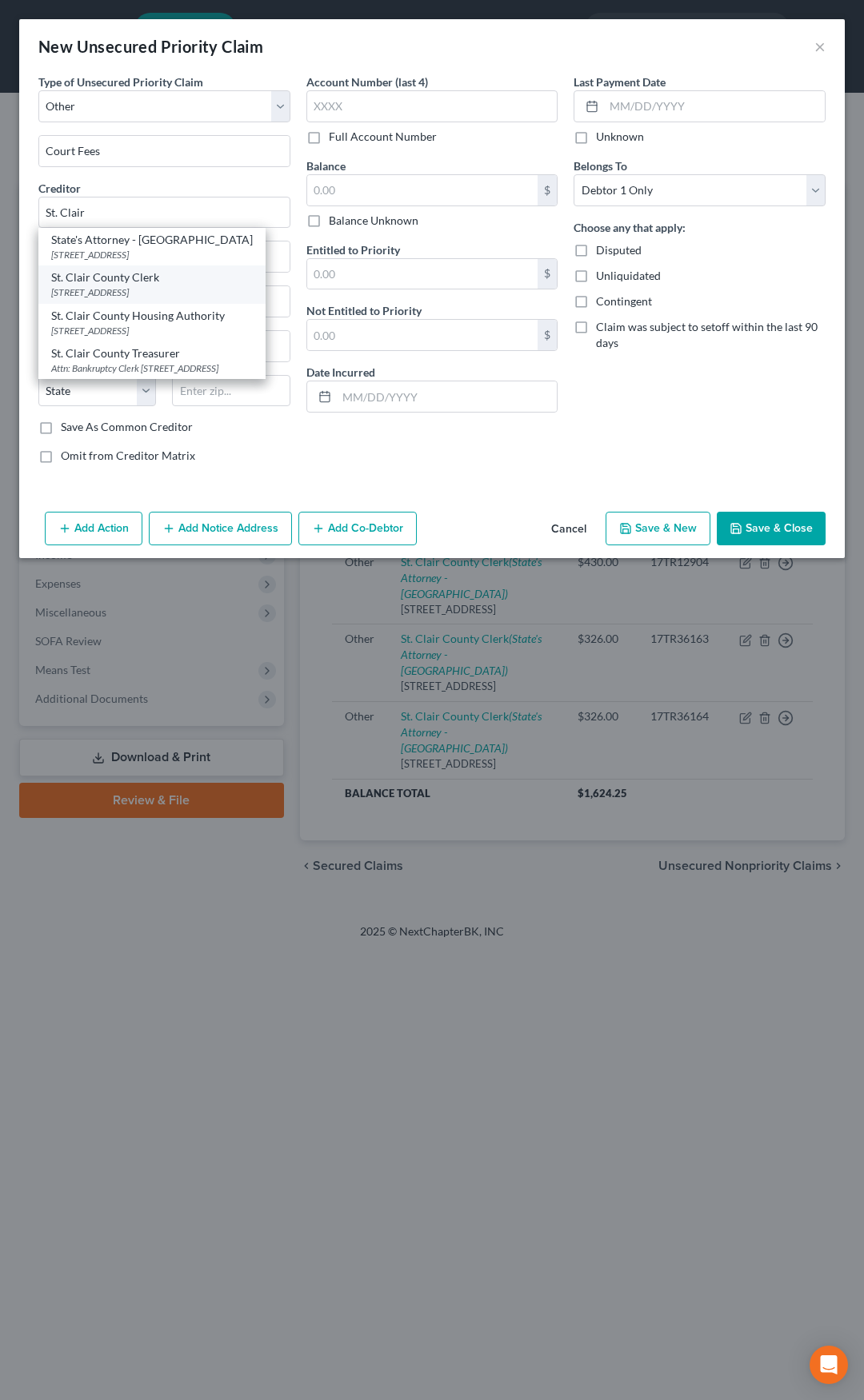
click at [130, 284] on div "St. Clair County Clerk" at bounding box center [152, 277] width 202 height 16
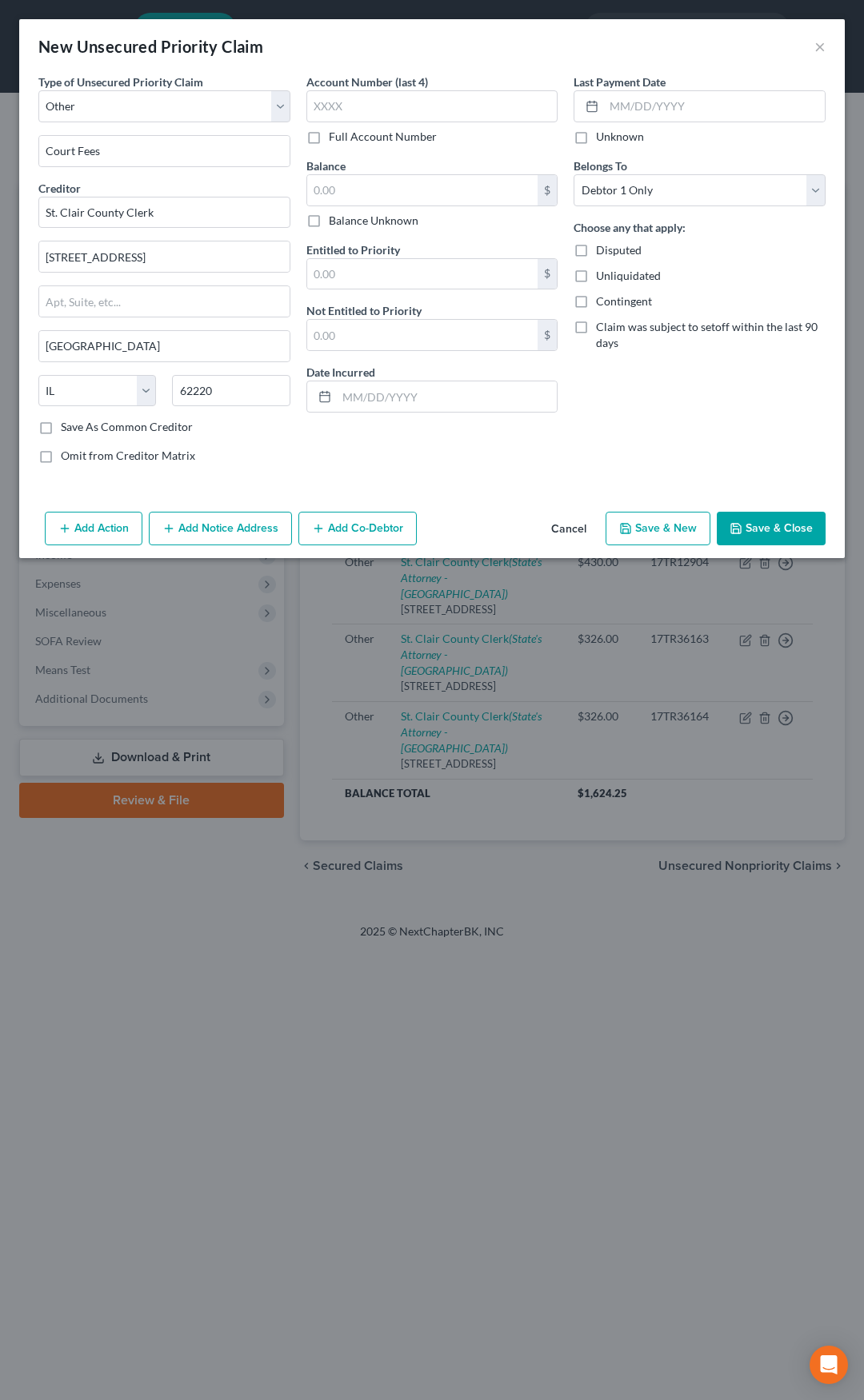
click at [329, 143] on label "Full Account Number" at bounding box center [383, 136] width 108 height 16
click at [335, 139] on input "Full Account Number" at bounding box center [340, 133] width 10 height 10
click at [339, 107] on input "text" at bounding box center [432, 107] width 252 height 32
click at [338, 185] on input "text" at bounding box center [422, 191] width 231 height 30
click at [348, 270] on input "text" at bounding box center [422, 274] width 231 height 30
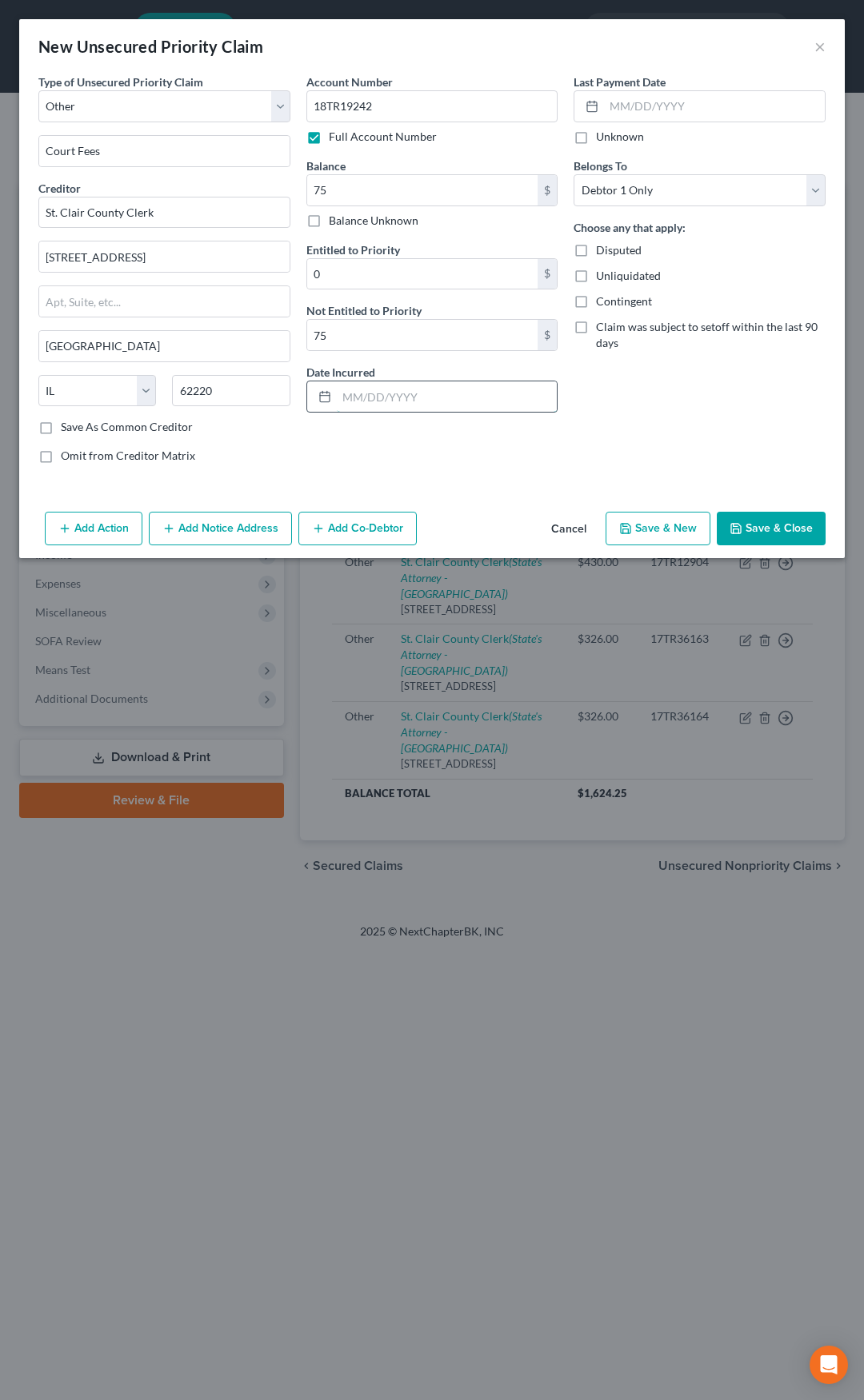
click at [422, 397] on input "text" at bounding box center [447, 396] width 221 height 30
click at [228, 526] on button "Add Notice Address" at bounding box center [220, 529] width 144 height 34
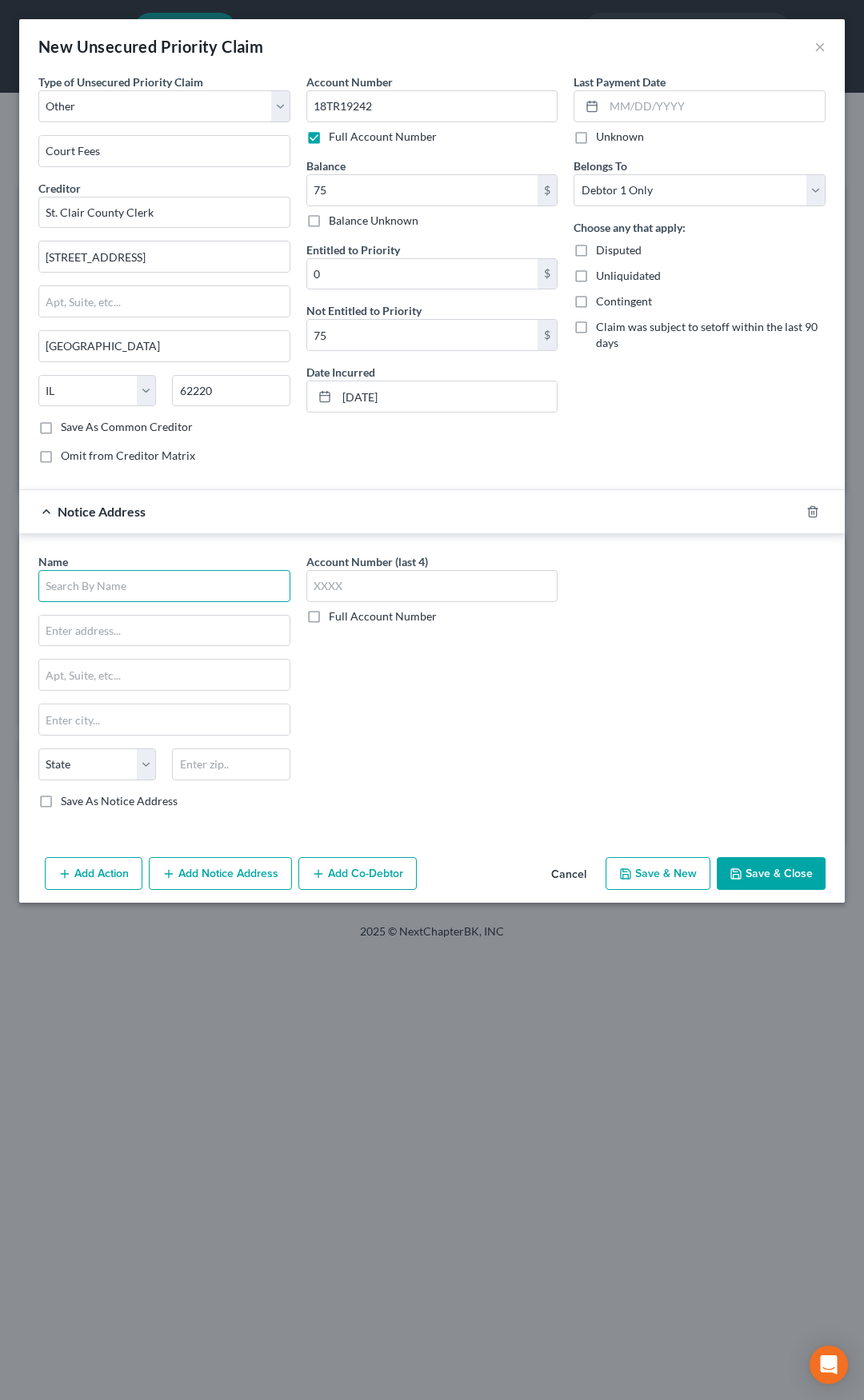
click at [202, 575] on input "text" at bounding box center [165, 586] width 252 height 32
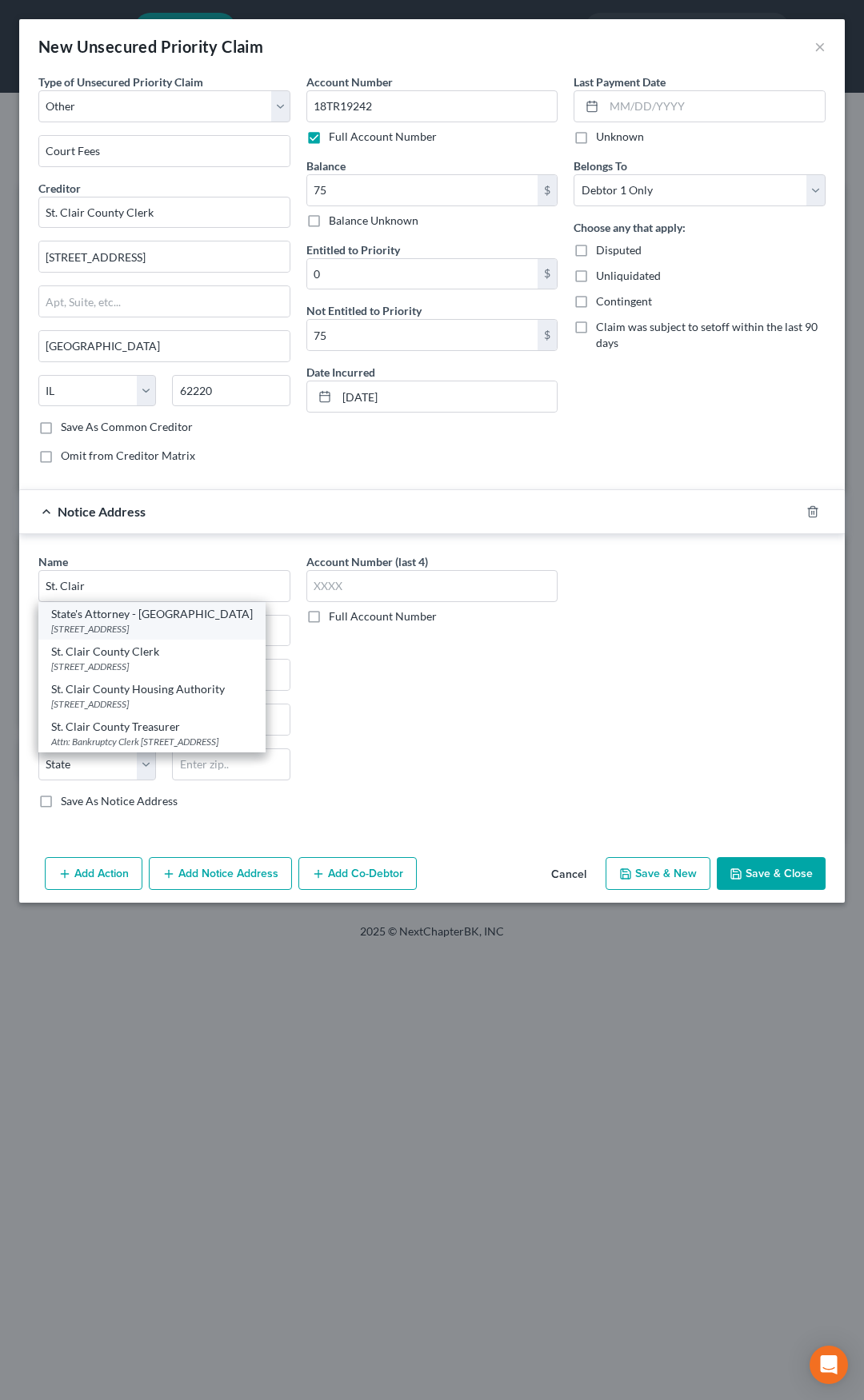
click at [172, 619] on div "State's Attorney - St. Clair County" at bounding box center [152, 614] width 202 height 16
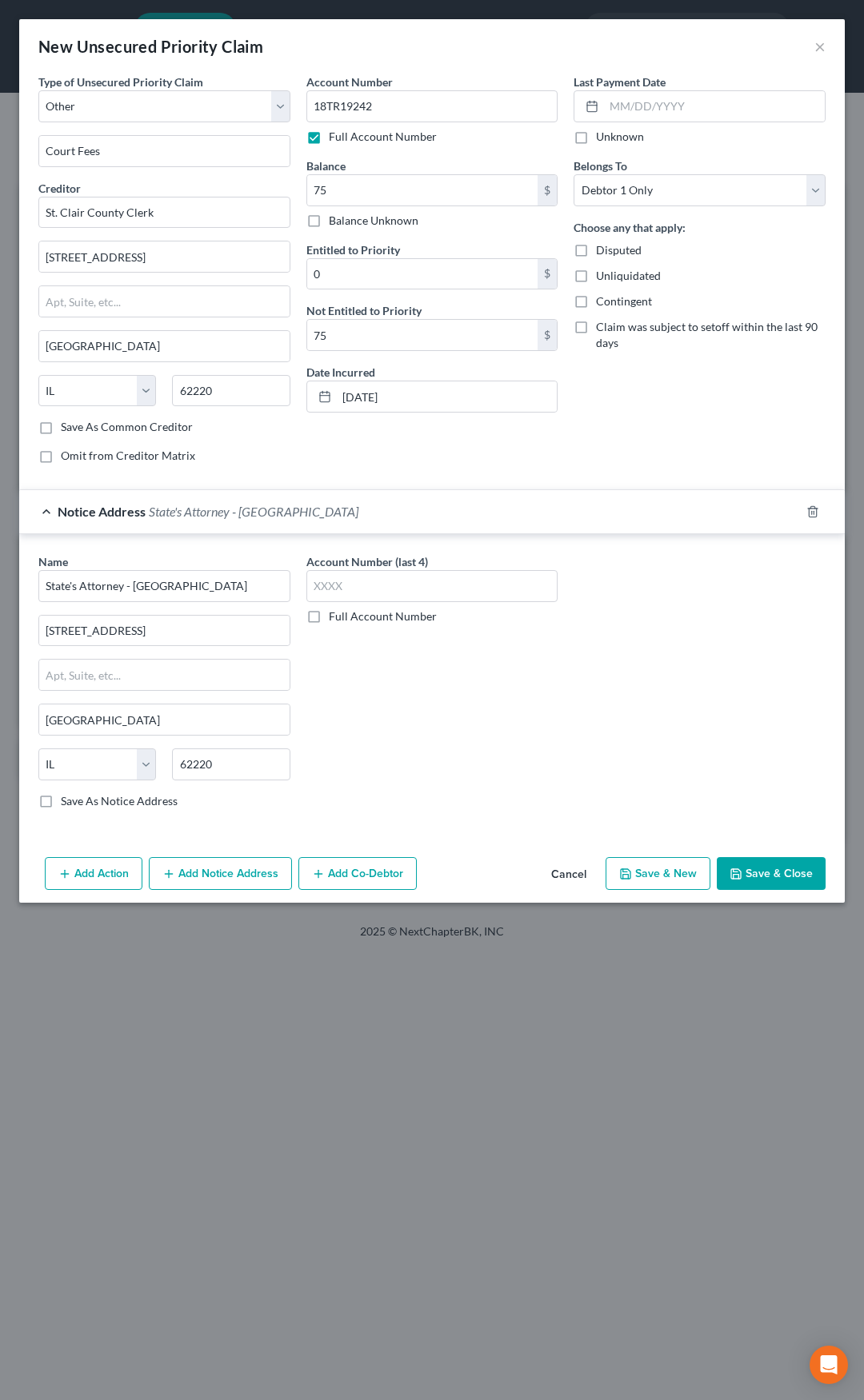
click at [244, 514] on span "State's Attorney - St. Clair County" at bounding box center [254, 511] width 210 height 15
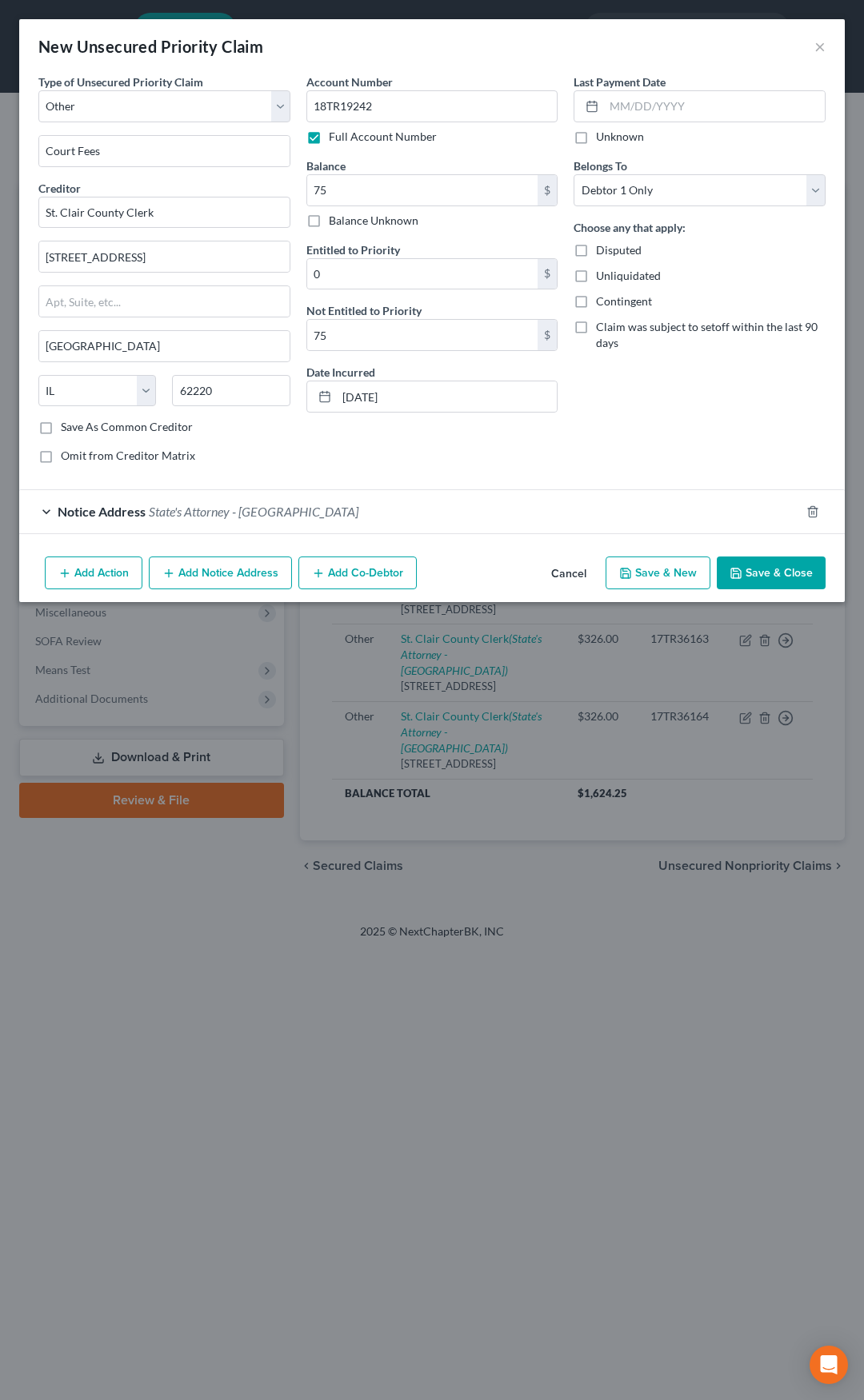
click at [762, 572] on button "Save & Close" at bounding box center [772, 573] width 109 height 34
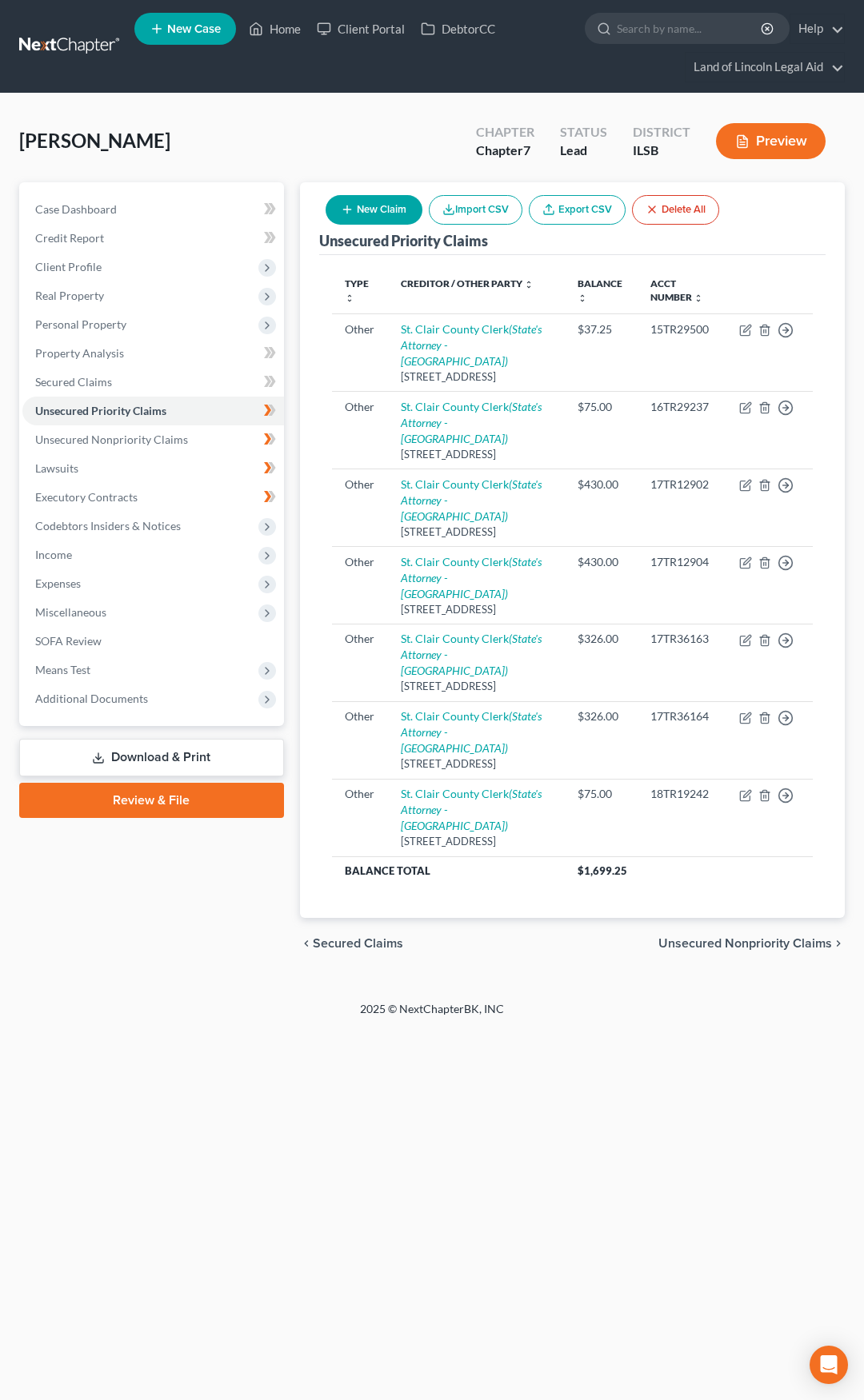
click at [377, 207] on button "New Claim" at bounding box center [374, 209] width 97 height 29
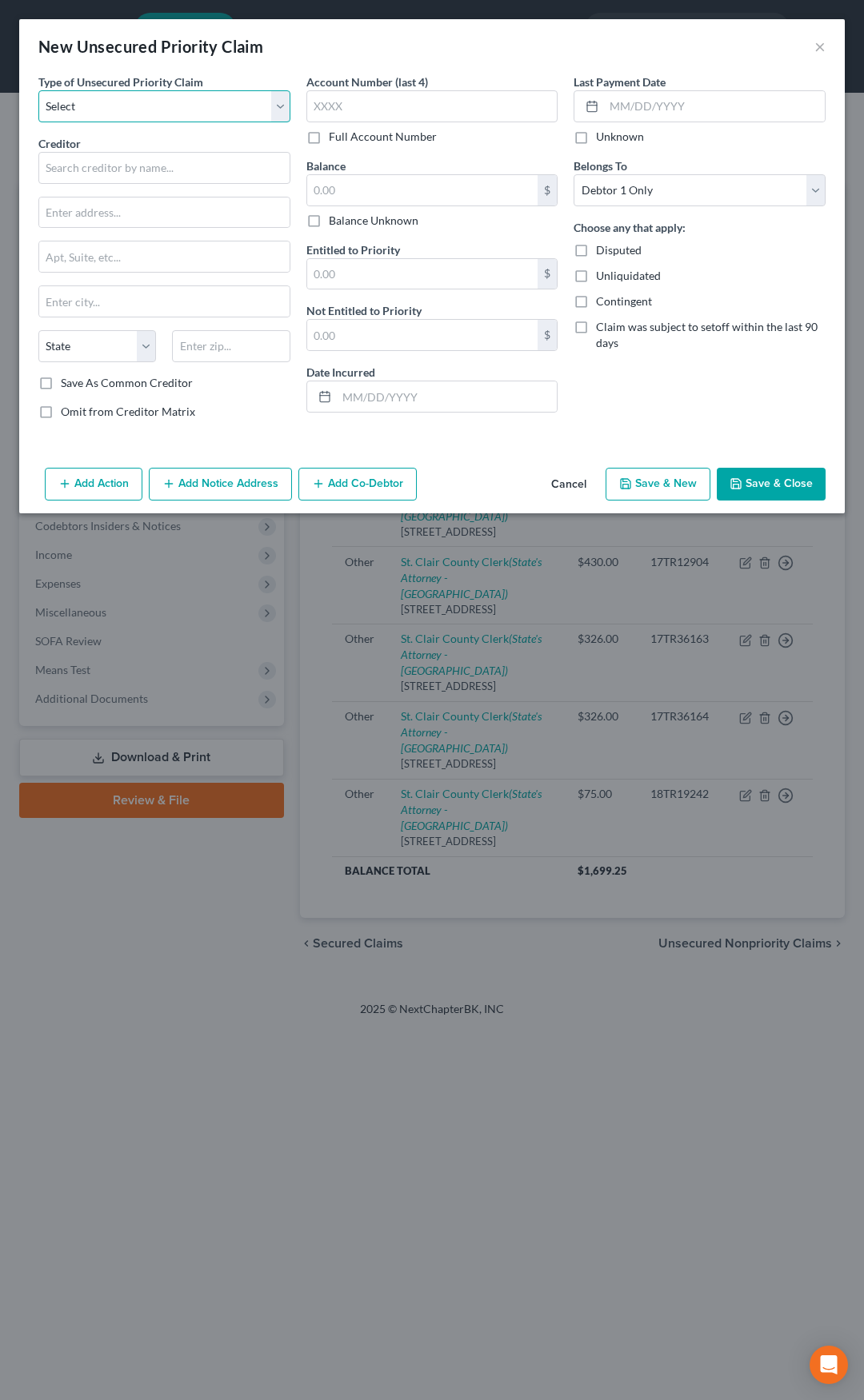
click at [194, 115] on select "Select Taxes & Other Government Units Domestic Support Obligations Extensions o…" at bounding box center [165, 107] width 252 height 32
click at [39, 91] on select "Select Taxes & Other Government Units Domestic Support Obligations Extensions o…" at bounding box center [165, 107] width 252 height 32
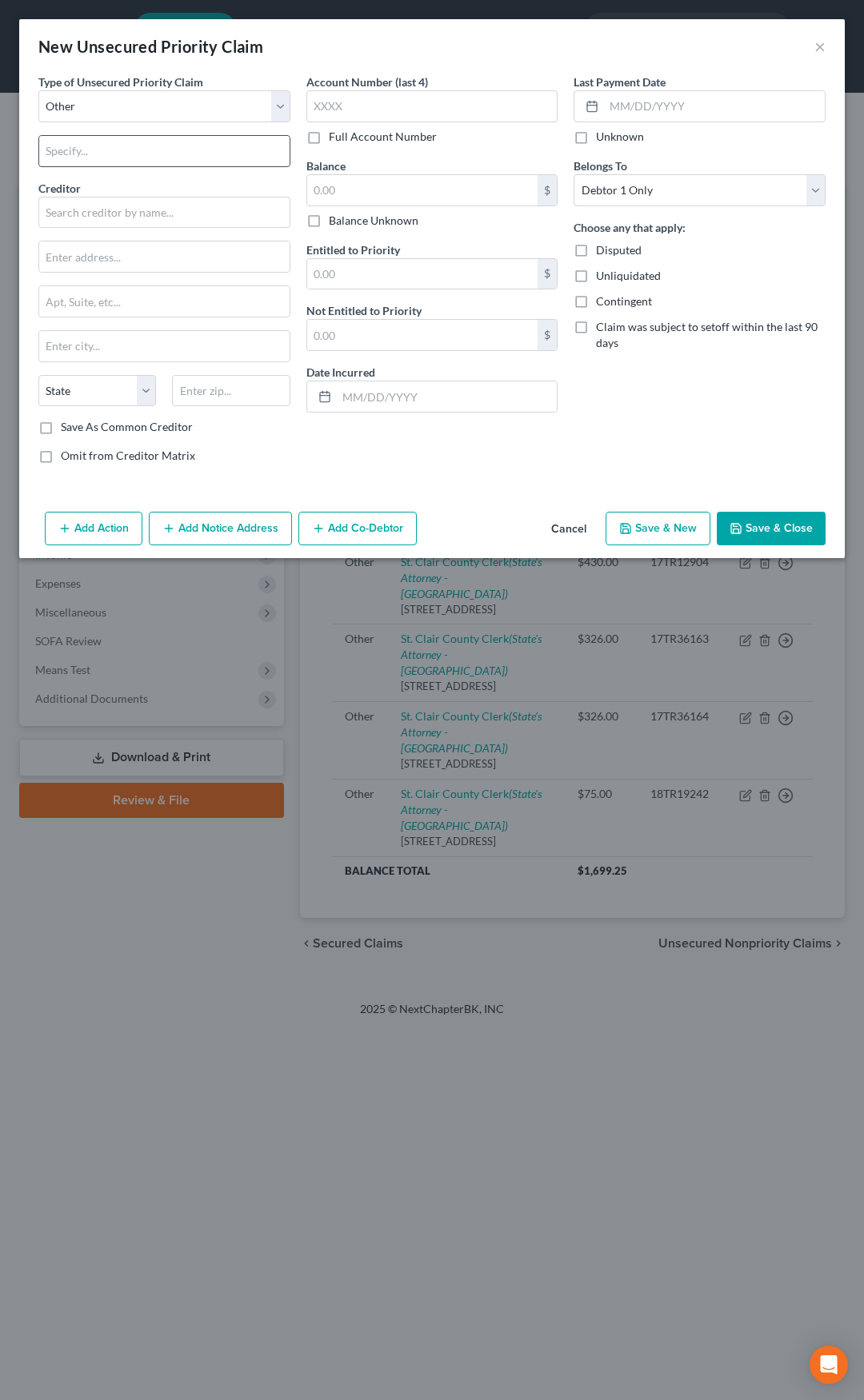
click at [130, 143] on input "text" at bounding box center [165, 151] width 250 height 30
click at [106, 208] on input "text" at bounding box center [165, 212] width 252 height 32
click at [60, 427] on label "Save As Common Creditor" at bounding box center [126, 426] width 132 height 16
click at [67, 427] on input "Save As Common Creditor" at bounding box center [72, 424] width 10 height 10
click at [329, 140] on label "Full Account Number" at bounding box center [383, 136] width 108 height 16
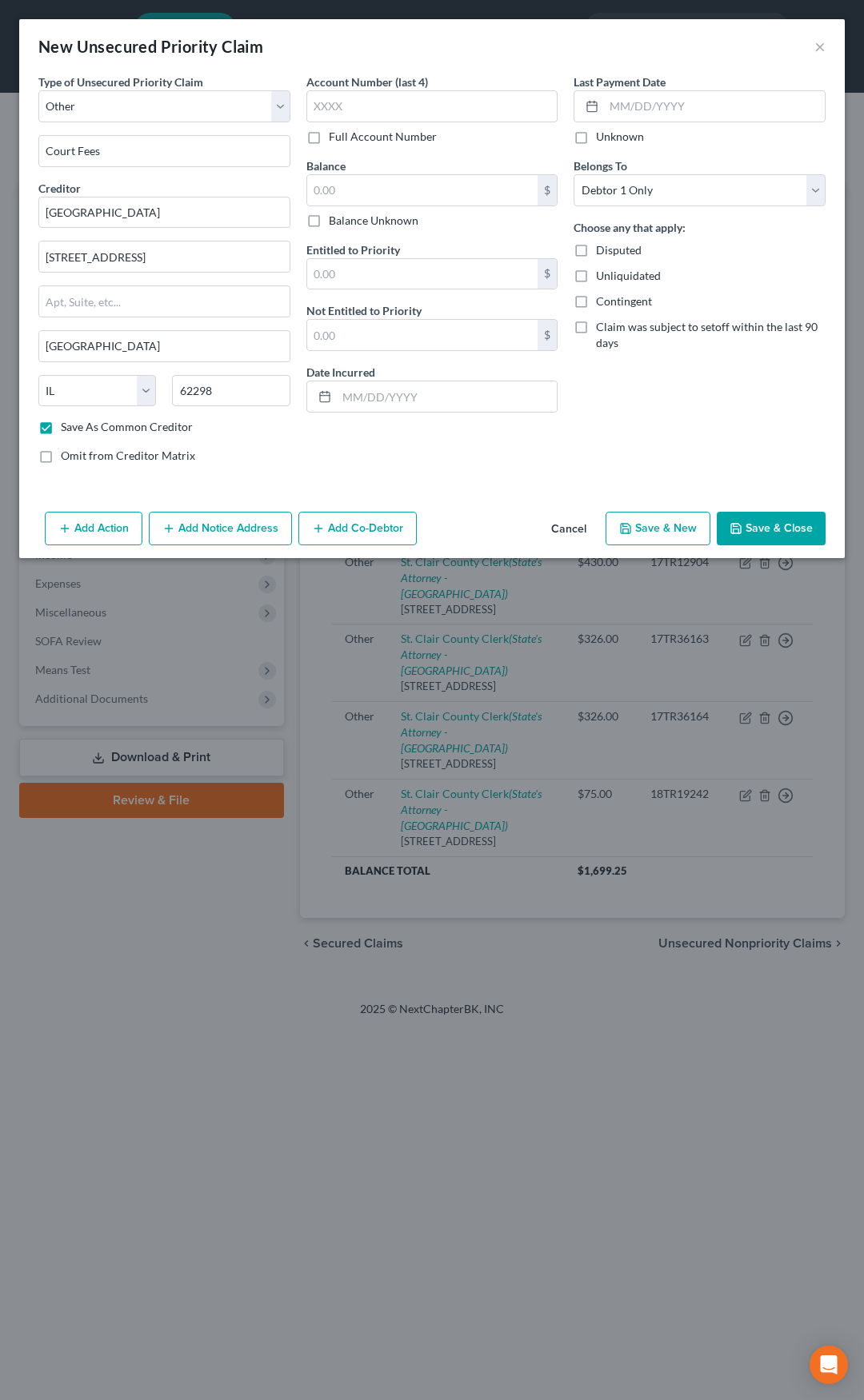
click at [335, 139] on input "Full Account Number" at bounding box center [340, 133] width 10 height 10
click at [333, 110] on input "text" at bounding box center [432, 107] width 252 height 32
click at [333, 182] on input "text" at bounding box center [422, 191] width 231 height 30
click at [331, 336] on input "text" at bounding box center [422, 335] width 231 height 30
click at [347, 404] on input "text" at bounding box center [447, 396] width 221 height 30
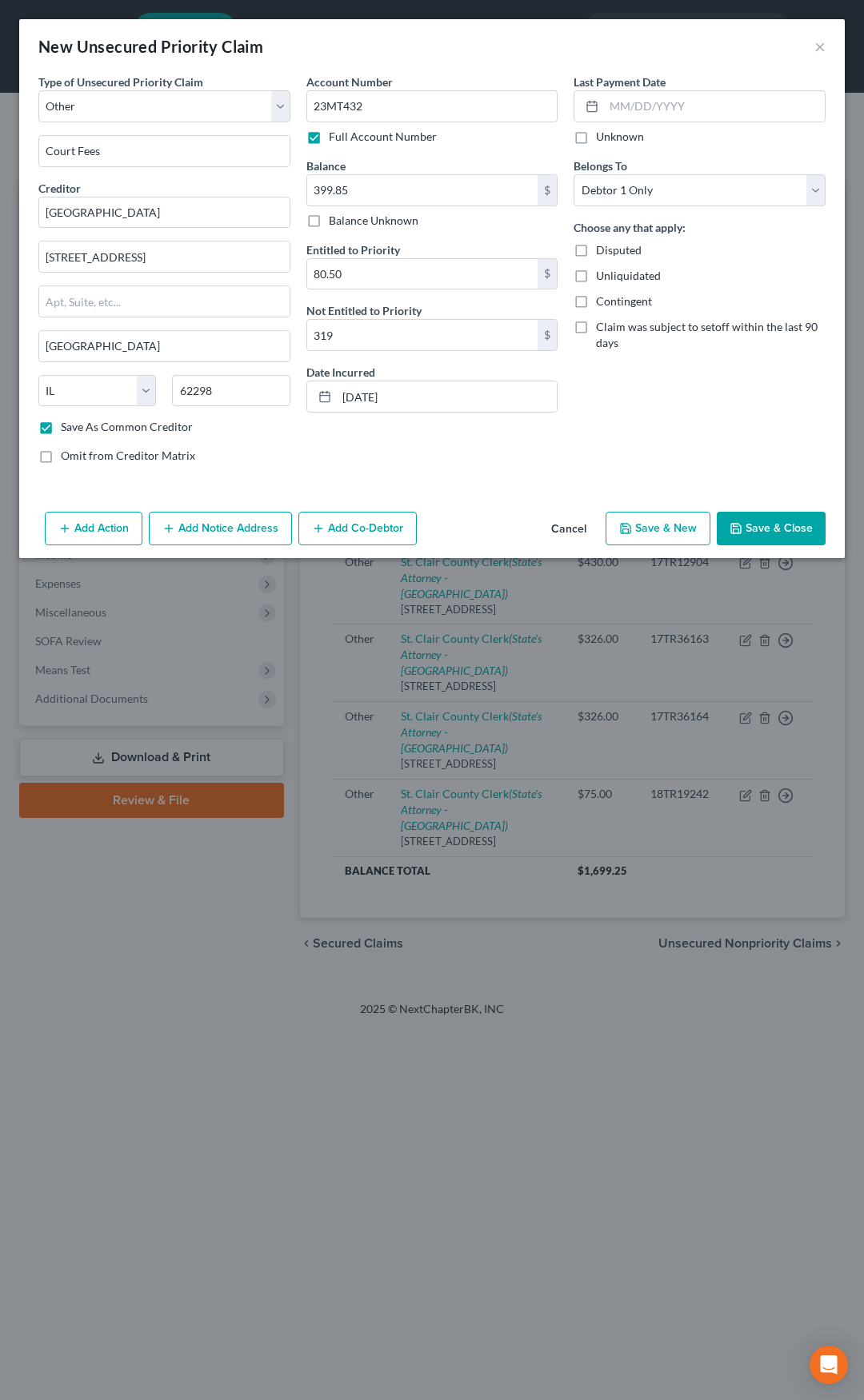
click at [227, 524] on button "Add Notice Address" at bounding box center [220, 529] width 144 height 34
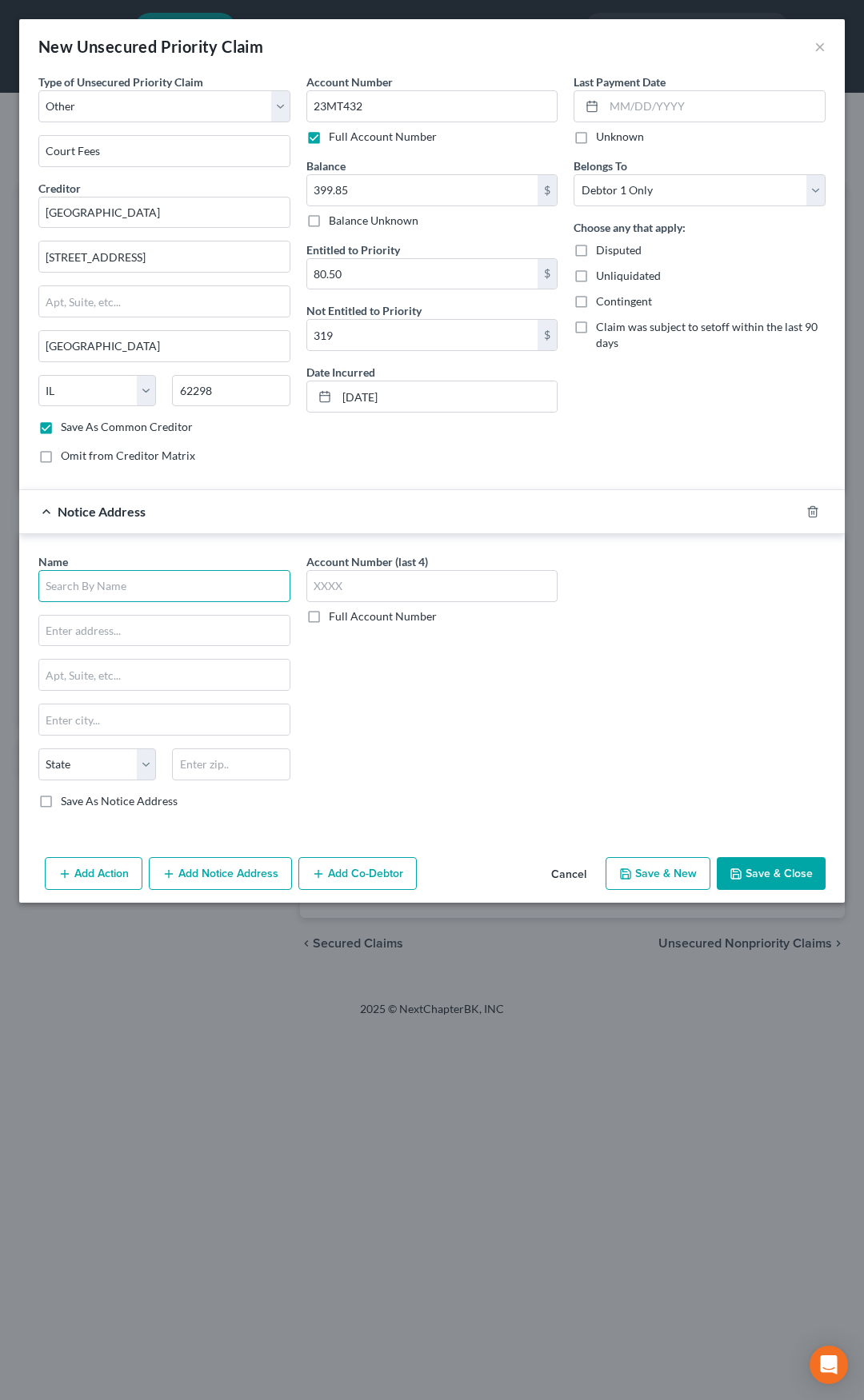
click at [179, 583] on input "text" at bounding box center [165, 586] width 252 height 32
click at [60, 800] on label "Save As Notice Address" at bounding box center [118, 801] width 117 height 16
click at [67, 800] on input "Save As Notice Address" at bounding box center [72, 798] width 10 height 10
click at [535, 509] on div "Notice Address State's Attorney - Monroe County" at bounding box center [410, 511] width 781 height 42
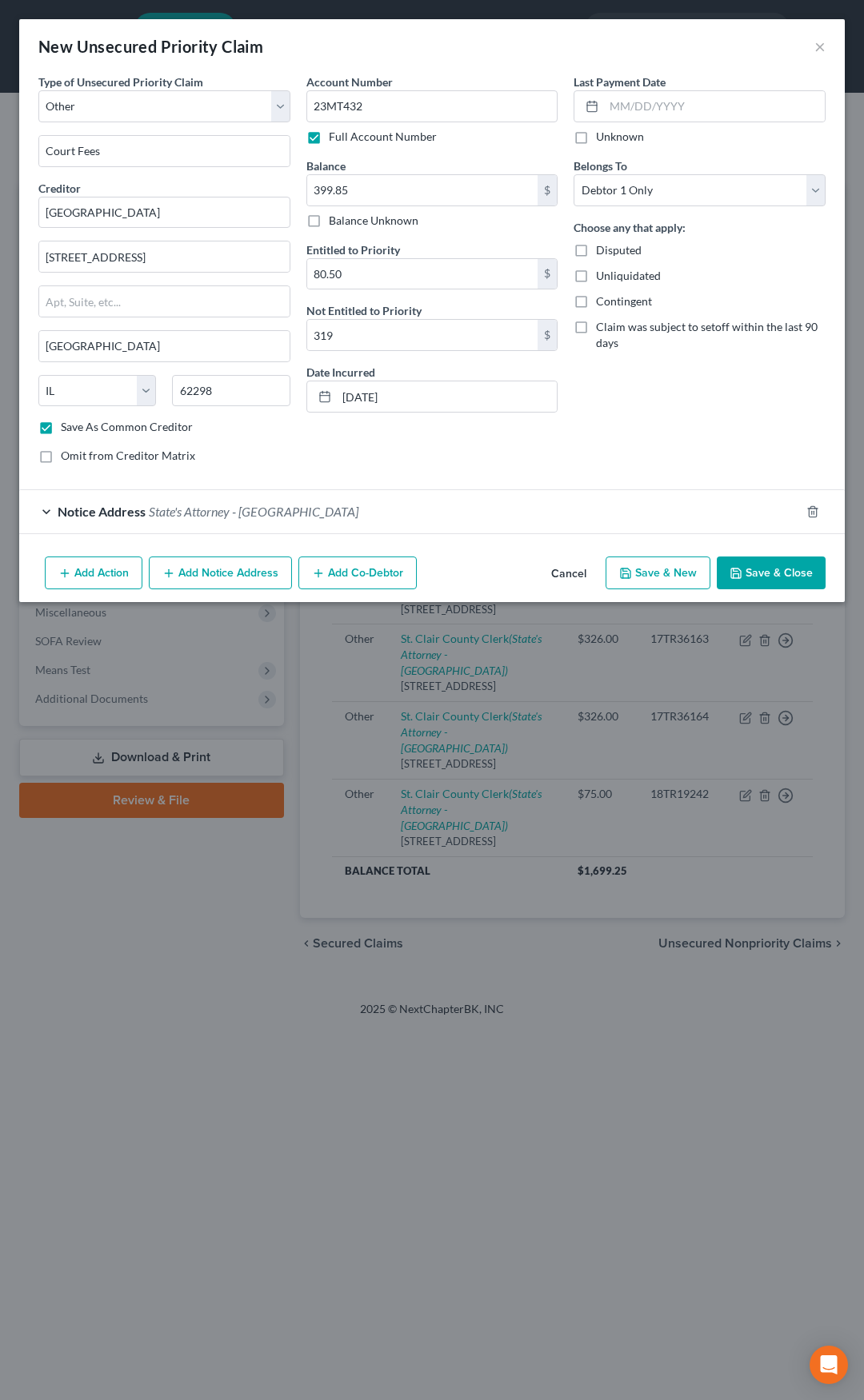
click at [782, 575] on button "Save & Close" at bounding box center [772, 573] width 109 height 34
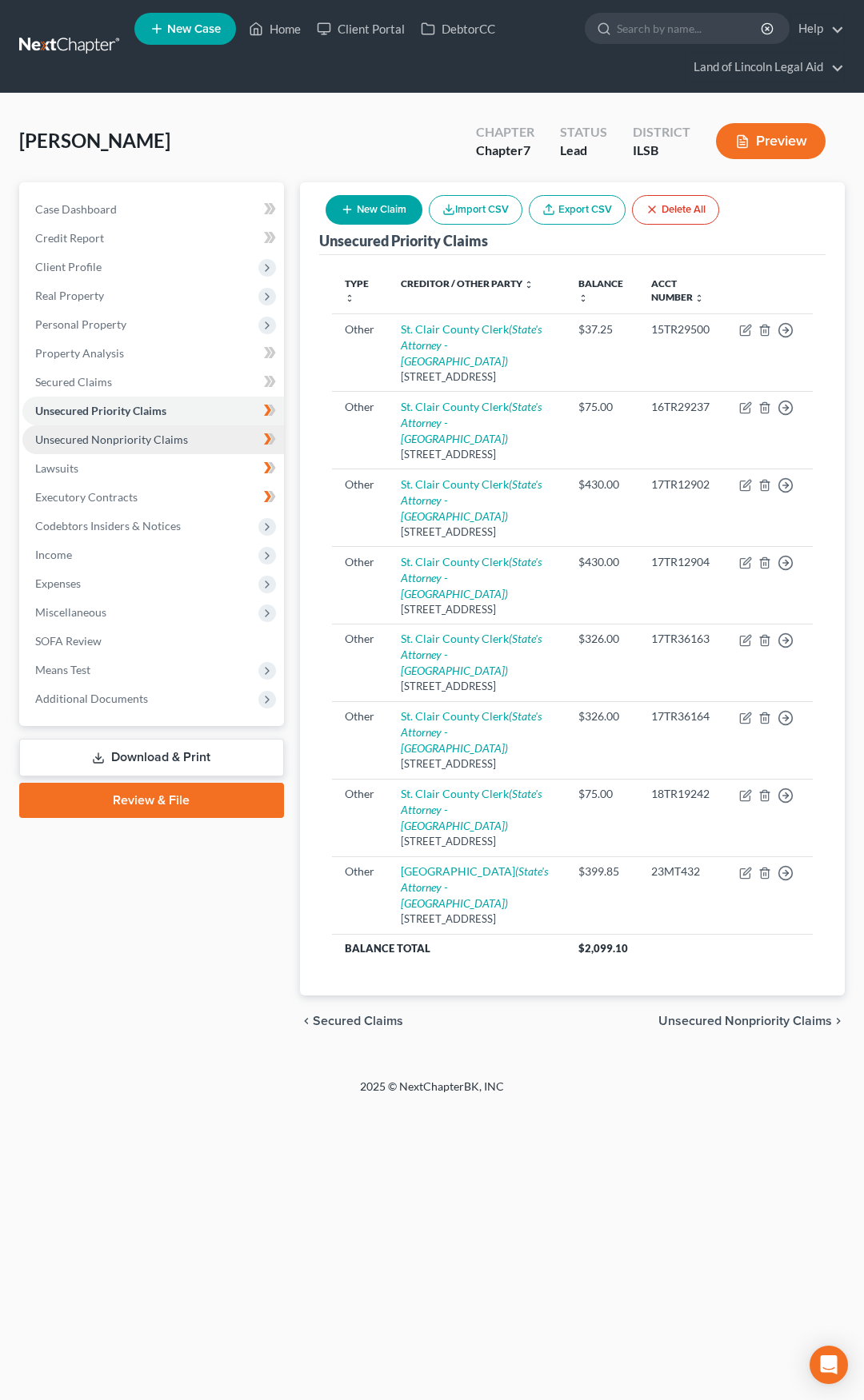
click at [209, 436] on link "Unsecured Nonpriority Claims" at bounding box center [154, 440] width 262 height 29
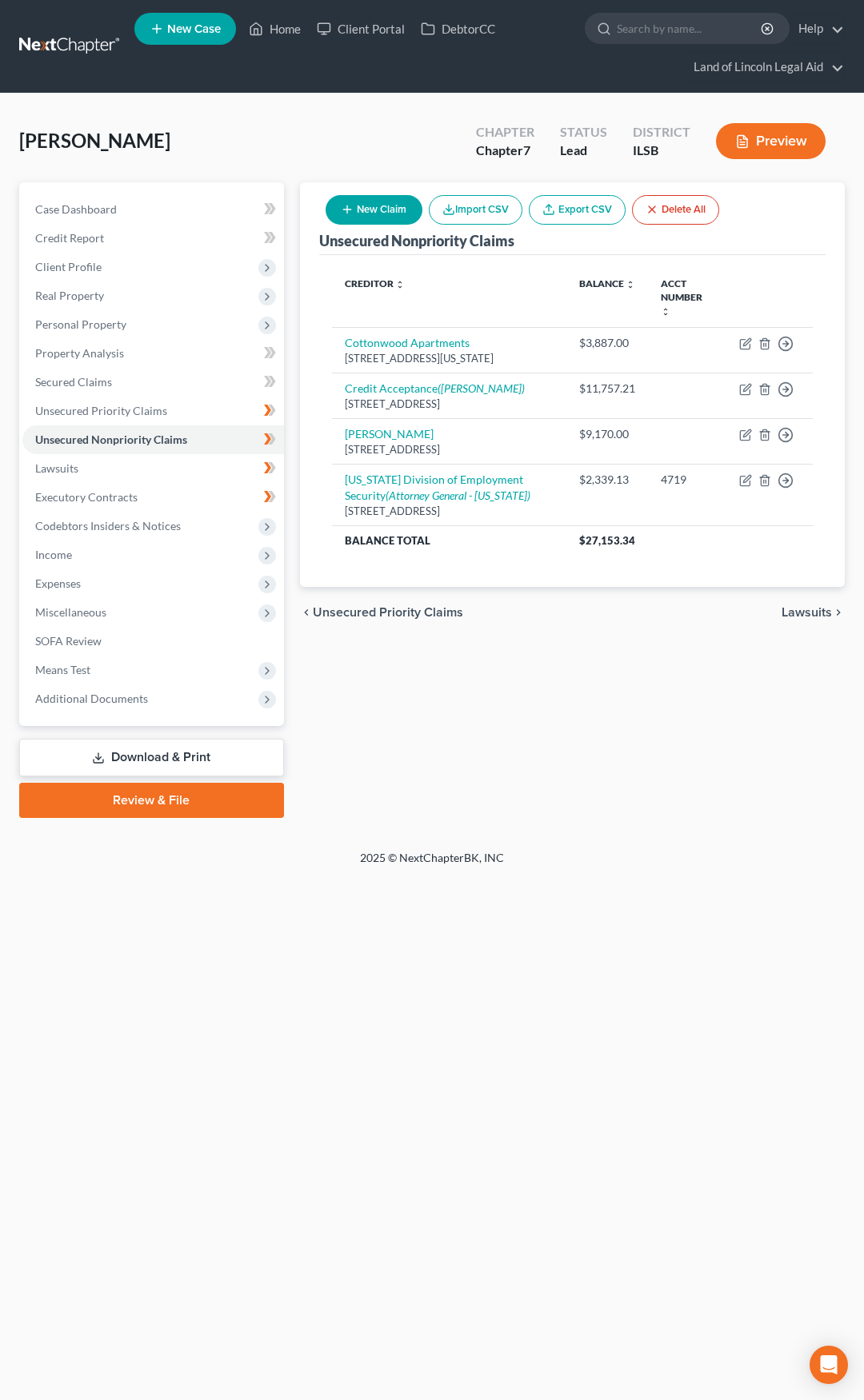
click at [385, 218] on button "New Claim" at bounding box center [374, 209] width 97 height 29
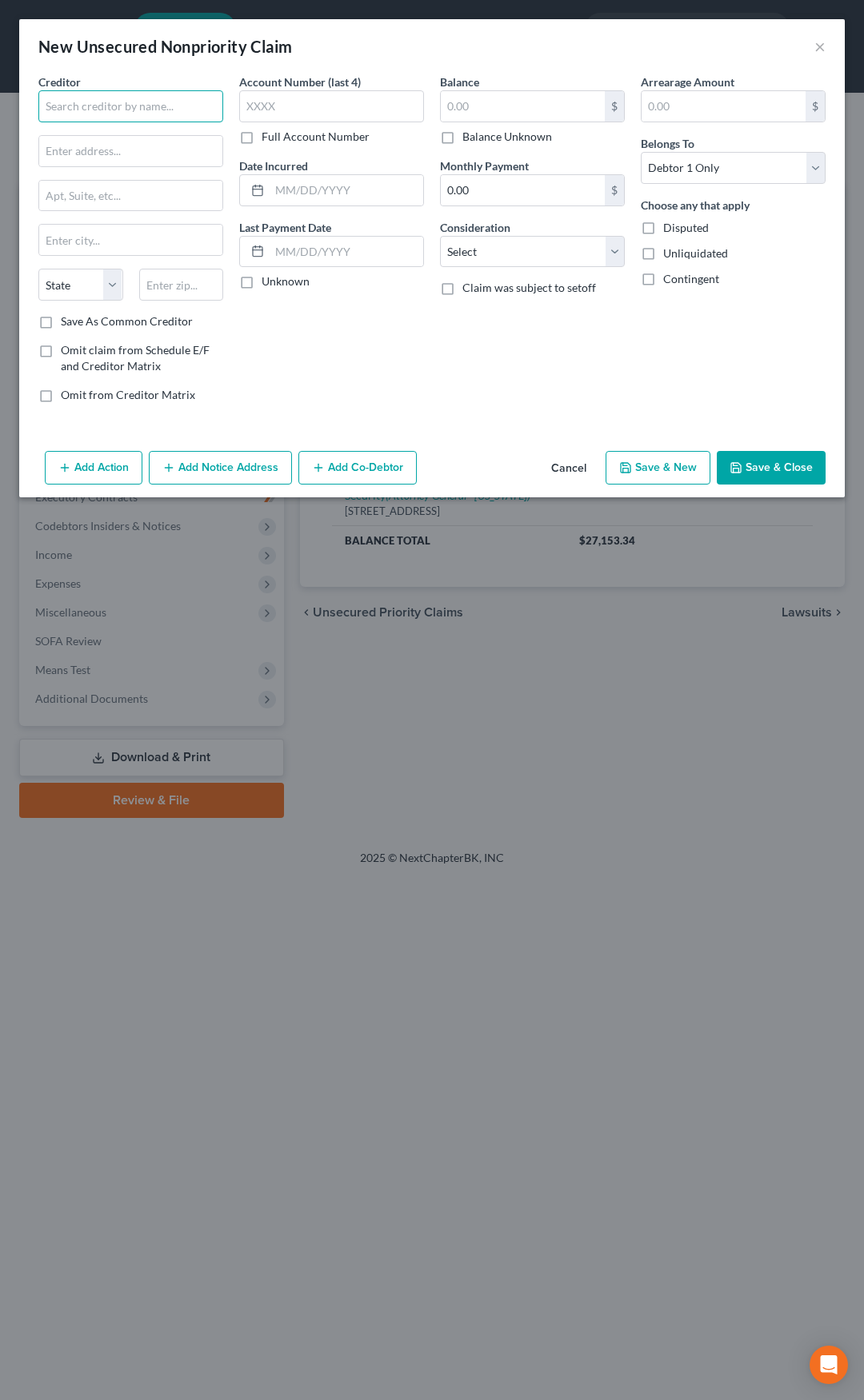
click at [155, 109] on input "text" at bounding box center [131, 107] width 185 height 32
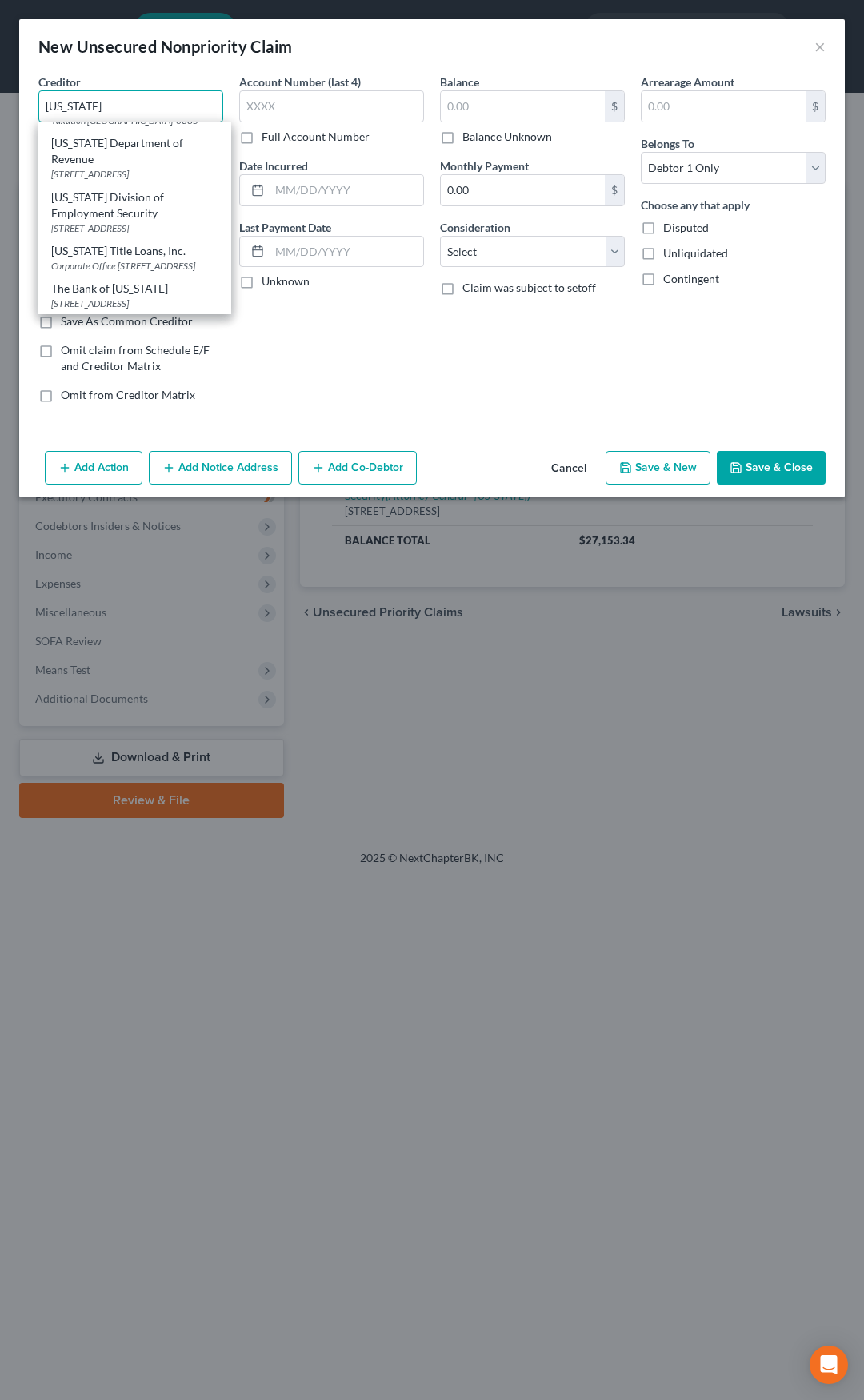
scroll to position [240, 0]
click at [127, 222] on div "PO Box 3100, Jefferson City, MO 65102" at bounding box center [134, 228] width 167 height 13
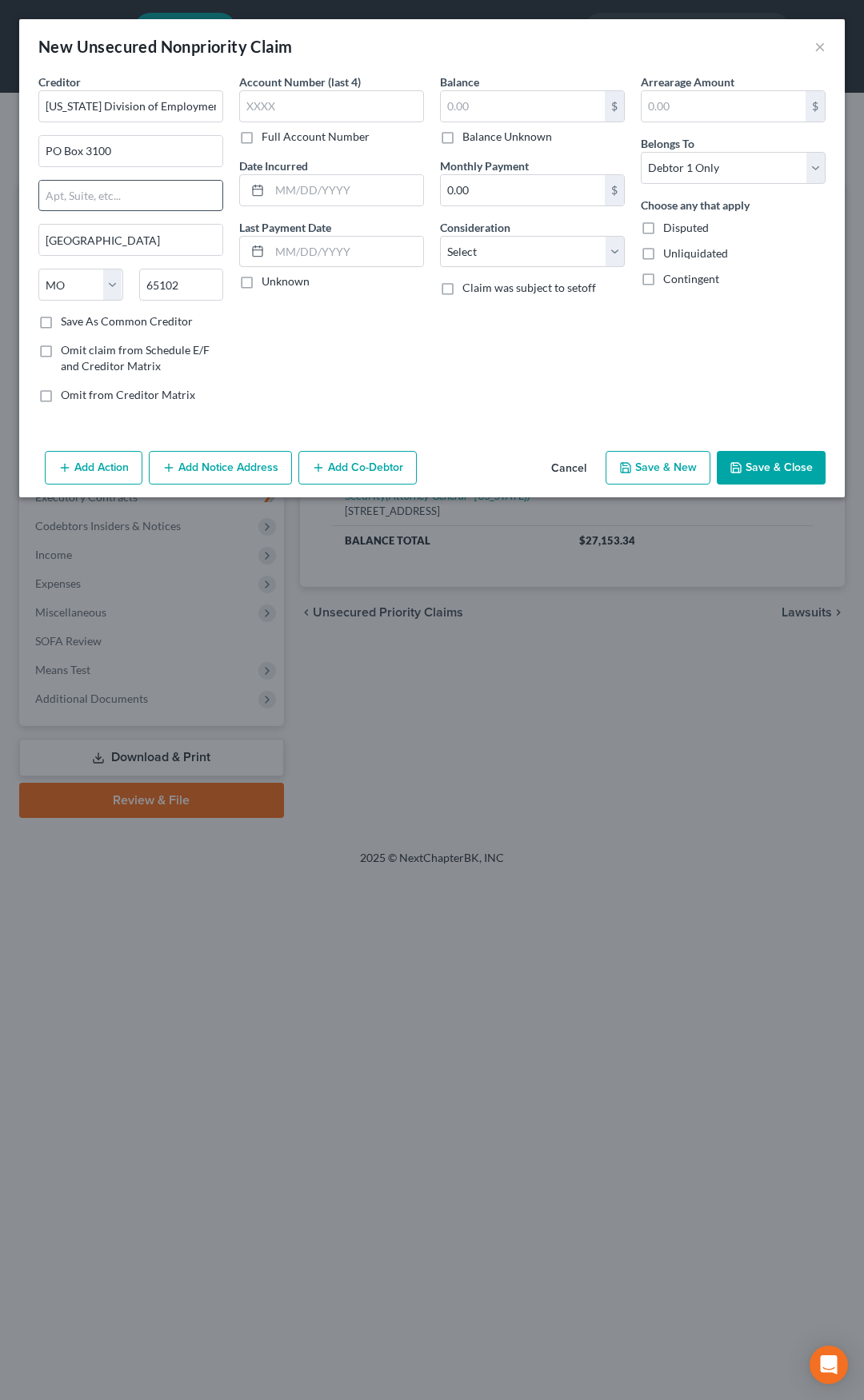
scroll to position [0, 0]
click at [454, 110] on input "text" at bounding box center [522, 107] width 164 height 30
click at [479, 255] on select "Select Cable / Satellite Services Collection Agency Credit Card Debt Debt Couns…" at bounding box center [532, 252] width 185 height 32
click at [440, 236] on select "Select Cable / Satellite Services Collection Agency Credit Card Debt Debt Couns…" at bounding box center [532, 252] width 185 height 32
click at [475, 311] on input "text" at bounding box center [532, 312] width 183 height 30
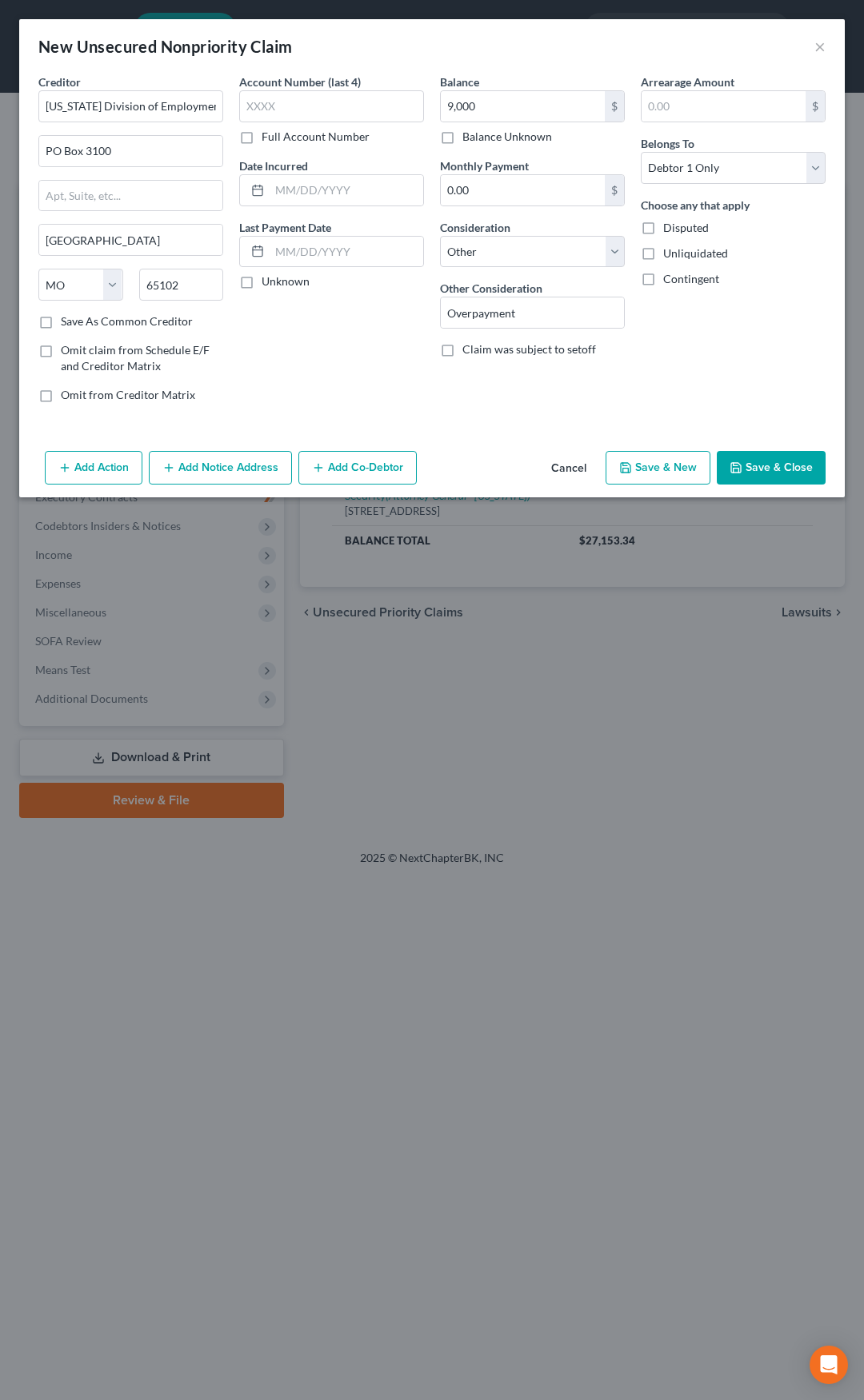
click at [228, 468] on button "Add Notice Address" at bounding box center [220, 468] width 144 height 34
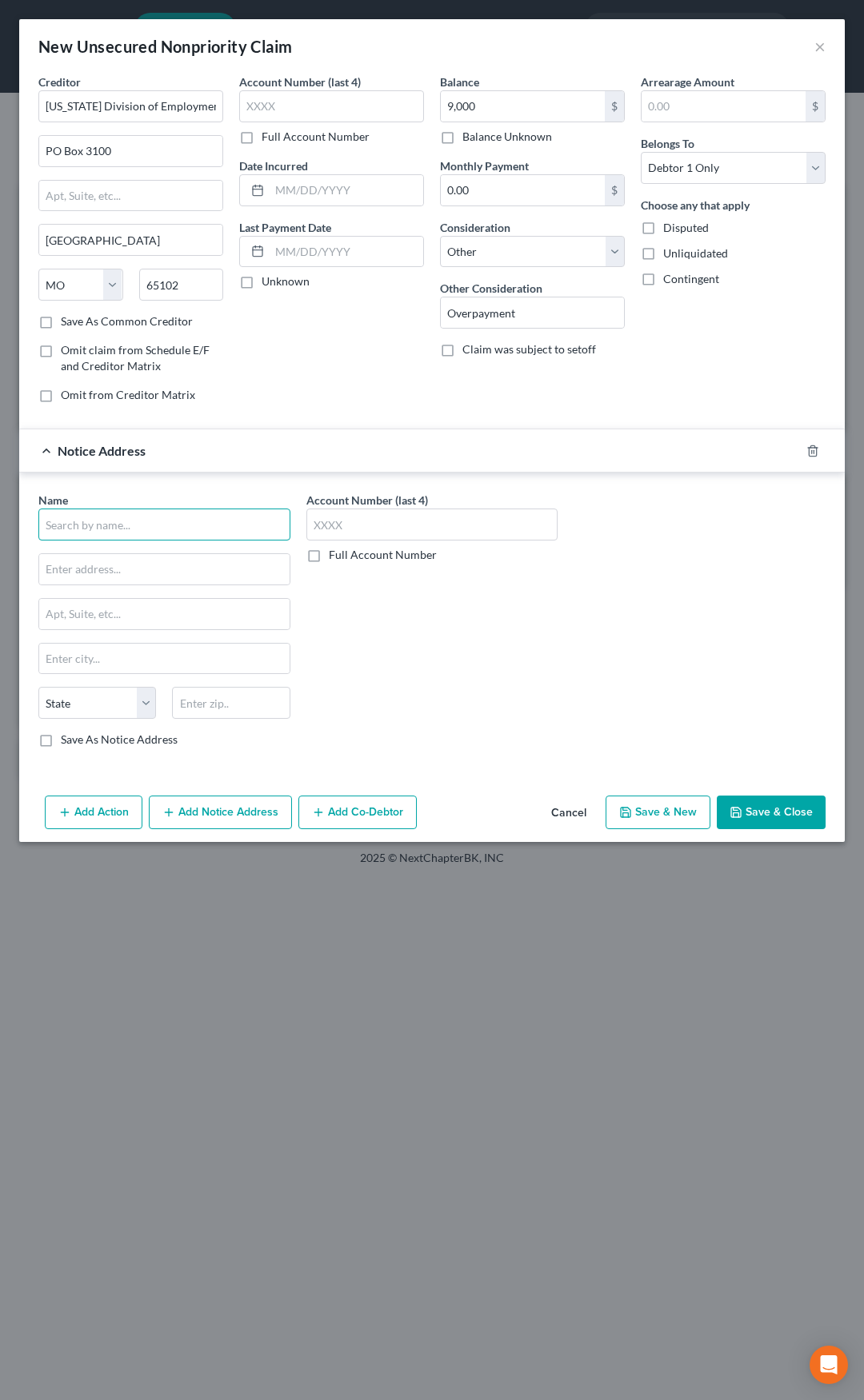
click at [178, 517] on input "text" at bounding box center [165, 525] width 252 height 32
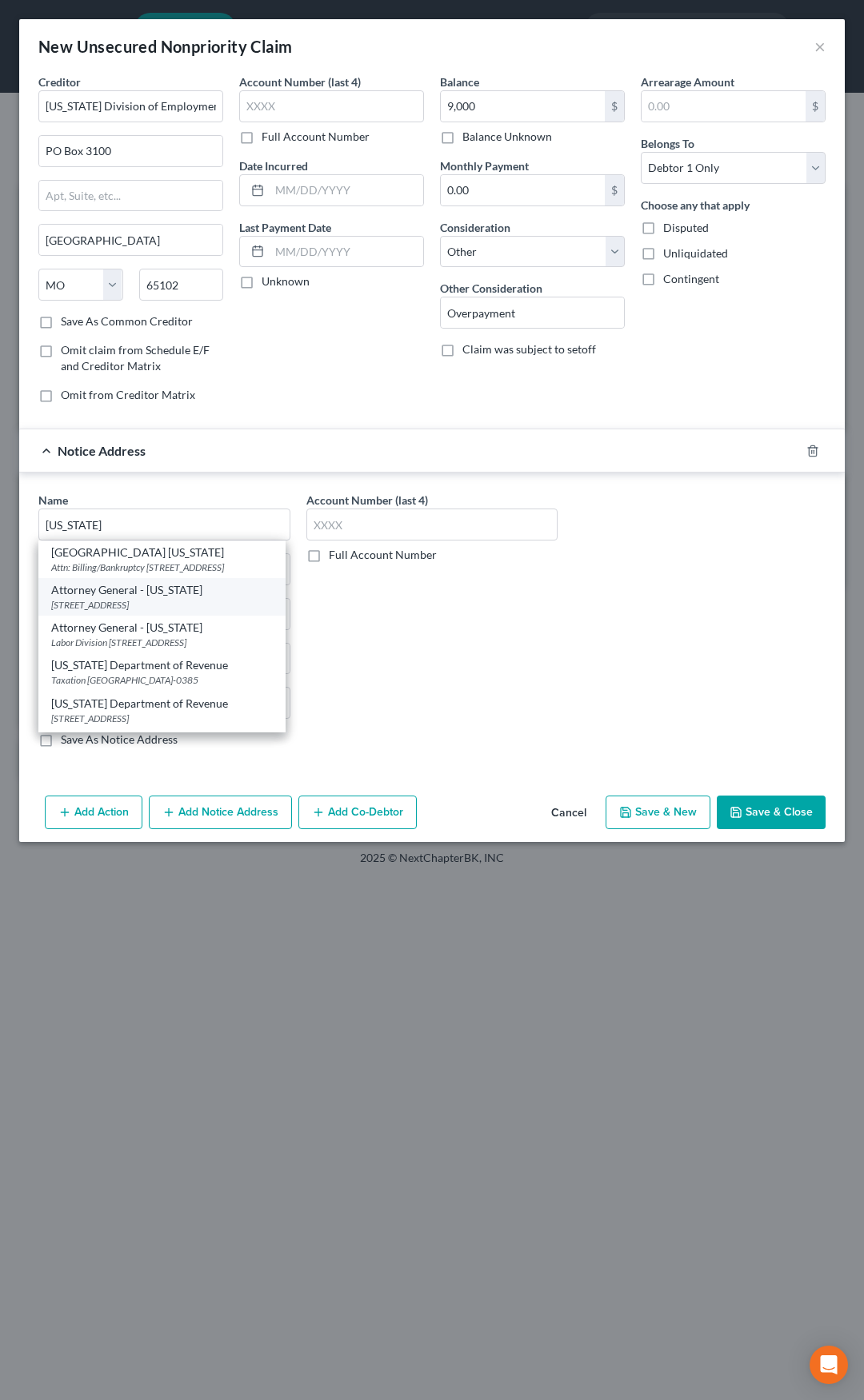
click at [146, 598] on div "Attorney General - Missouri" at bounding box center [162, 590] width 222 height 16
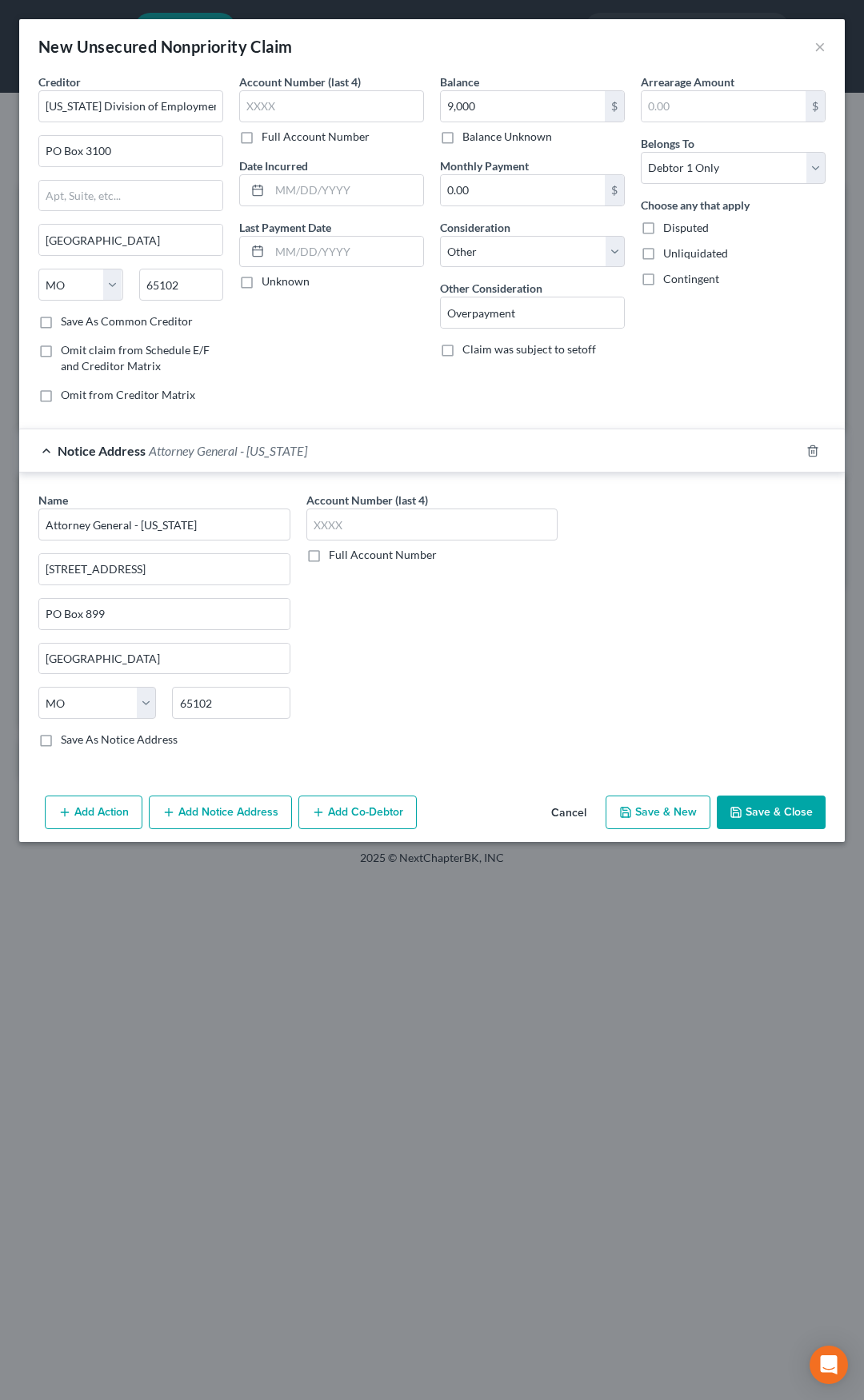
click at [247, 447] on span "Attorney General - Missouri" at bounding box center [228, 451] width 159 height 15
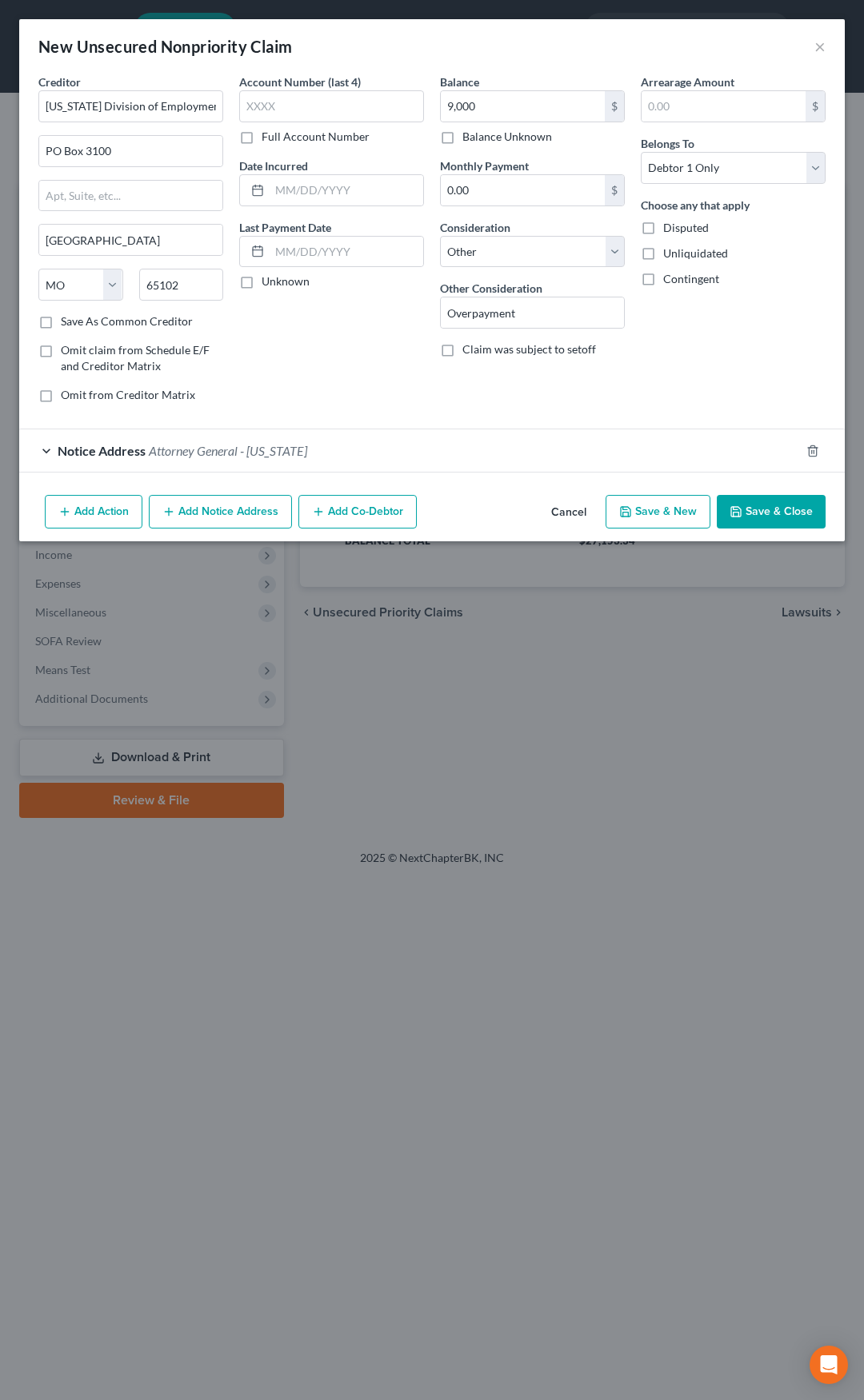
click at [196, 509] on button "Add Notice Address" at bounding box center [220, 512] width 144 height 34
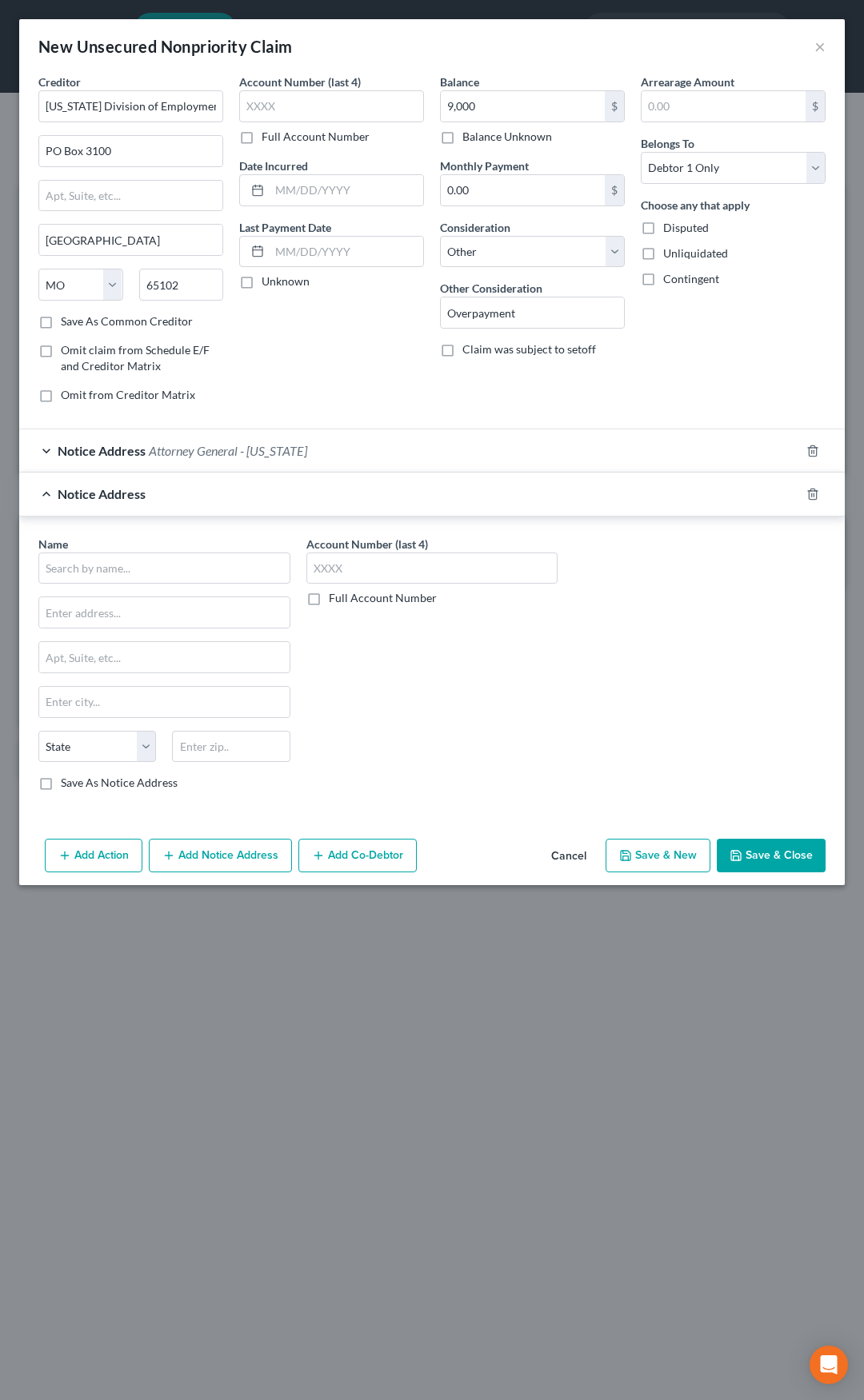
click at [199, 443] on span "Attorney General - Missouri" at bounding box center [228, 451] width 159 height 15
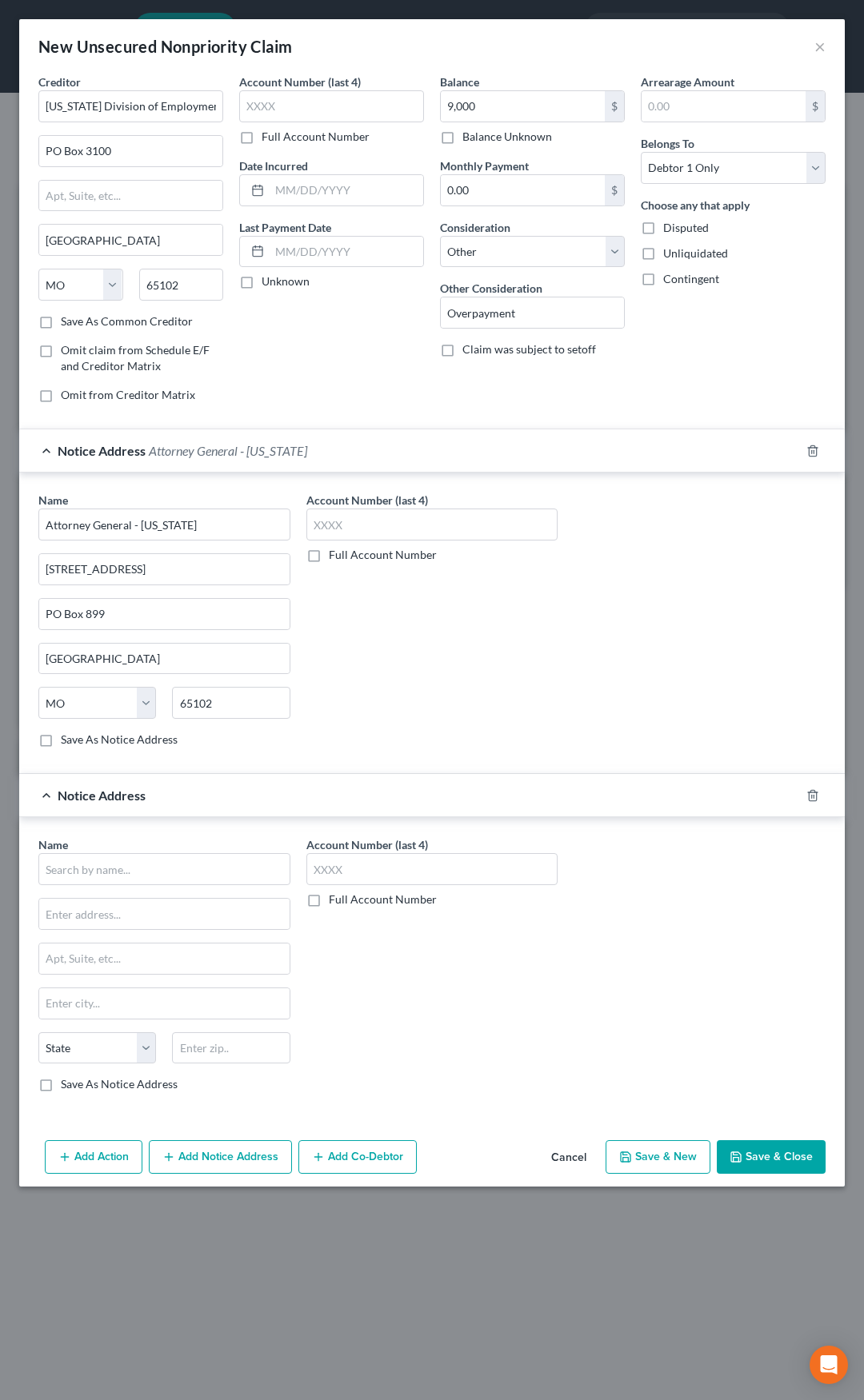
click at [235, 457] on span "Attorney General - Missouri" at bounding box center [228, 451] width 159 height 15
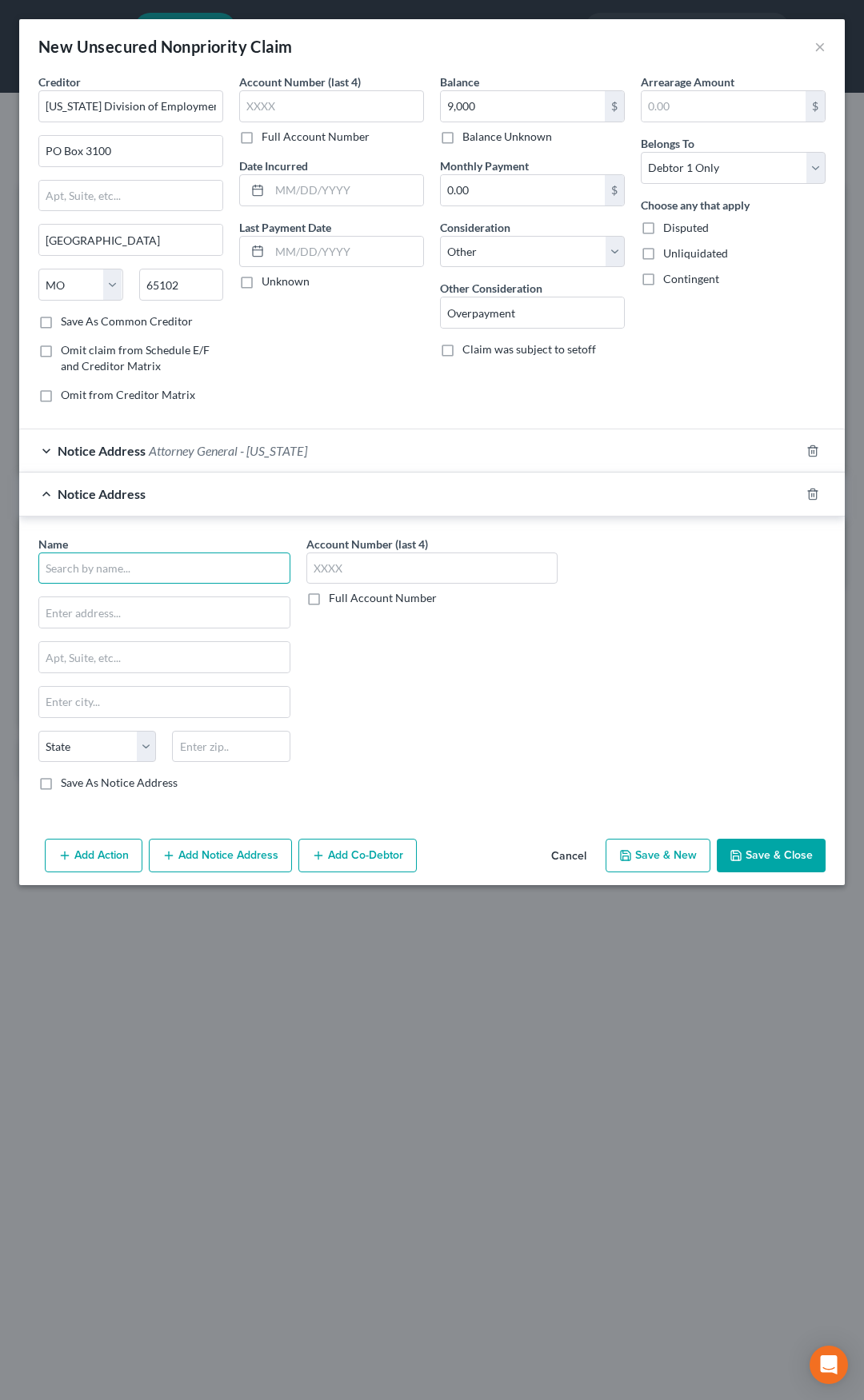
click at [161, 567] on input "text" at bounding box center [165, 568] width 252 height 32
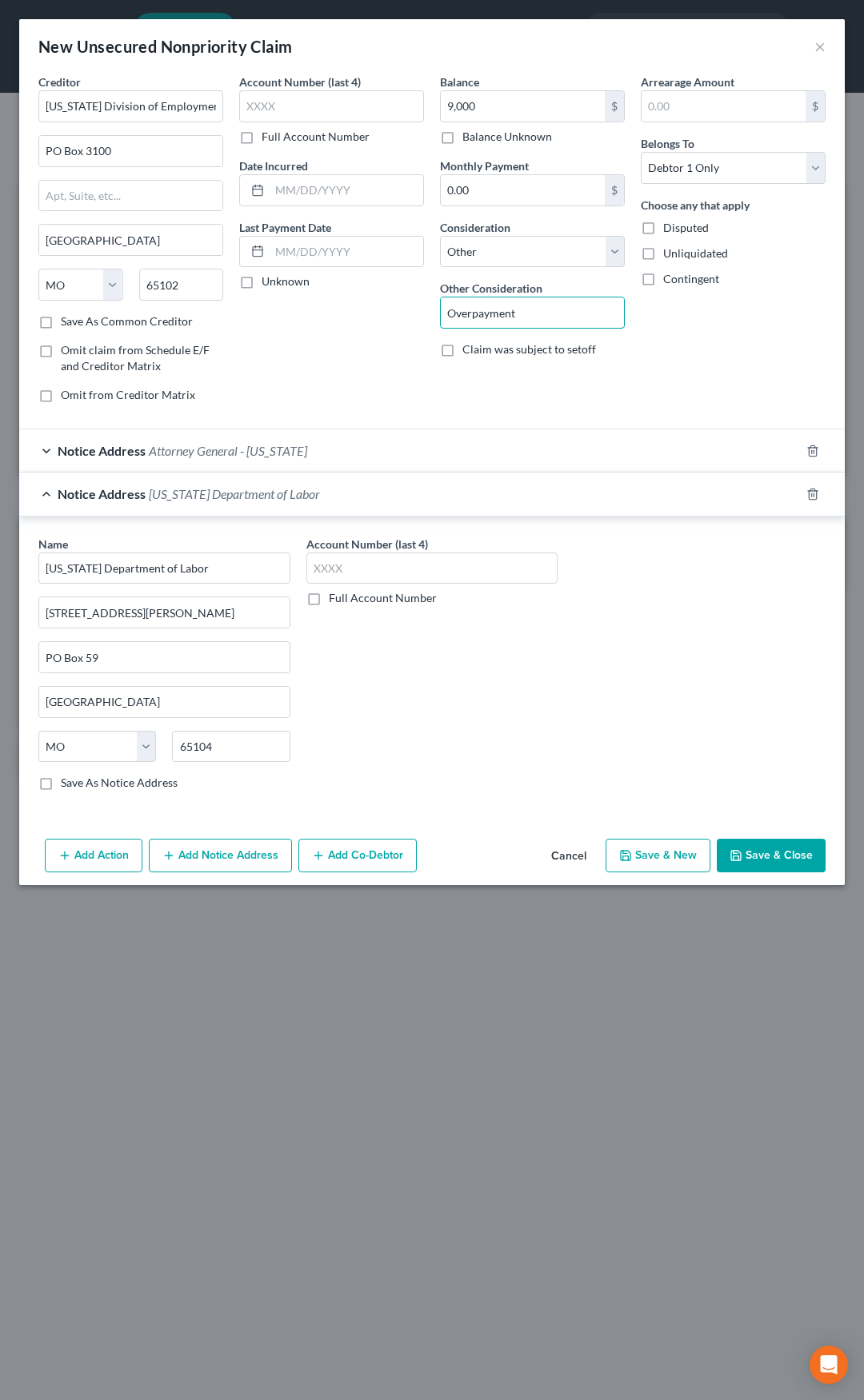
drag, startPoint x: 551, startPoint y: 315, endPoint x: 407, endPoint y: 329, distance: 144.7
click at [407, 329] on div "Creditor * Missouri Division of Employment Security PO Box 3100 Jefferson City …" at bounding box center [432, 245] width 804 height 342
click at [541, 489] on div "Notice Address Missouri Department of Labor" at bounding box center [410, 494] width 781 height 42
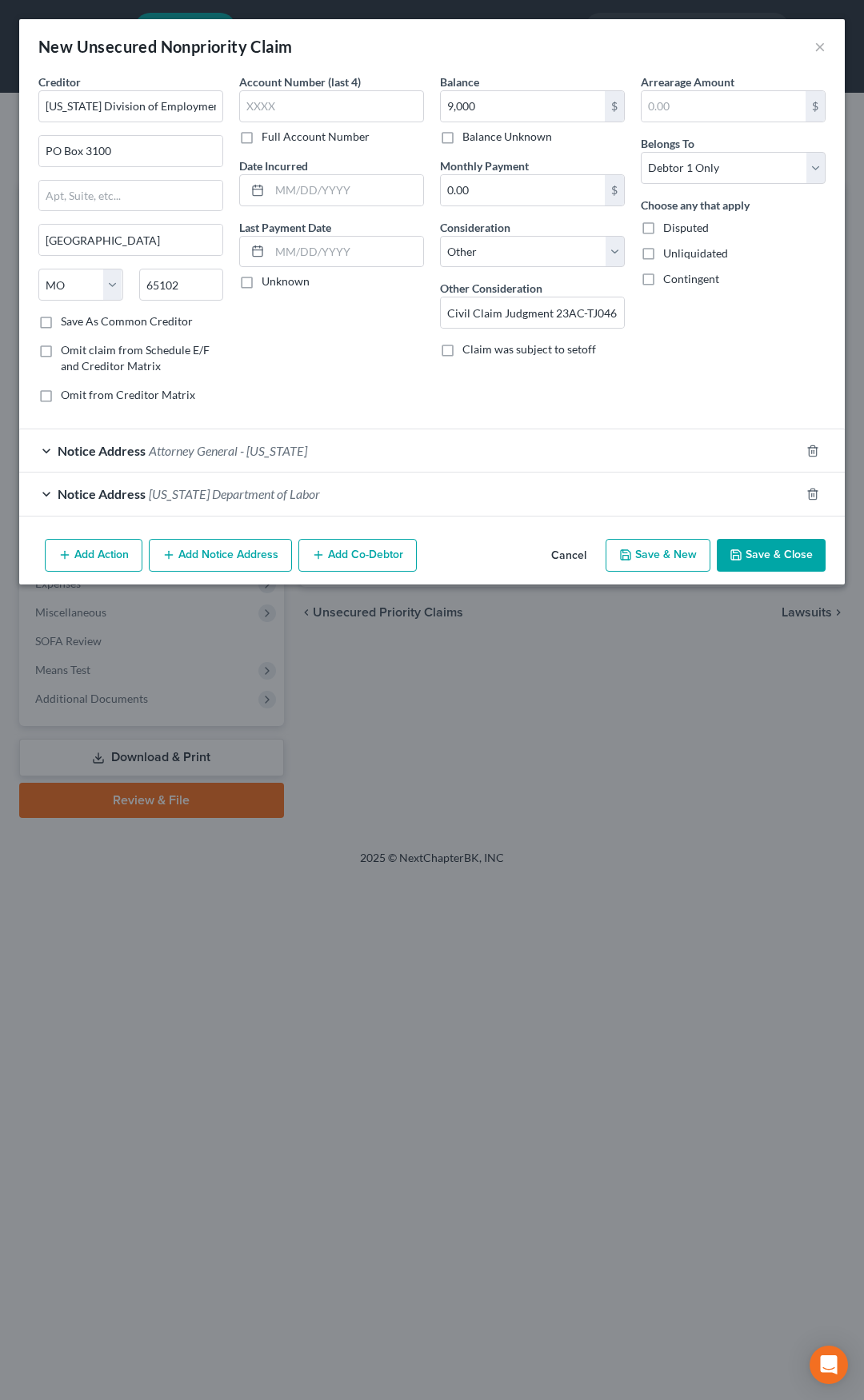
click at [756, 554] on button "Save & Close" at bounding box center [772, 556] width 109 height 34
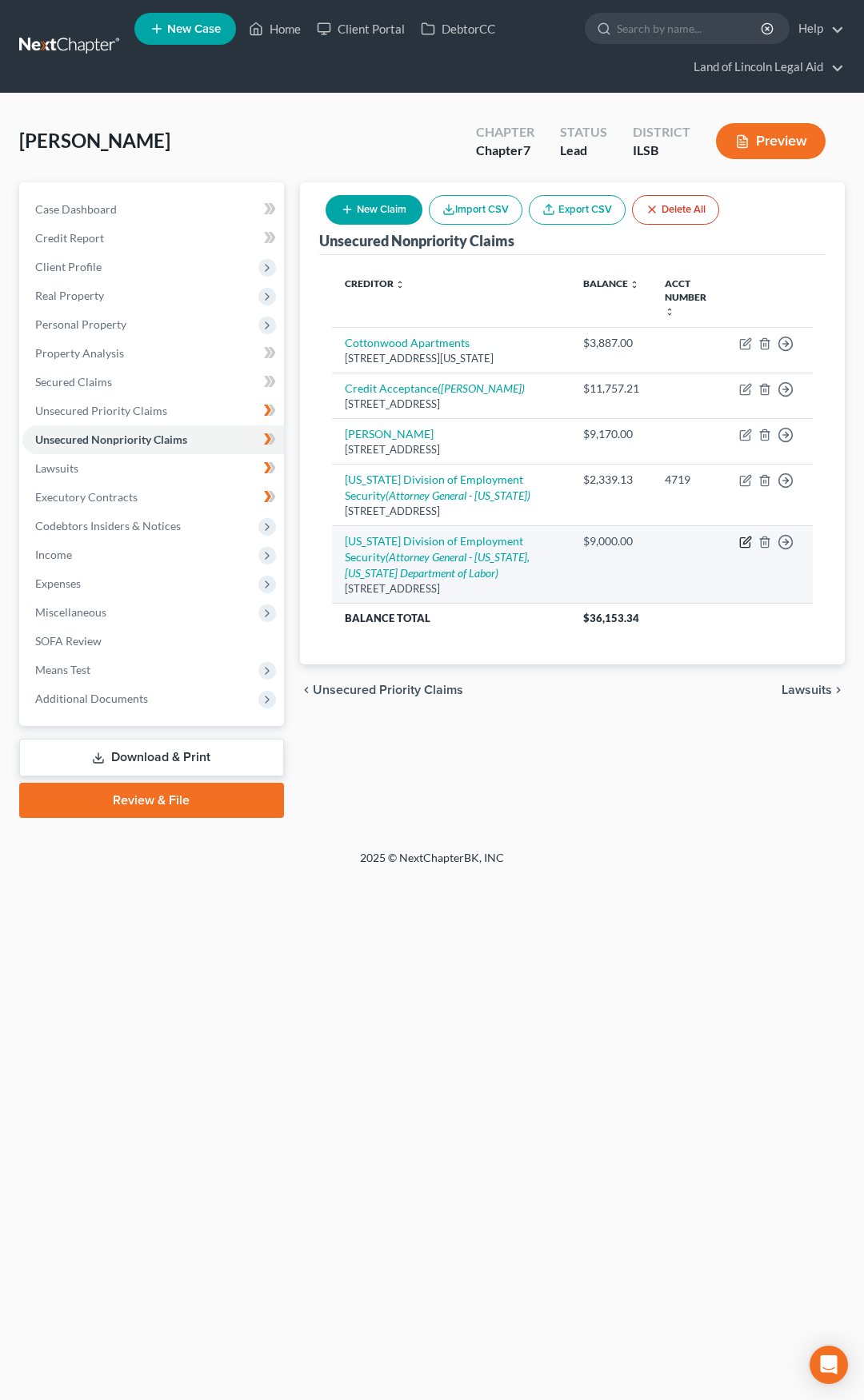
click at [746, 536] on icon "button" at bounding box center [746, 540] width 8 height 8
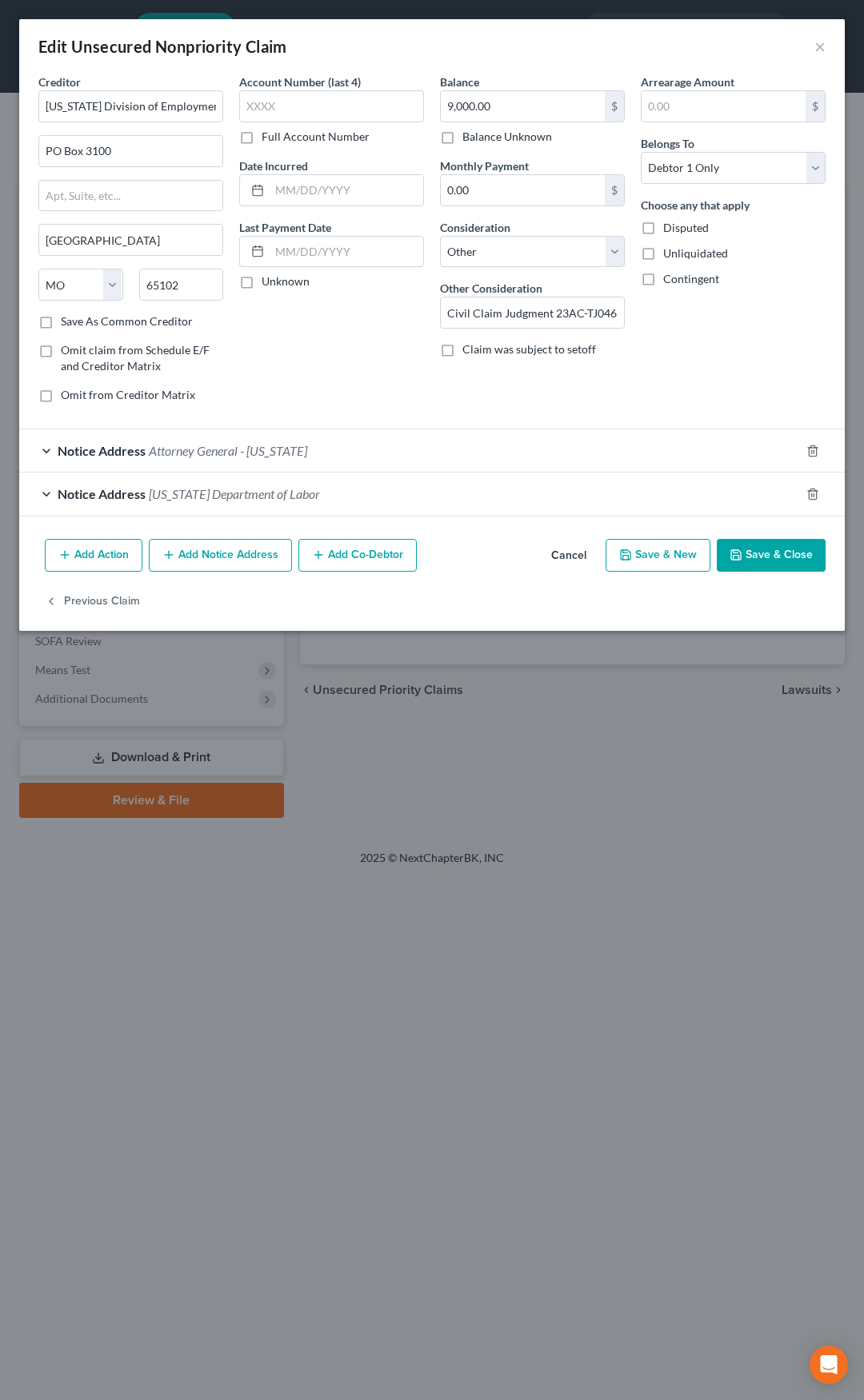
click at [582, 559] on button "Cancel" at bounding box center [568, 556] width 60 height 32
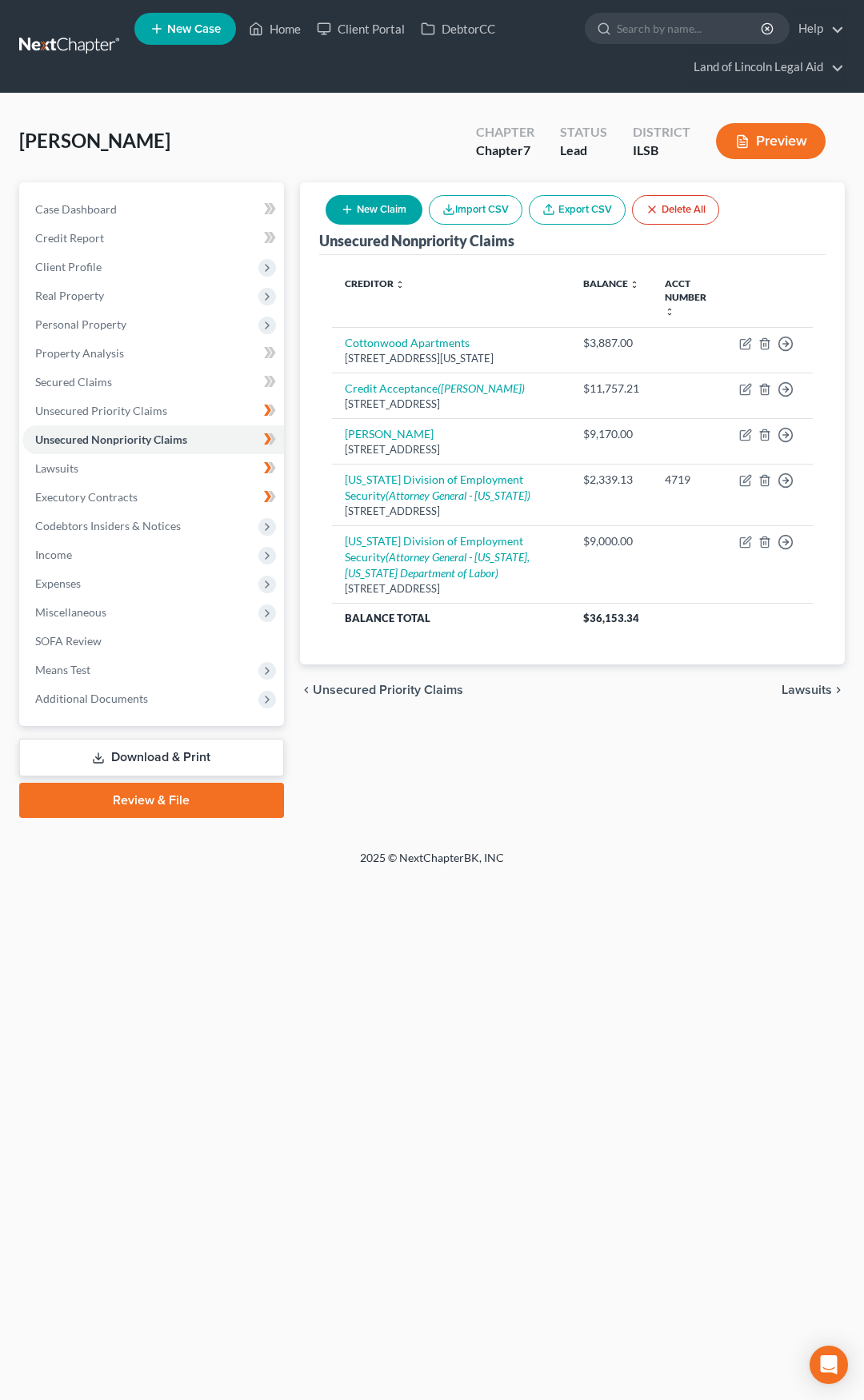
click at [686, 632] on div "Creditor expand_more expand_less unfold_more Balance expand_more expand_less un…" at bounding box center [572, 460] width 506 height 410
click at [829, 1361] on icon "Open Intercom Messenger" at bounding box center [829, 1365] width 18 height 21
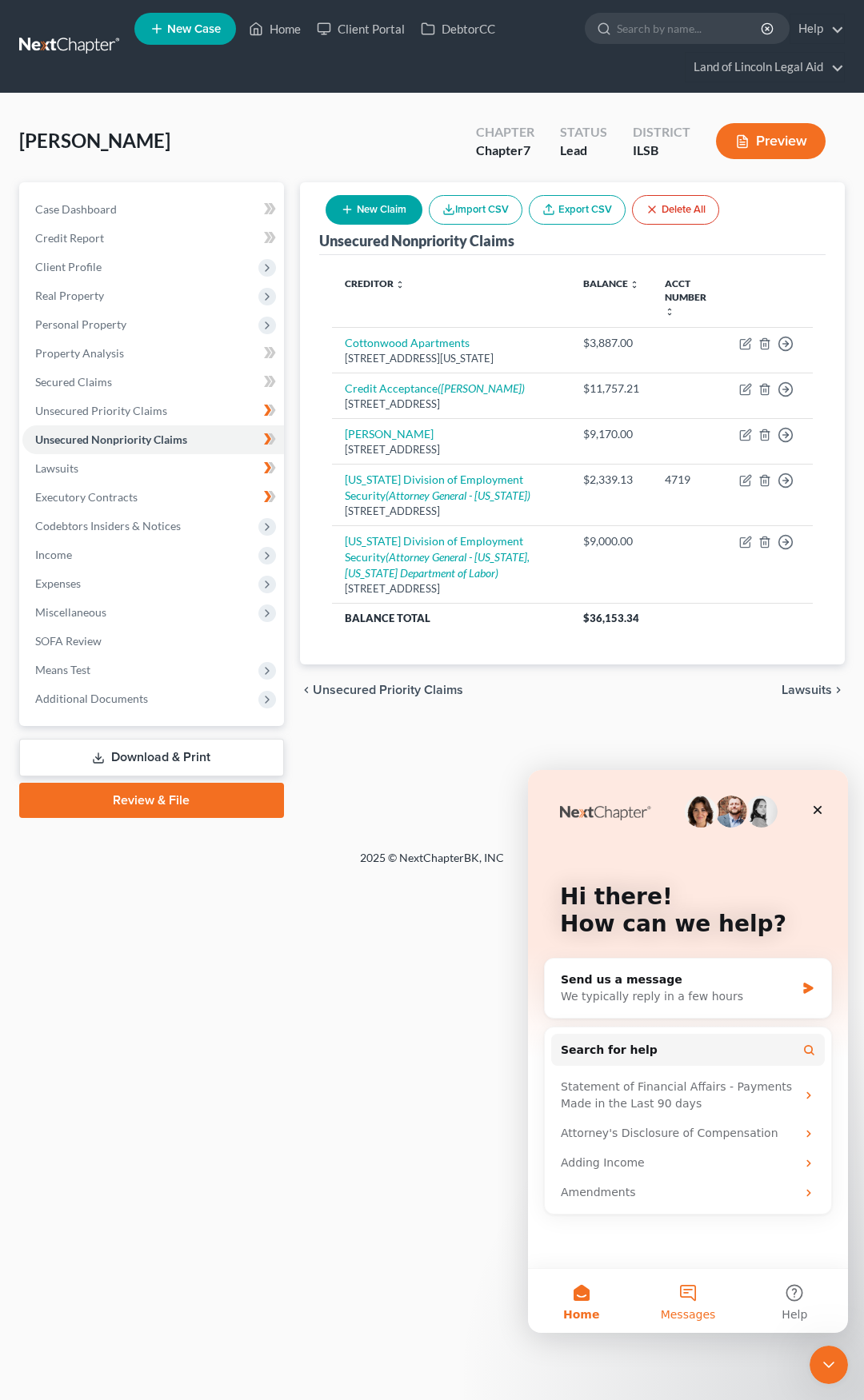
click at [694, 1298] on button "Messages" at bounding box center [688, 1301] width 107 height 64
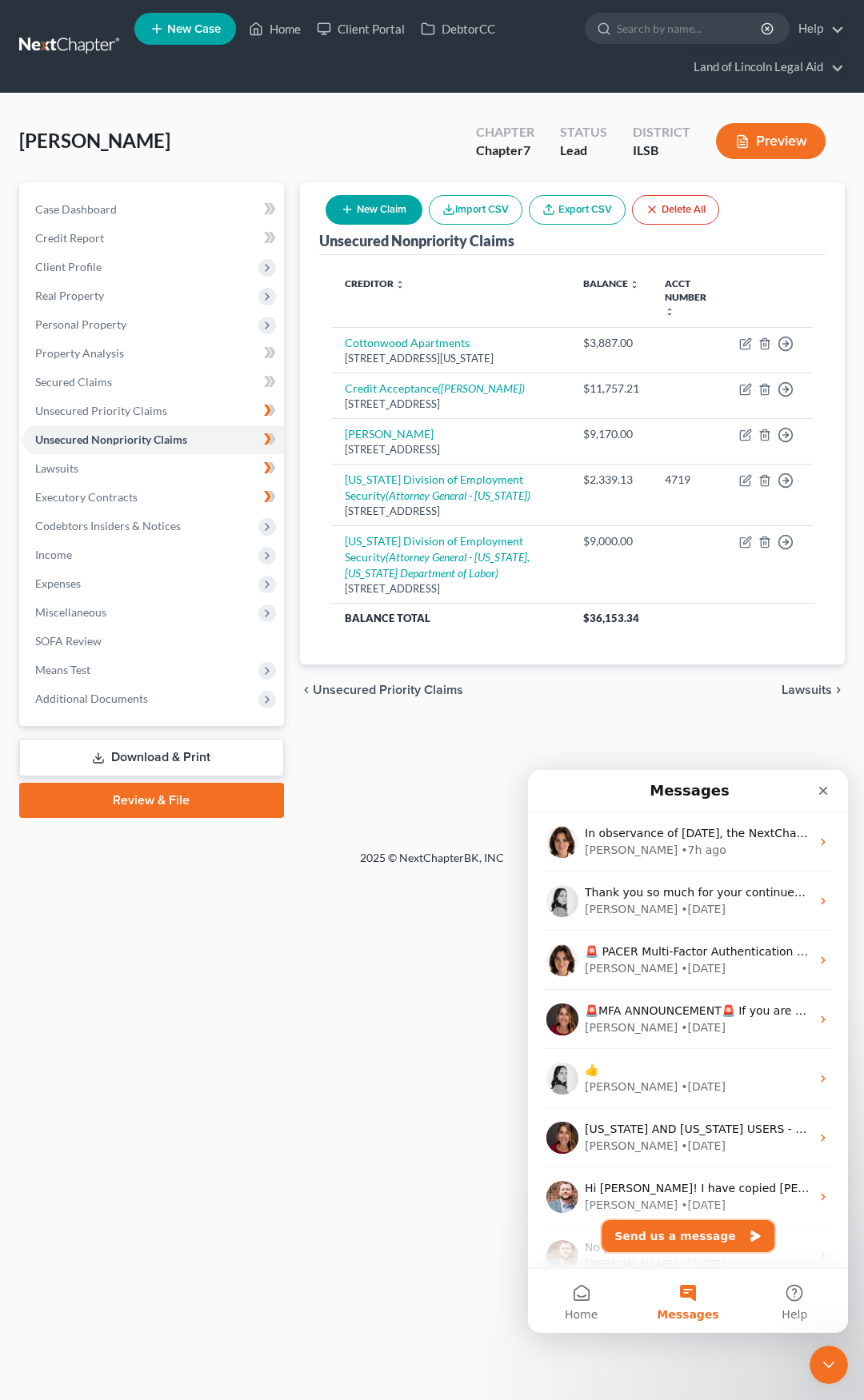
click at [677, 1233] on button "Send us a message" at bounding box center [688, 1236] width 173 height 32
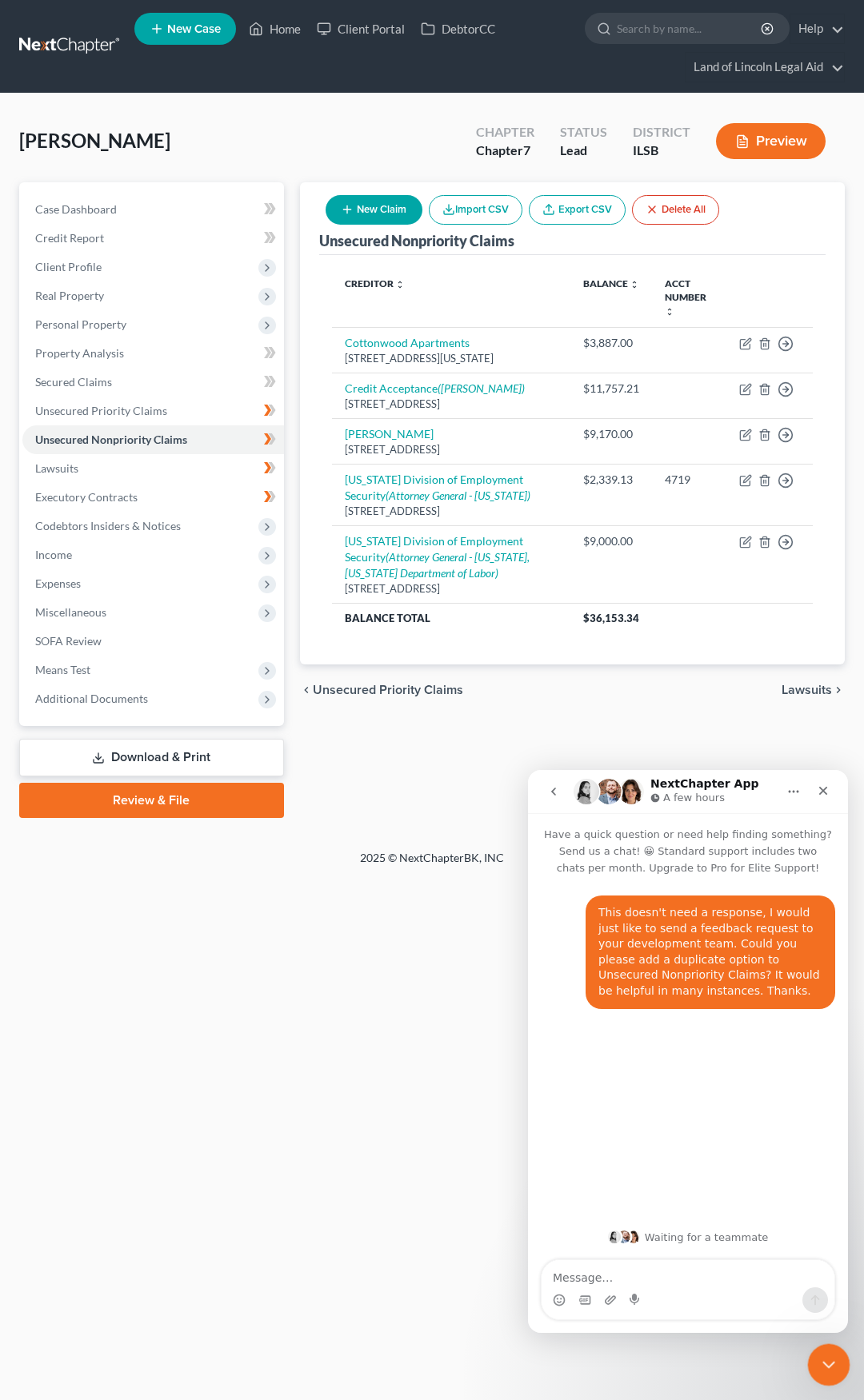
click at [826, 1369] on icon "Close Intercom Messenger" at bounding box center [826, 1362] width 19 height 19
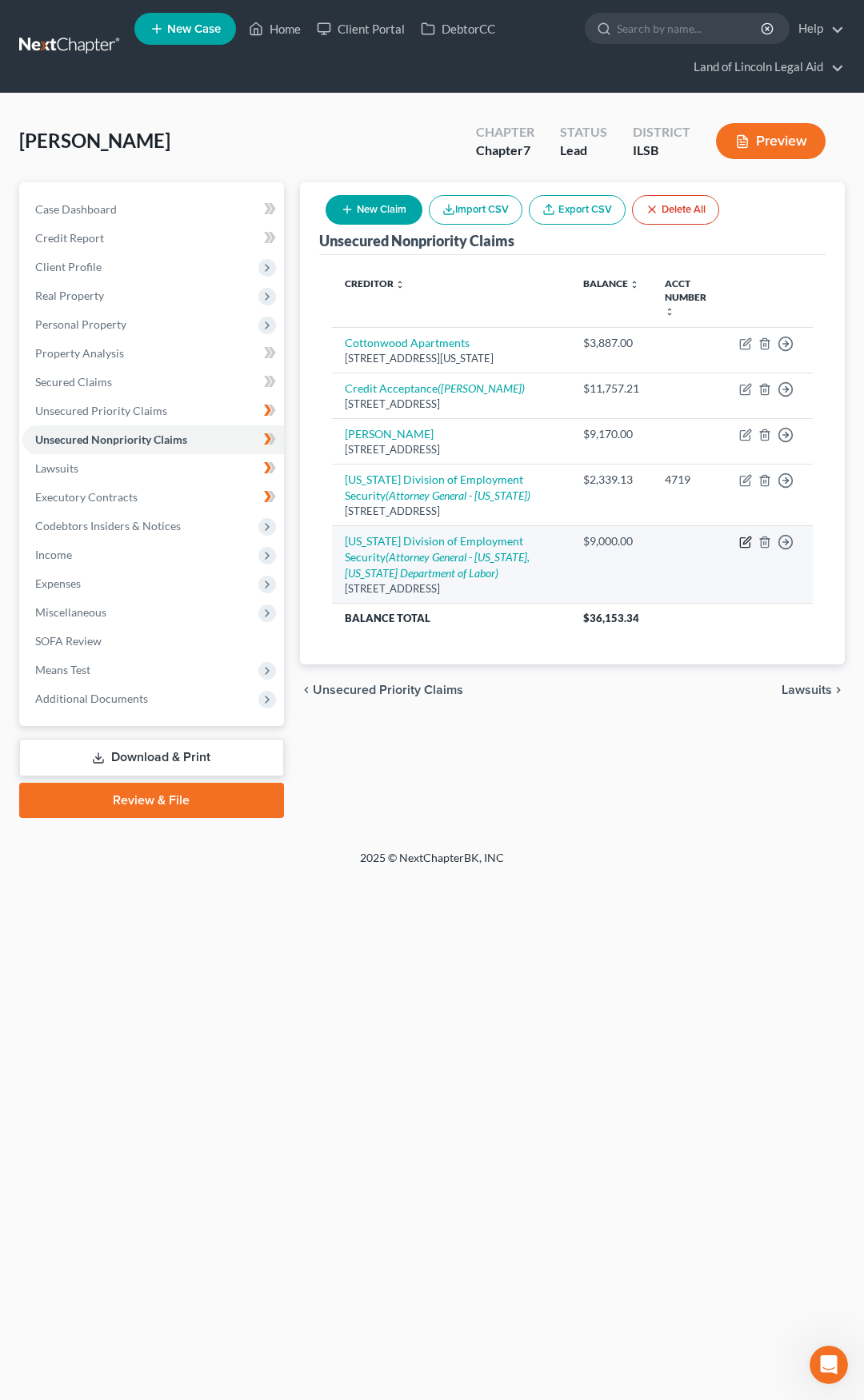
click at [750, 535] on icon "button" at bounding box center [745, 541] width 13 height 13
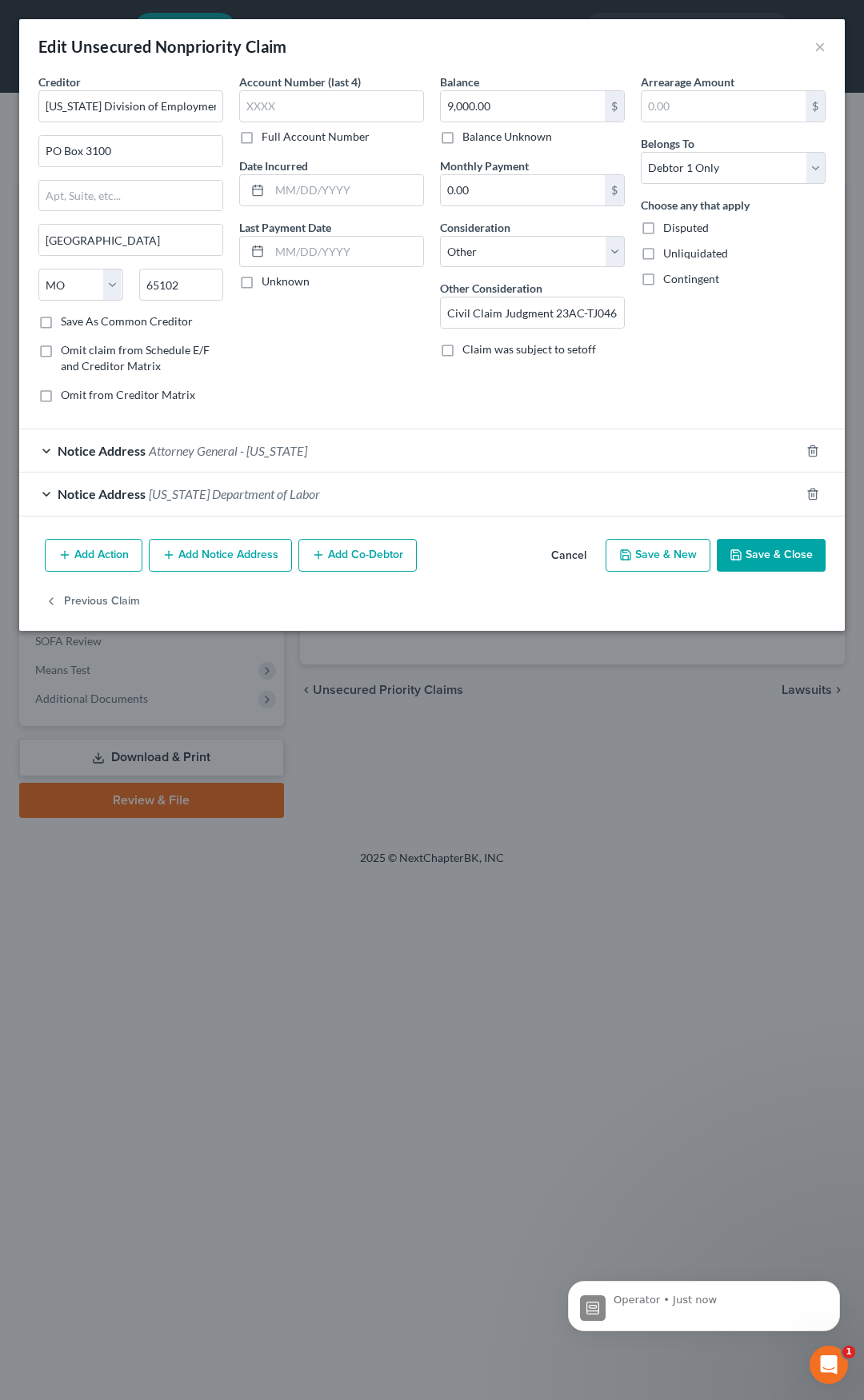
scroll to position [91, 0]
click at [826, 49] on div "Edit Unsecured Nonpriority Claim ×" at bounding box center [432, 46] width 825 height 55
click at [821, 45] on button "×" at bounding box center [819, 46] width 11 height 19
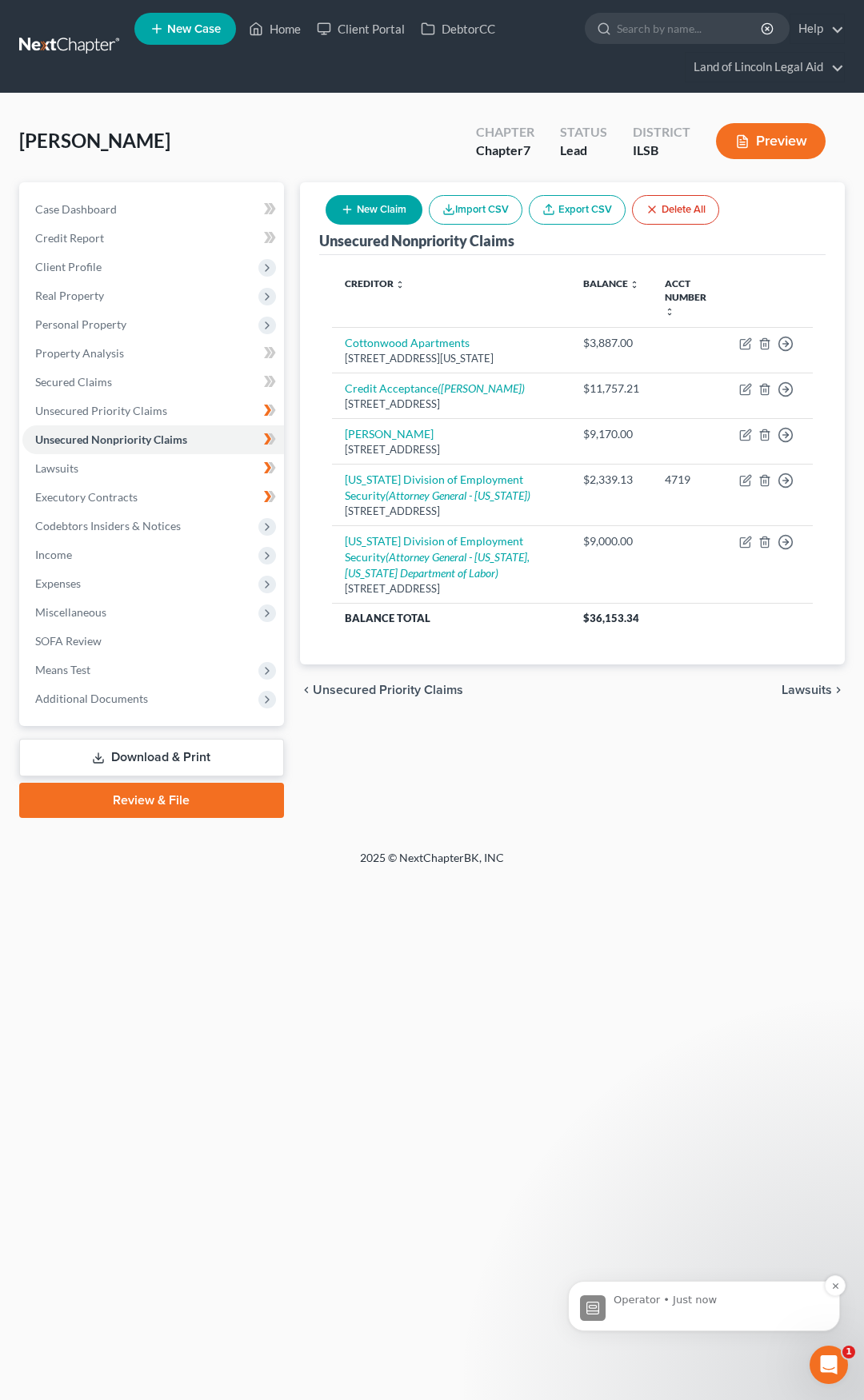
click at [720, 1309] on div "Operator • Just now" at bounding box center [717, 1307] width 207 height 28
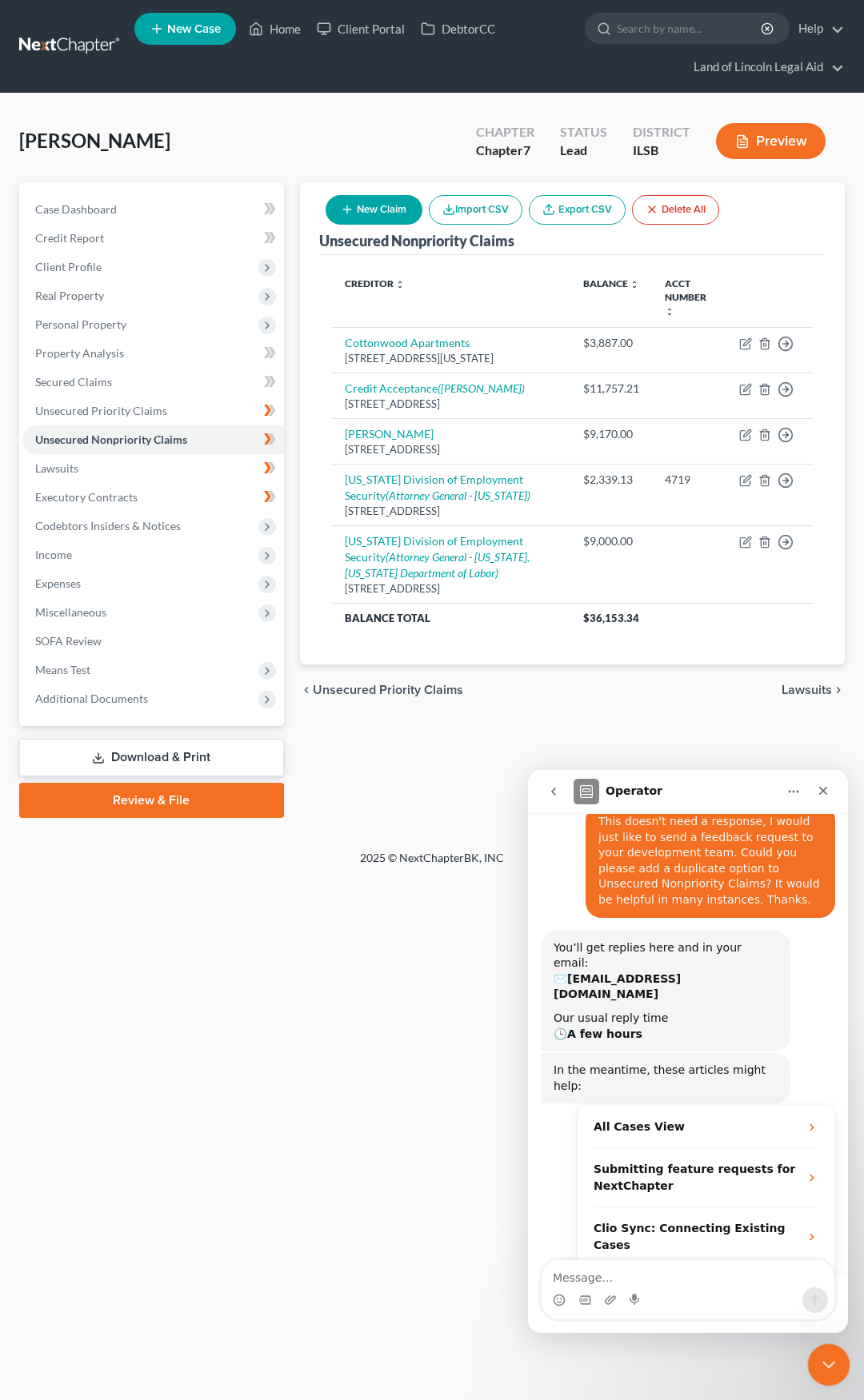
click at [832, 1363] on icon "Close Intercom Messenger" at bounding box center [826, 1362] width 19 height 19
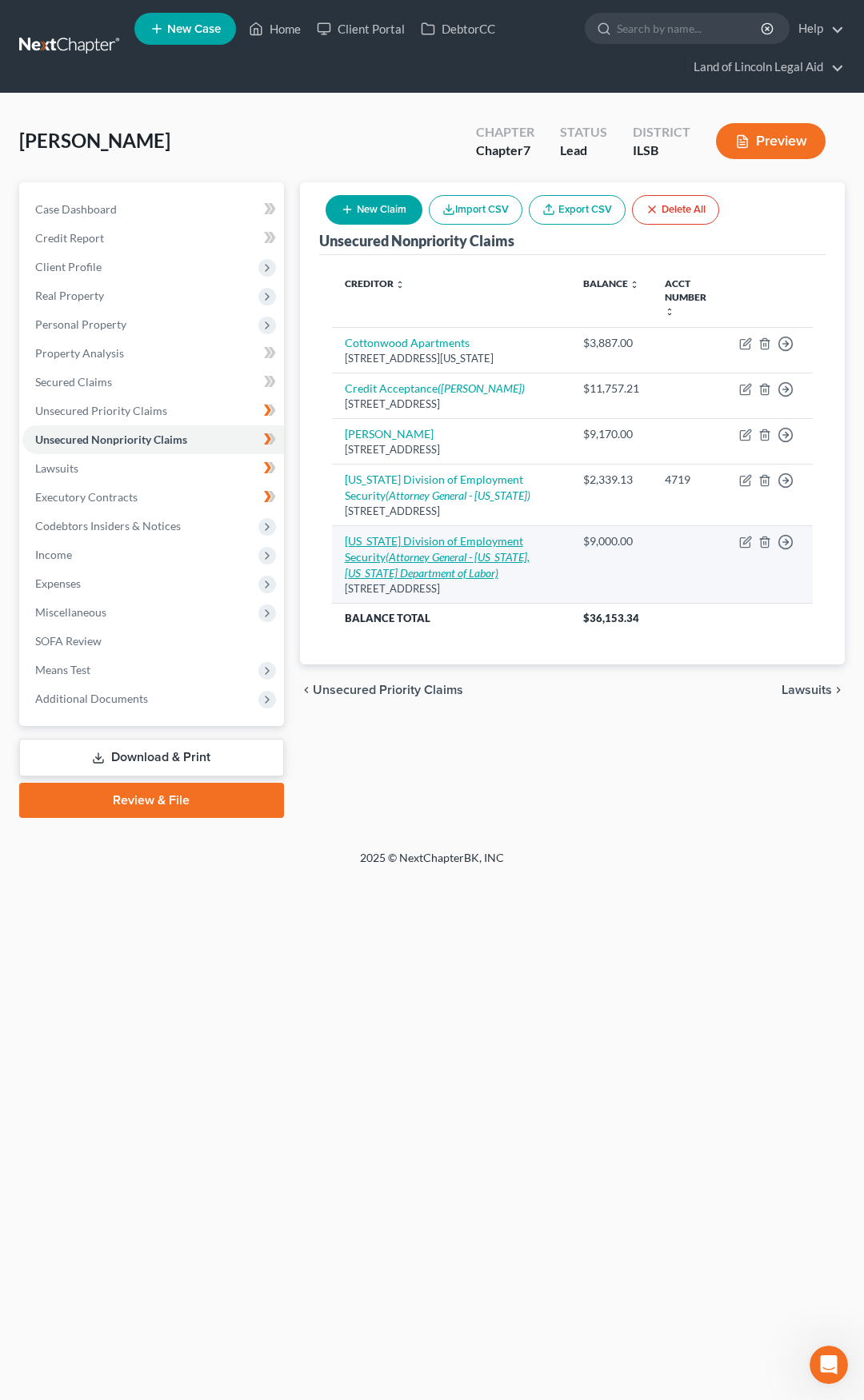
click at [501, 534] on link "Missouri Division of Employment Security (Attorney General - Missouri, Missouri…" at bounding box center [437, 556] width 185 height 45
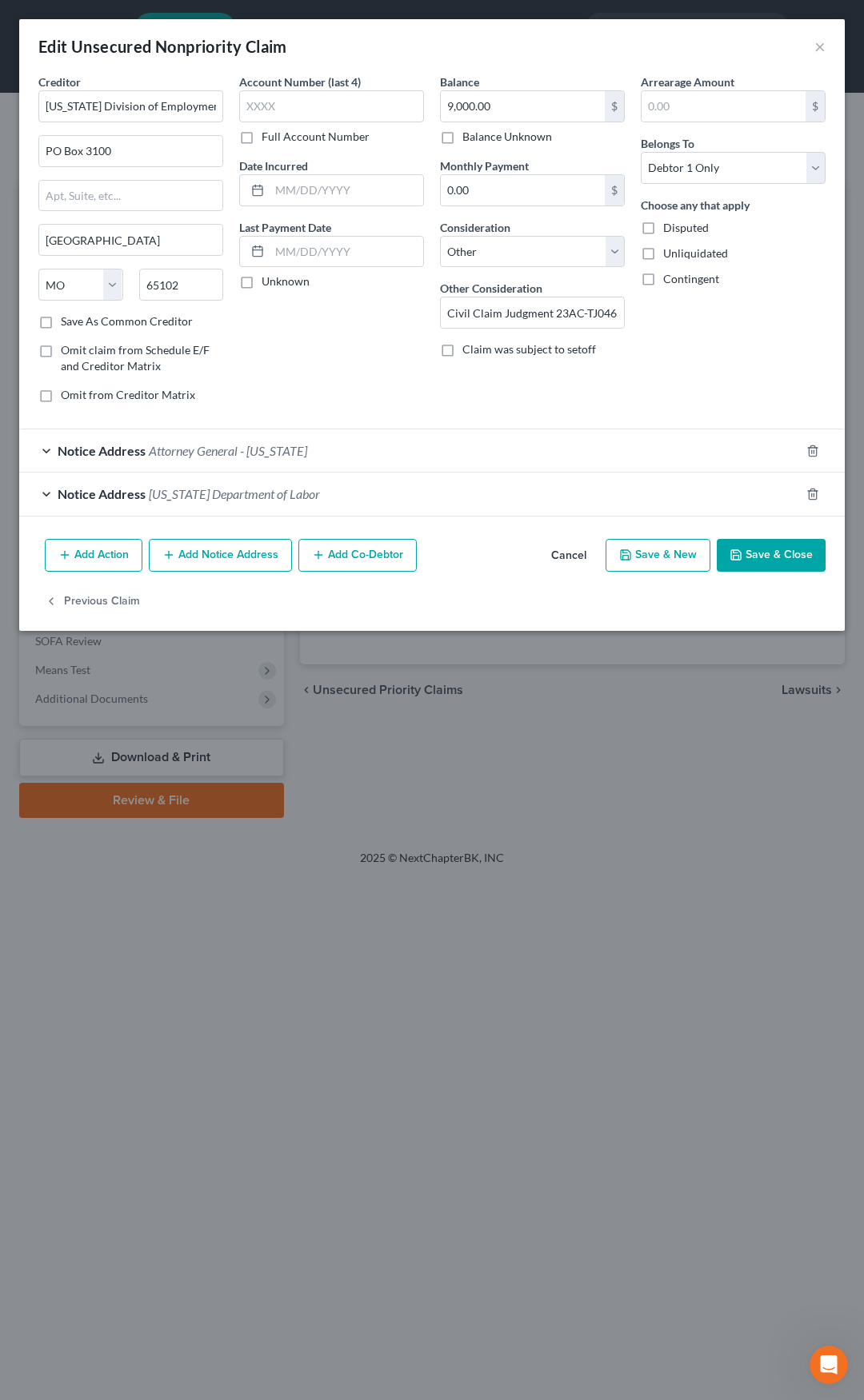
click at [315, 485] on div "Notice Address Missouri Department of Labor" at bounding box center [410, 494] width 781 height 42
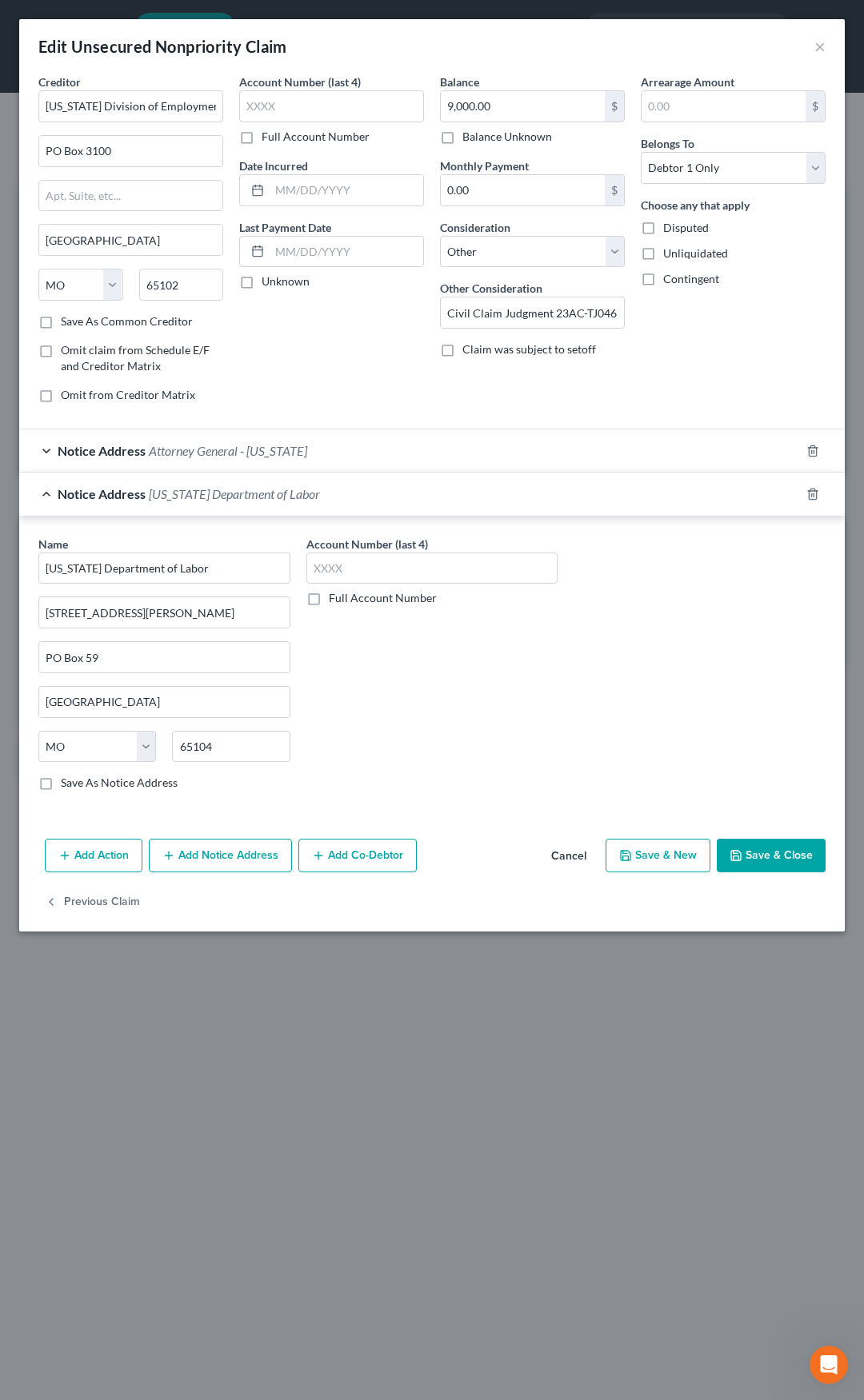
click at [60, 786] on label "Save As Notice Address" at bounding box center [118, 782] width 117 height 16
click at [67, 786] on input "Save As Notice Address" at bounding box center [72, 780] width 10 height 10
click at [240, 490] on span "Missouri Department of Labor" at bounding box center [234, 494] width 171 height 15
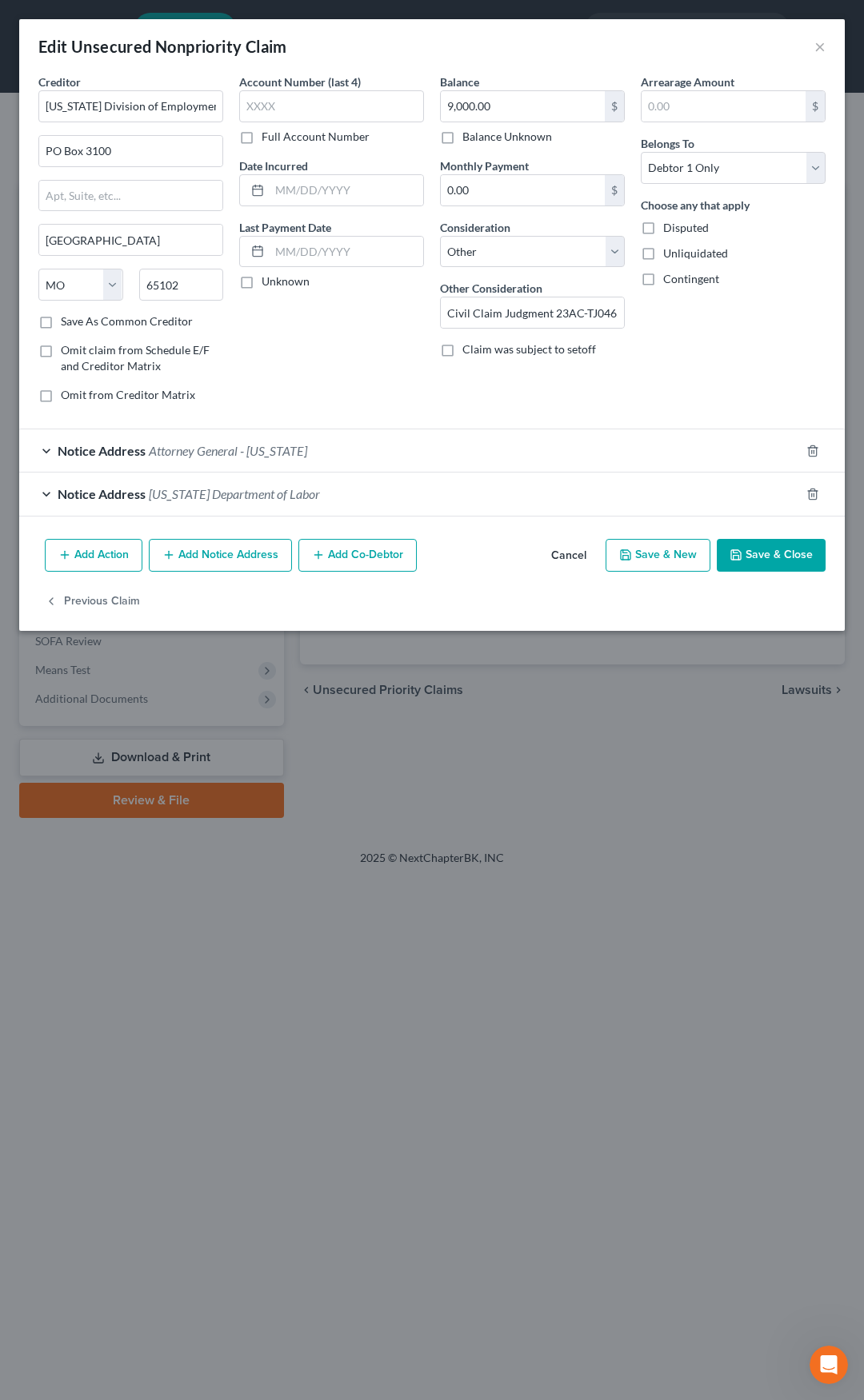
click at [763, 550] on button "Save & Close" at bounding box center [772, 556] width 109 height 34
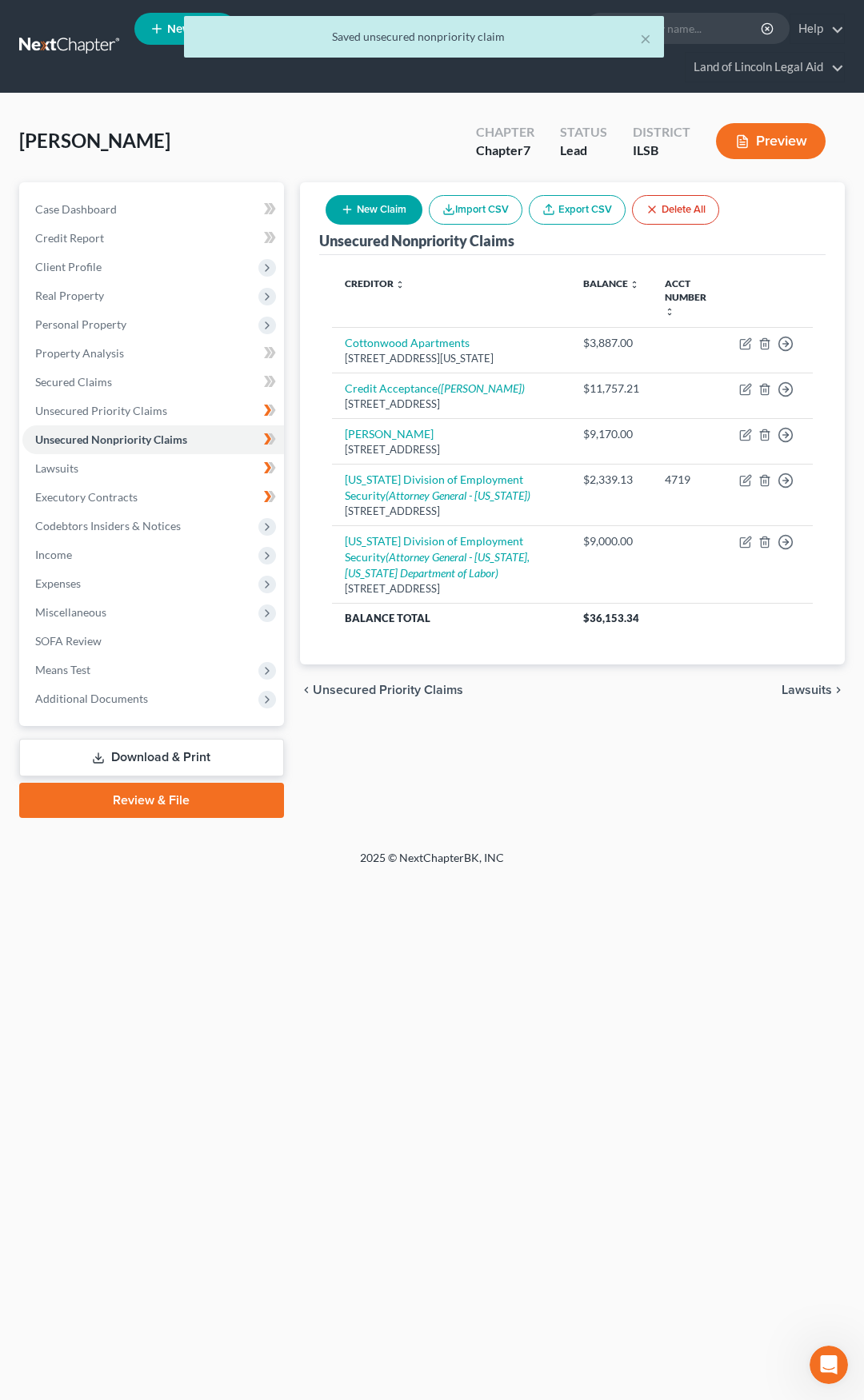
click at [364, 207] on button "New Claim" at bounding box center [374, 209] width 97 height 29
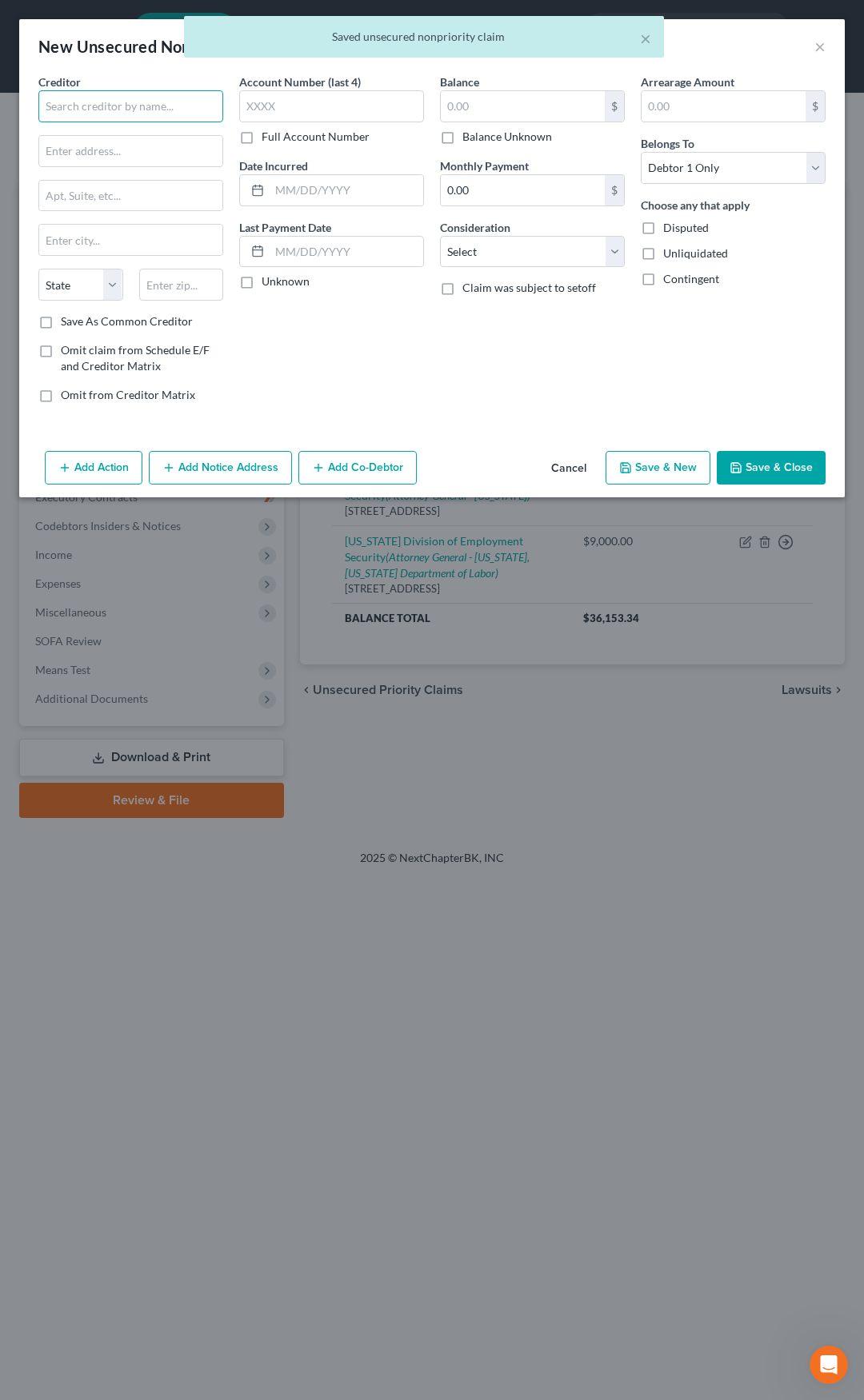
click at [124, 112] on input "text" at bounding box center [131, 107] width 185 height 32
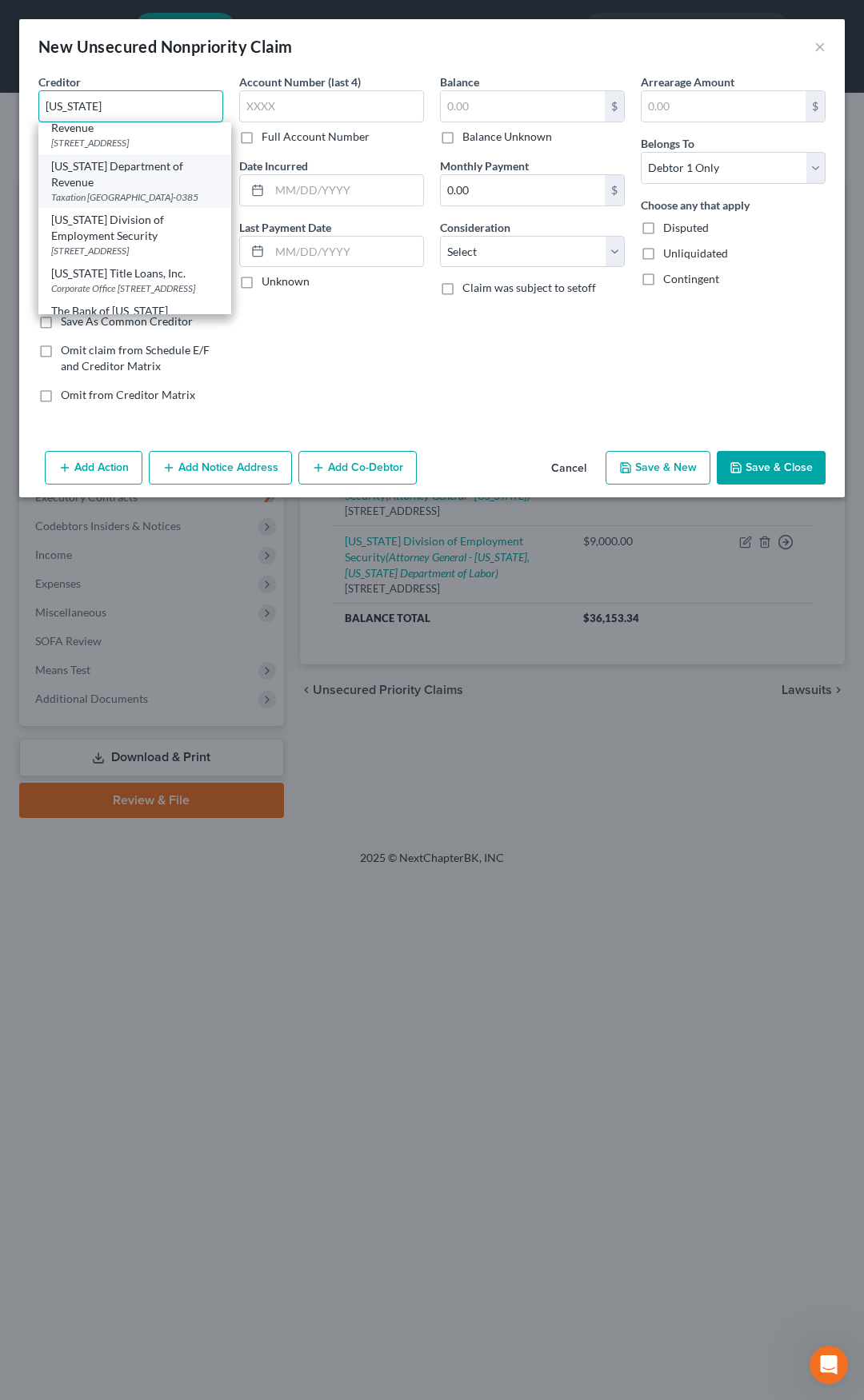
scroll to position [240, 0]
click at [100, 235] on div "PO Box 3100, Jefferson City, MO 65102" at bounding box center [134, 228] width 167 height 13
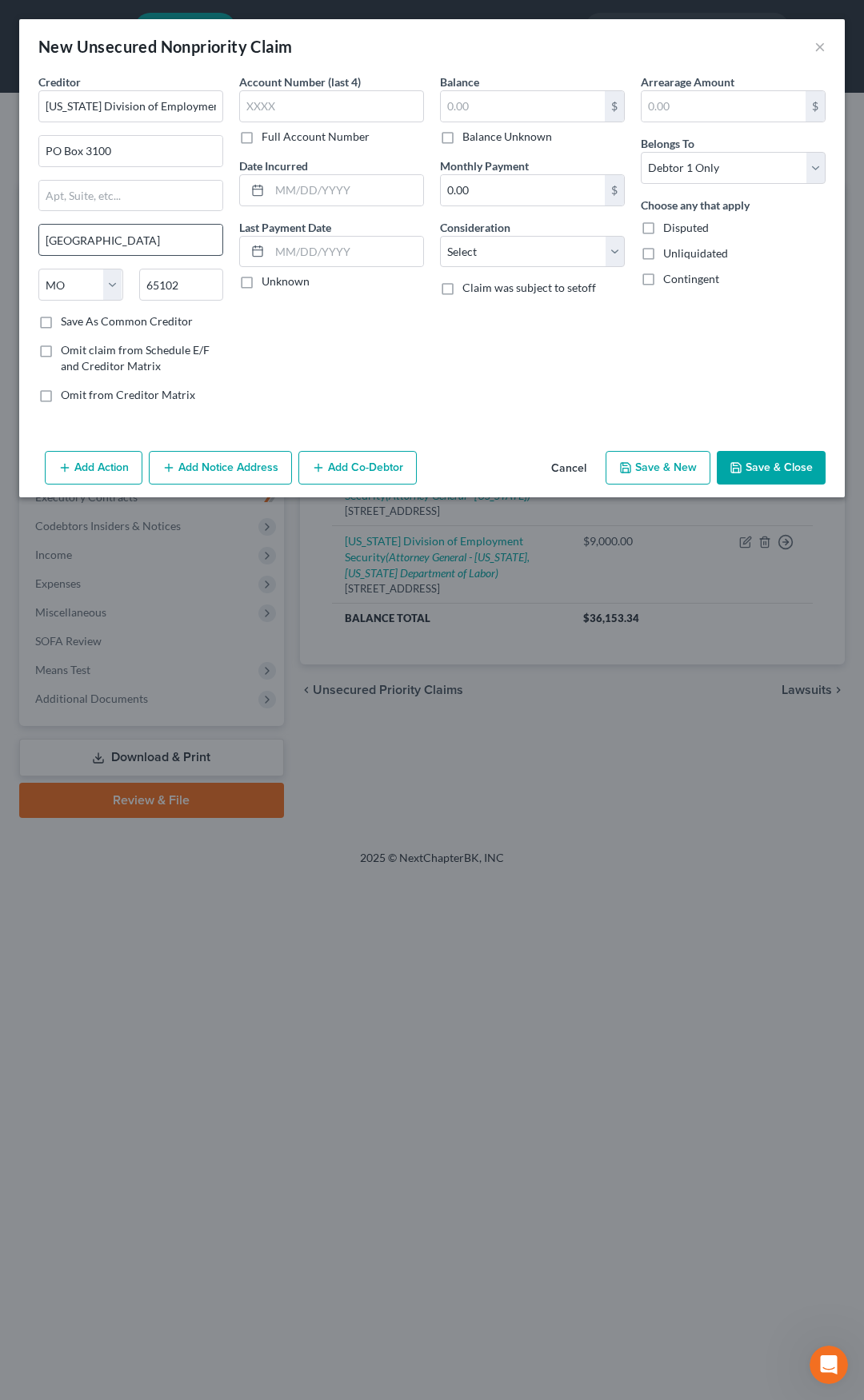
scroll to position [0, 0]
click at [460, 107] on input "text" at bounding box center [522, 107] width 164 height 30
click at [492, 252] on select "Select Cable / Satellite Services Collection Agency Credit Card Debt Debt Couns…" at bounding box center [532, 252] width 185 height 32
click at [440, 236] on select "Select Cable / Satellite Services Collection Agency Credit Card Debt Debt Couns…" at bounding box center [532, 252] width 185 height 32
click at [470, 316] on input "text" at bounding box center [532, 312] width 183 height 30
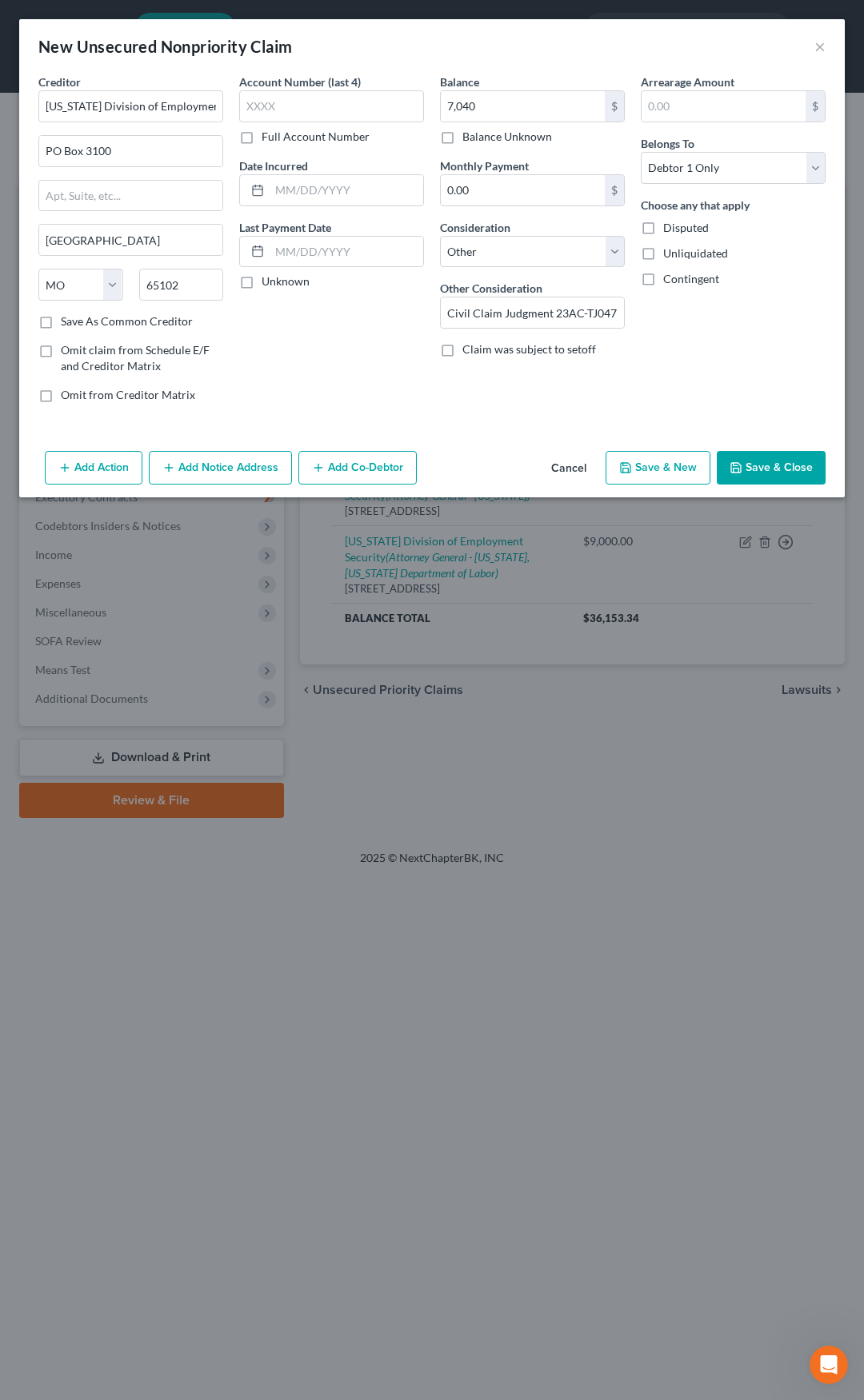
click at [221, 472] on button "Add Notice Address" at bounding box center [220, 468] width 144 height 34
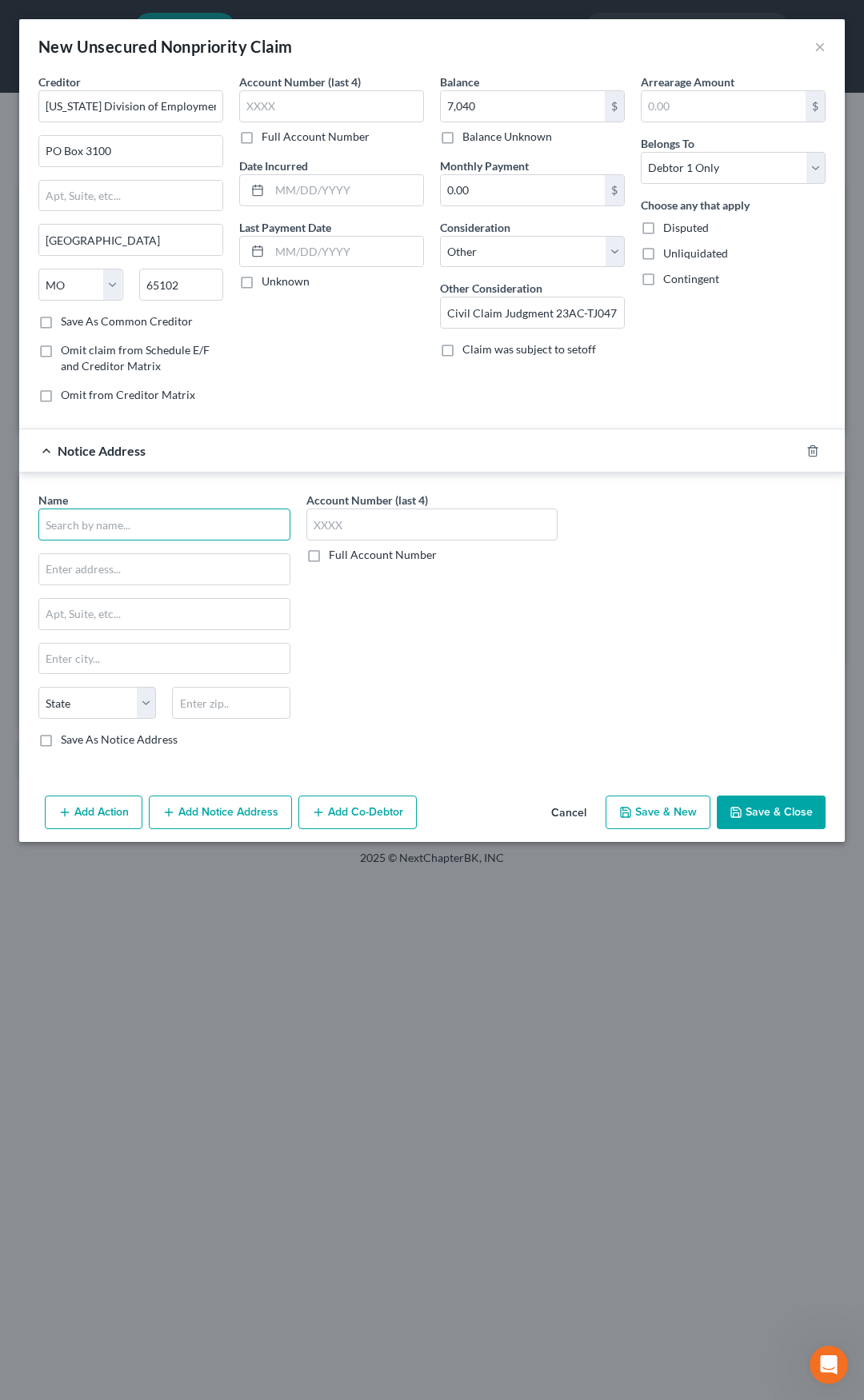
click at [189, 527] on input "text" at bounding box center [165, 525] width 252 height 32
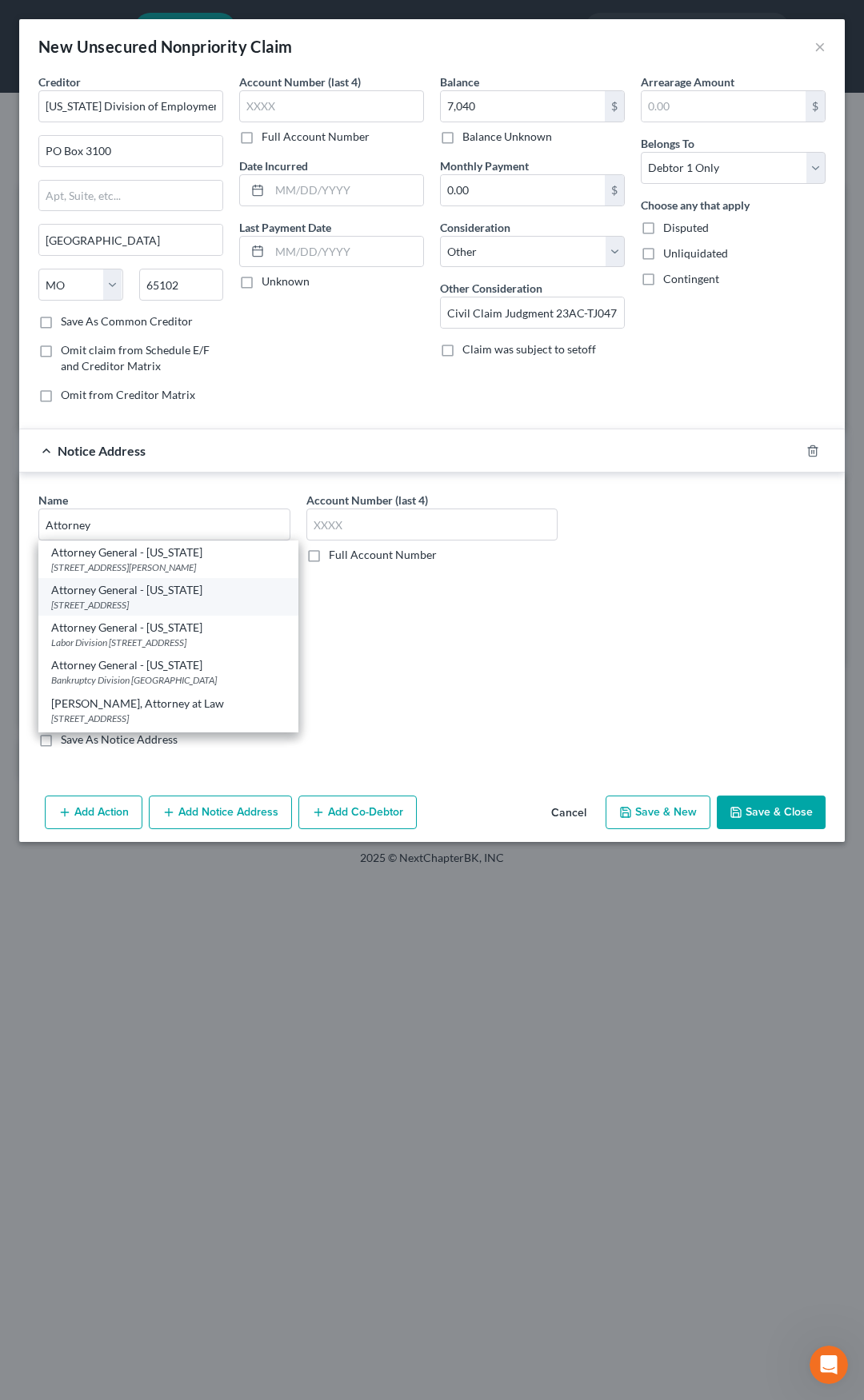
click at [154, 598] on div "207 W. High Street PO Box 899, Jefferson City, MO 65102" at bounding box center [168, 605] width 234 height 13
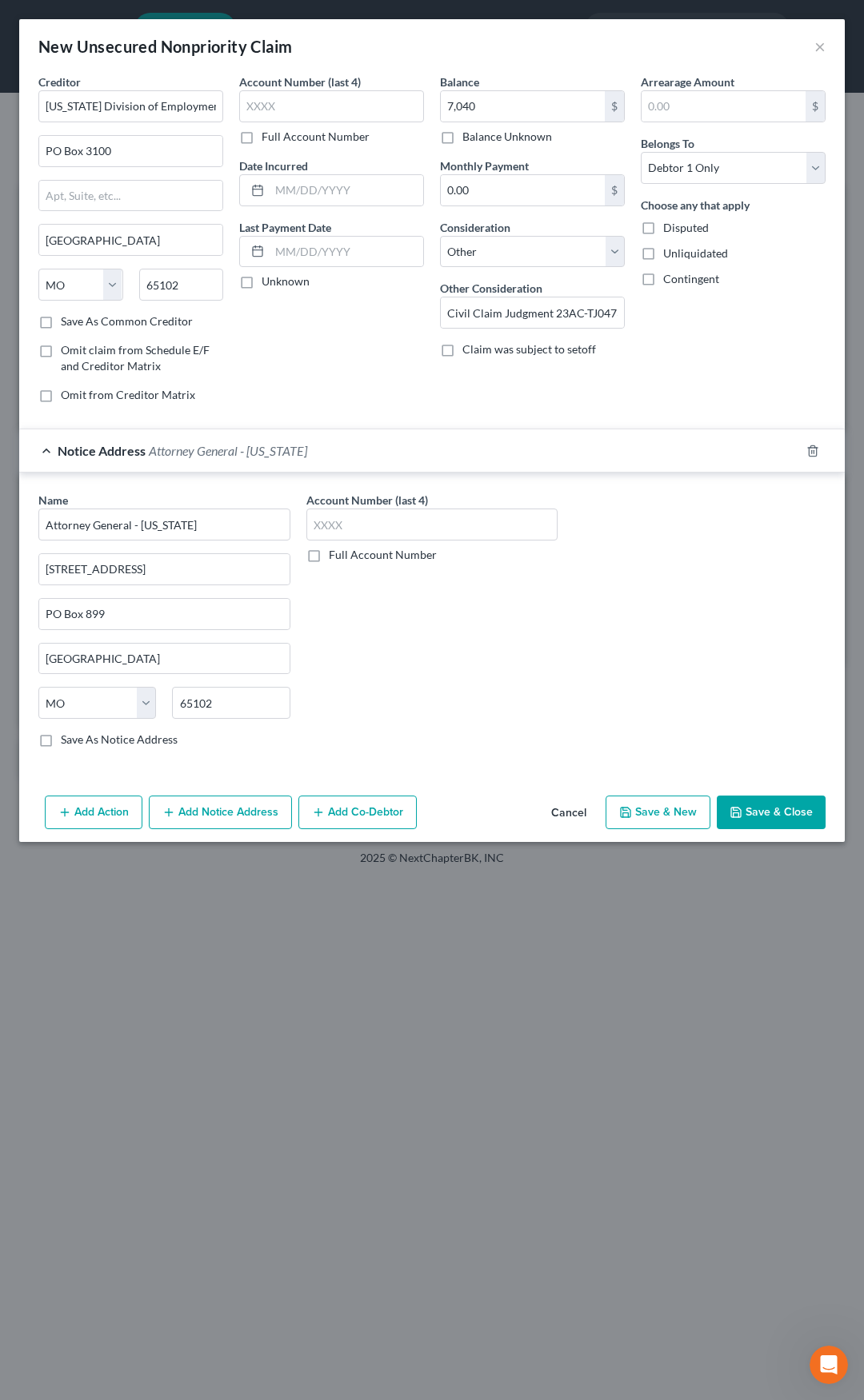
click at [240, 455] on span "Attorney General - Missouri" at bounding box center [228, 451] width 159 height 15
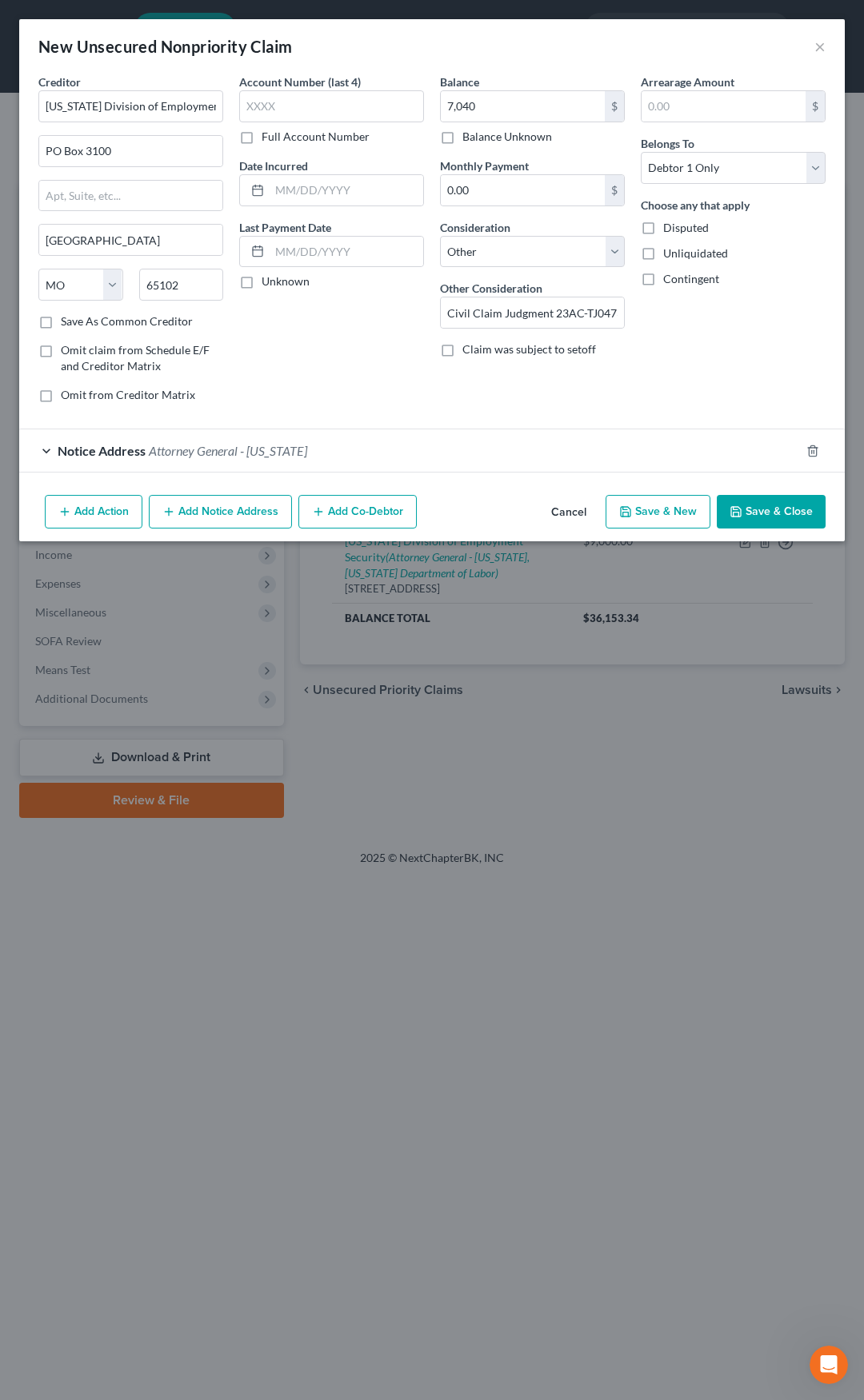
click at [183, 516] on button "Add Notice Address" at bounding box center [220, 512] width 144 height 34
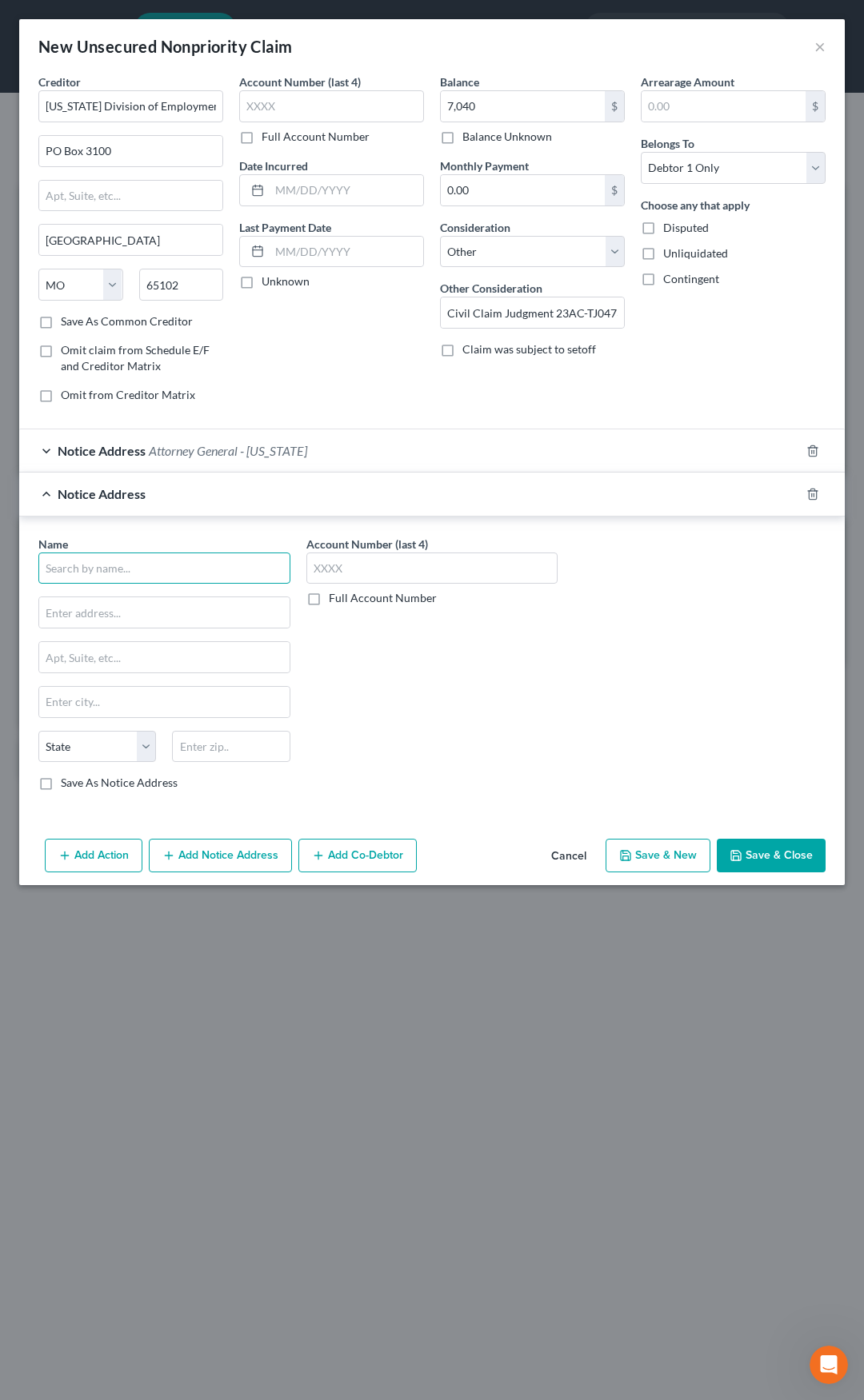
click at [148, 567] on input "text" at bounding box center [165, 568] width 252 height 32
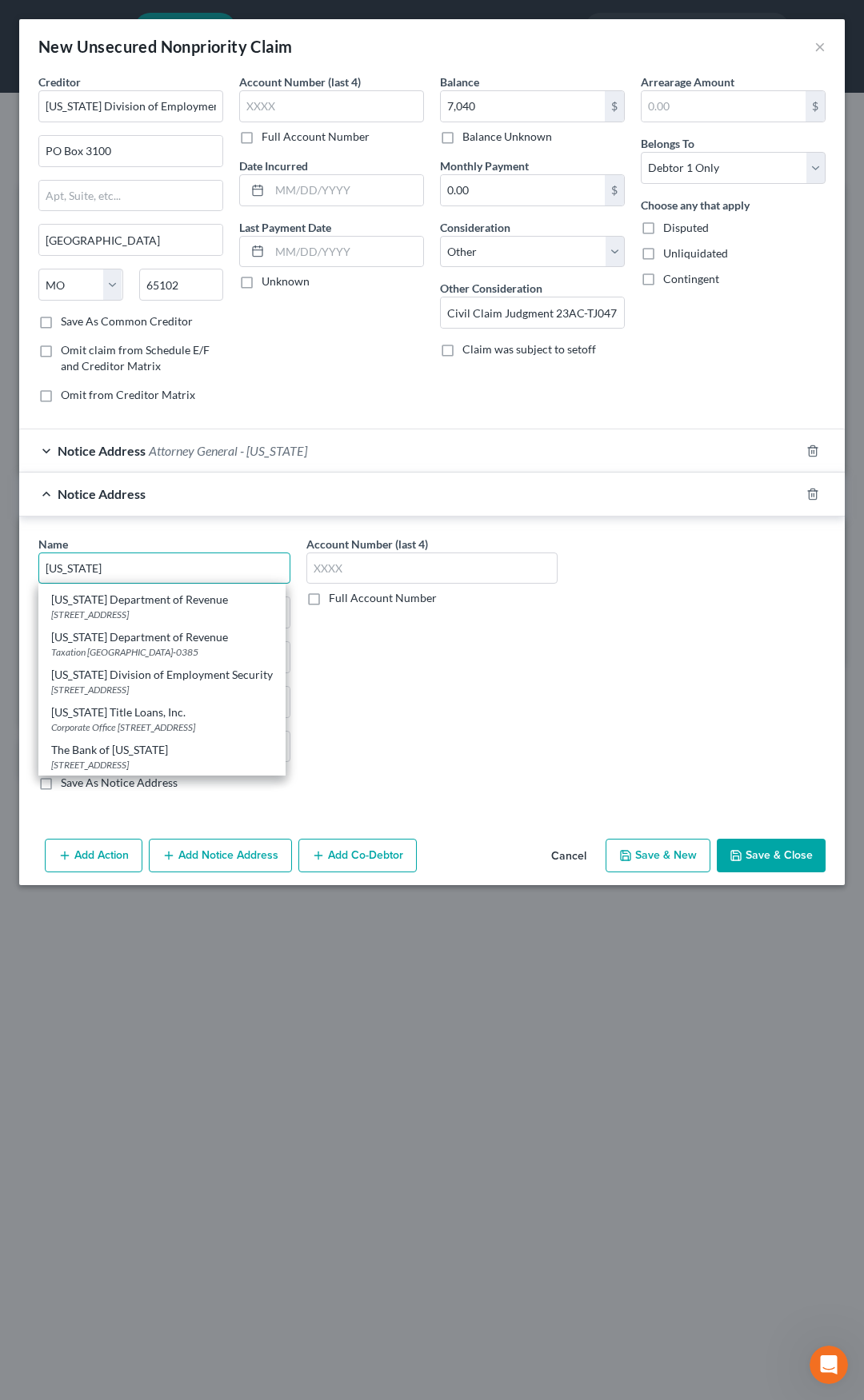
scroll to position [80, 0]
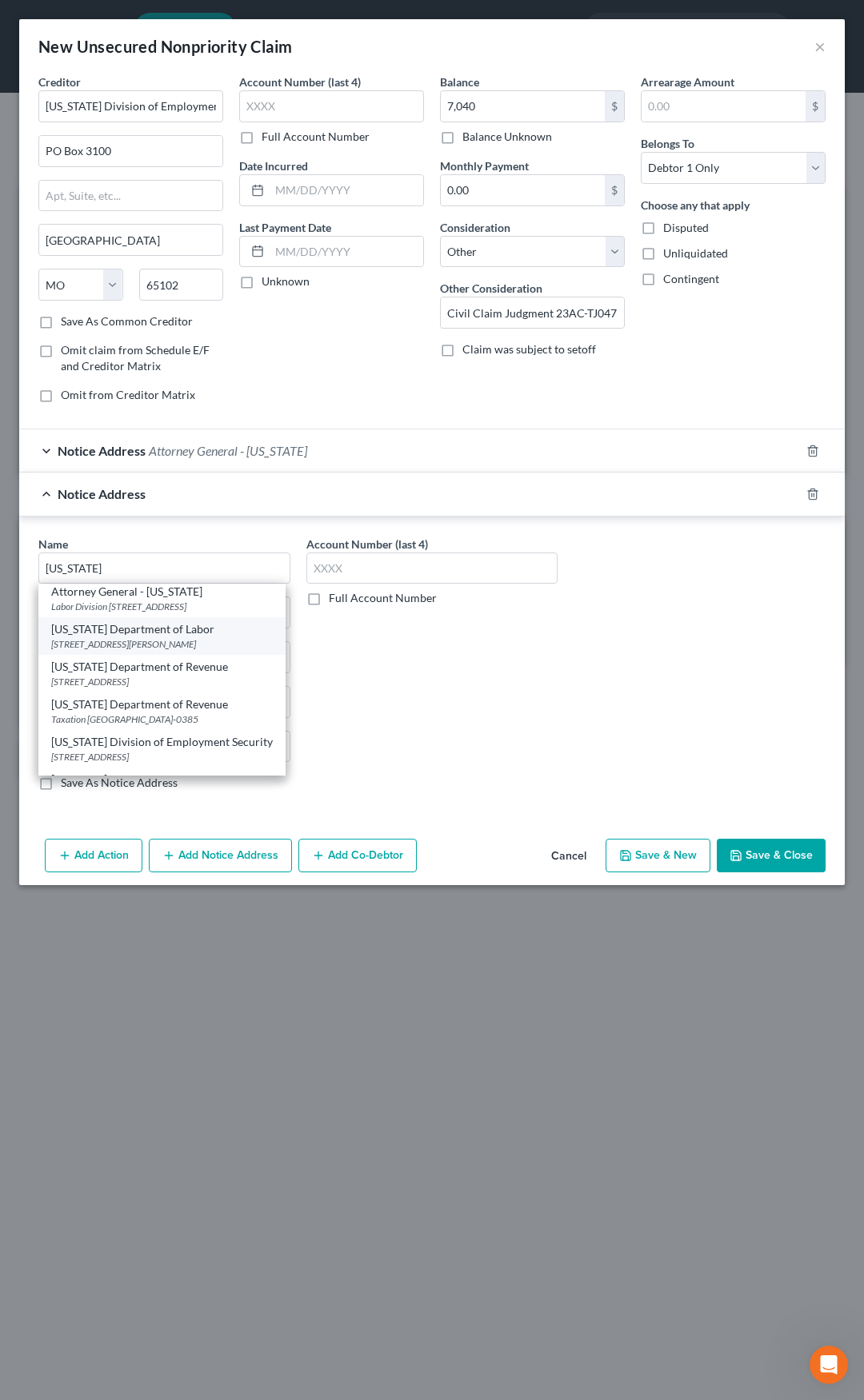
click at [139, 637] on div "Missouri Department of Labor" at bounding box center [162, 629] width 222 height 16
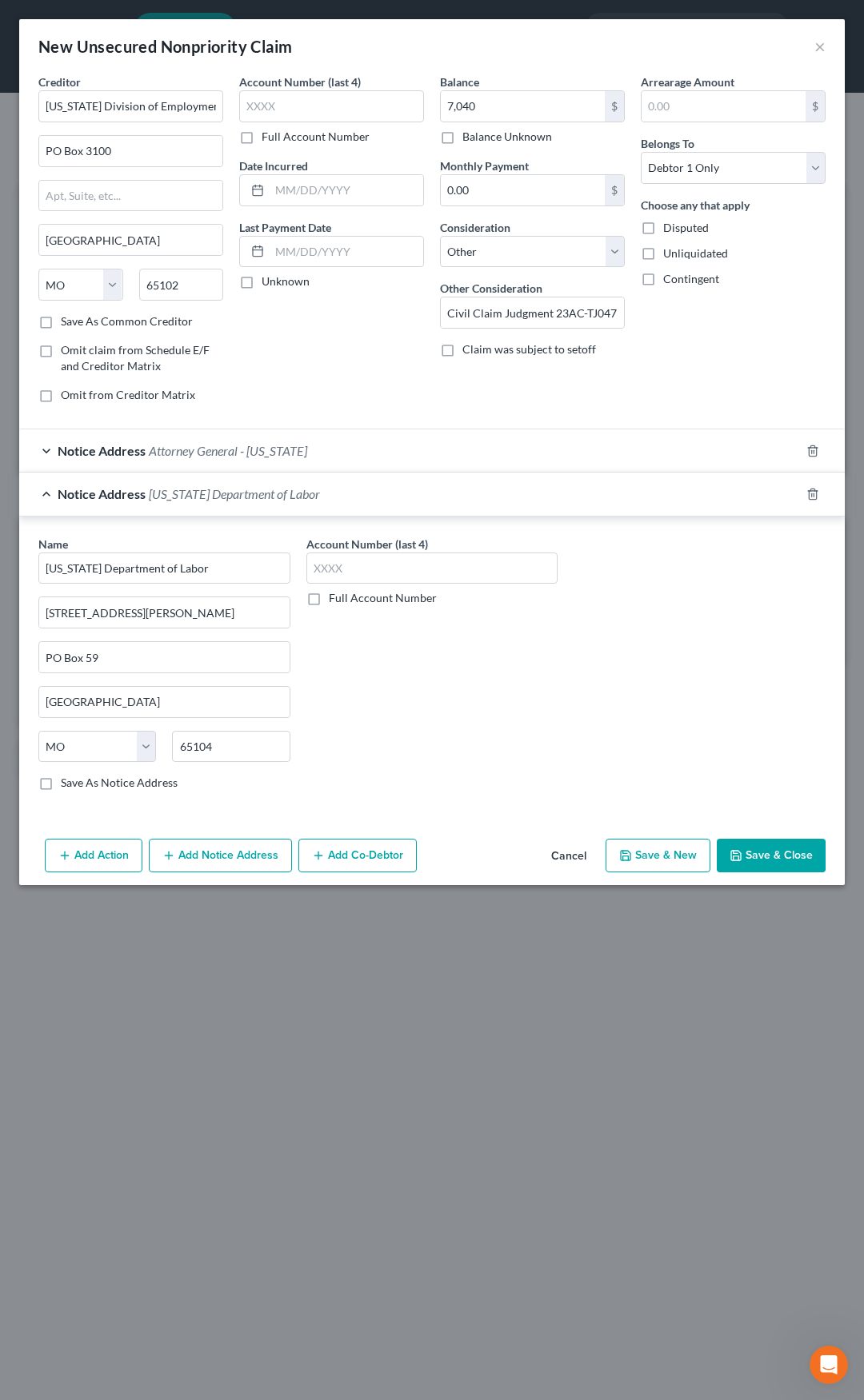
scroll to position [0, 0]
click at [201, 500] on span "Missouri Department of Labor" at bounding box center [234, 494] width 171 height 15
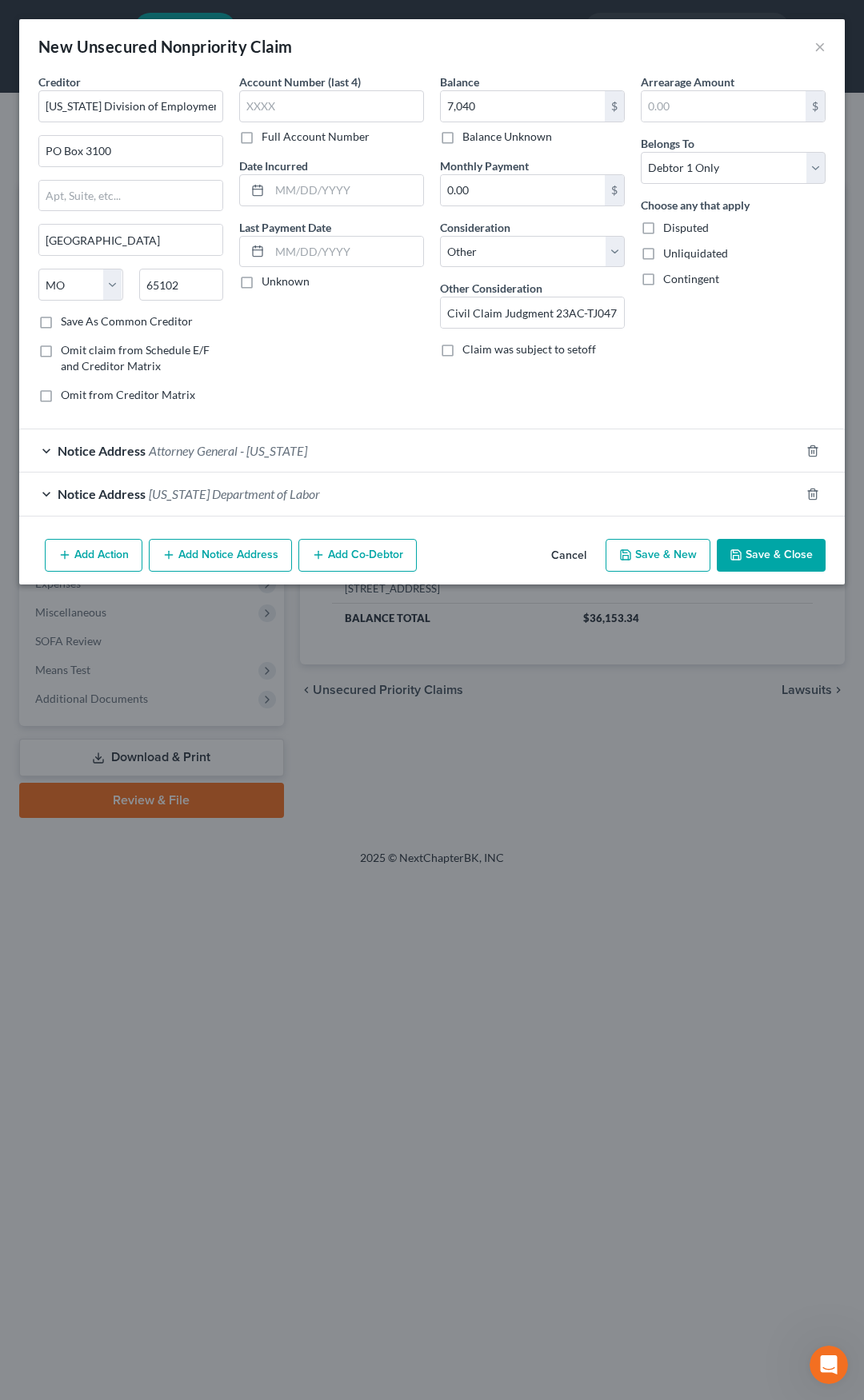
click at [760, 552] on button "Save & Close" at bounding box center [772, 556] width 109 height 34
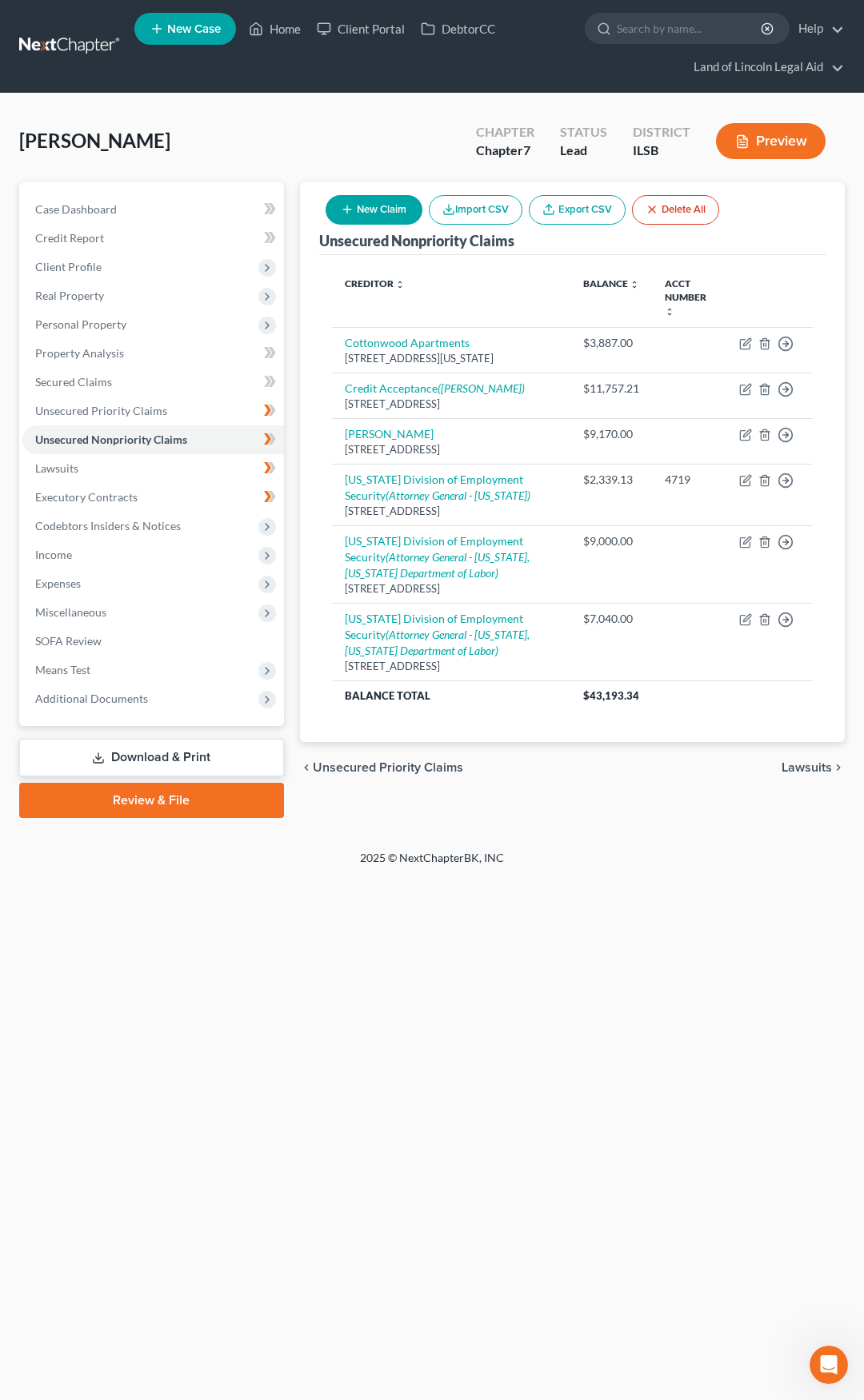
click at [374, 211] on button "New Claim" at bounding box center [374, 209] width 97 height 29
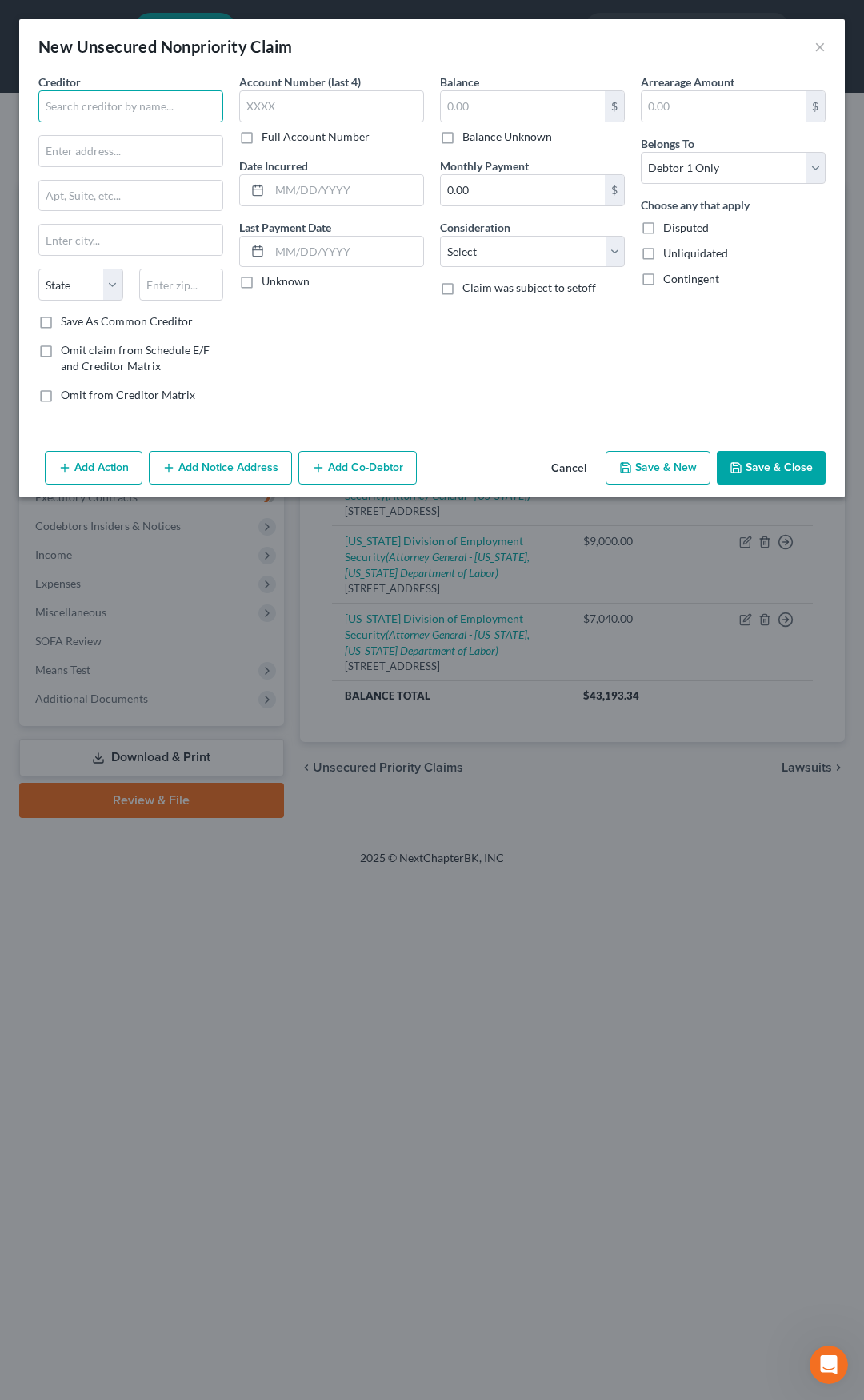
click at [148, 113] on input "text" at bounding box center [131, 107] width 185 height 32
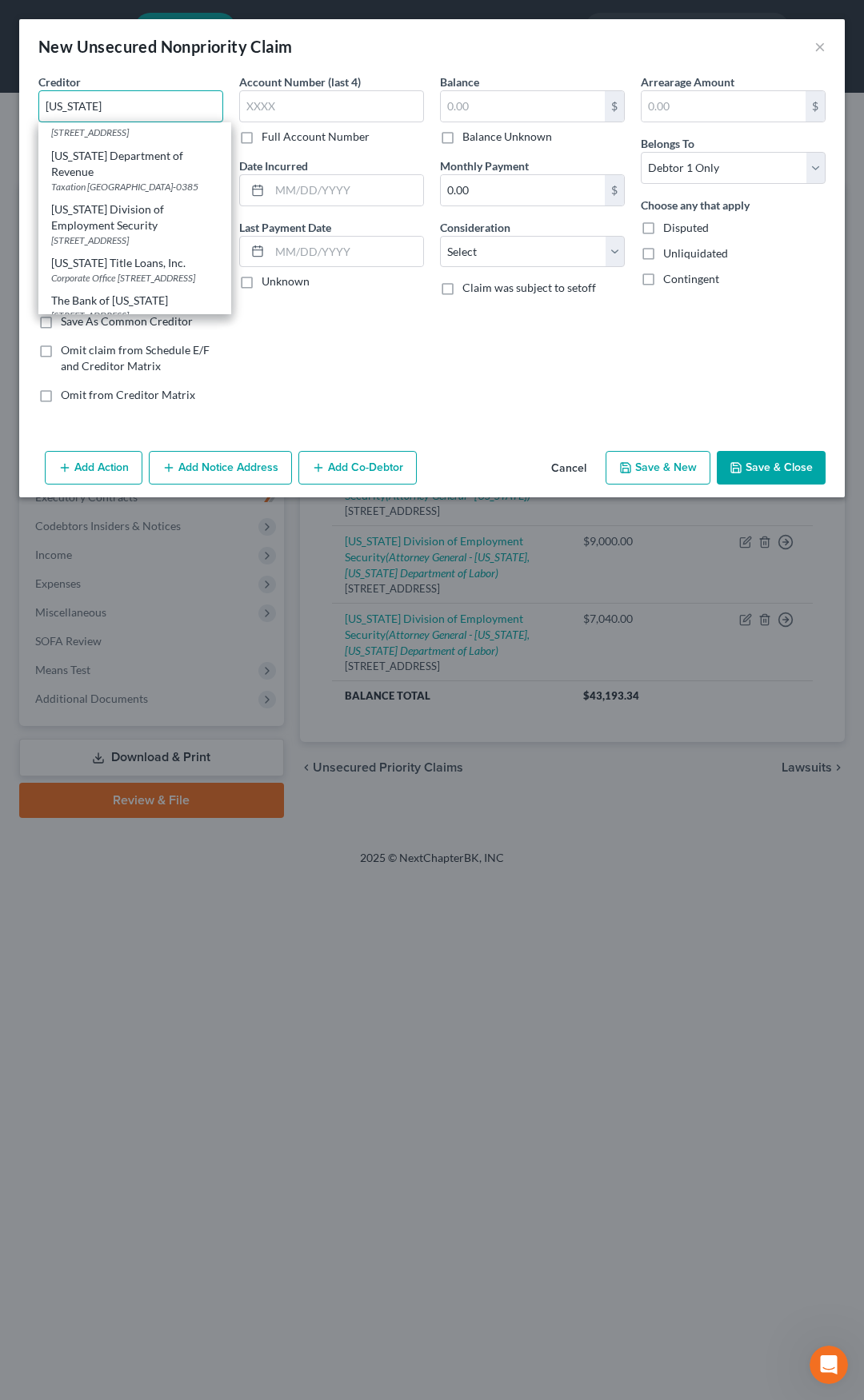
scroll to position [240, 0]
click at [126, 222] on div "Missouri Division of Employment Security" at bounding box center [134, 206] width 167 height 32
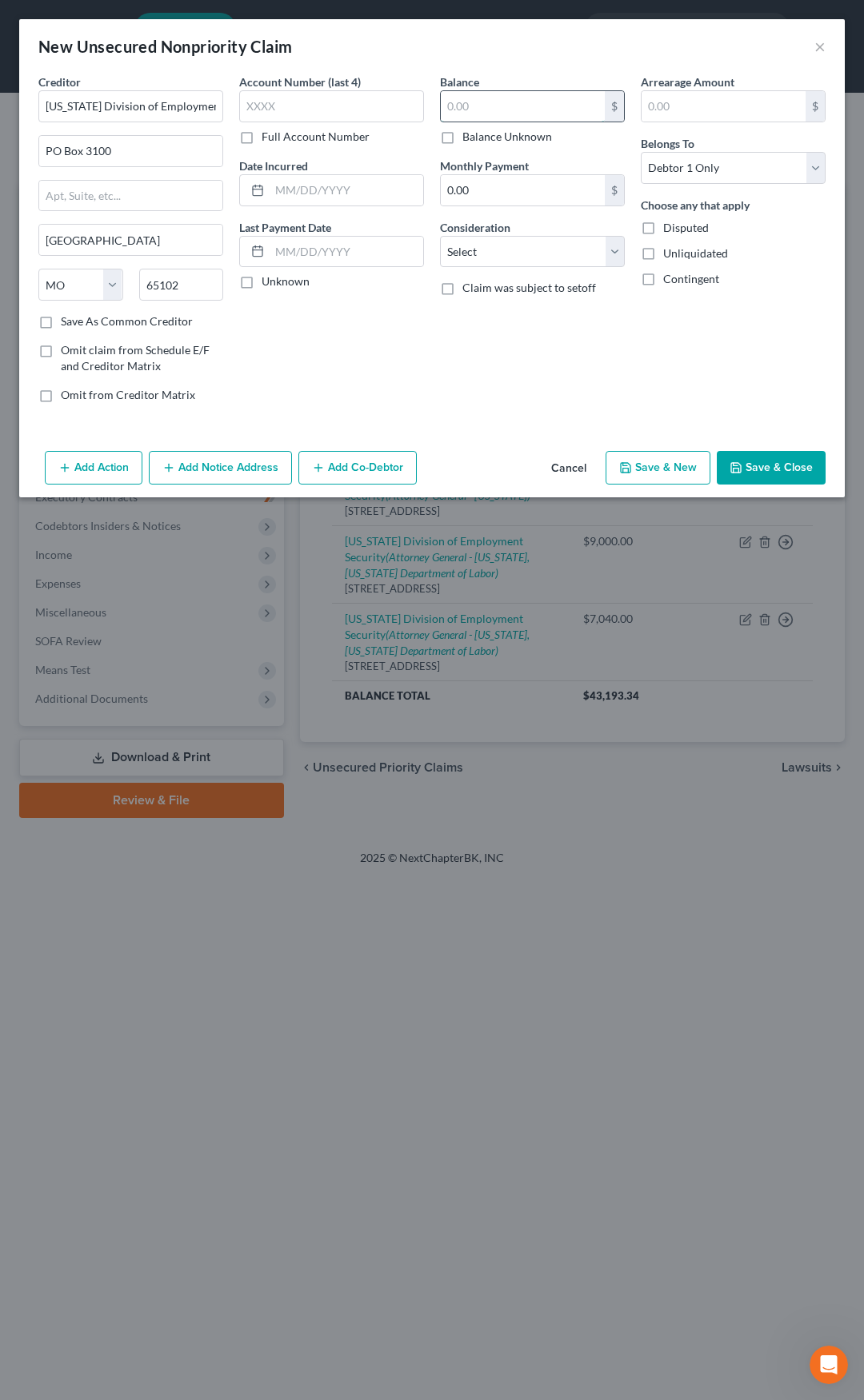
click at [460, 107] on input "text" at bounding box center [522, 107] width 164 height 30
click at [489, 258] on select "Select Cable / Satellite Services Collection Agency Credit Card Debt Debt Couns…" at bounding box center [532, 252] width 185 height 32
click at [440, 236] on select "Select Cable / Satellite Services Collection Agency Credit Card Debt Debt Couns…" at bounding box center [532, 252] width 185 height 32
click at [482, 318] on input "text" at bounding box center [532, 312] width 183 height 30
click at [238, 466] on button "Add Notice Address" at bounding box center [220, 468] width 144 height 34
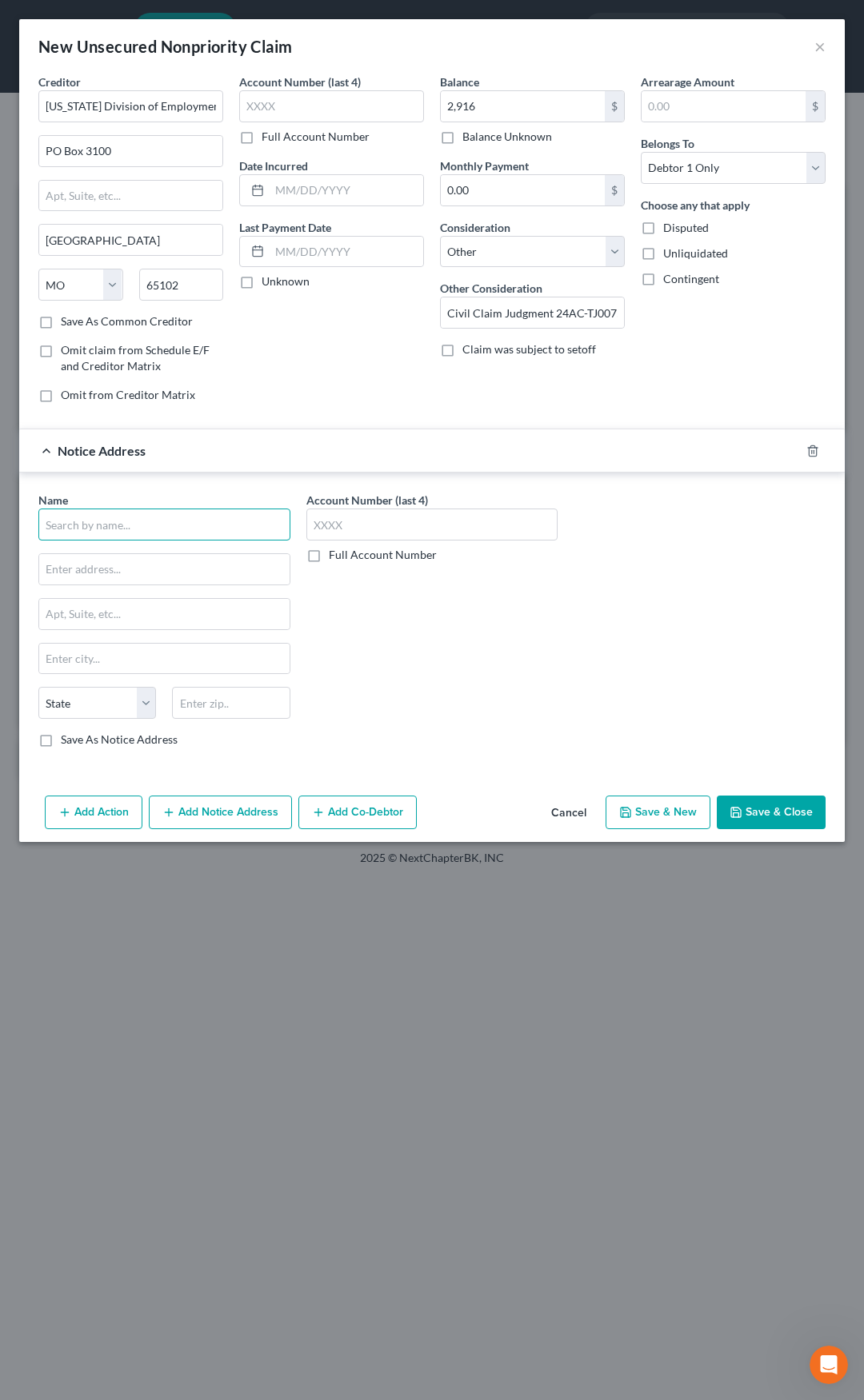
click at [127, 516] on input "text" at bounding box center [165, 525] width 252 height 32
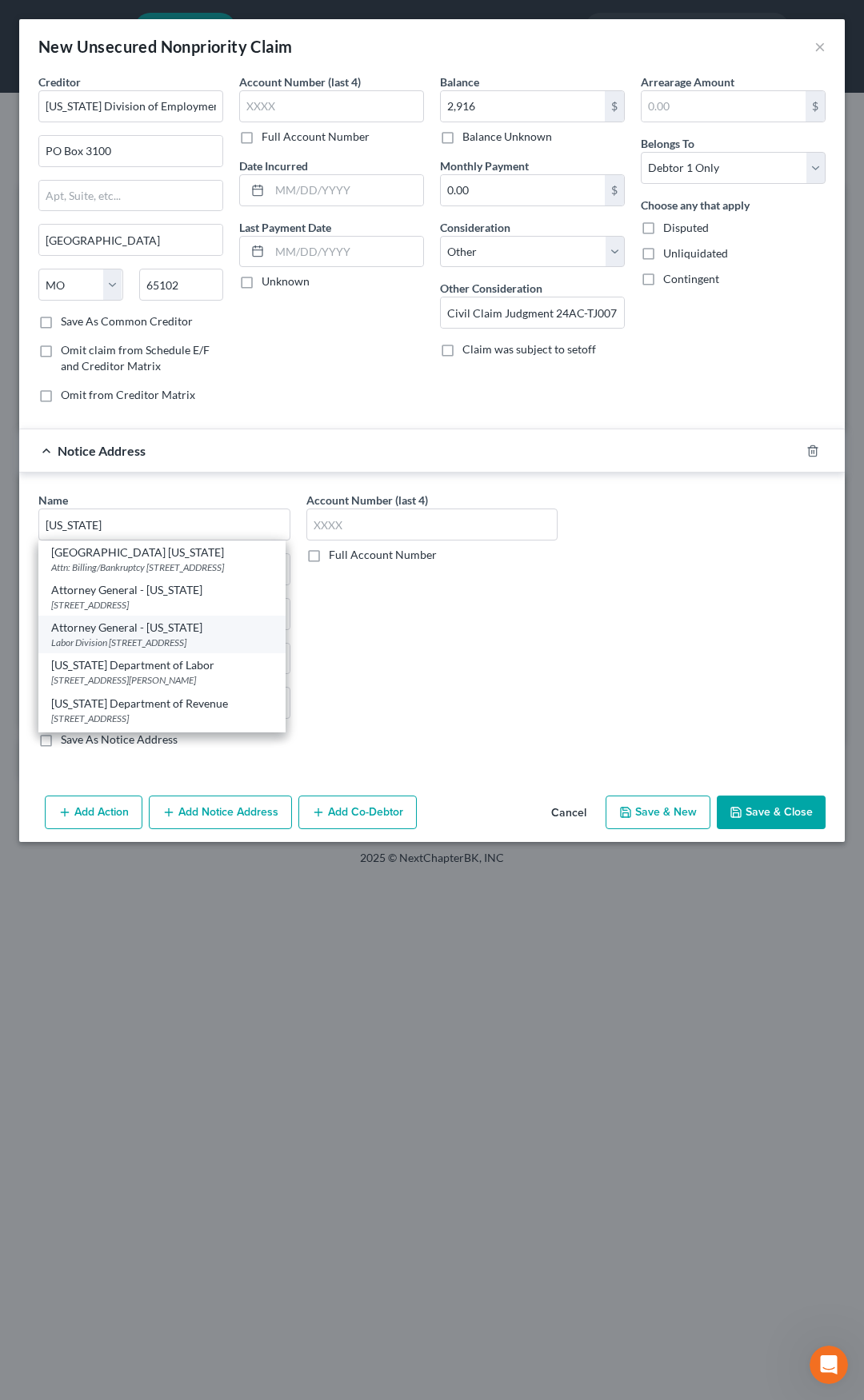
click at [131, 635] on div "Attorney General - Missouri" at bounding box center [162, 627] width 222 height 16
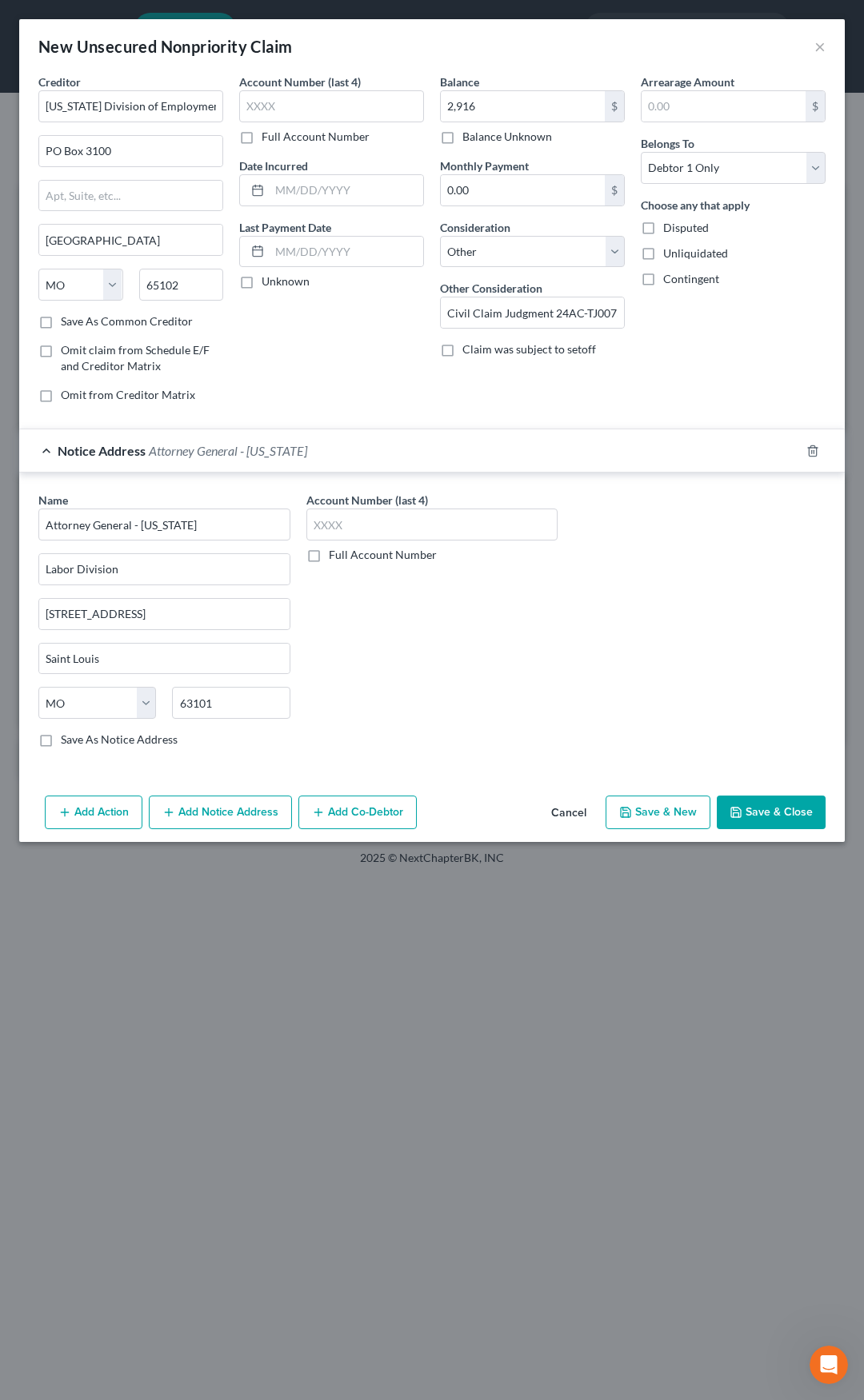
click at [209, 814] on button "Add Notice Address" at bounding box center [220, 812] width 144 height 34
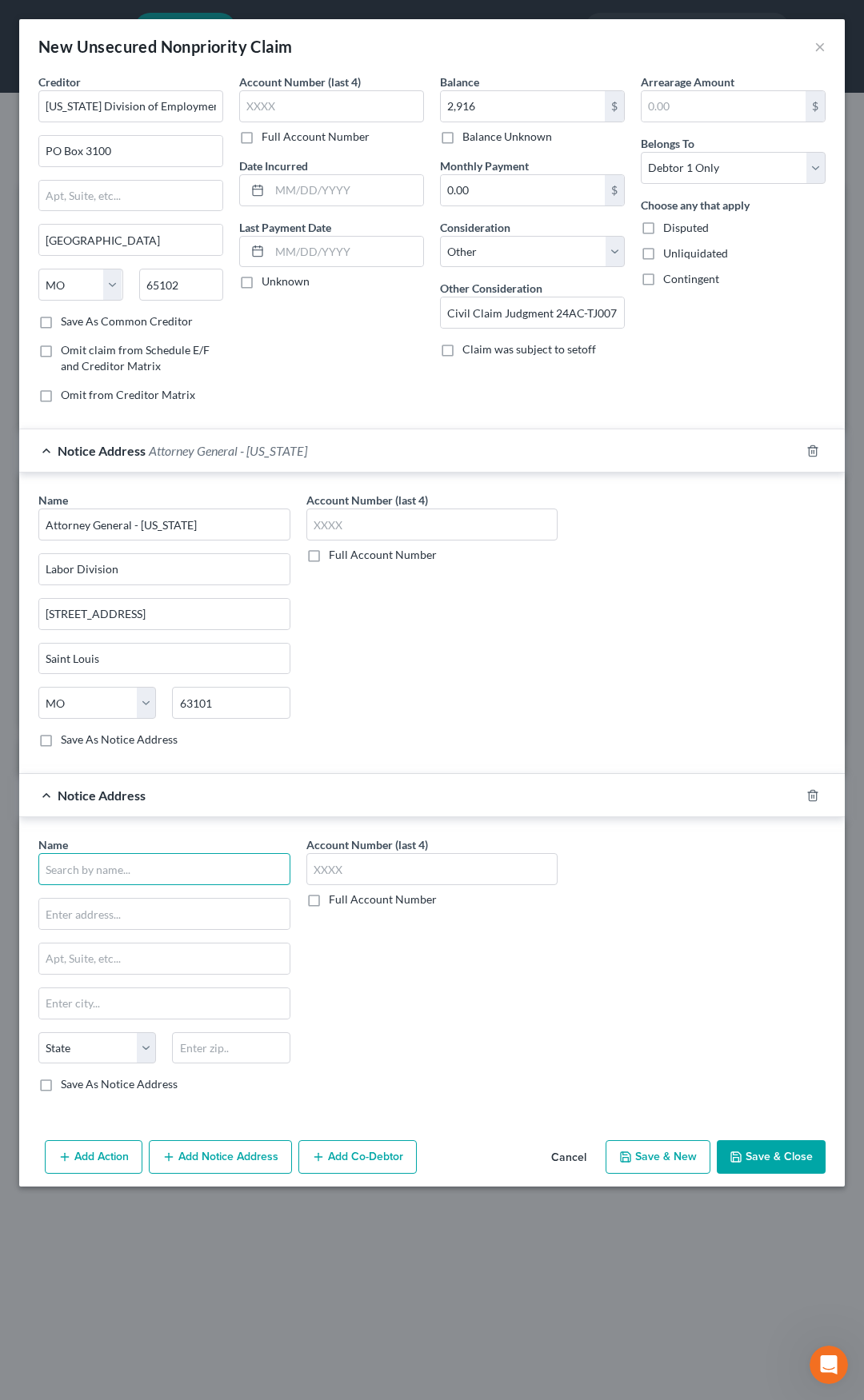
click at [186, 868] on input "text" at bounding box center [165, 870] width 252 height 32
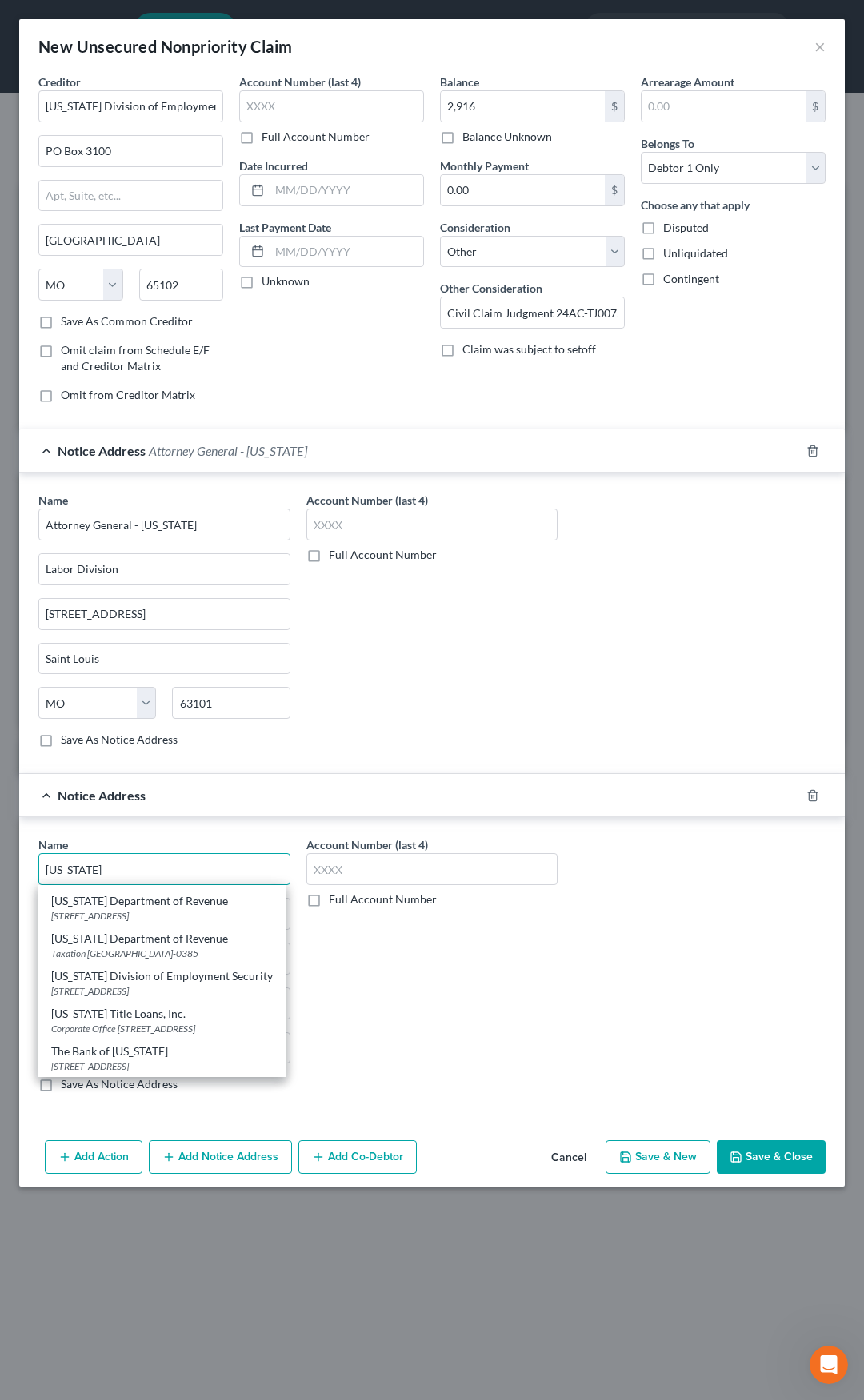
scroll to position [80, 0]
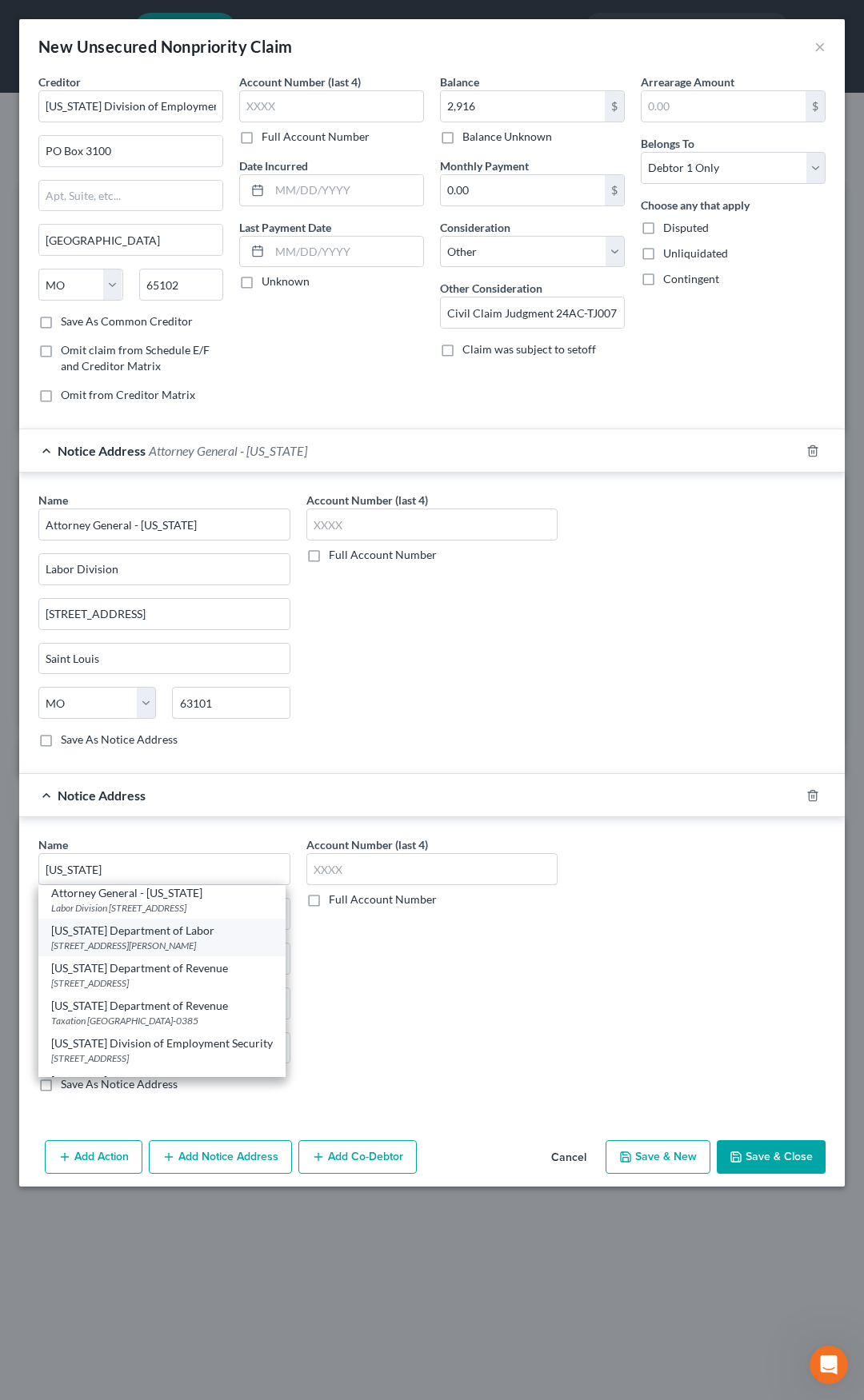
click at [181, 939] on div "Missouri Department of Labor" at bounding box center [162, 930] width 222 height 16
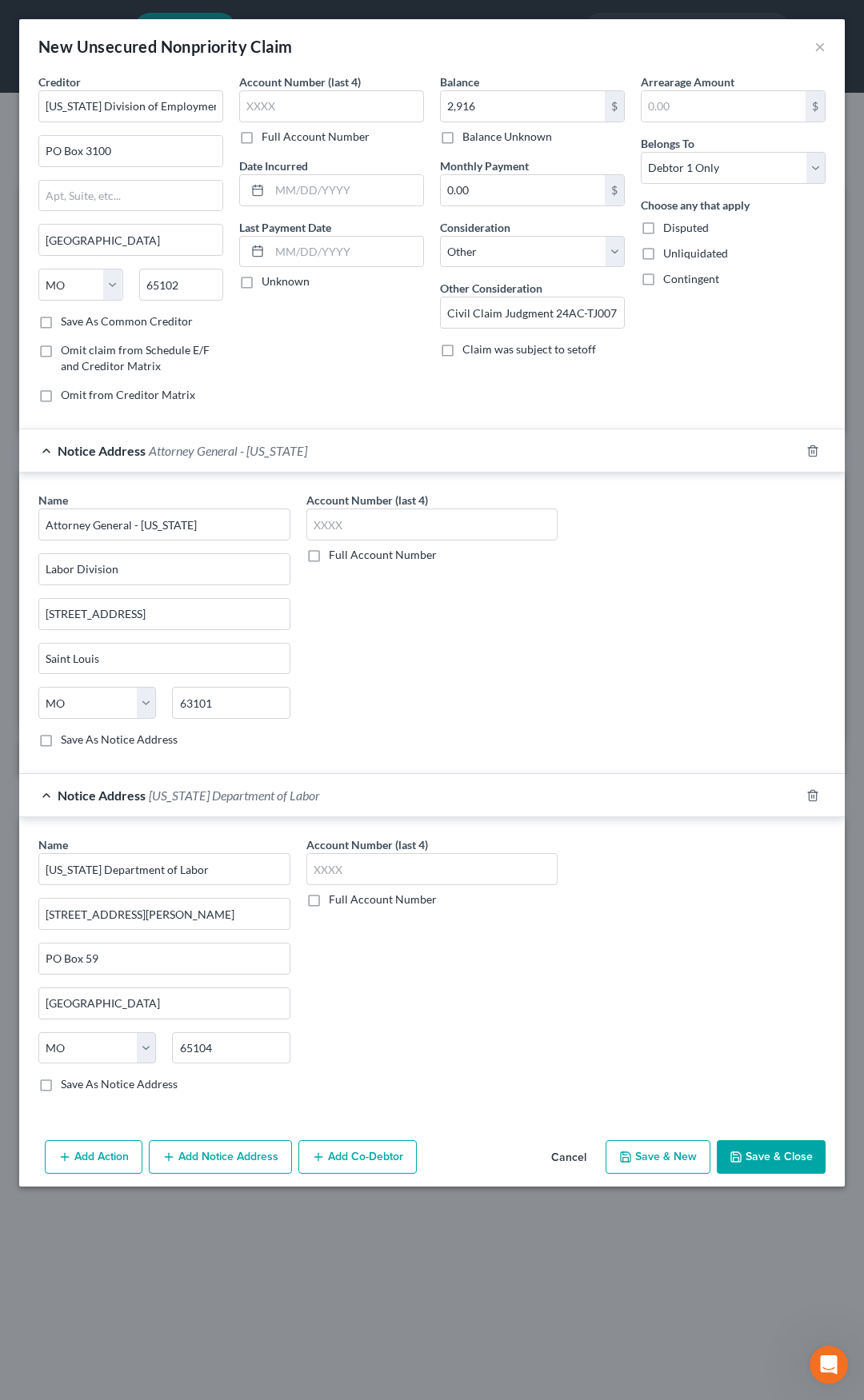
scroll to position [0, 0]
click at [262, 803] on div "Notice Address Missouri Department of Labor" at bounding box center [410, 795] width 781 height 42
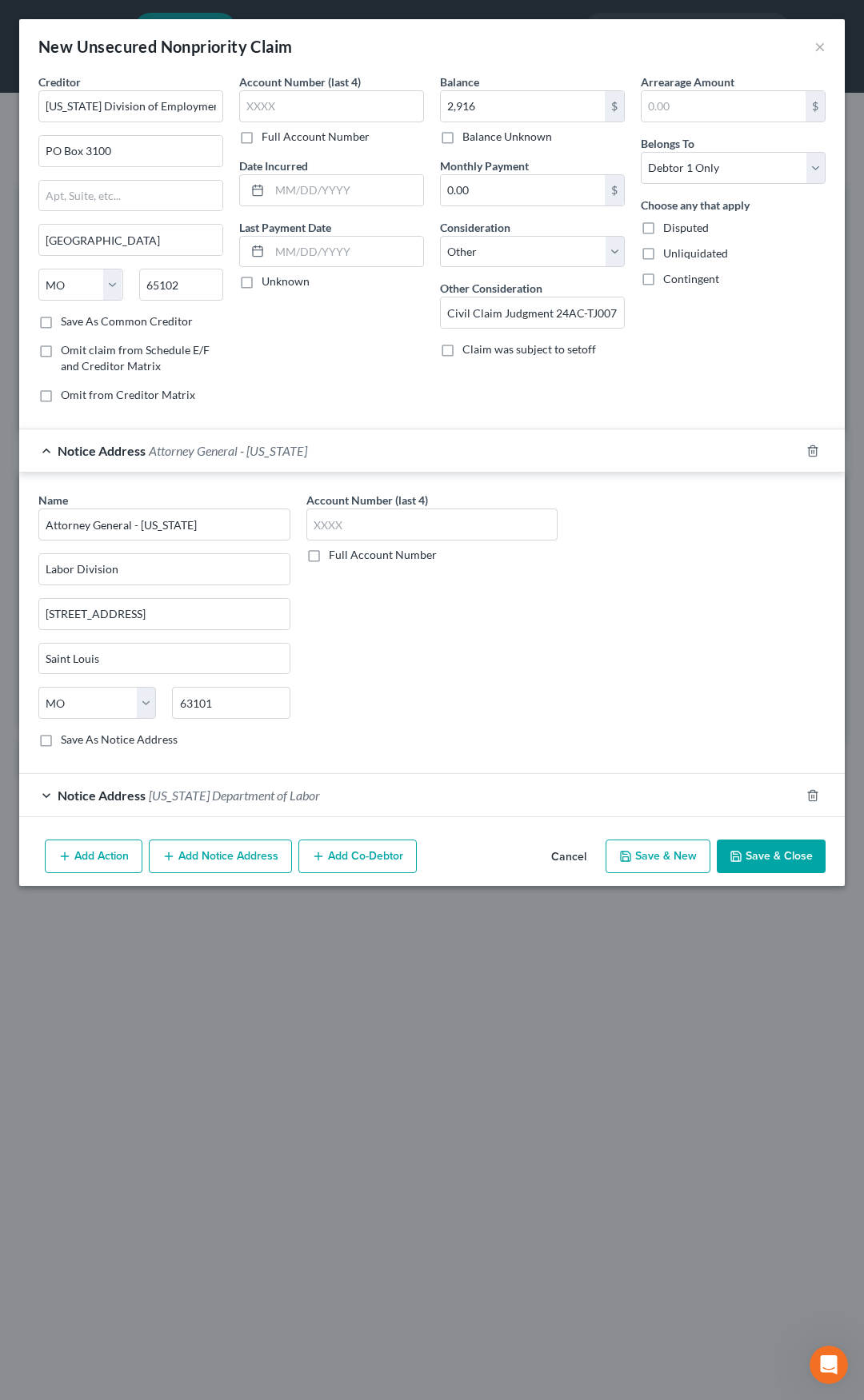
click at [343, 462] on div "Notice Address Attorney General - Missouri" at bounding box center [410, 451] width 781 height 42
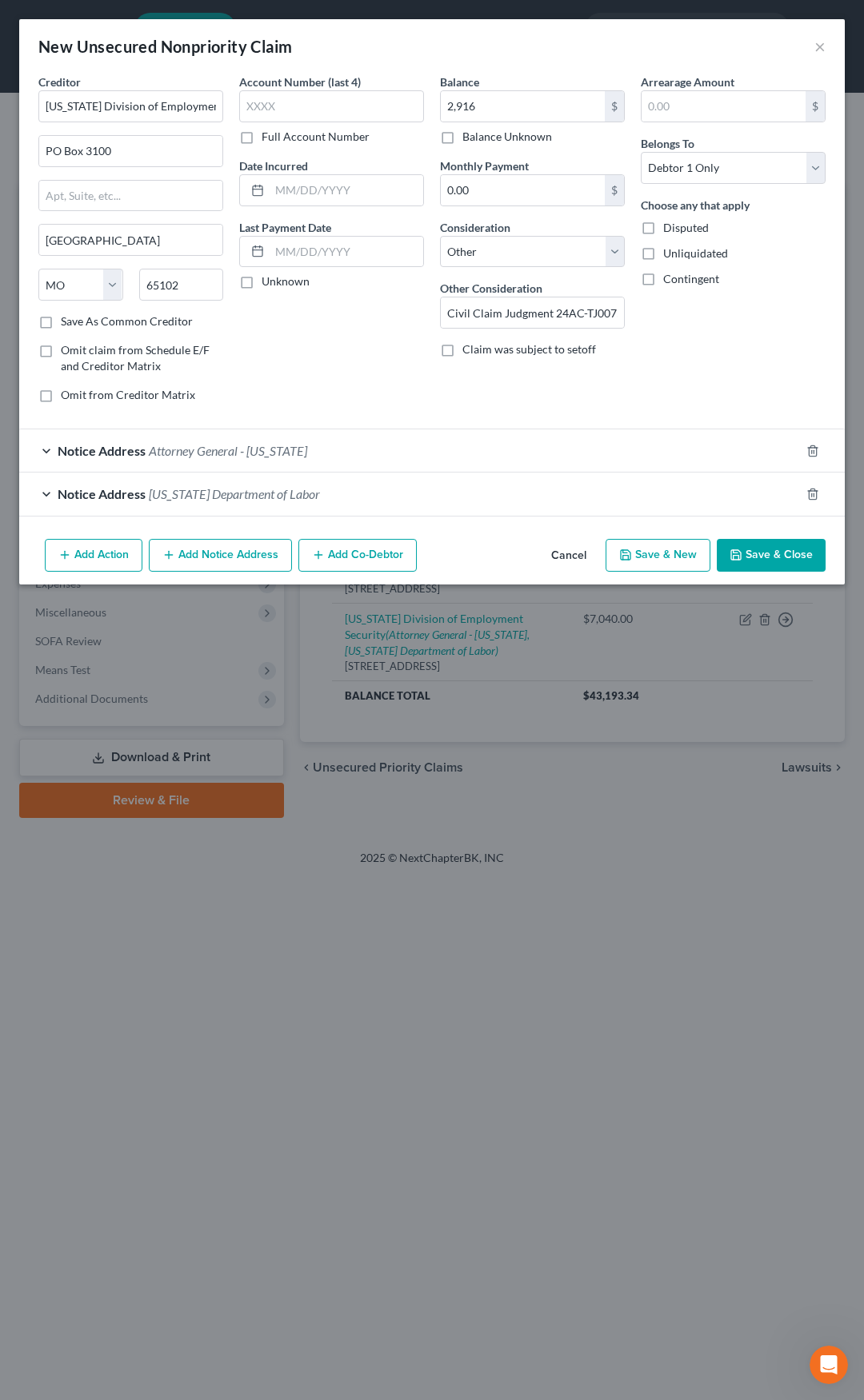
click at [763, 563] on button "Save & Close" at bounding box center [772, 556] width 109 height 34
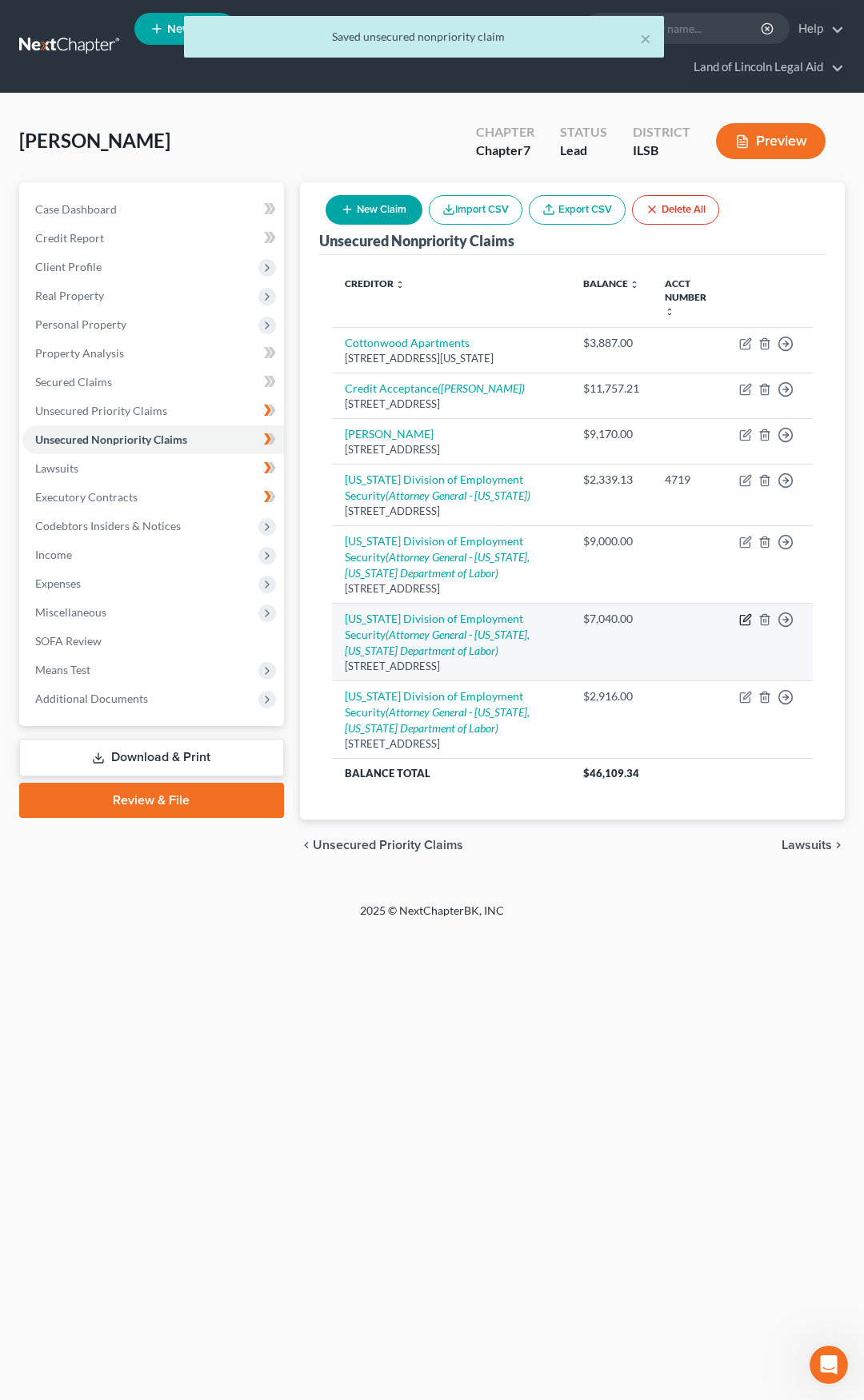
click at [746, 614] on icon "button" at bounding box center [746, 618] width 8 height 8
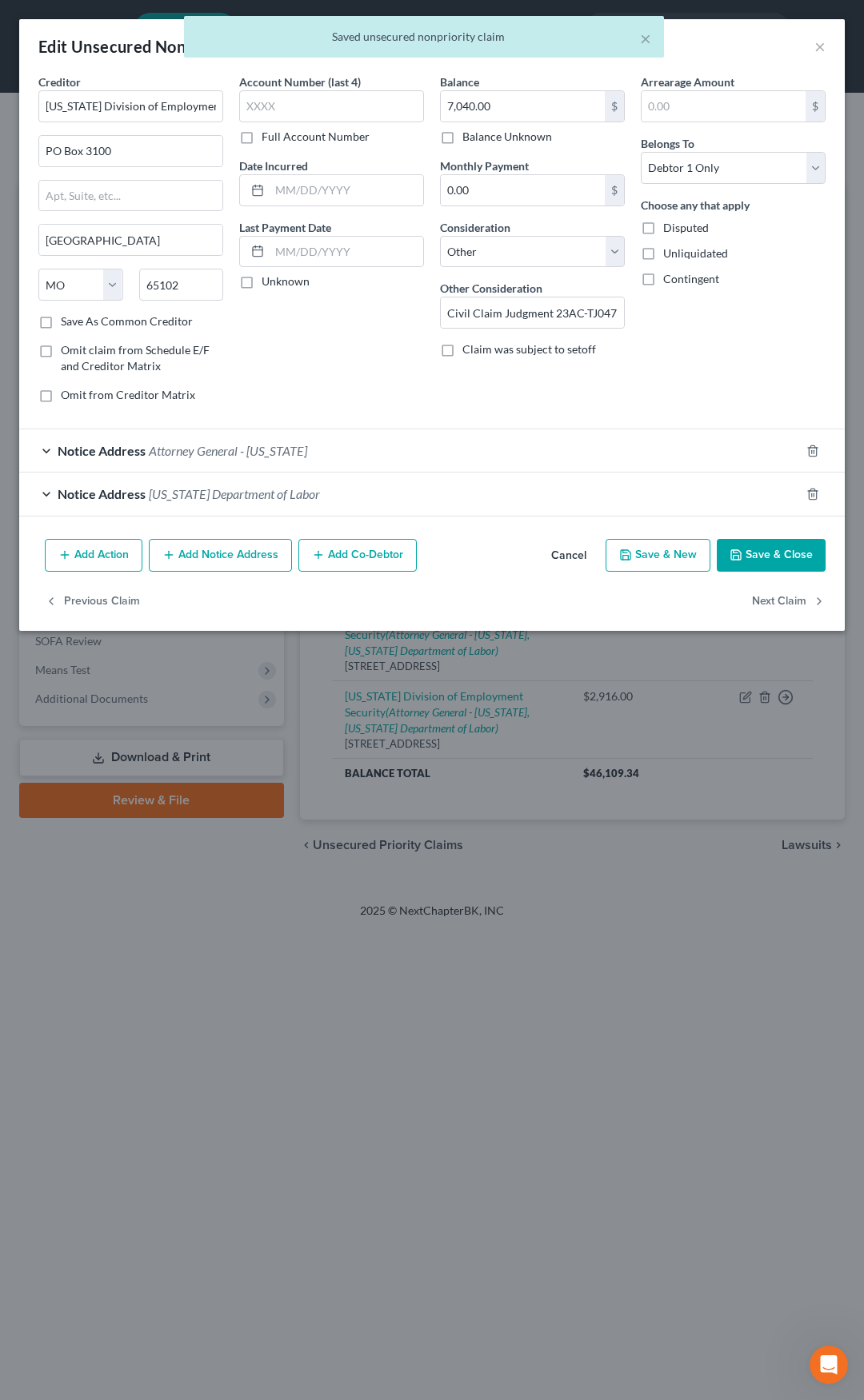
click at [329, 451] on div "Notice Address Attorney General - Missouri" at bounding box center [410, 451] width 781 height 42
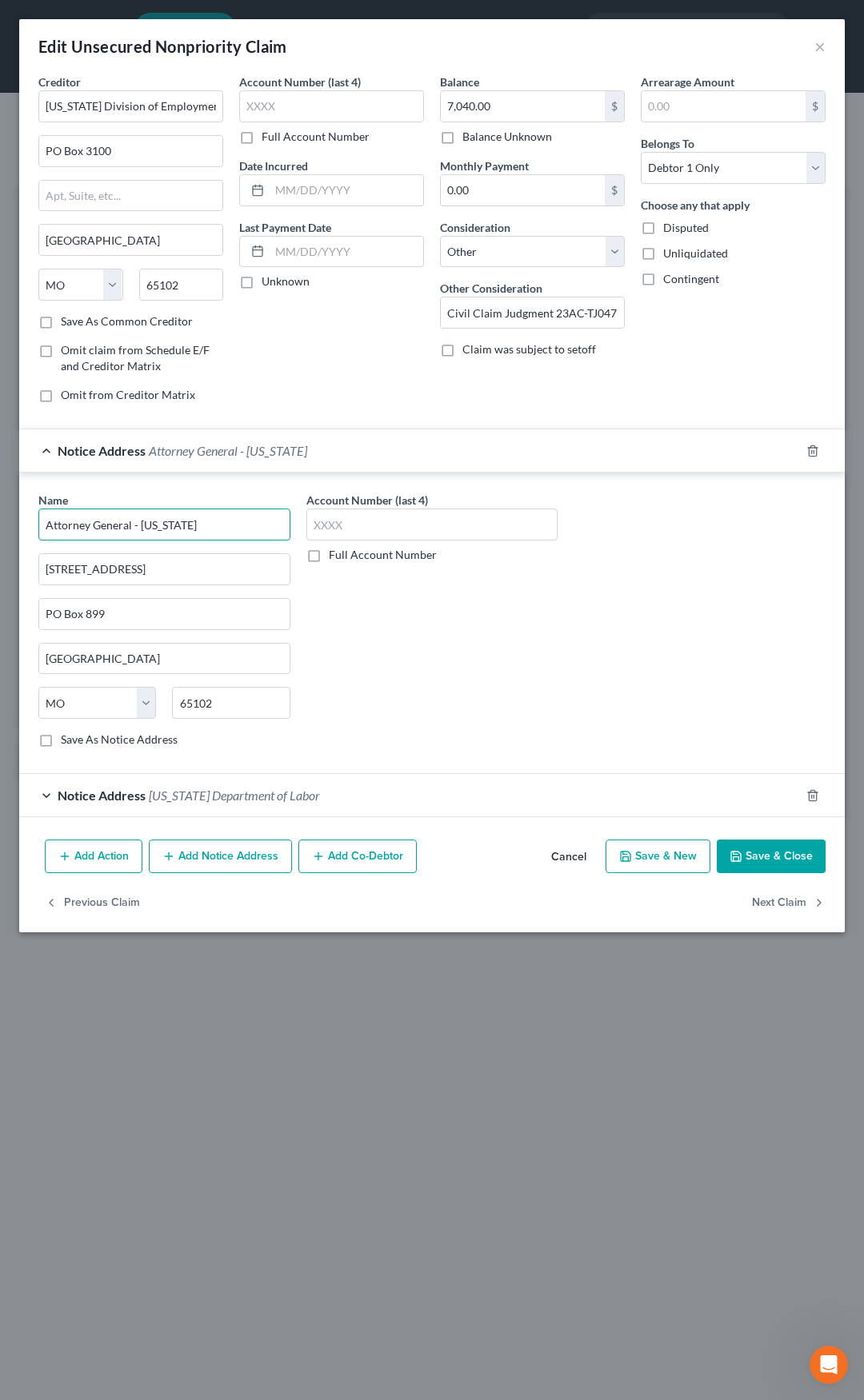
drag, startPoint x: 228, startPoint y: 528, endPoint x: 37, endPoint y: 526, distance: 191.0
click at [39, 526] on input "Attorney General - Missouri" at bounding box center [165, 525] width 252 height 32
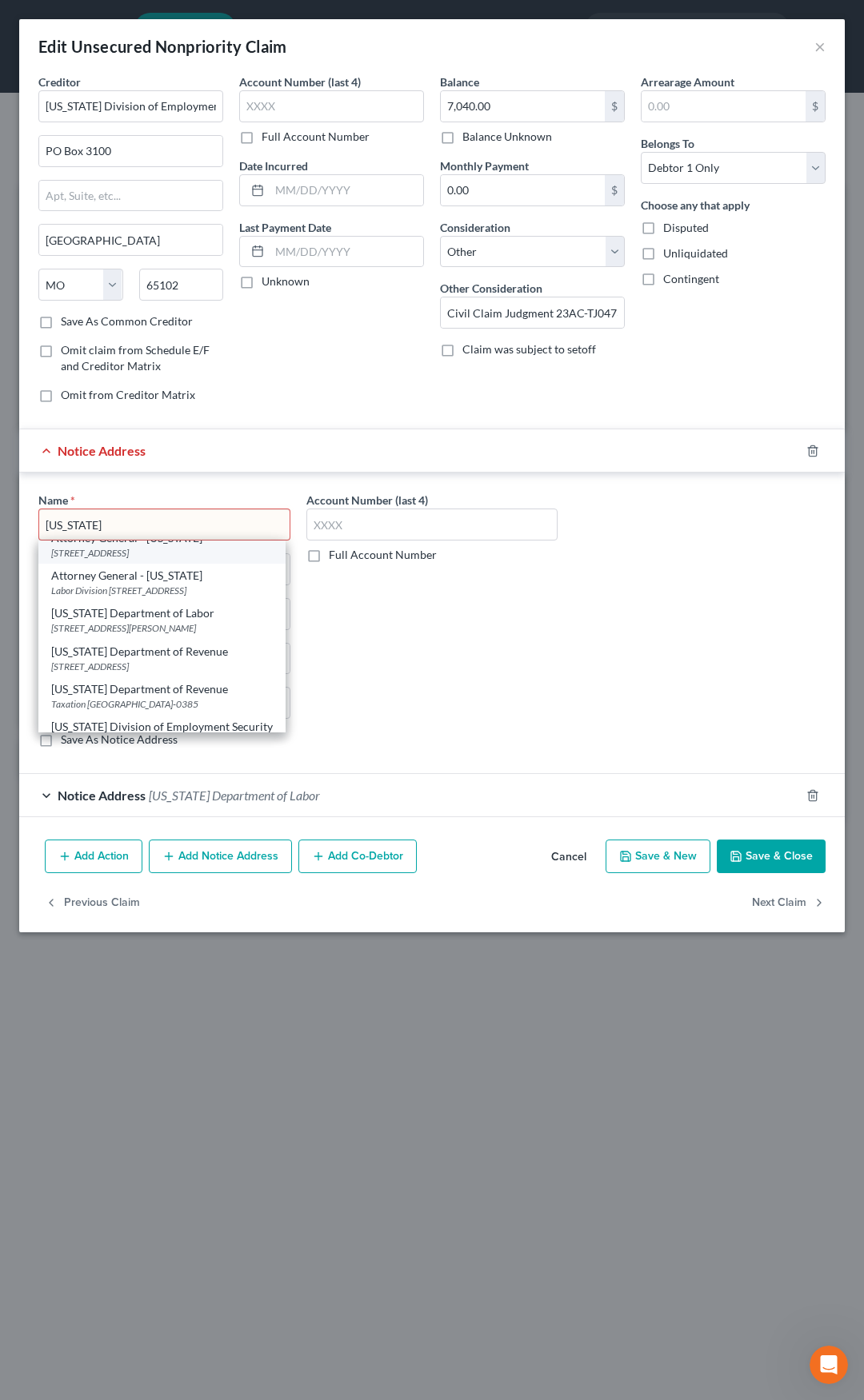
scroll to position [80, 0]
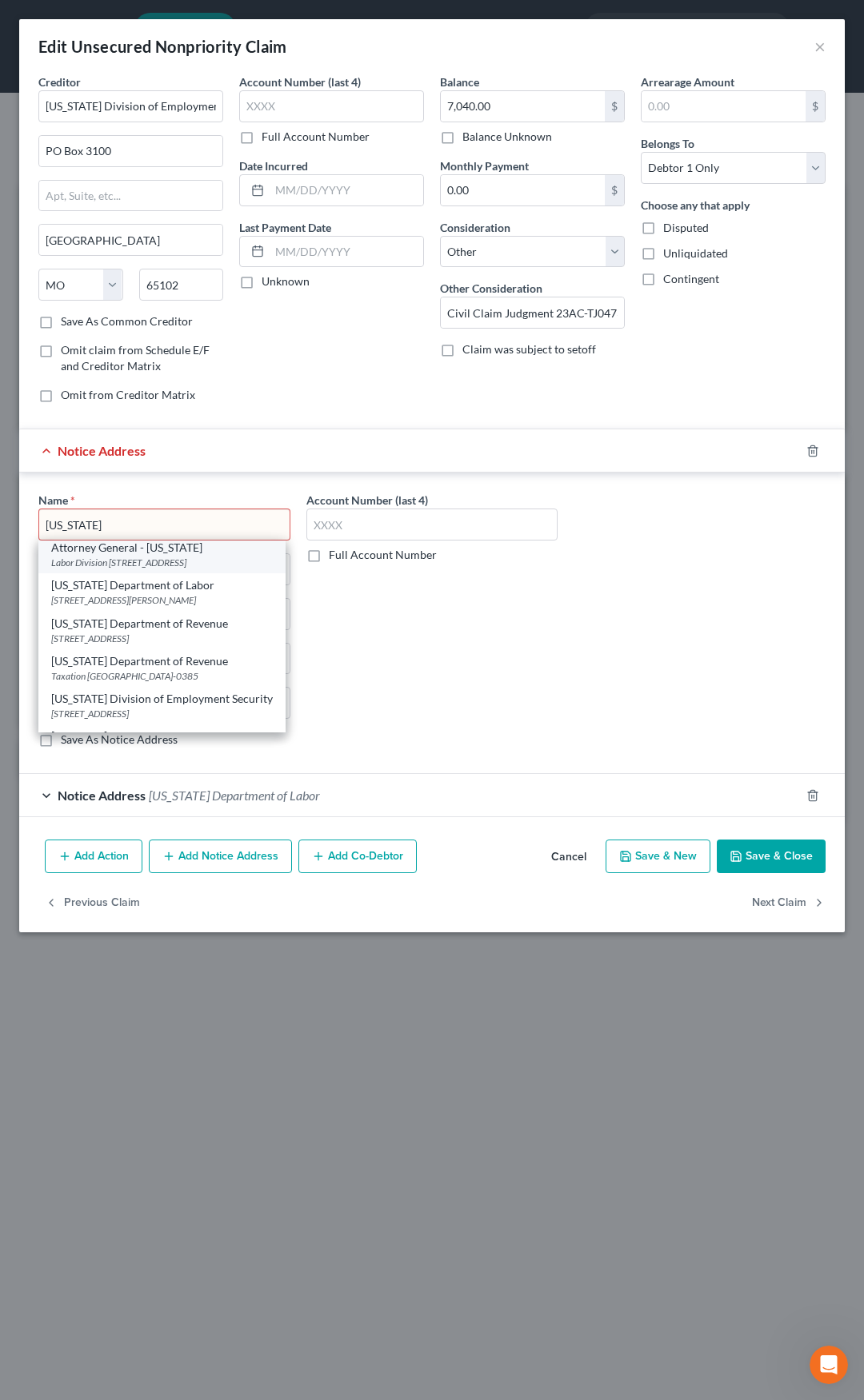
click at [98, 569] on div "Labor Division 815 Olive Street, Ste. 200, Saint Louis, MO 63101" at bounding box center [162, 562] width 222 height 13
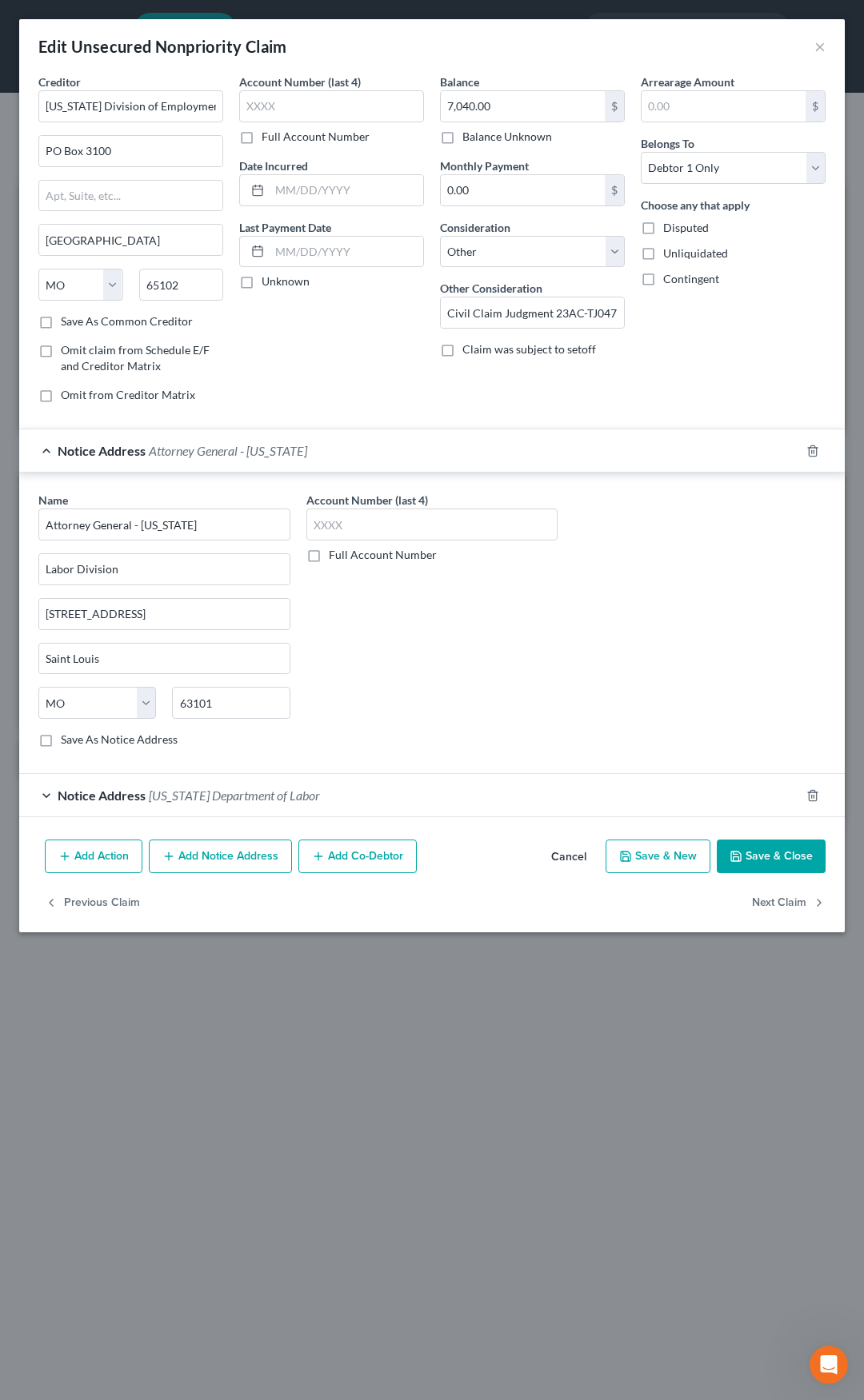
scroll to position [0, 0]
click at [247, 457] on span "Attorney General - Missouri" at bounding box center [228, 451] width 159 height 15
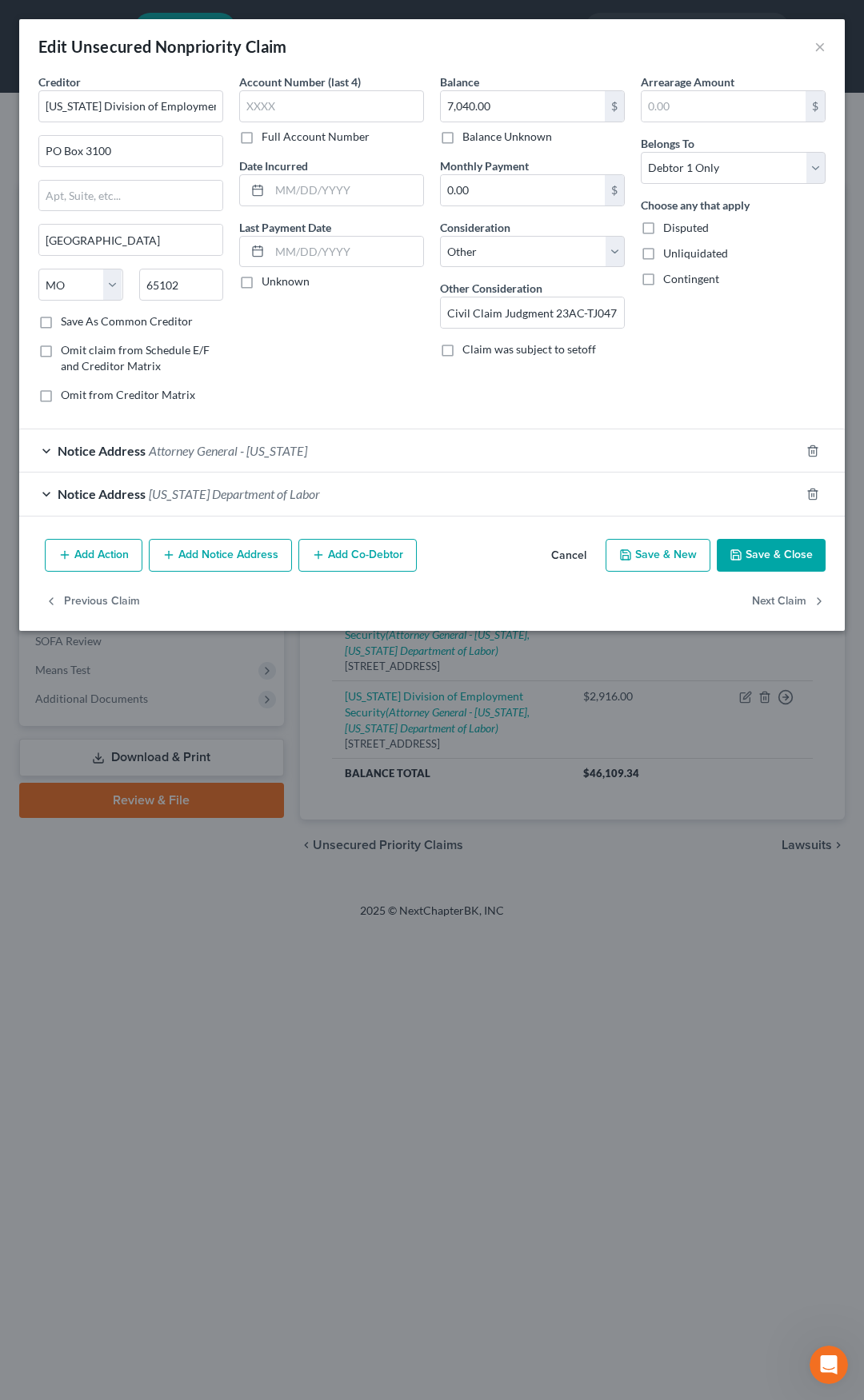
click at [736, 546] on button "Save & Close" at bounding box center [772, 556] width 109 height 34
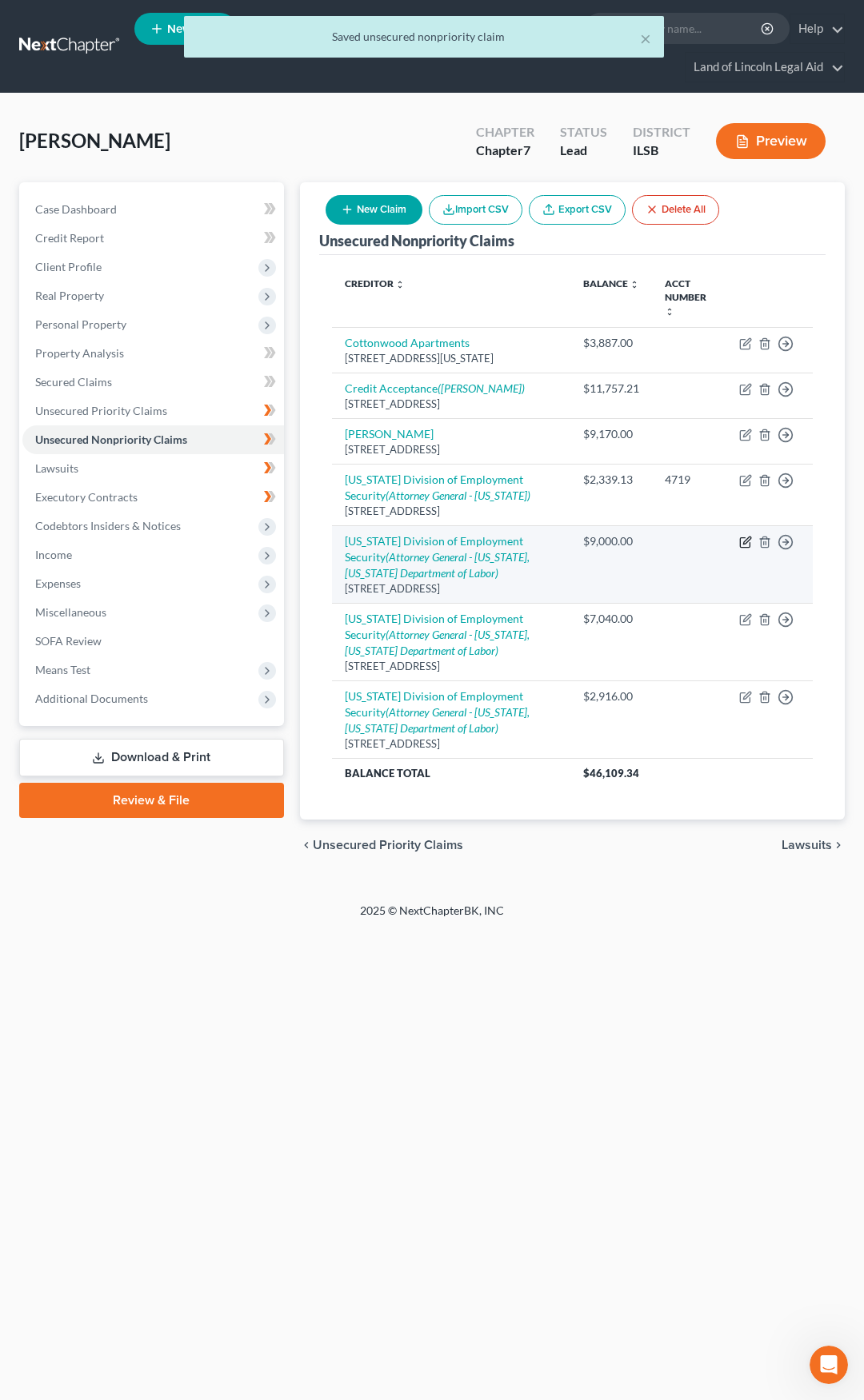
click at [742, 535] on icon "button" at bounding box center [745, 541] width 13 height 13
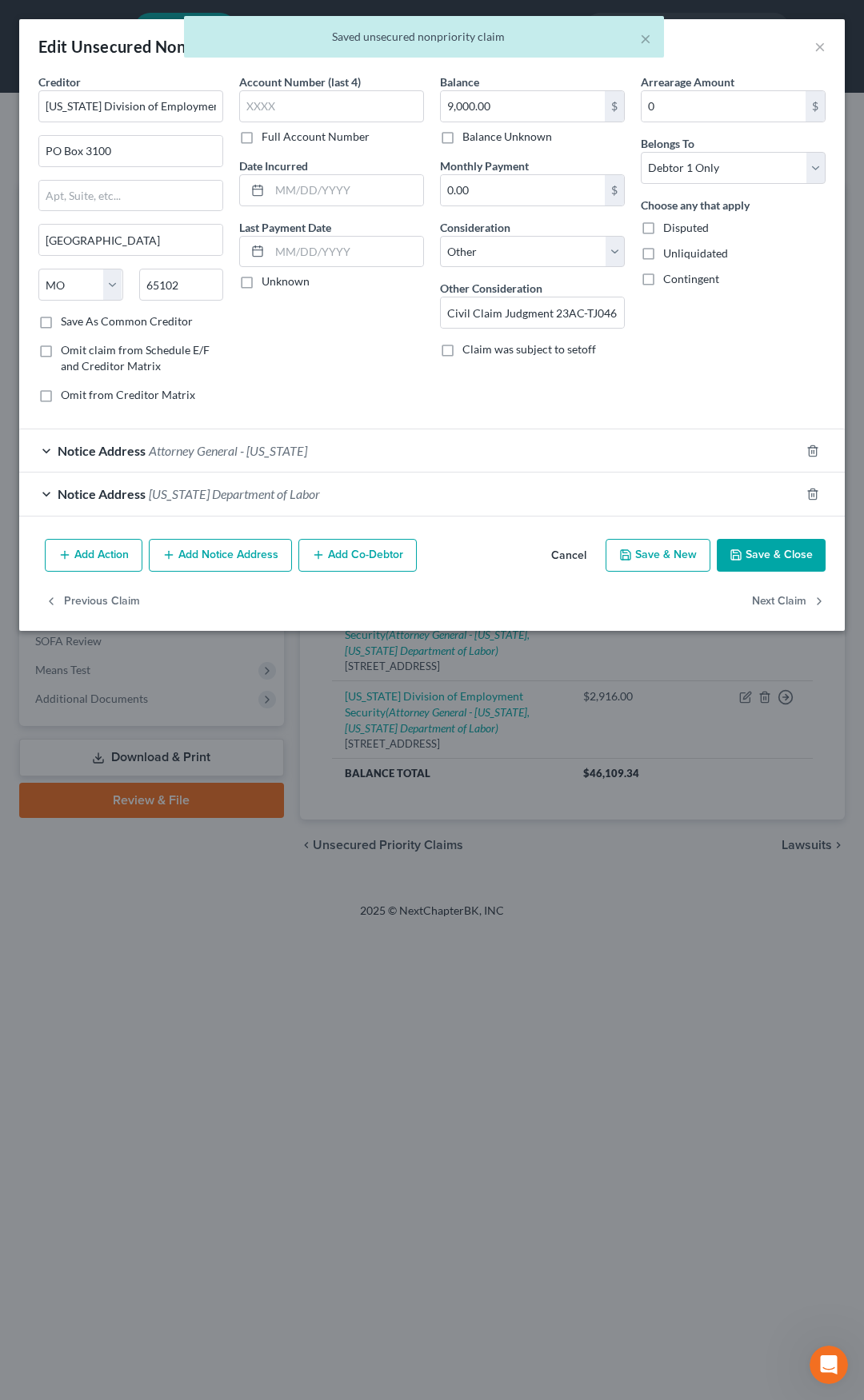
click at [318, 449] on div "Notice Address Attorney General - Missouri" at bounding box center [410, 451] width 781 height 42
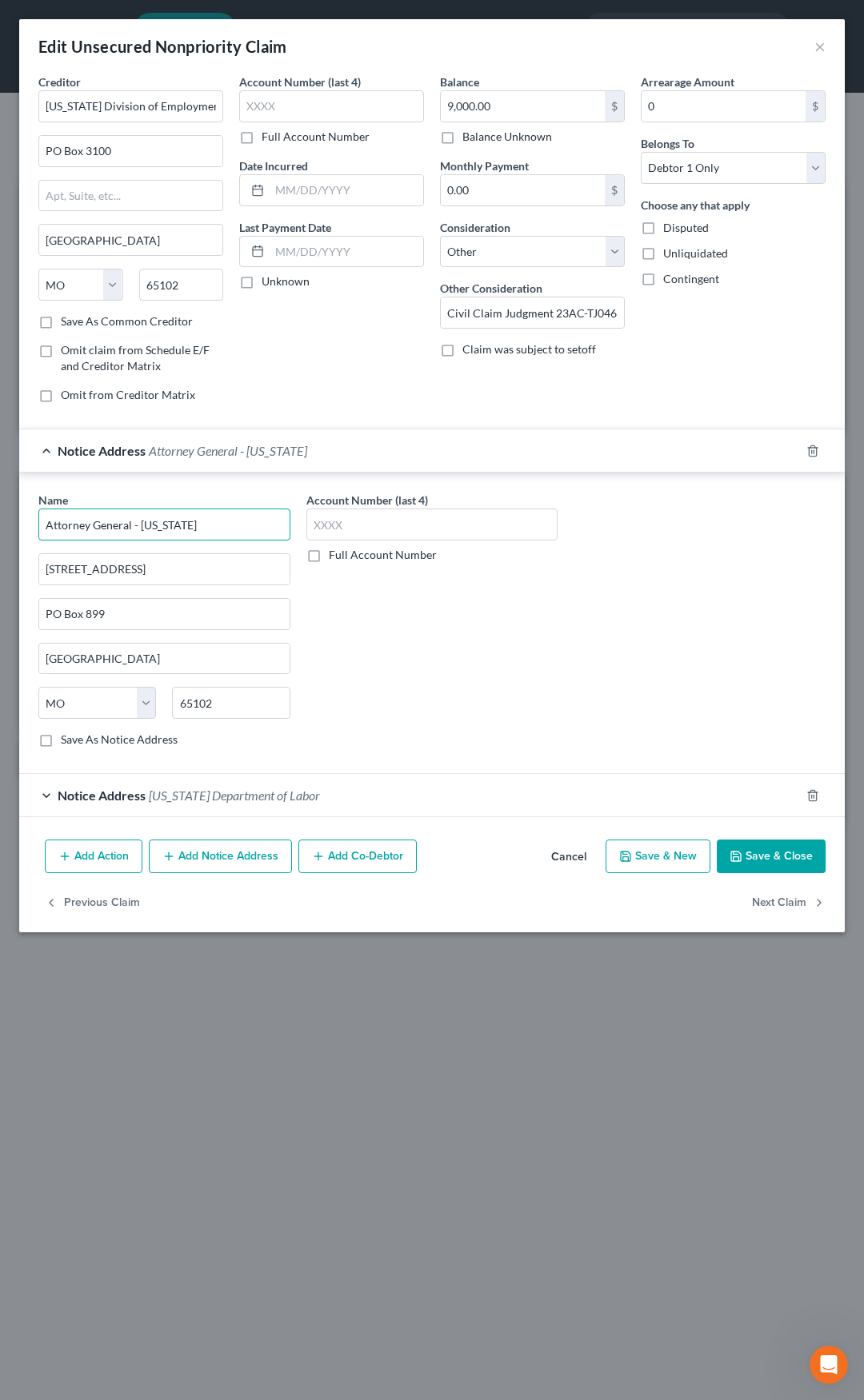
drag, startPoint x: 228, startPoint y: 523, endPoint x: 24, endPoint y: 535, distance: 204.4
click at [24, 535] on div "Name * Attorney General - Missouri 207 W. High Street PO Box 899 Jefferson City…" at bounding box center [432, 623] width 825 height 301
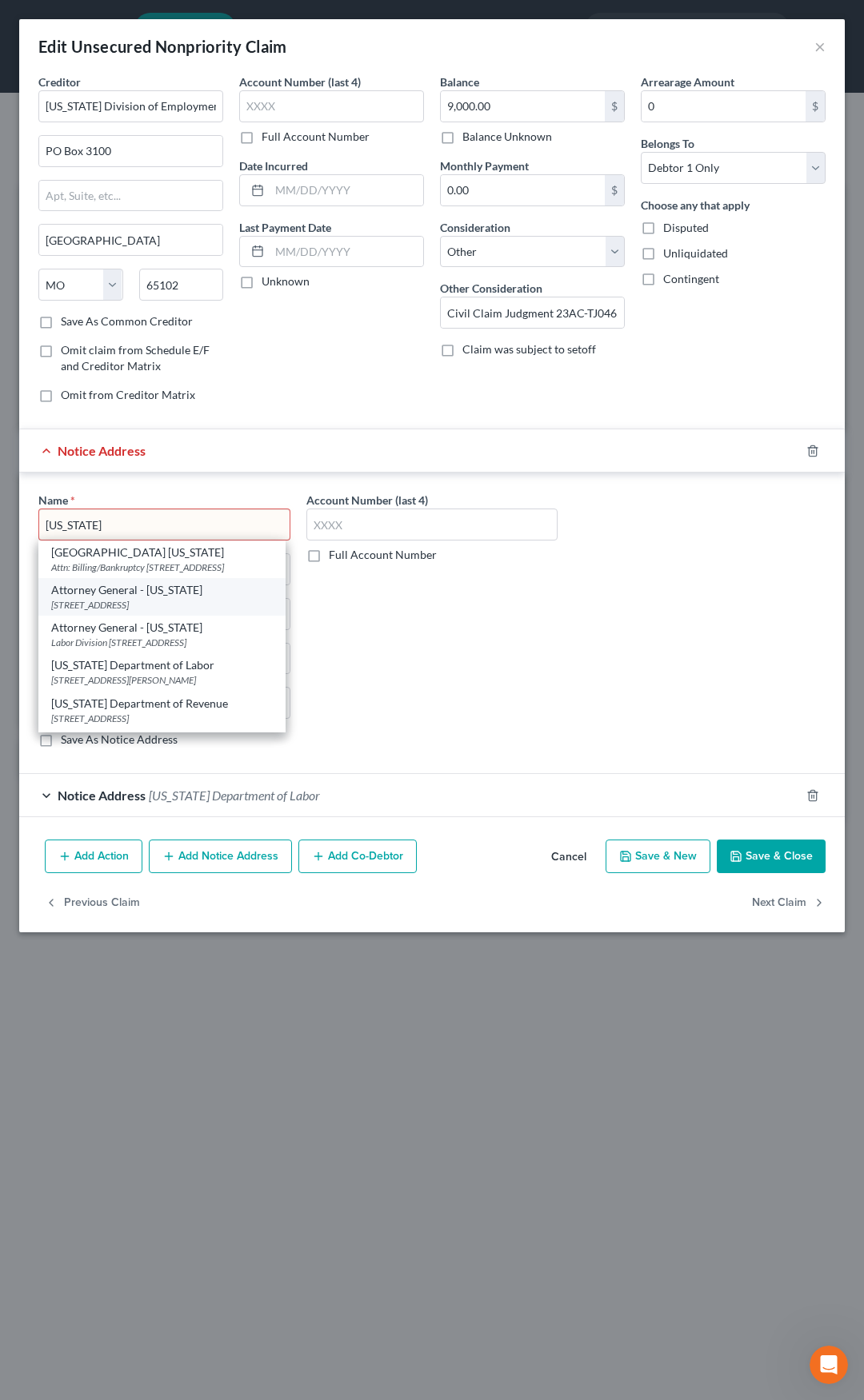
scroll to position [80, 0]
click at [93, 569] on div "Labor Division 815 Olive Street, Ste. 200, Saint Louis, MO 63101" at bounding box center [162, 562] width 222 height 13
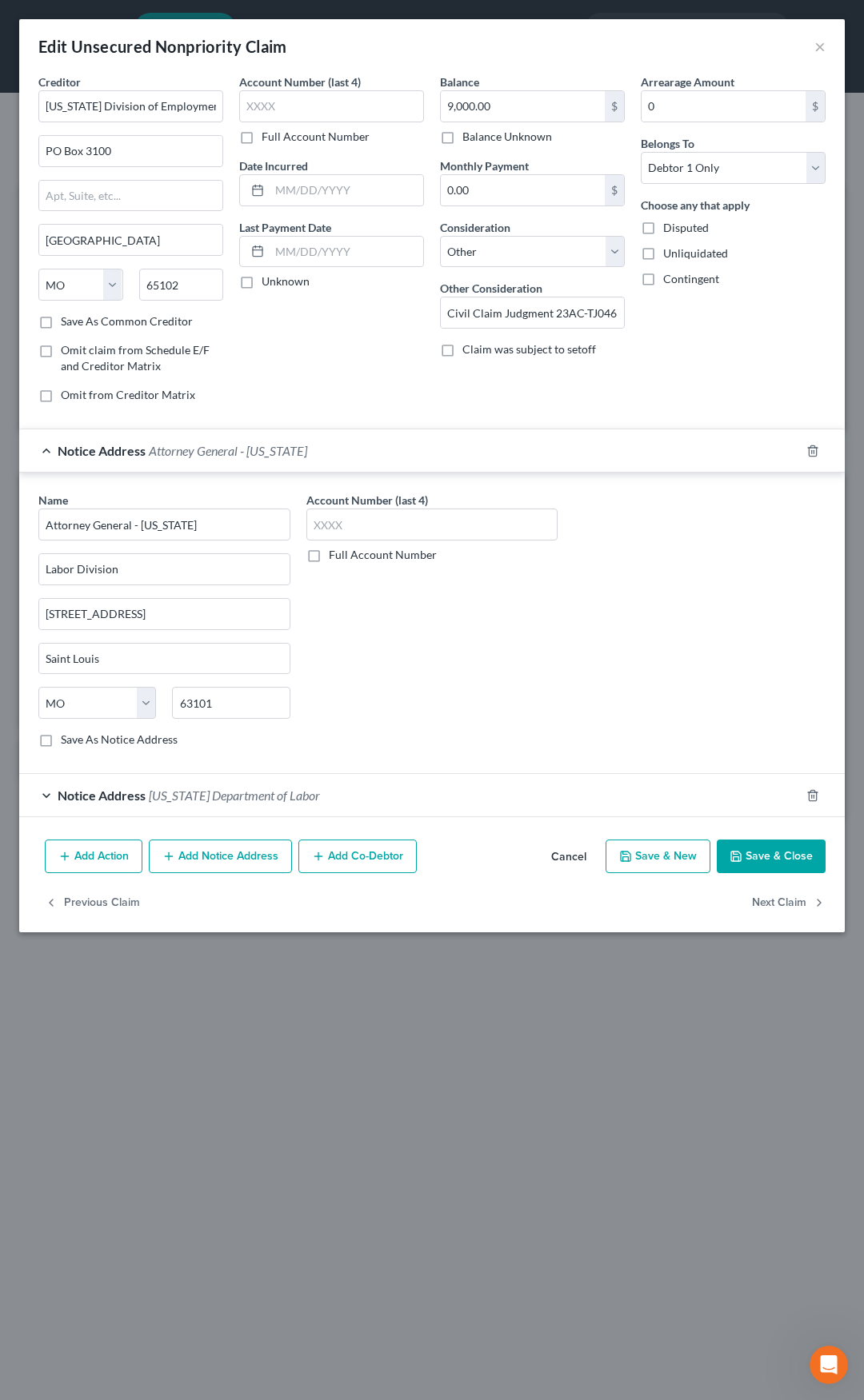
scroll to position [0, 0]
click at [217, 452] on span "Attorney General - Missouri" at bounding box center [228, 451] width 159 height 15
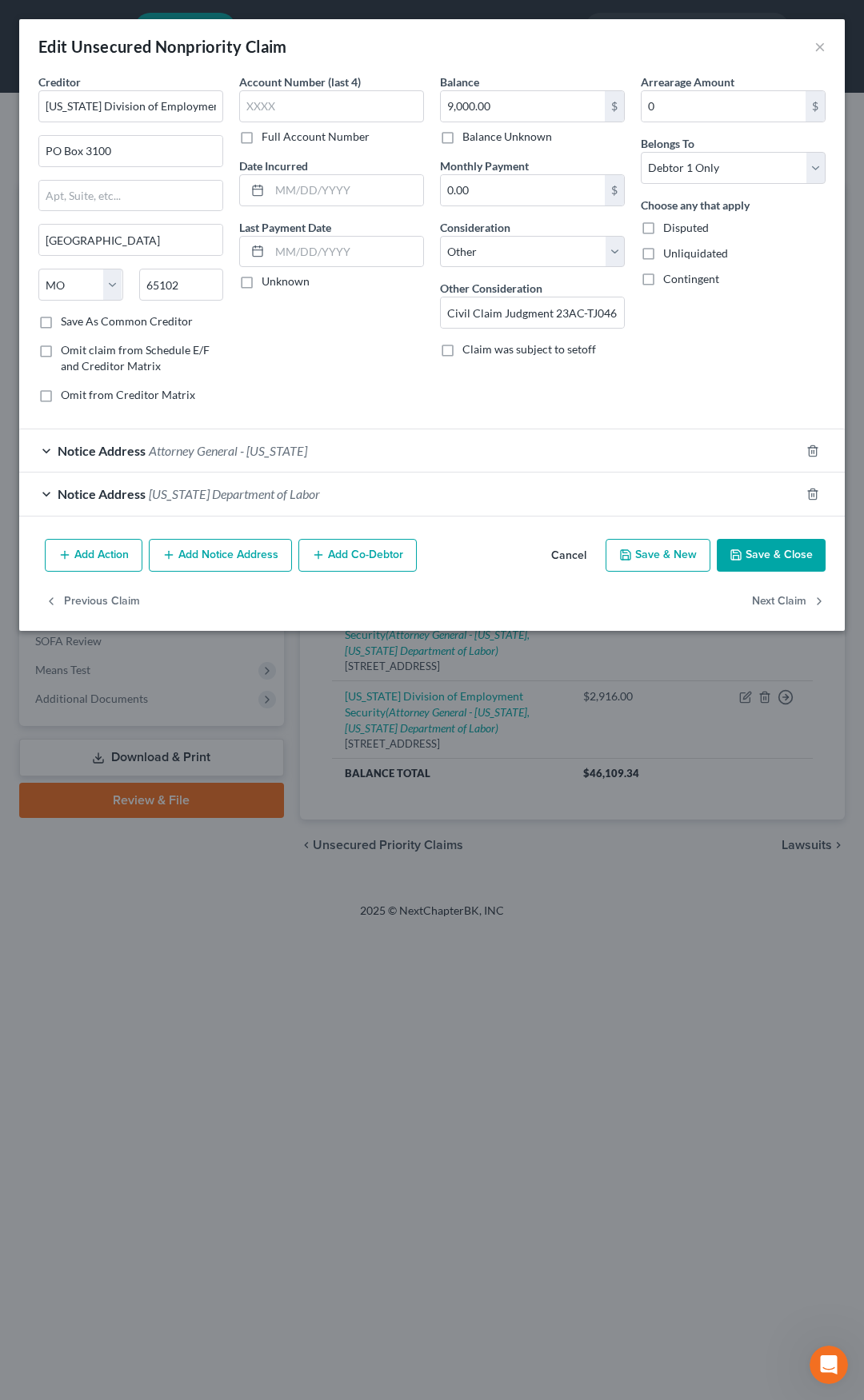
click at [750, 549] on button "Save & Close" at bounding box center [772, 556] width 109 height 34
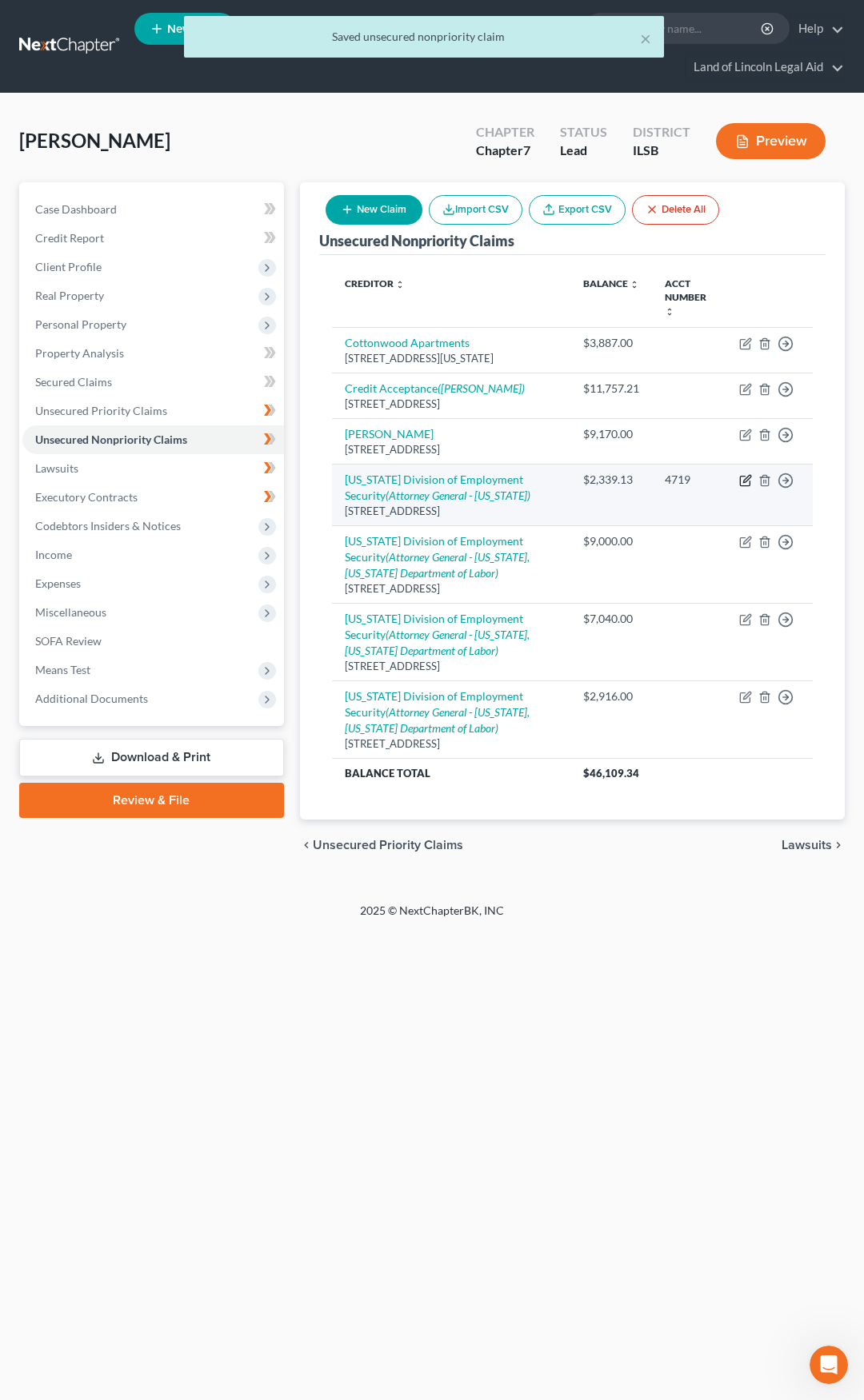
click at [744, 474] on icon "button" at bounding box center [745, 480] width 13 height 13
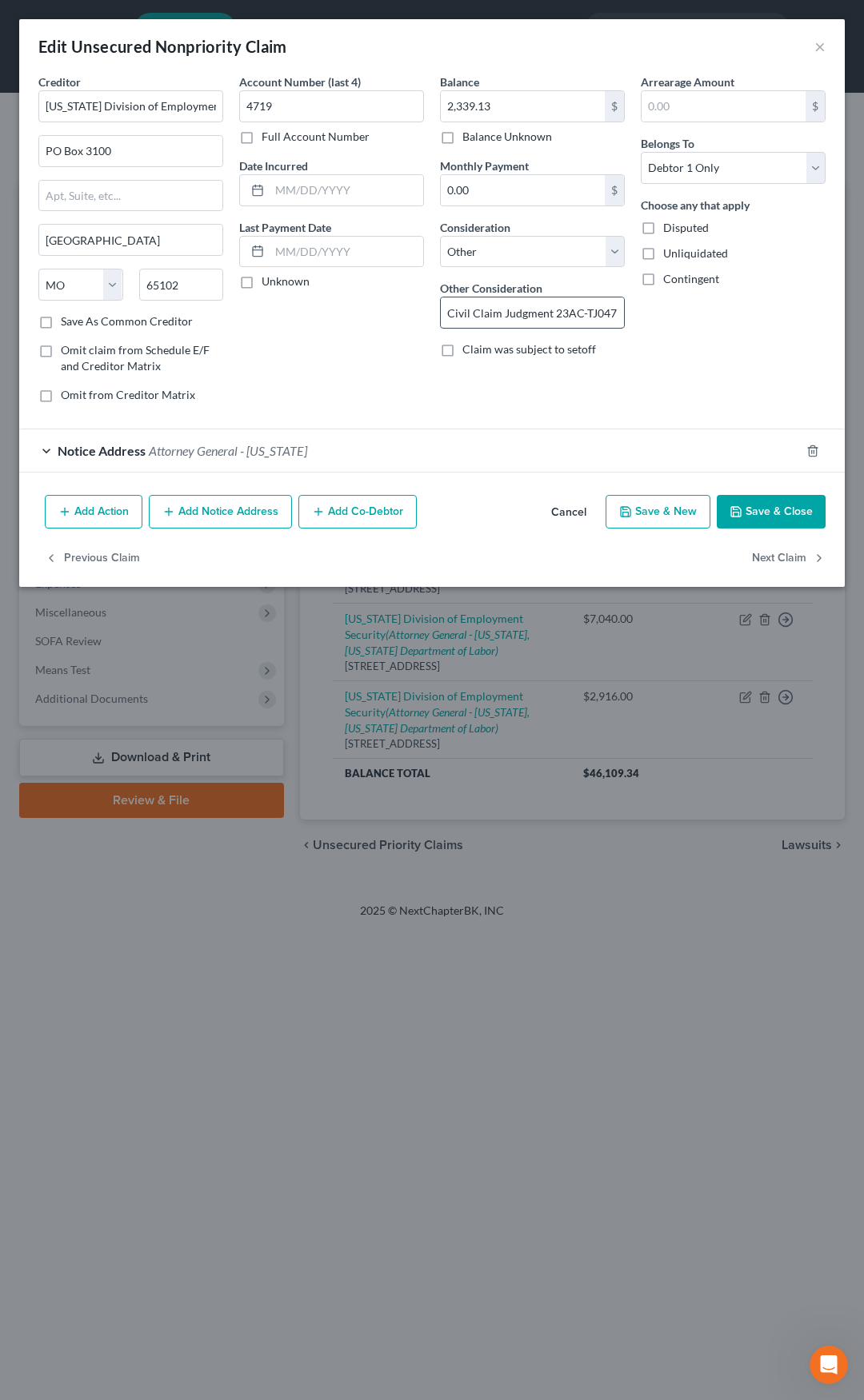
click at [600, 313] on input "Civil Claim Judgment 23AC-TJ04719" at bounding box center [532, 312] width 183 height 30
drag, startPoint x: 299, startPoint y: 109, endPoint x: 234, endPoint y: 109, distance: 65.0
click at [234, 109] on div "Account Number (last 4) 4719 Full Account Number Date Incurred Last Payment Dat…" at bounding box center [331, 245] width 201 height 342
click at [188, 453] on span "Attorney General - Missouri" at bounding box center [228, 451] width 159 height 15
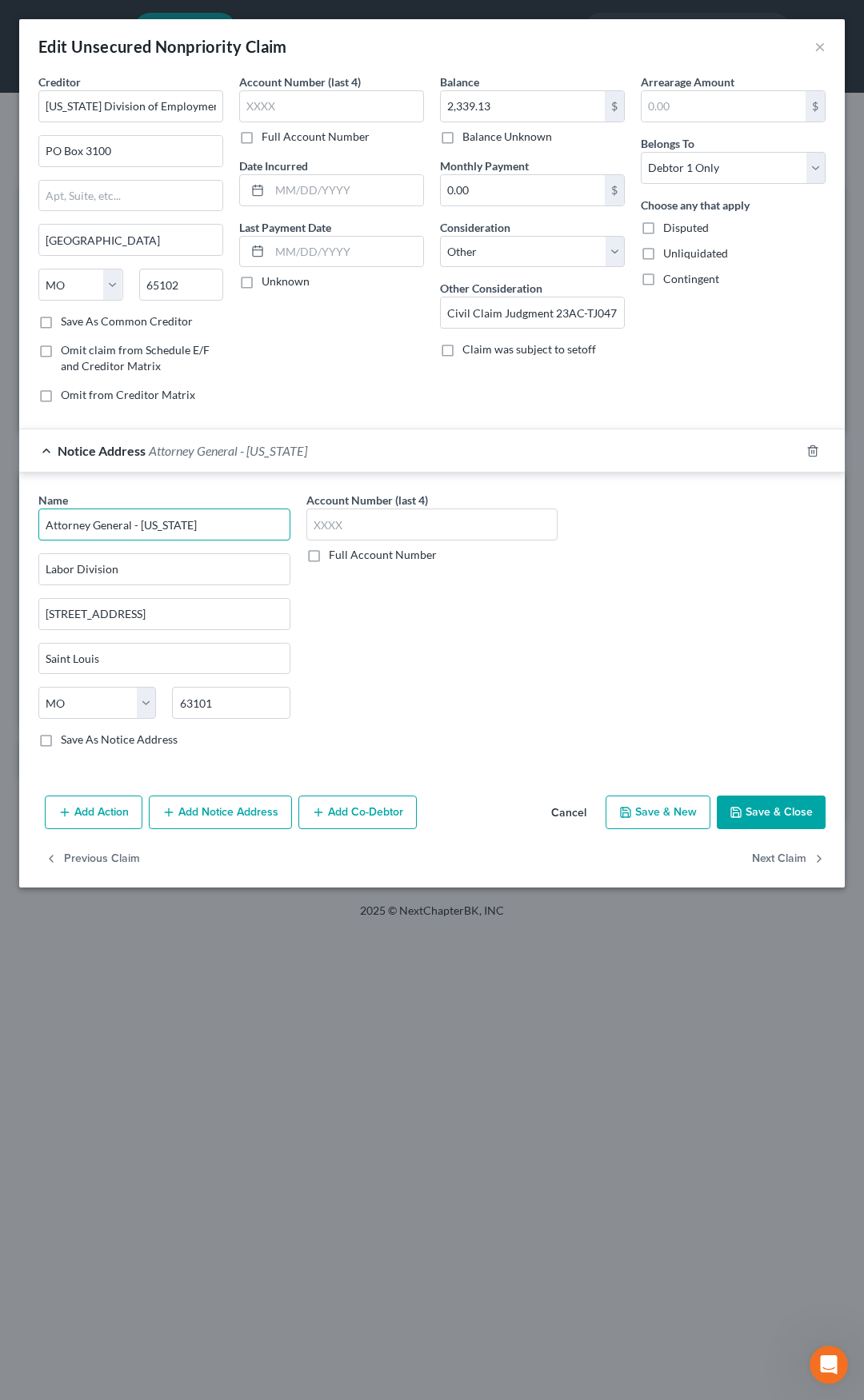
drag, startPoint x: 202, startPoint y: 526, endPoint x: 28, endPoint y: 534, distance: 174.2
click at [28, 534] on div "Name * Attorney General - Missouri Labor Division 815 Olive Street, Ste. 200 Sa…" at bounding box center [432, 623] width 825 height 300
click at [202, 453] on span "Attorney General - Missouri" at bounding box center [228, 451] width 159 height 15
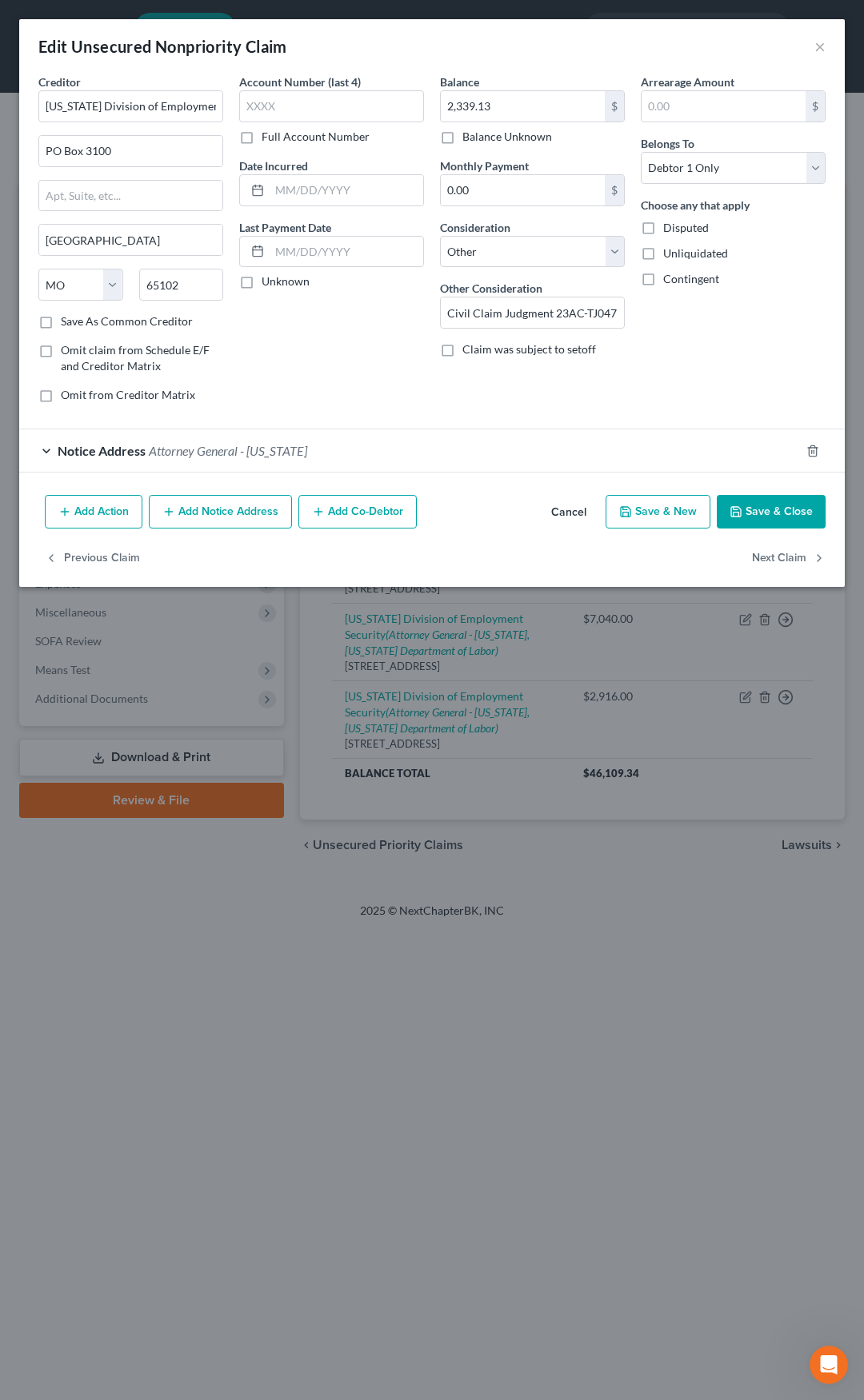
click at [191, 510] on button "Add Notice Address" at bounding box center [220, 512] width 144 height 34
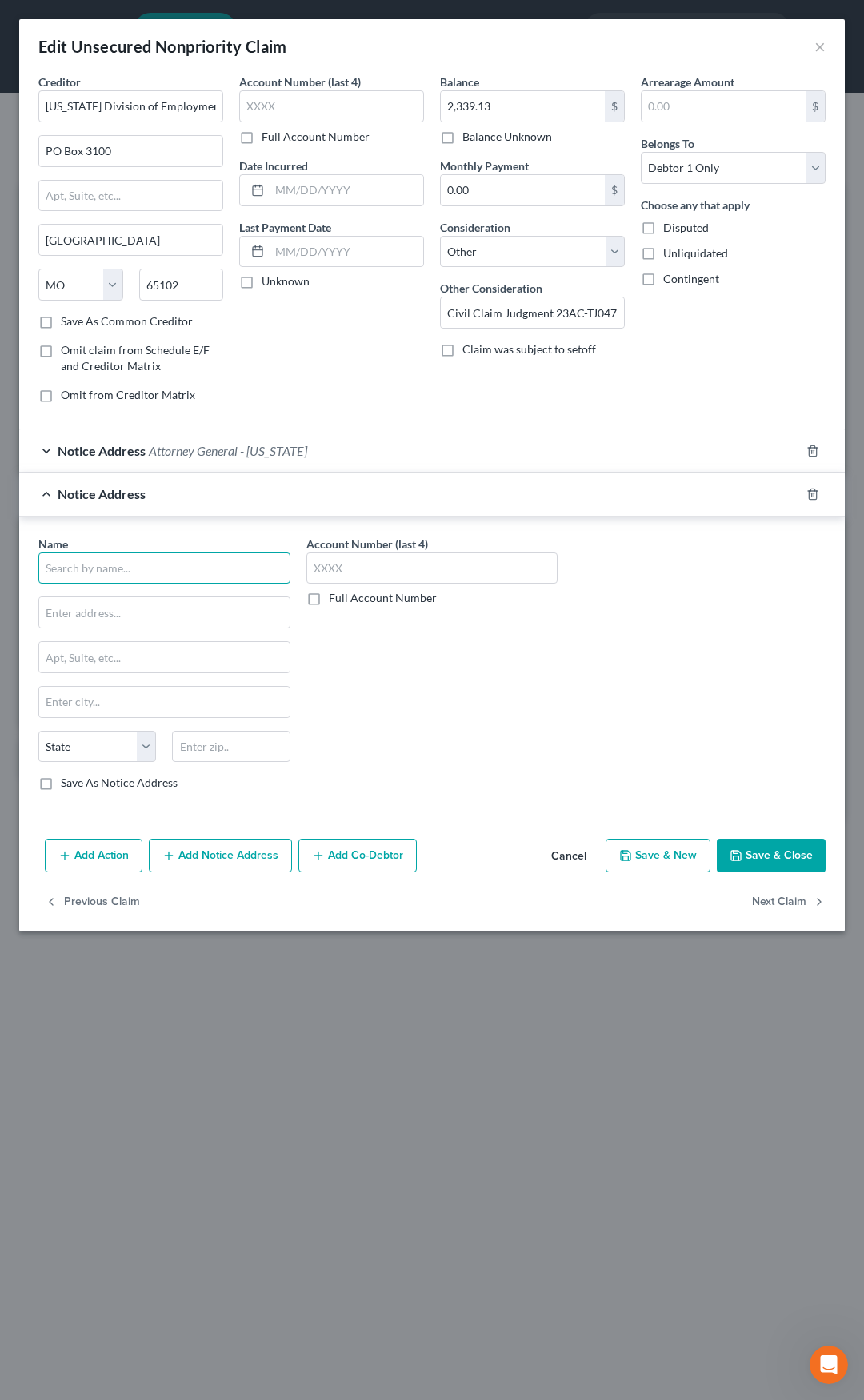
click at [161, 571] on input "text" at bounding box center [165, 568] width 252 height 32
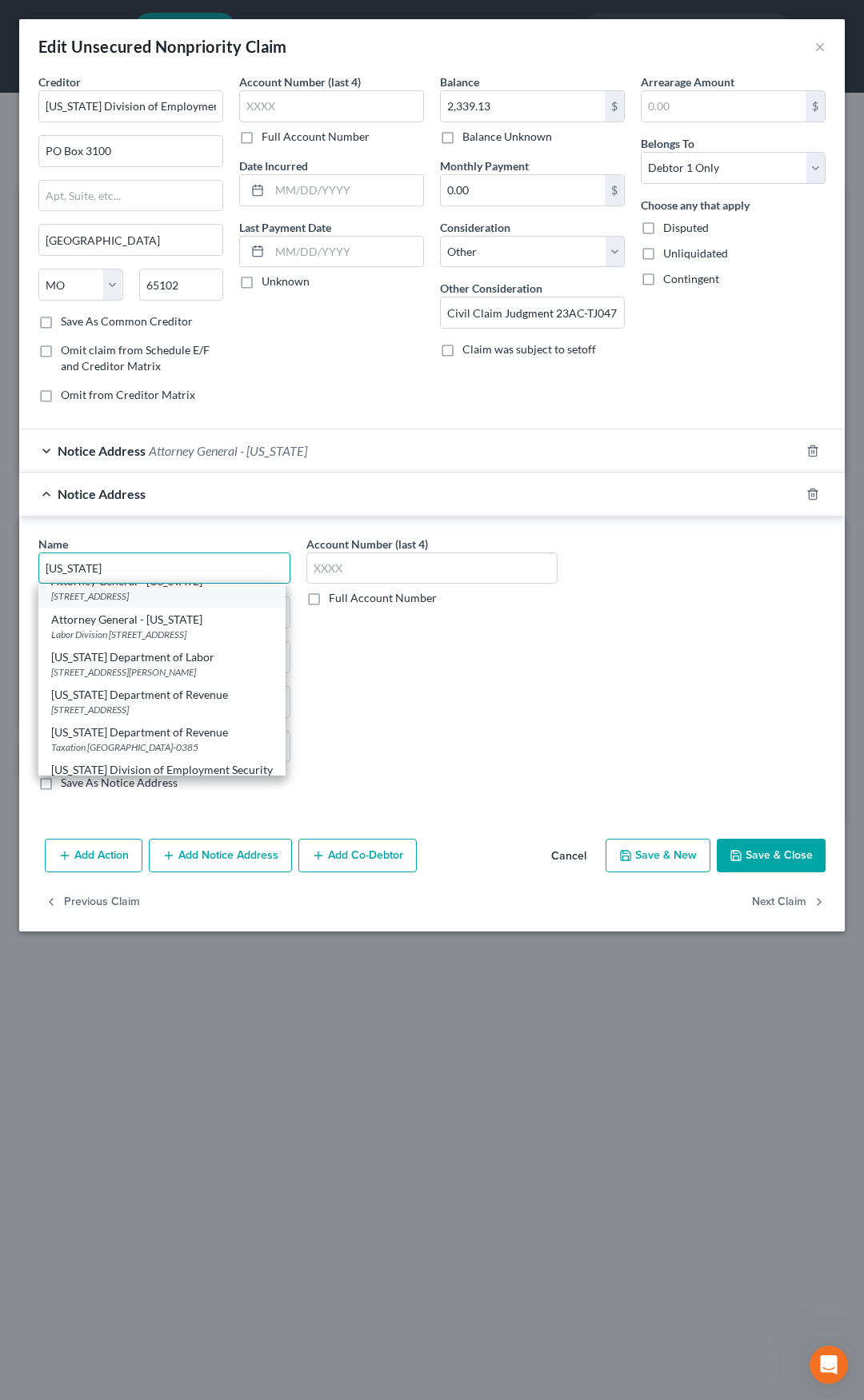
scroll to position [80, 0]
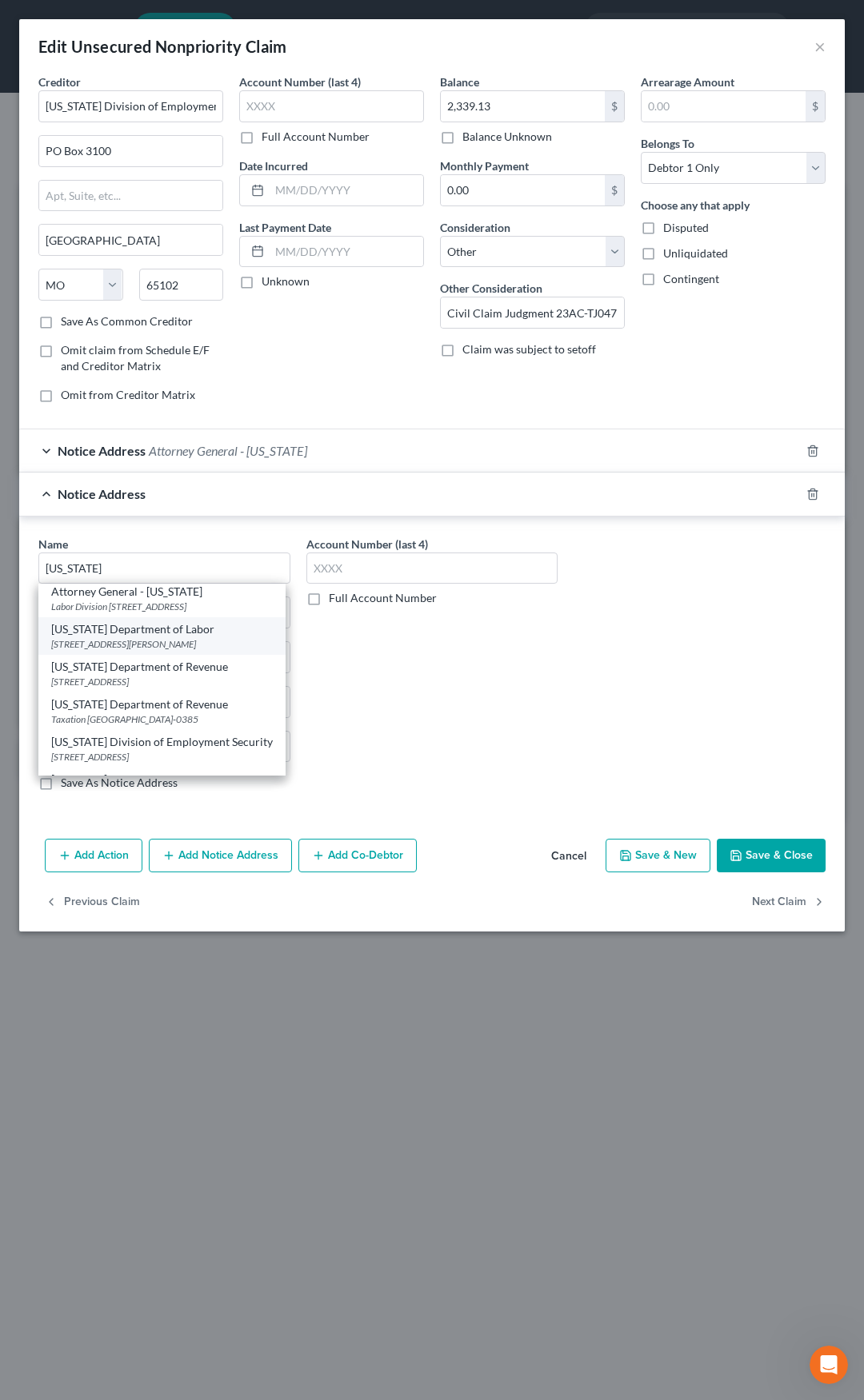
click at [132, 637] on div "Missouri Department of Labor" at bounding box center [162, 629] width 222 height 16
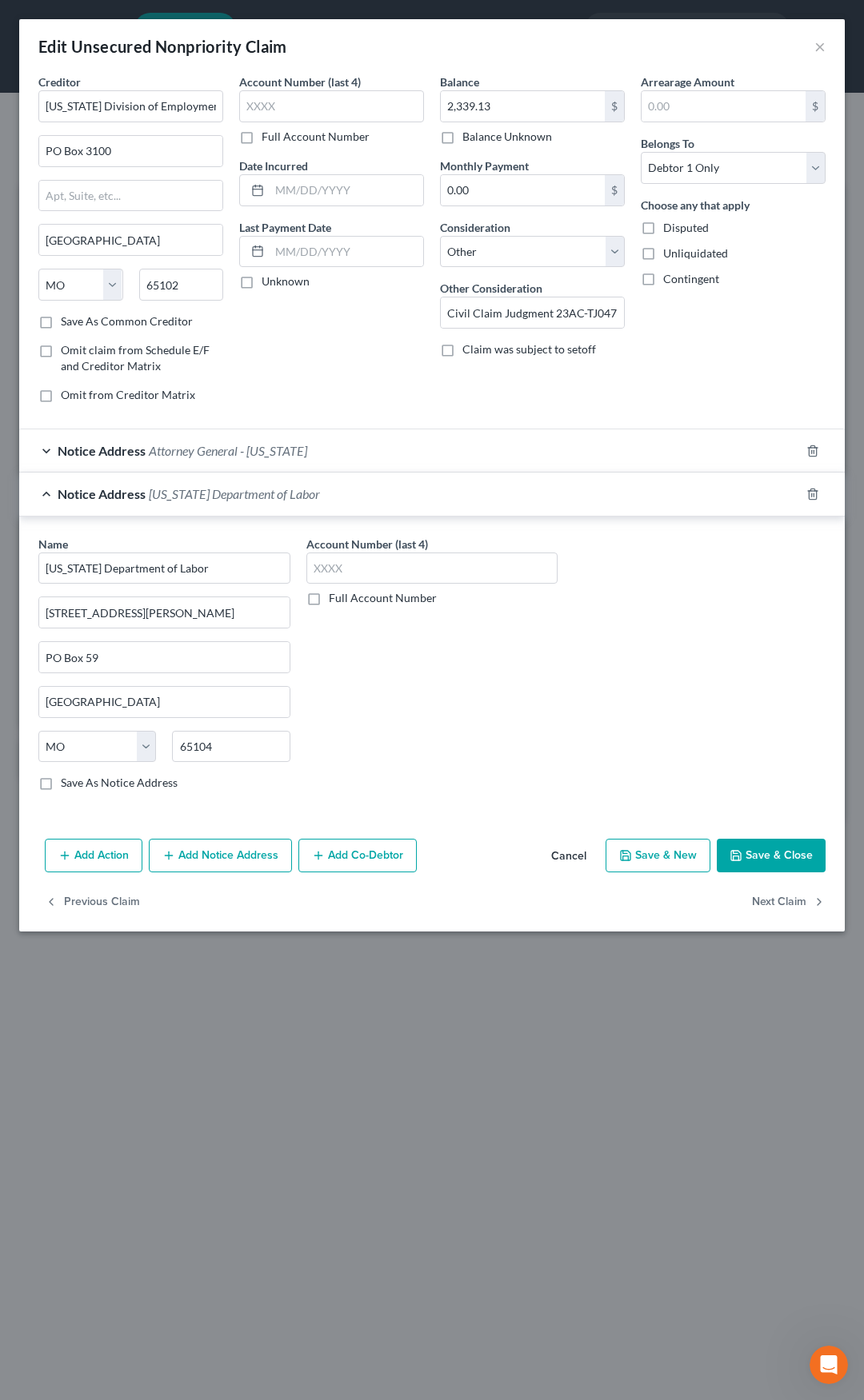
click at [268, 499] on span "Missouri Department of Labor" at bounding box center [234, 494] width 171 height 15
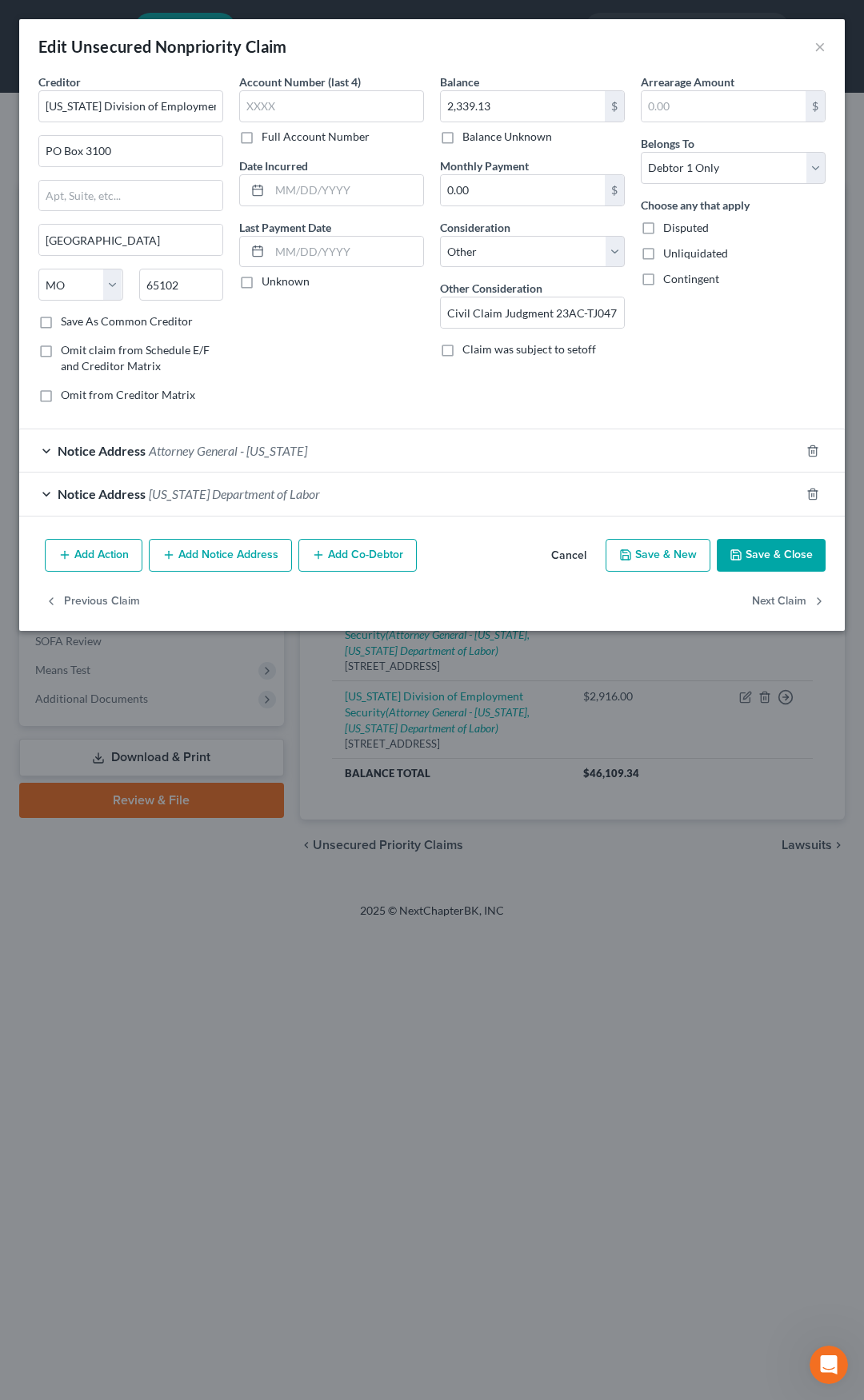
click at [763, 558] on button "Save & Close" at bounding box center [772, 556] width 109 height 34
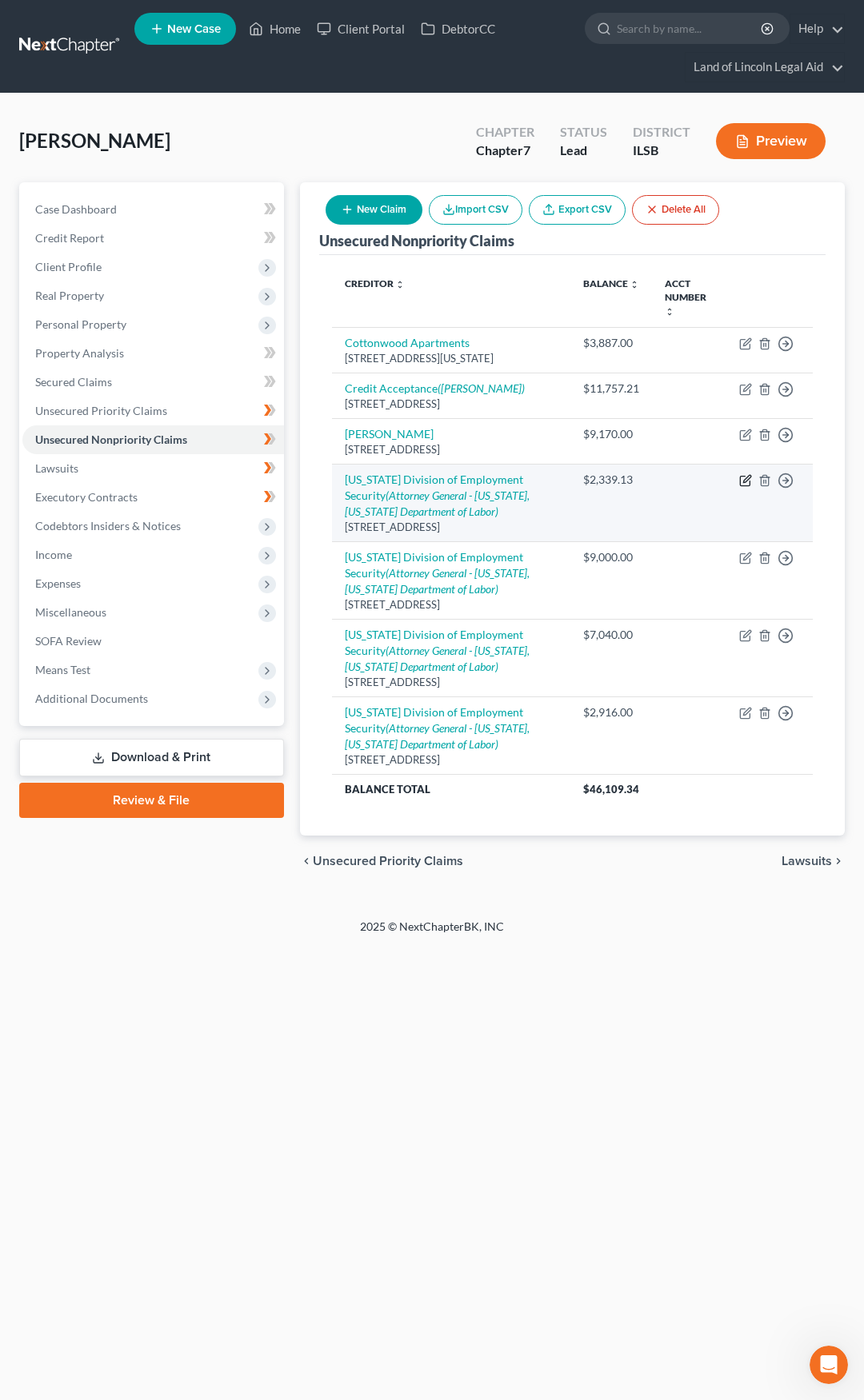
click at [745, 474] on icon "button" at bounding box center [745, 480] width 13 height 13
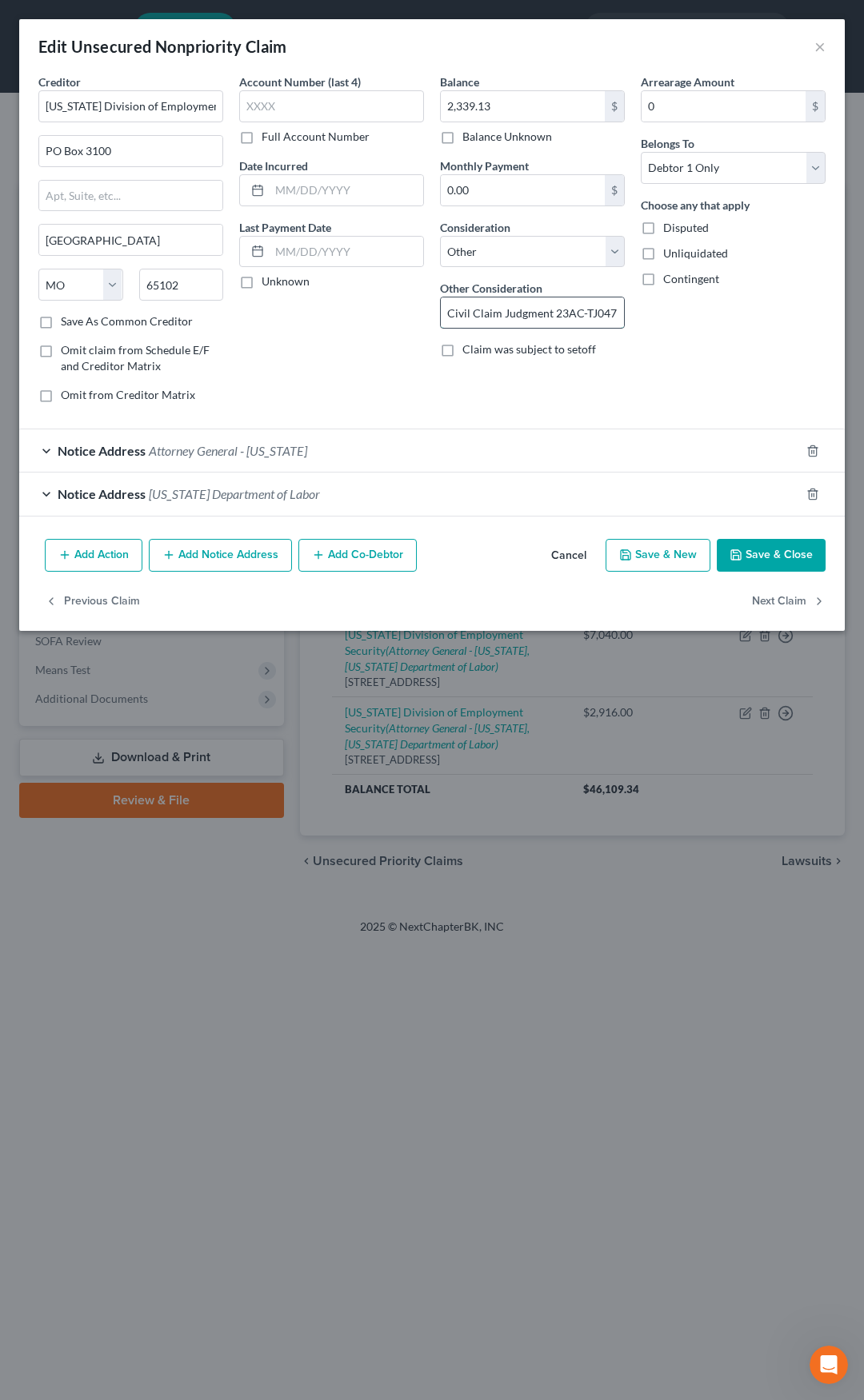
click at [584, 319] on input "Civil Claim Judgment 23AC-TJ04719" at bounding box center [532, 312] width 183 height 30
click at [568, 558] on button "Cancel" at bounding box center [568, 556] width 60 height 32
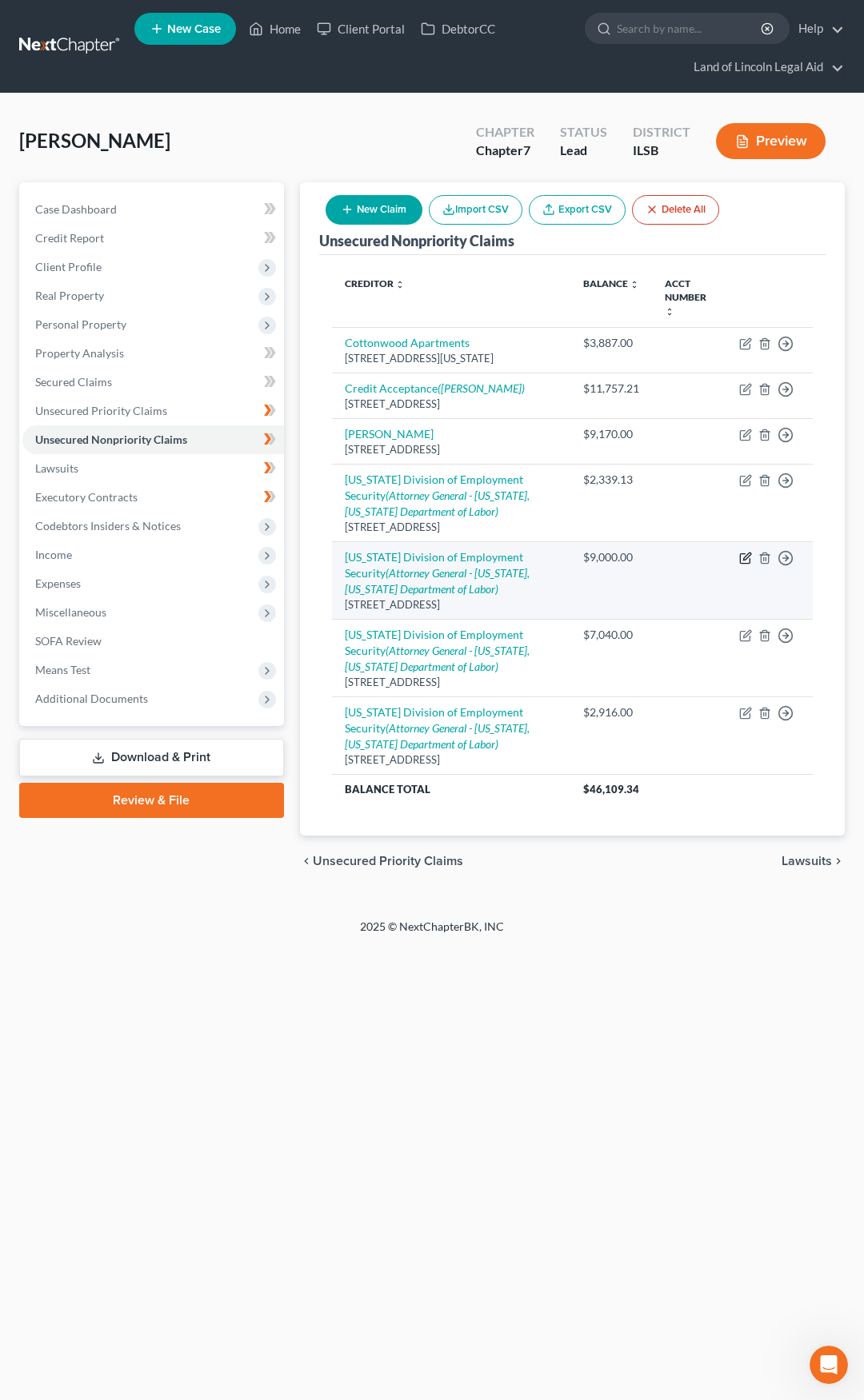
click at [745, 552] on icon "button" at bounding box center [746, 556] width 8 height 8
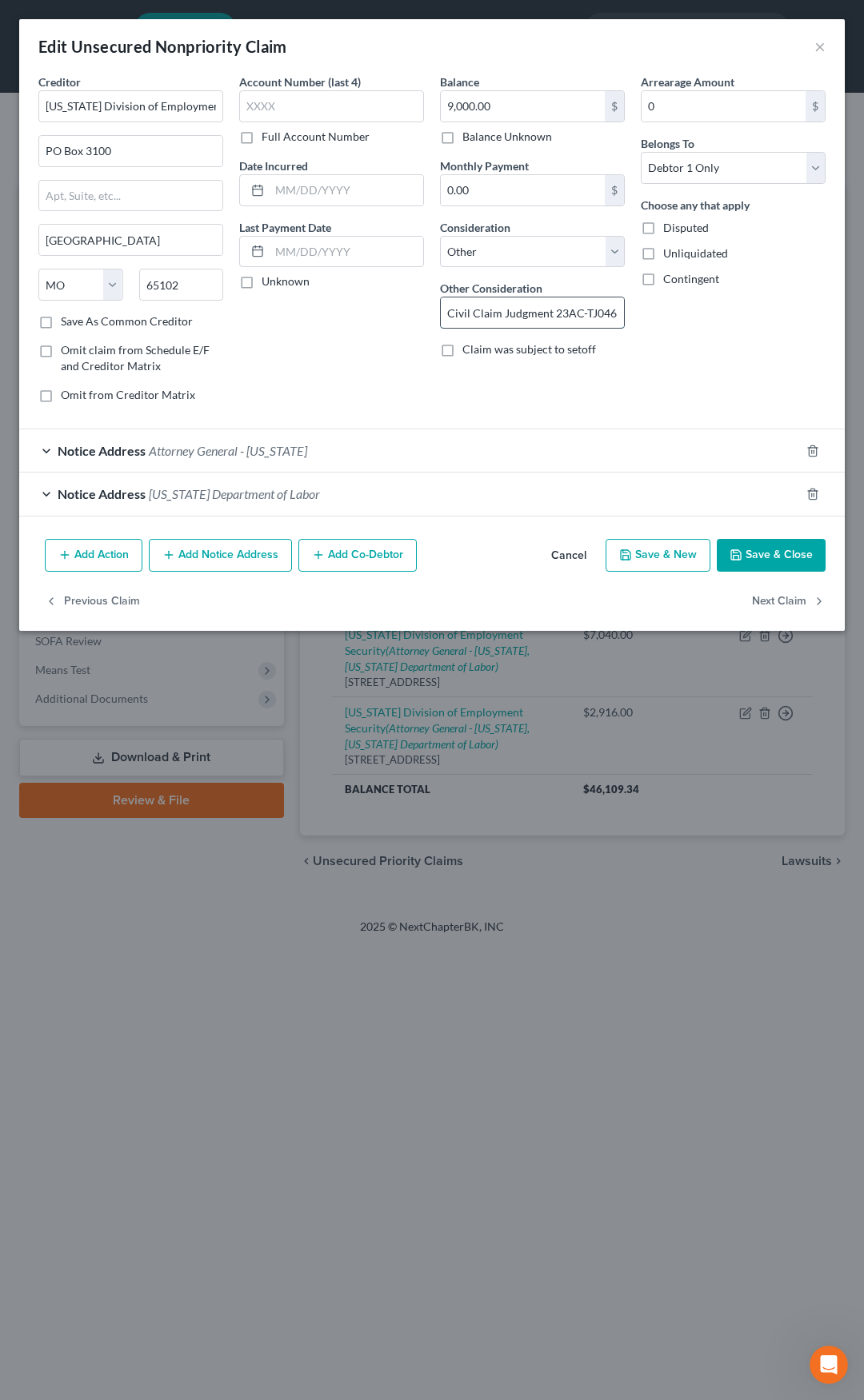
click at [565, 316] on input "Civil Claim Judgment 23AC-TJ04654" at bounding box center [532, 312] width 183 height 30
click at [568, 562] on button "Cancel" at bounding box center [568, 556] width 60 height 32
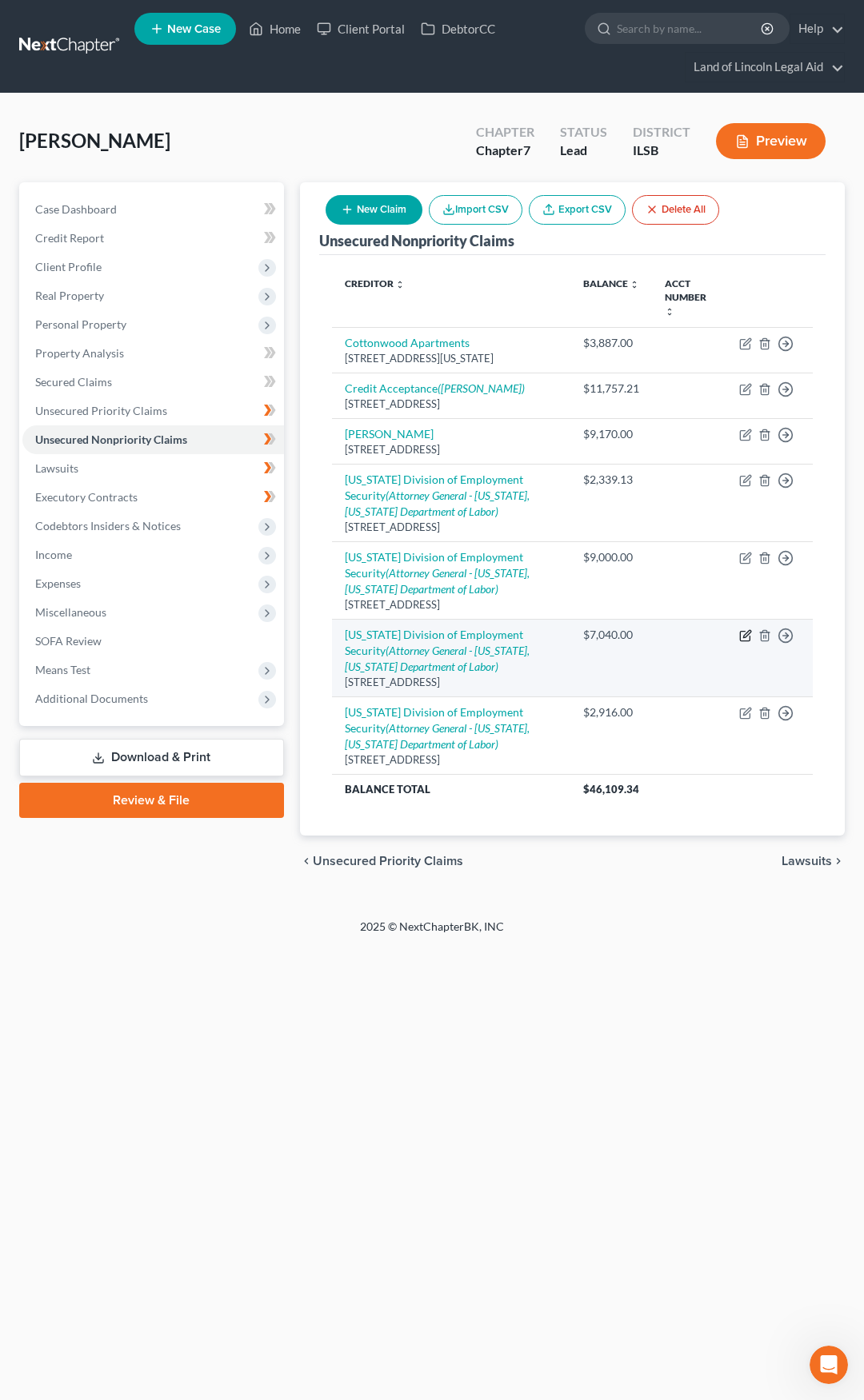
click at [751, 630] on icon "button" at bounding box center [746, 634] width 8 height 8
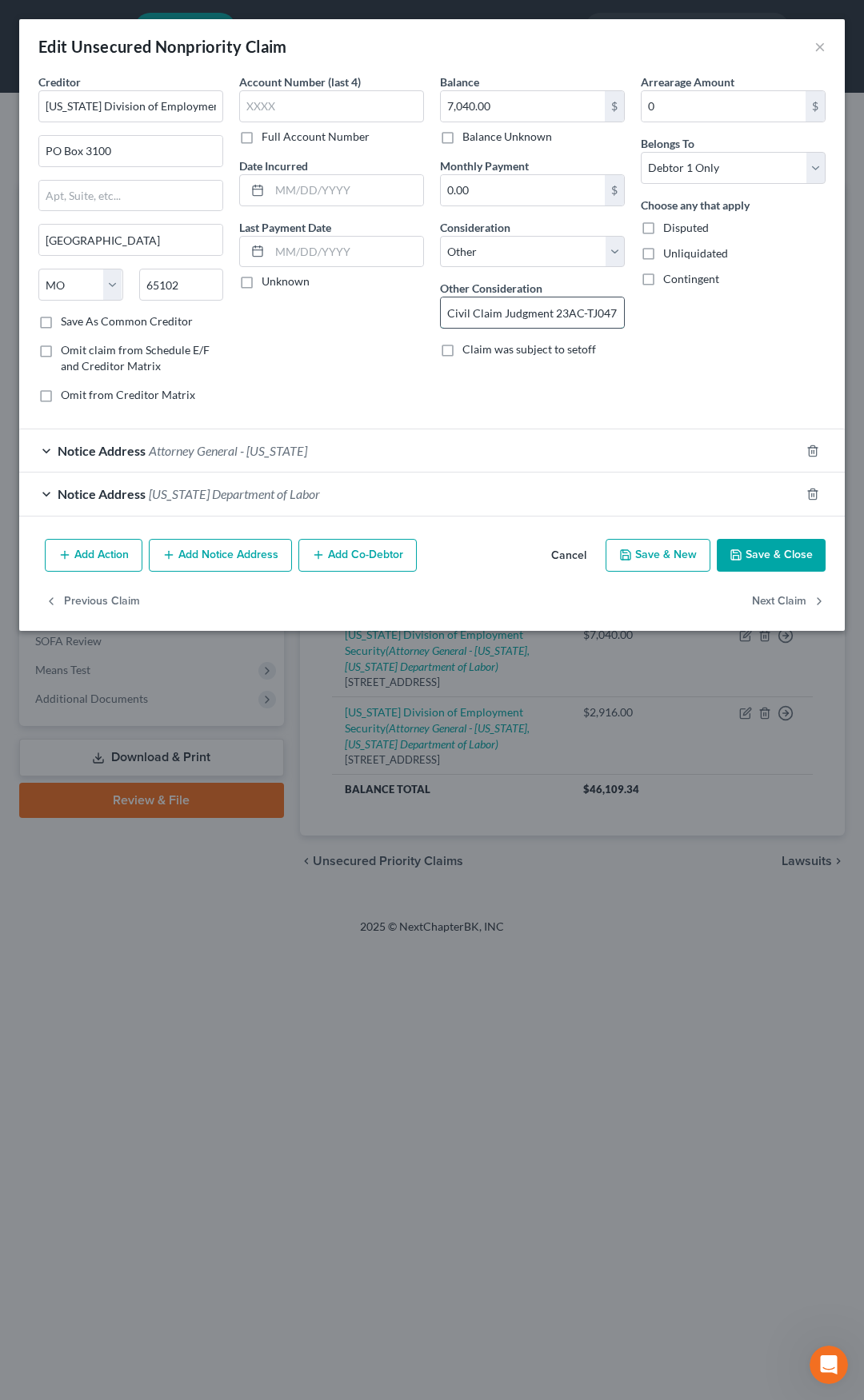
click at [579, 318] on input "Civil Claim Judgment 23AC-TJ04732" at bounding box center [532, 312] width 183 height 30
click at [572, 555] on button "Cancel" at bounding box center [568, 556] width 60 height 32
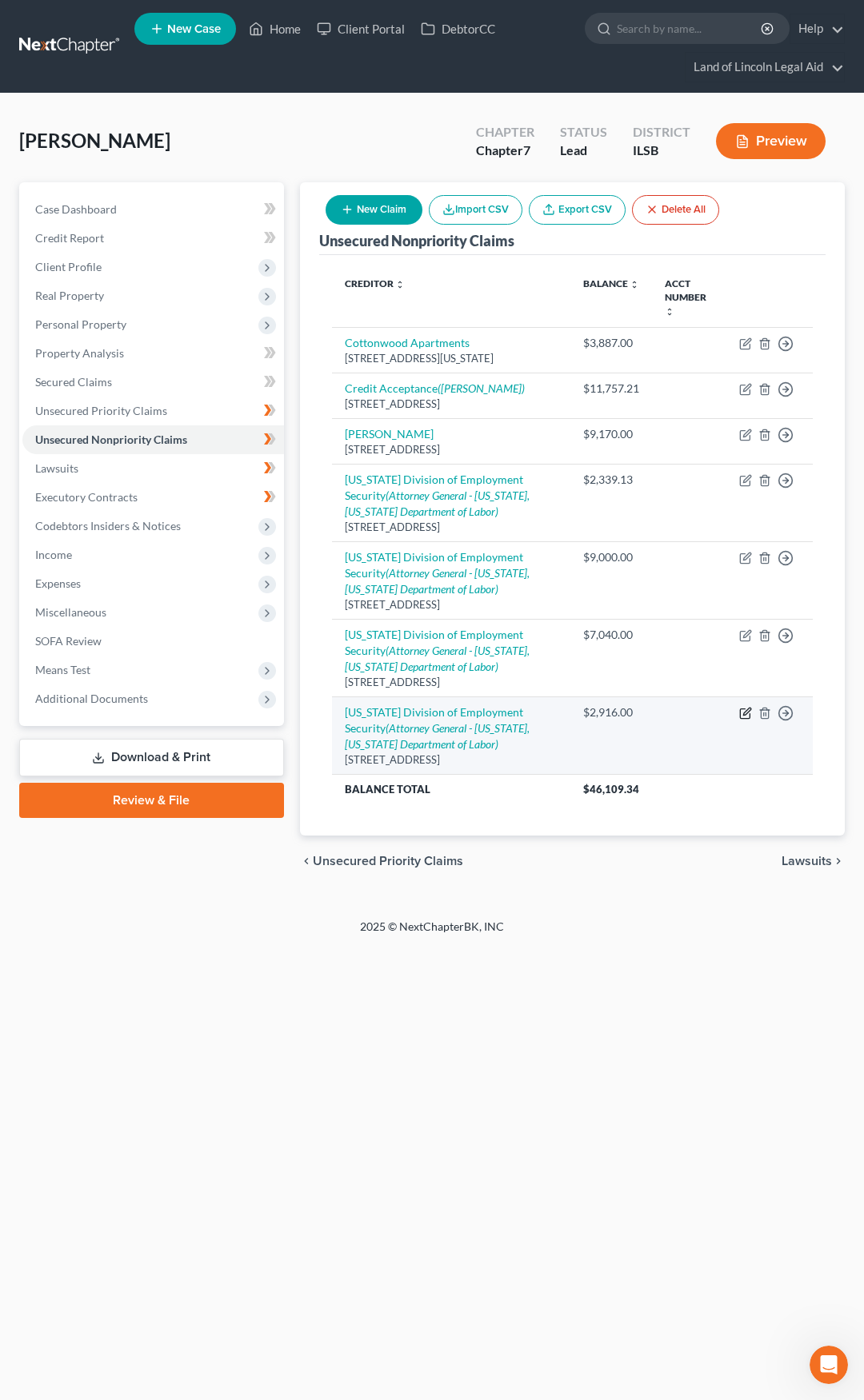
click at [744, 708] on icon "button" at bounding box center [746, 711] width 8 height 8
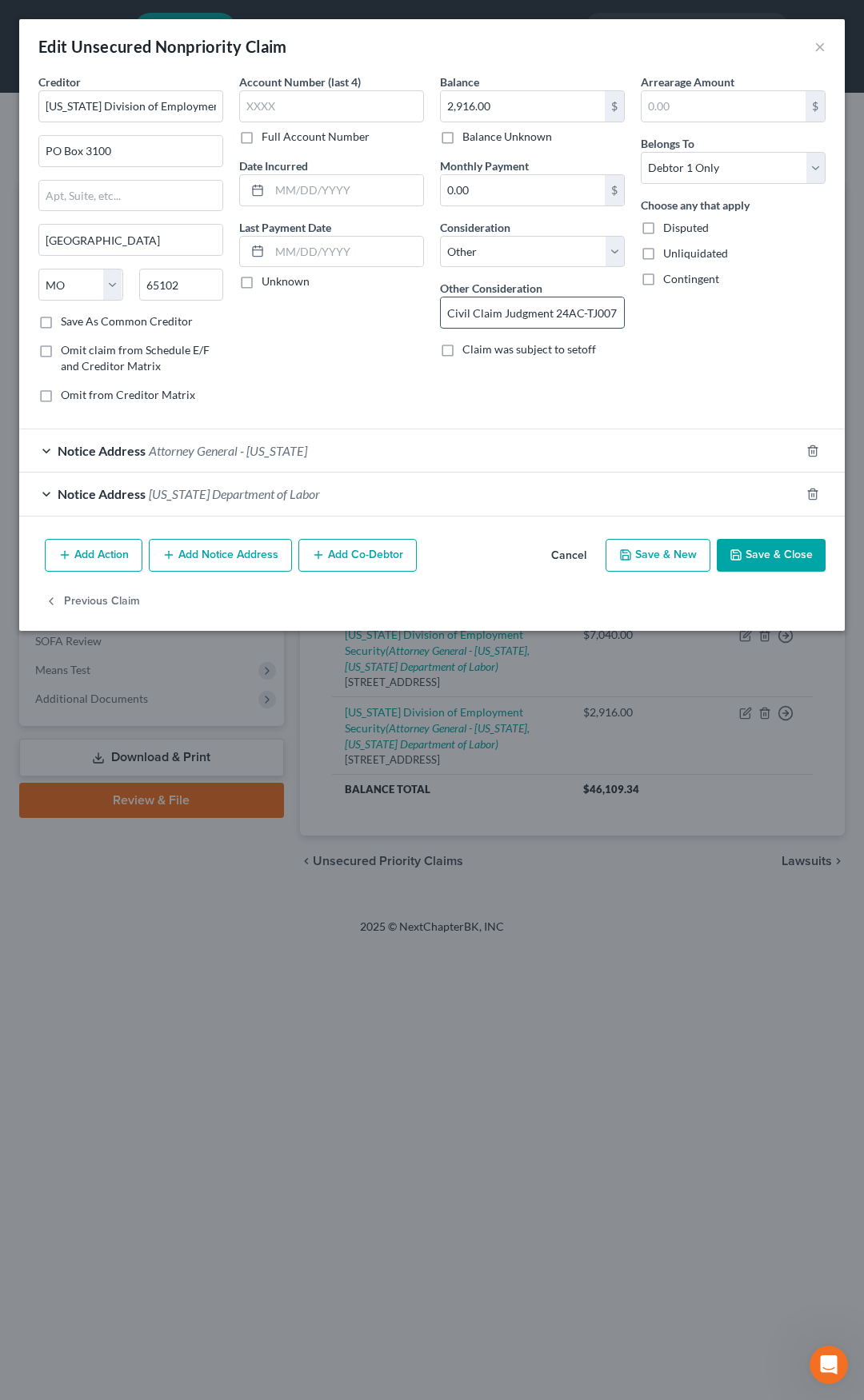
click at [558, 314] on input "Civil Claim Judgment 24AC-TJ00754" at bounding box center [532, 312] width 183 height 30
click at [571, 554] on button "Cancel" at bounding box center [568, 556] width 60 height 32
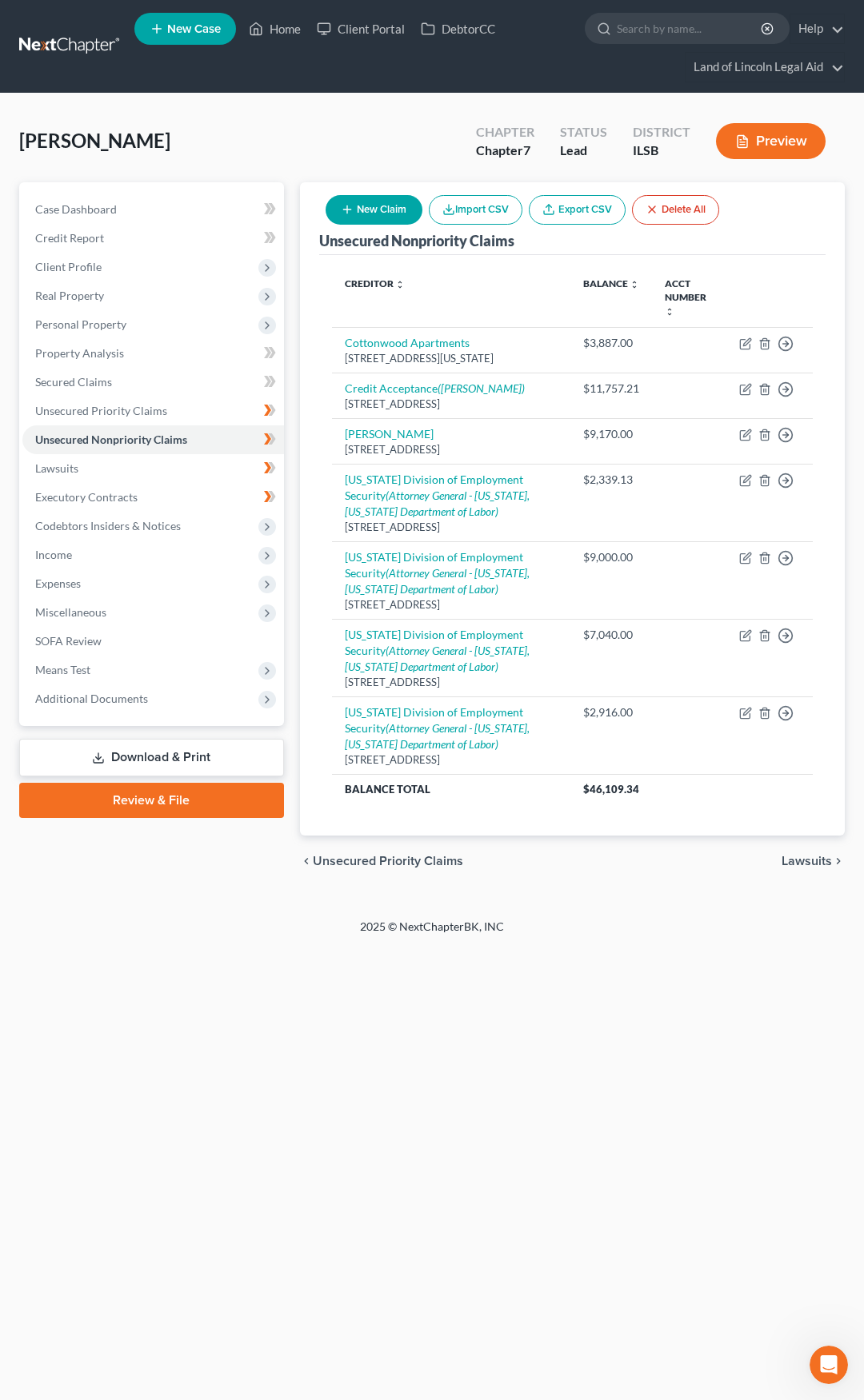
click at [370, 207] on button "New Claim" at bounding box center [374, 209] width 97 height 29
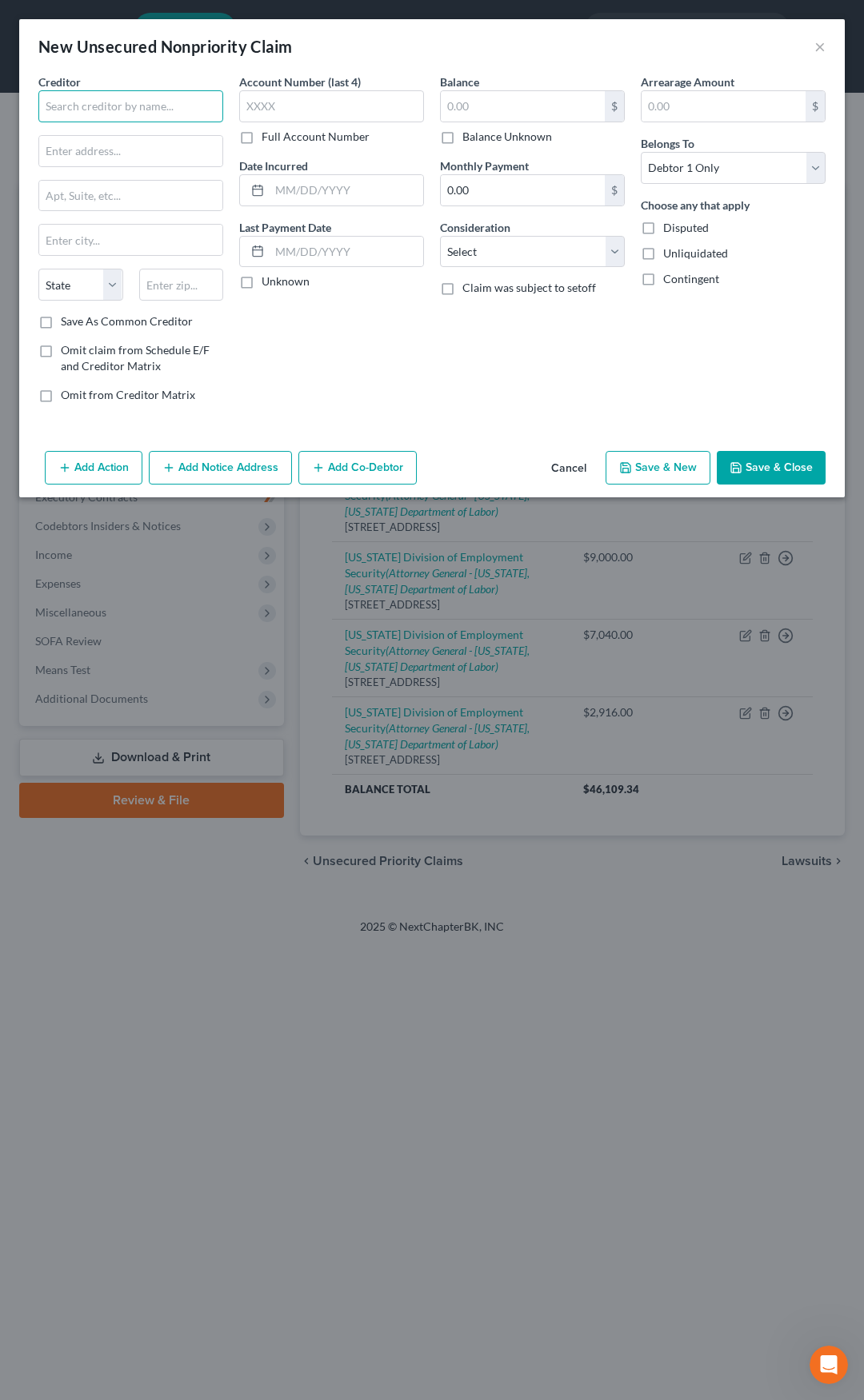
click at [120, 100] on input "text" at bounding box center [131, 107] width 185 height 32
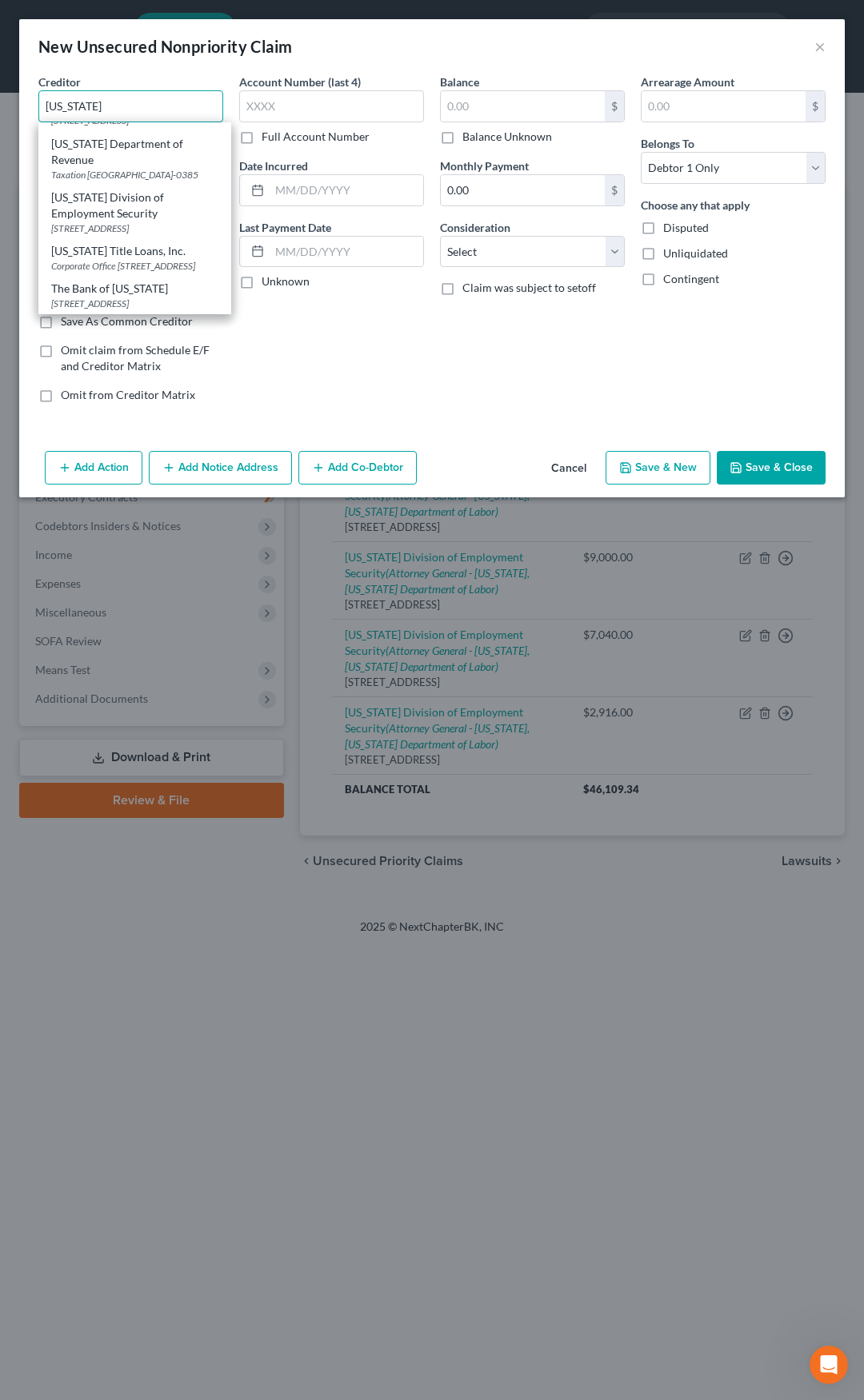
scroll to position [240, 0]
click at [117, 222] on div "Missouri Division of Employment Security" at bounding box center [134, 206] width 167 height 32
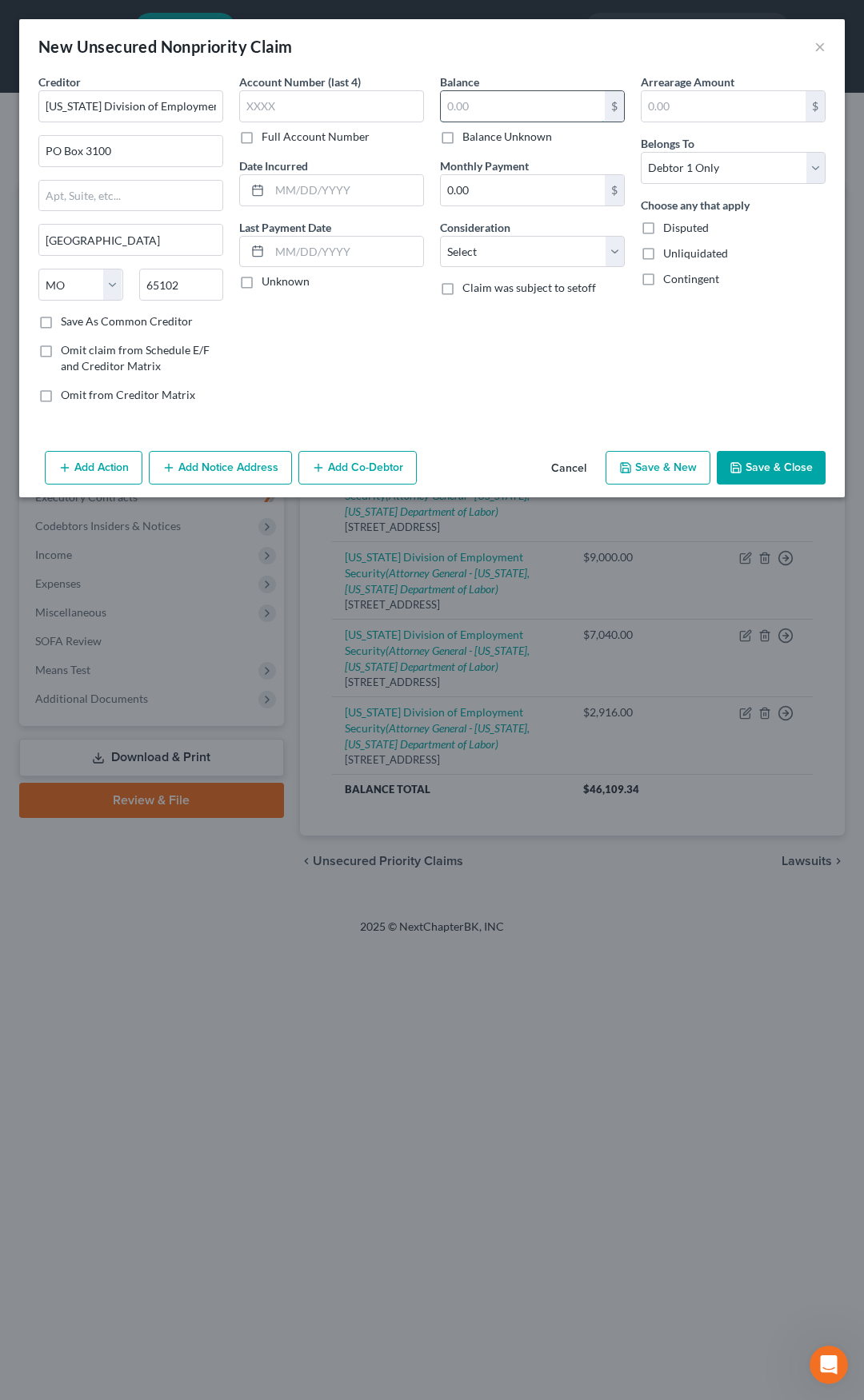
click at [463, 111] on input "text" at bounding box center [522, 107] width 164 height 30
click at [495, 251] on select "Select Cable / Satellite Services Collection Agency Credit Card Debt Debt Couns…" at bounding box center [532, 252] width 185 height 32
click at [440, 236] on select "Select Cable / Satellite Services Collection Agency Credit Card Debt Debt Couns…" at bounding box center [532, 252] width 185 height 32
click at [509, 320] on input "text" at bounding box center [532, 312] width 183 height 30
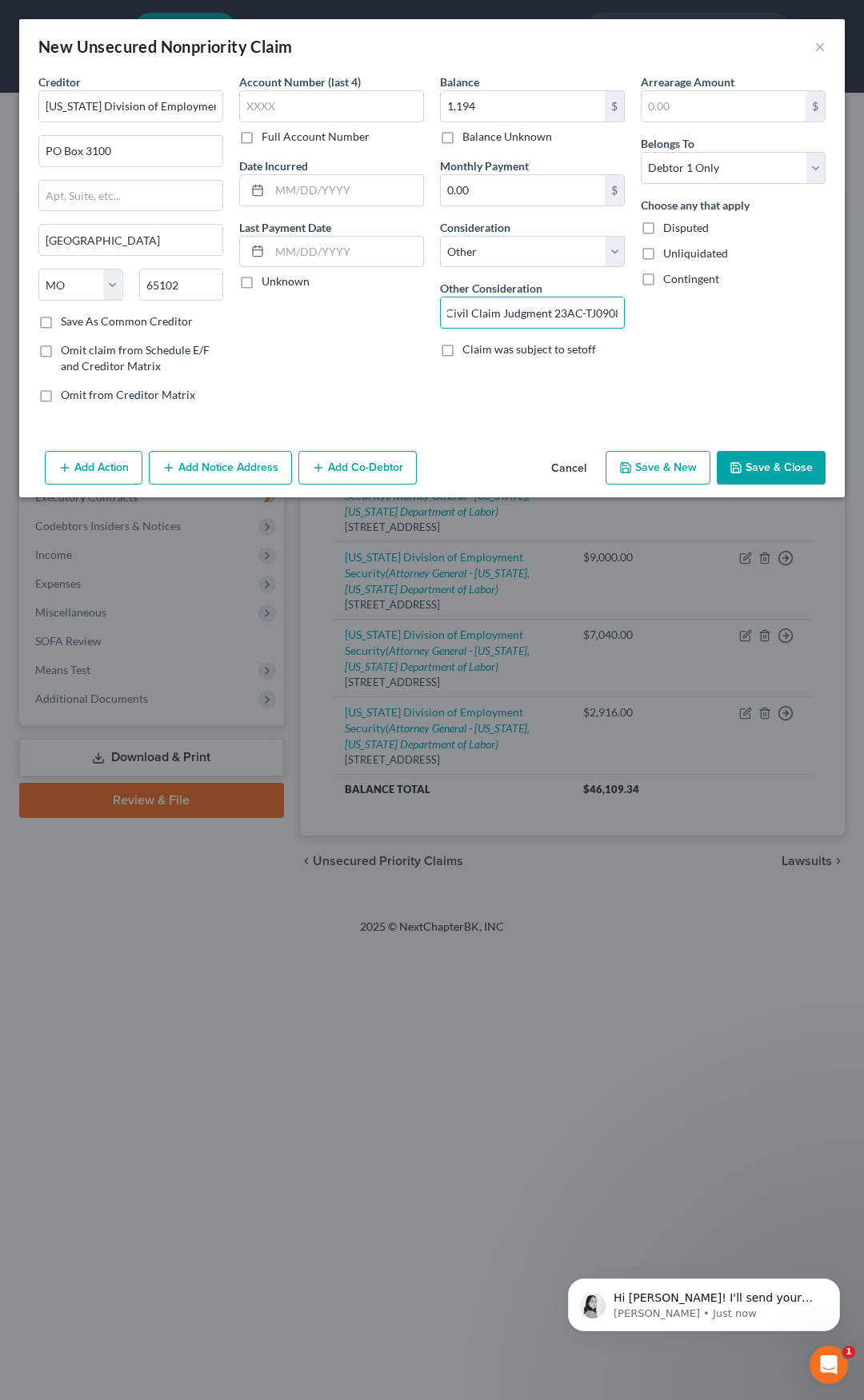
scroll to position [0, 8]
click at [765, 466] on button "Save & Close" at bounding box center [772, 468] width 109 height 34
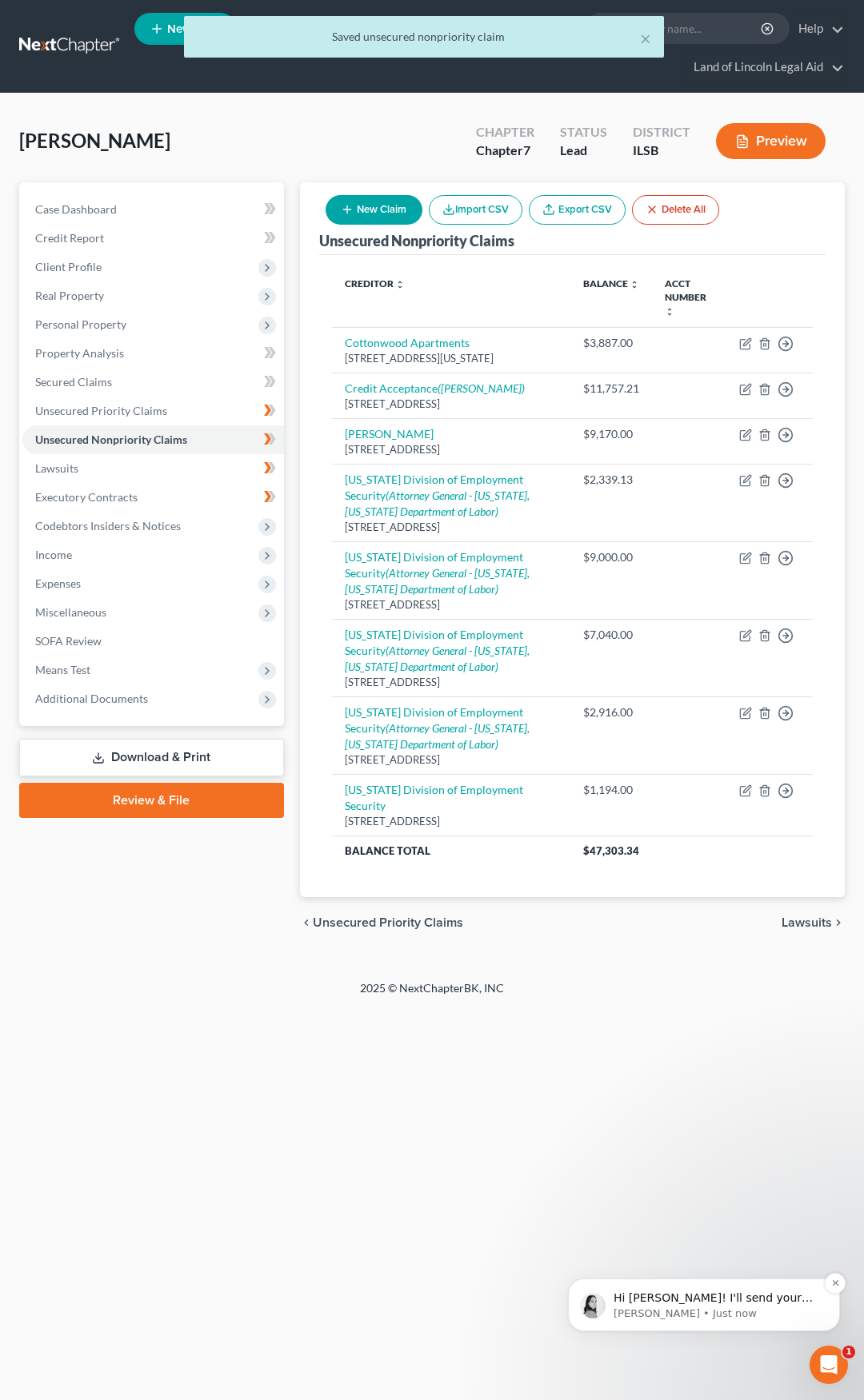
click at [722, 1302] on p "Hi Elizabeth! I'll send your suggestion over. Thanks for the feedback!" at bounding box center [717, 1298] width 207 height 16
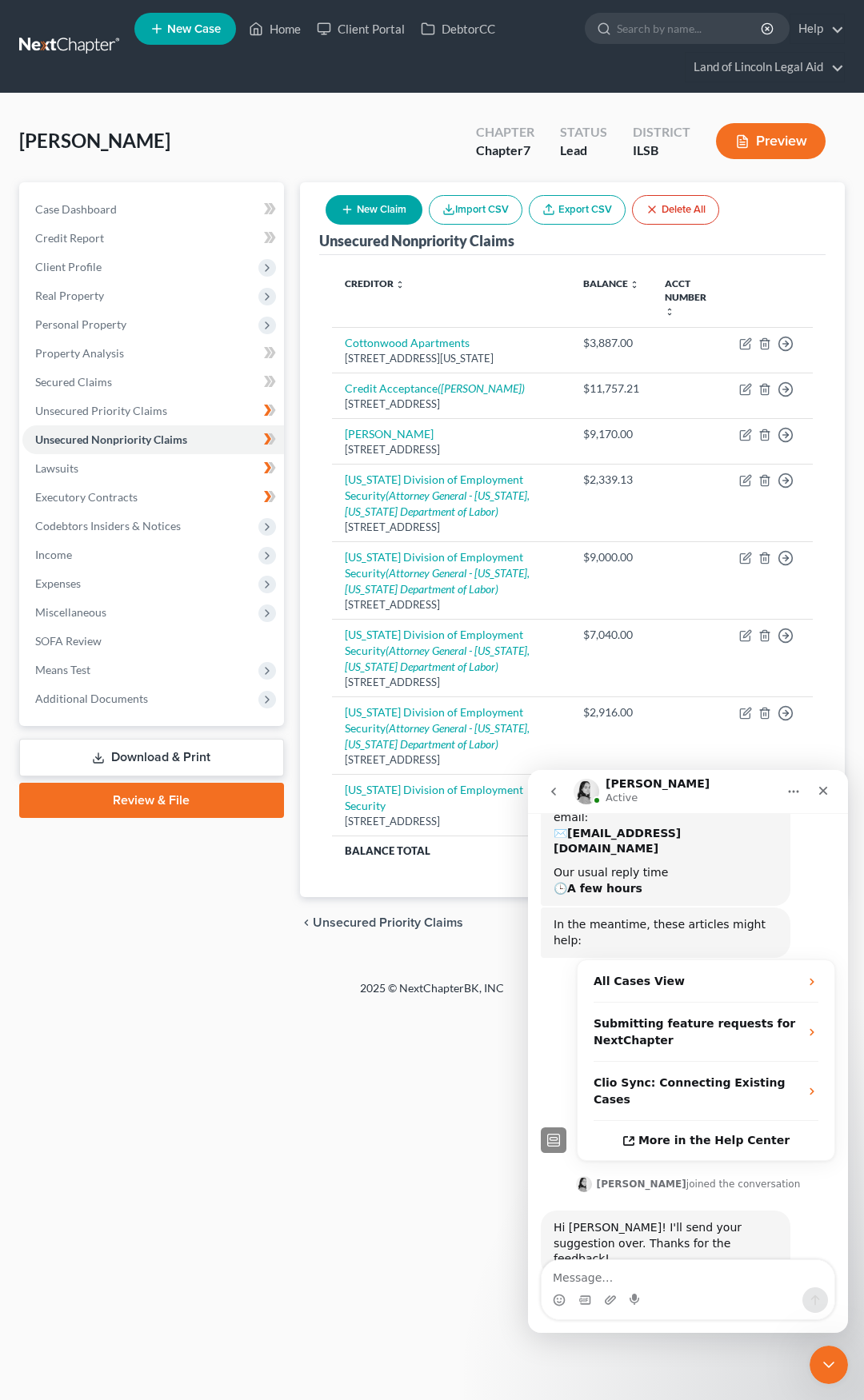
scroll to position [255, 0]
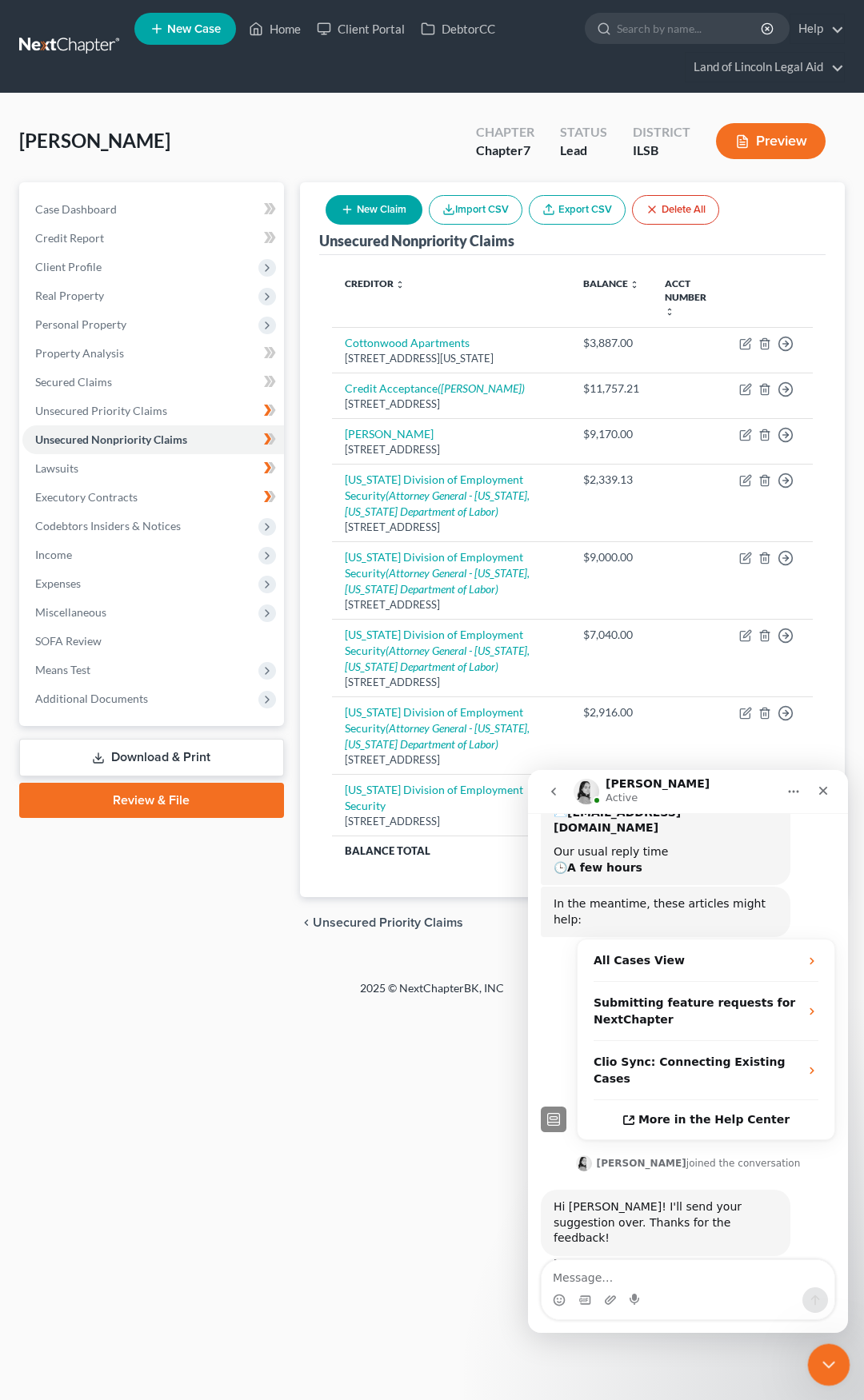
click at [833, 1366] on icon "Close Intercom Messenger" at bounding box center [826, 1362] width 19 height 19
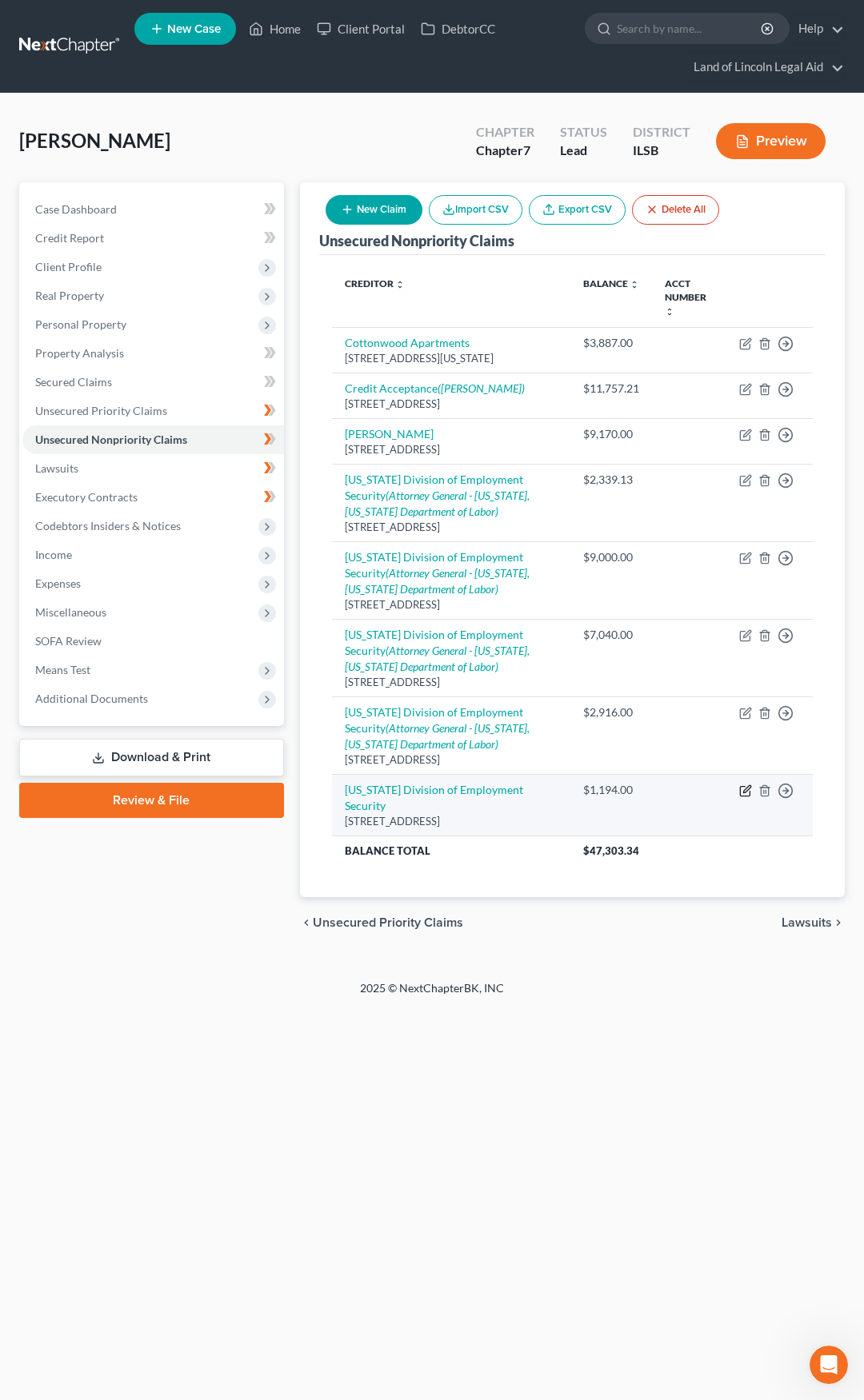
click at [746, 785] on icon "button" at bounding box center [745, 791] width 13 height 13
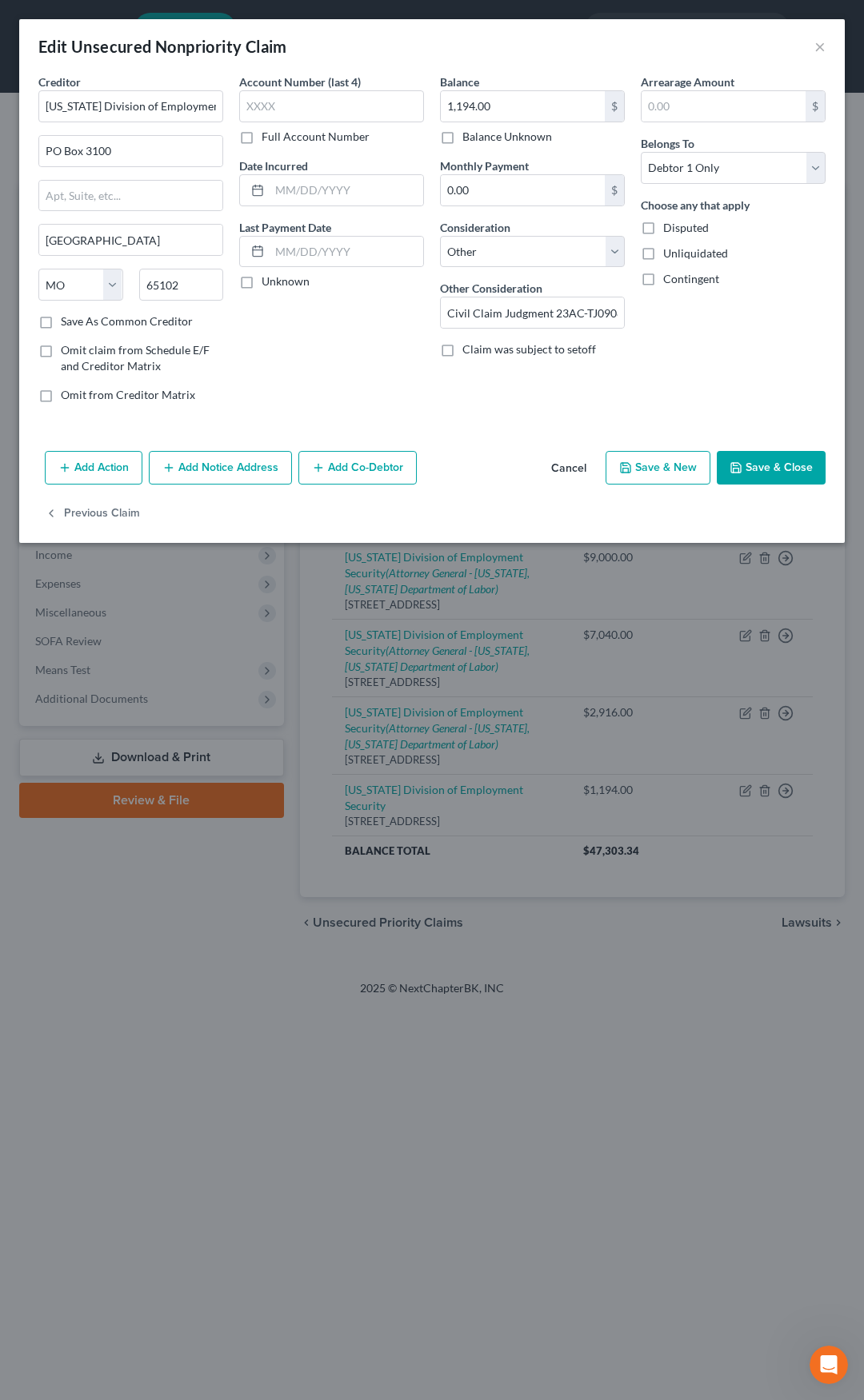
click at [108, 461] on button "Add Action" at bounding box center [93, 468] width 97 height 34
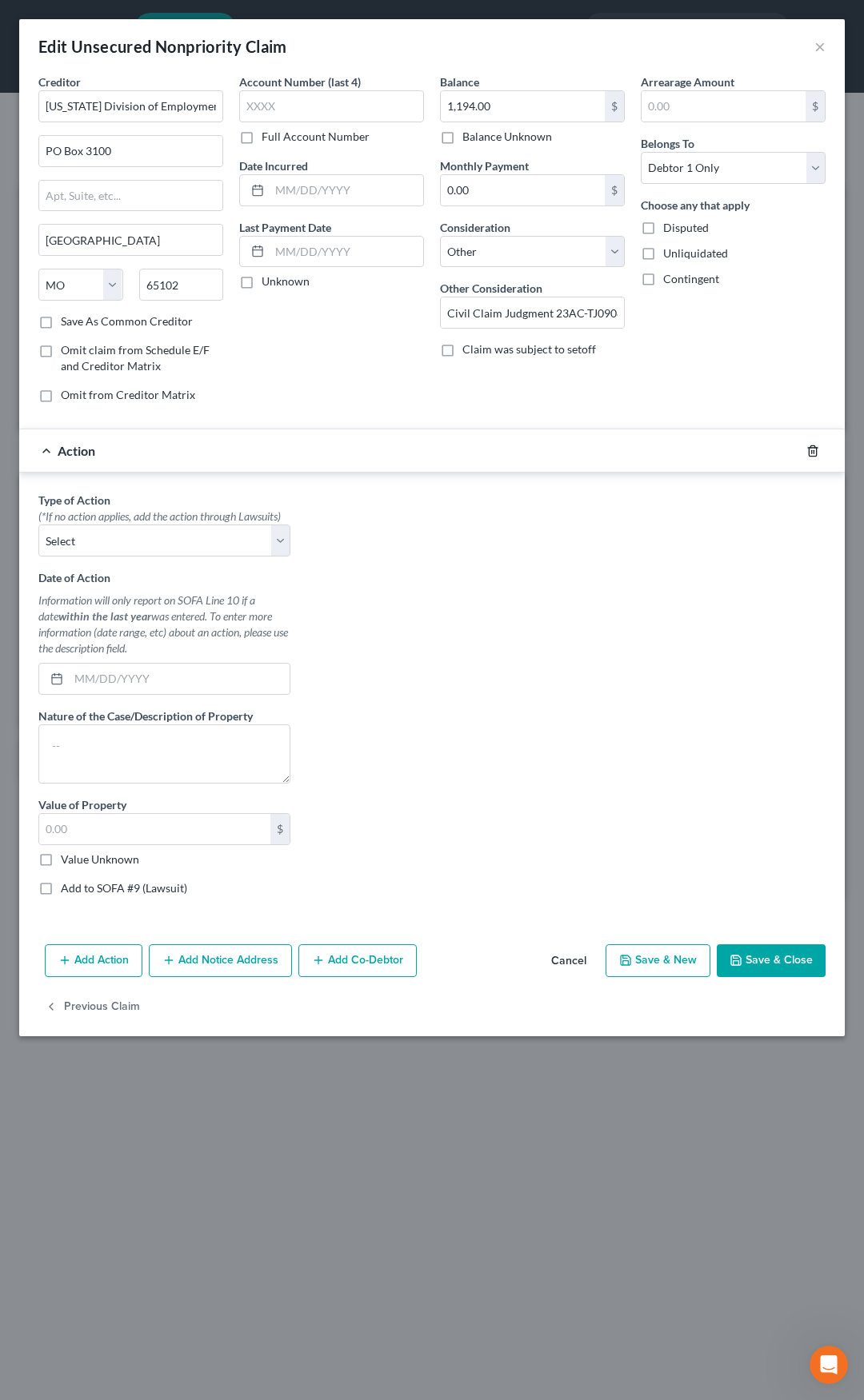
click at [809, 448] on icon "button" at bounding box center [812, 451] width 8 height 10
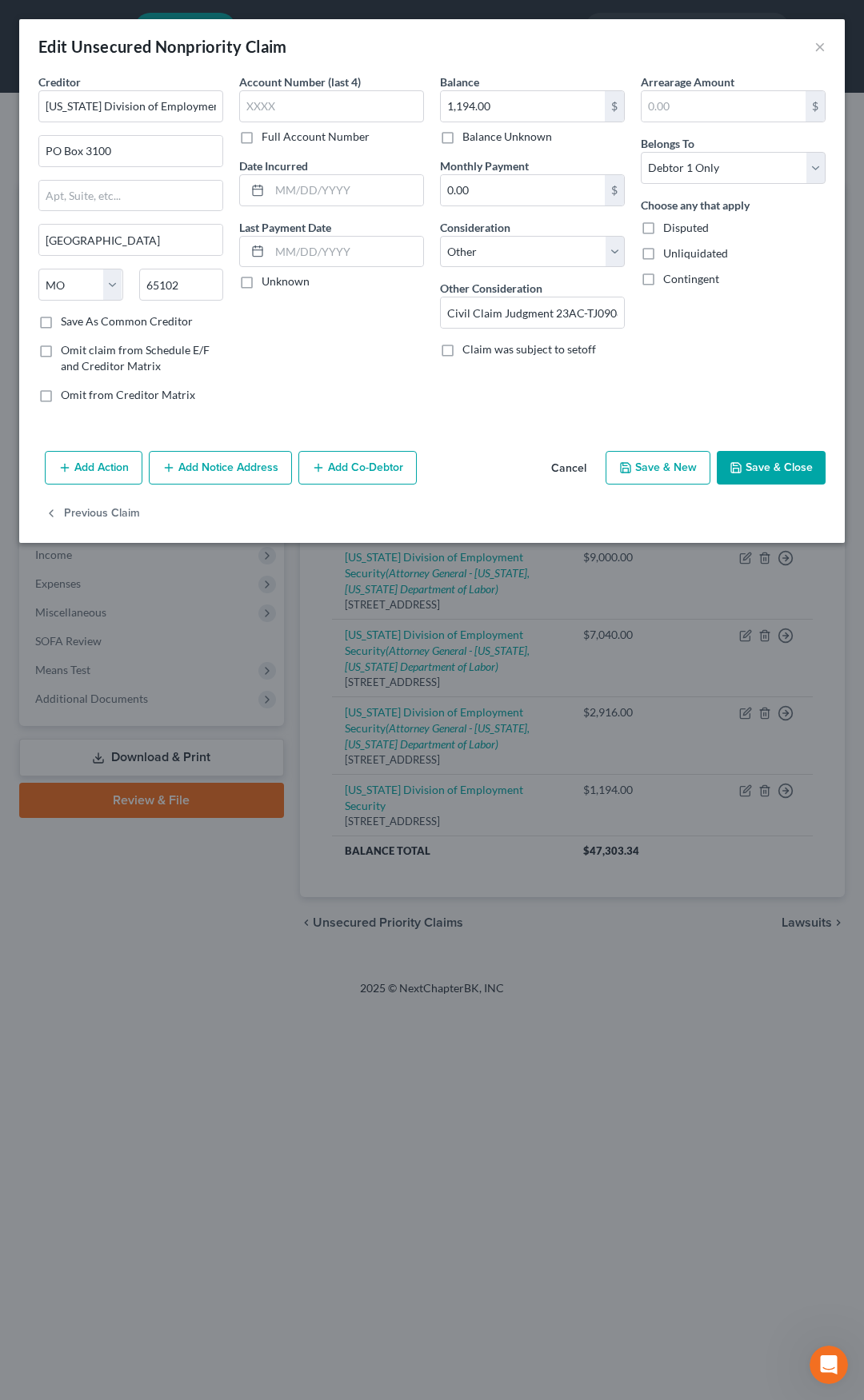
click at [243, 469] on button "Add Notice Address" at bounding box center [220, 468] width 144 height 34
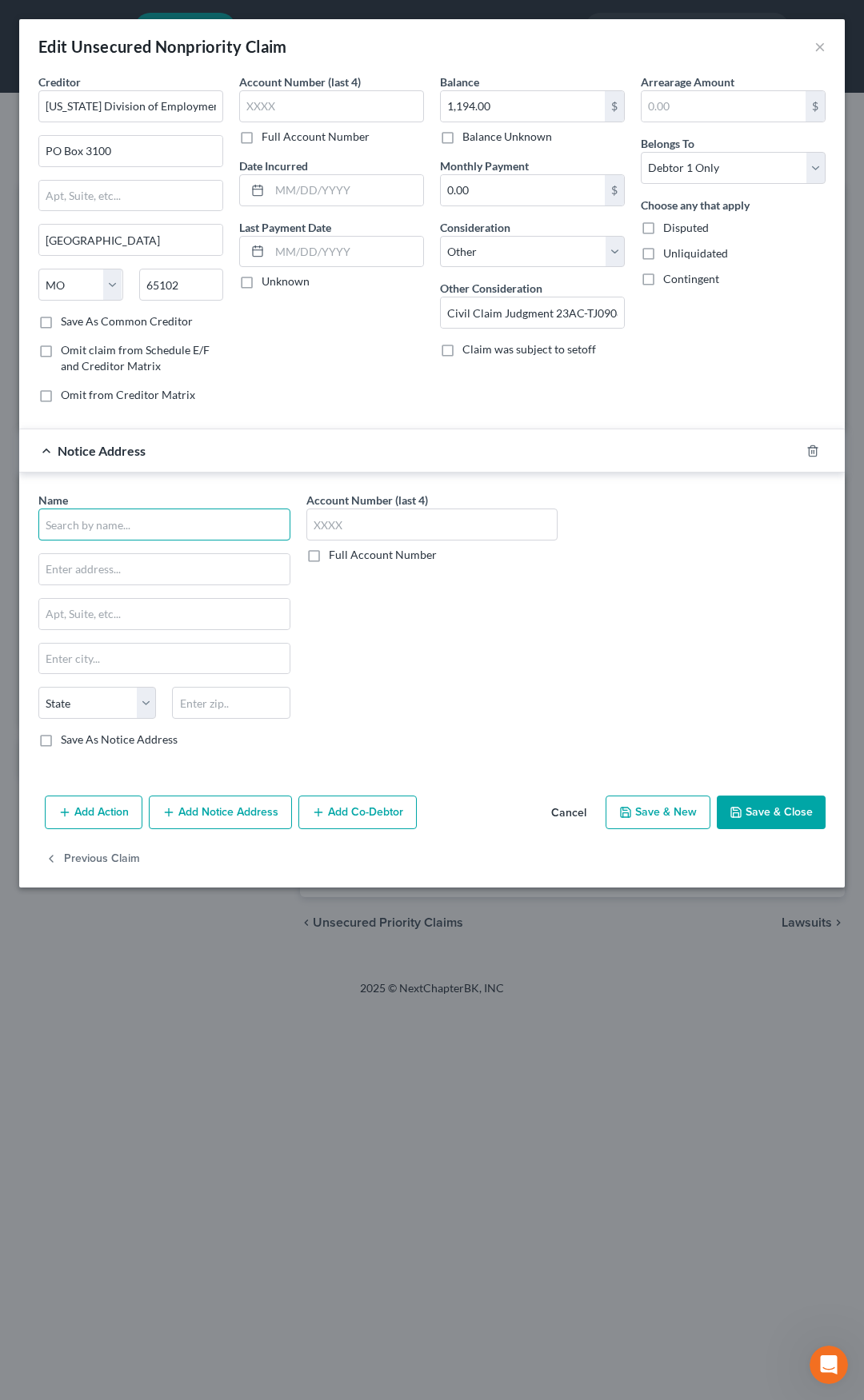
click at [158, 530] on input "text" at bounding box center [165, 525] width 252 height 32
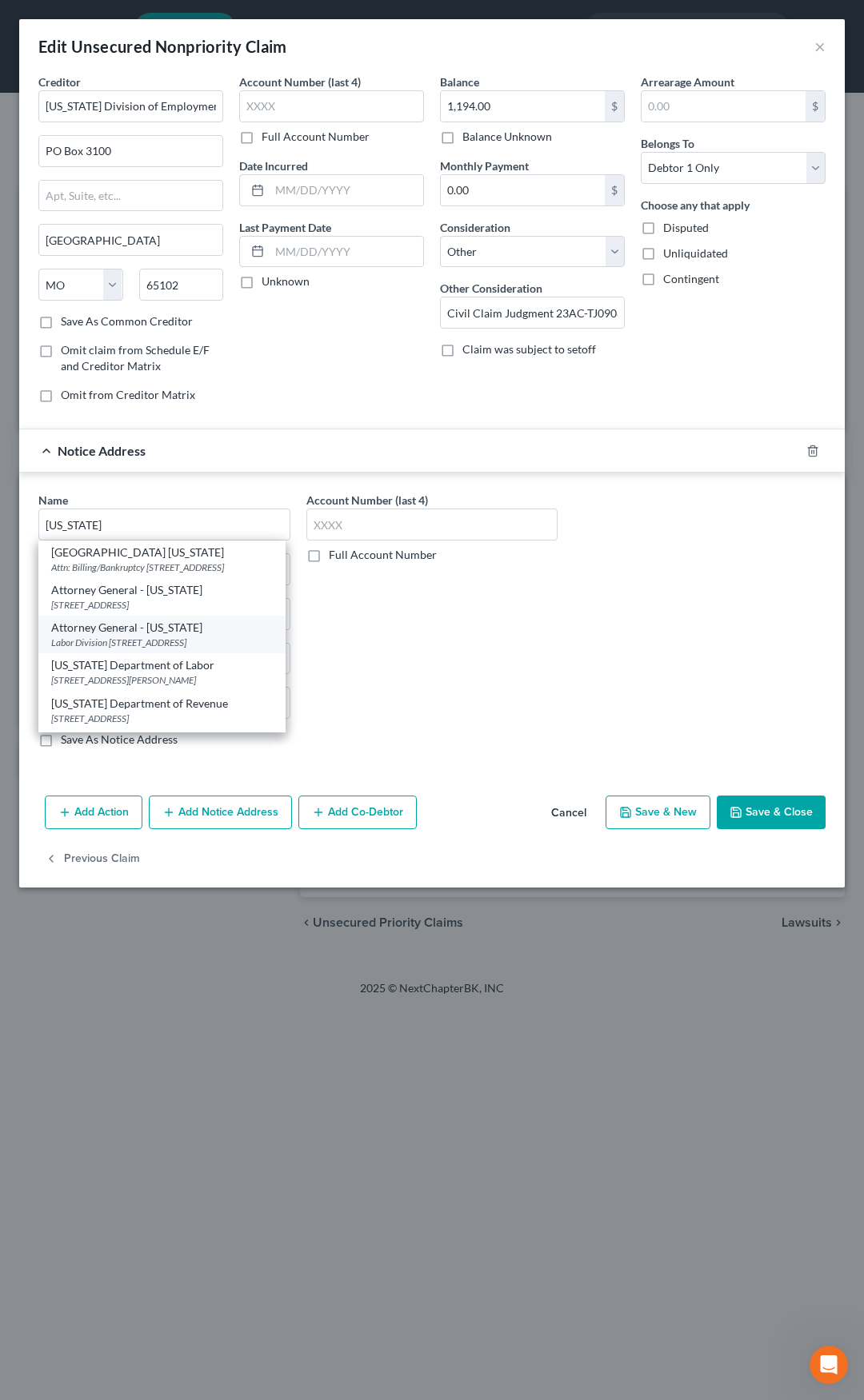
click at [120, 635] on div "Attorney General - Missouri" at bounding box center [162, 627] width 222 height 16
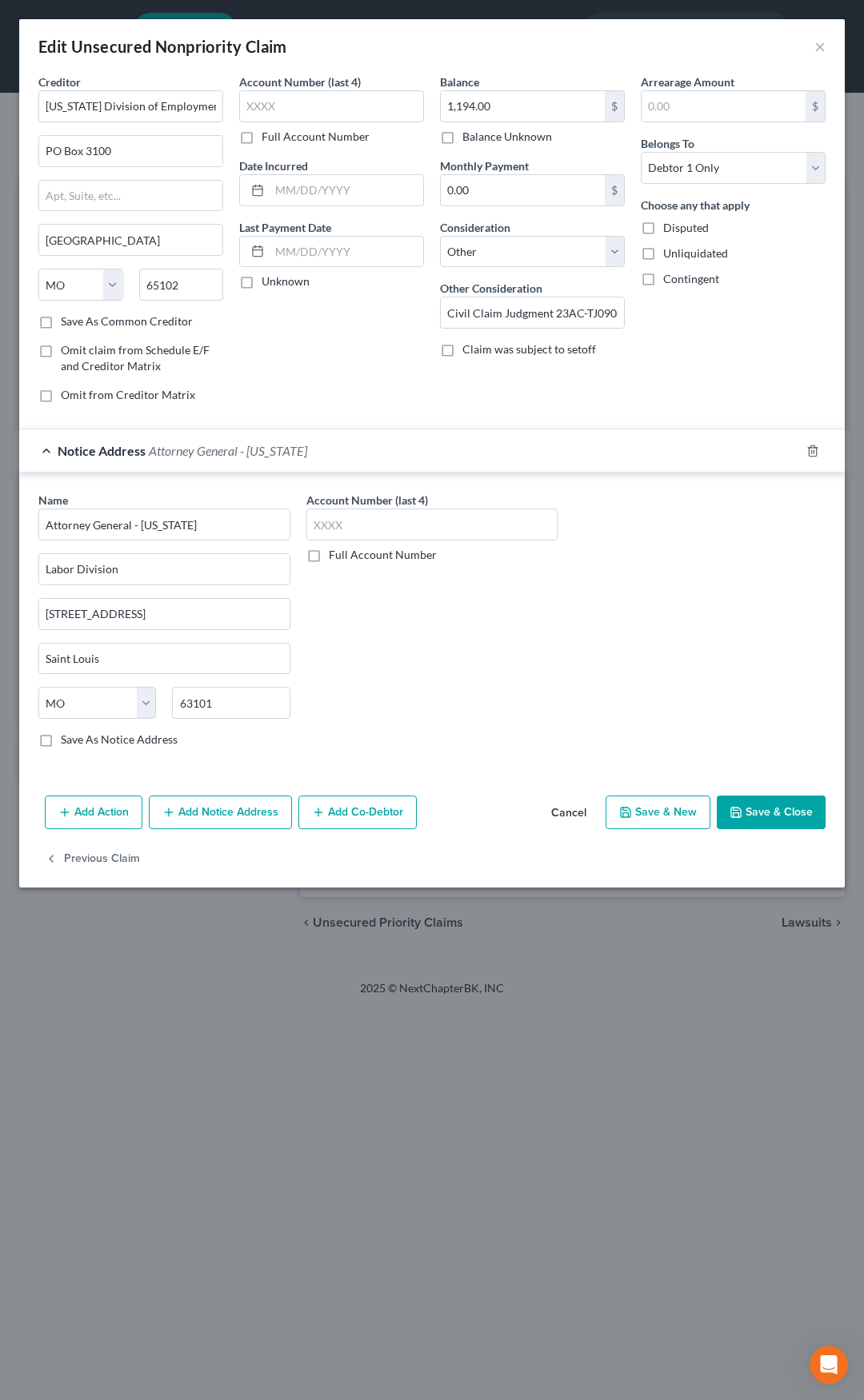
click at [178, 458] on div "Notice Address Attorney General - Missouri" at bounding box center [410, 451] width 781 height 42
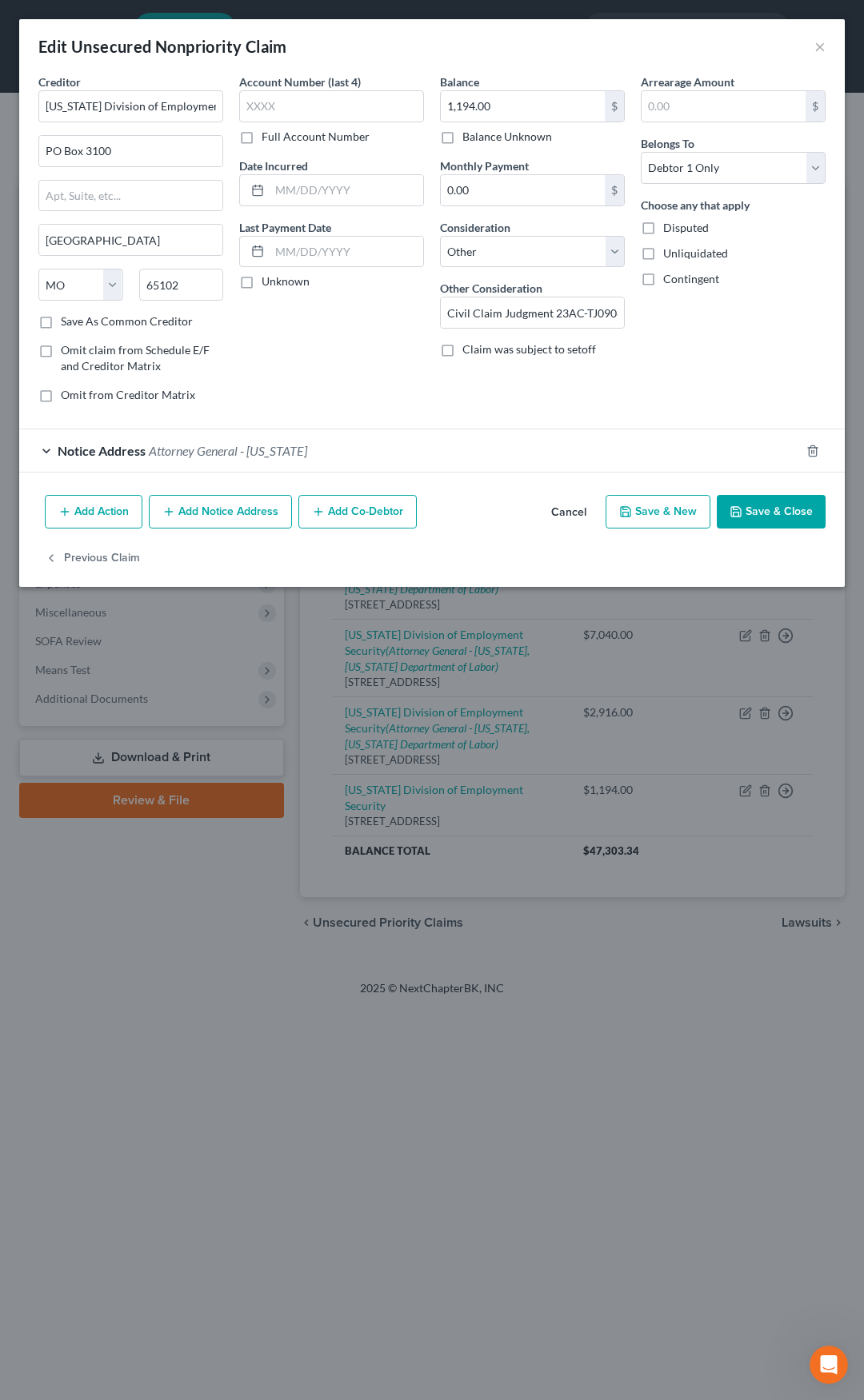
click at [205, 503] on button "Add Notice Address" at bounding box center [220, 512] width 144 height 34
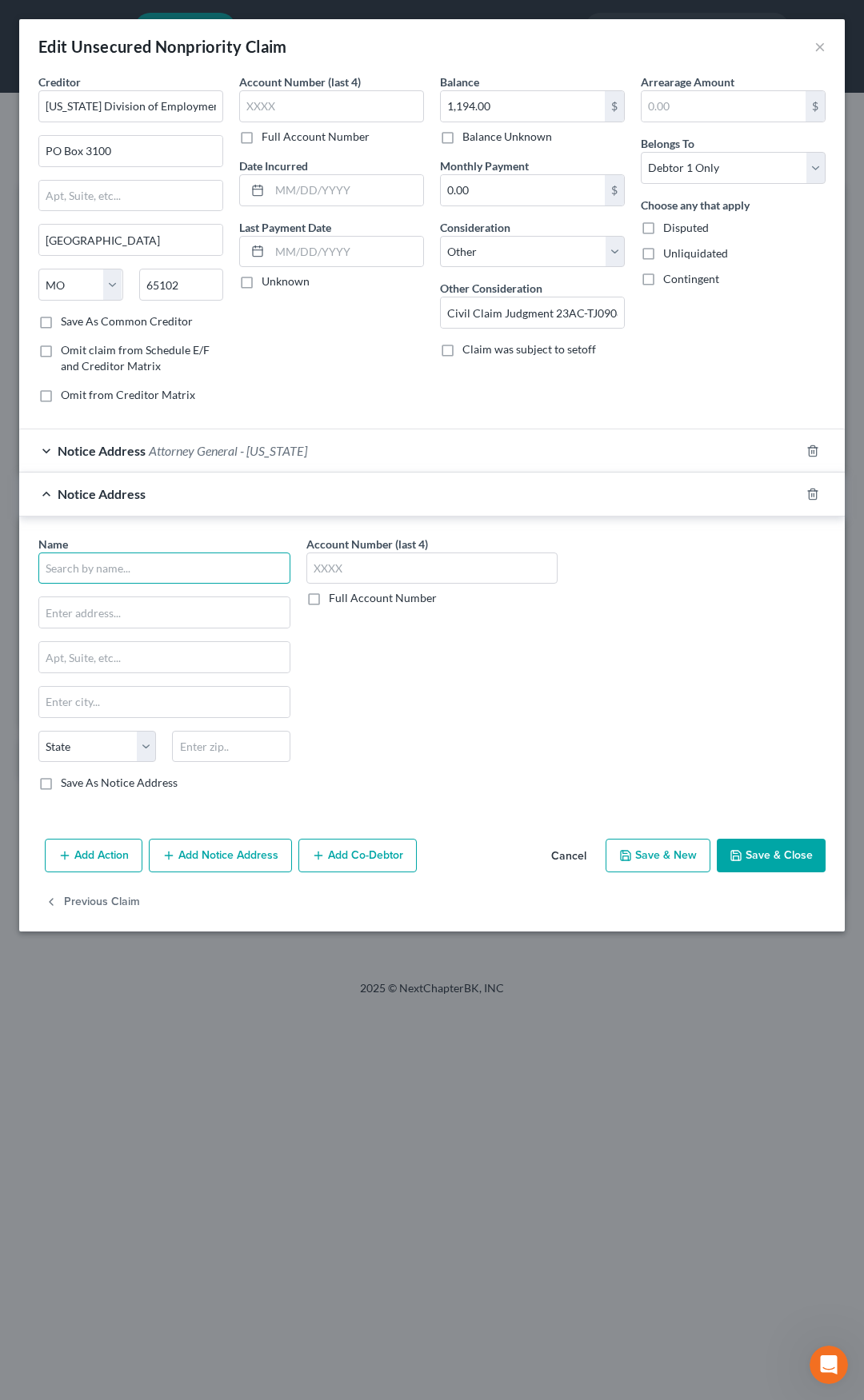
click at [130, 567] on input "text" at bounding box center [165, 568] width 252 height 32
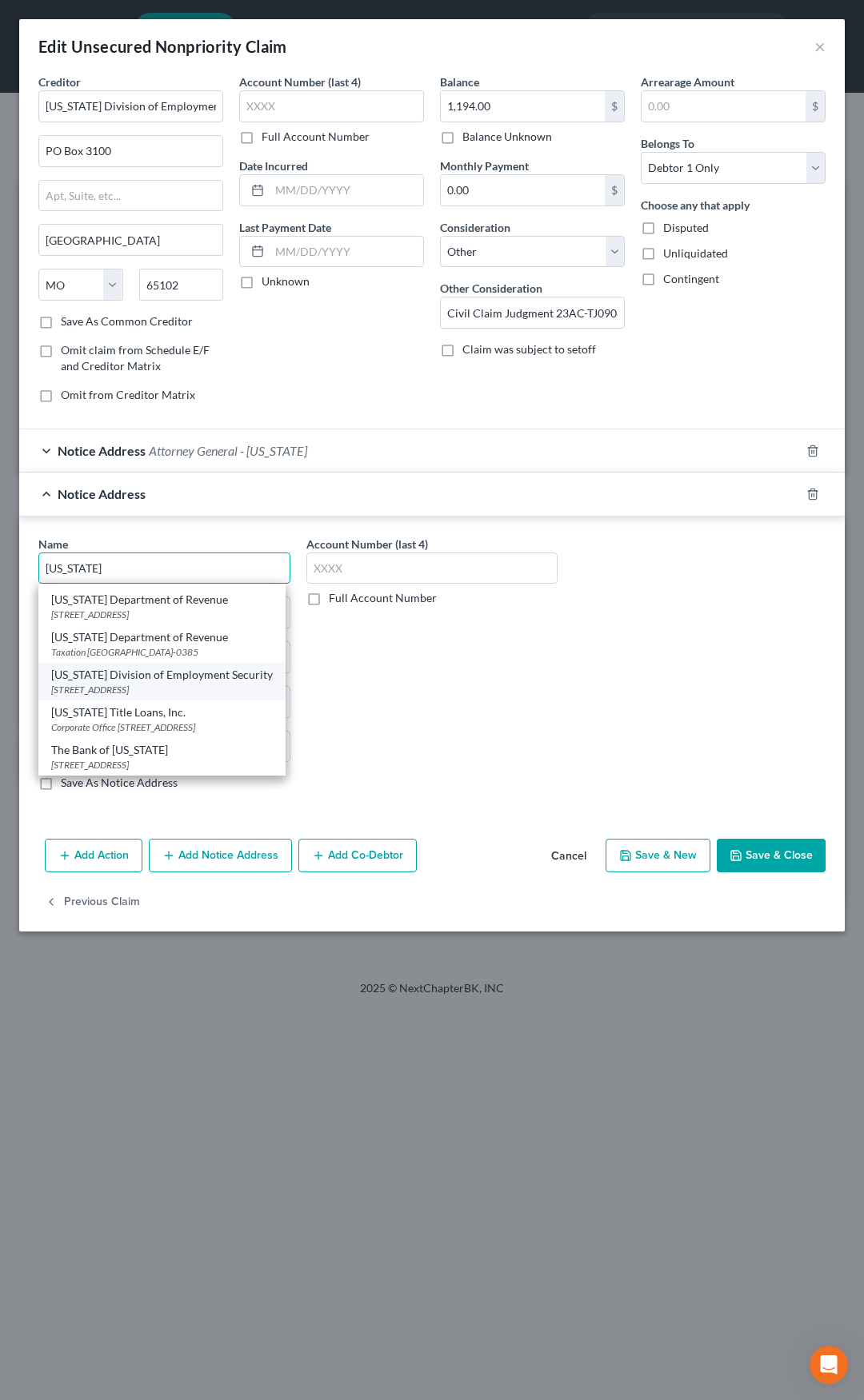
scroll to position [149, 0]
click at [148, 584] on div "421 E. Dunklin Street PO Box 59, Jefferson City, MO 65104" at bounding box center [162, 577] width 222 height 13
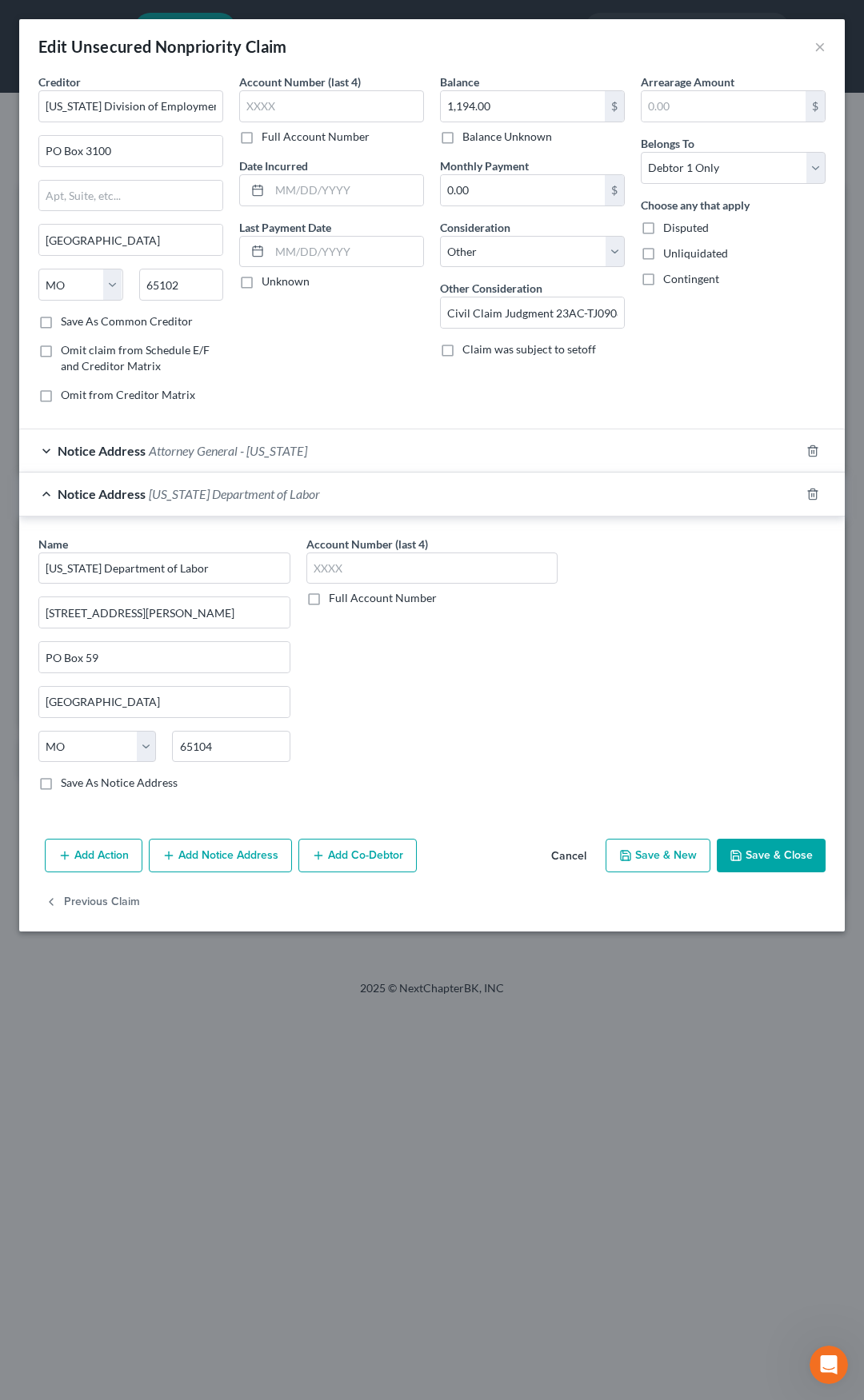
scroll to position [0, 0]
click at [251, 499] on span "Missouri Department of Labor" at bounding box center [234, 494] width 171 height 15
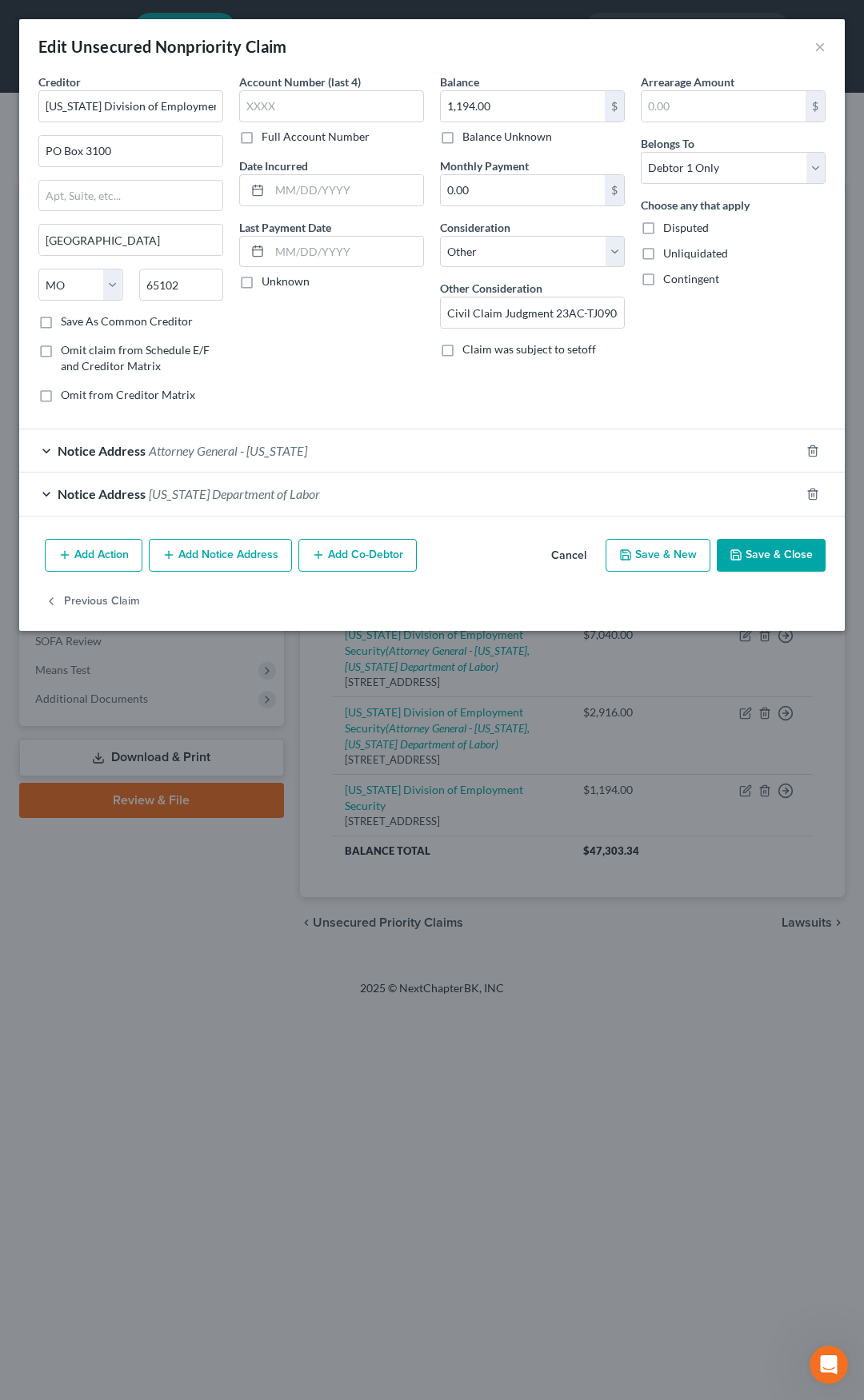
click at [753, 554] on button "Save & Close" at bounding box center [772, 556] width 109 height 34
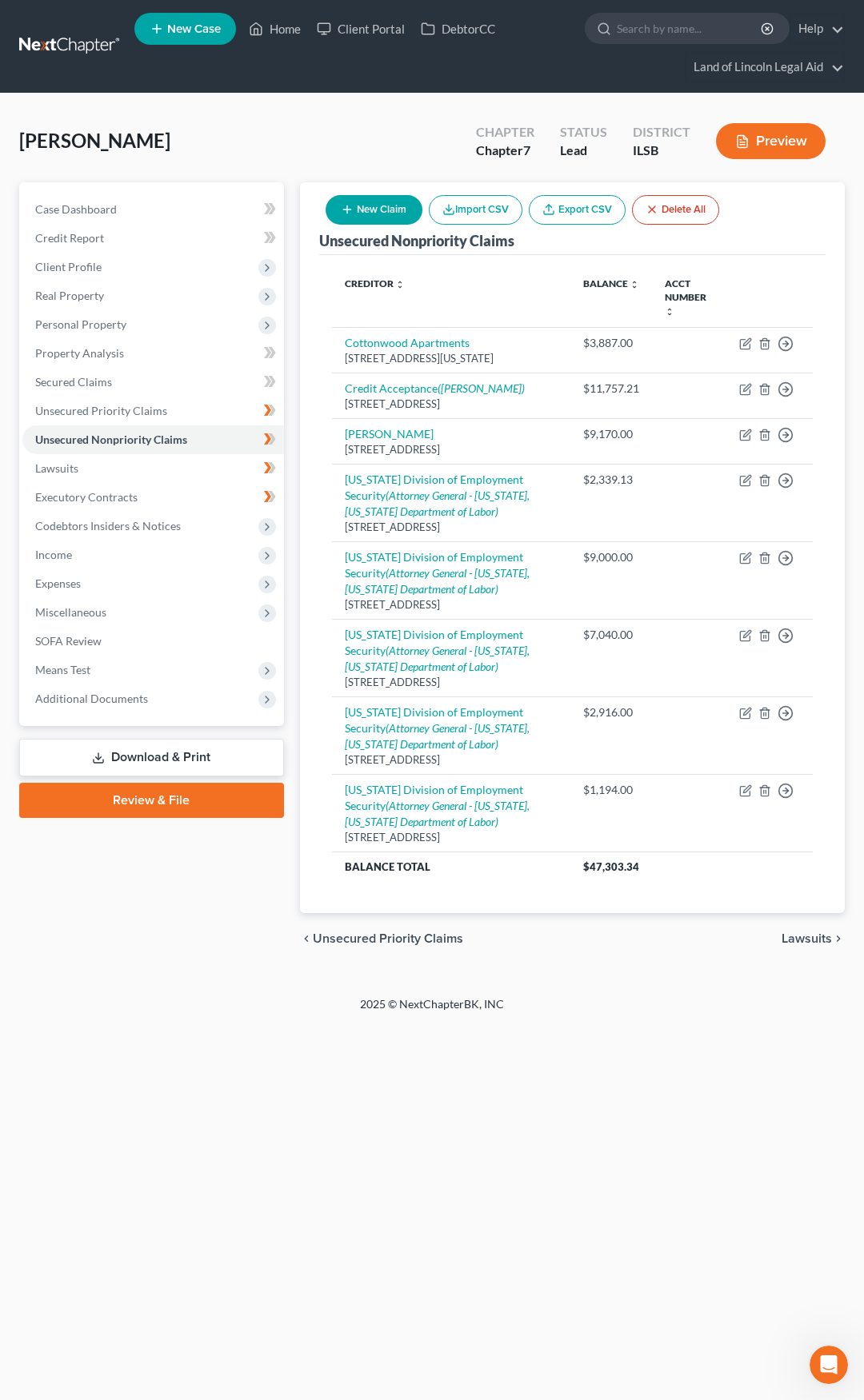
click at [376, 210] on button "New Claim" at bounding box center [374, 209] width 97 height 29
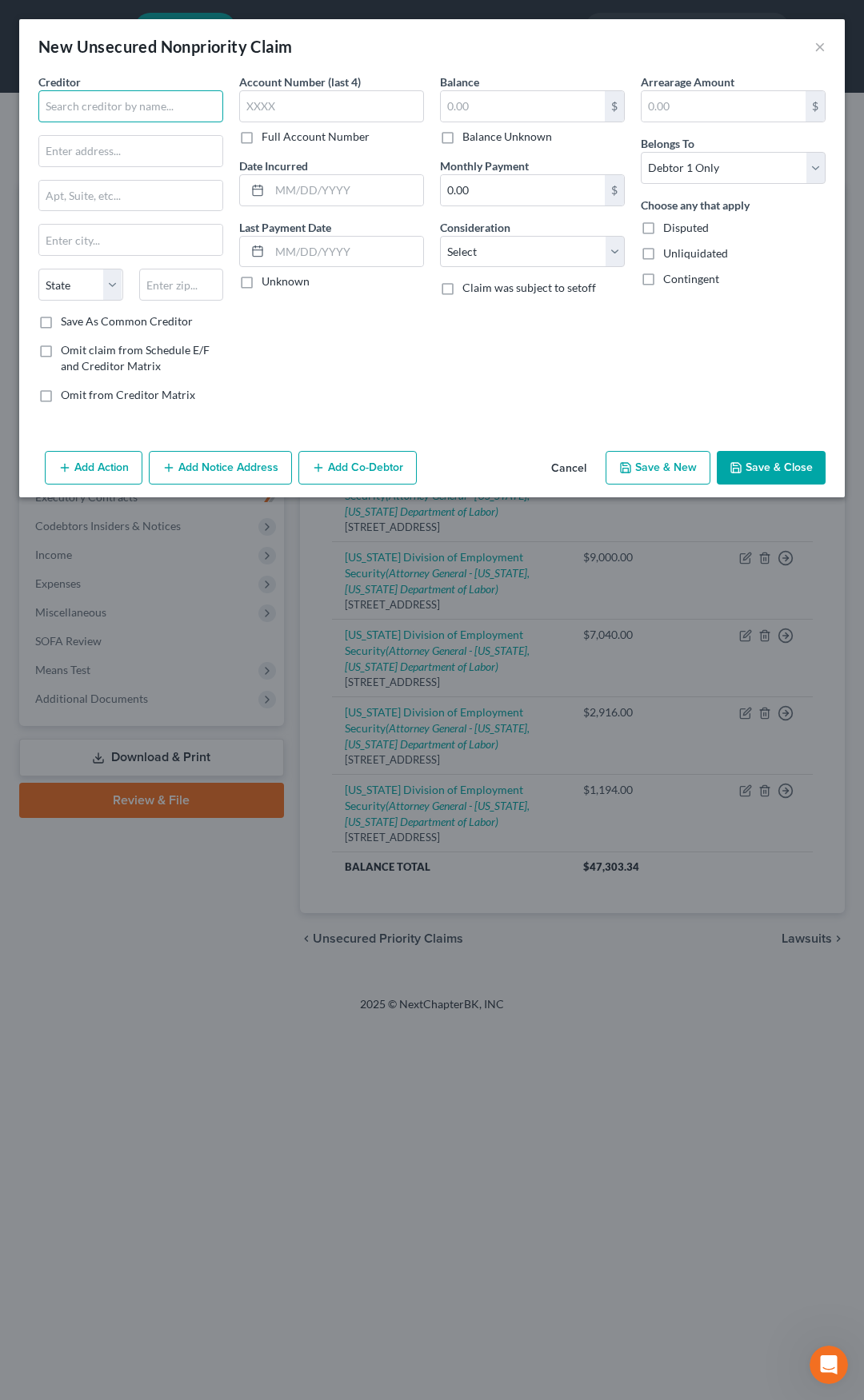
click at [116, 102] on input "text" at bounding box center [131, 107] width 185 height 32
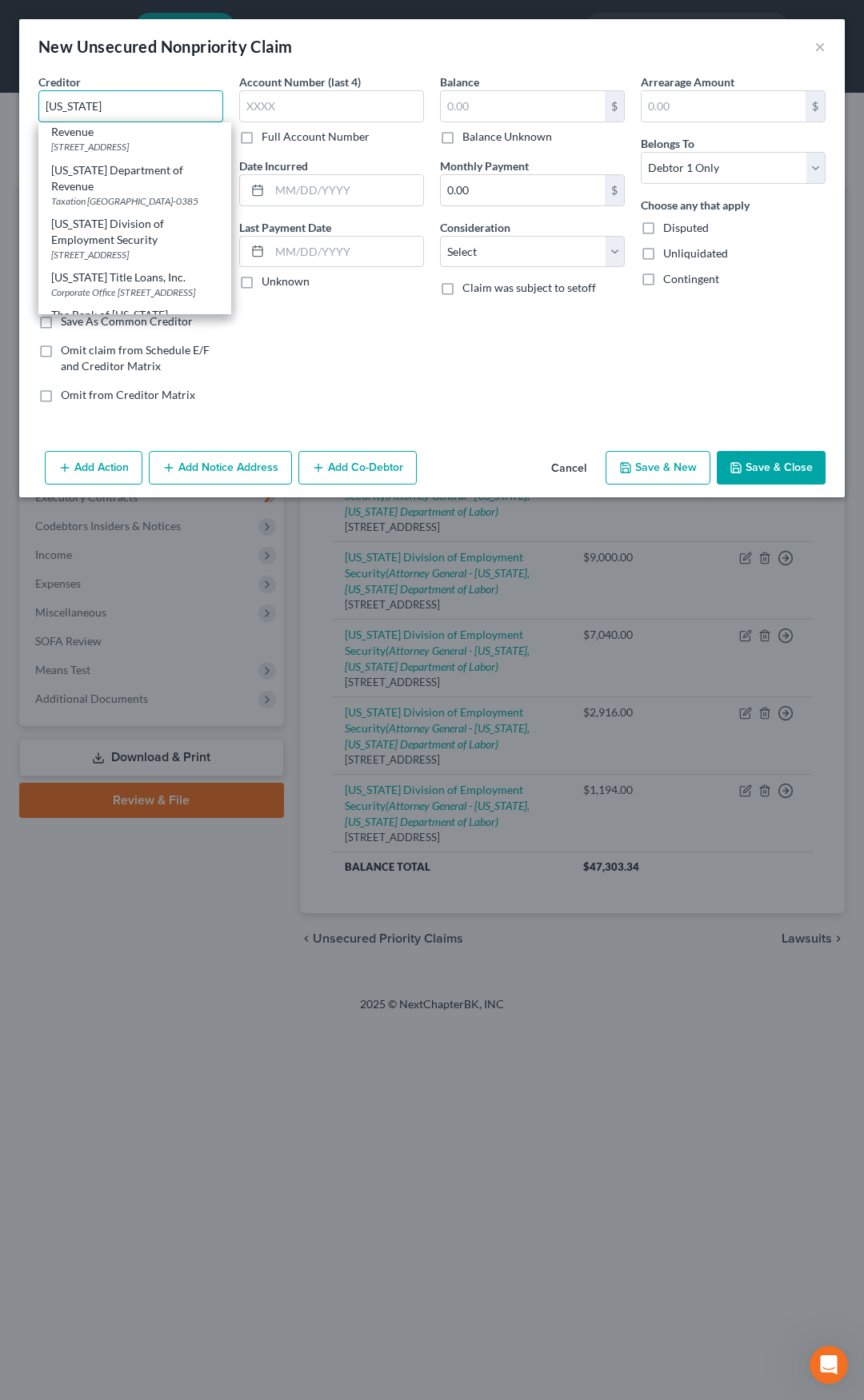
scroll to position [240, 0]
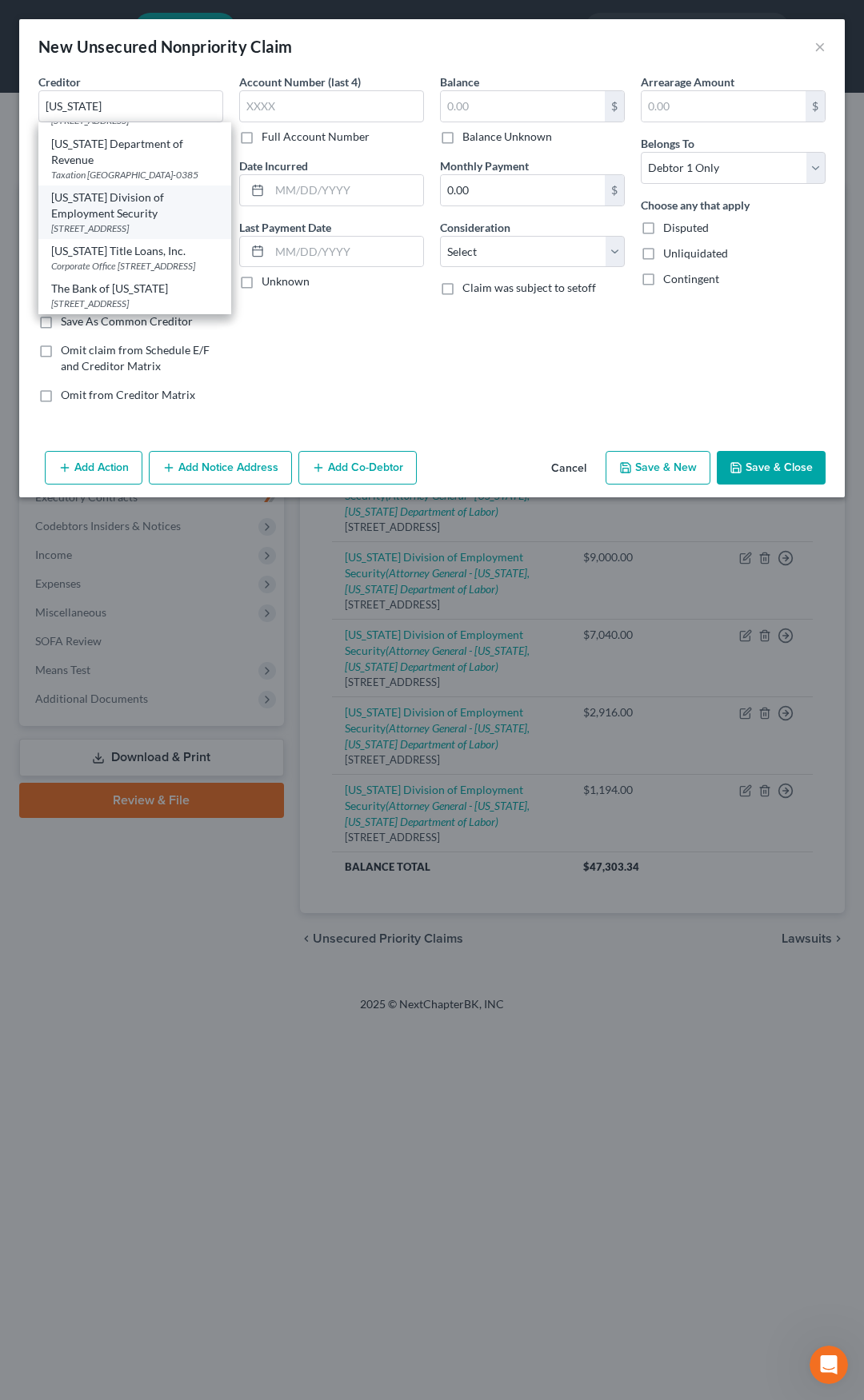
click at [111, 222] on div "Missouri Division of Employment Security" at bounding box center [134, 206] width 167 height 32
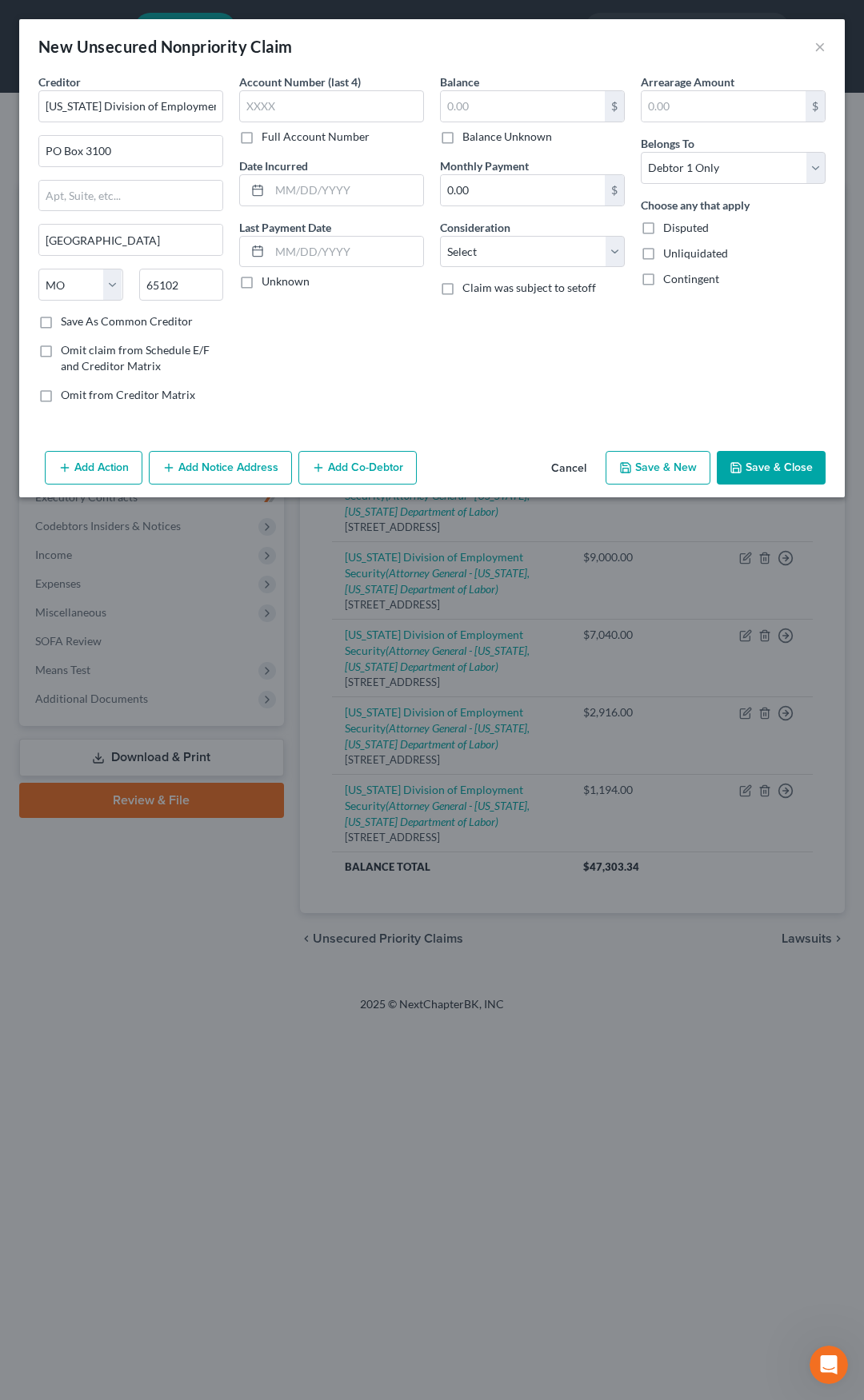
scroll to position [0, 0]
click at [467, 112] on input "text" at bounding box center [522, 107] width 164 height 30
drag, startPoint x: 480, startPoint y: 247, endPoint x: 480, endPoint y: 262, distance: 15.0
click at [480, 247] on select "Select Cable / Satellite Services Collection Agency Credit Card Debt Debt Couns…" at bounding box center [532, 252] width 185 height 32
click at [440, 236] on select "Select Cable / Satellite Services Collection Agency Credit Card Debt Debt Couns…" at bounding box center [532, 252] width 185 height 32
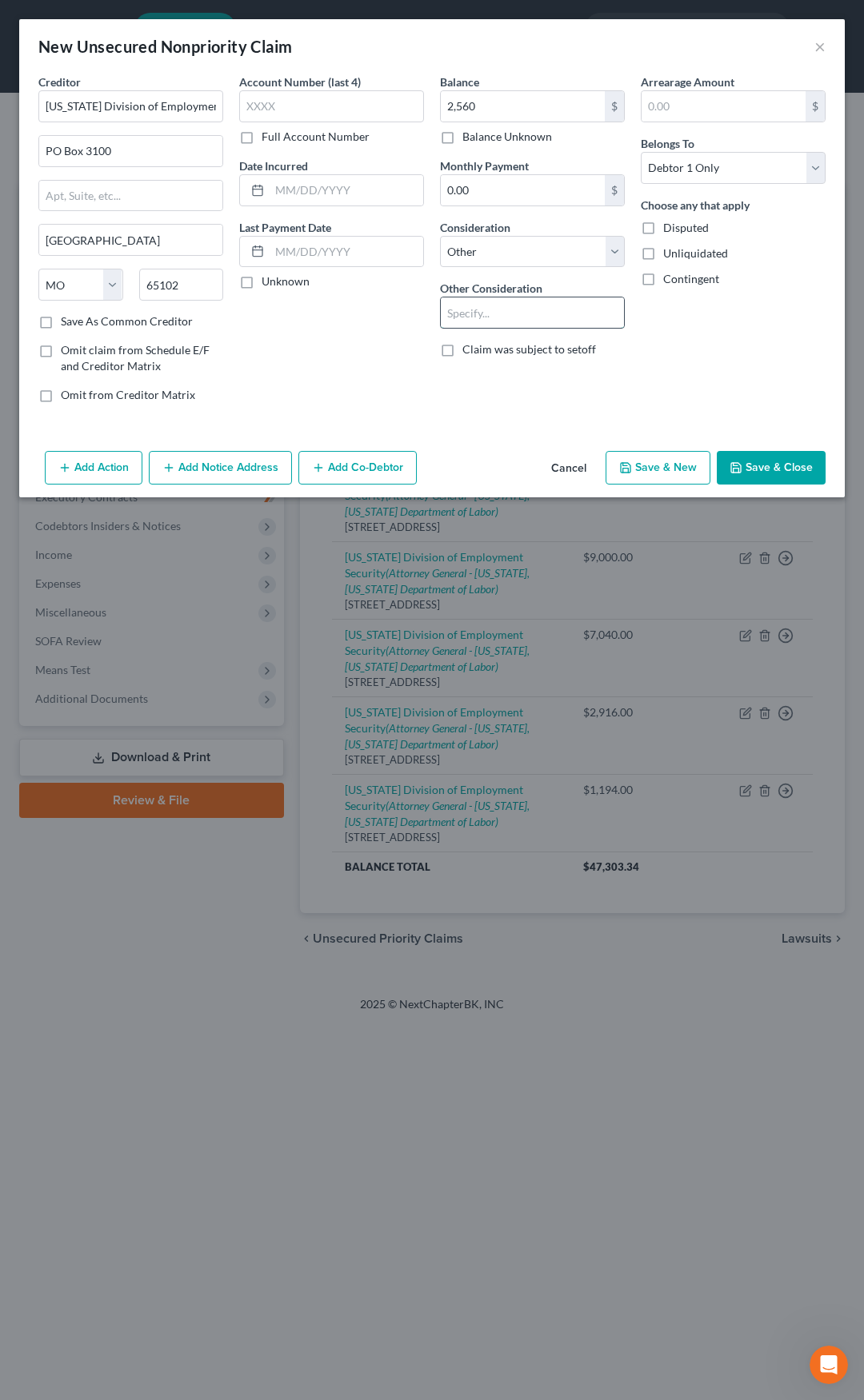
click at [474, 314] on input "text" at bounding box center [532, 312] width 183 height 30
click at [223, 468] on button "Add Notice Address" at bounding box center [220, 468] width 144 height 34
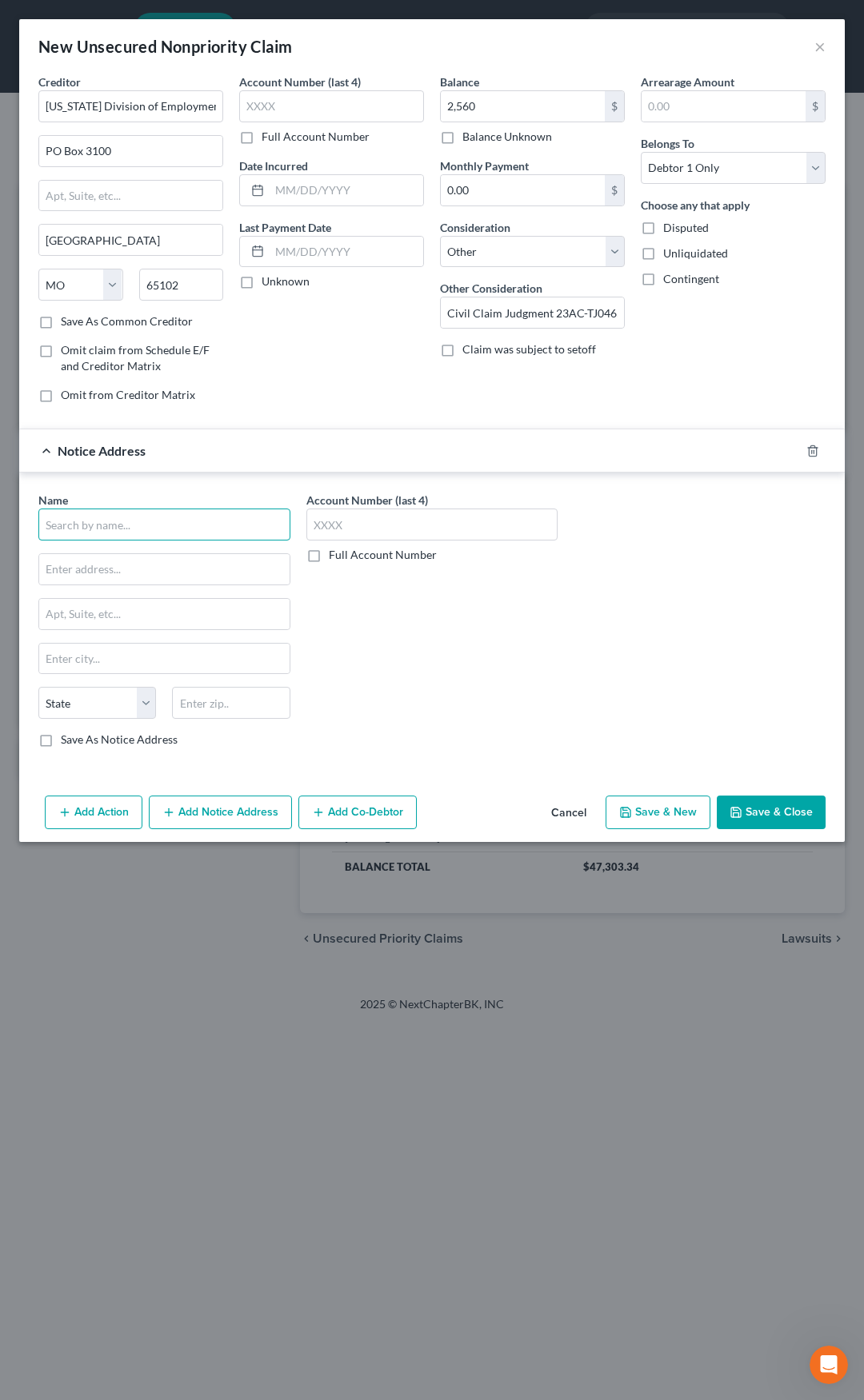
click at [186, 509] on input "text" at bounding box center [165, 525] width 252 height 32
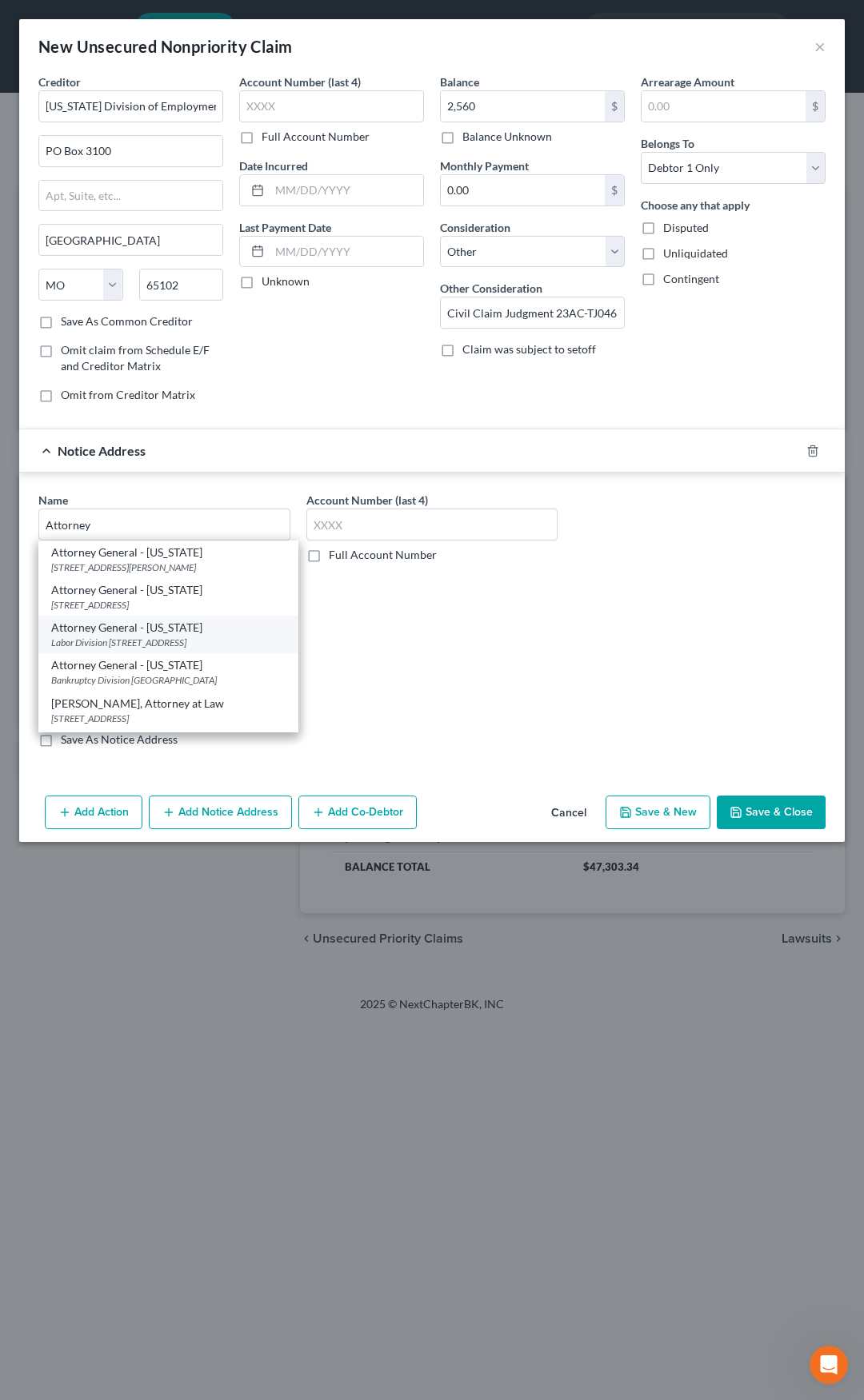
click at [153, 635] on div "Attorney General - Missouri" at bounding box center [168, 627] width 234 height 16
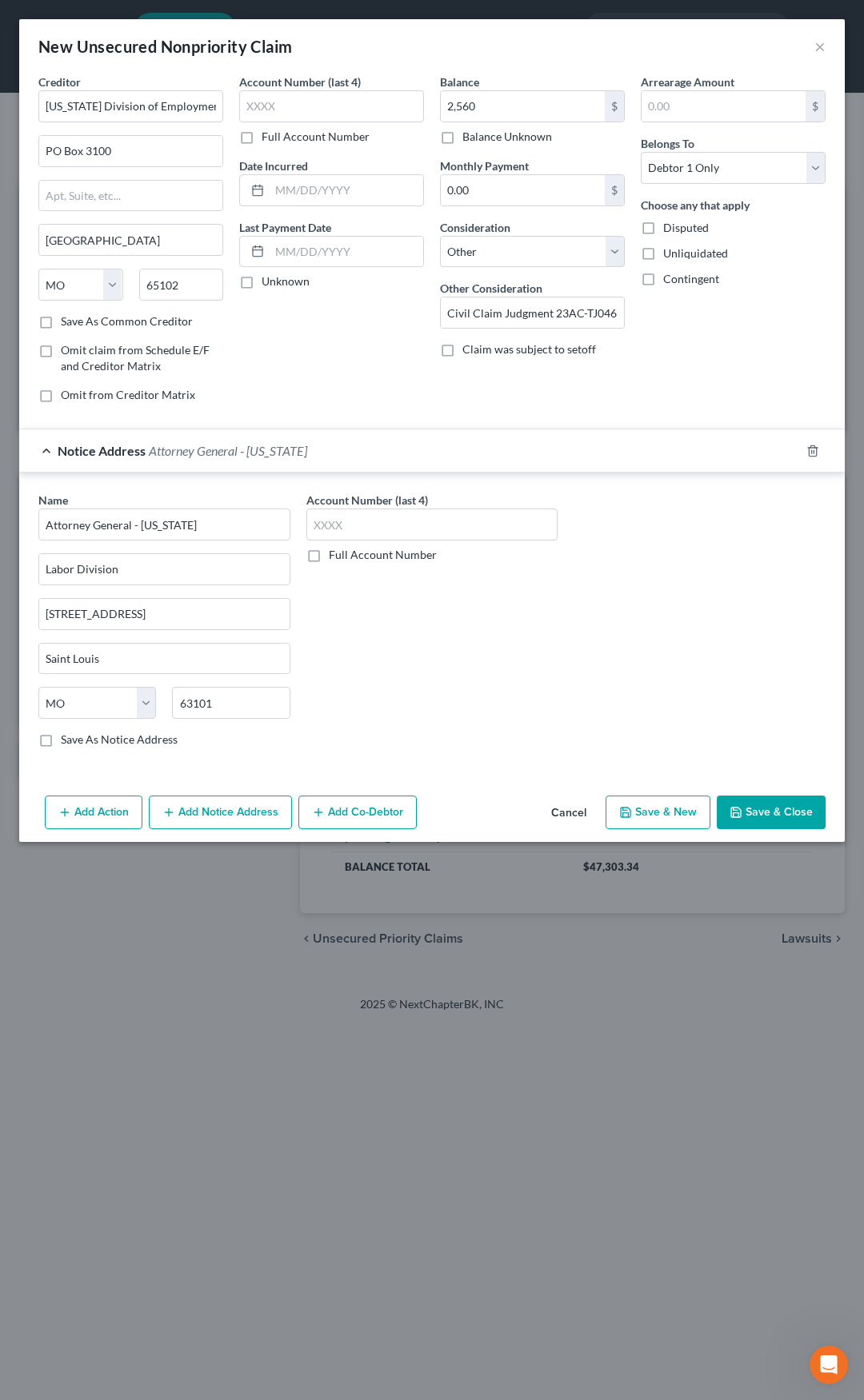
click at [247, 459] on div "Notice Address Attorney General - Missouri" at bounding box center [410, 451] width 781 height 42
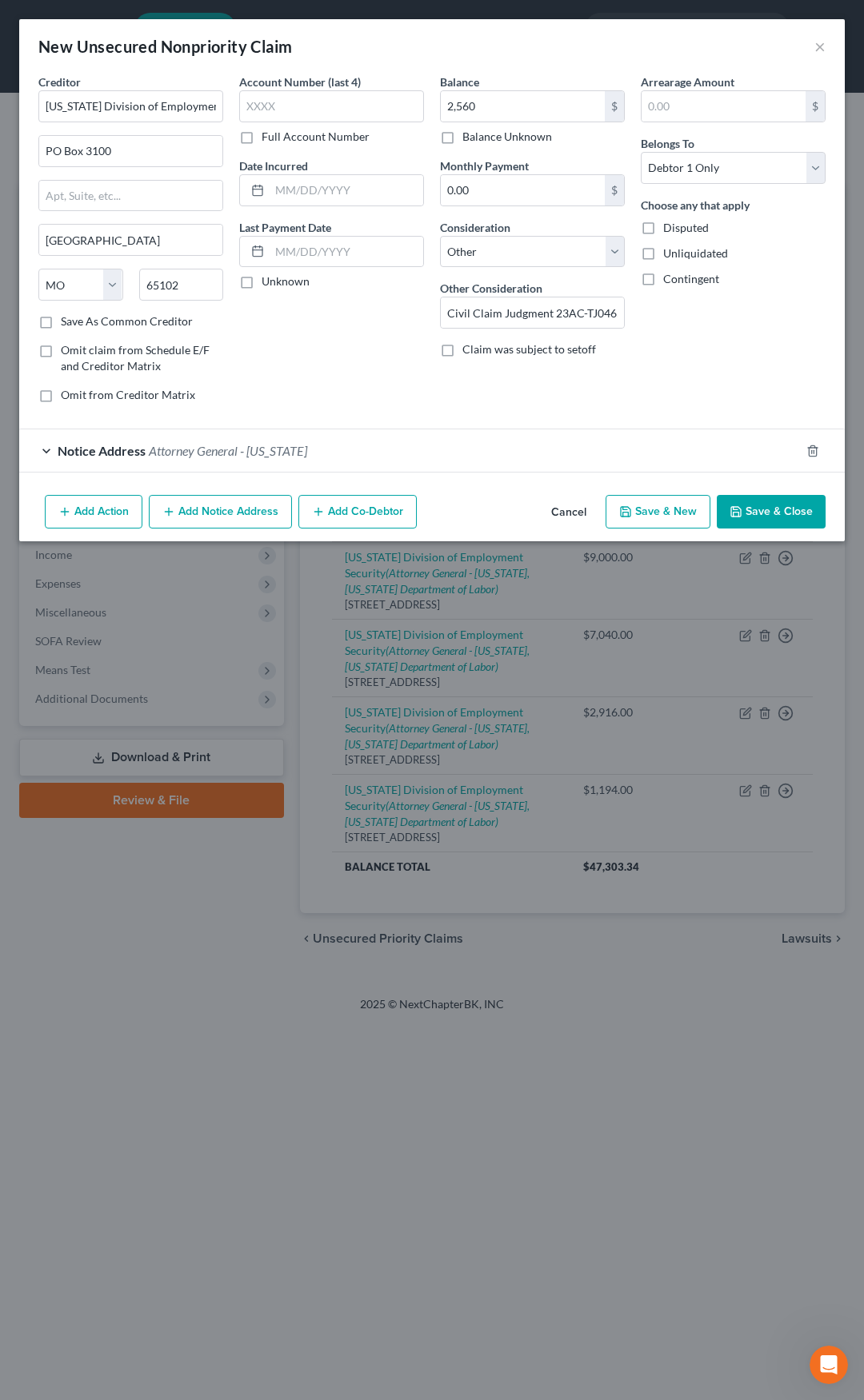
click at [109, 515] on button "Add Action" at bounding box center [93, 512] width 97 height 34
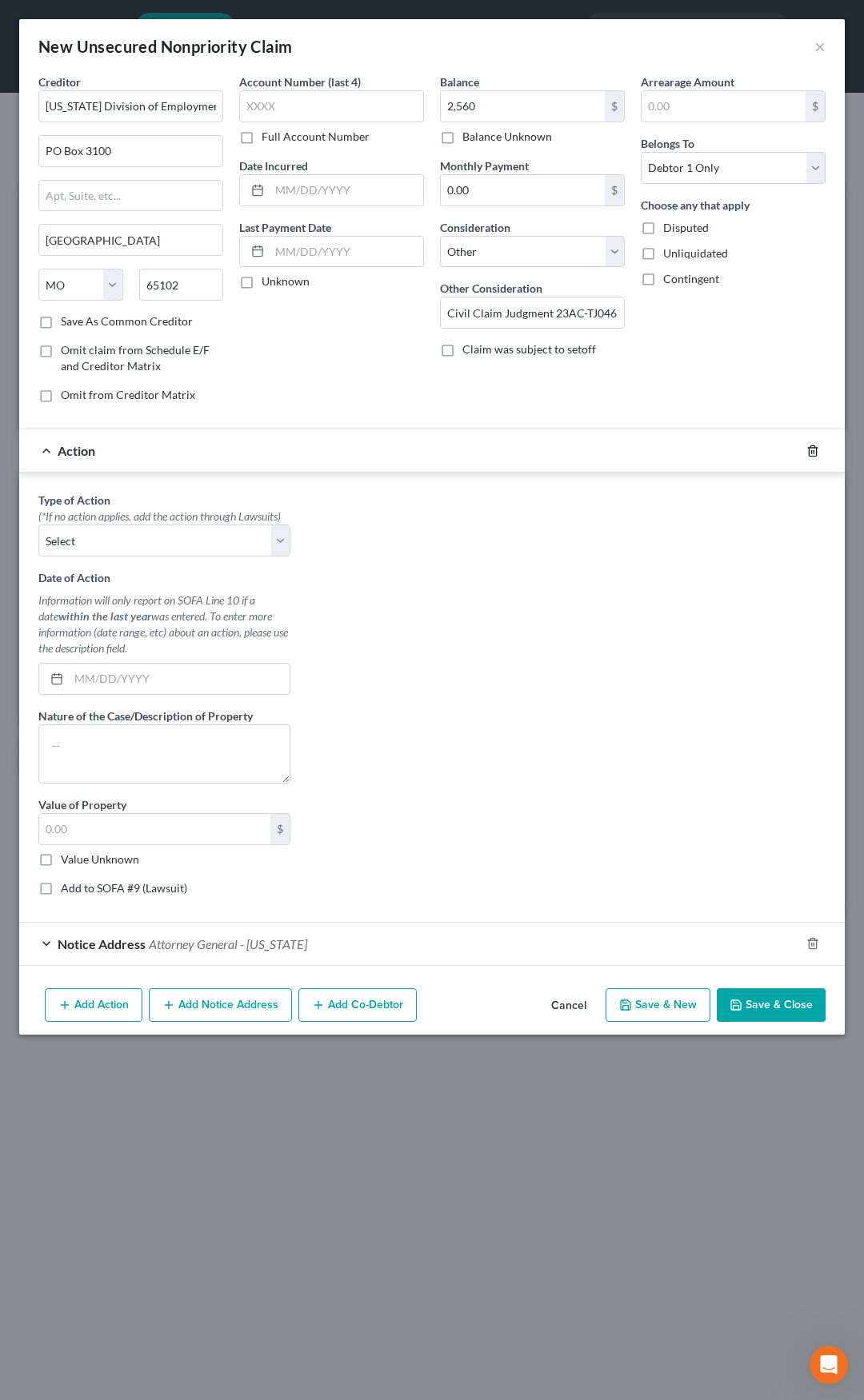
click at [810, 449] on icon "button" at bounding box center [812, 451] width 13 height 13
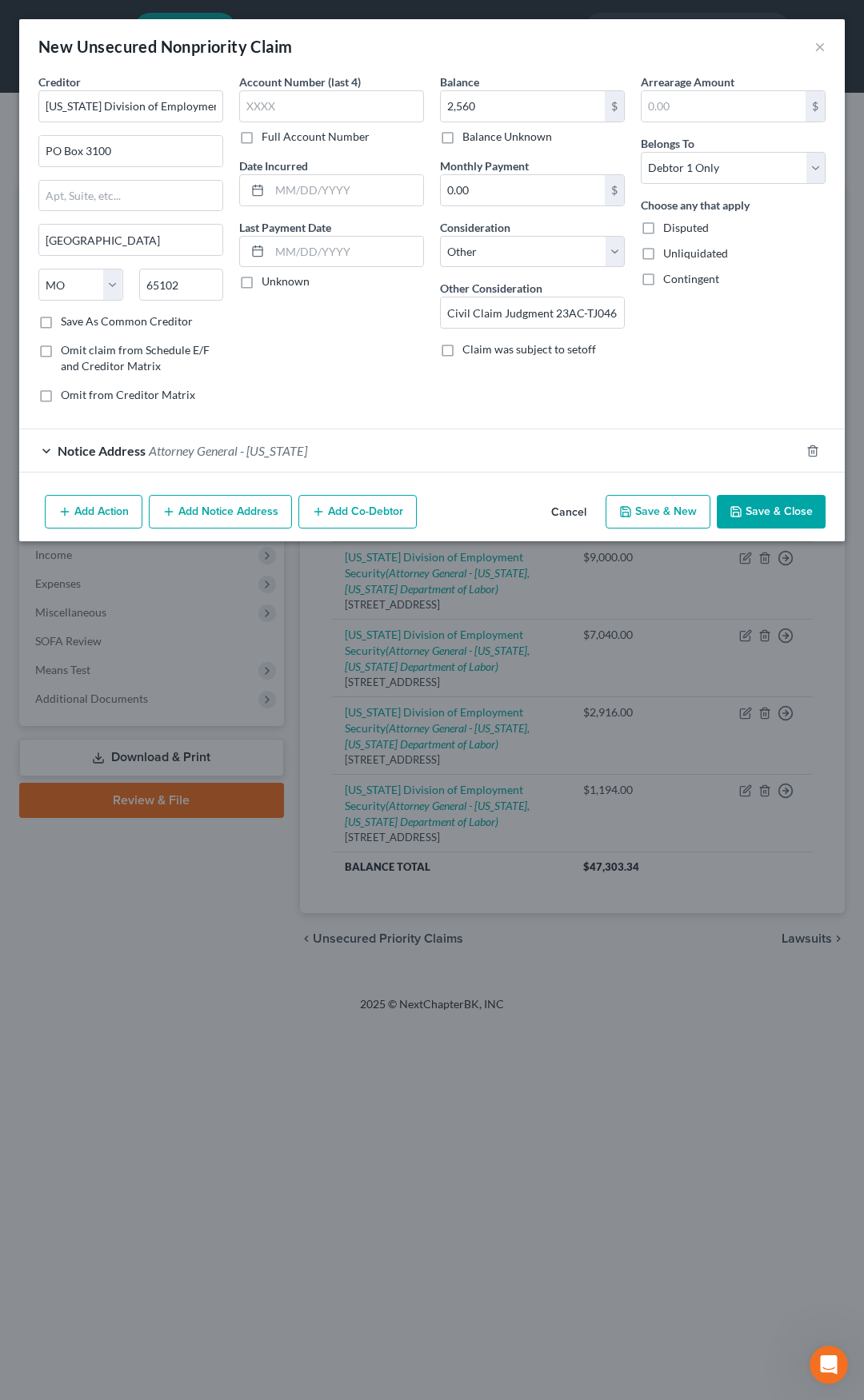
click at [241, 509] on button "Add Notice Address" at bounding box center [220, 512] width 144 height 34
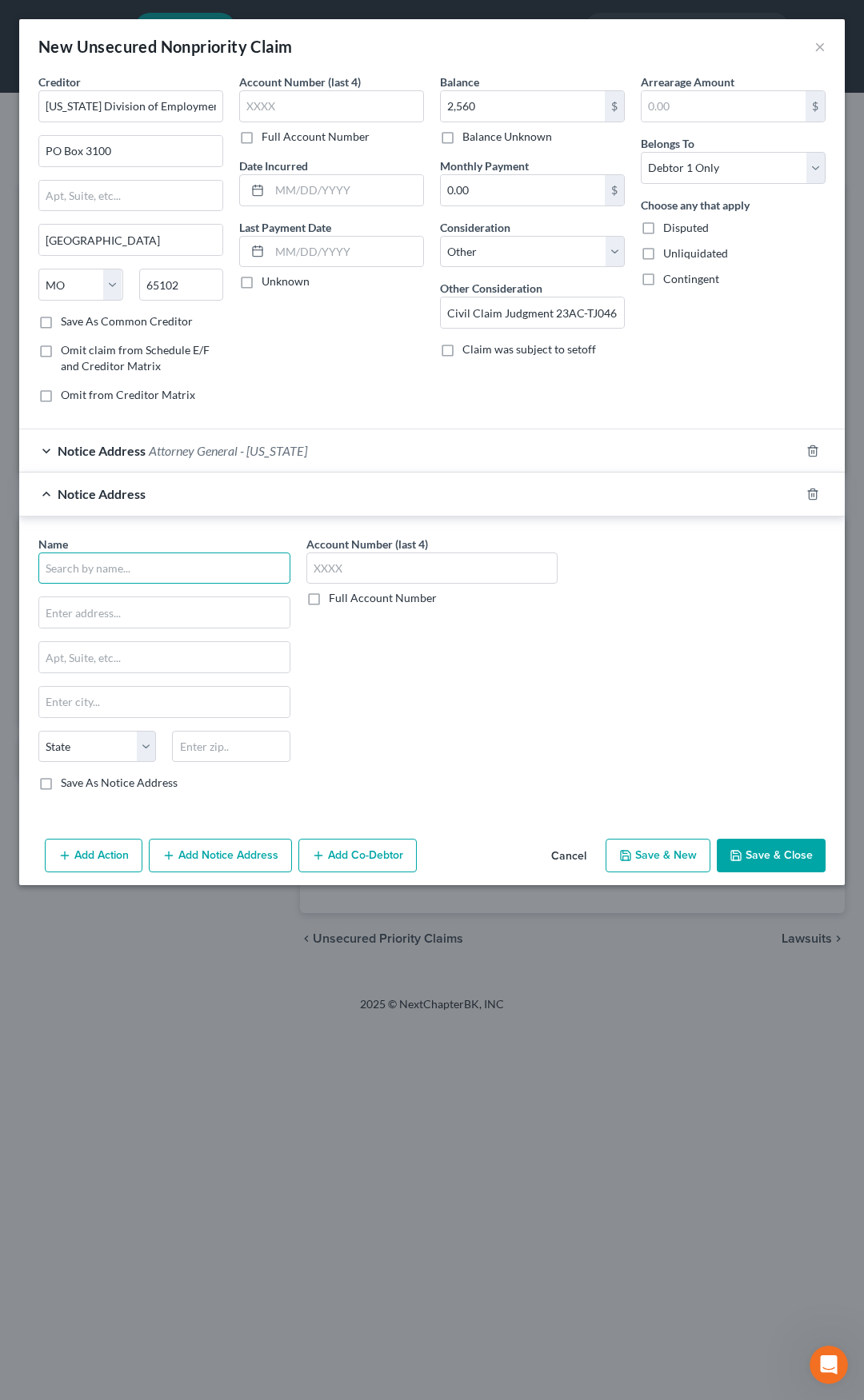
click at [193, 560] on input "text" at bounding box center [165, 568] width 252 height 32
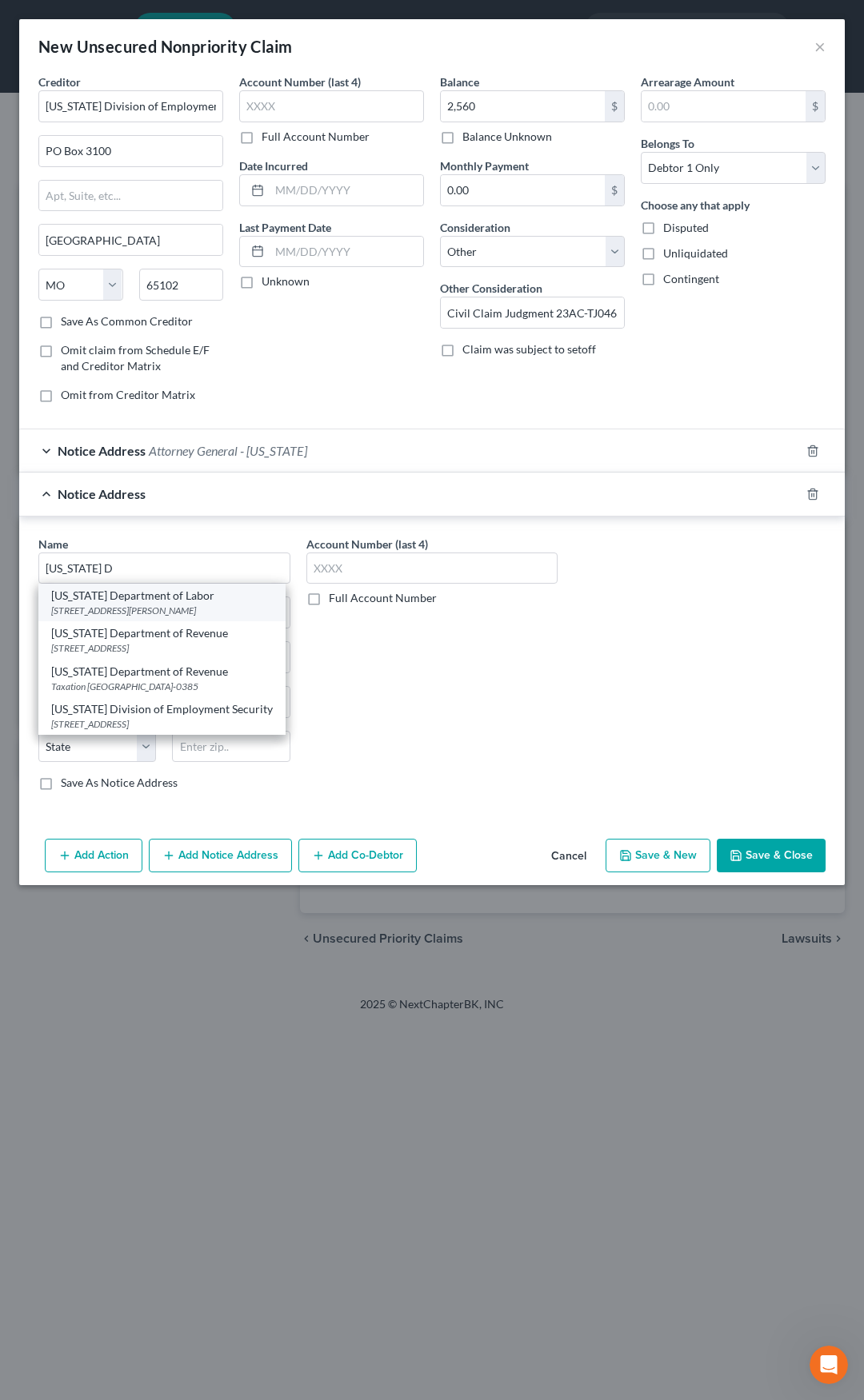
click at [167, 602] on div "Missouri Department of Labor" at bounding box center [162, 595] width 222 height 16
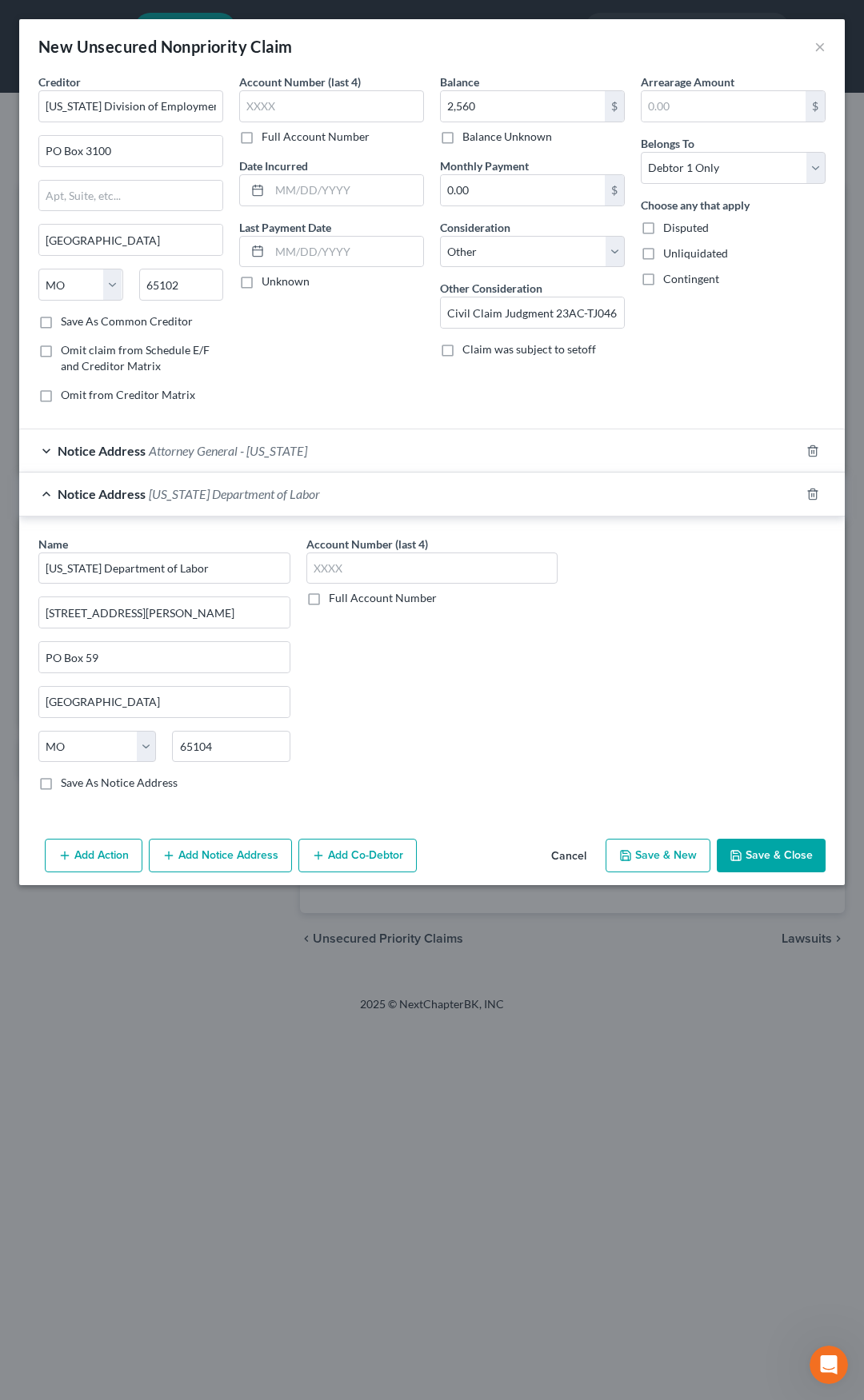
click at [247, 504] on div "Notice Address Missouri Department of Labor" at bounding box center [410, 494] width 781 height 42
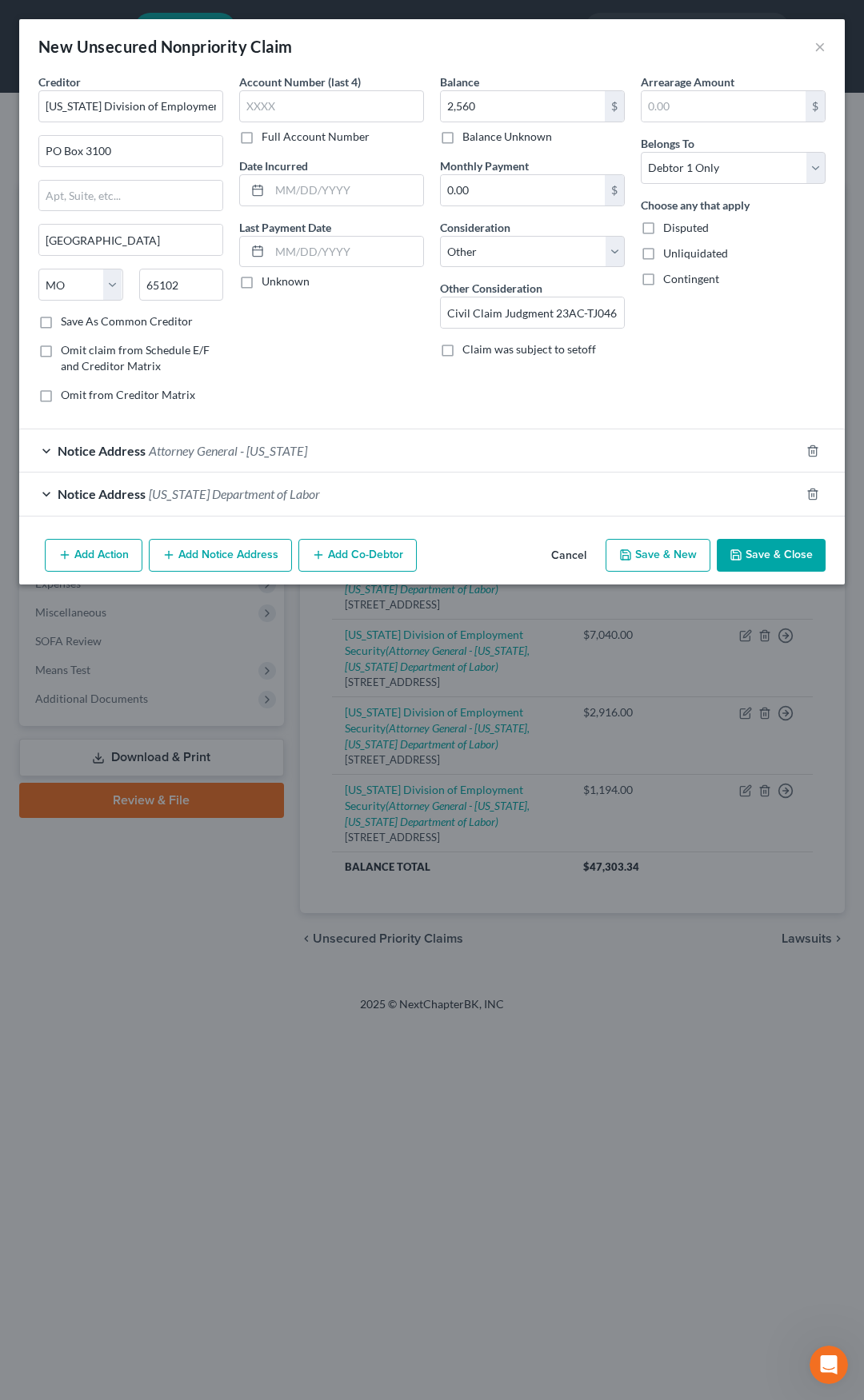
click at [739, 556] on icon "button" at bounding box center [736, 555] width 13 height 13
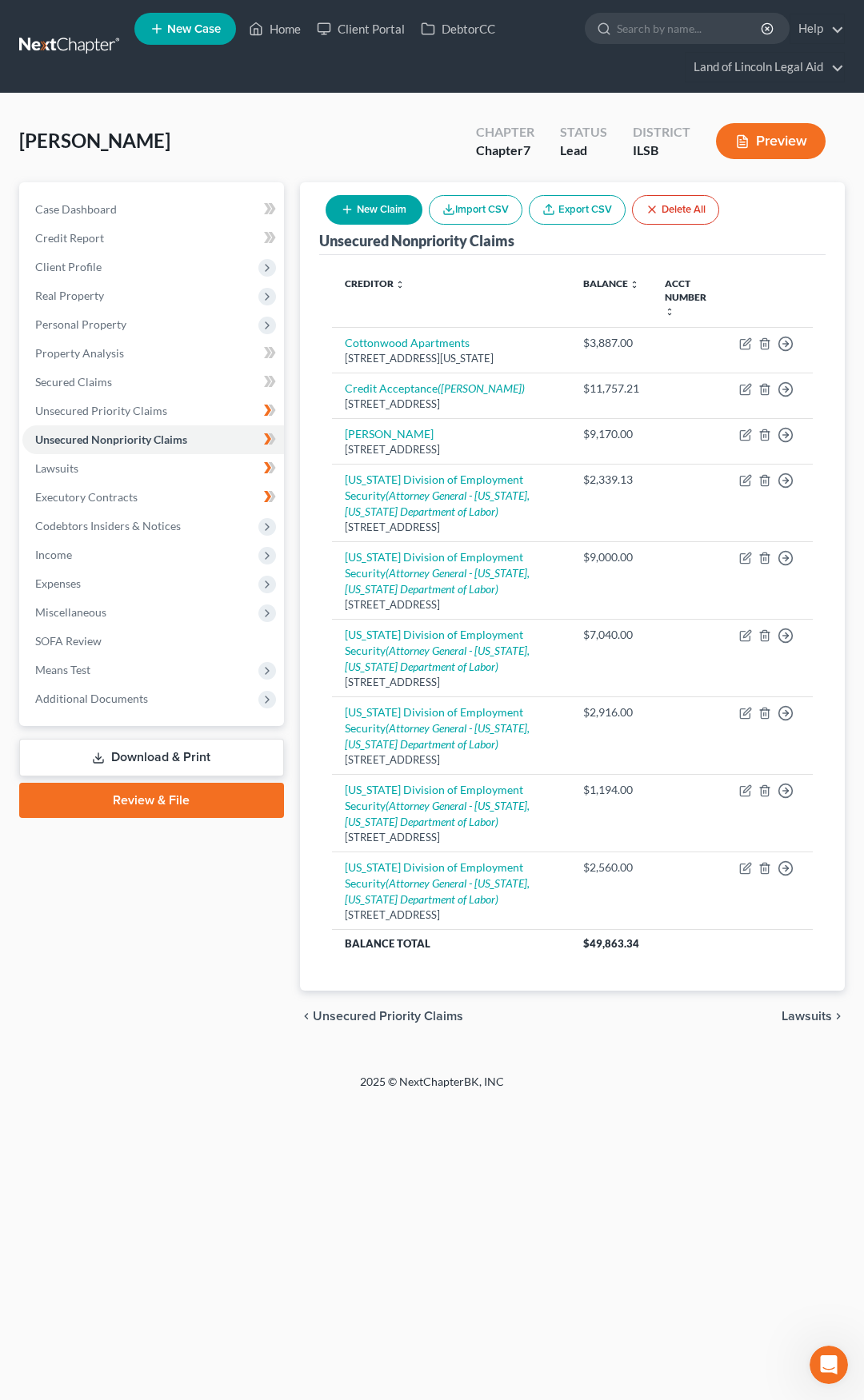
click at [371, 203] on button "New Claim" at bounding box center [374, 209] width 97 height 29
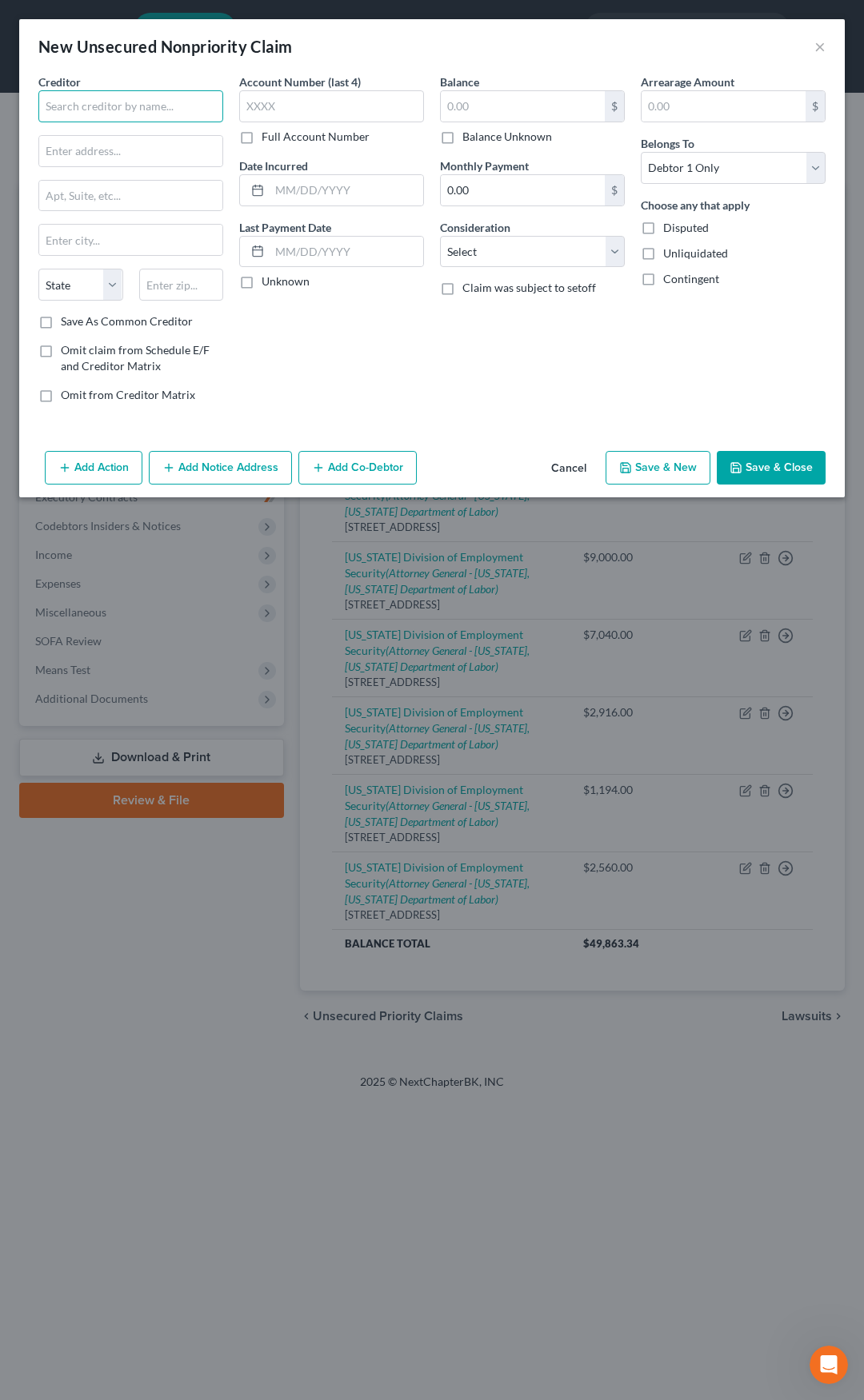
click at [120, 106] on input "text" at bounding box center [131, 107] width 185 height 32
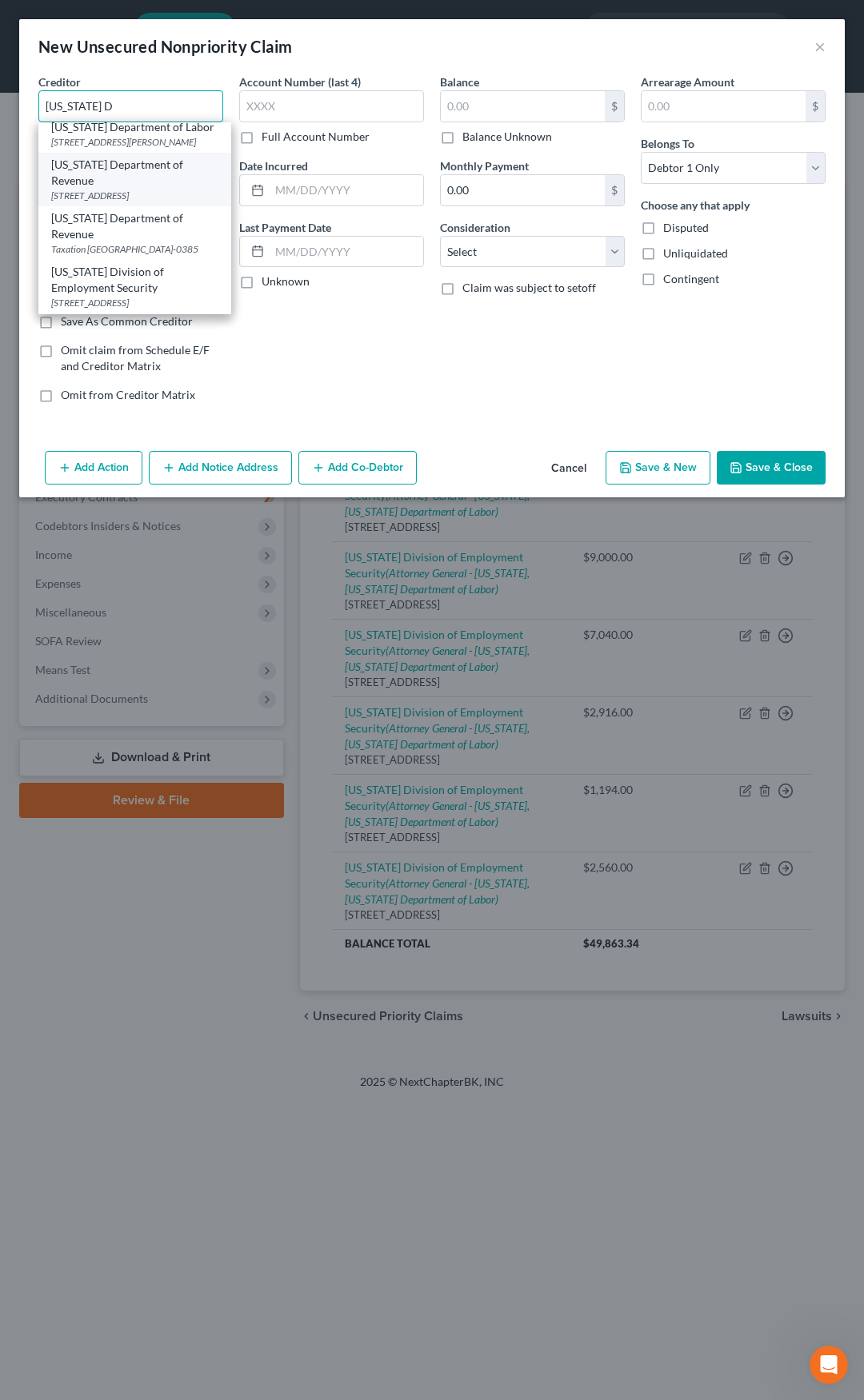
scroll to position [48, 0]
click at [121, 266] on div "Missouri Division of Employment Security" at bounding box center [134, 279] width 167 height 32
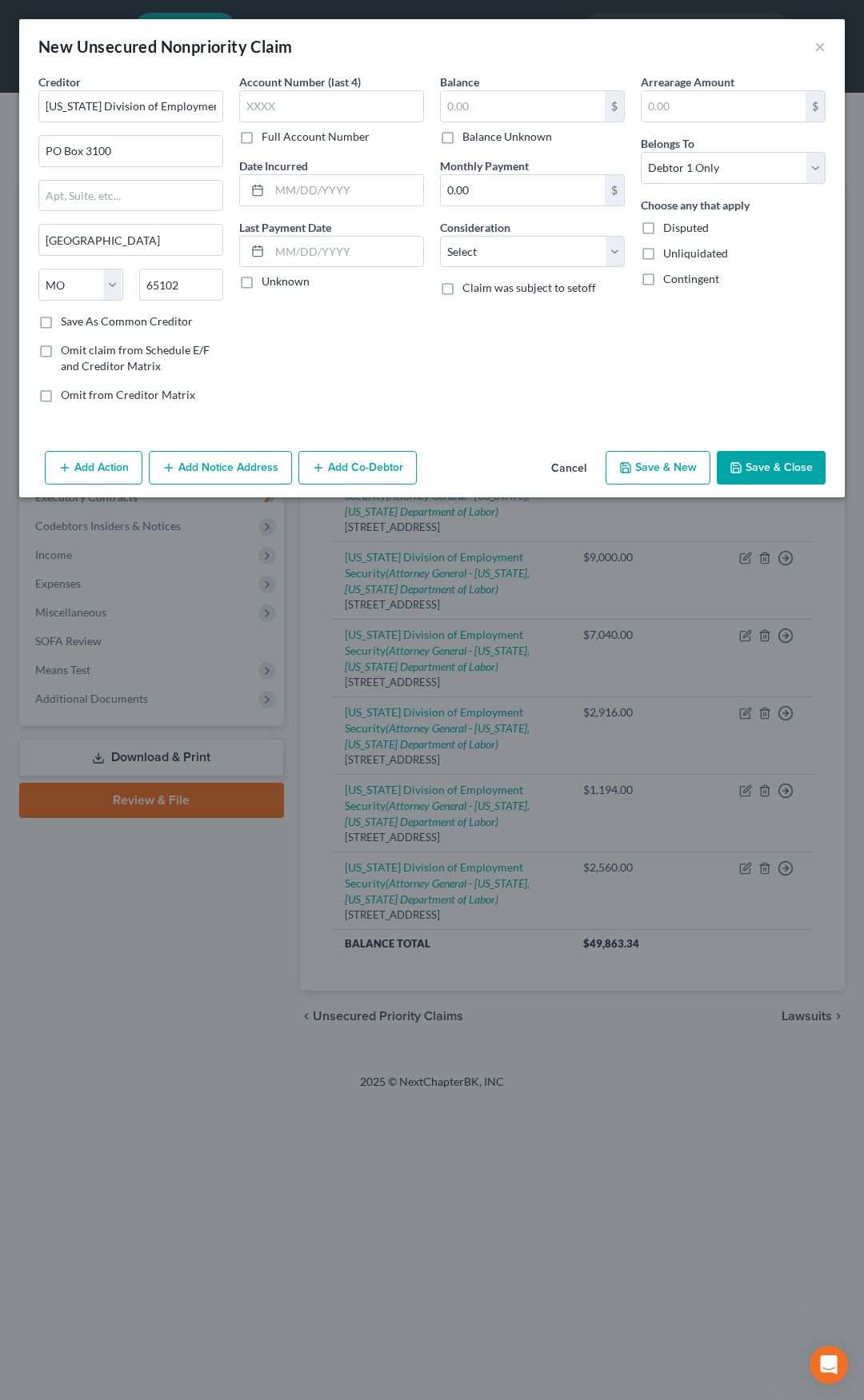
scroll to position [0, 0]
click at [469, 107] on input "text" at bounding box center [522, 107] width 164 height 30
click at [515, 248] on select "Select Cable / Satellite Services Collection Agency Credit Card Debt Debt Couns…" at bounding box center [532, 252] width 185 height 32
click at [440, 236] on select "Select Cable / Satellite Services Collection Agency Credit Card Debt Debt Couns…" at bounding box center [532, 252] width 185 height 32
click at [480, 311] on input "text" at bounding box center [532, 312] width 183 height 30
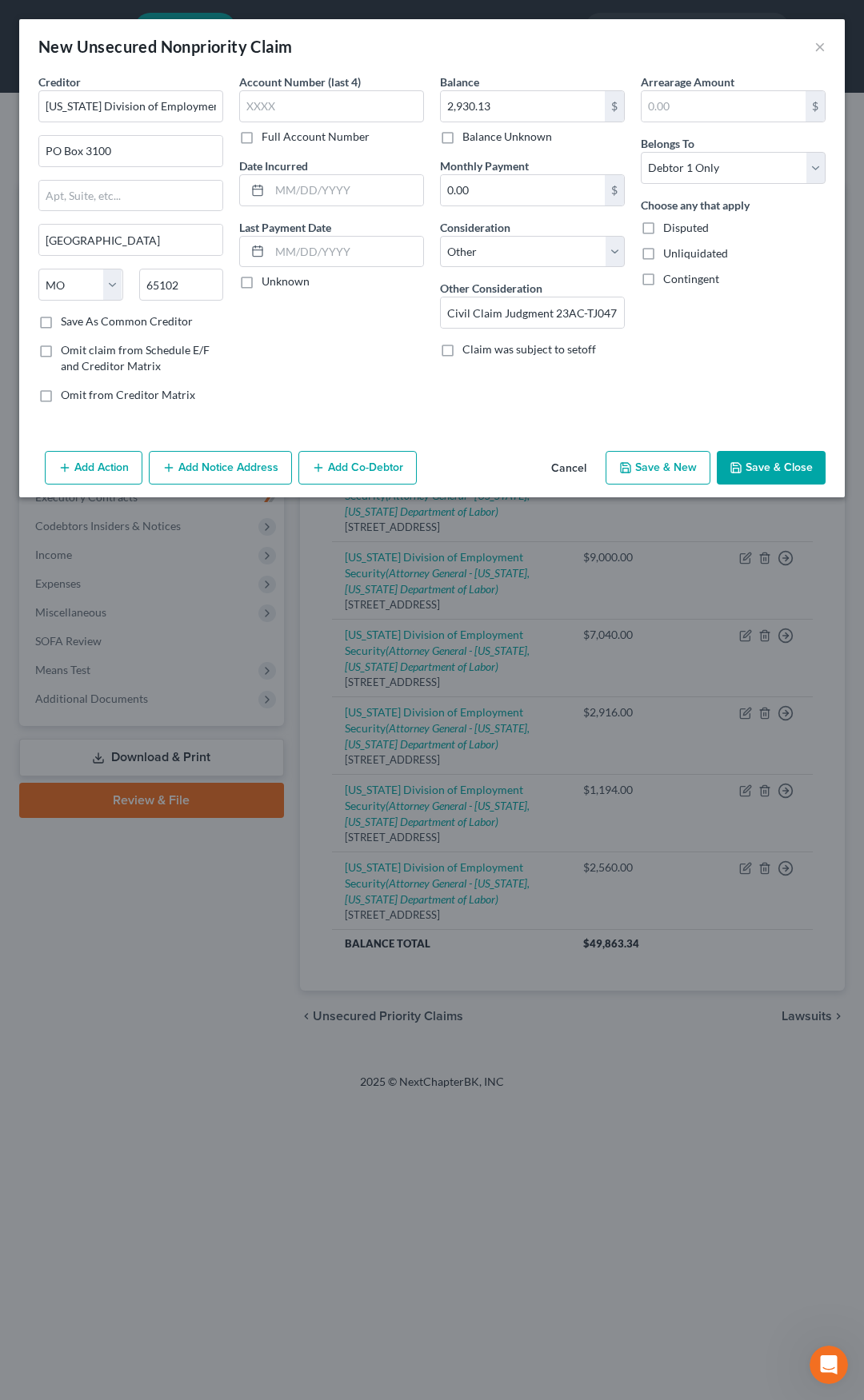
click at [238, 470] on button "Add Notice Address" at bounding box center [220, 468] width 144 height 34
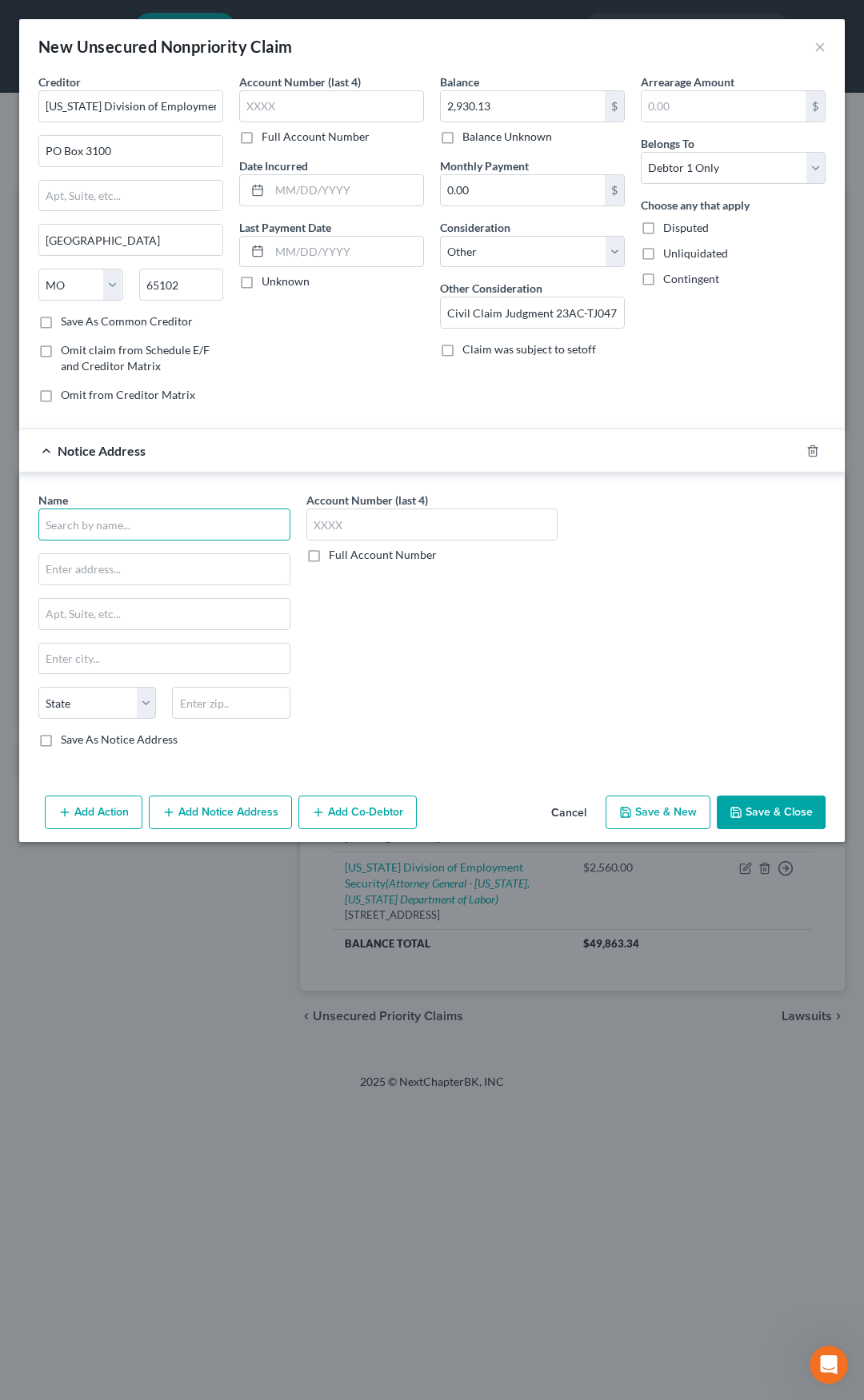
click at [181, 527] on input "text" at bounding box center [165, 525] width 252 height 32
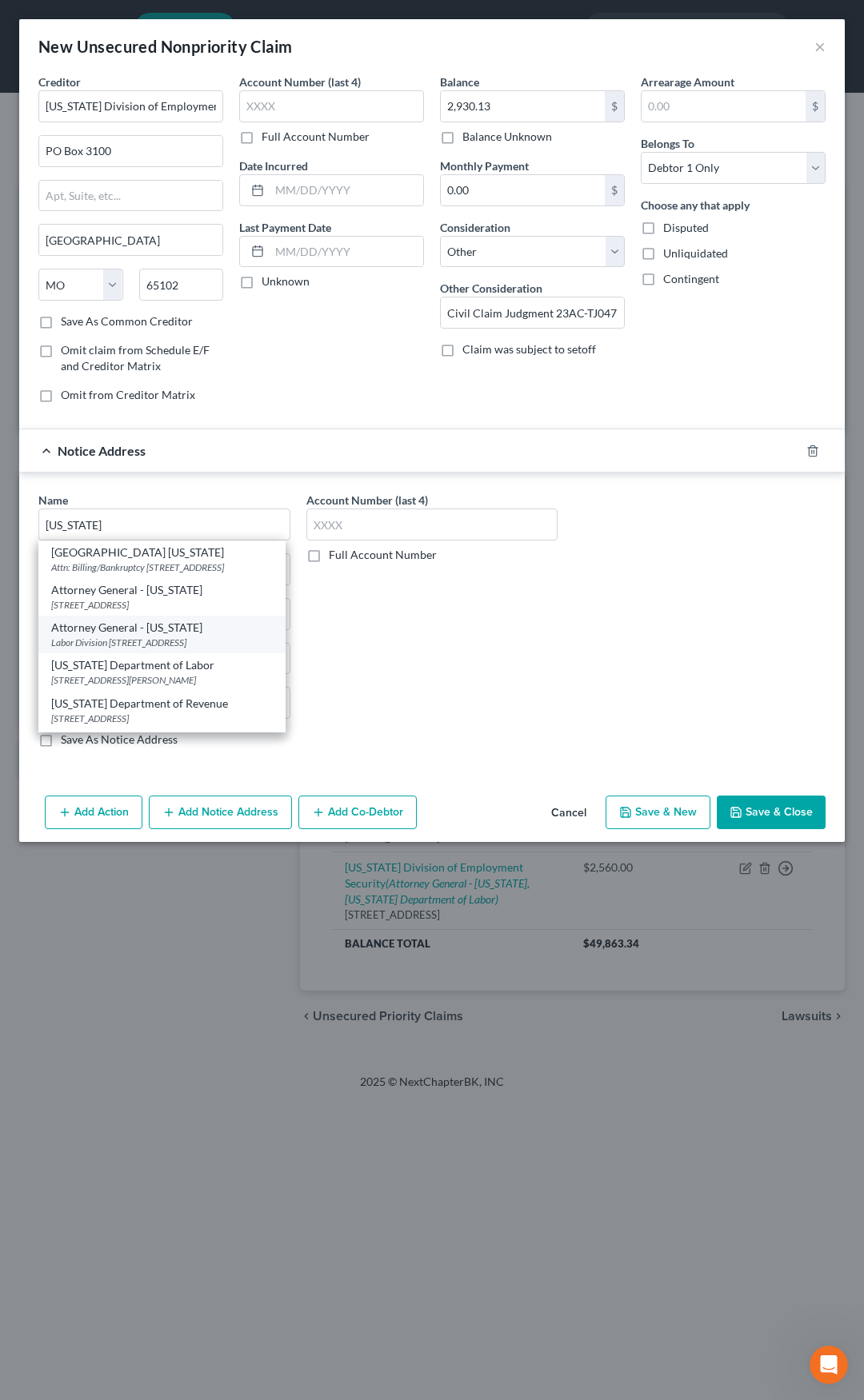
click at [151, 635] on div "Attorney General - Missouri" at bounding box center [162, 627] width 222 height 16
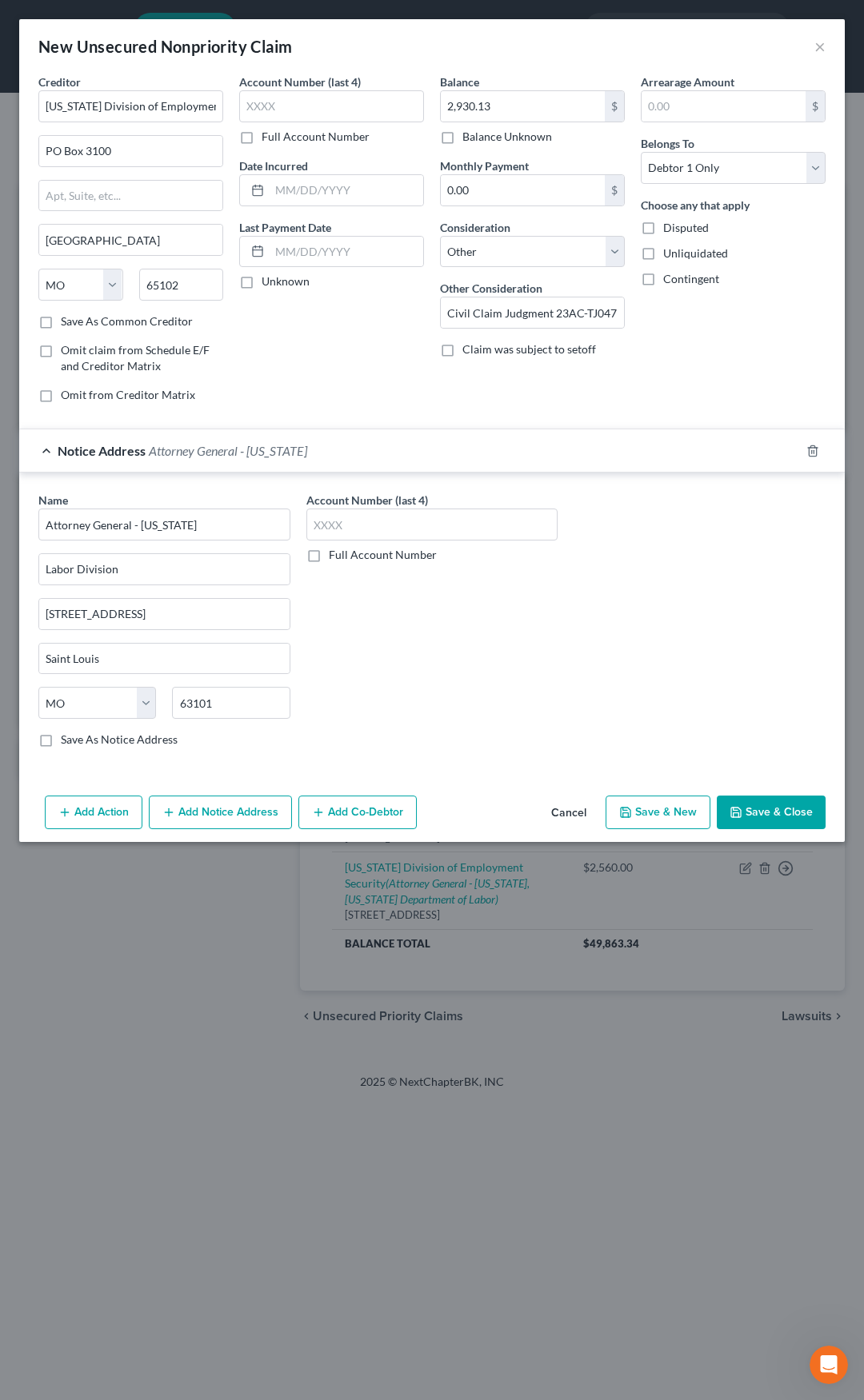
click at [220, 452] on span "Attorney General - Missouri" at bounding box center [228, 451] width 159 height 15
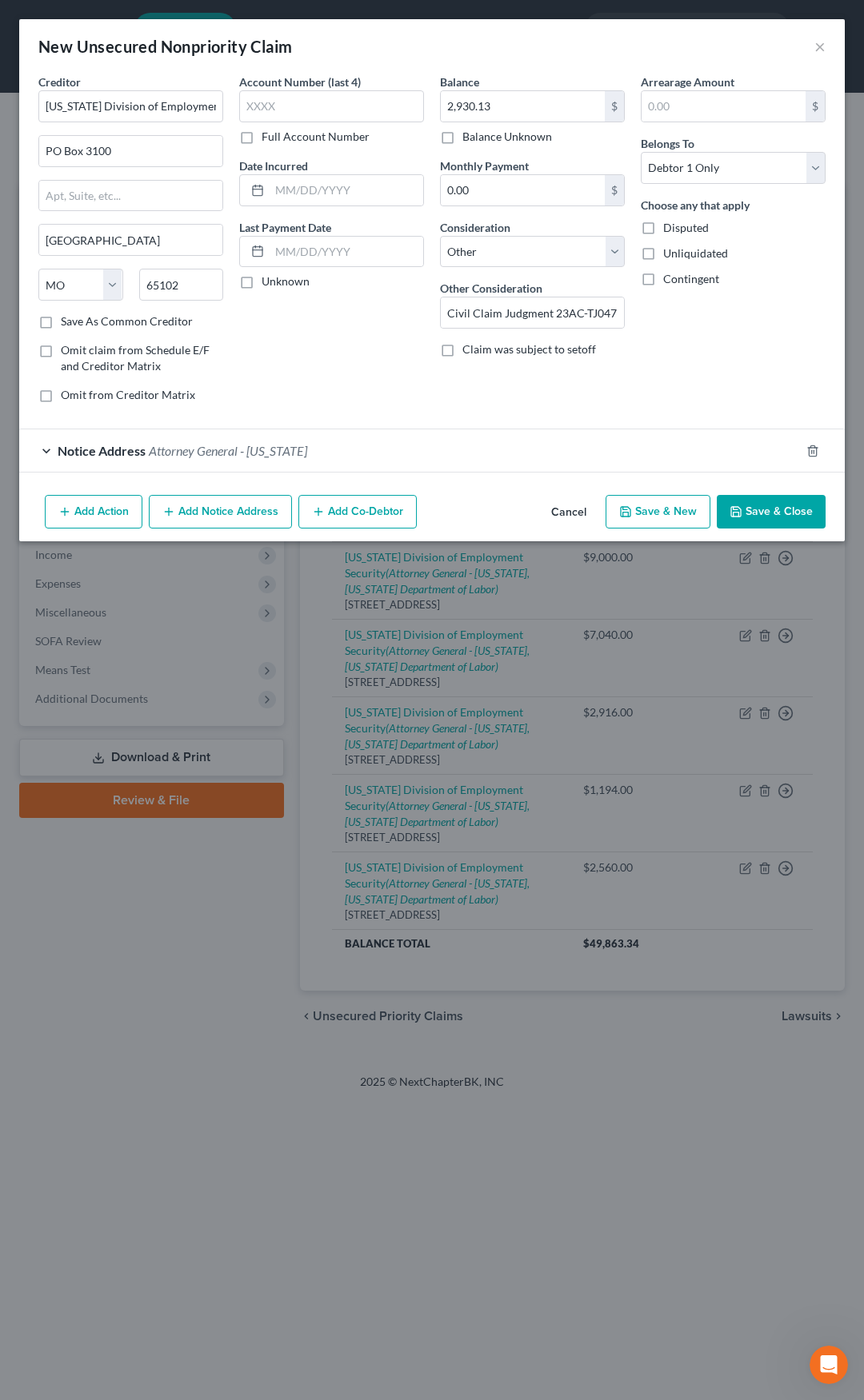
click at [193, 513] on button "Add Notice Address" at bounding box center [220, 512] width 144 height 34
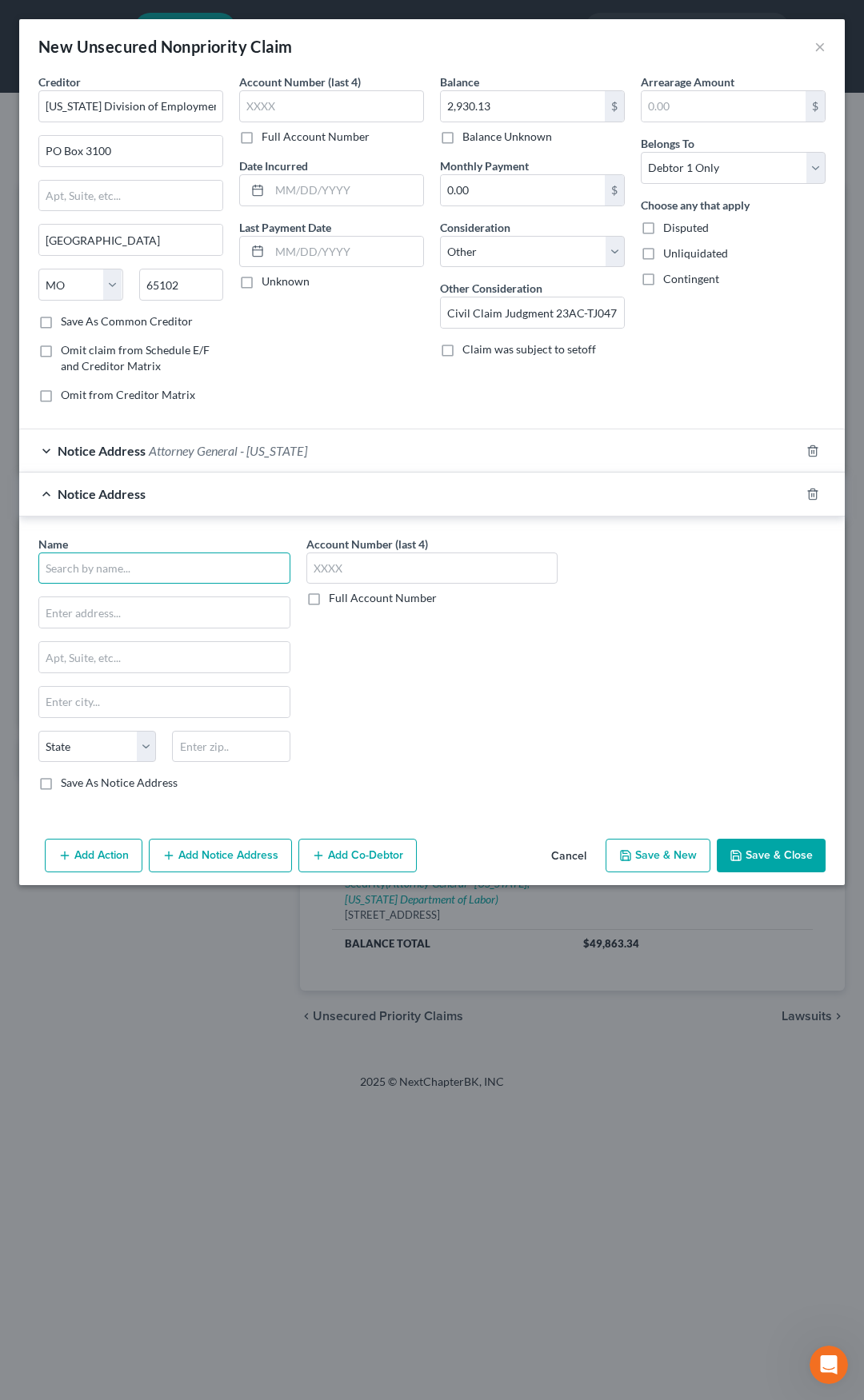
click at [127, 567] on input "text" at bounding box center [165, 568] width 252 height 32
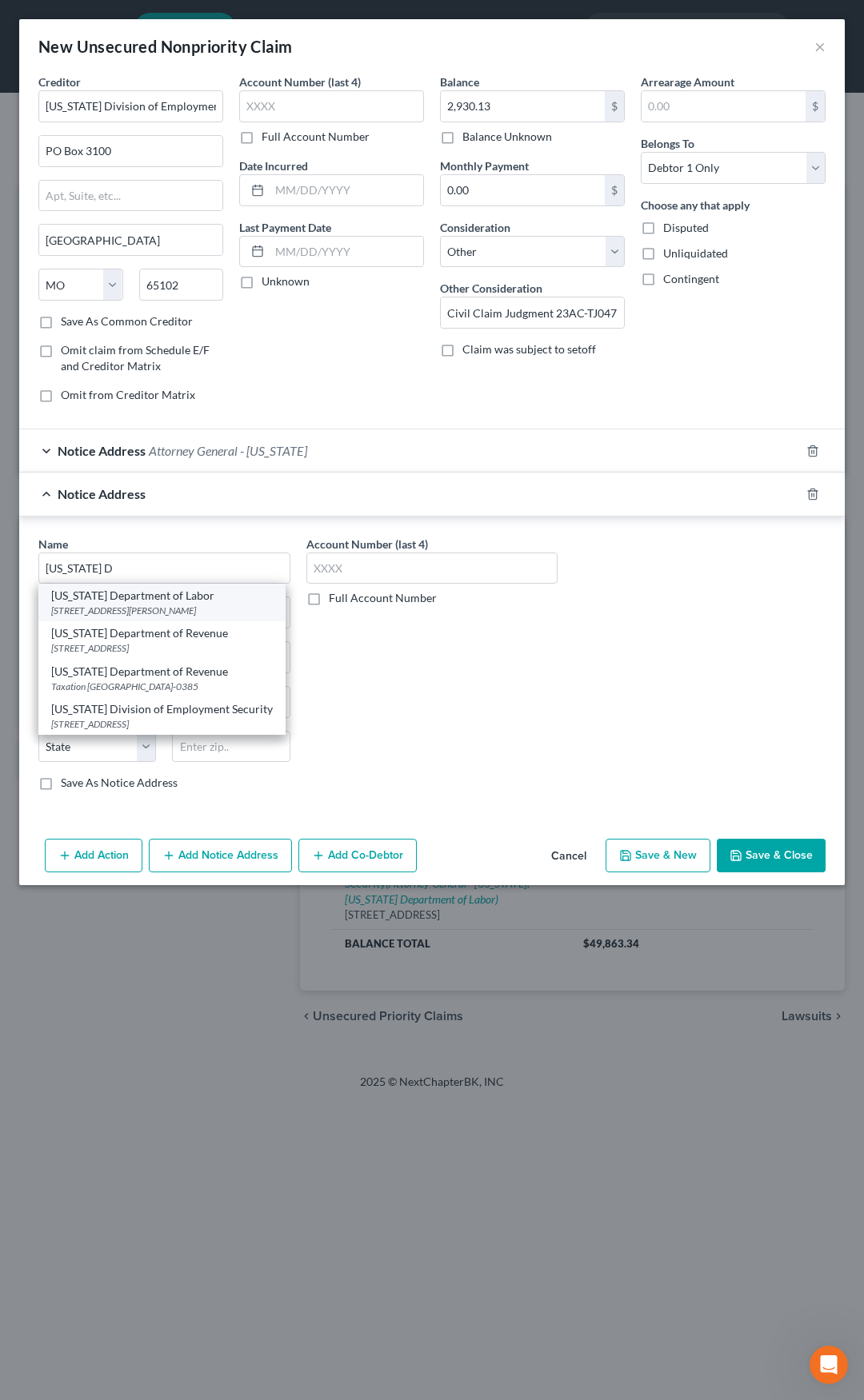
click at [130, 601] on div "Missouri Department of Labor" at bounding box center [162, 595] width 222 height 16
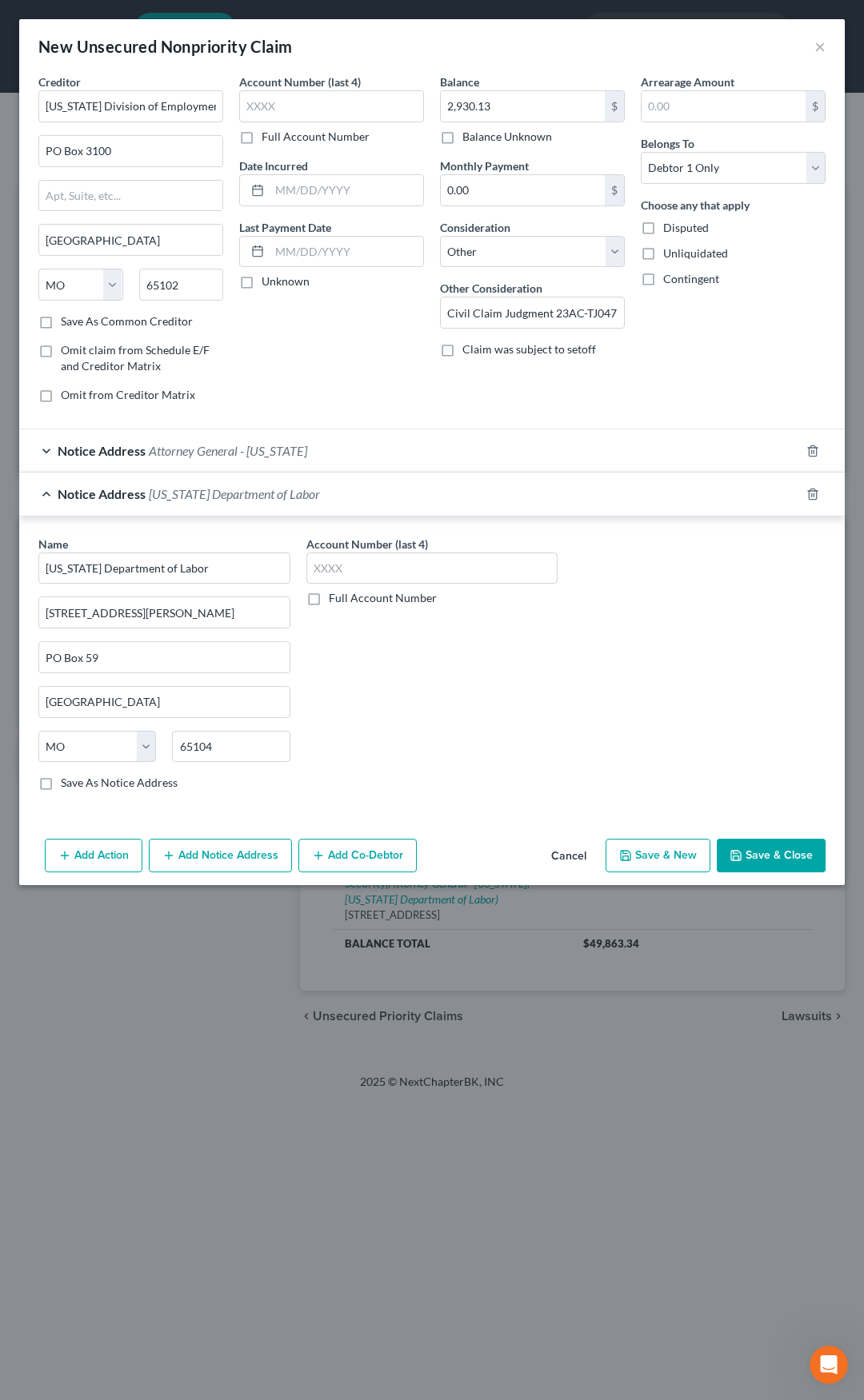
click at [257, 504] on div "Notice Address Missouri Department of Labor" at bounding box center [410, 494] width 781 height 42
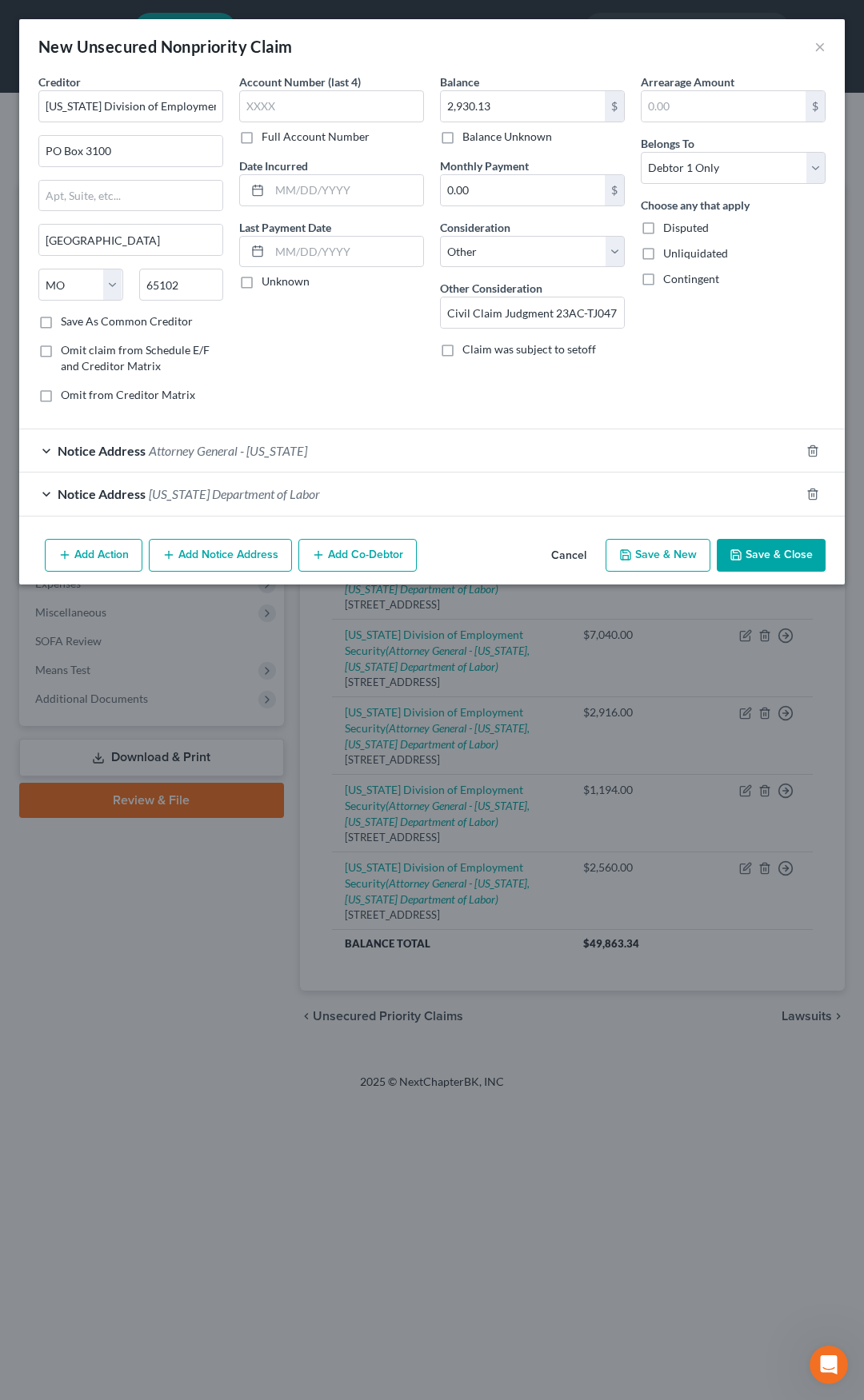
click at [744, 550] on button "Save & Close" at bounding box center [772, 556] width 109 height 34
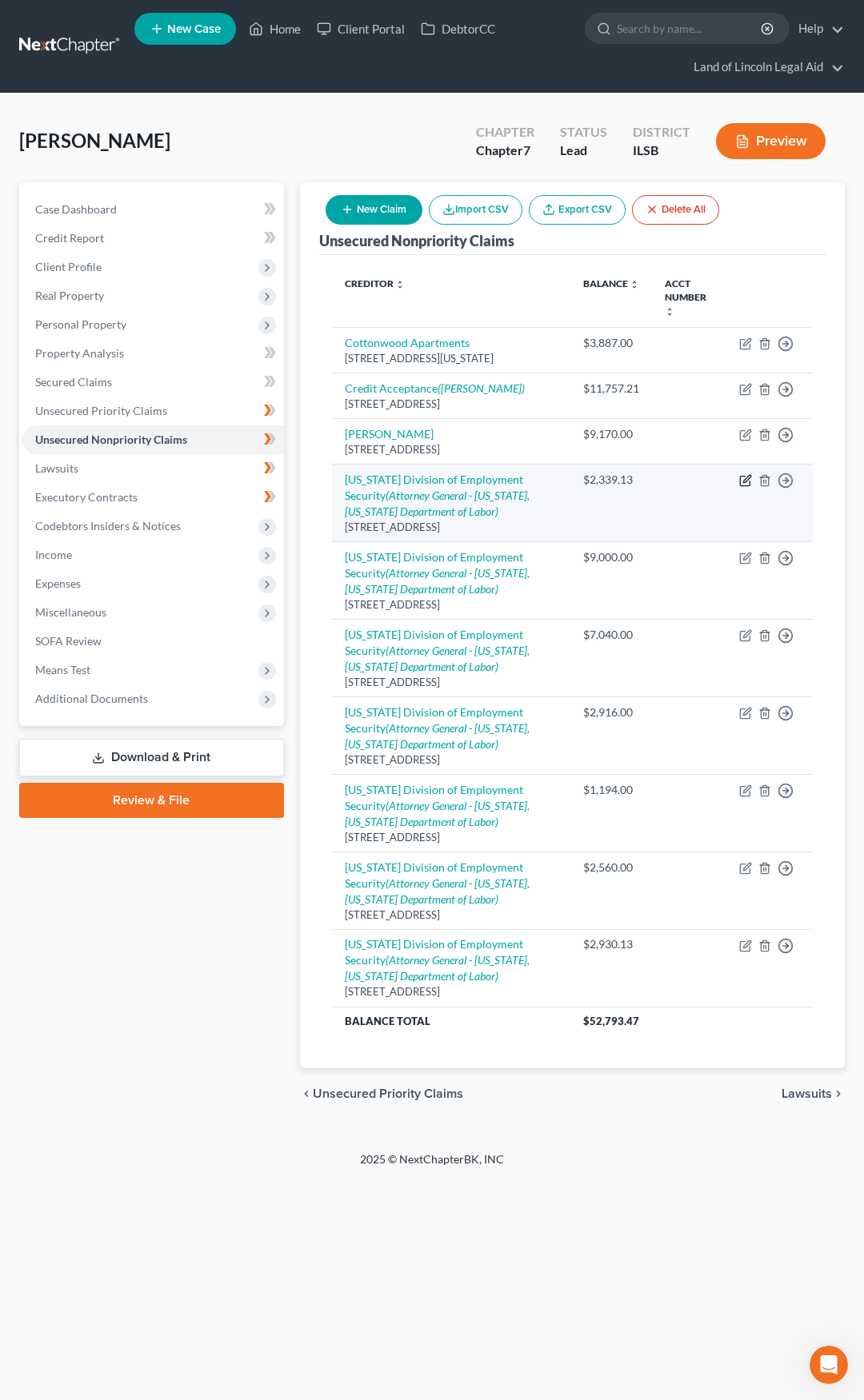
click at [745, 475] on icon "button" at bounding box center [746, 478] width 8 height 8
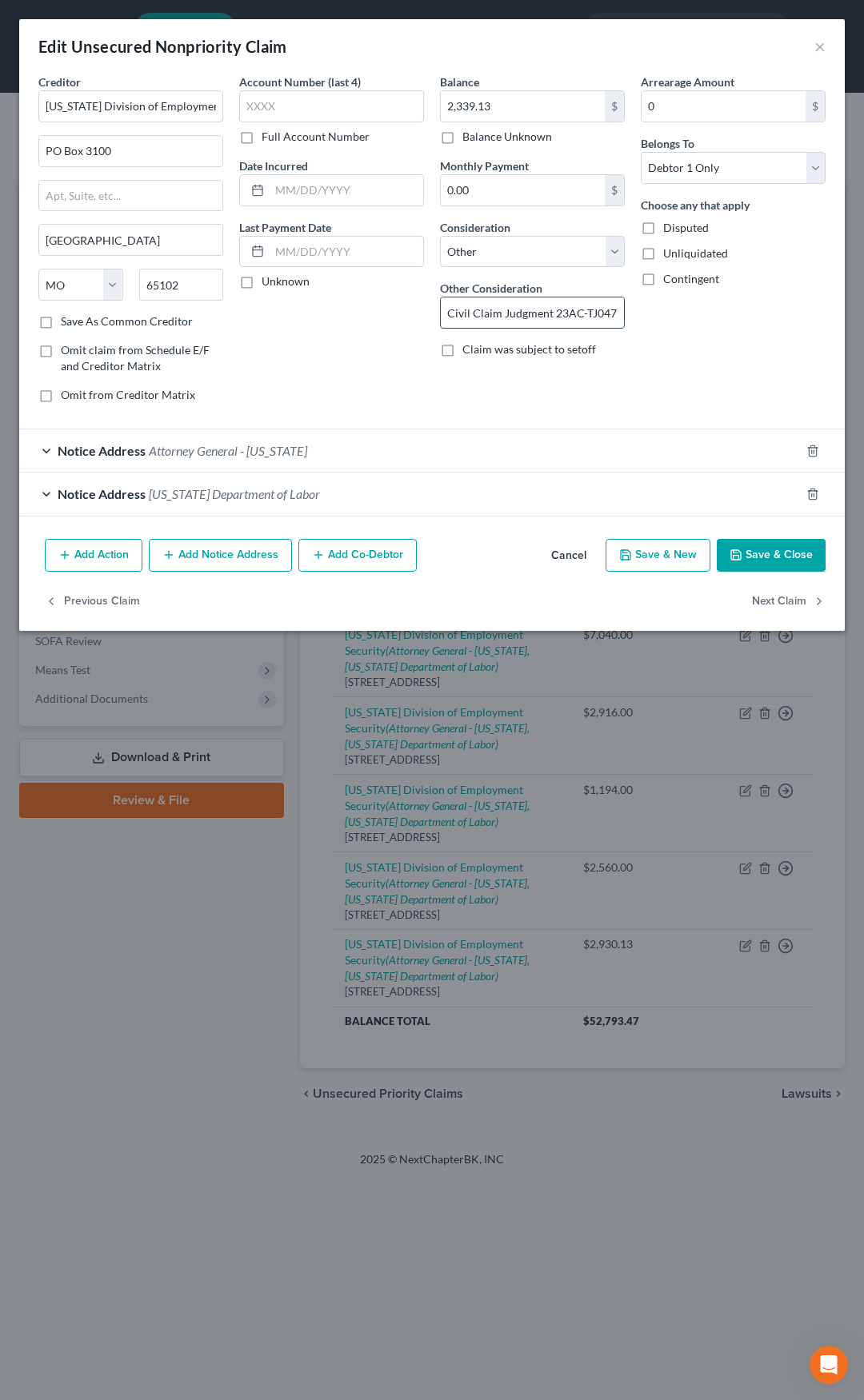
click at [586, 315] on input "Civil Claim Judgment 23AC-TJ04719" at bounding box center [532, 312] width 183 height 30
click at [568, 551] on button "Cancel" at bounding box center [568, 556] width 60 height 32
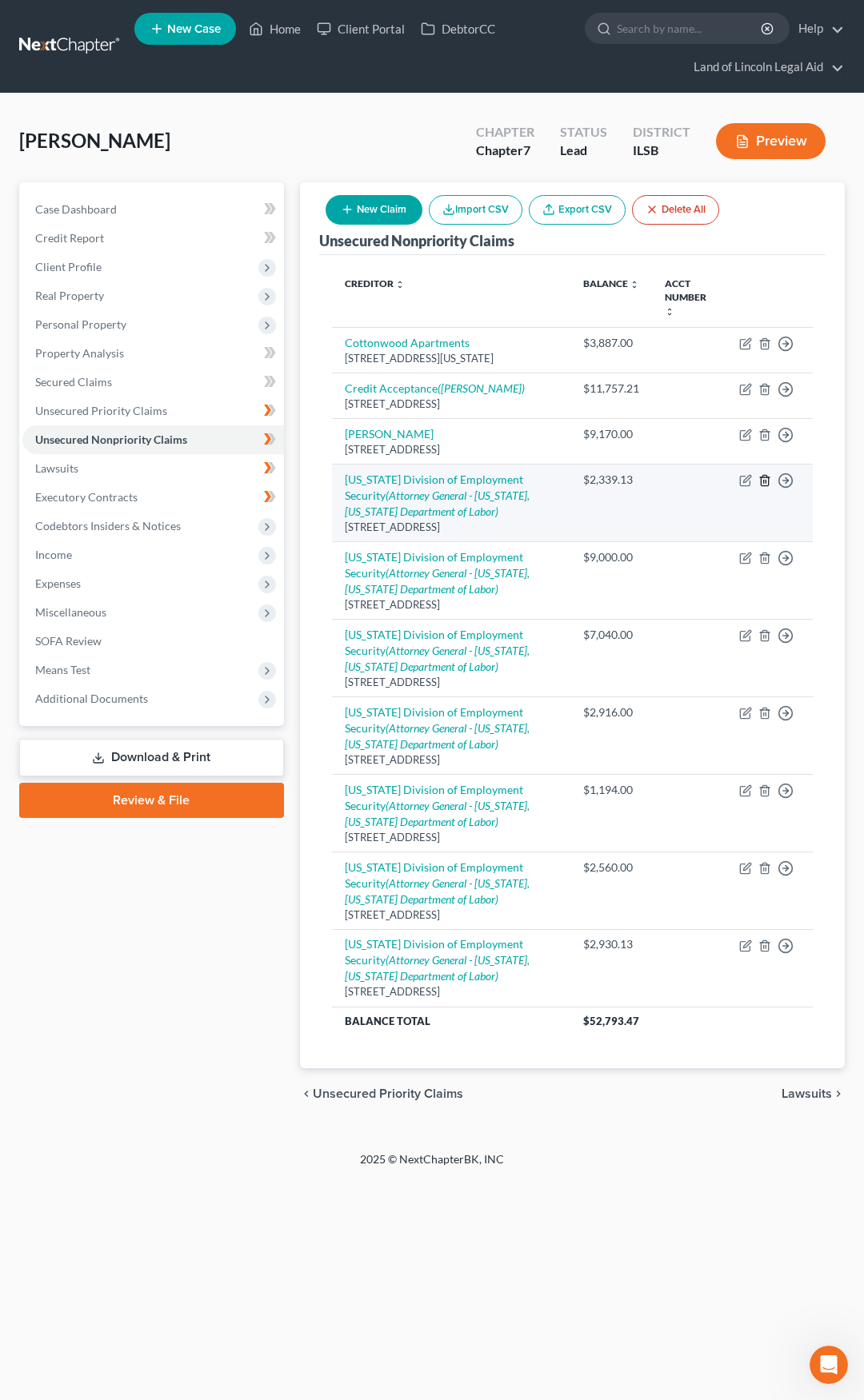
click at [767, 474] on icon "button" at bounding box center [764, 480] width 13 height 13
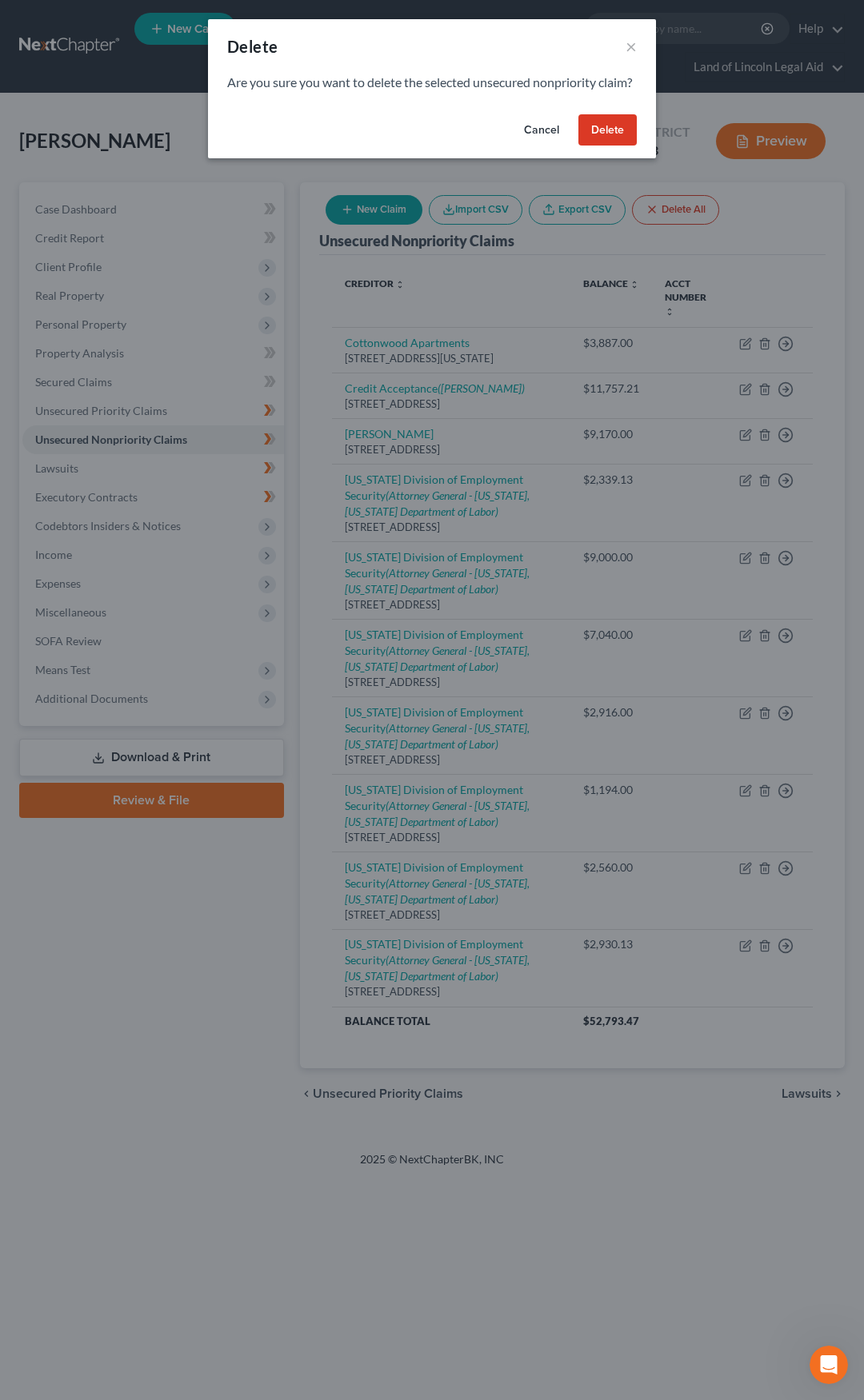
click at [616, 146] on button "Delete" at bounding box center [608, 130] width 59 height 32
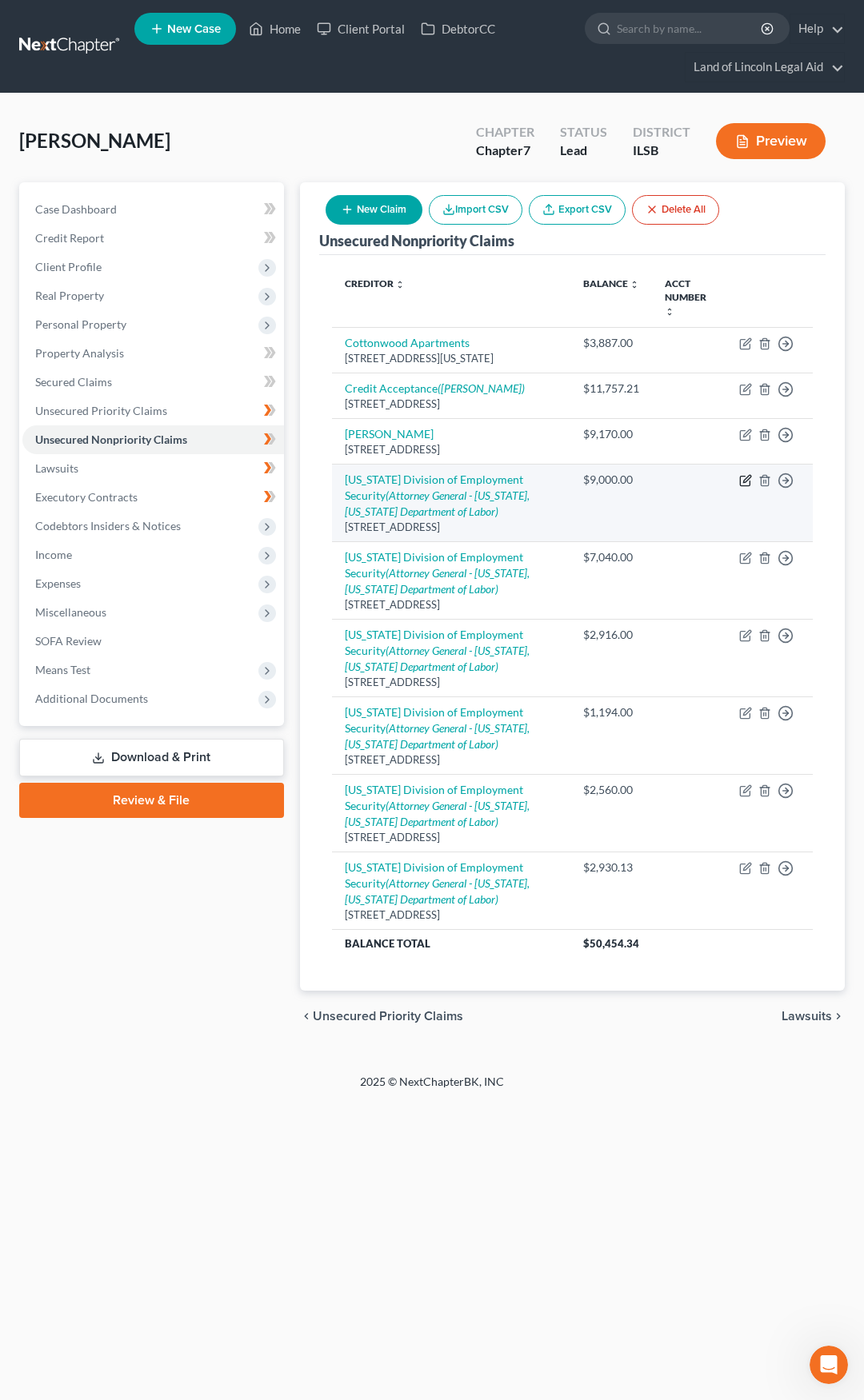
click at [746, 475] on icon "button" at bounding box center [746, 478] width 8 height 8
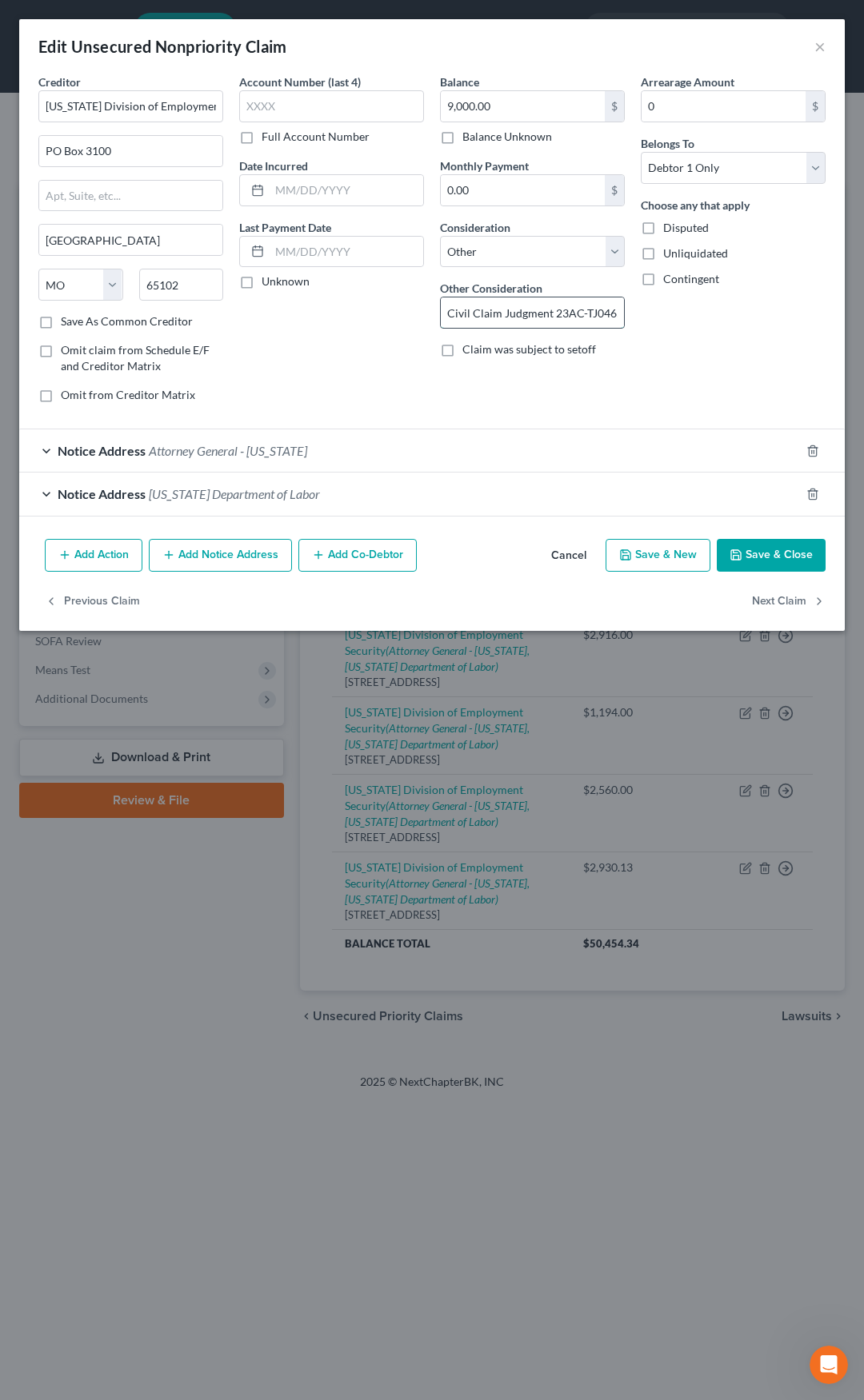
click at [584, 311] on input "Civil Claim Judgment 23AC-TJ04654" at bounding box center [532, 312] width 183 height 30
click at [568, 555] on button "Cancel" at bounding box center [568, 556] width 60 height 32
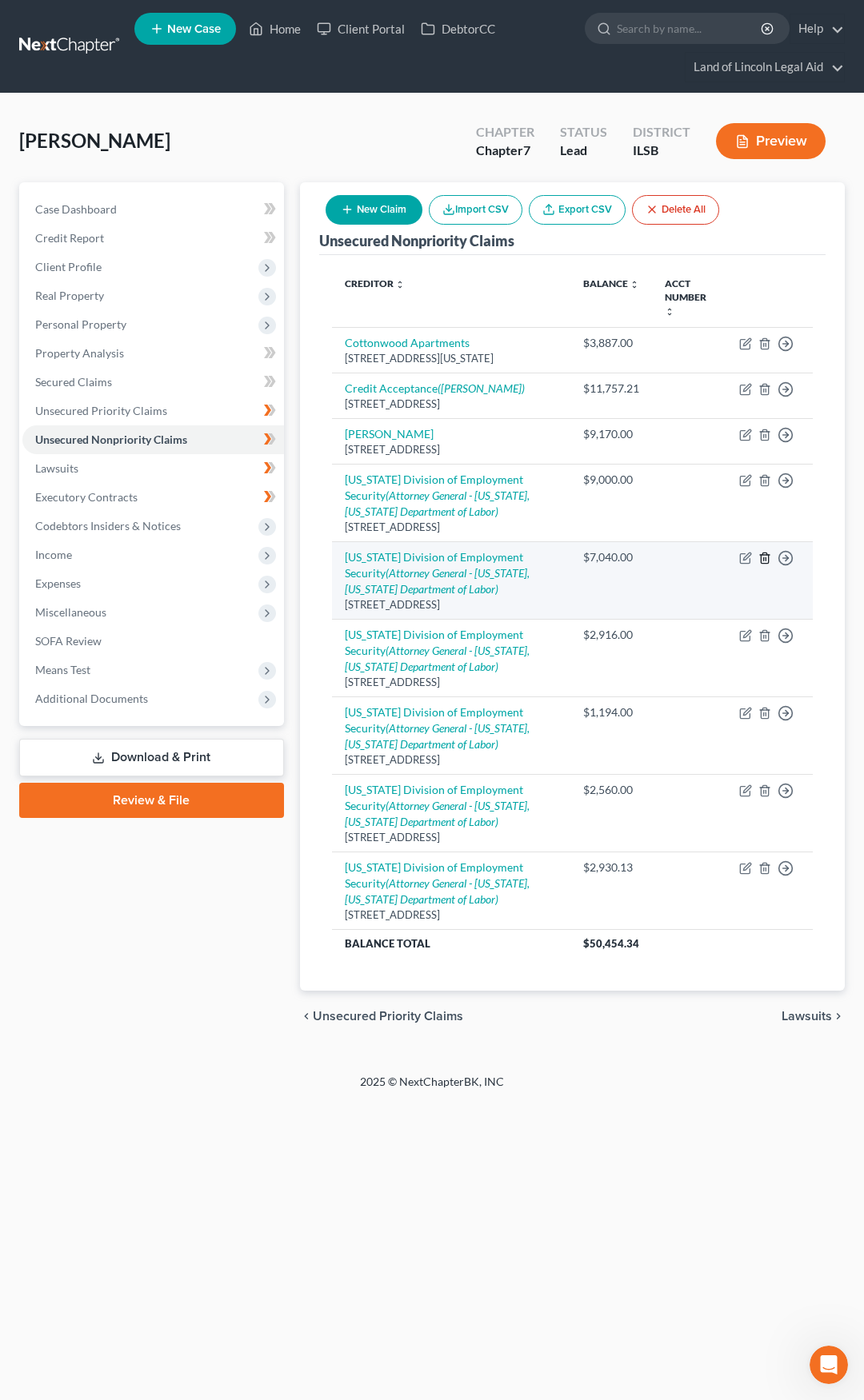
click at [765, 551] on icon "button" at bounding box center [764, 557] width 13 height 13
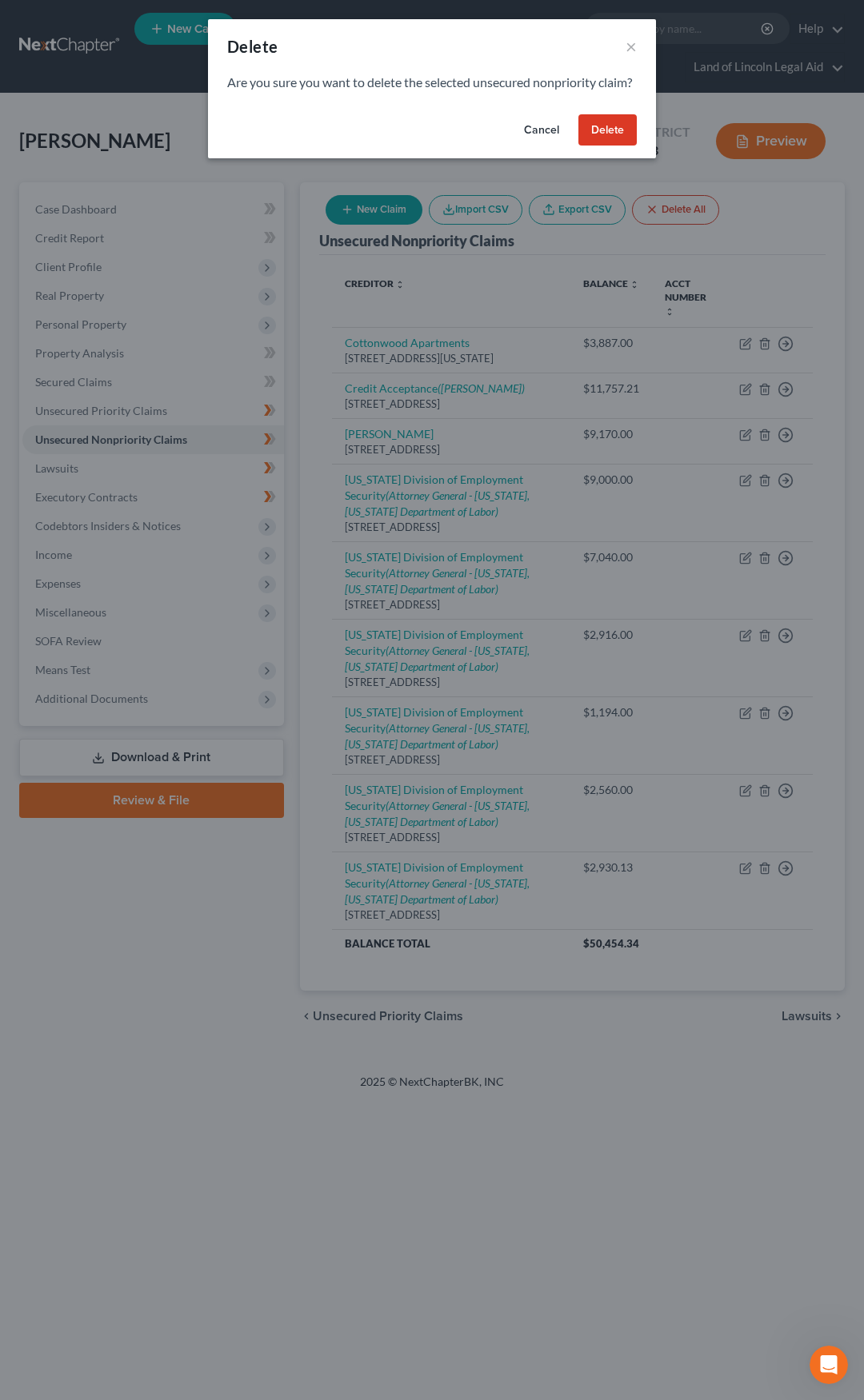
click at [601, 146] on button "Delete" at bounding box center [608, 130] width 59 height 32
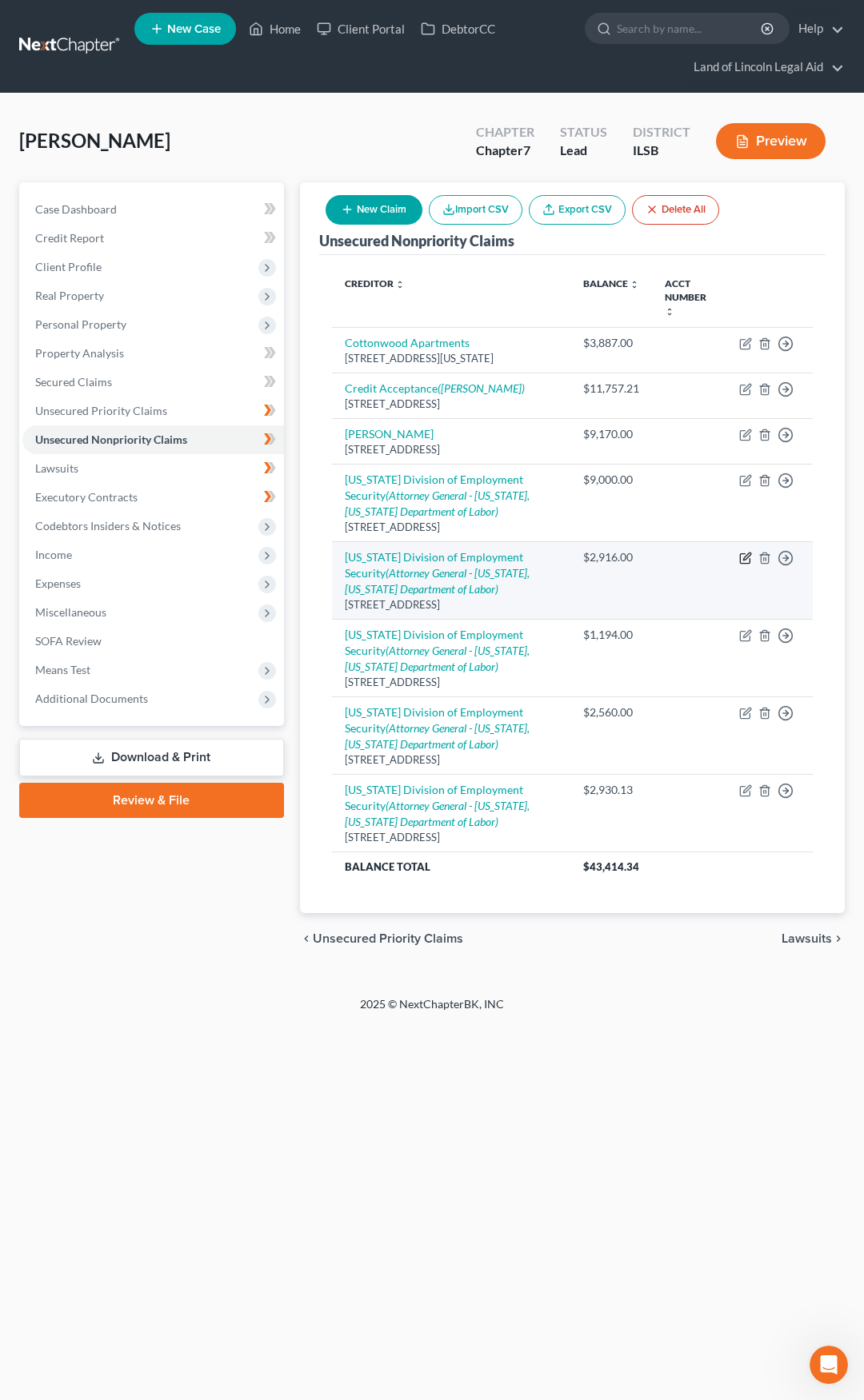
click at [743, 552] on icon "button" at bounding box center [746, 556] width 8 height 8
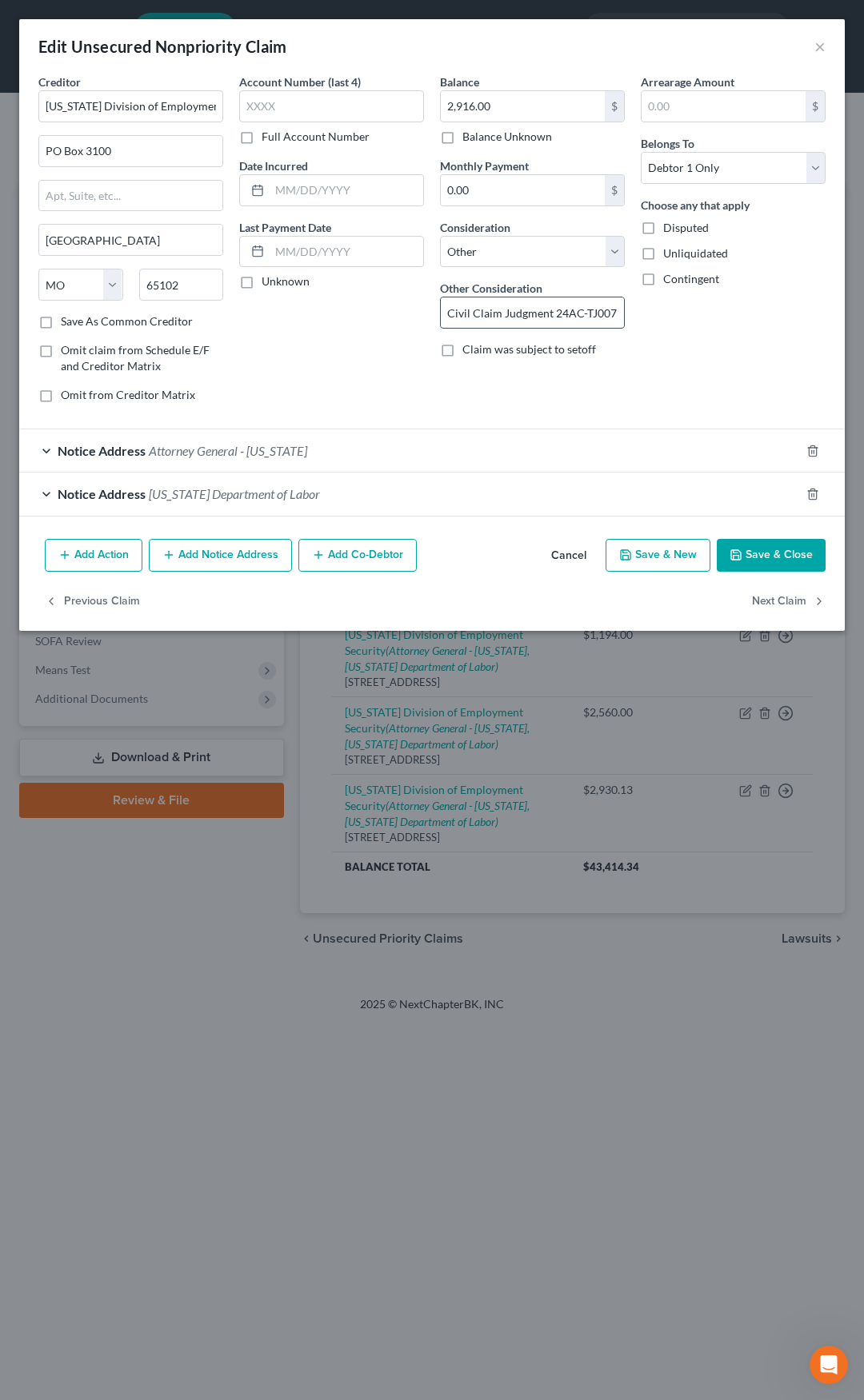
click at [595, 308] on input "Civil Claim Judgment 24AC-TJ00754" at bounding box center [532, 312] width 183 height 30
click at [569, 561] on button "Cancel" at bounding box center [568, 556] width 60 height 32
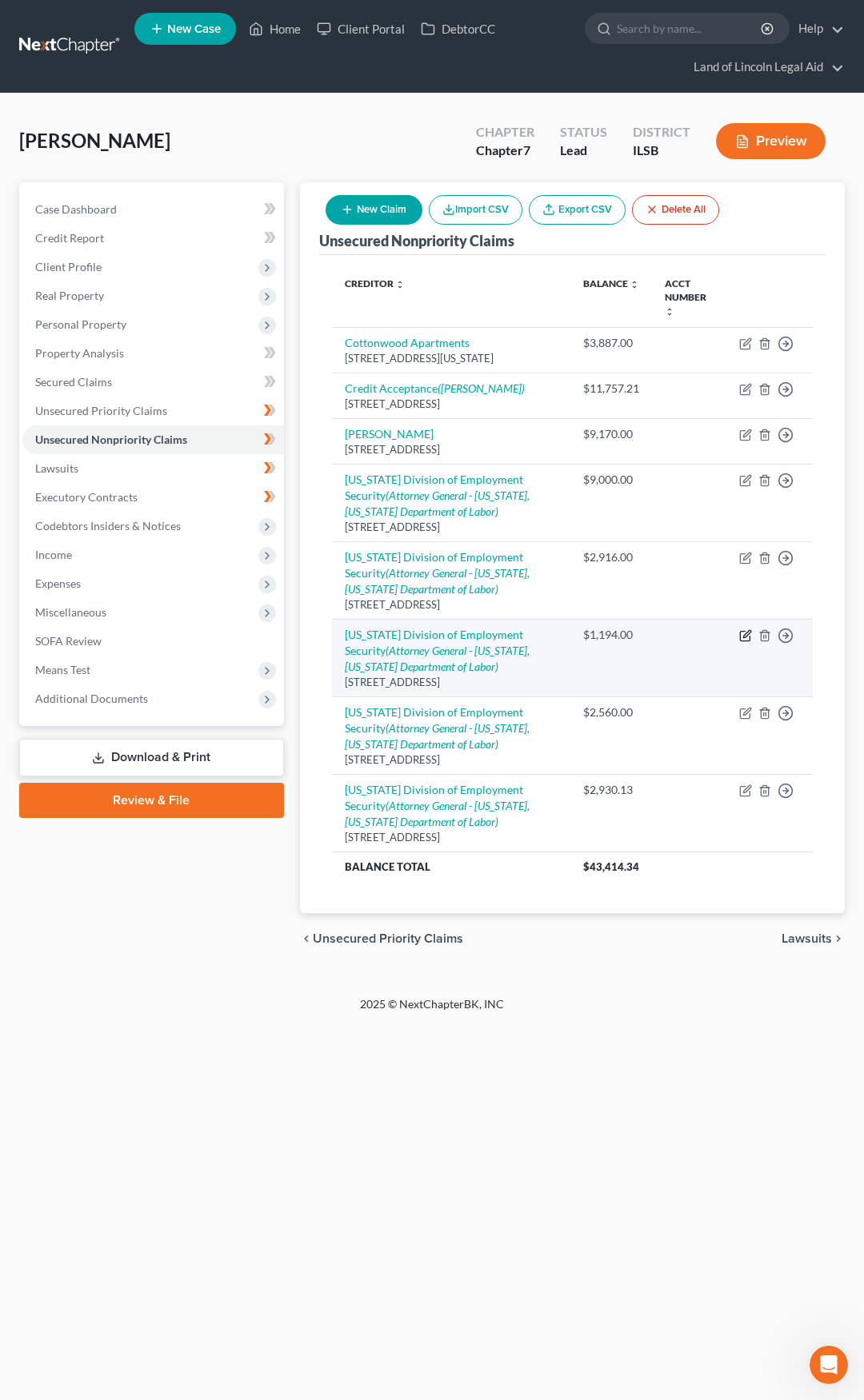
click at [746, 630] on icon "button" at bounding box center [746, 634] width 8 height 8
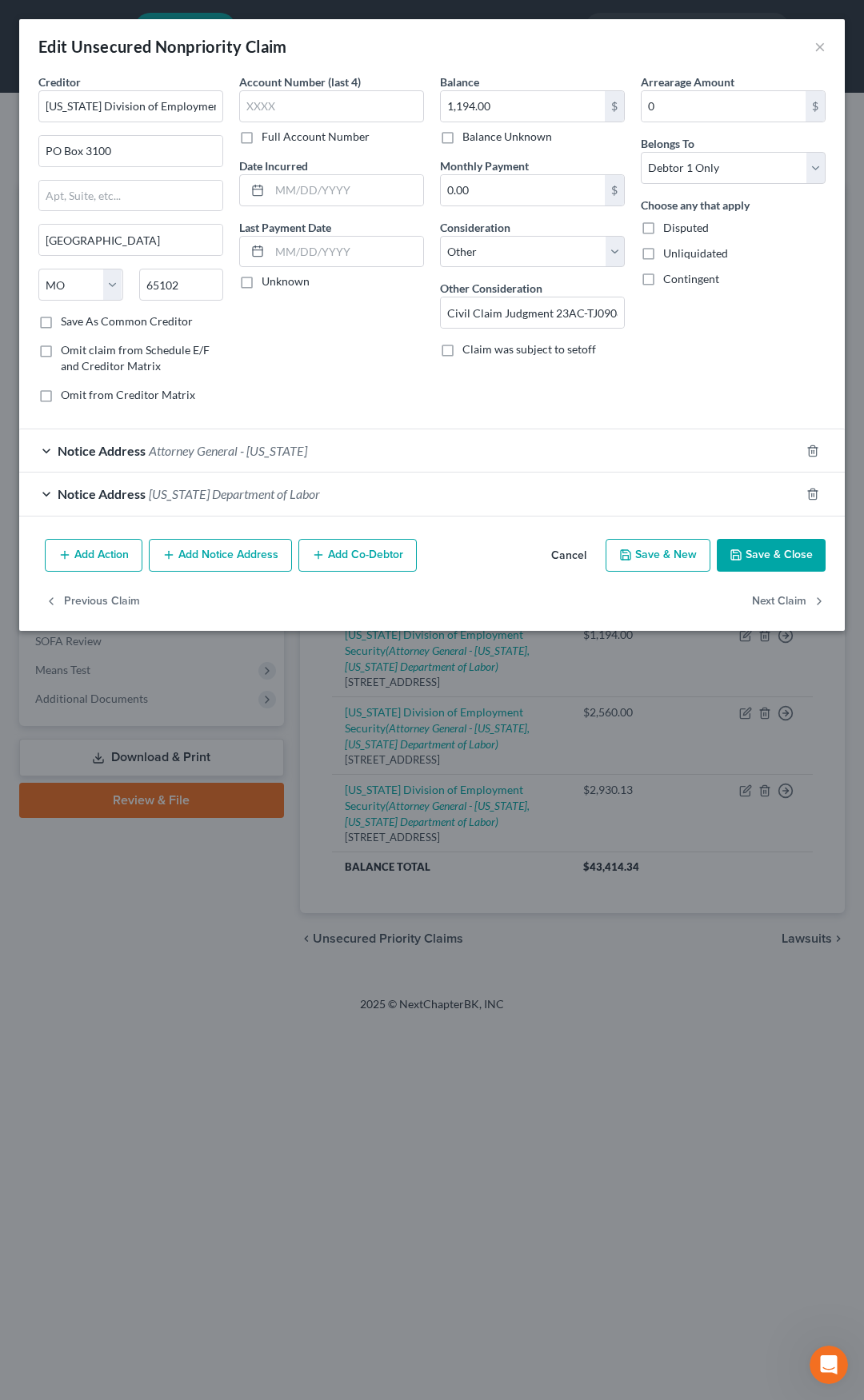
click at [566, 552] on button "Cancel" at bounding box center [568, 556] width 60 height 32
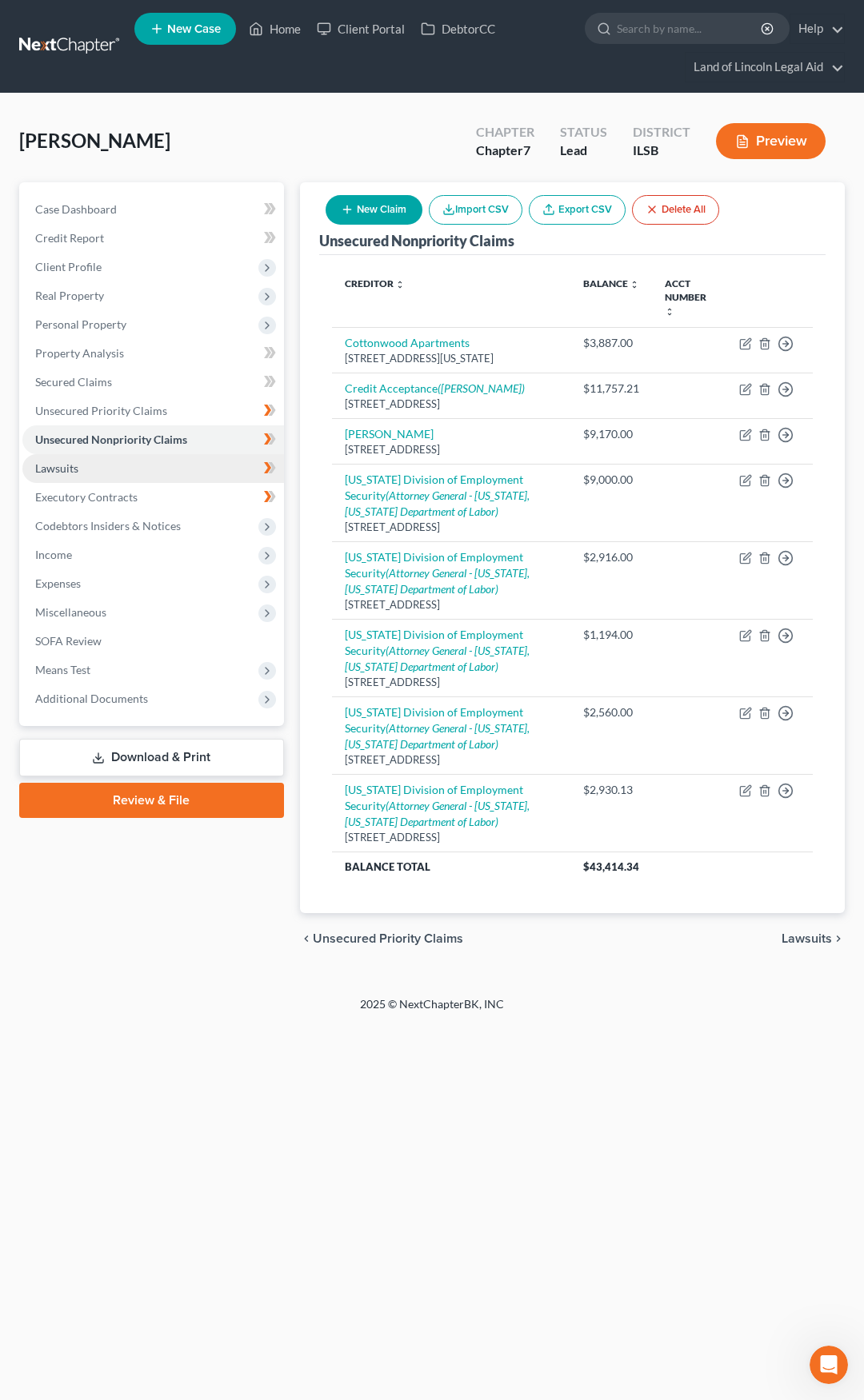
click at [165, 468] on link "Lawsuits" at bounding box center [154, 468] width 262 height 29
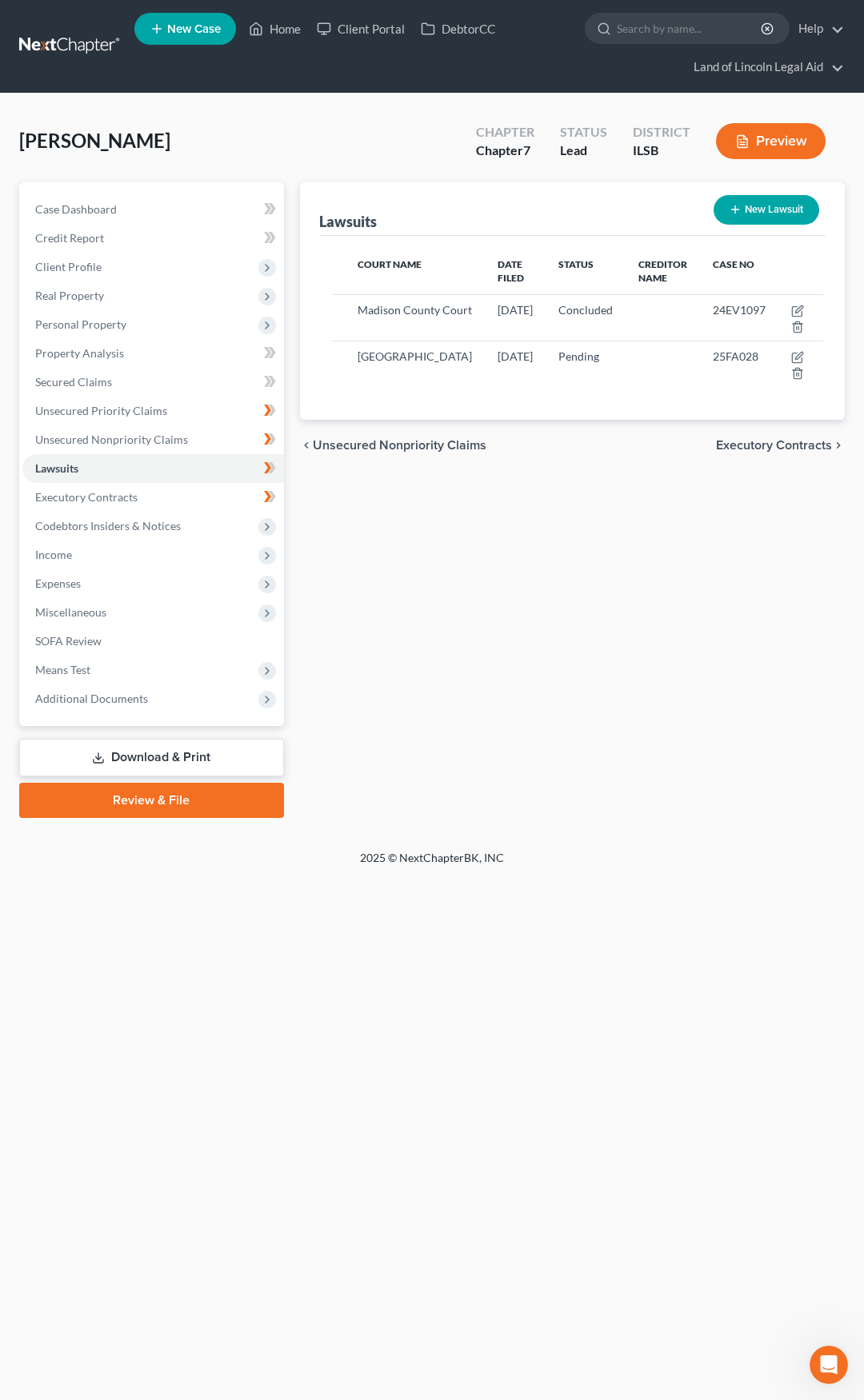
click at [751, 212] on button "New Lawsuit" at bounding box center [767, 209] width 106 height 29
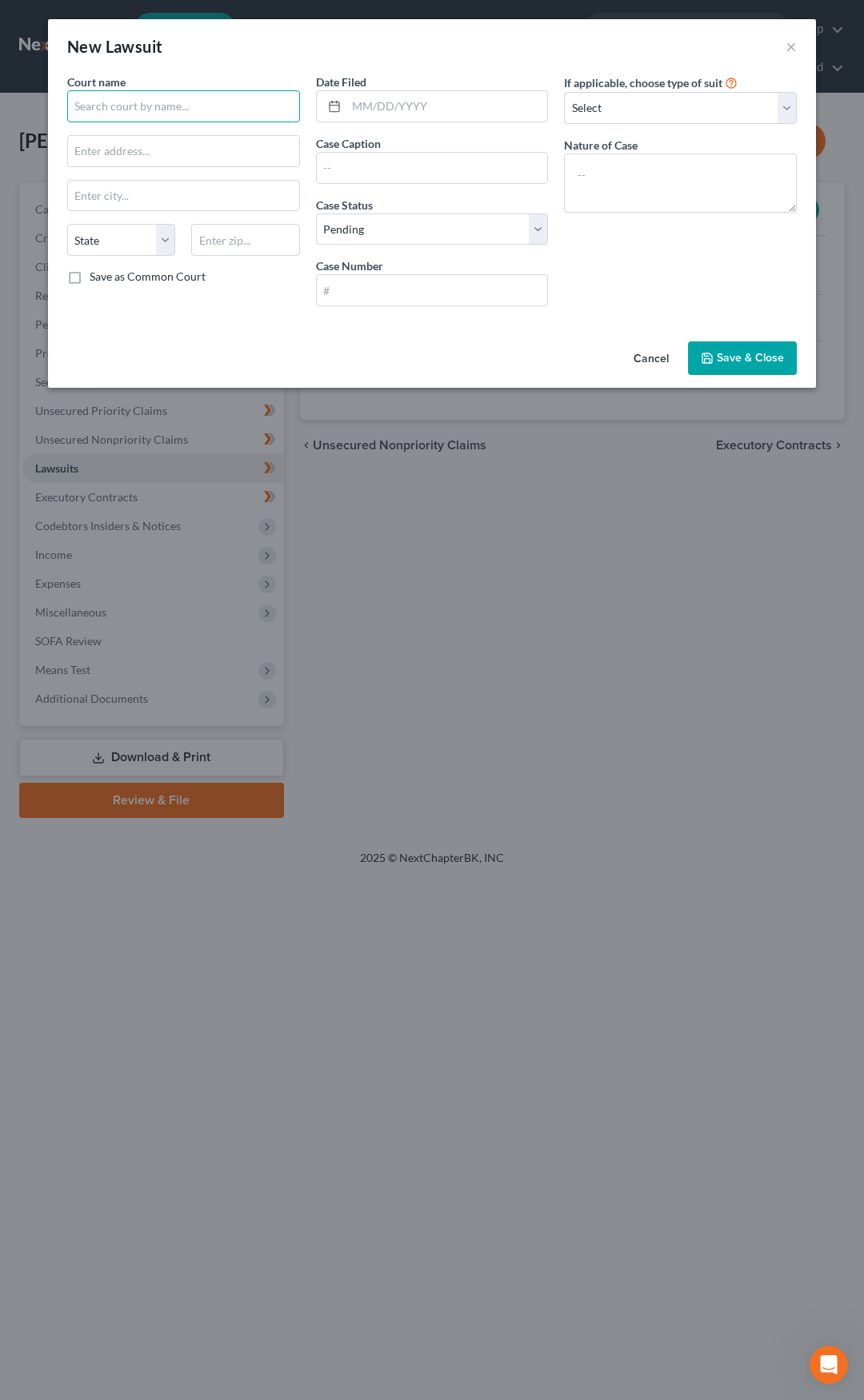
click at [211, 108] on input "text" at bounding box center [183, 107] width 233 height 32
click at [658, 358] on button "Cancel" at bounding box center [651, 359] width 60 height 32
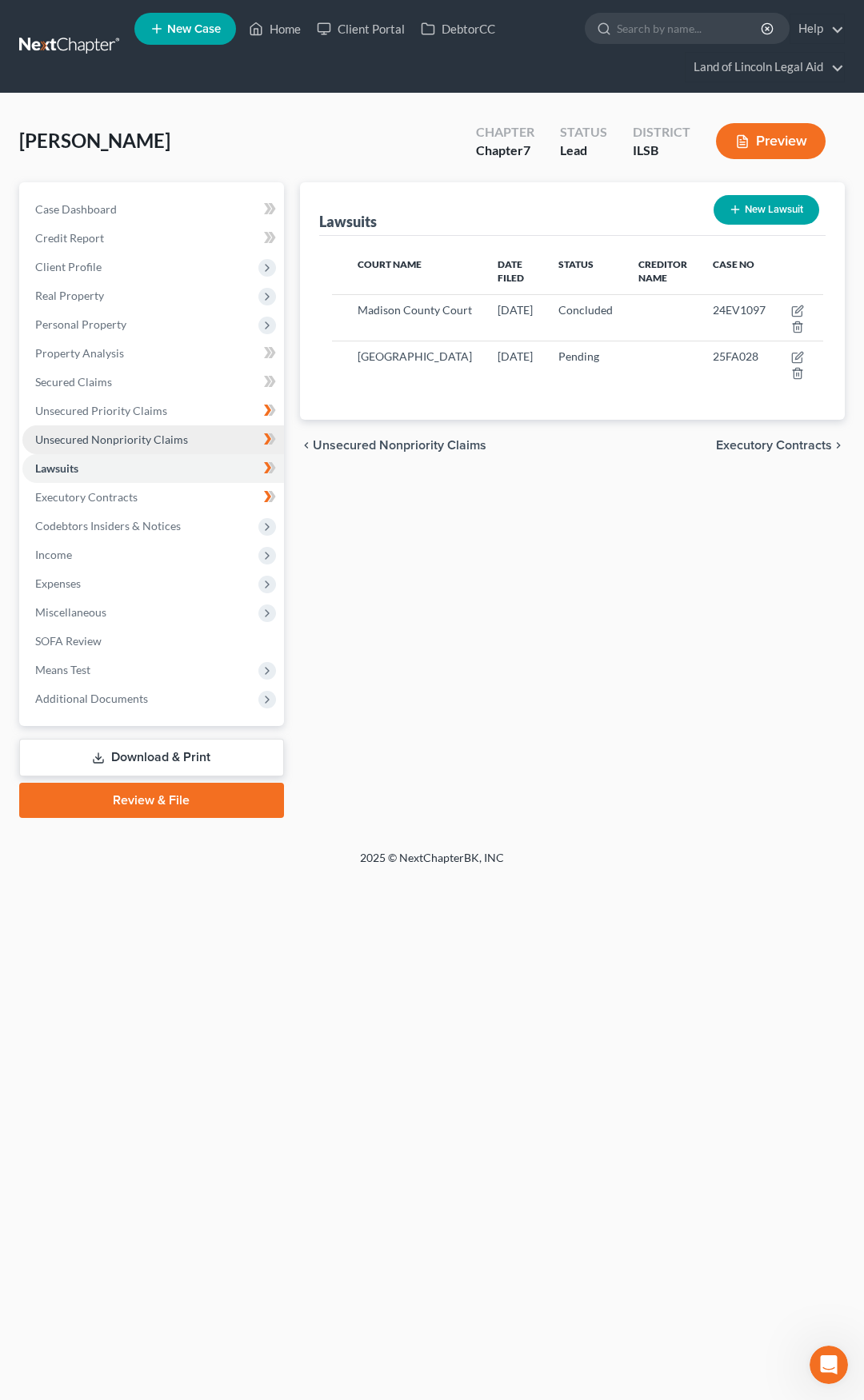
click at [188, 441] on link "Unsecured Nonpriority Claims" at bounding box center [154, 440] width 262 height 29
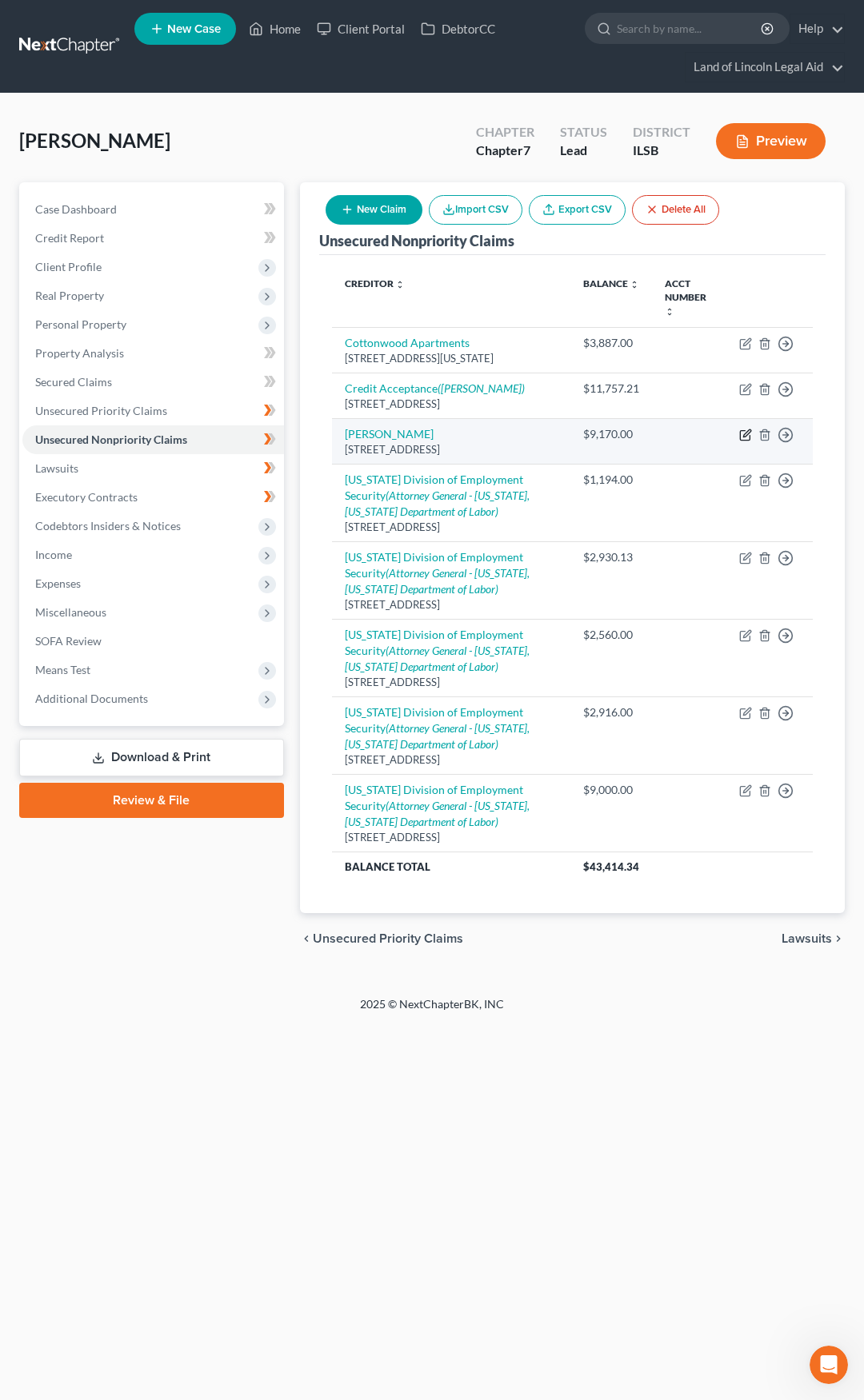
click at [746, 429] on icon "button" at bounding box center [745, 435] width 13 height 13
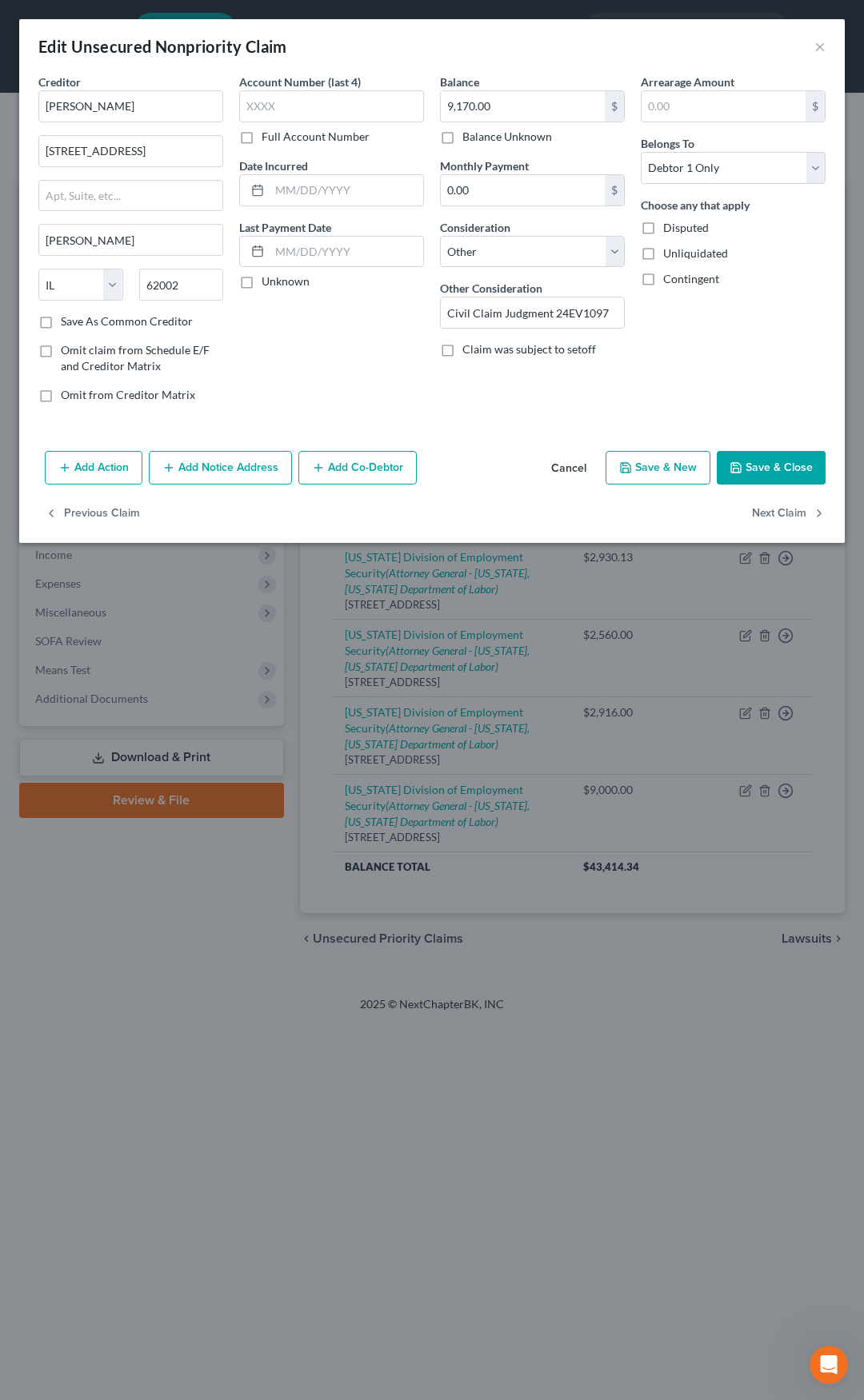
click at [105, 466] on button "Add Action" at bounding box center [93, 468] width 97 height 34
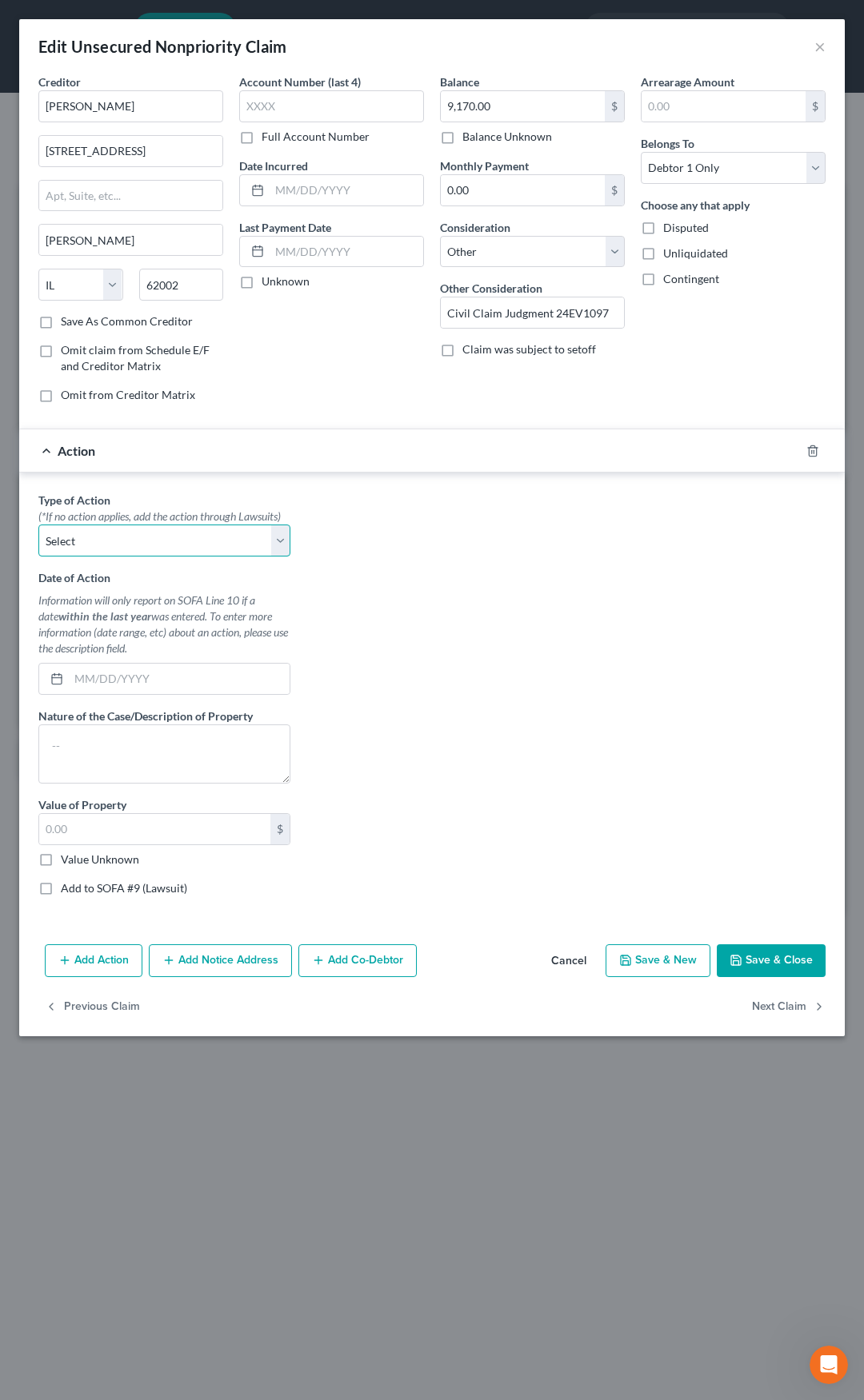
click at [111, 547] on select "Select Repossession Garnishment Foreclosure Personal Injury Attached, Seized, O…" at bounding box center [165, 541] width 252 height 32
click at [39, 525] on select "Select Repossession Garnishment Foreclosure Personal Injury Attached, Seized, O…" at bounding box center [165, 541] width 252 height 32
click at [82, 676] on input "text" at bounding box center [179, 679] width 221 height 30
click at [118, 764] on textarea at bounding box center [165, 754] width 252 height 60
click at [109, 837] on input "text" at bounding box center [154, 829] width 231 height 30
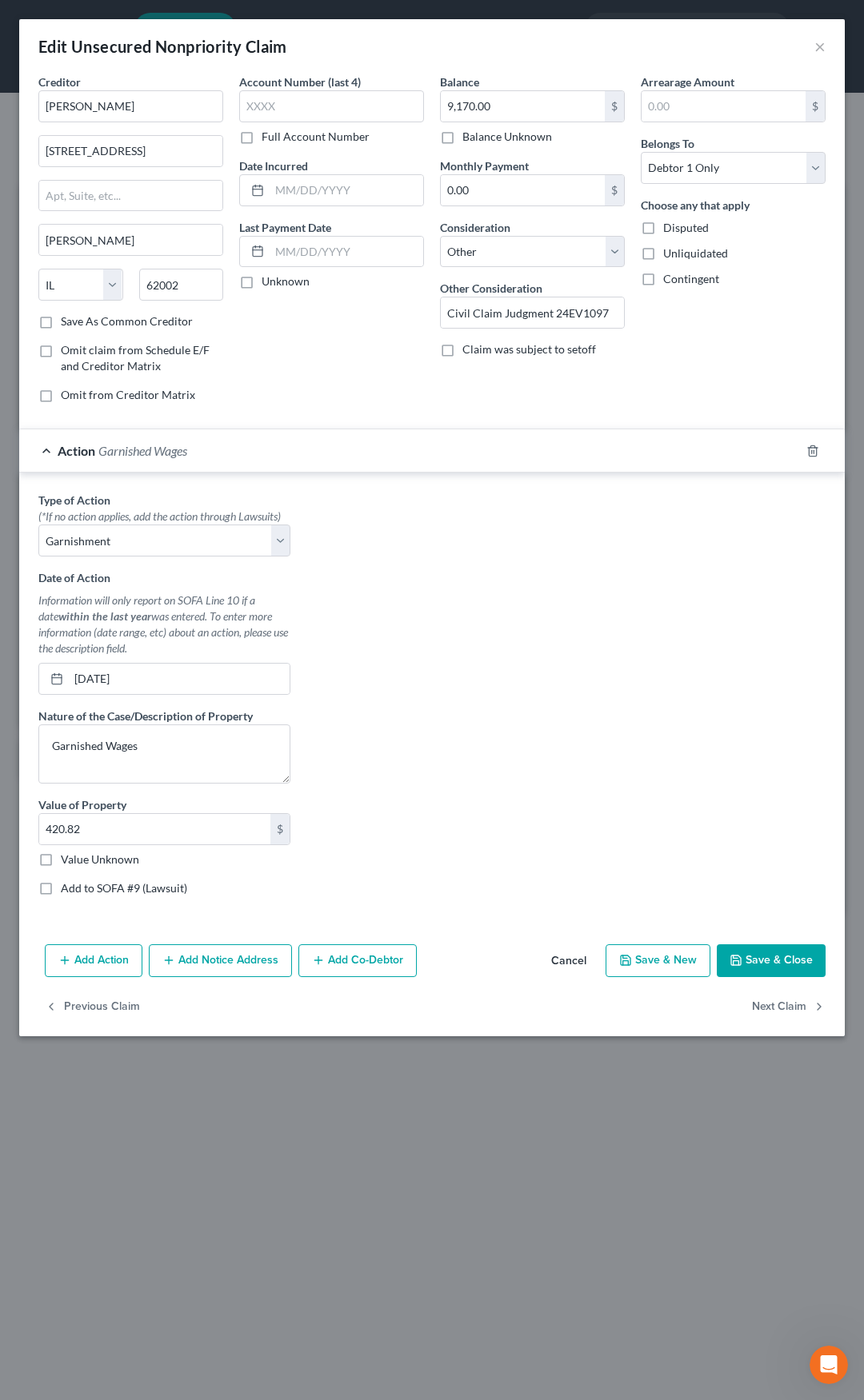
click at [60, 888] on label "Add to SOFA #9 (Lawsuit)" at bounding box center [123, 888] width 127 height 16
click at [67, 888] on input "Add to SOFA #9 (Lawsuit)" at bounding box center [72, 885] width 10 height 10
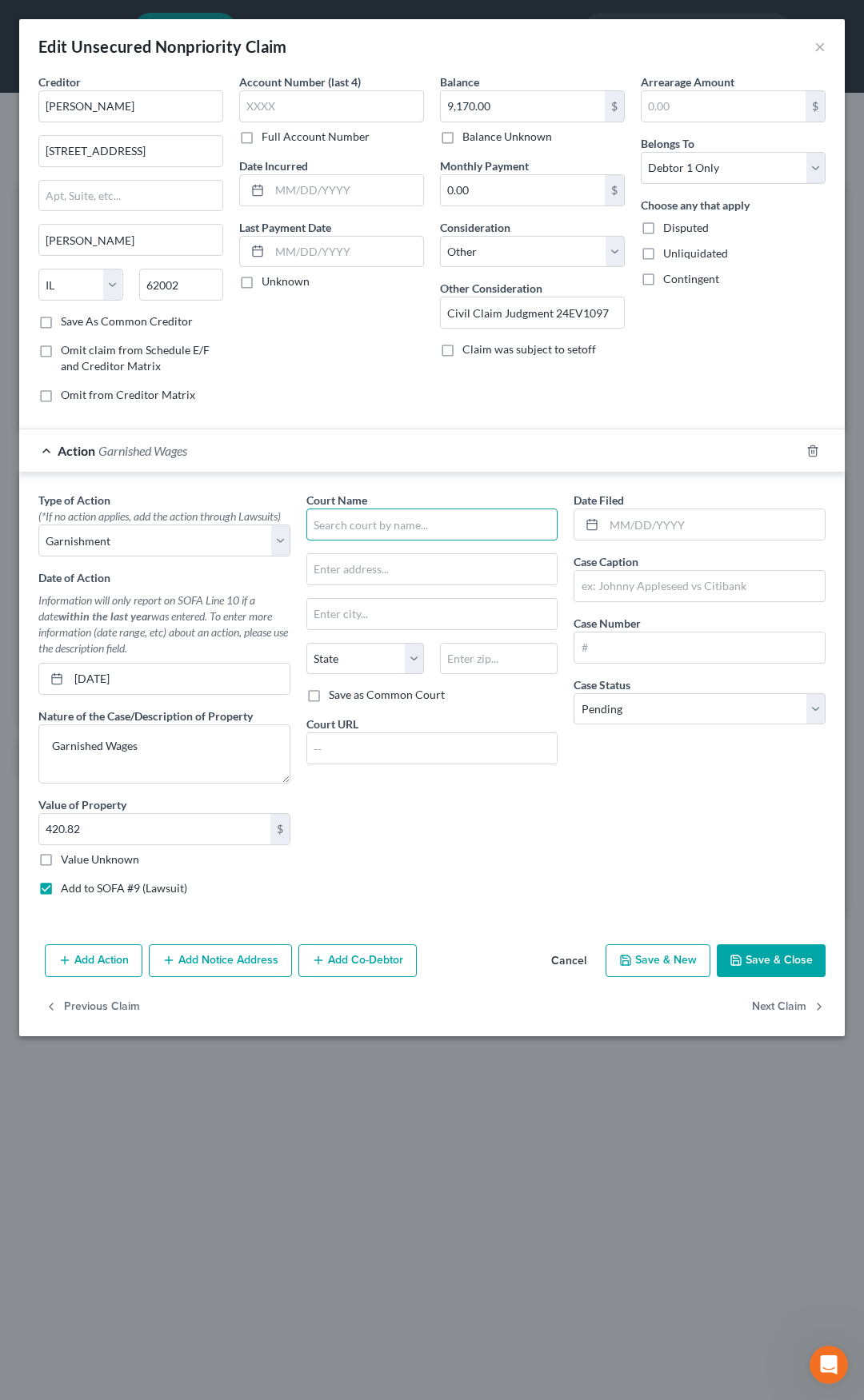
click at [390, 531] on input "text" at bounding box center [432, 525] width 252 height 32
click at [388, 551] on div "City of St. Louis" at bounding box center [436, 561] width 234 height 32
click at [664, 525] on input "text" at bounding box center [714, 525] width 221 height 30
click at [620, 589] on input "text" at bounding box center [699, 586] width 250 height 30
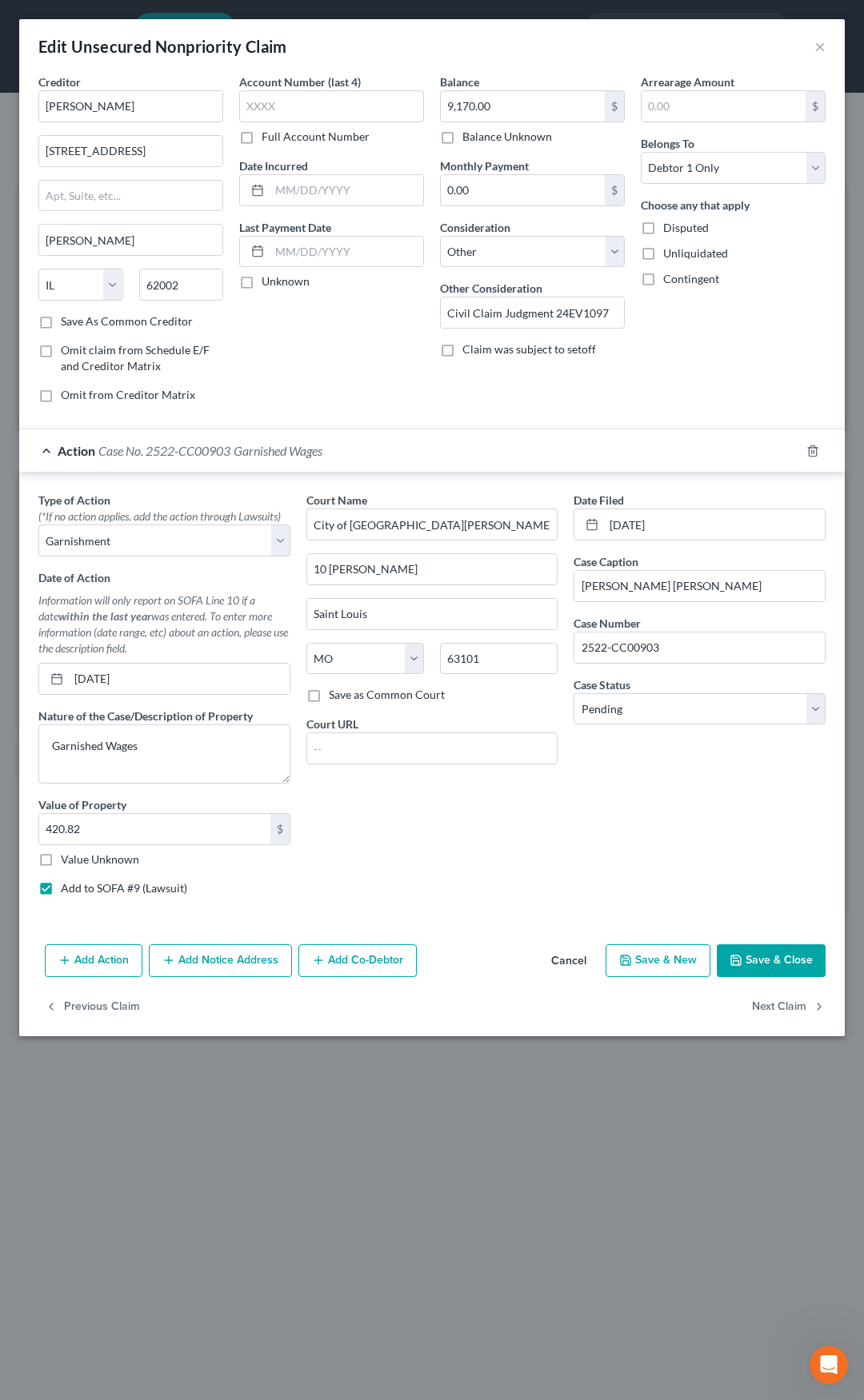
click at [353, 464] on div "Action Case No. 2522-CC00903 Garnished Wages" at bounding box center [410, 451] width 781 height 42
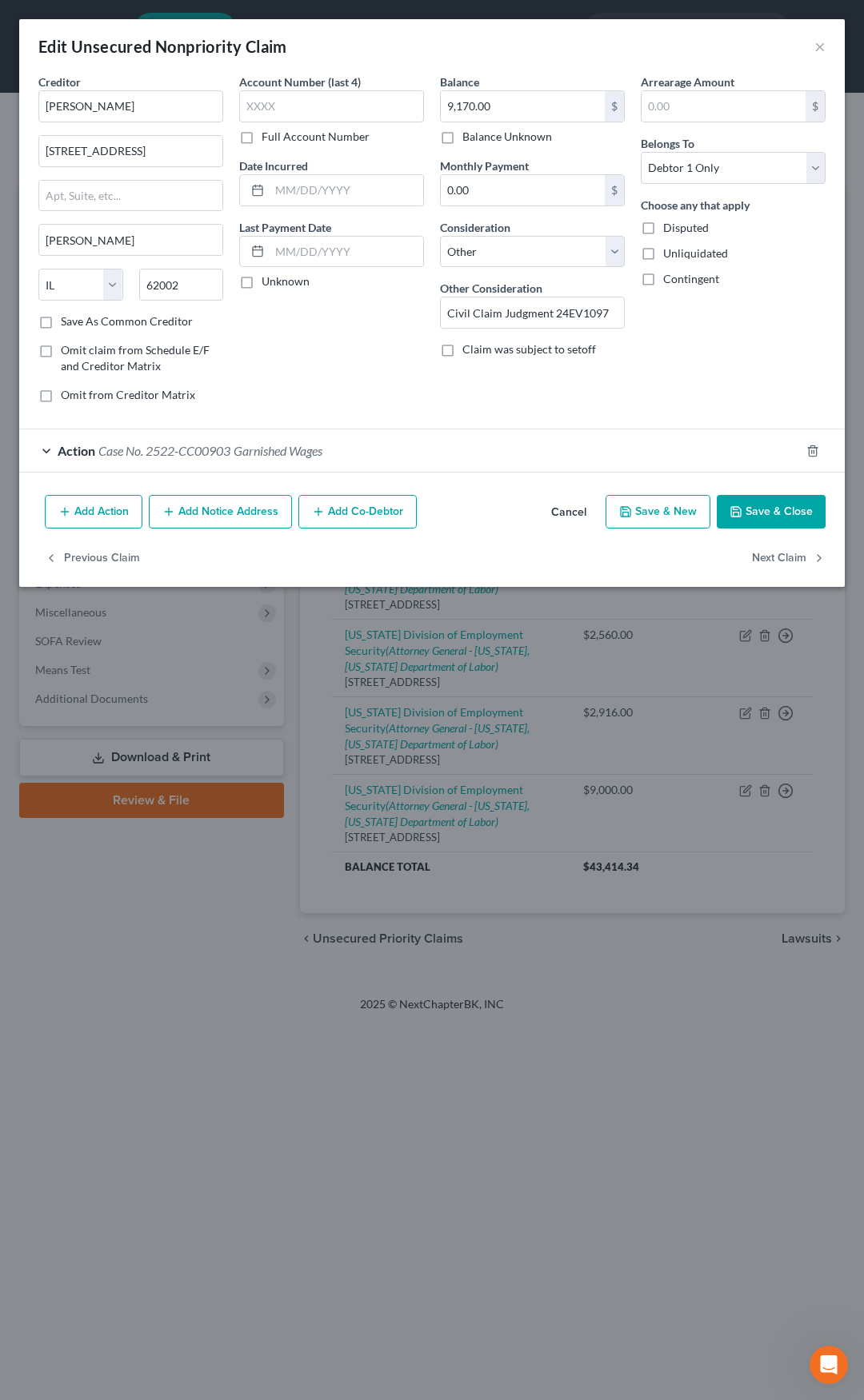
click at [250, 514] on button "Add Notice Address" at bounding box center [220, 512] width 144 height 34
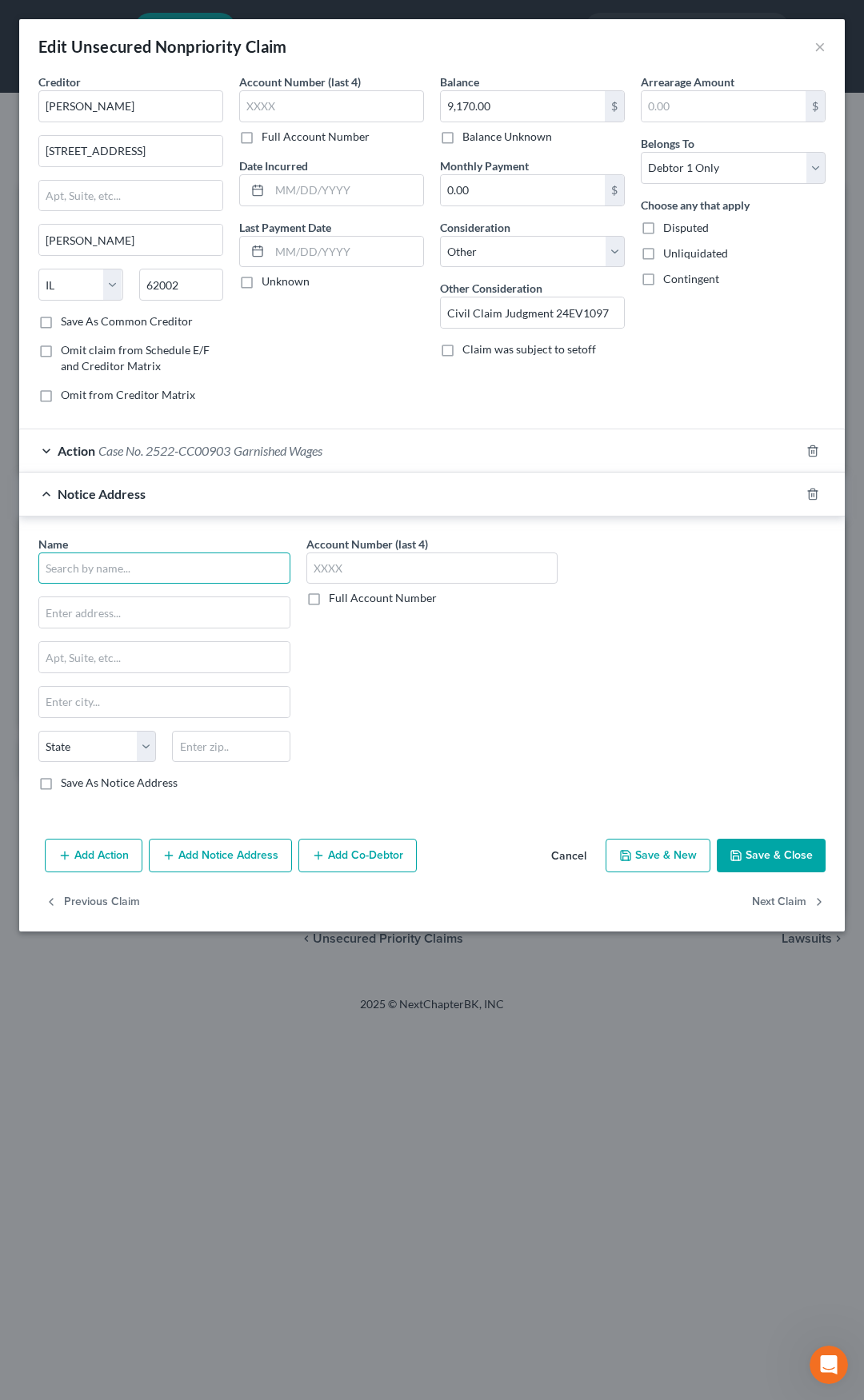
click at [186, 562] on input "text" at bounding box center [165, 568] width 252 height 32
click at [311, 500] on span "Law Office of Jay B. Umansky, PC" at bounding box center [240, 494] width 184 height 15
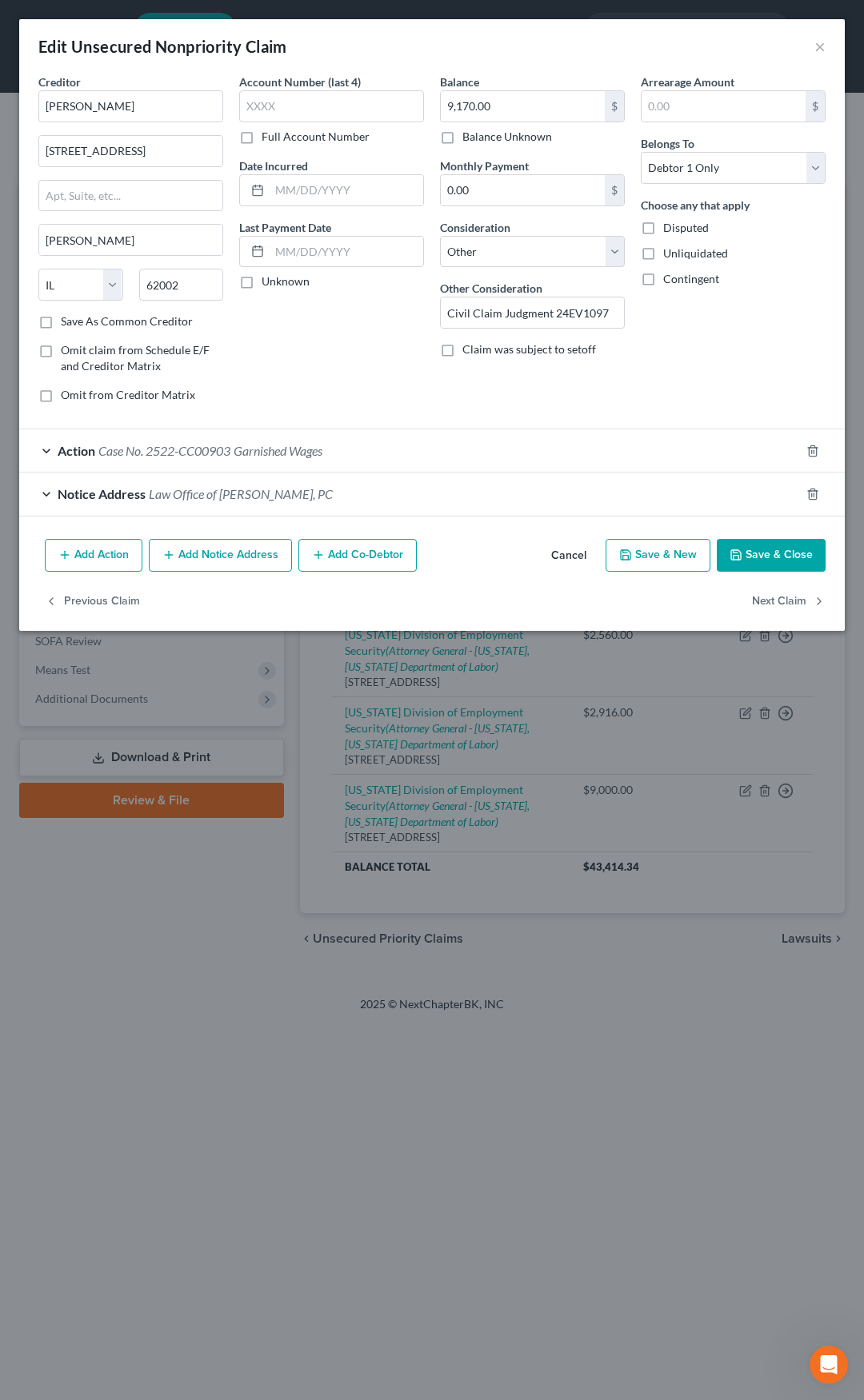
click at [780, 551] on button "Save & Close" at bounding box center [772, 556] width 109 height 34
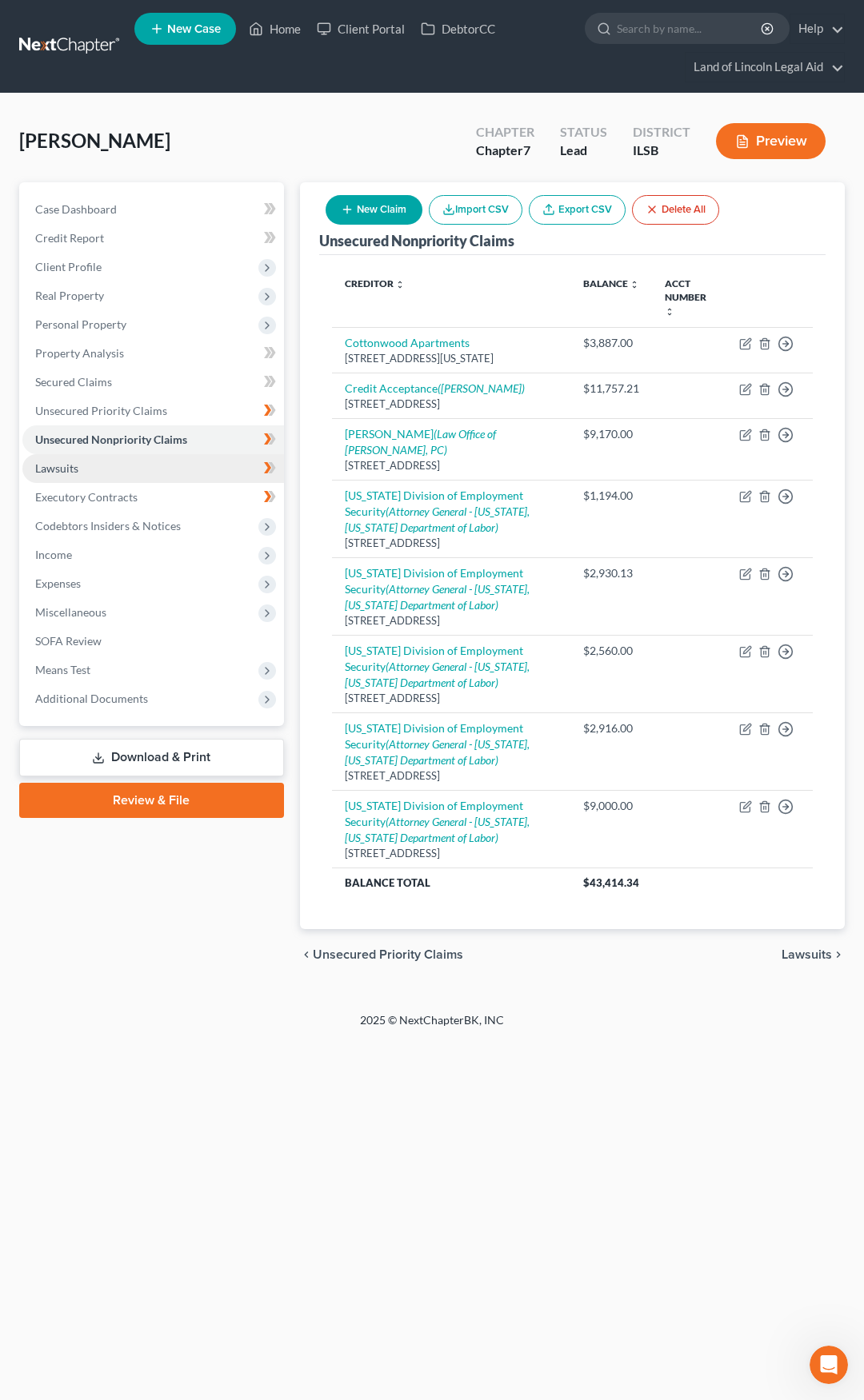
click at [119, 475] on link "Lawsuits" at bounding box center [154, 468] width 262 height 29
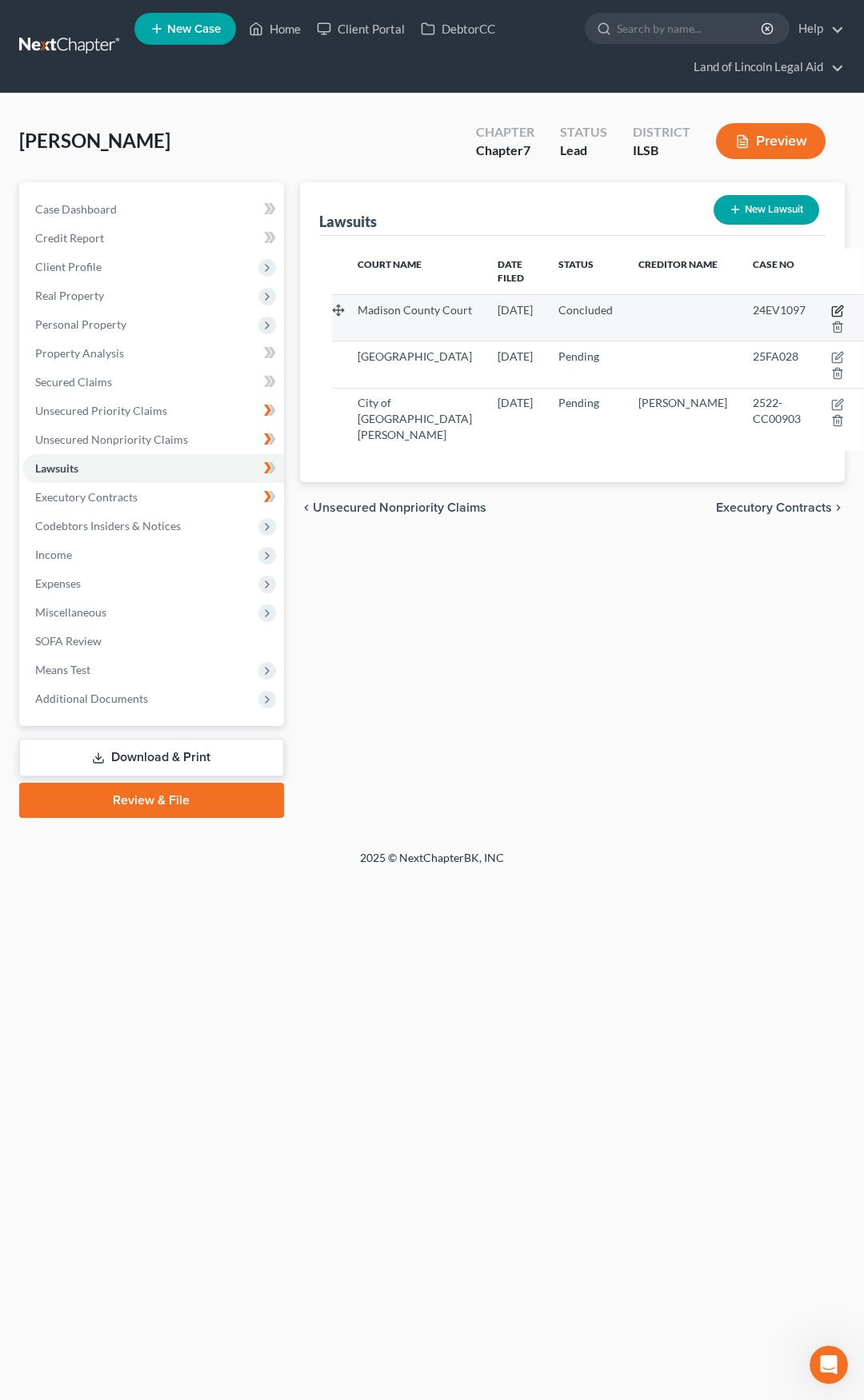
click at [832, 307] on icon "button" at bounding box center [836, 311] width 9 height 9
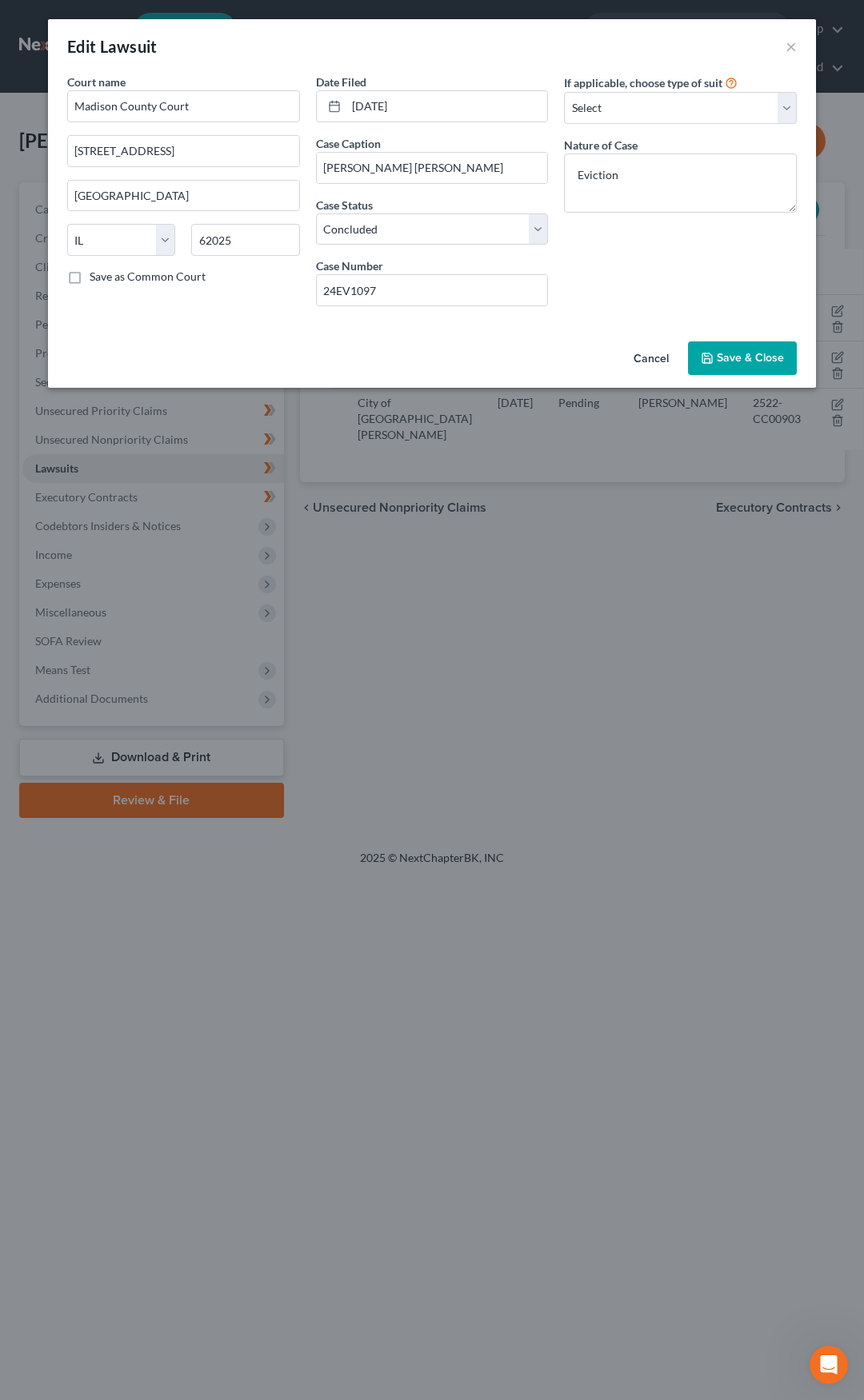
click at [647, 358] on button "Cancel" at bounding box center [651, 359] width 60 height 32
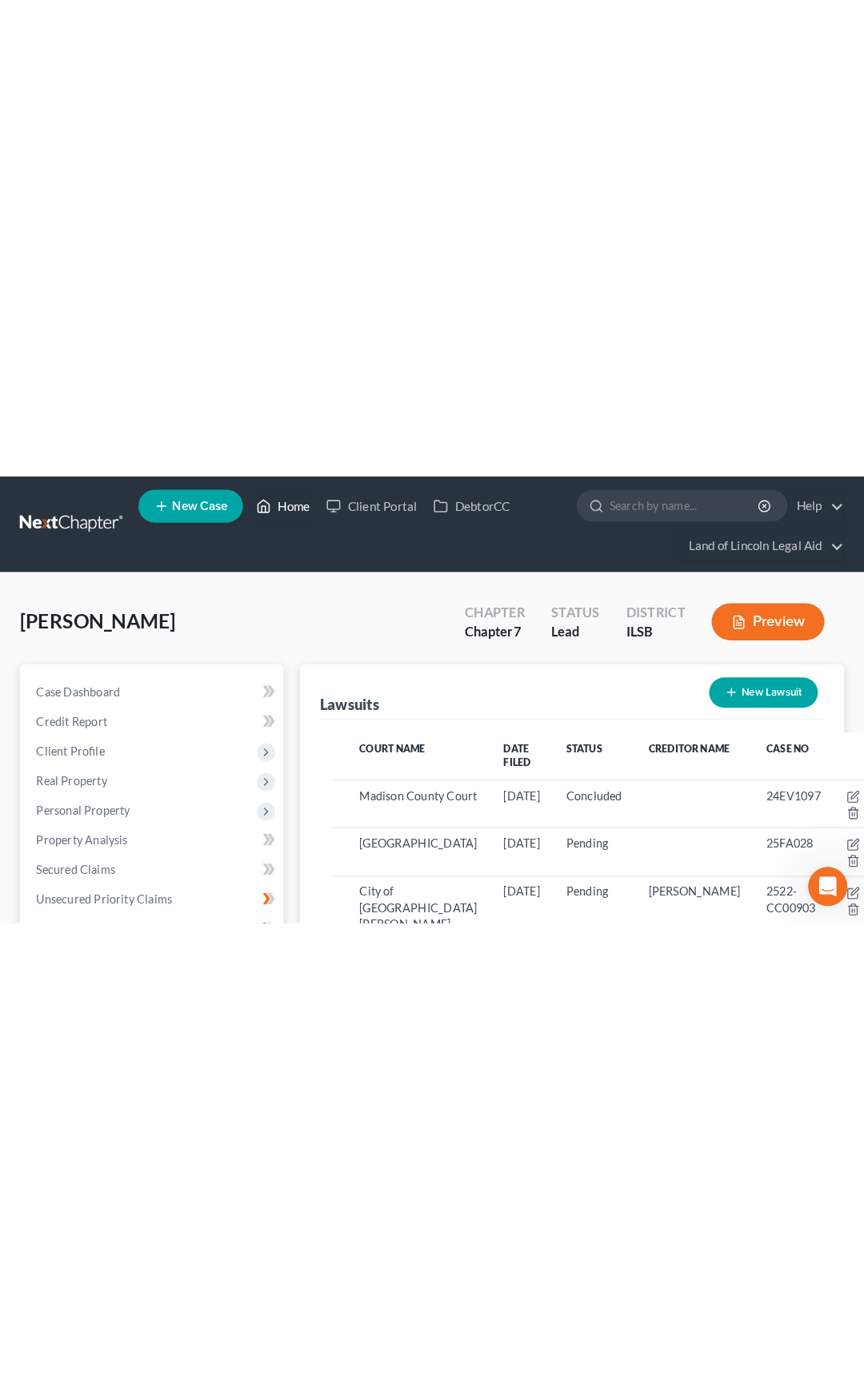
scroll to position [255, 0]
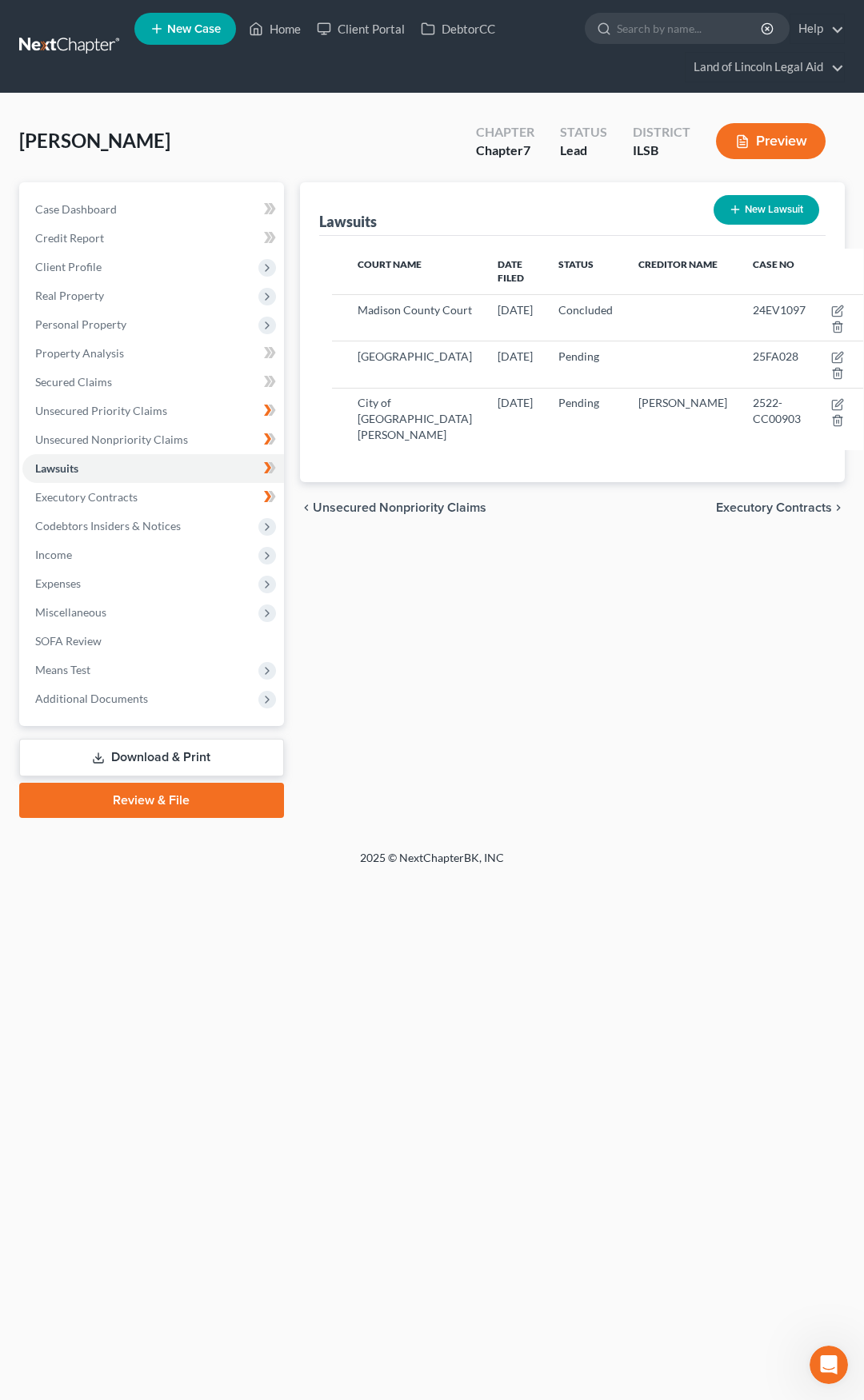
click at [83, 42] on link at bounding box center [71, 46] width 102 height 29
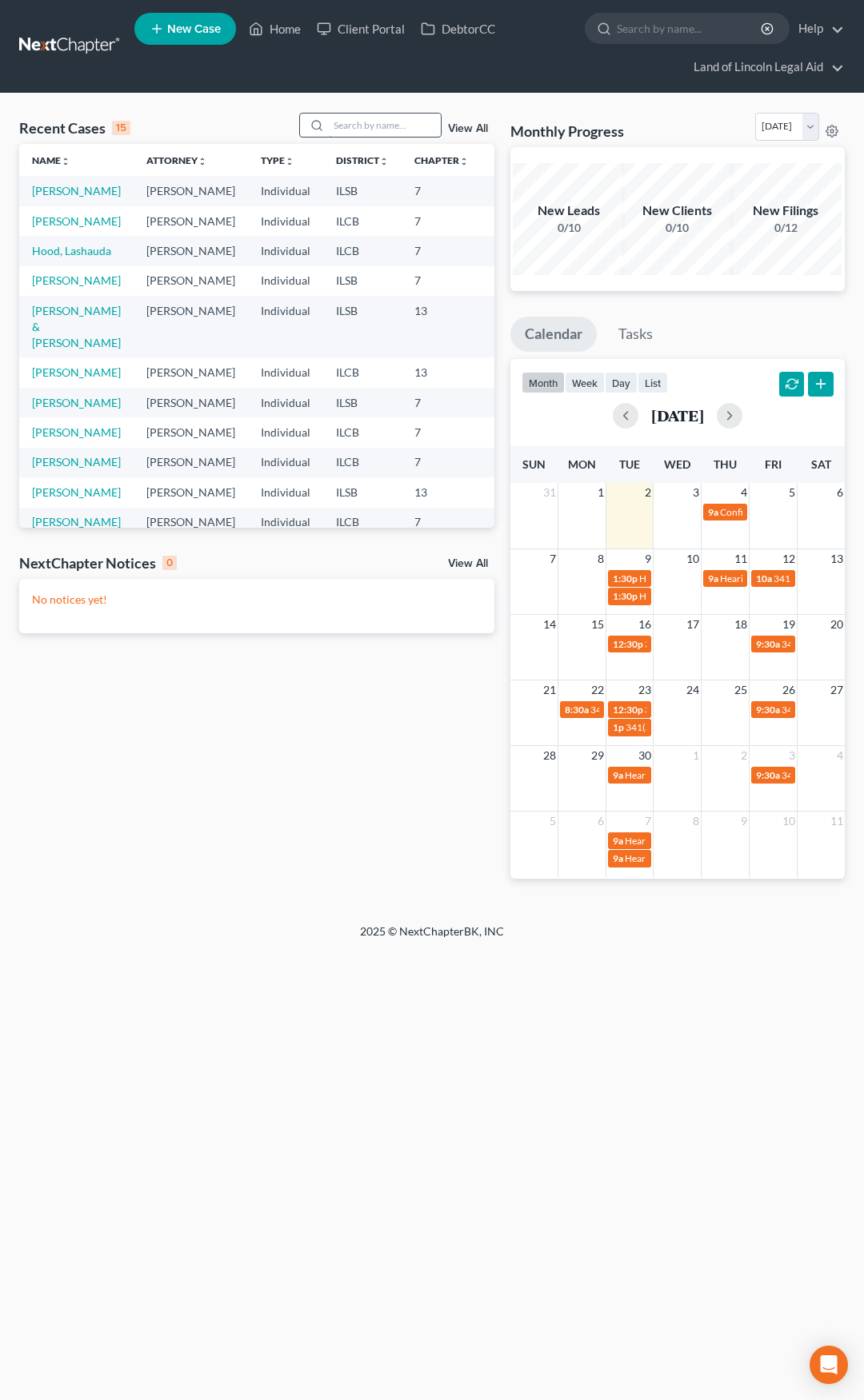
click at [352, 126] on input "search" at bounding box center [385, 125] width 112 height 24
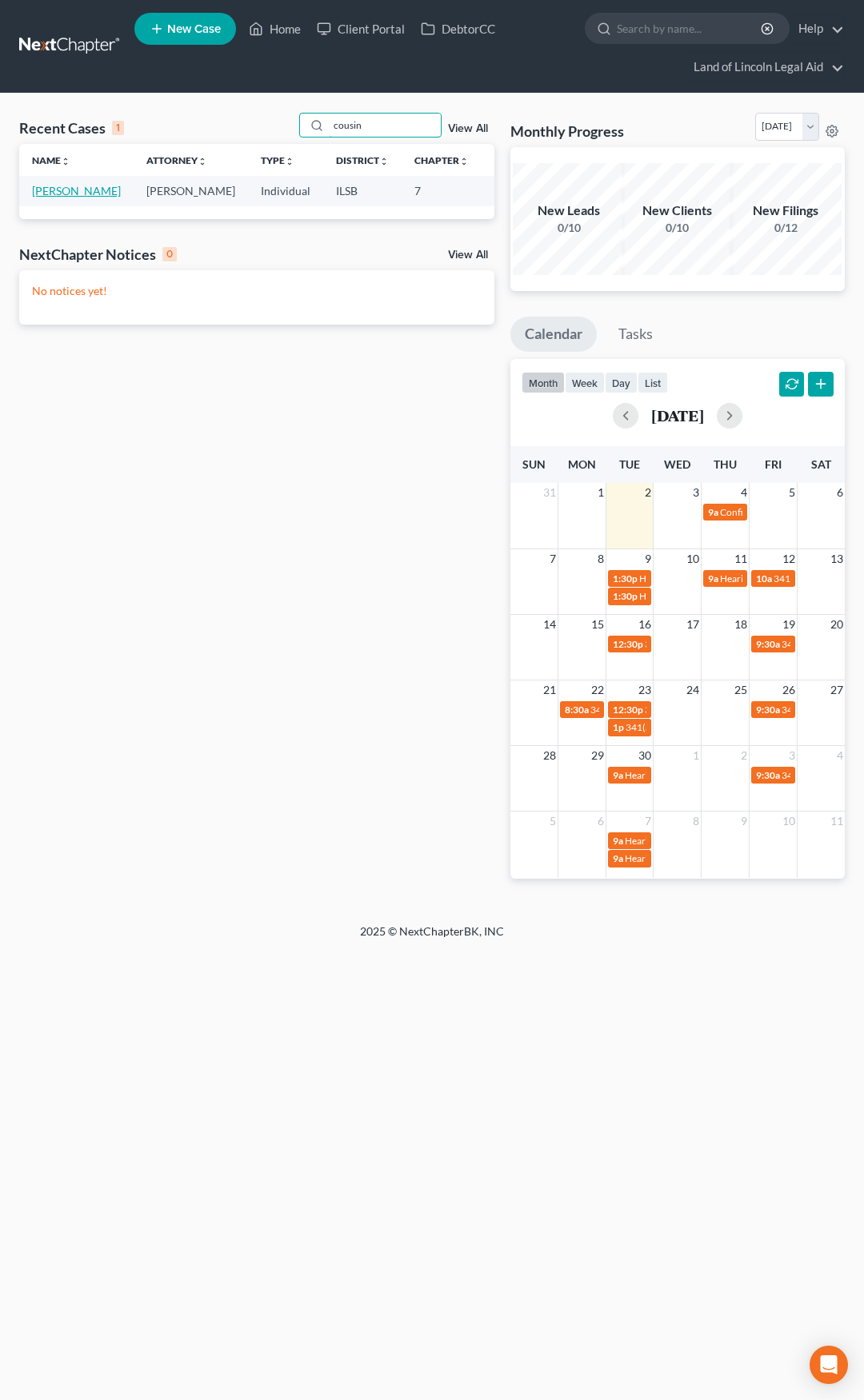
type input "cousin"
click at [58, 194] on link "[PERSON_NAME]" at bounding box center [76, 191] width 89 height 13
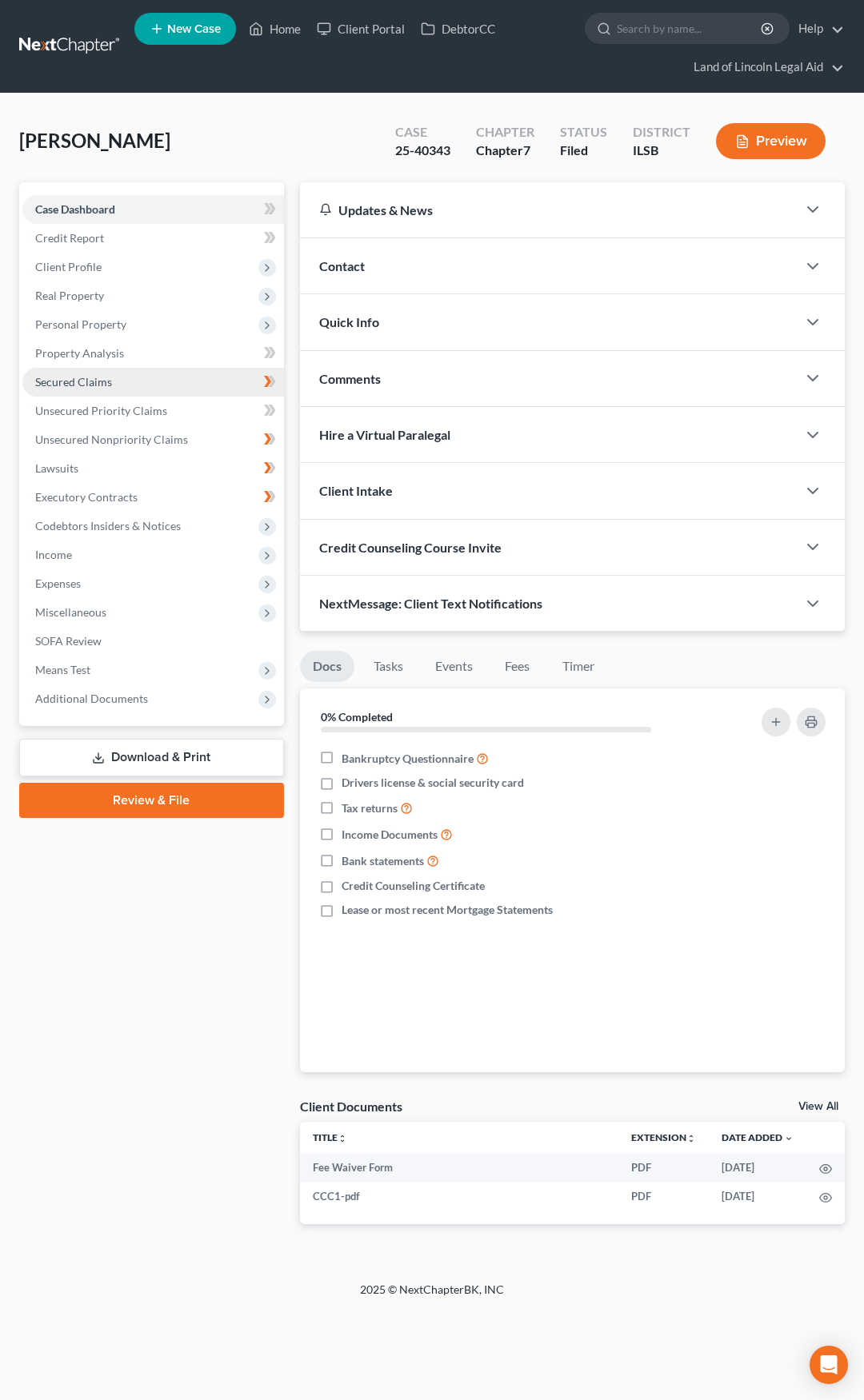
click at [183, 384] on link "Secured Claims" at bounding box center [154, 382] width 262 height 29
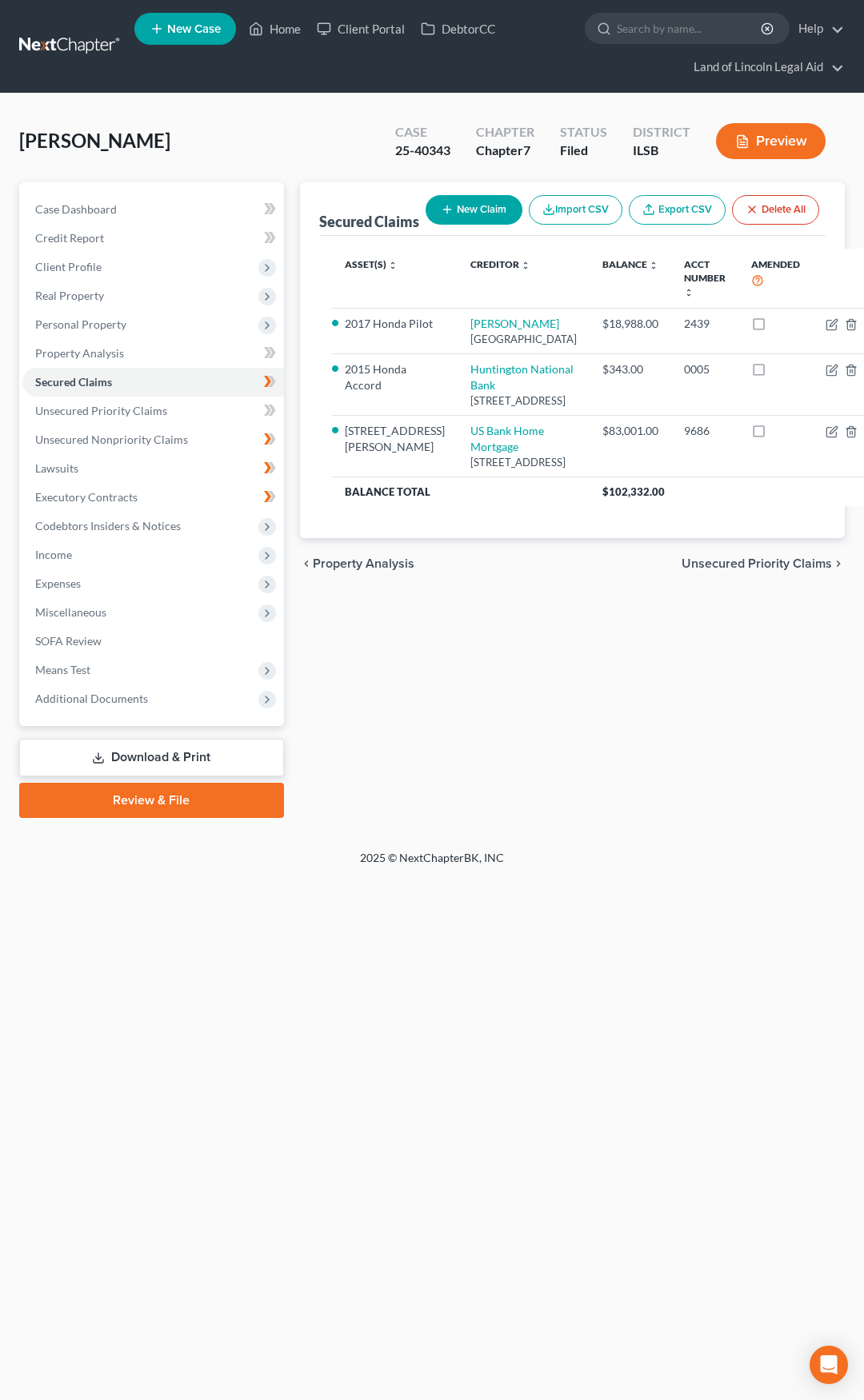
click at [426, 209] on button "New Claim" at bounding box center [474, 209] width 97 height 29
select select "0"
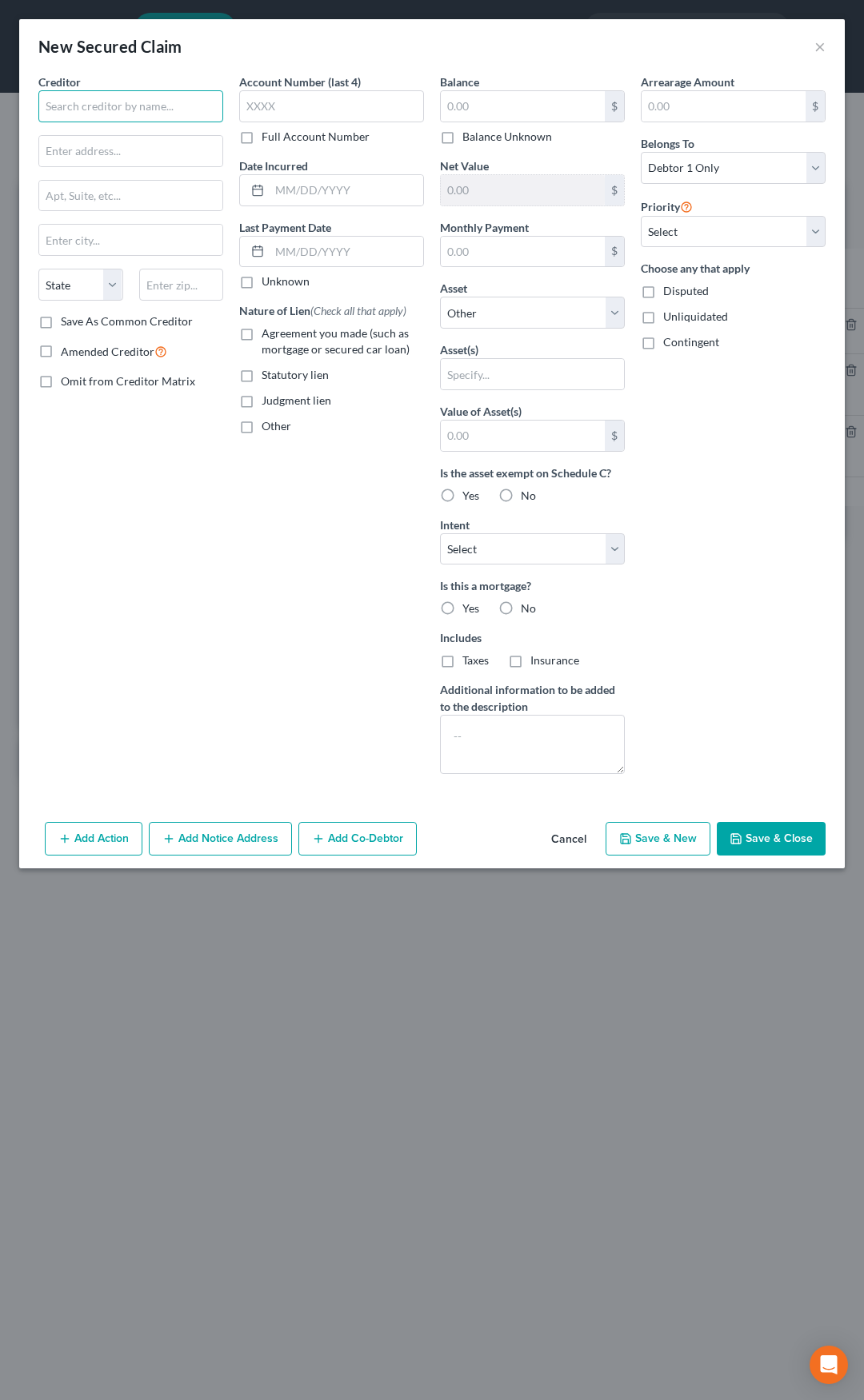
click at [122, 106] on input "text" at bounding box center [131, 107] width 185 height 32
click at [568, 837] on button "Cancel" at bounding box center [568, 839] width 60 height 32
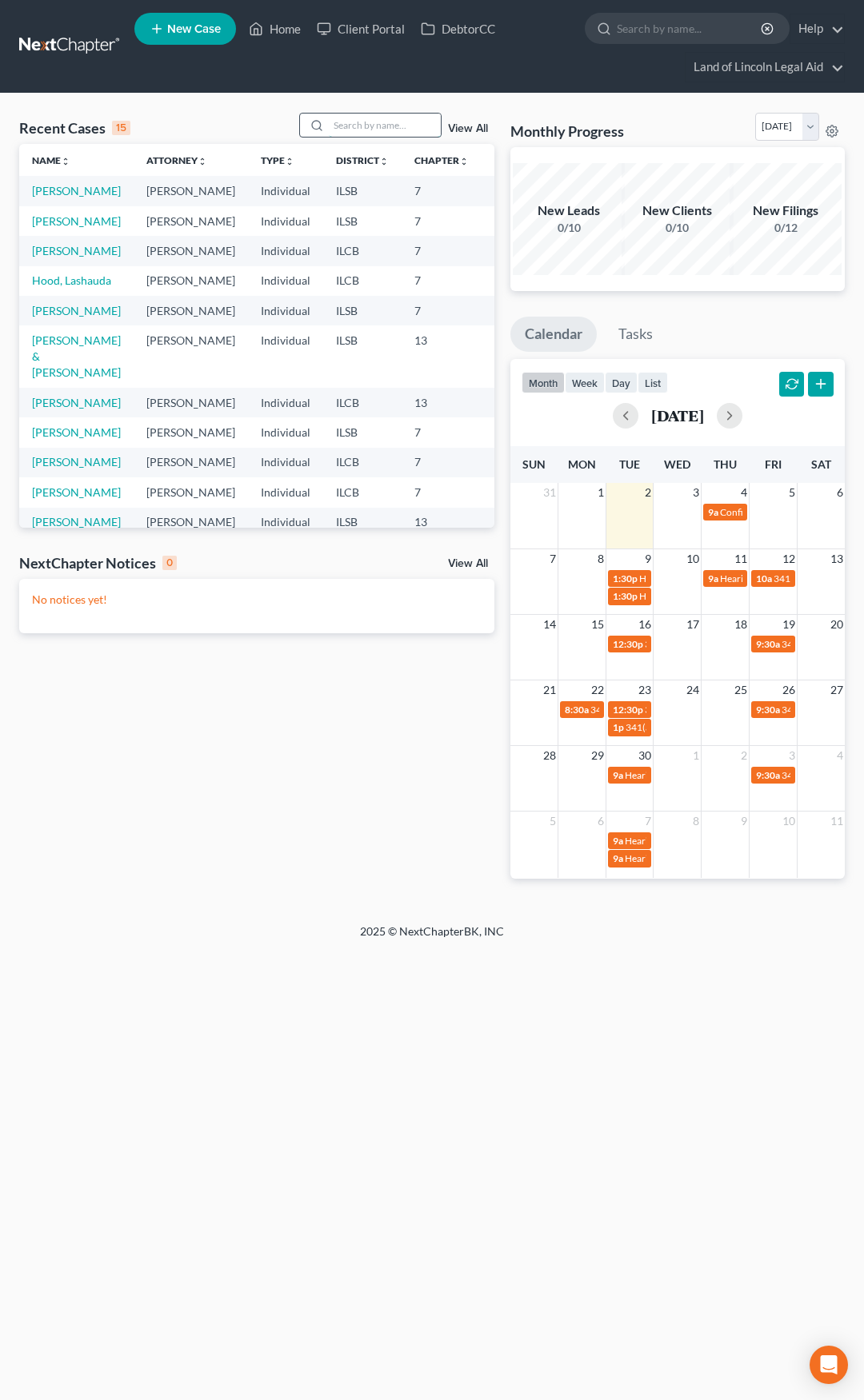
click at [353, 128] on input "search" at bounding box center [385, 125] width 112 height 24
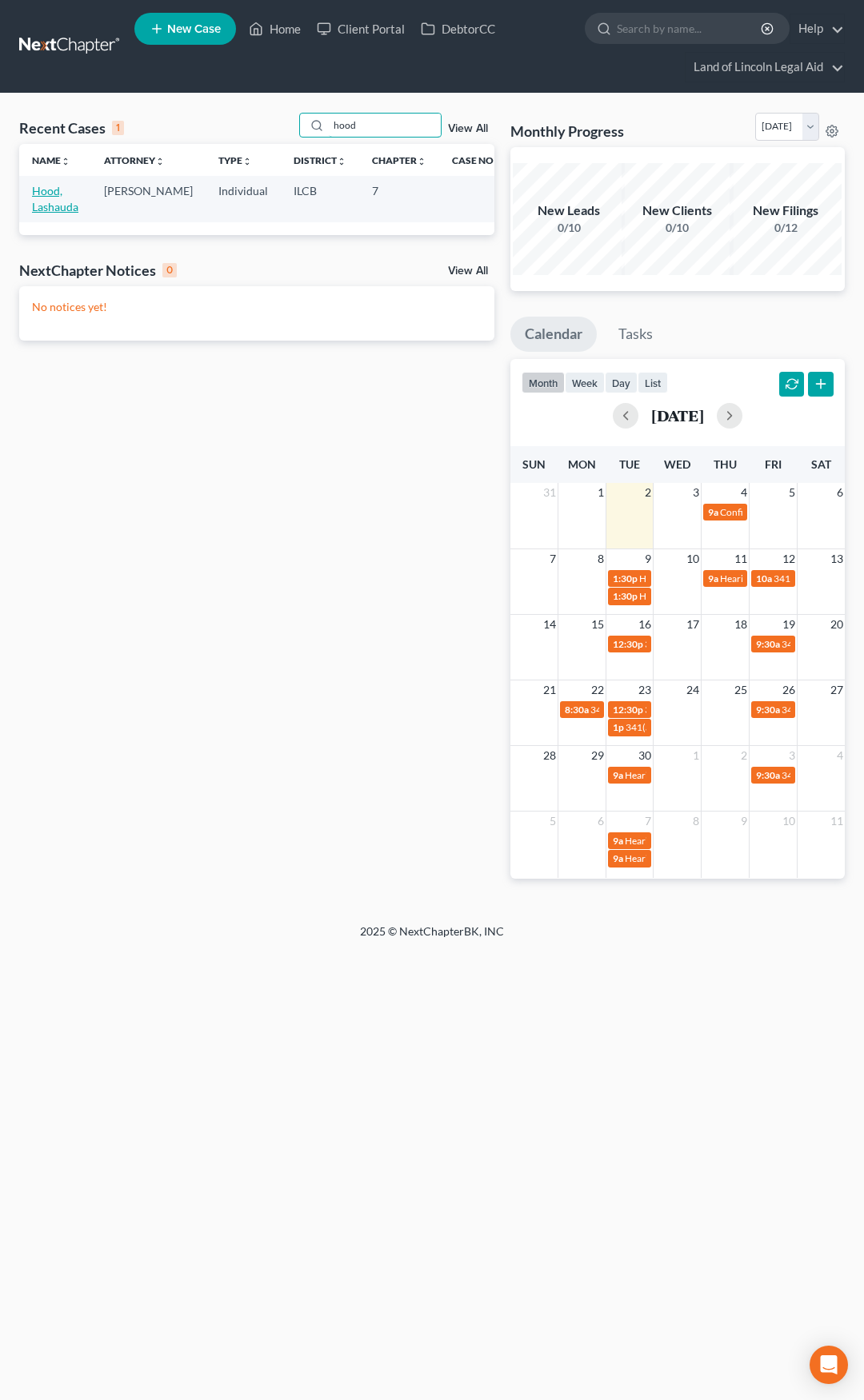
type input "hood"
click at [53, 188] on link "Hood, Lashauda" at bounding box center [55, 198] width 46 height 29
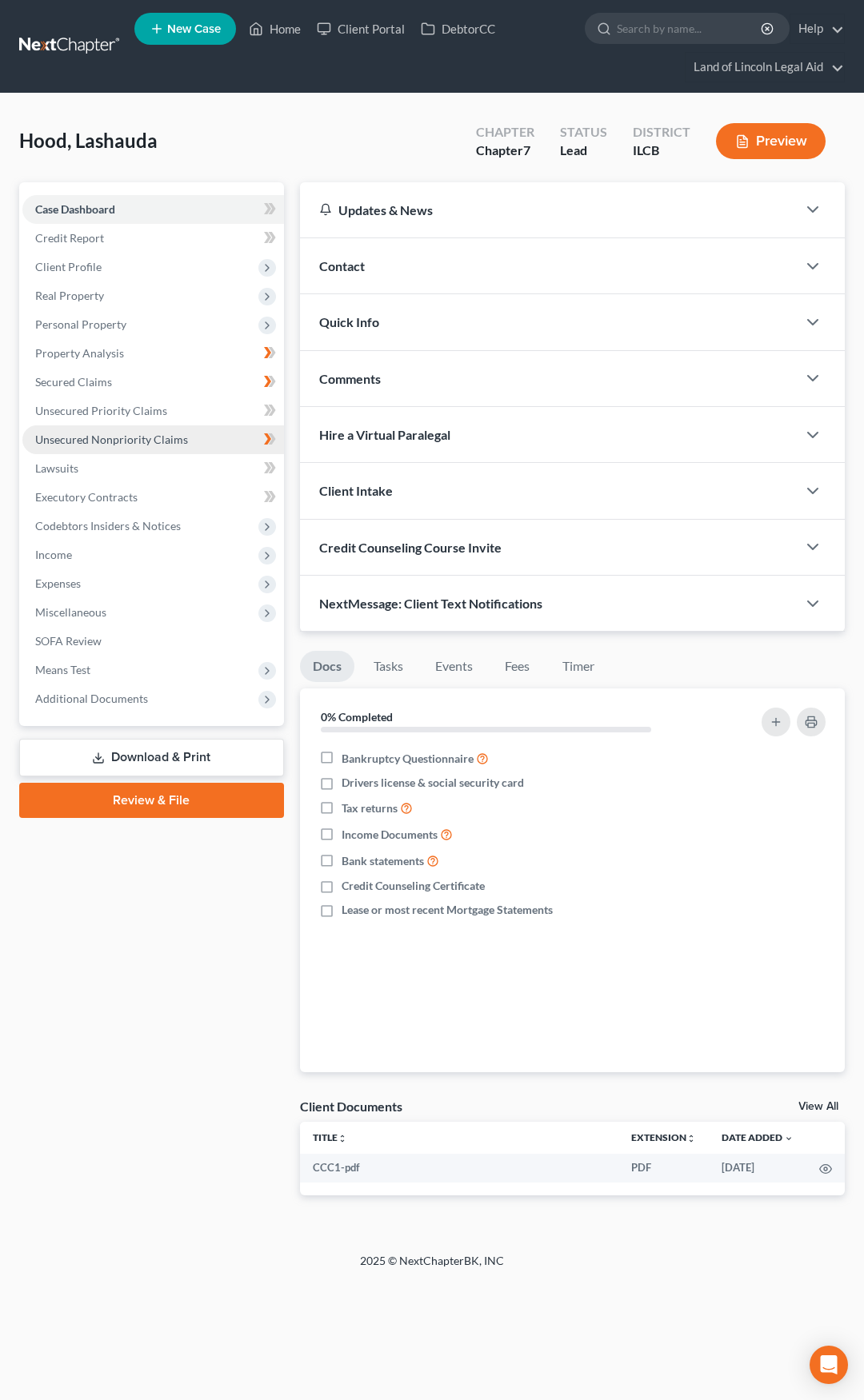
click at [214, 440] on link "Unsecured Nonpriority Claims" at bounding box center [154, 440] width 262 height 29
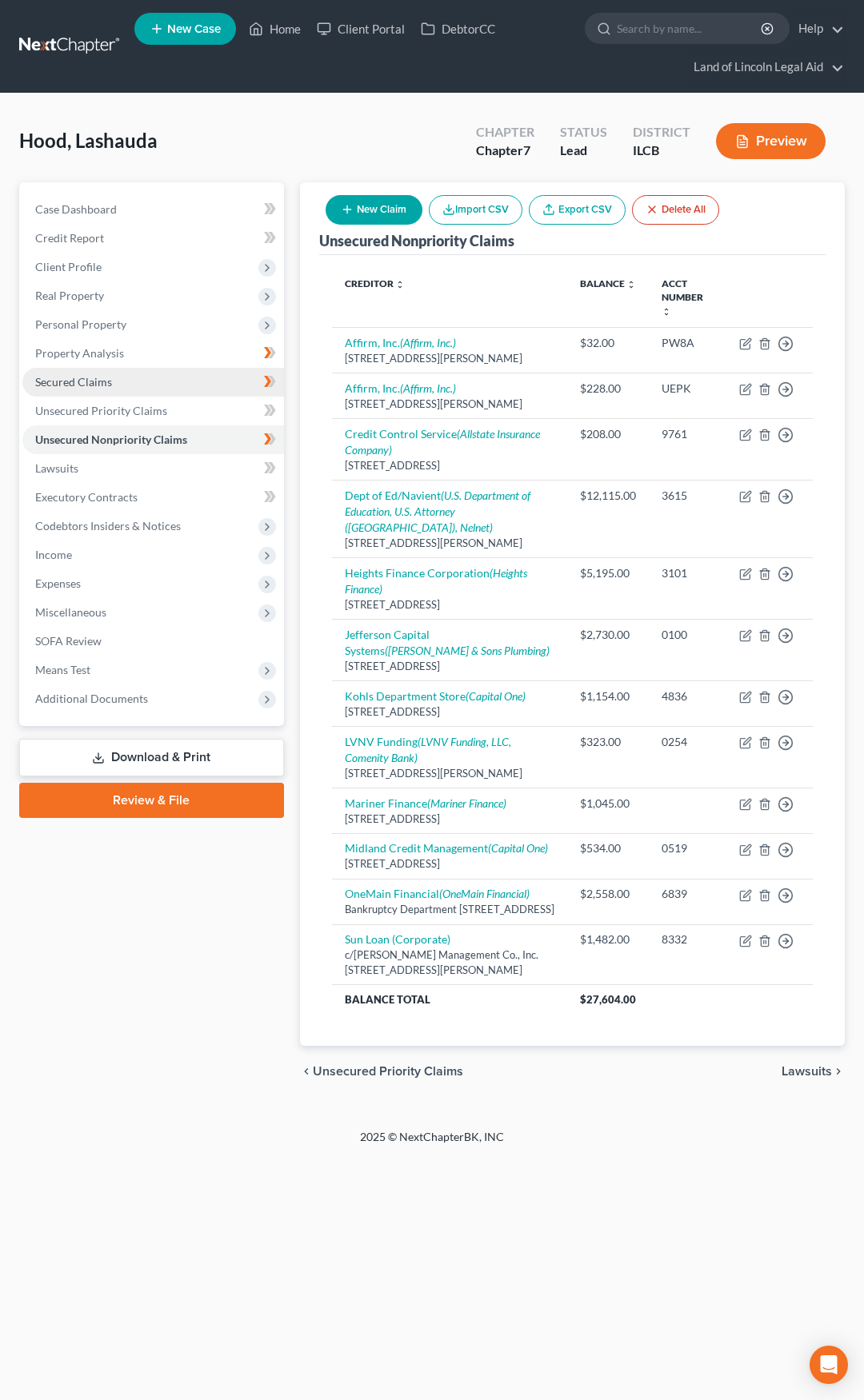
click at [132, 381] on link "Secured Claims" at bounding box center [154, 382] width 262 height 29
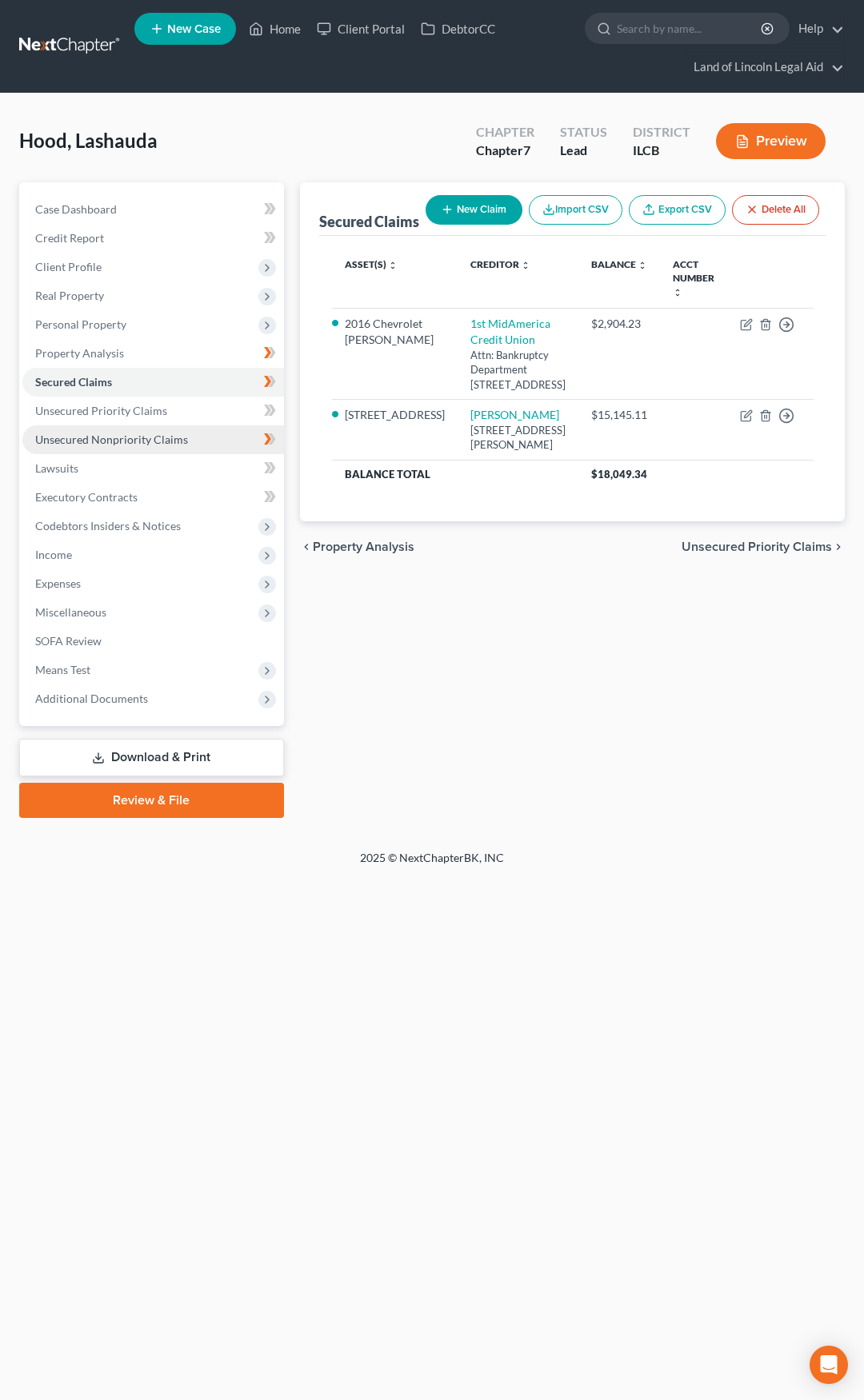
click at [238, 431] on link "Unsecured Nonpriority Claims" at bounding box center [154, 440] width 262 height 29
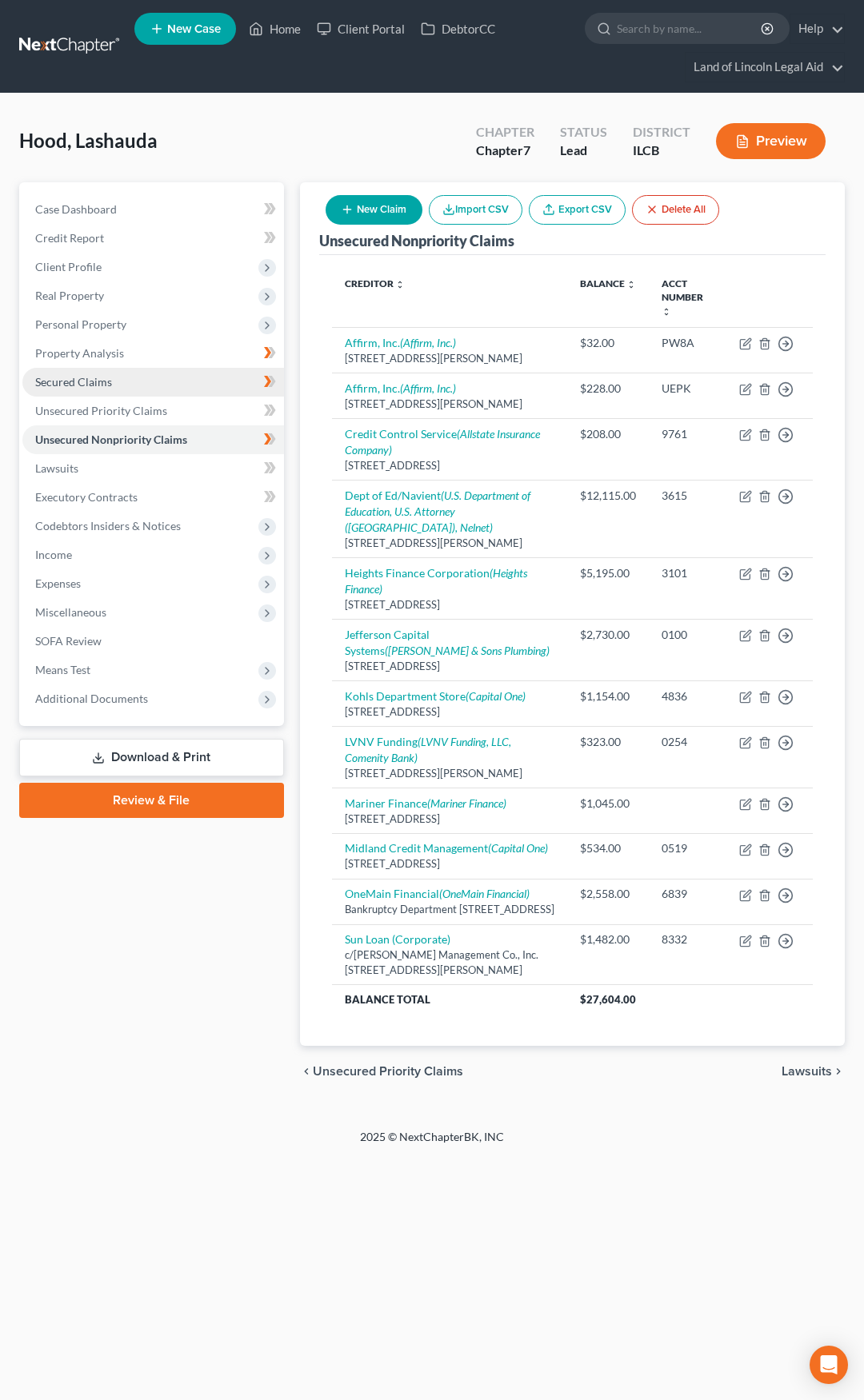
click at [197, 383] on link "Secured Claims" at bounding box center [154, 382] width 262 height 29
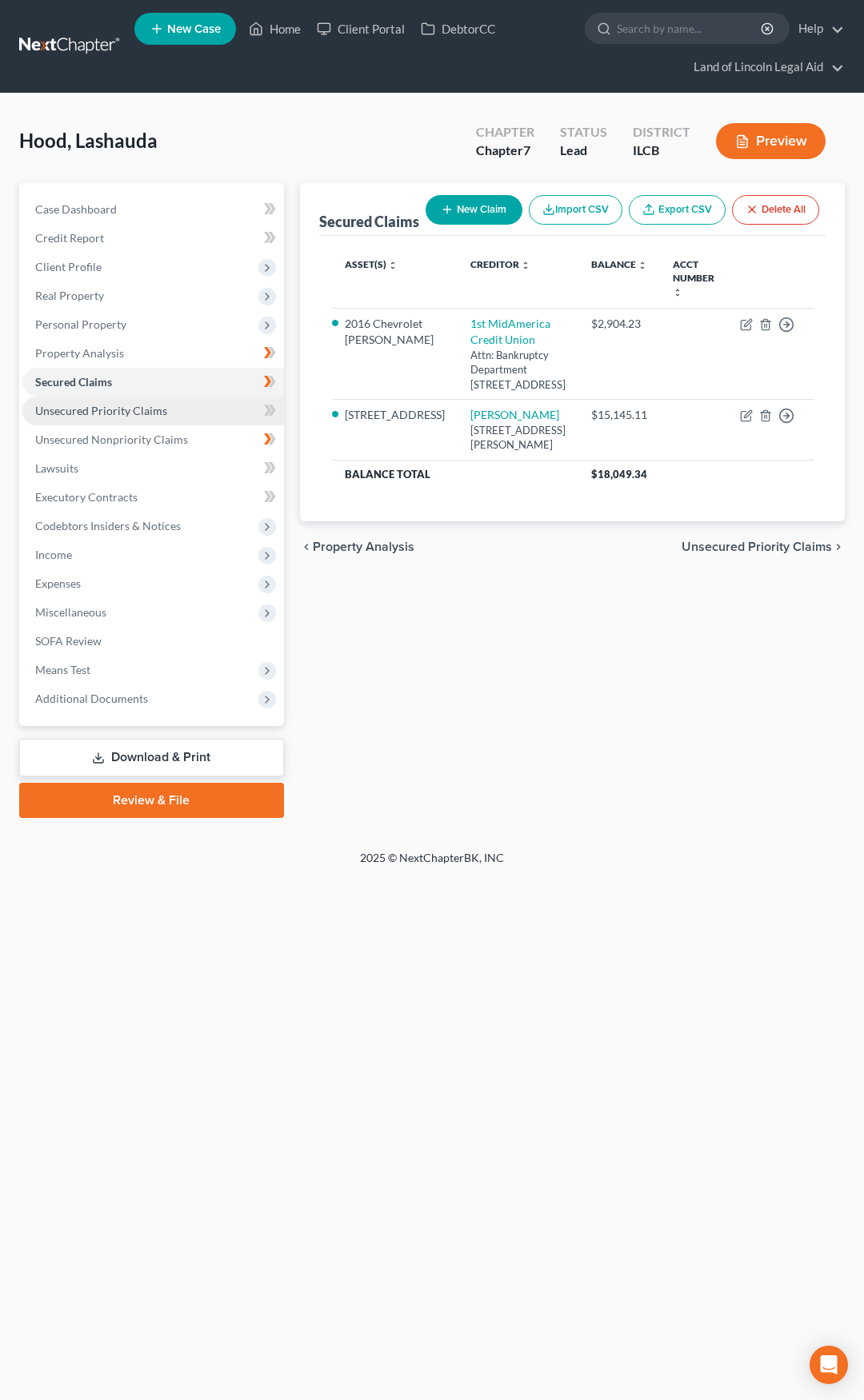
click at [191, 407] on link "Unsecured Priority Claims" at bounding box center [154, 411] width 262 height 29
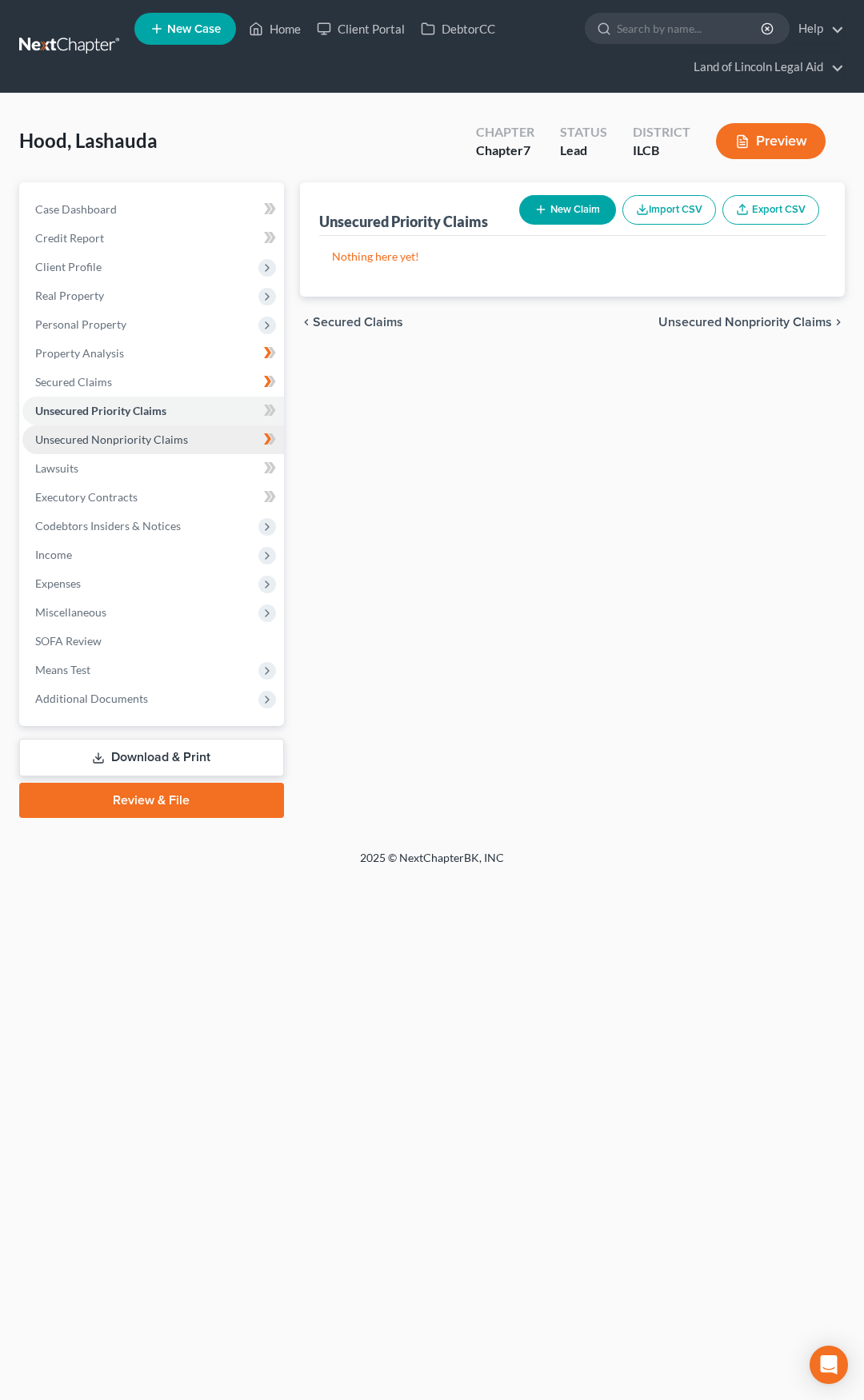
click at [193, 435] on link "Unsecured Nonpriority Claims" at bounding box center [154, 440] width 262 height 29
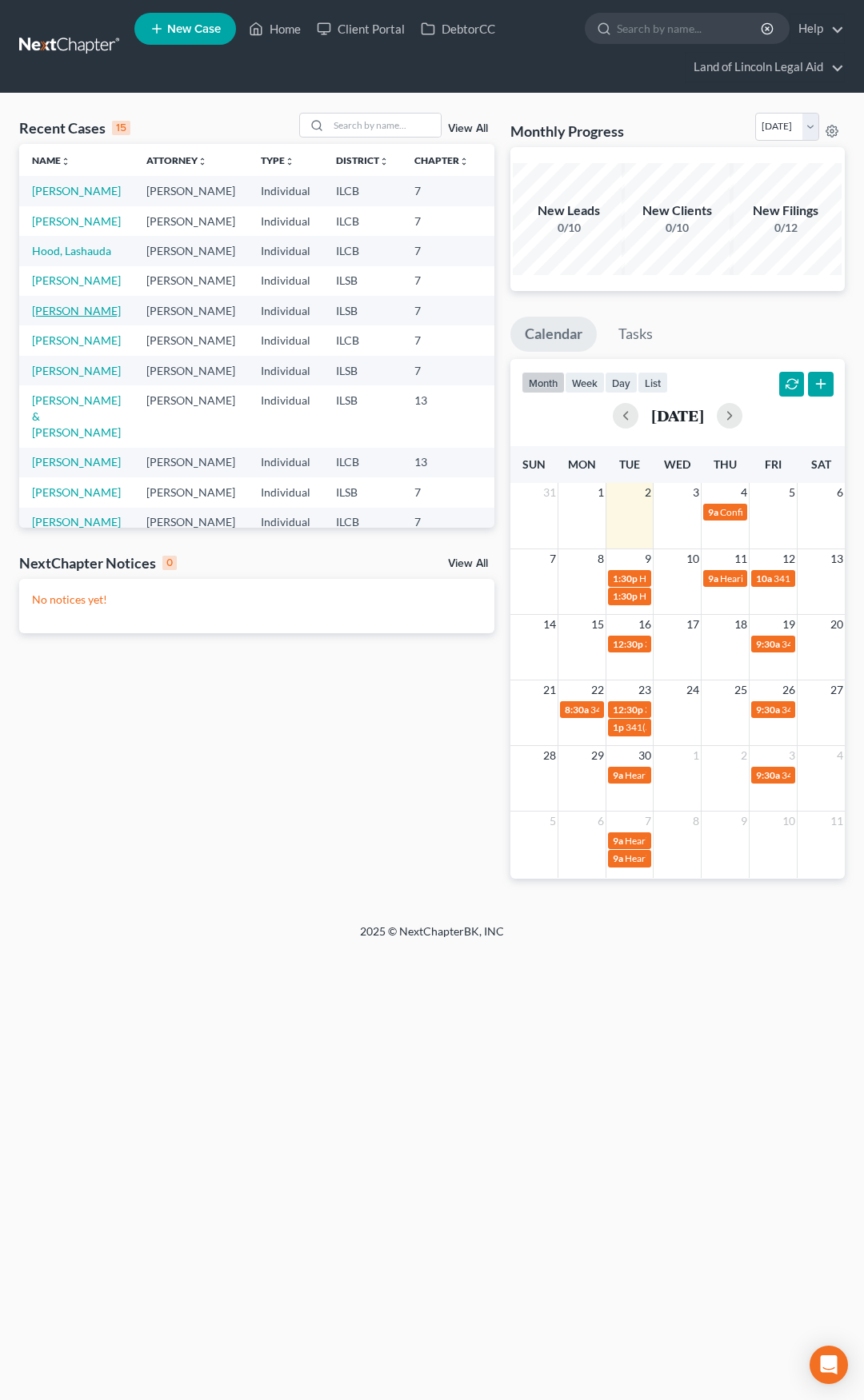
click at [55, 317] on link "[PERSON_NAME]" at bounding box center [76, 311] width 89 height 13
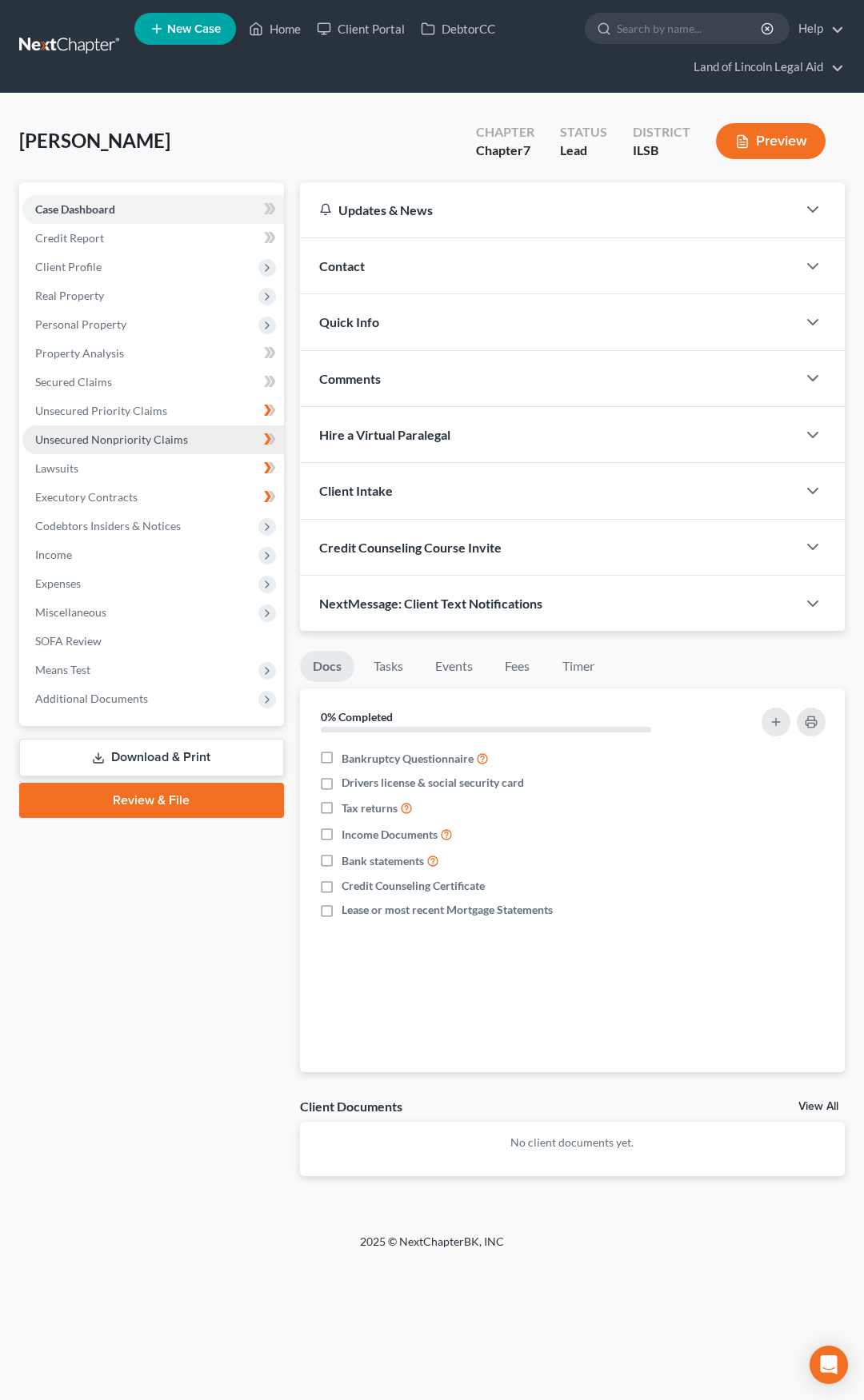
click at [207, 444] on link "Unsecured Nonpriority Claims" at bounding box center [154, 440] width 262 height 29
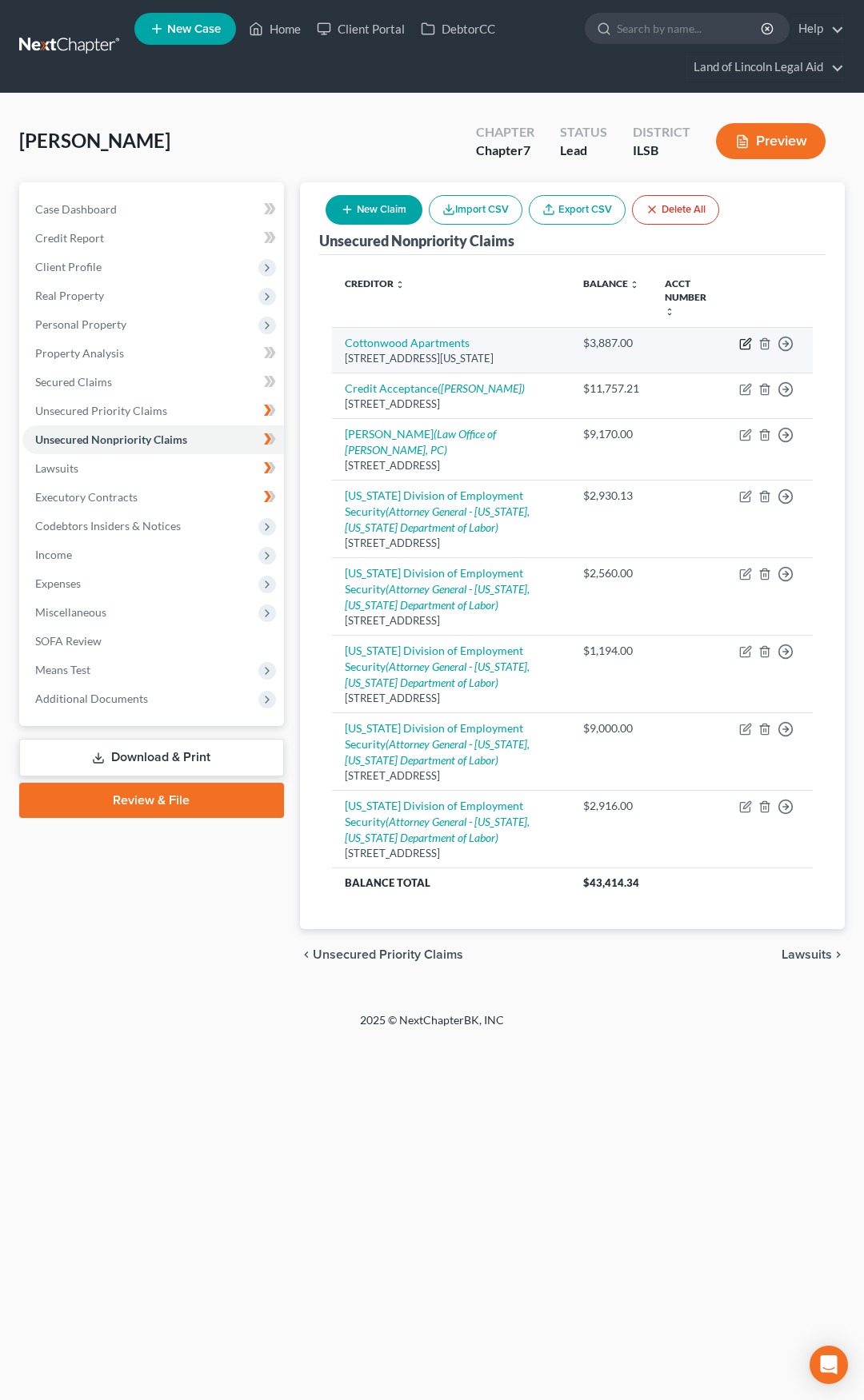
click at [746, 338] on icon "button" at bounding box center [746, 342] width 8 height 8
select select "14"
select select "0"
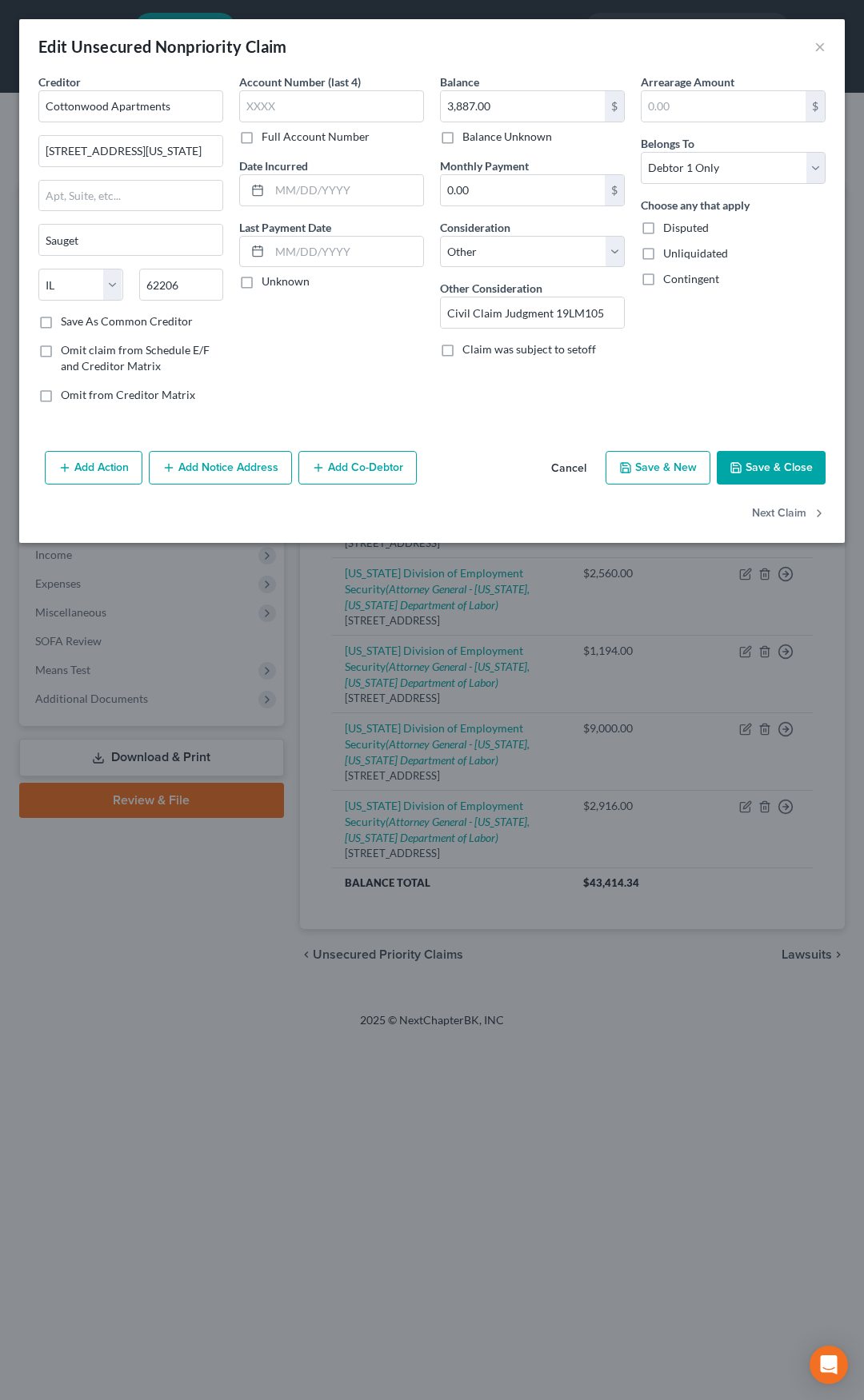
click at [568, 465] on button "Cancel" at bounding box center [568, 468] width 60 height 32
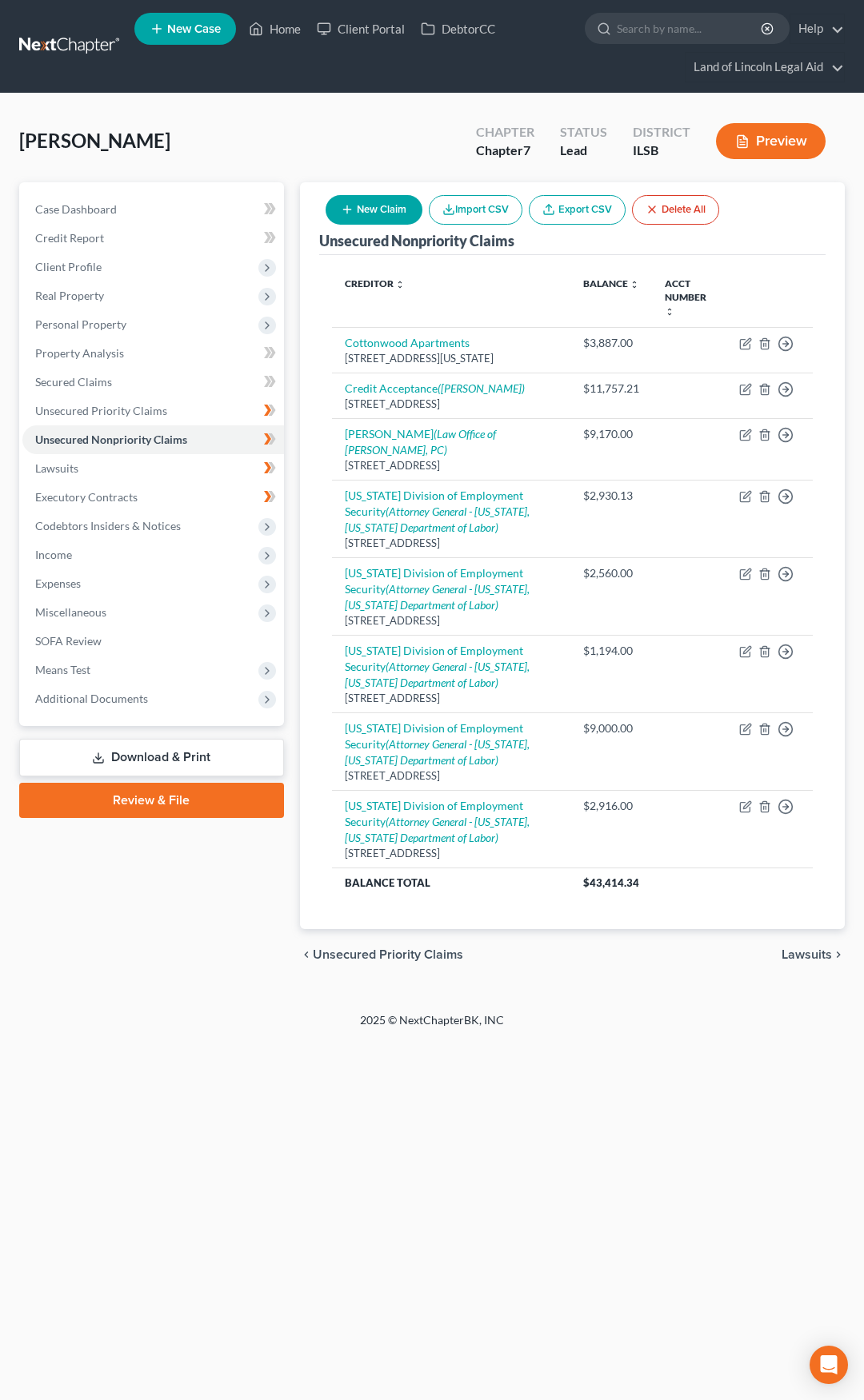
click at [375, 206] on button "New Claim" at bounding box center [374, 209] width 97 height 29
select select "0"
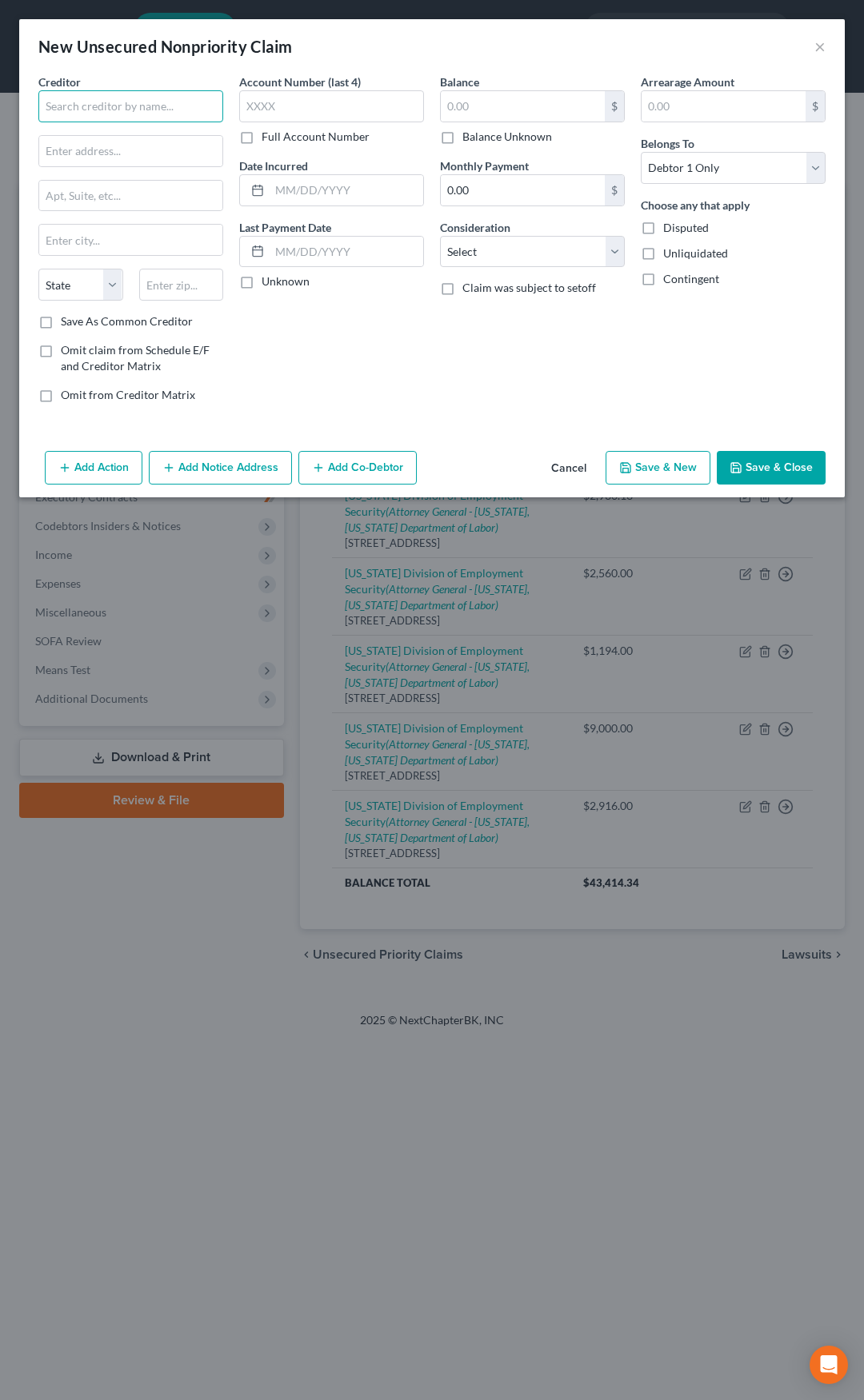
click at [166, 112] on input "text" at bounding box center [131, 107] width 185 height 32
type input "Cottonwood"
click at [563, 468] on button "Cancel" at bounding box center [568, 468] width 60 height 32
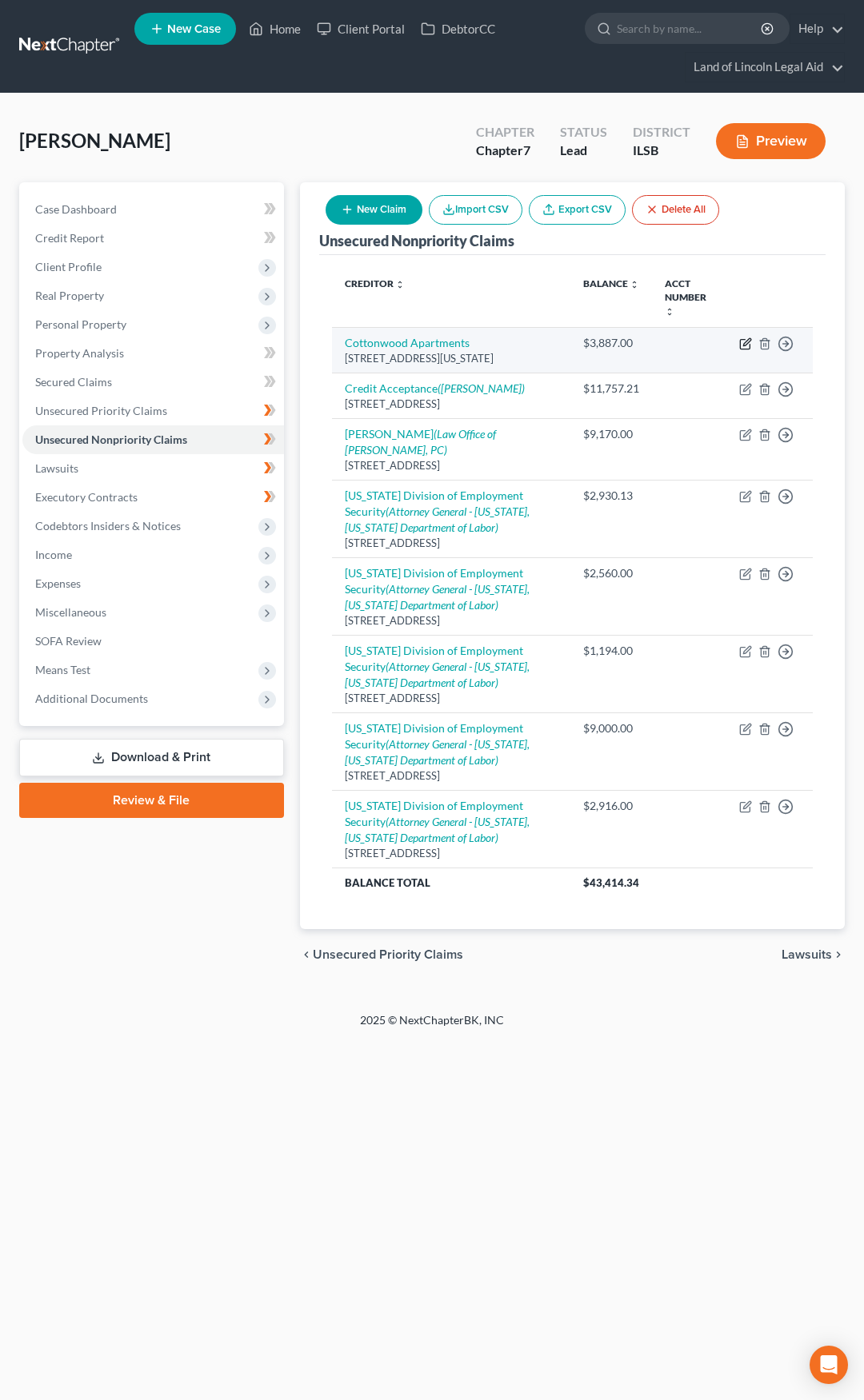
click at [749, 337] on icon "button" at bounding box center [745, 343] width 13 height 13
select select "14"
select select "0"
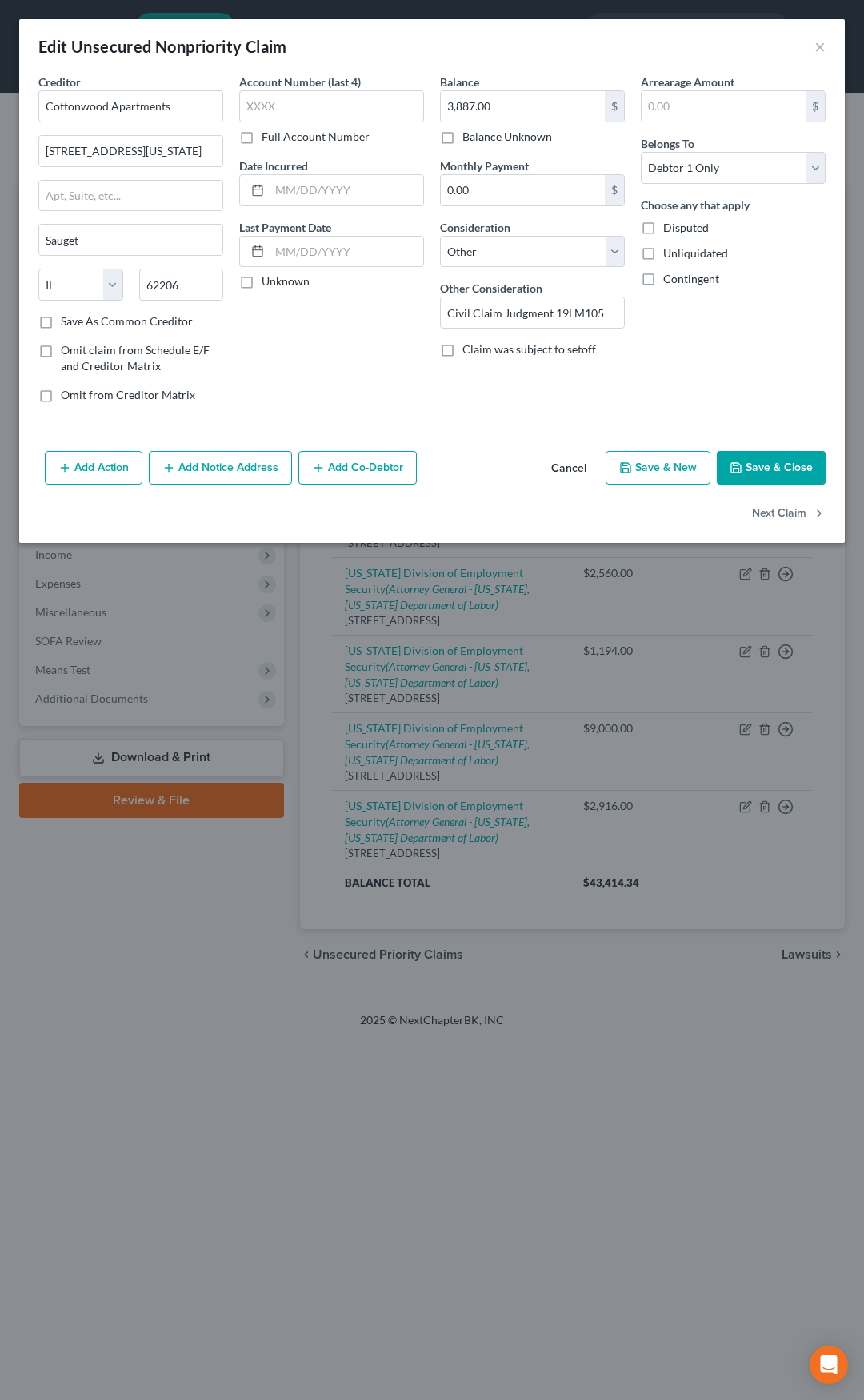
click at [60, 321] on label "Save As Common Creditor" at bounding box center [126, 321] width 132 height 16
click at [67, 321] on input "Save As Common Creditor" at bounding box center [72, 318] width 10 height 10
click at [752, 466] on button "Save & Close" at bounding box center [772, 468] width 109 height 34
checkbox input "false"
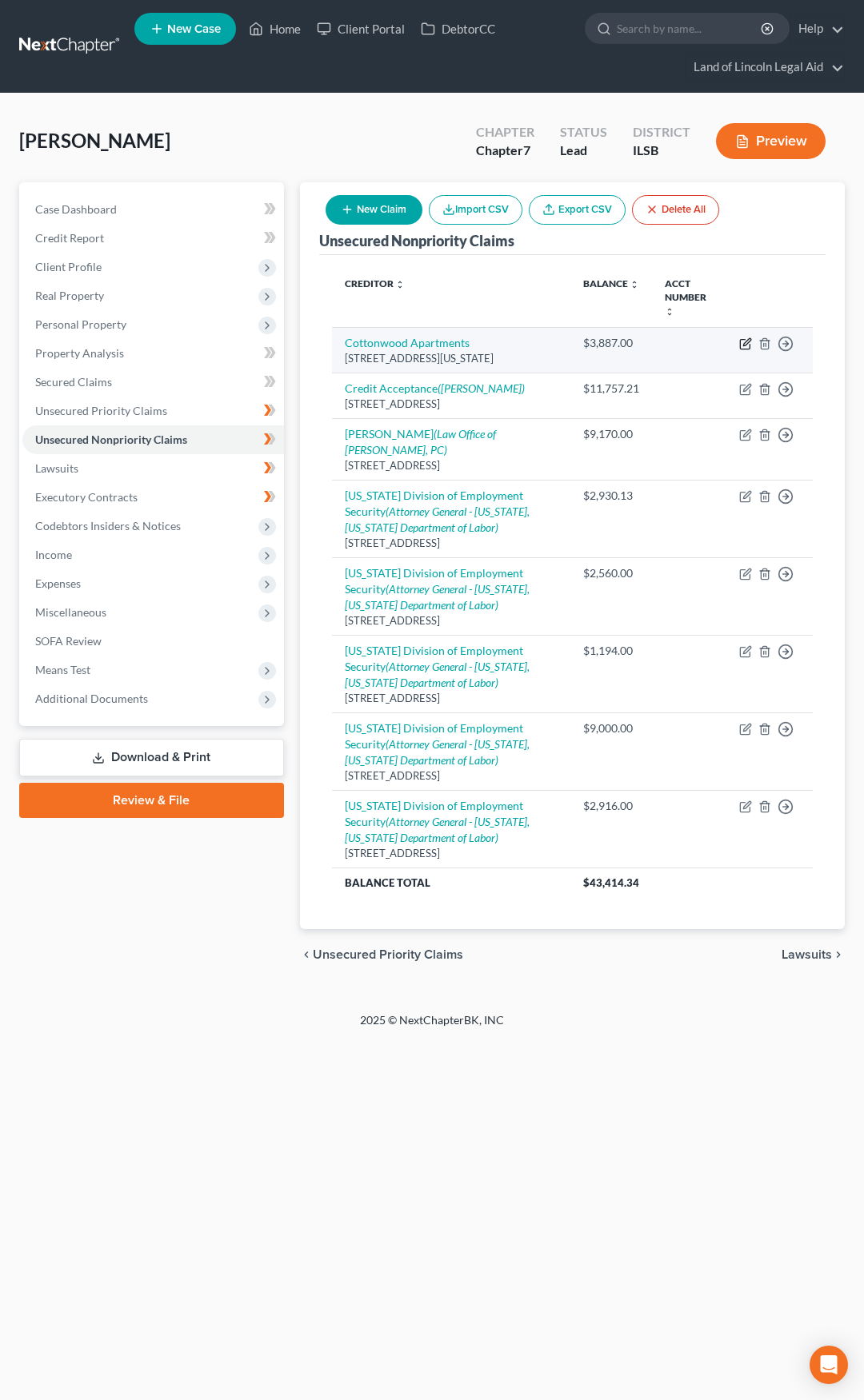
click at [744, 337] on icon "button" at bounding box center [745, 343] width 13 height 13
select select "14"
select select "0"
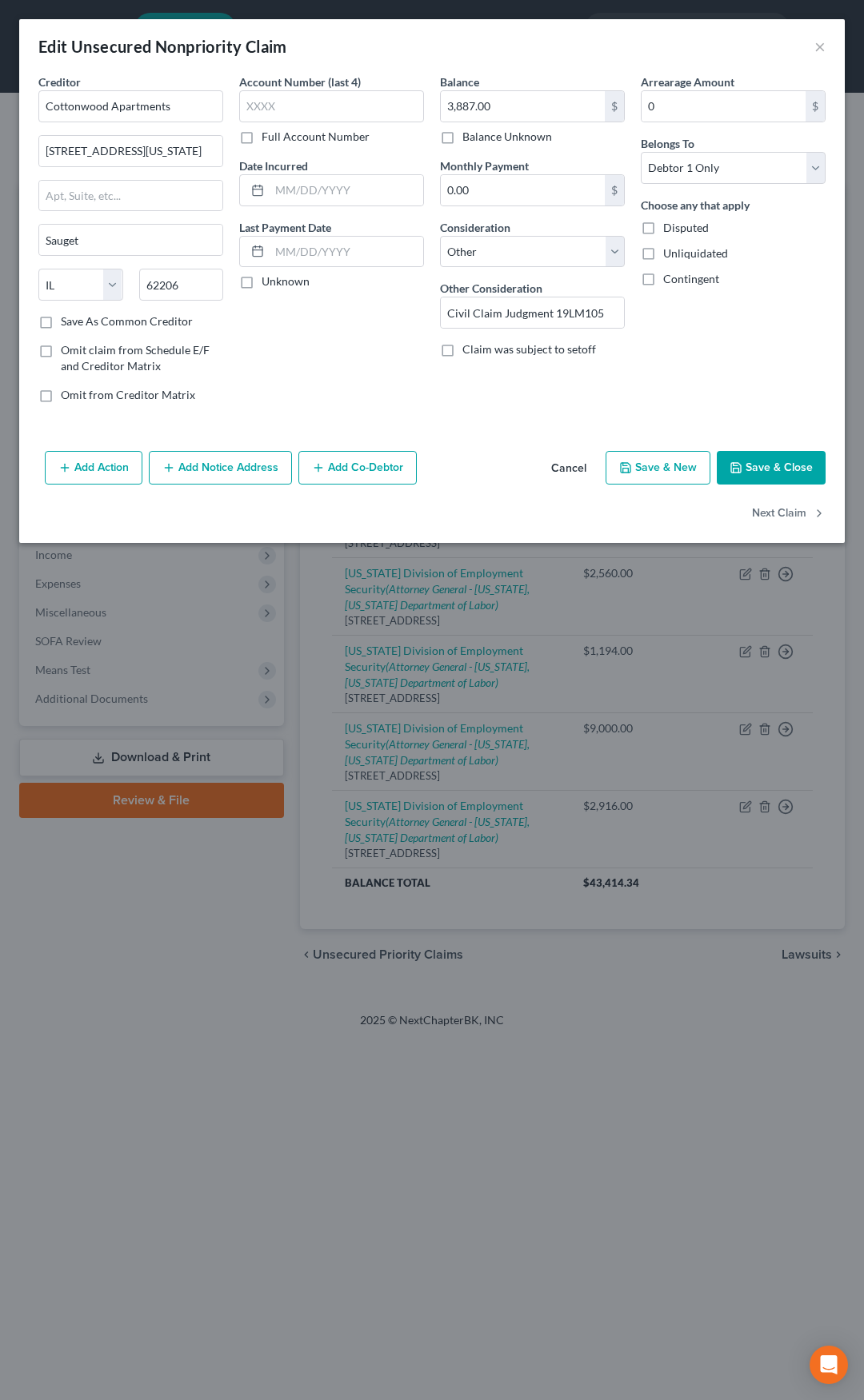
click at [217, 466] on button "Add Notice Address" at bounding box center [220, 468] width 144 height 34
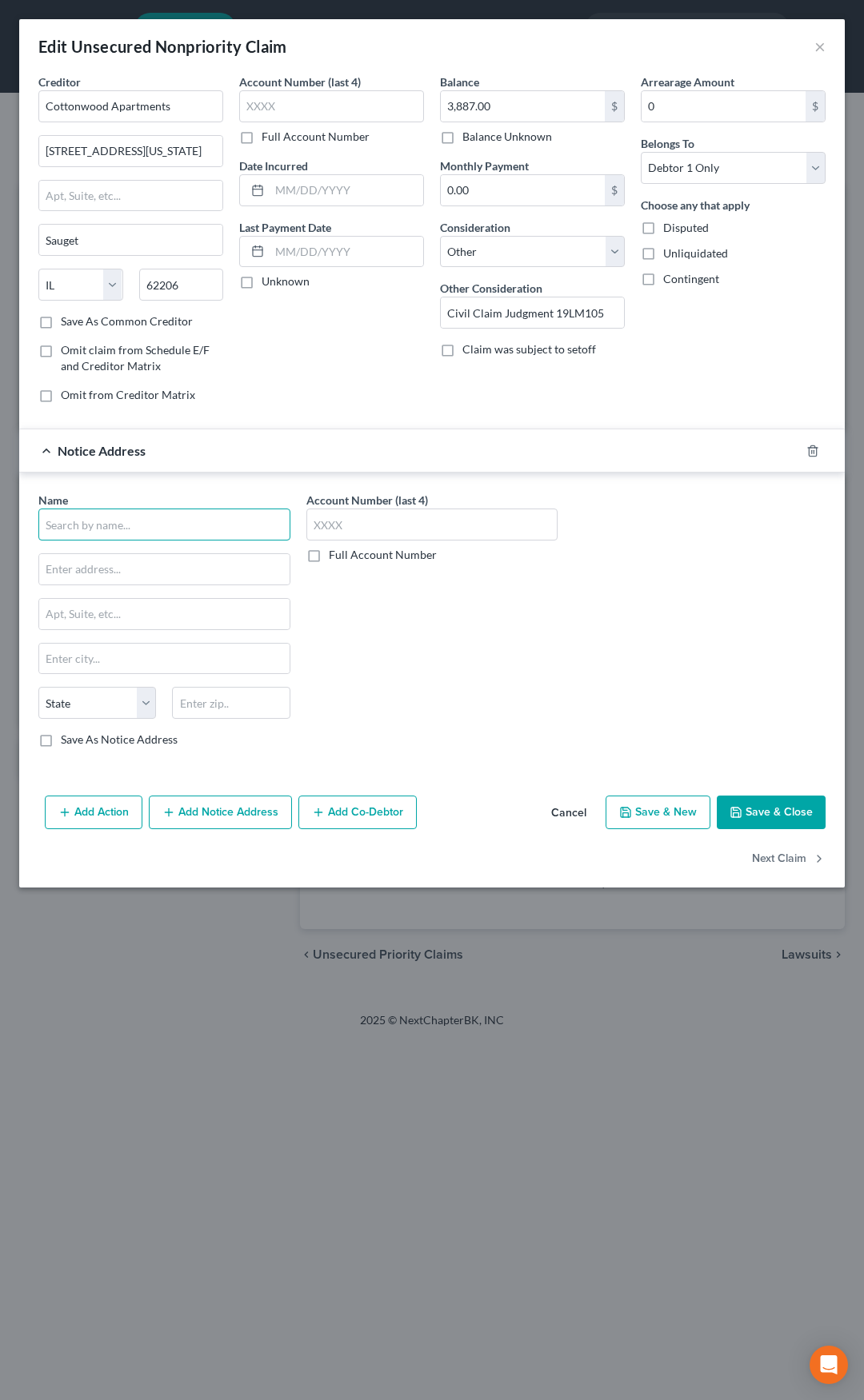
click at [152, 532] on input "text" at bounding box center [165, 525] width 252 height 32
click at [146, 552] on div "Shelton & Madrid" at bounding box center [159, 552] width 216 height 16
type input "Shelton & Madrid"
type input "Attorneys at Law"
type input "Saint Louis"
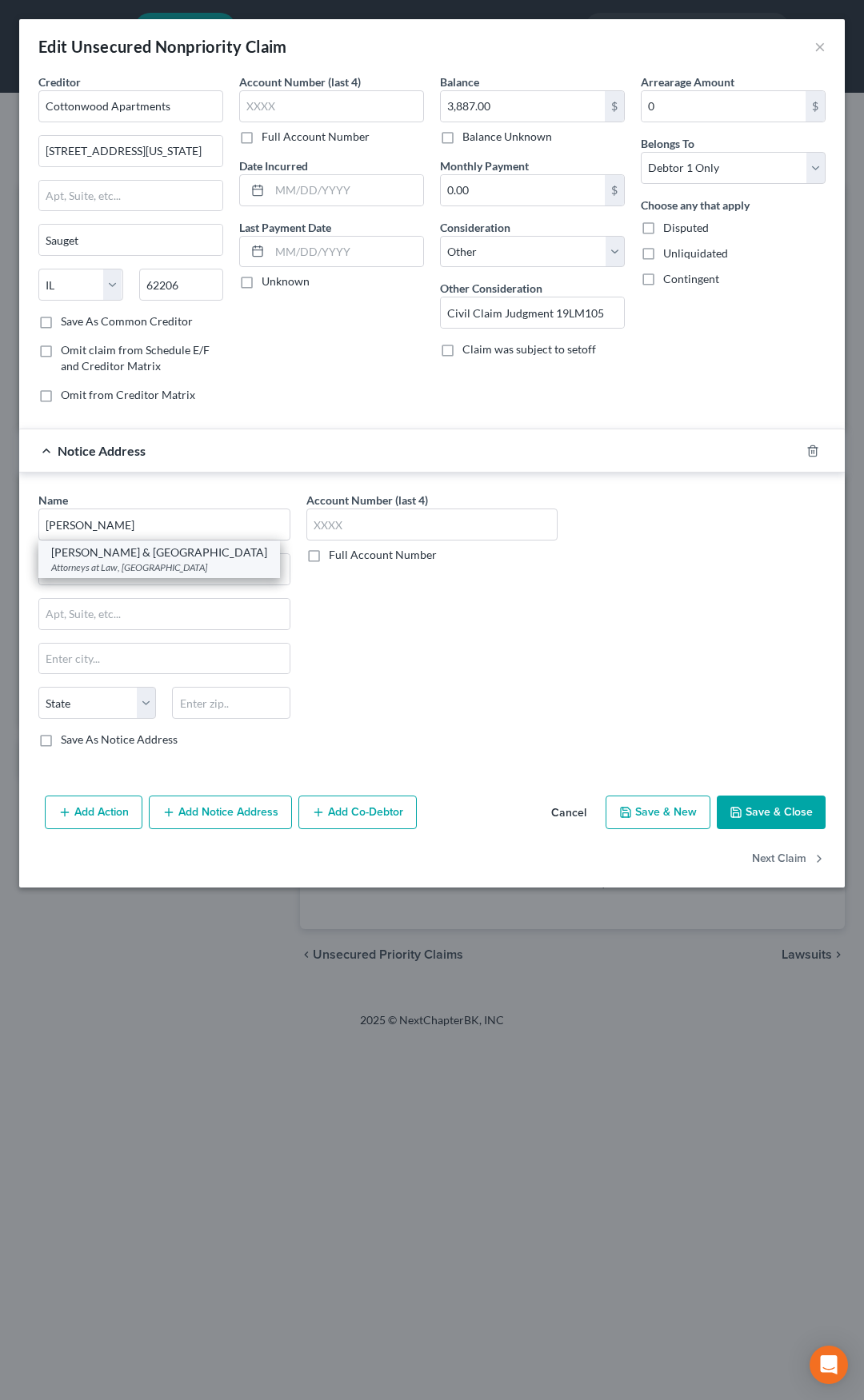
select select "26"
type input "63128"
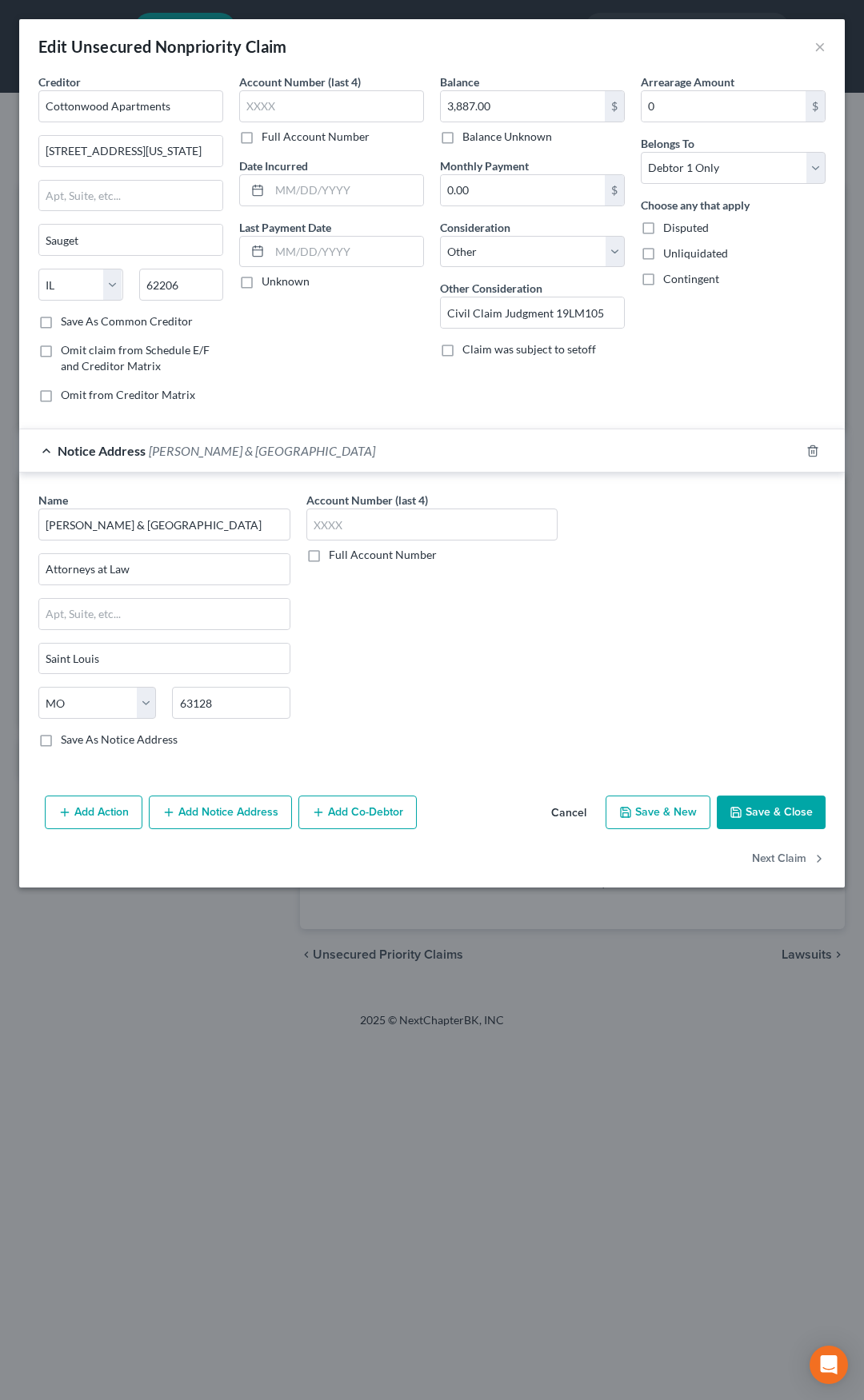
click at [320, 453] on div "Notice Address Shelton & Madrid" at bounding box center [410, 451] width 781 height 42
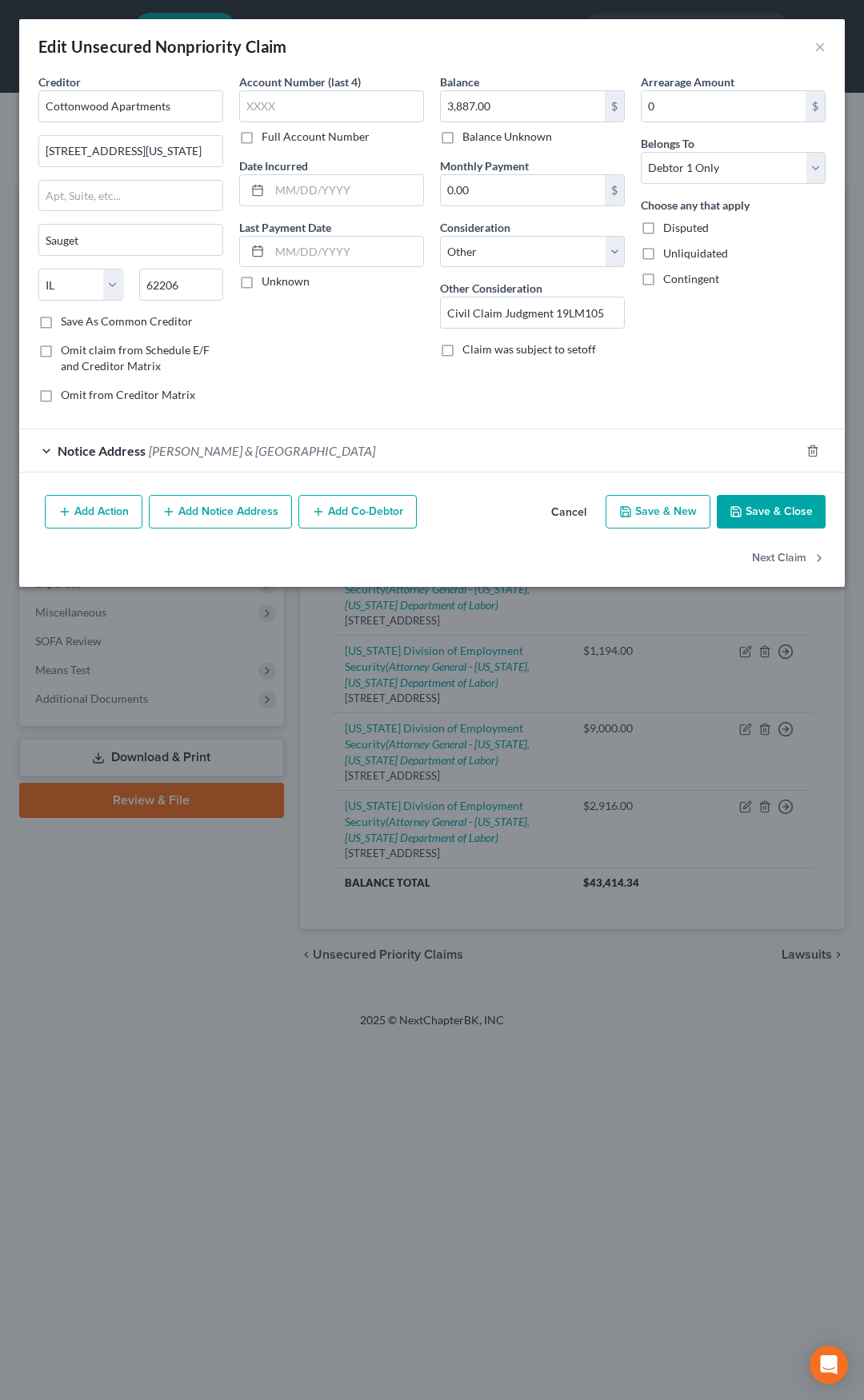
click at [769, 505] on button "Save & Close" at bounding box center [772, 512] width 109 height 34
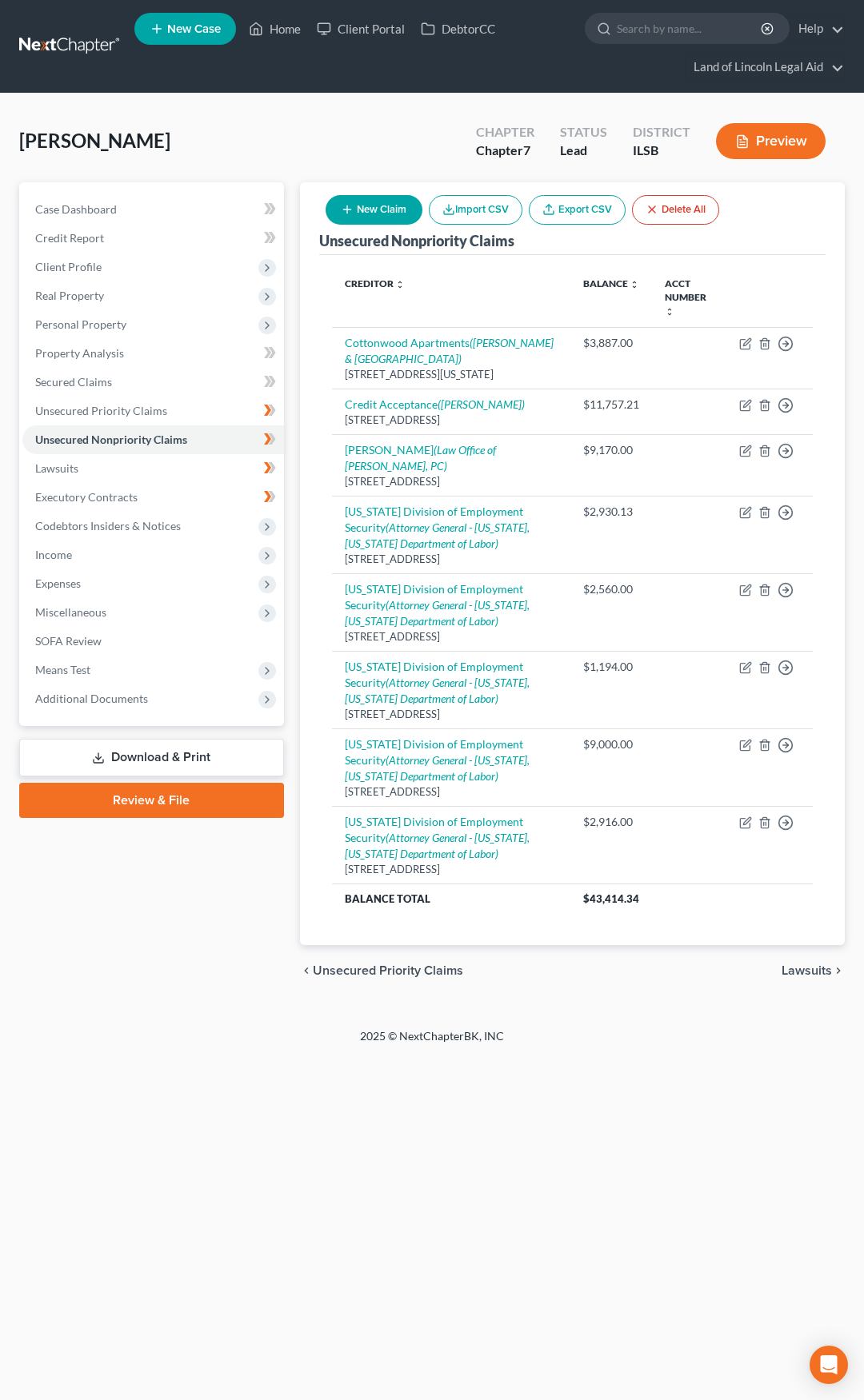
click at [378, 210] on button "New Claim" at bounding box center [374, 209] width 97 height 29
select select "0"
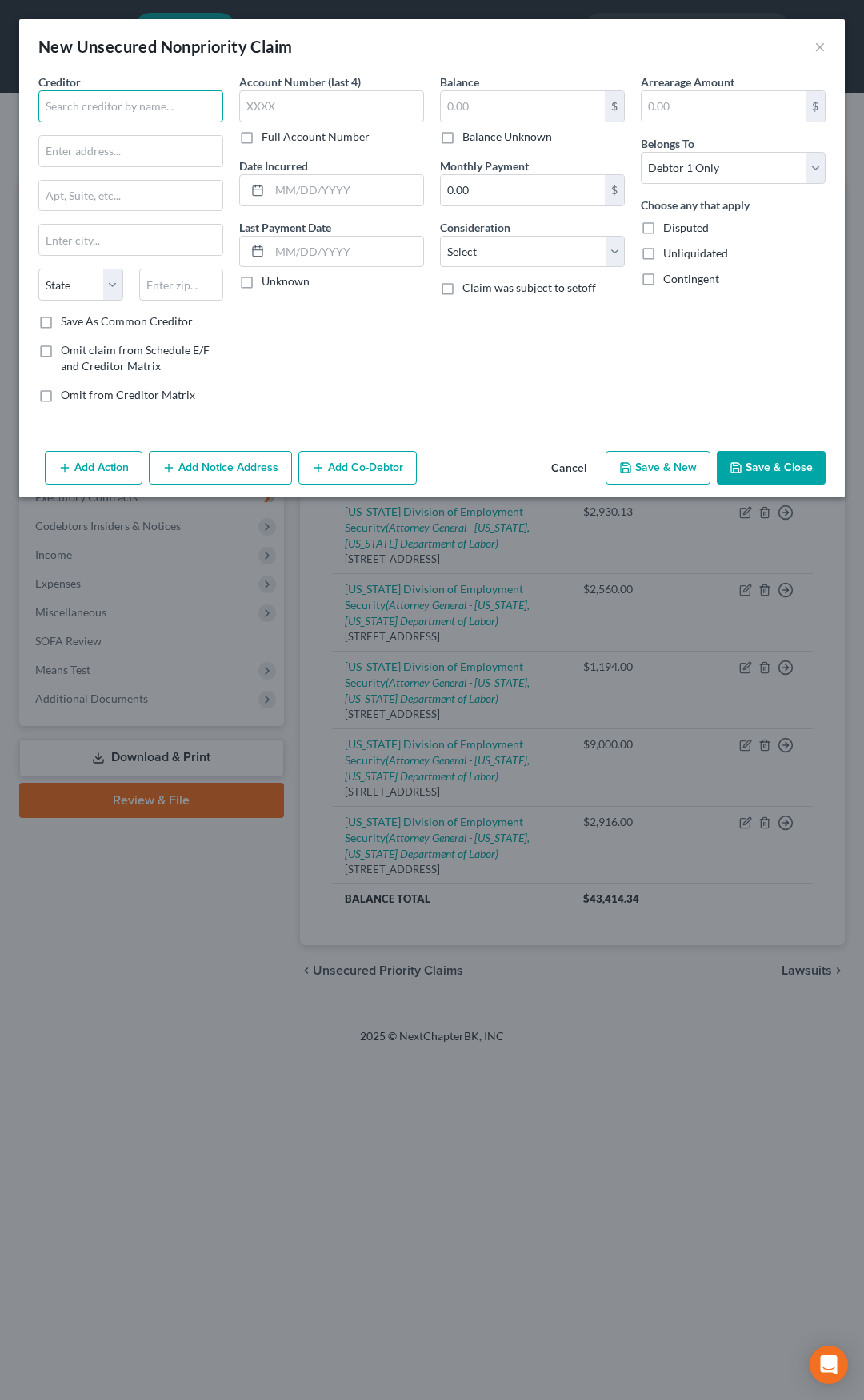
click at [129, 103] on input "text" at bounding box center [131, 107] width 185 height 32
click at [128, 144] on div "4053 Mississippi Avenue, Sauget, IL 62206" at bounding box center [134, 149] width 166 height 13
type input "Cottonwood Apartments"
type input "4053 Mississippi Avenue"
type input "Sauget"
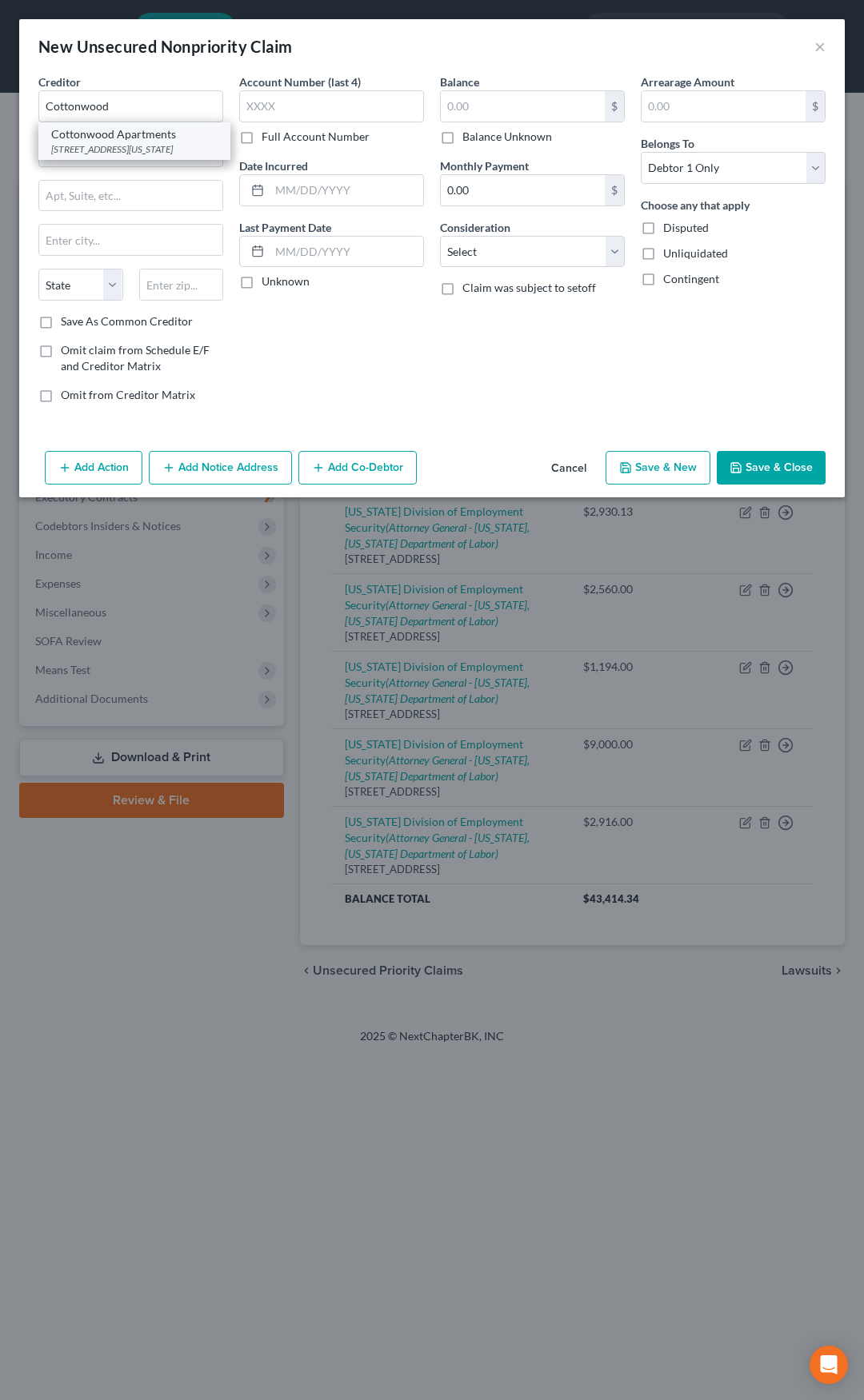
select select "14"
type input "62206"
click at [456, 105] on input "text" at bounding box center [522, 107] width 164 height 30
type input "2,479"
click at [512, 252] on select "Select Cable / Satellite Services Collection Agency Credit Card Debt Debt Couns…" at bounding box center [532, 252] width 185 height 32
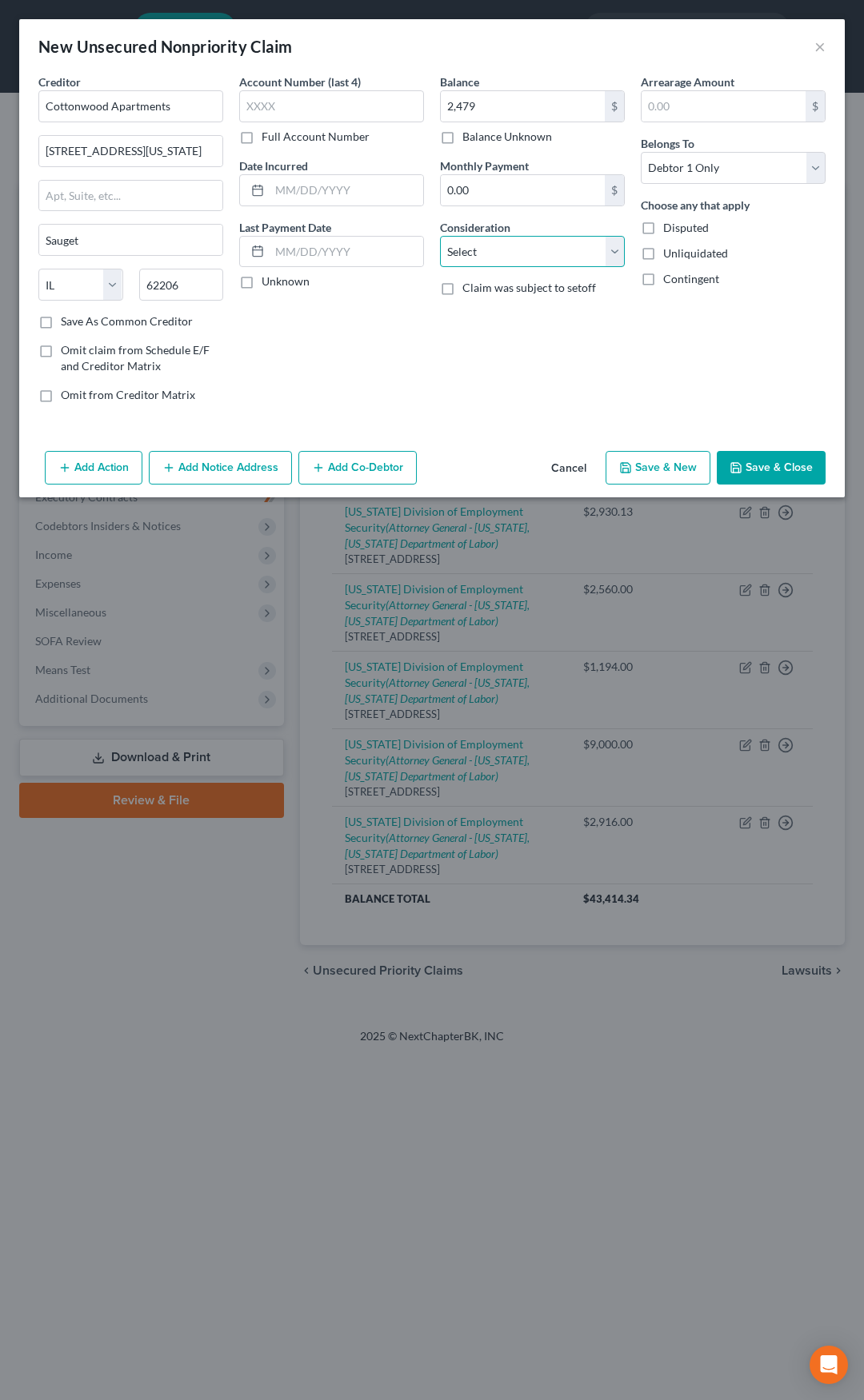
select select "14"
click at [440, 236] on select "Select Cable / Satellite Services Collection Agency Credit Card Debt Debt Couns…" at bounding box center [532, 252] width 185 height 32
click at [483, 318] on input "text" at bounding box center [532, 312] width 183 height 30
type input "Civil Claim Judgment 18LM1329"
click at [241, 469] on button "Add Notice Address" at bounding box center [220, 468] width 144 height 34
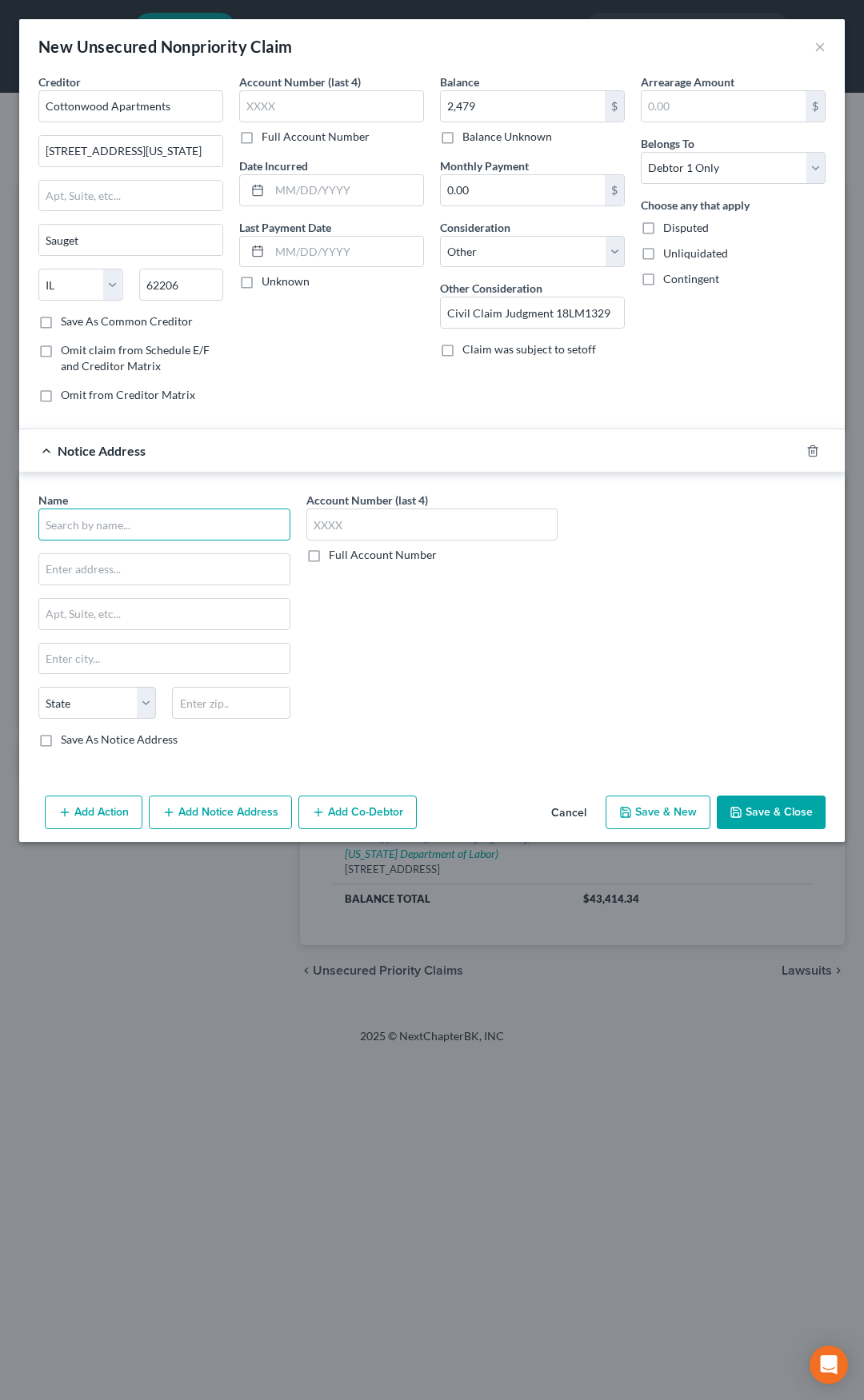
click at [171, 524] on input "text" at bounding box center [165, 525] width 252 height 32
click at [135, 552] on div "Shelton & Madrid" at bounding box center [159, 552] width 216 height 16
type input "Shelton & Madrid"
type input "Attorneys at Law"
type input "Saint Louis"
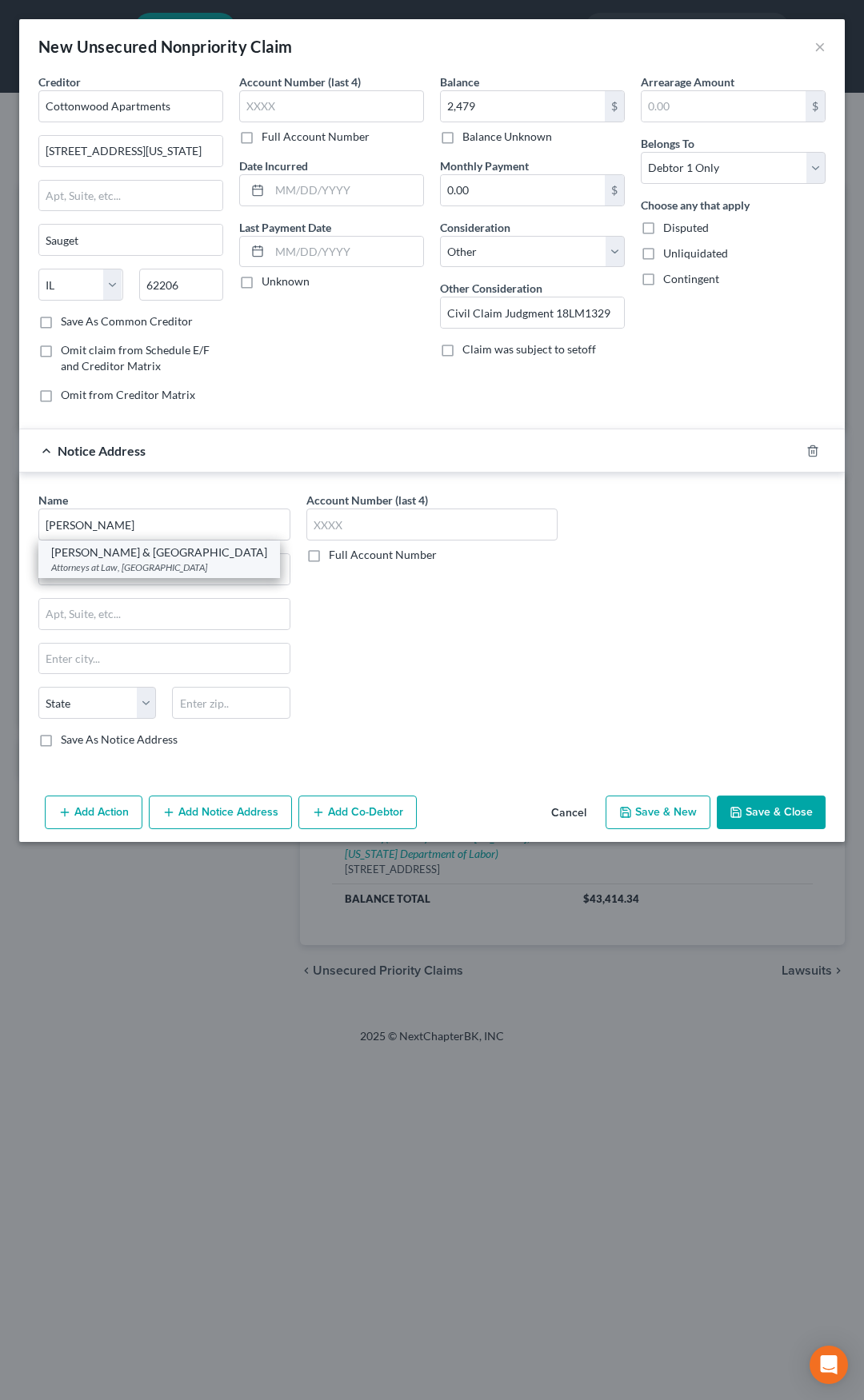
select select "26"
type input "63128"
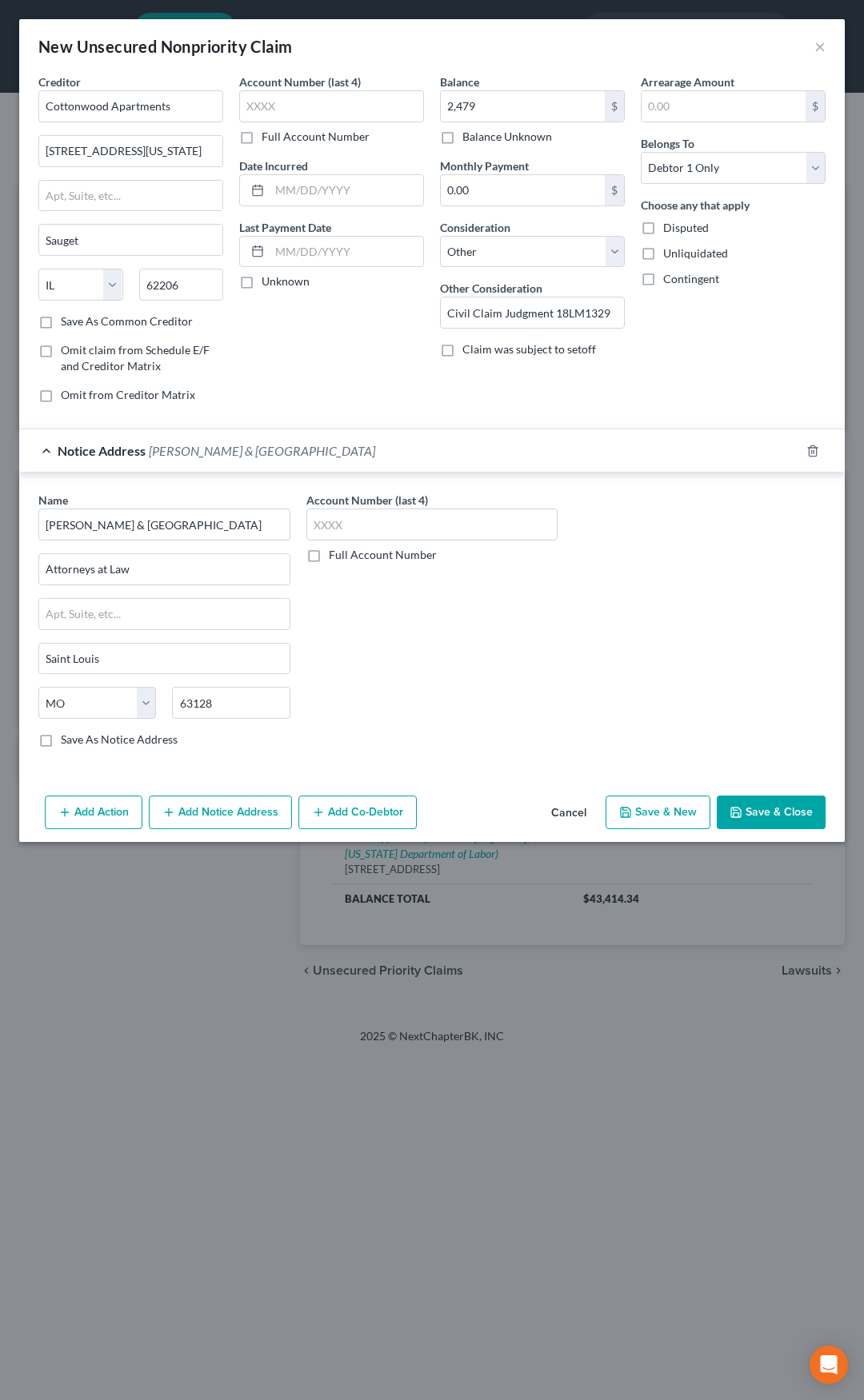
click at [359, 459] on div "Notice Address Shelton & Madrid" at bounding box center [410, 451] width 781 height 42
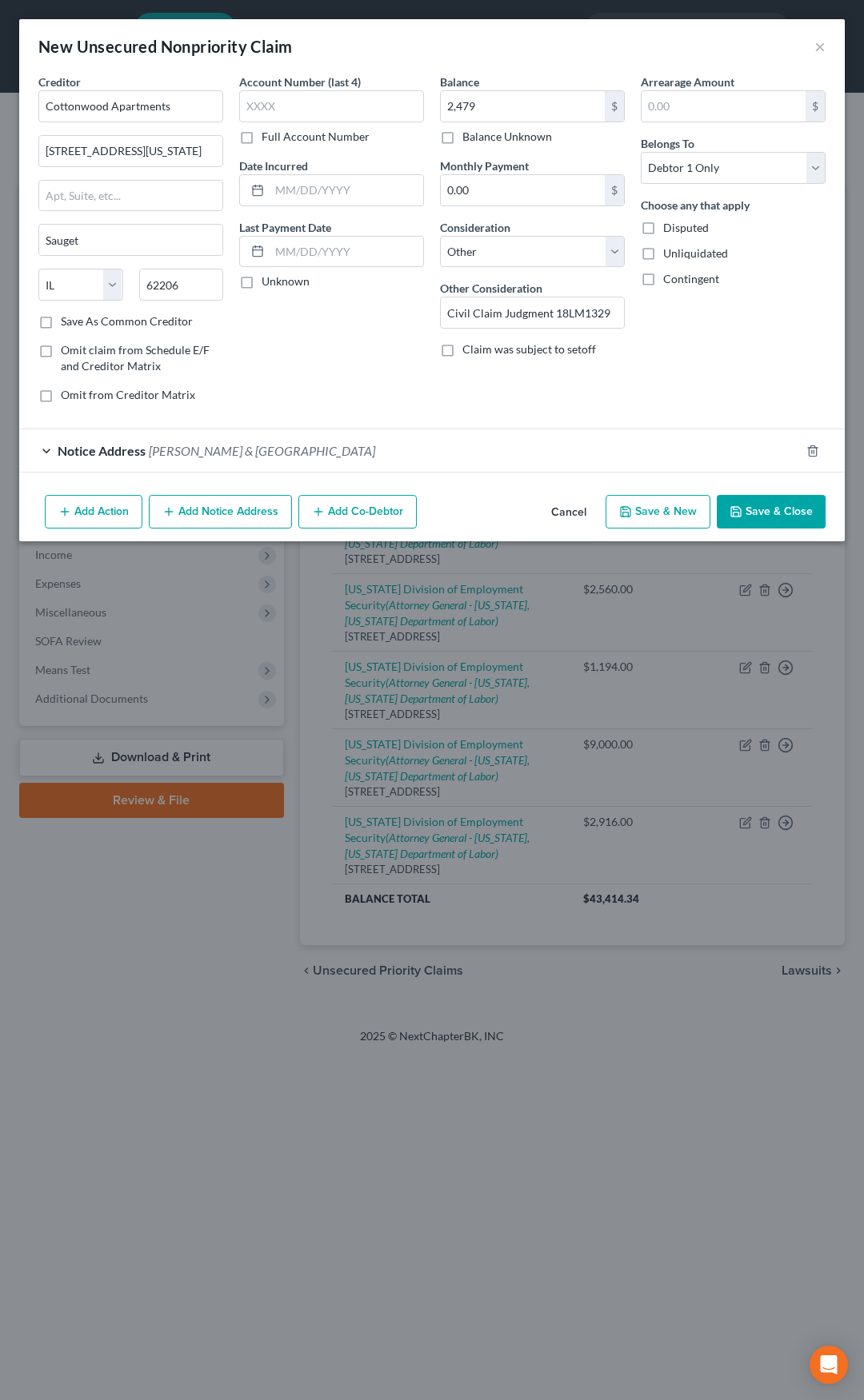
click at [741, 509] on icon "button" at bounding box center [736, 511] width 9 height 9
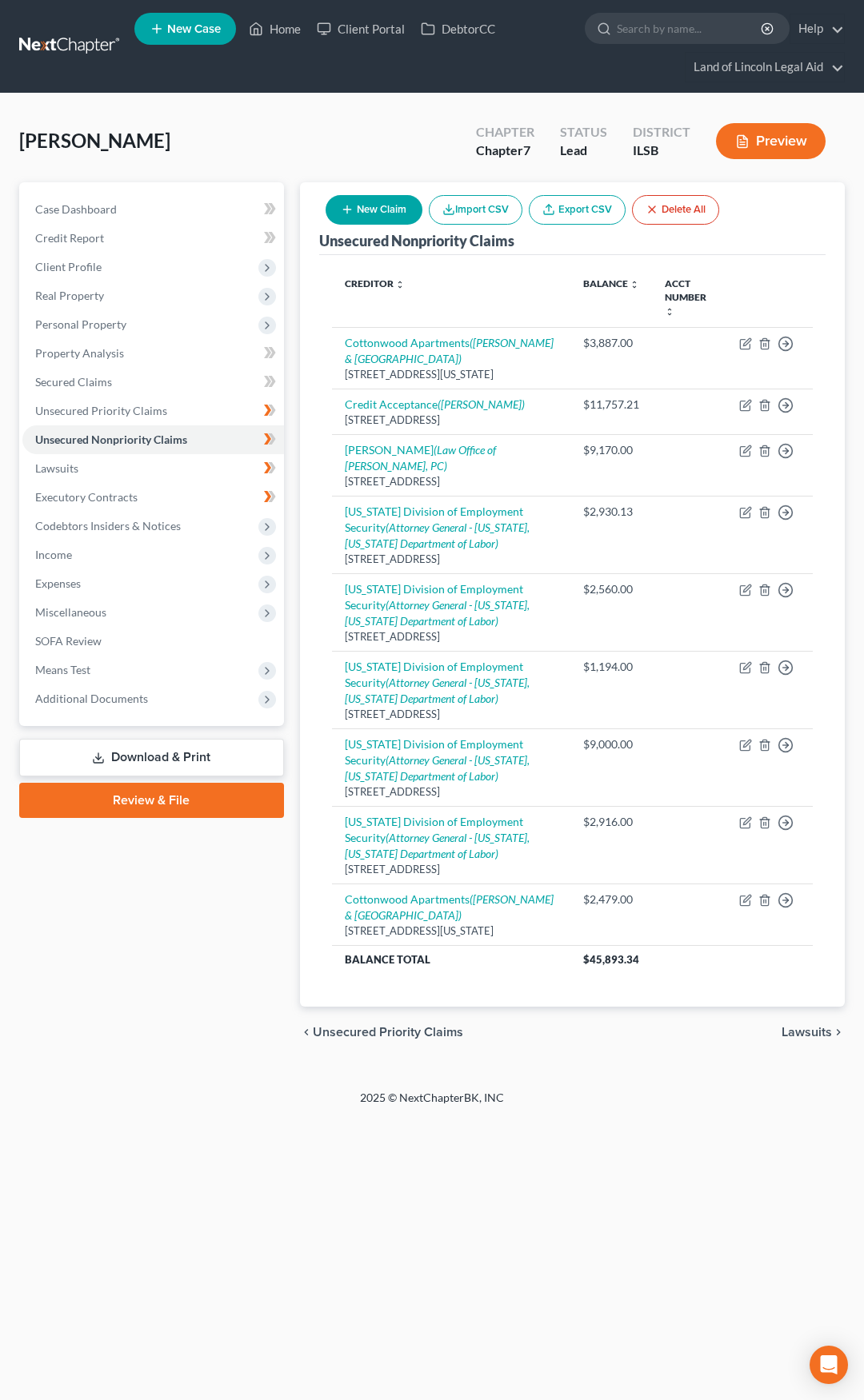
click at [364, 215] on button "New Claim" at bounding box center [374, 209] width 97 height 29
select select "0"
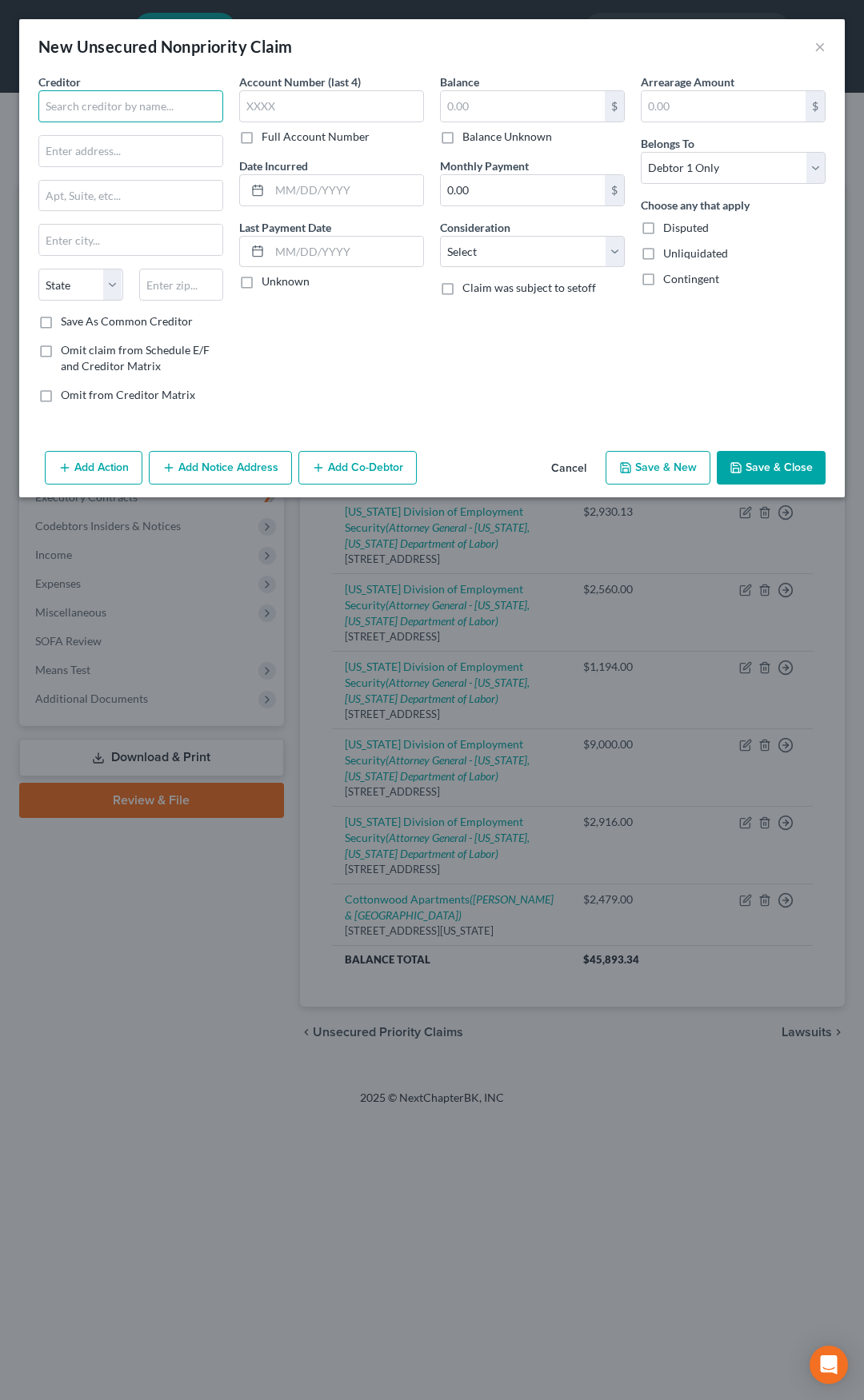
click at [126, 96] on input "text" at bounding box center [131, 107] width 185 height 32
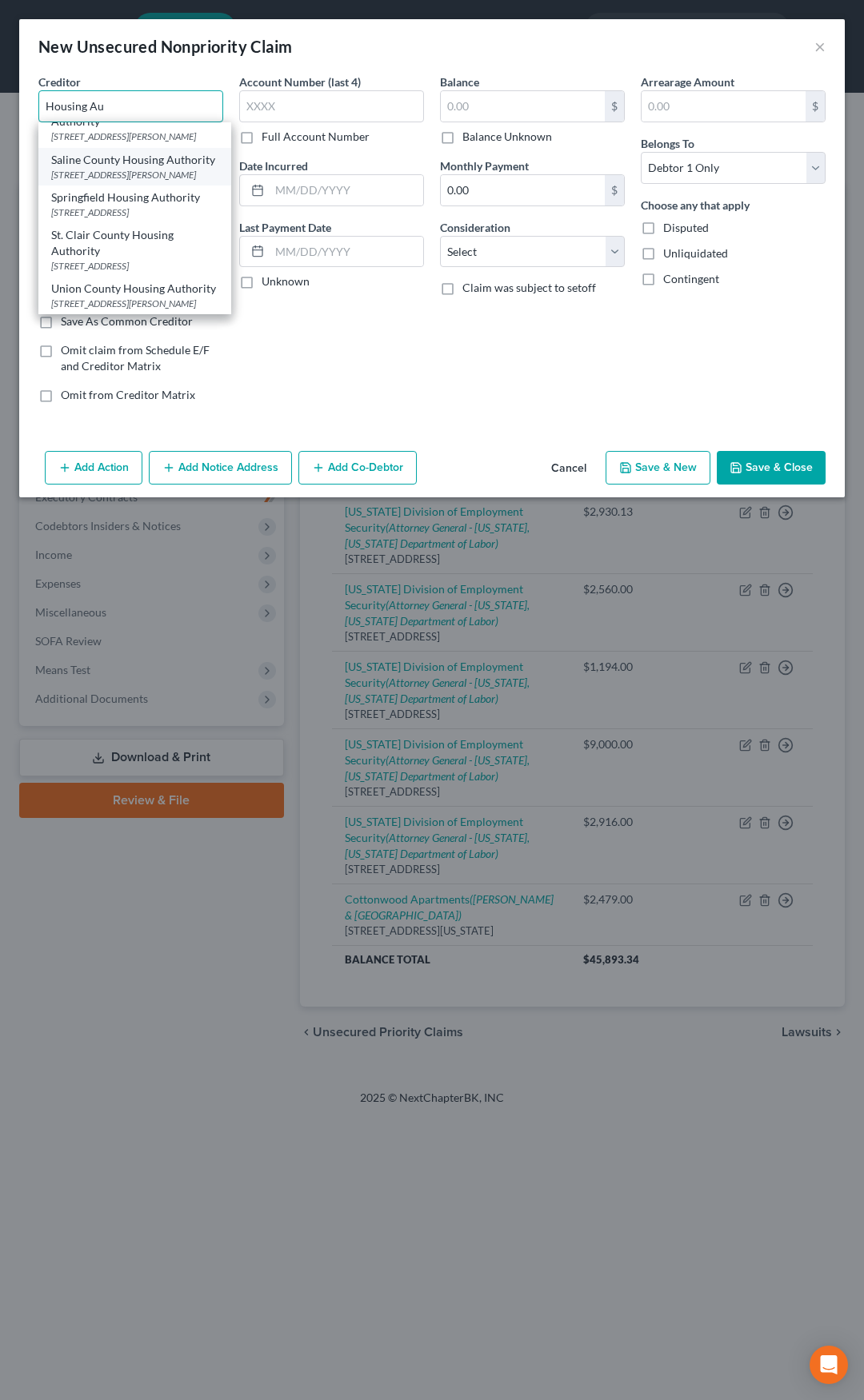
scroll to position [800, 0]
click at [122, 245] on div "St. Clair County Housing Authority" at bounding box center [134, 243] width 167 height 32
type input "St. Clair County Housing Authority"
type input "1790 S. 74th Street"
type input "Belleville"
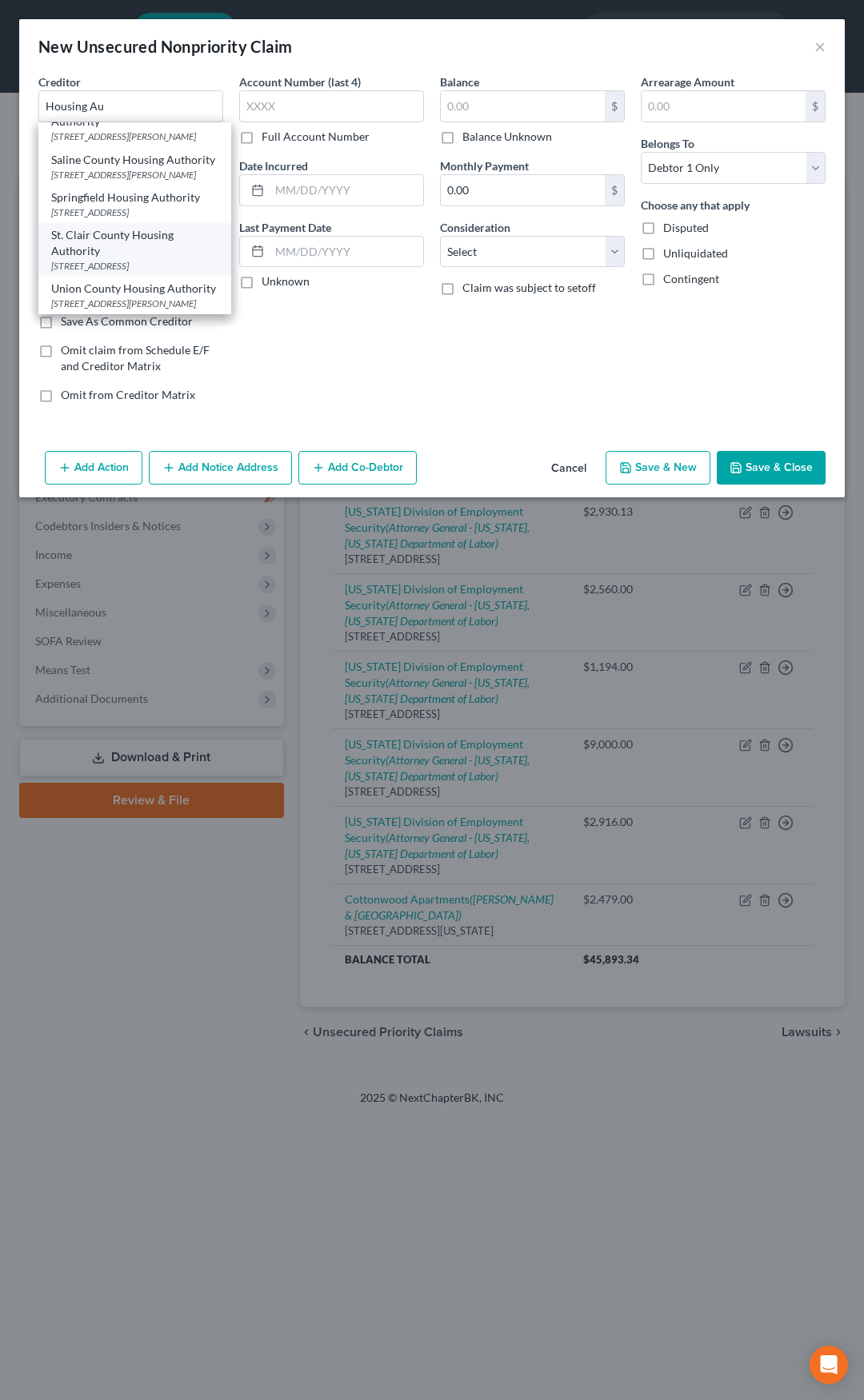
select select "14"
type input "62223"
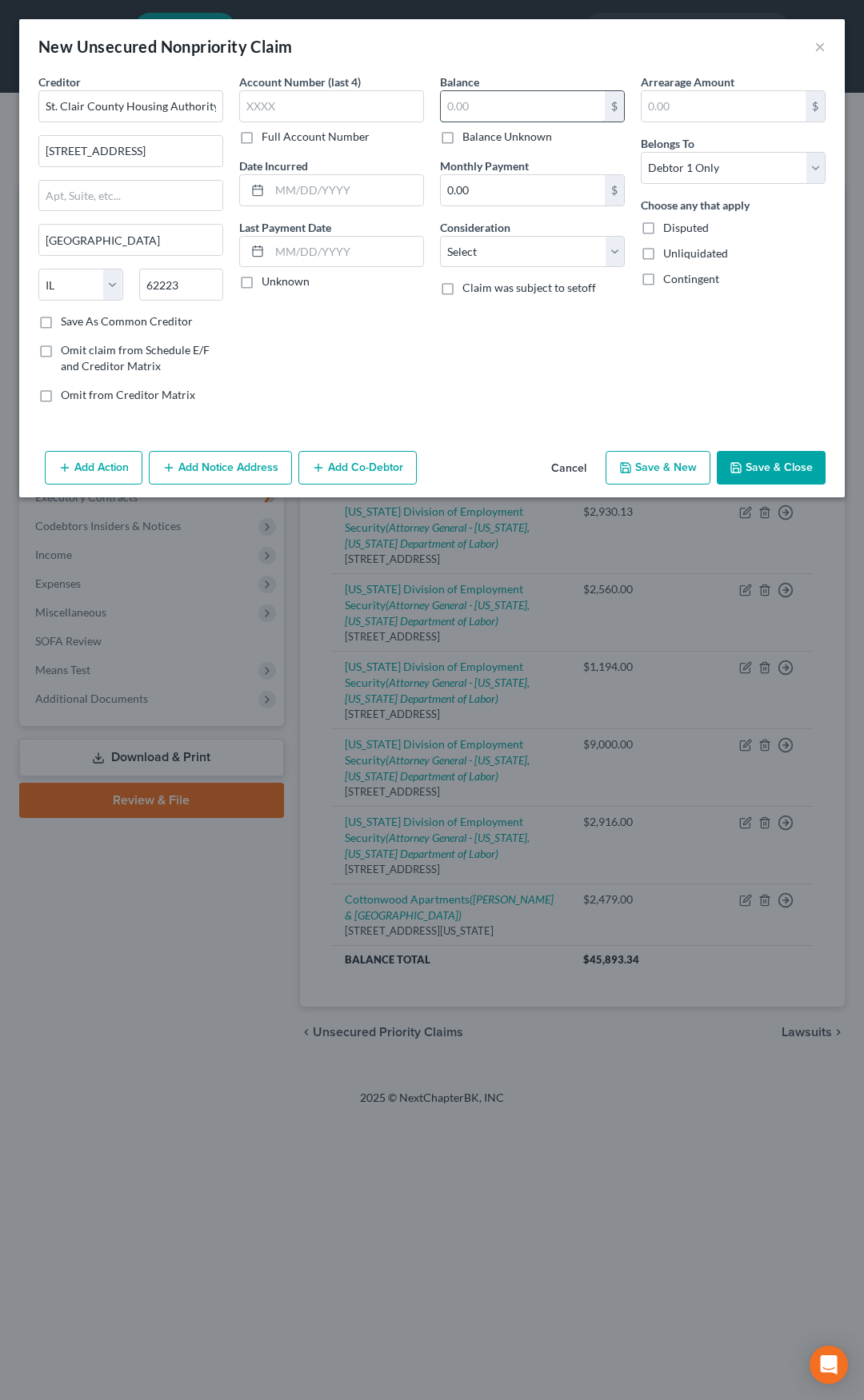
click at [460, 103] on input "text" at bounding box center [522, 107] width 164 height 30
type input "1"
type input "62"
click at [488, 250] on select "Select Cable / Satellite Services Collection Agency Credit Card Debt Debt Couns…" at bounding box center [532, 252] width 185 height 32
select select "14"
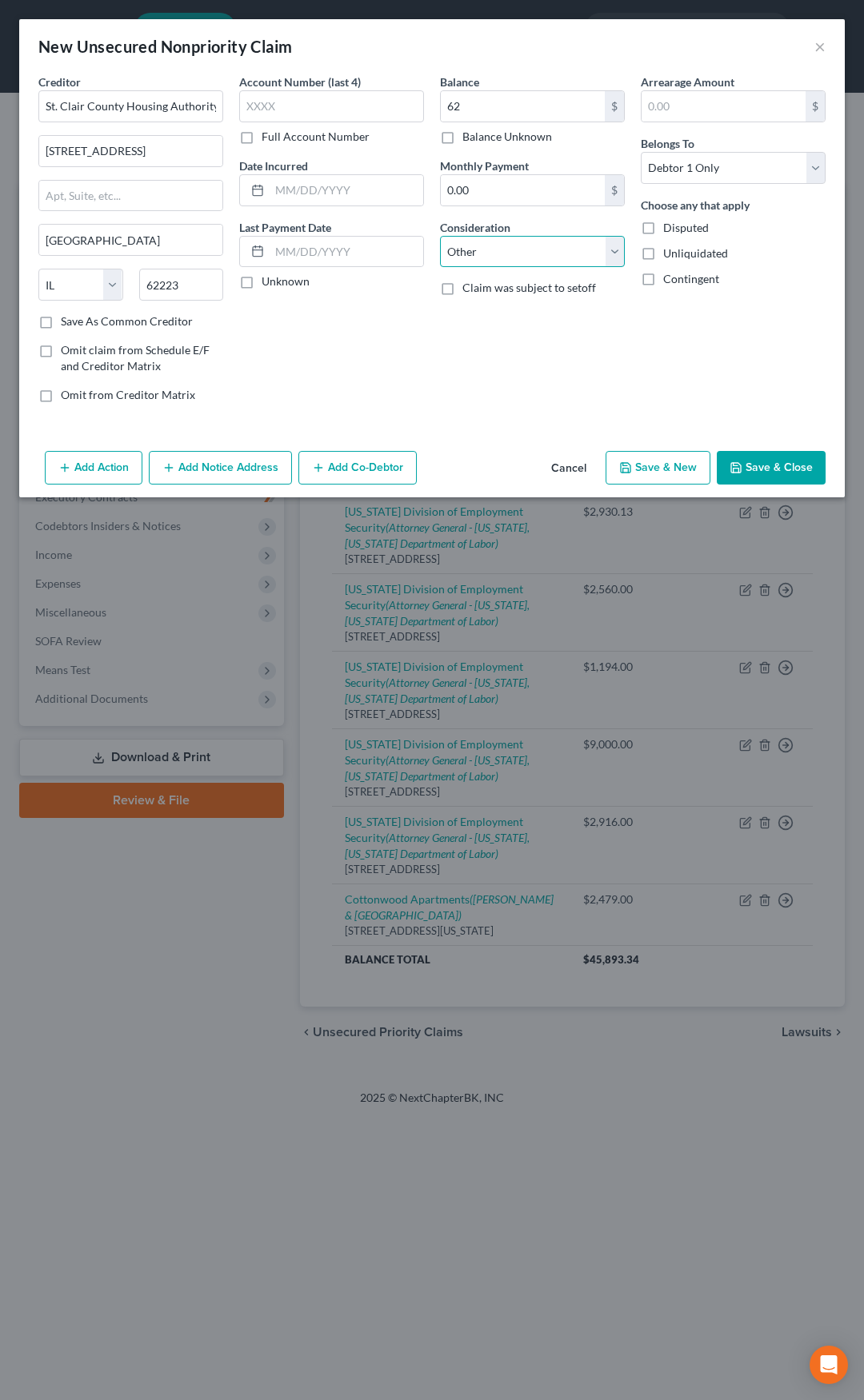
click at [440, 236] on select "Select Cable / Satellite Services Collection Agency Credit Card Debt Debt Couns…" at bounding box center [532, 252] width 185 height 32
click at [484, 315] on input "text" at bounding box center [532, 312] width 183 height 30
type input "Civil Claim Judgment 14LM402"
click at [770, 460] on button "Save & Close" at bounding box center [772, 468] width 109 height 34
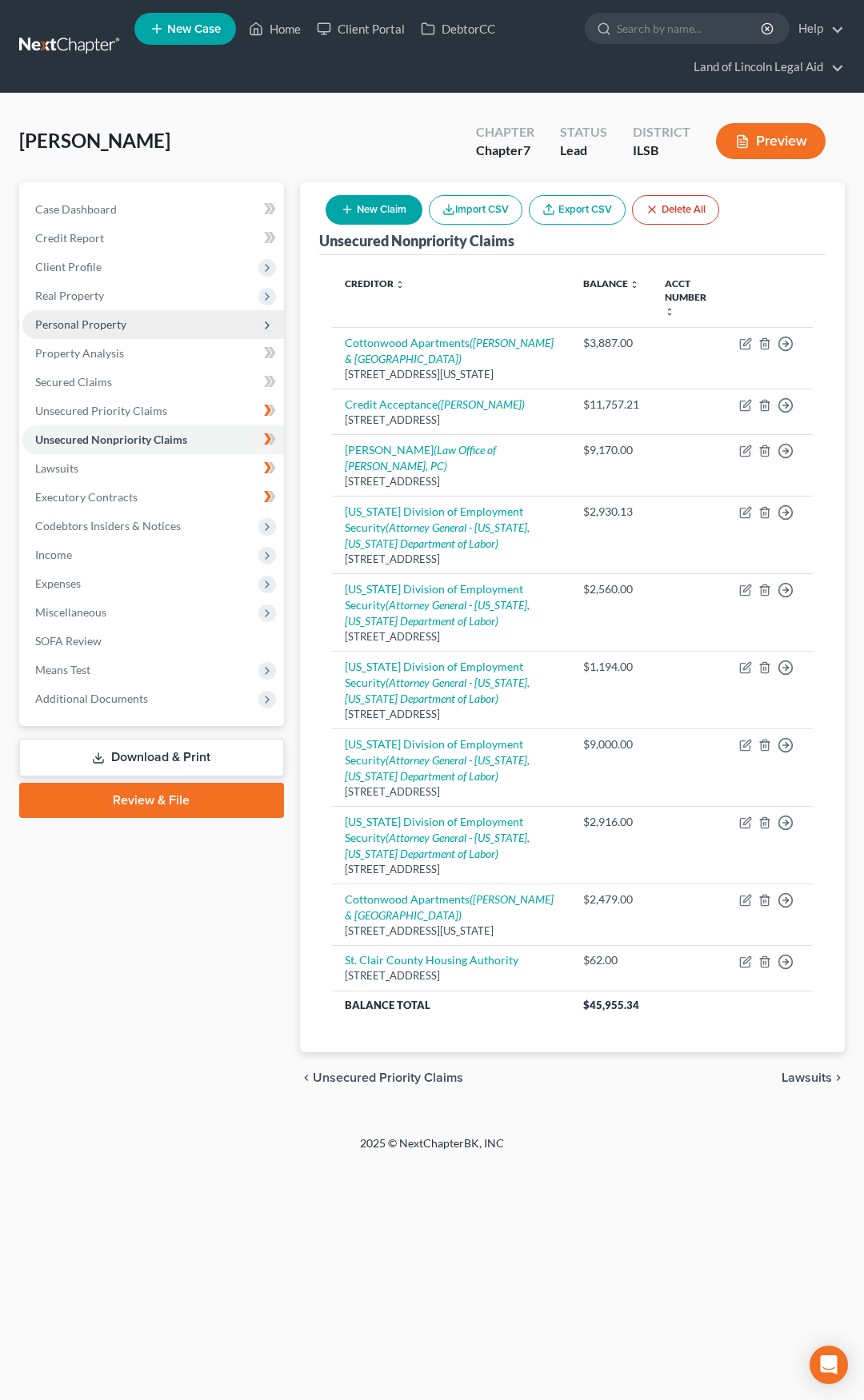
click at [144, 326] on span "Personal Property" at bounding box center [154, 325] width 262 height 29
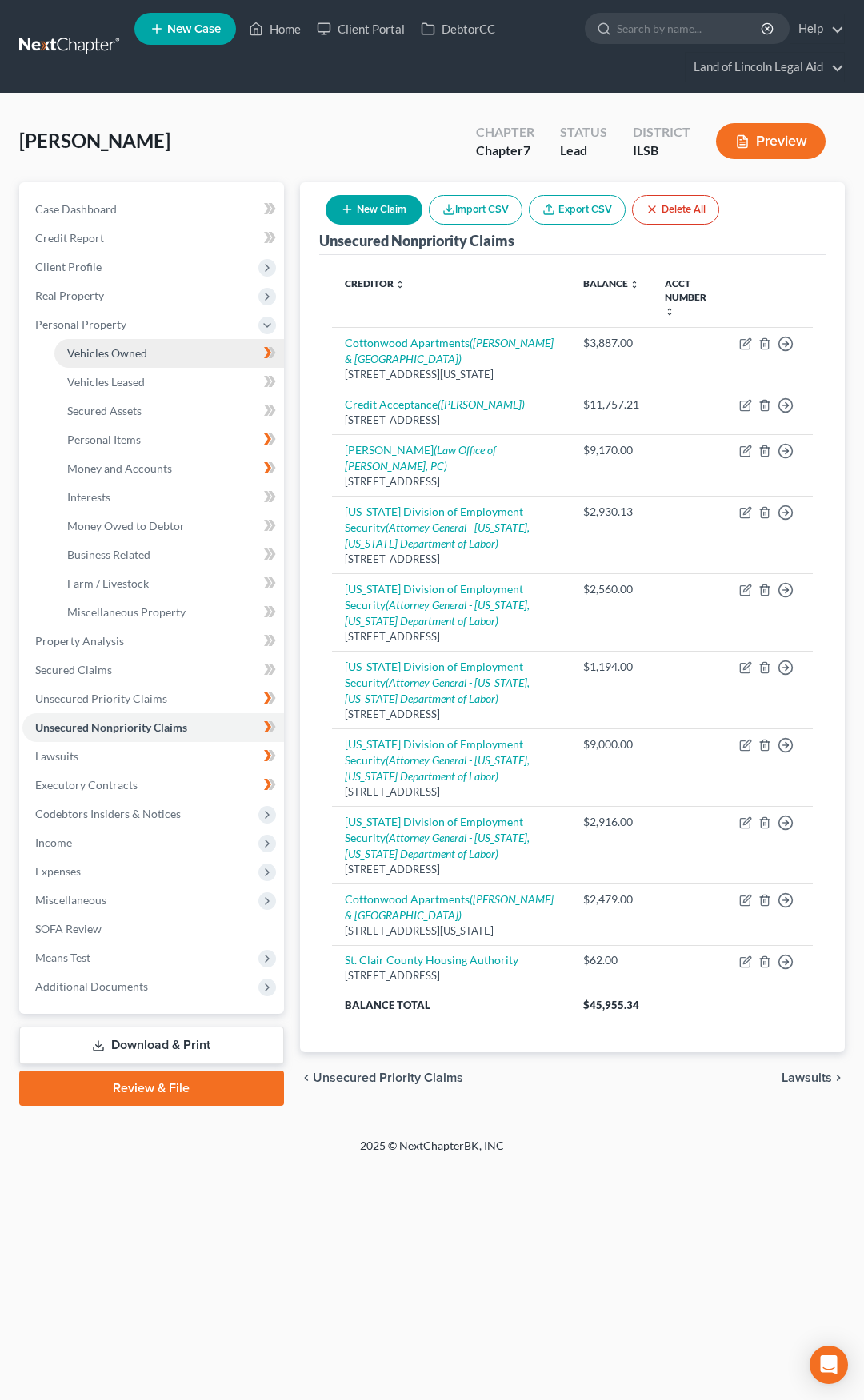
click at [144, 361] on link "Vehicles Owned" at bounding box center [169, 353] width 229 height 29
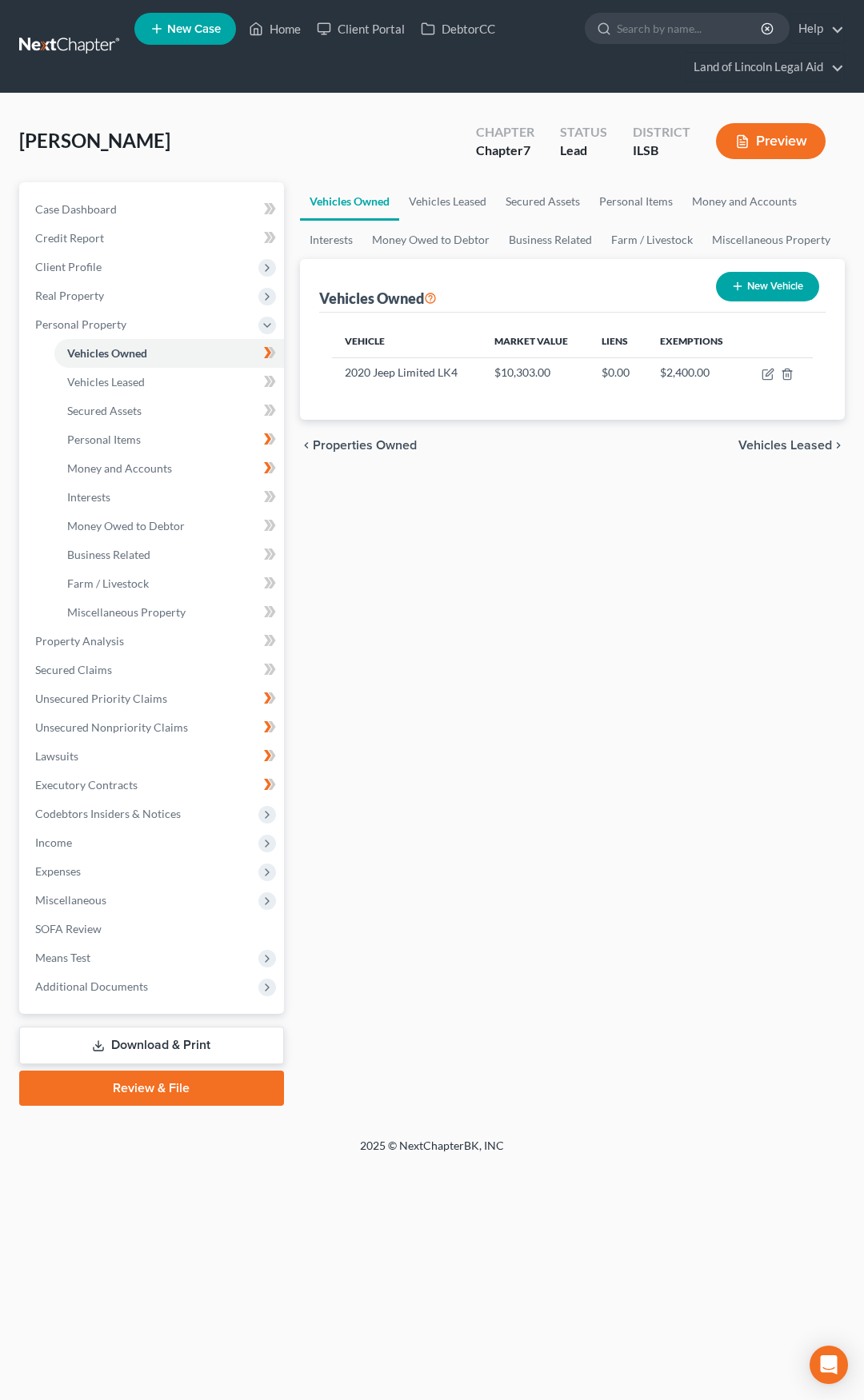
click at [76, 47] on link at bounding box center [71, 46] width 102 height 29
